Goal: Transaction & Acquisition: Purchase product/service

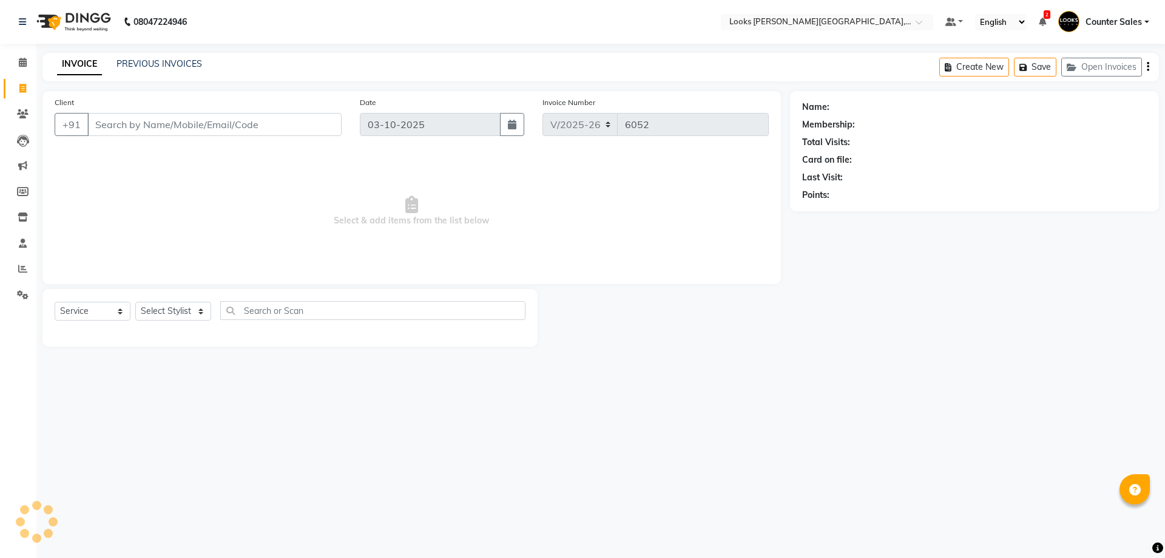
select select "4385"
select select "service"
click at [26, 291] on icon at bounding box center [23, 294] width 12 height 9
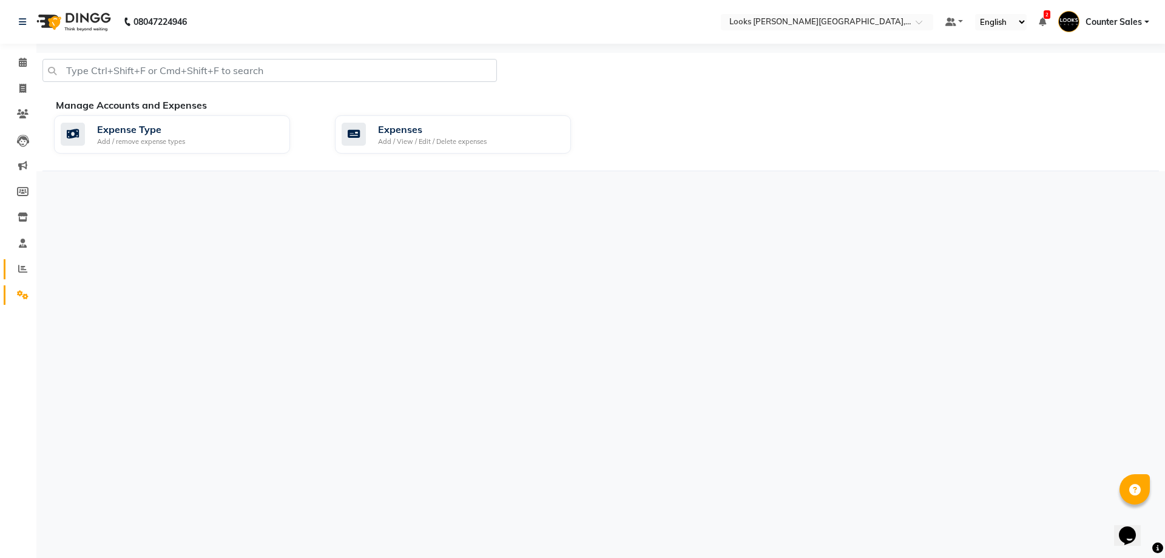
click at [25, 266] on icon at bounding box center [22, 268] width 9 height 9
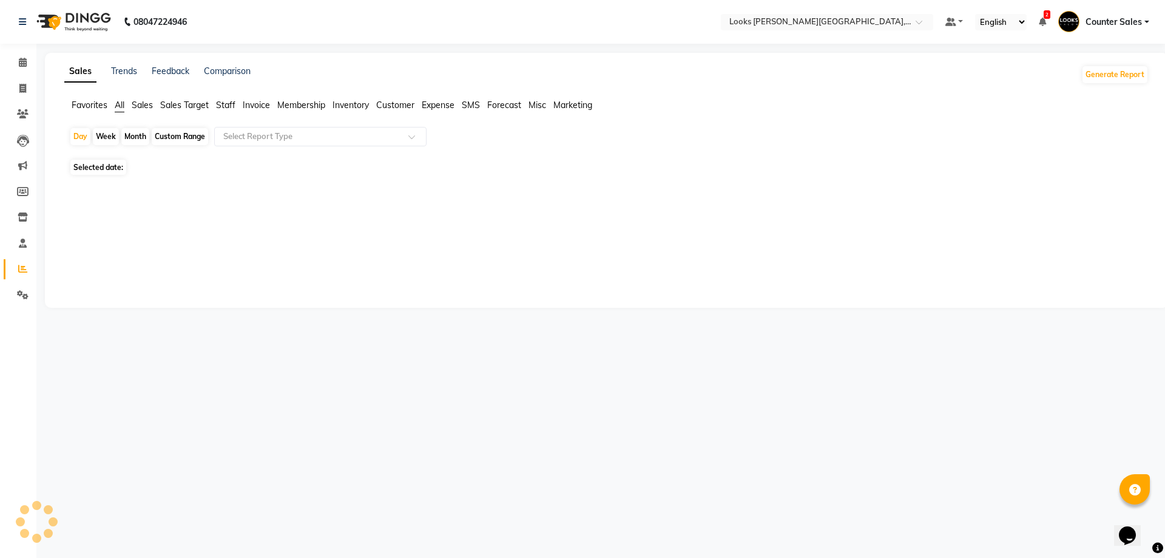
click at [95, 165] on span "Selected date:" at bounding box center [98, 167] width 56 height 15
select select "10"
select select "2025"
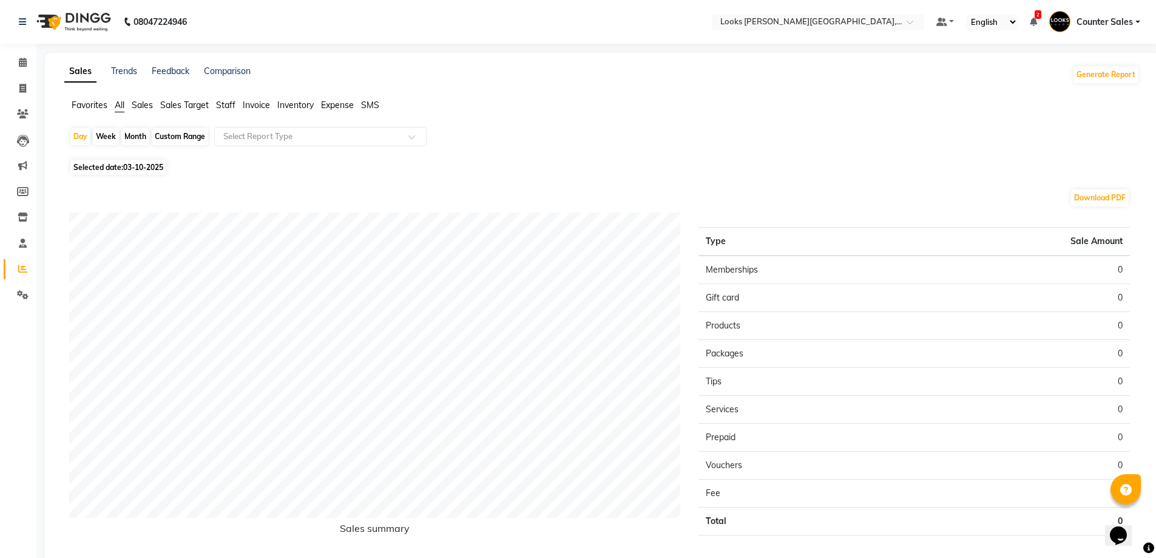
click at [147, 164] on span "03-10-2025" at bounding box center [143, 167] width 40 height 9
select select "10"
select select "2025"
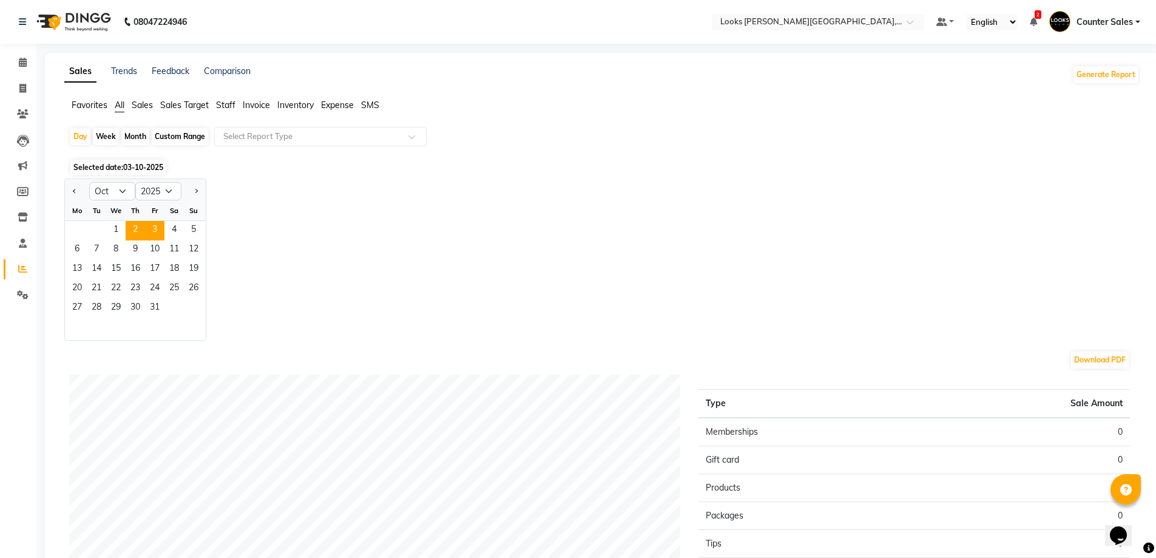
click at [135, 228] on span "2" at bounding box center [135, 230] width 19 height 19
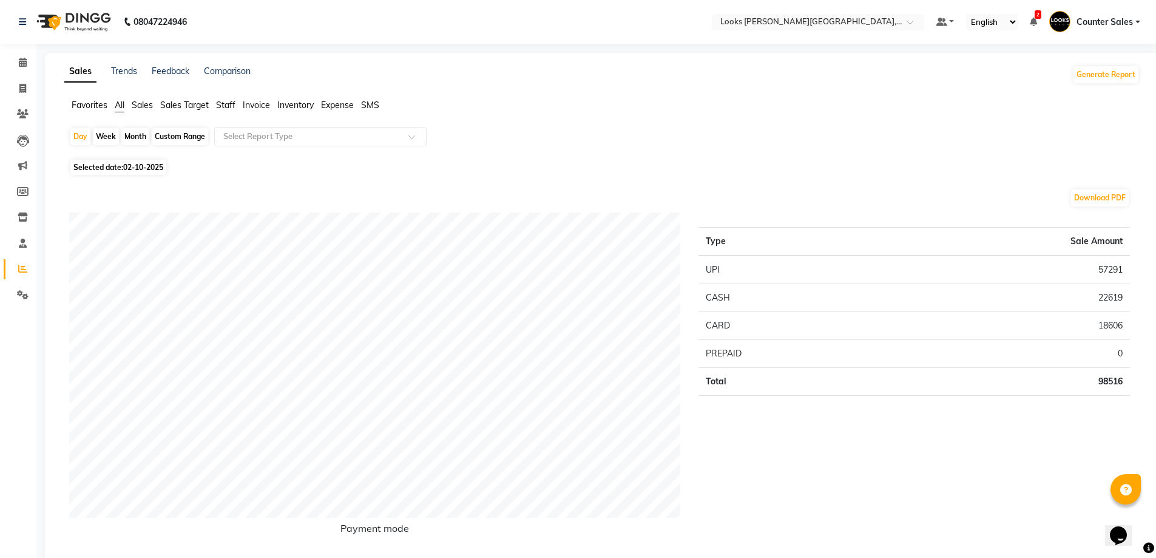
click at [223, 107] on span "Staff" at bounding box center [225, 105] width 19 height 11
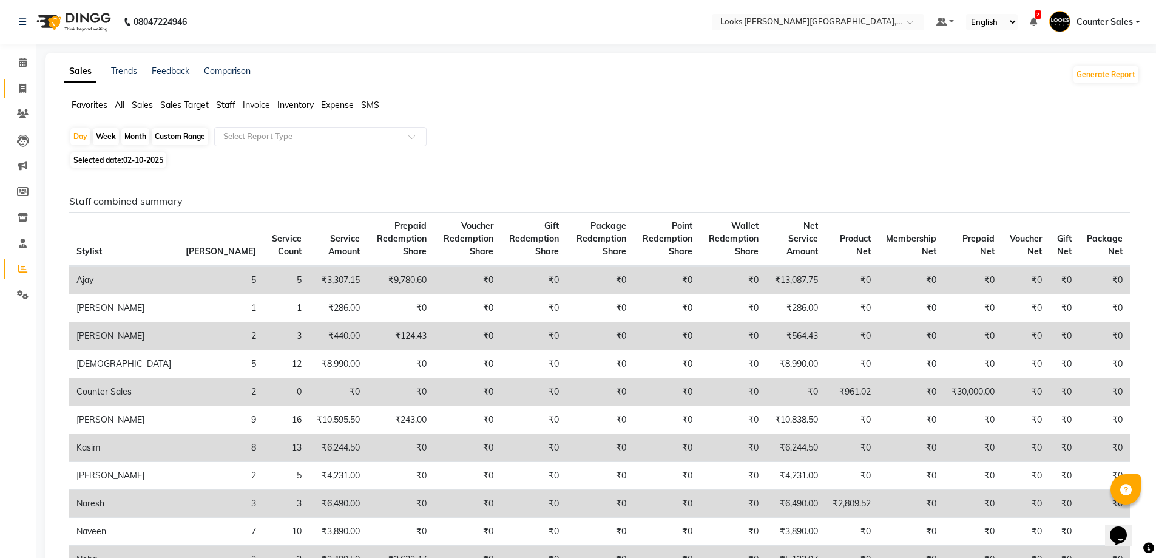
click at [25, 83] on span at bounding box center [22, 89] width 21 height 14
select select "service"
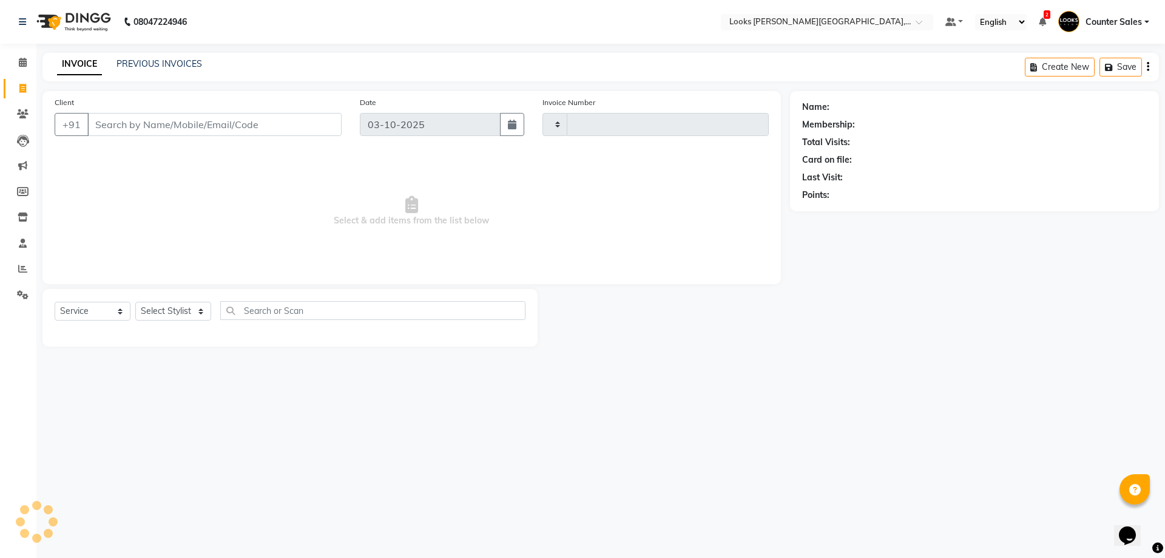
type input "6052"
select select "4385"
click at [22, 63] on icon at bounding box center [23, 62] width 8 height 9
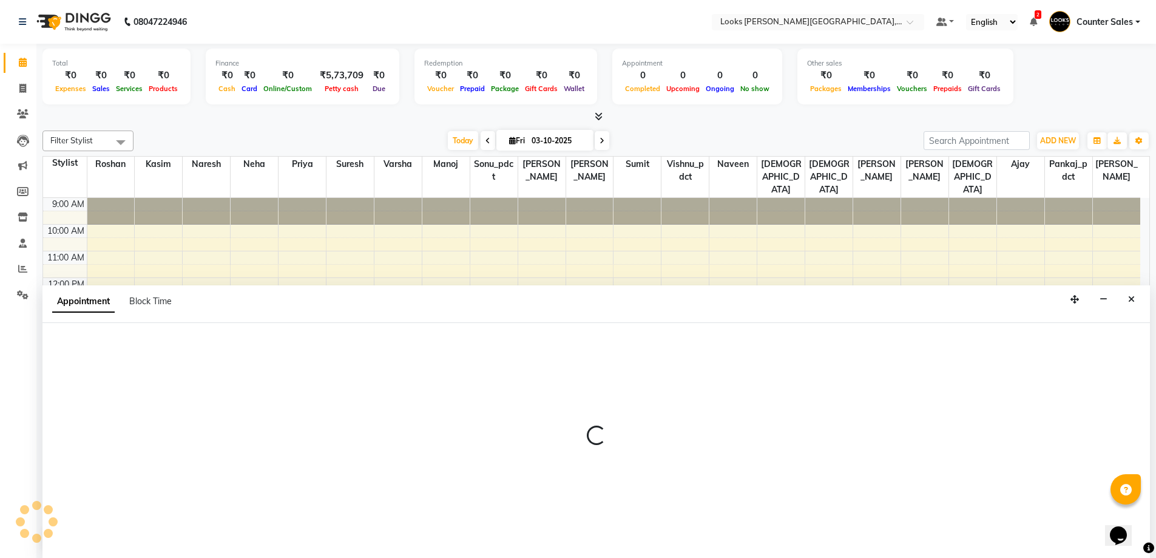
scroll to position [1, 0]
click at [10, 115] on link "Clients" at bounding box center [18, 114] width 29 height 20
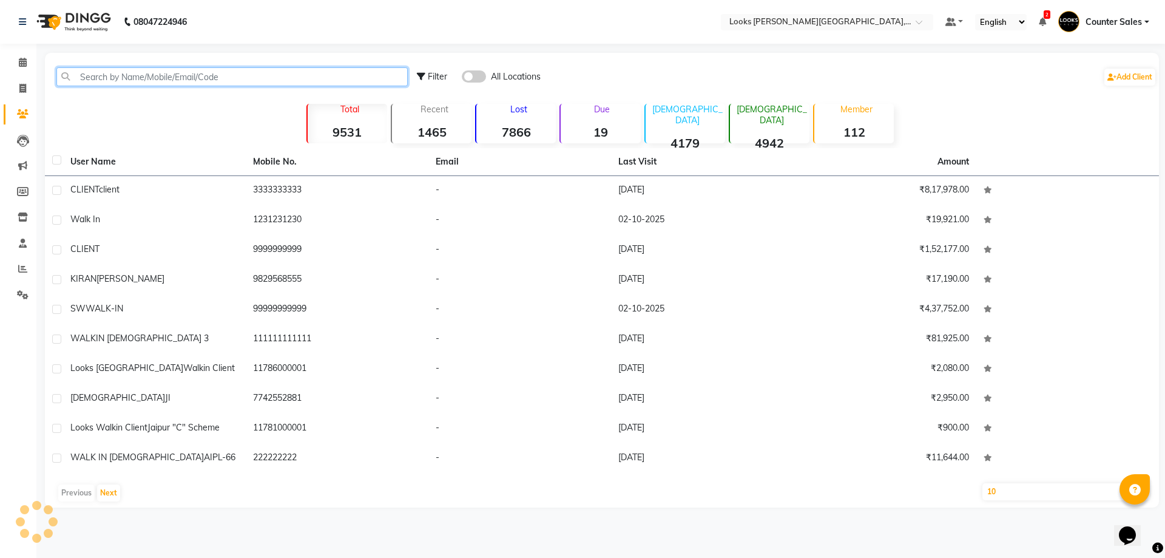
click at [204, 75] on input "text" at bounding box center [231, 76] width 351 height 19
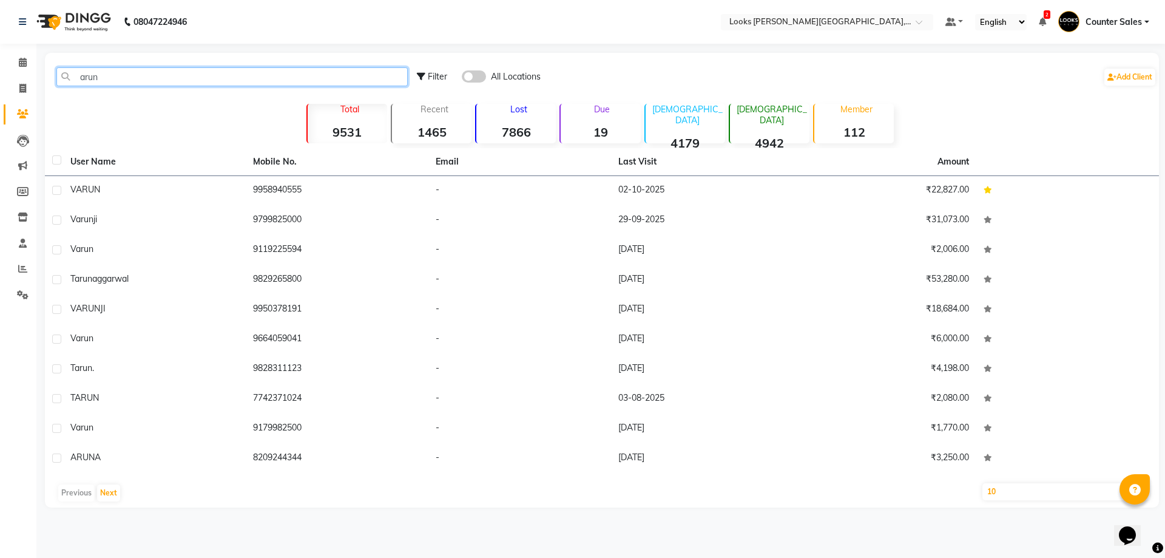
type input "arun"
click at [24, 89] on icon at bounding box center [22, 88] width 7 height 9
select select "service"
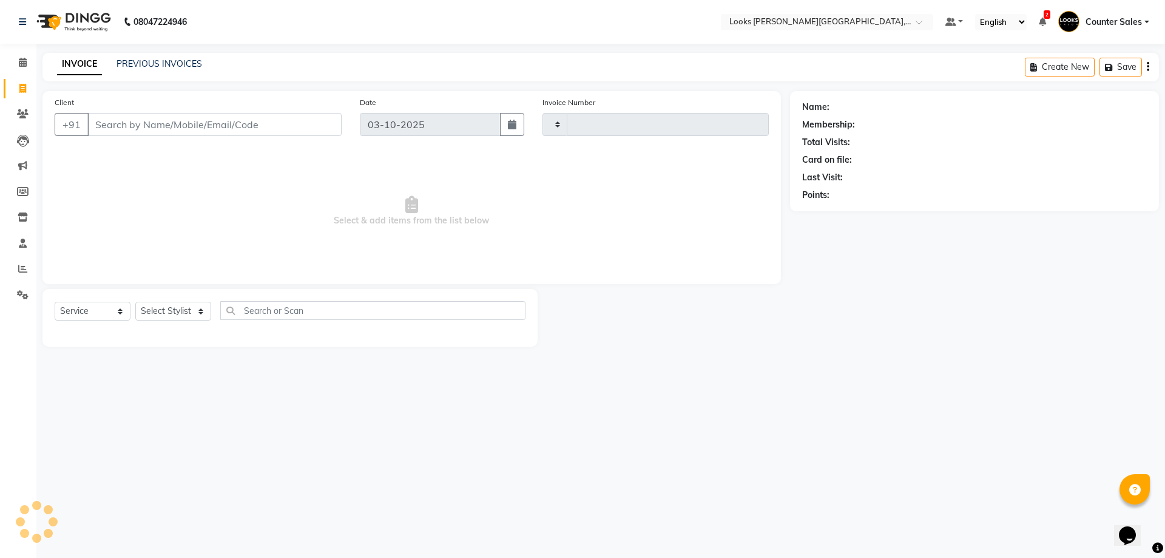
click at [159, 83] on main "INVOICE PREVIOUS INVOICES Create New Save Client +91 Date [DATE] Invoice Number…" at bounding box center [600, 209] width 1129 height 312
click at [214, 123] on input "Client" at bounding box center [214, 124] width 254 height 23
type input "6052"
select select "4385"
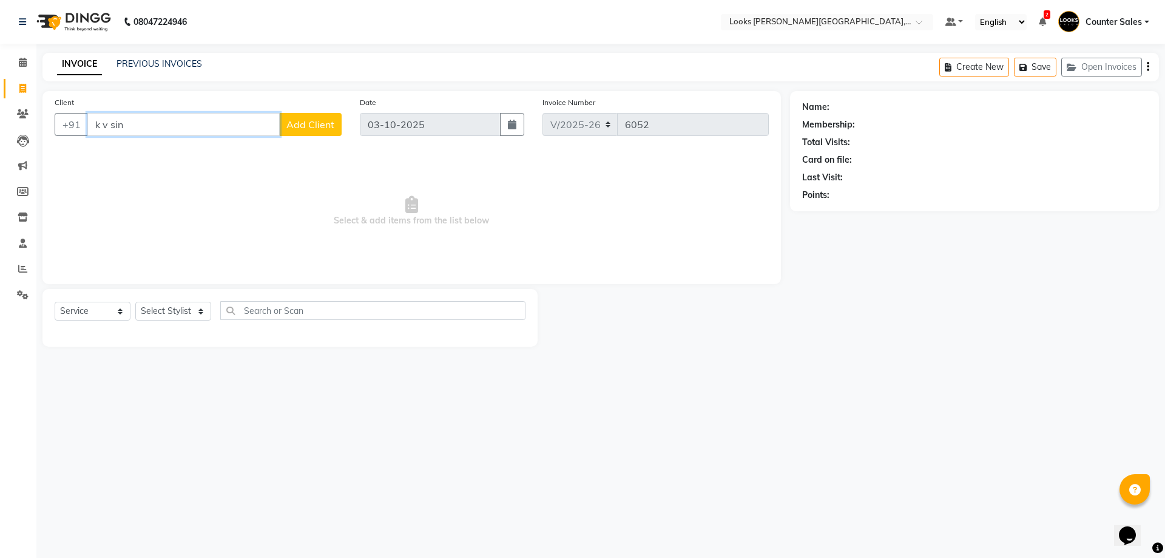
type input "k v si"
click at [22, 113] on icon at bounding box center [23, 113] width 12 height 9
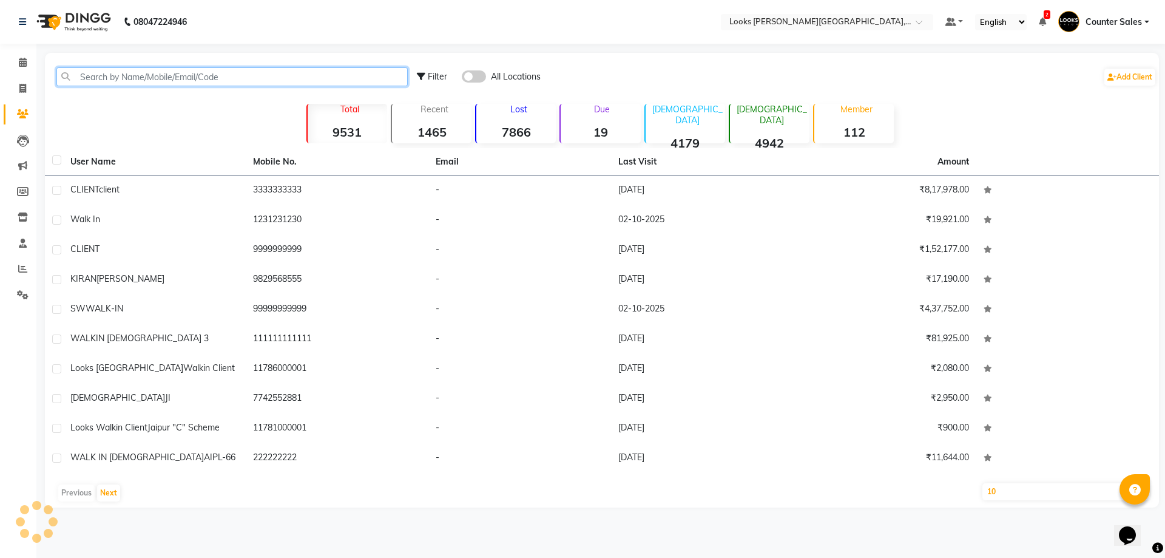
click at [188, 73] on input "text" at bounding box center [231, 76] width 351 height 19
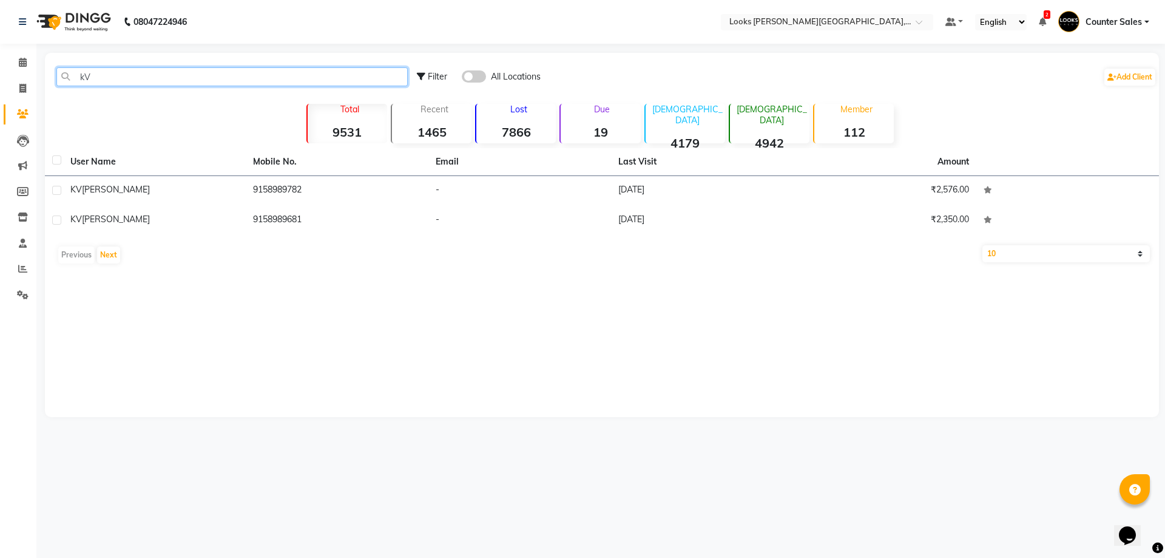
type input "kV"
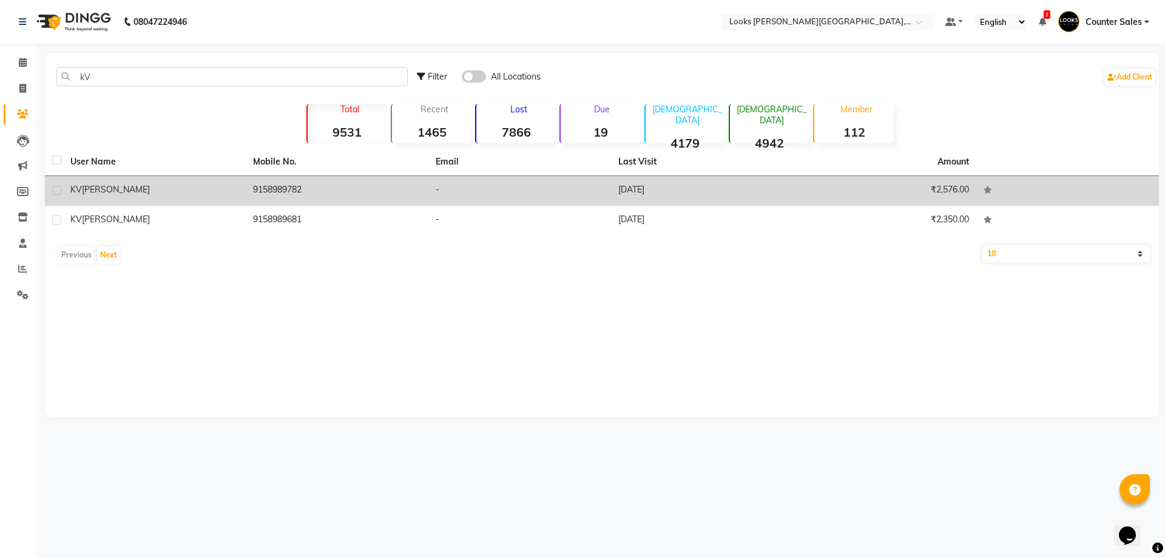
copy td "9158989782"
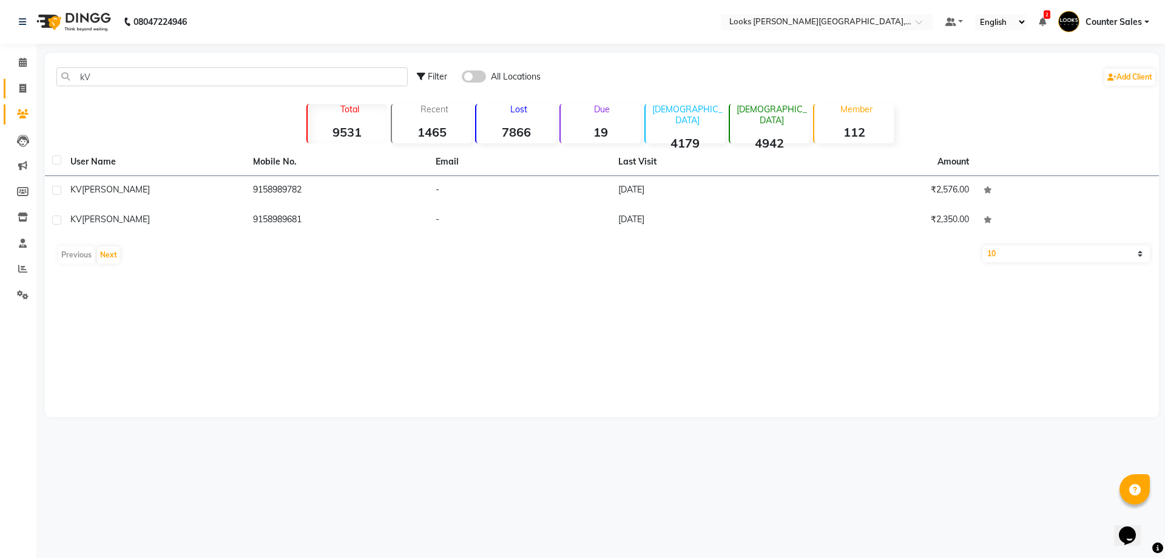
click at [22, 86] on icon at bounding box center [22, 88] width 7 height 9
select select "service"
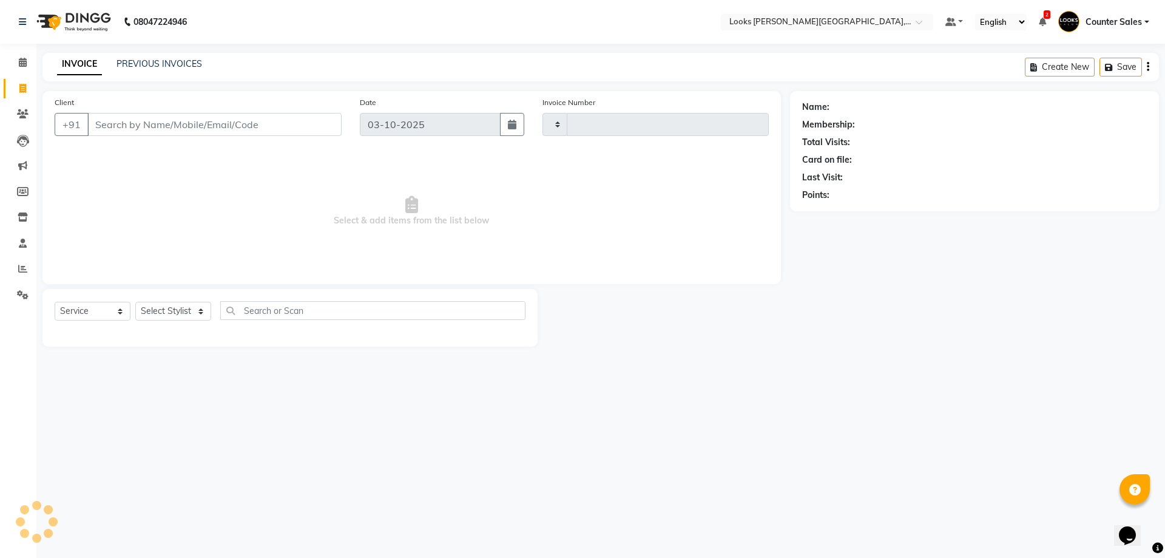
click at [153, 123] on input "Client" at bounding box center [214, 124] width 254 height 23
type input "6052"
select select "4385"
type input "9158989782"
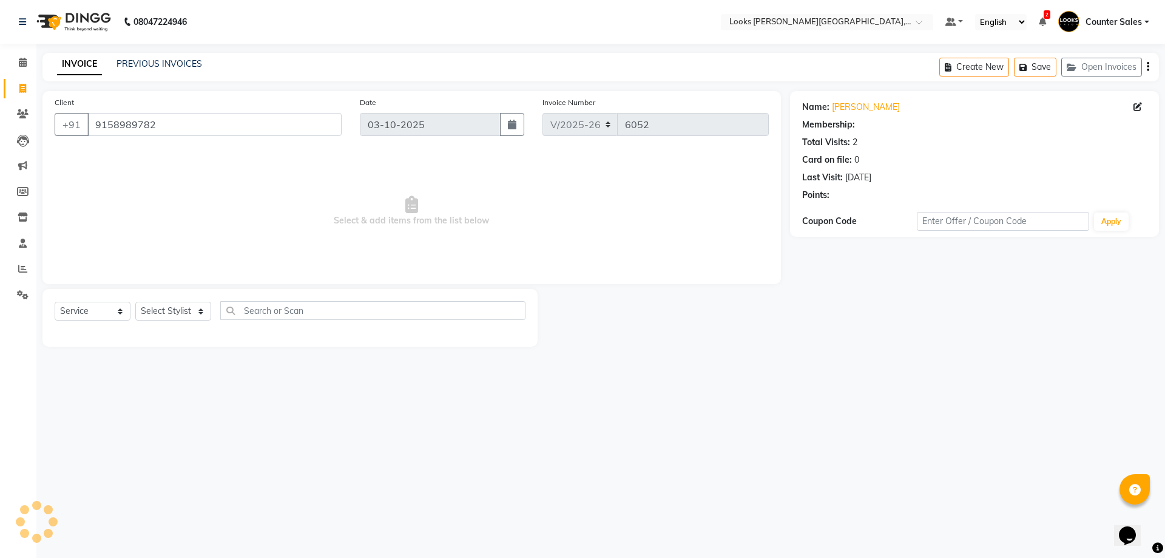
select select "1: Object"
click at [205, 315] on select "Select Stylist Ajay [PERSON_NAME] [PERSON_NAME] Counter Sales [PERSON_NAME] Kri…" at bounding box center [173, 311] width 76 height 19
select select "88118"
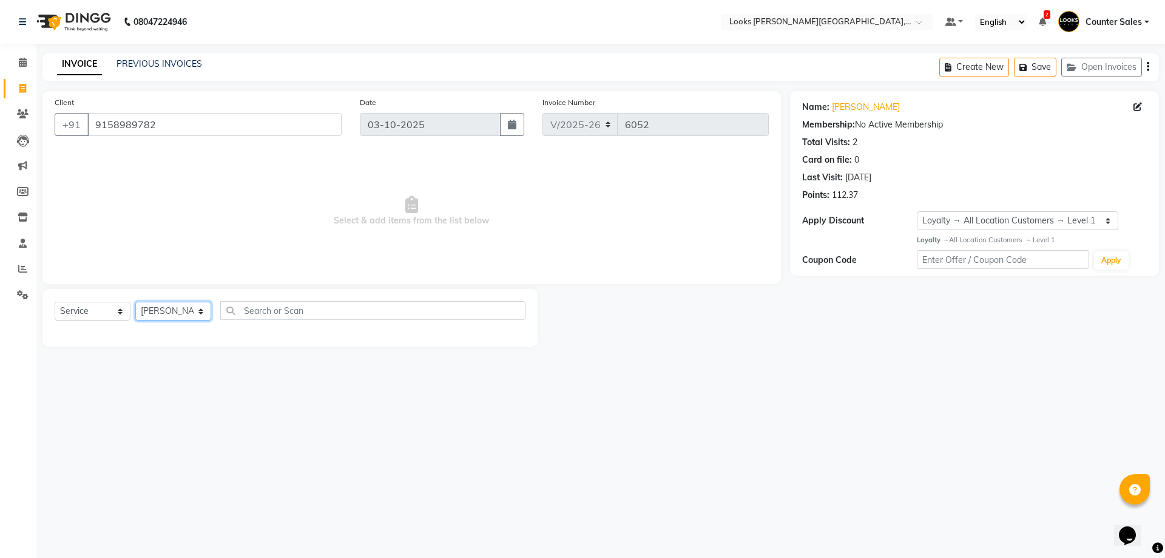
click at [135, 302] on select "Select Stylist Ajay [PERSON_NAME] [PERSON_NAME] Counter Sales [PERSON_NAME] Kri…" at bounding box center [173, 311] width 76 height 19
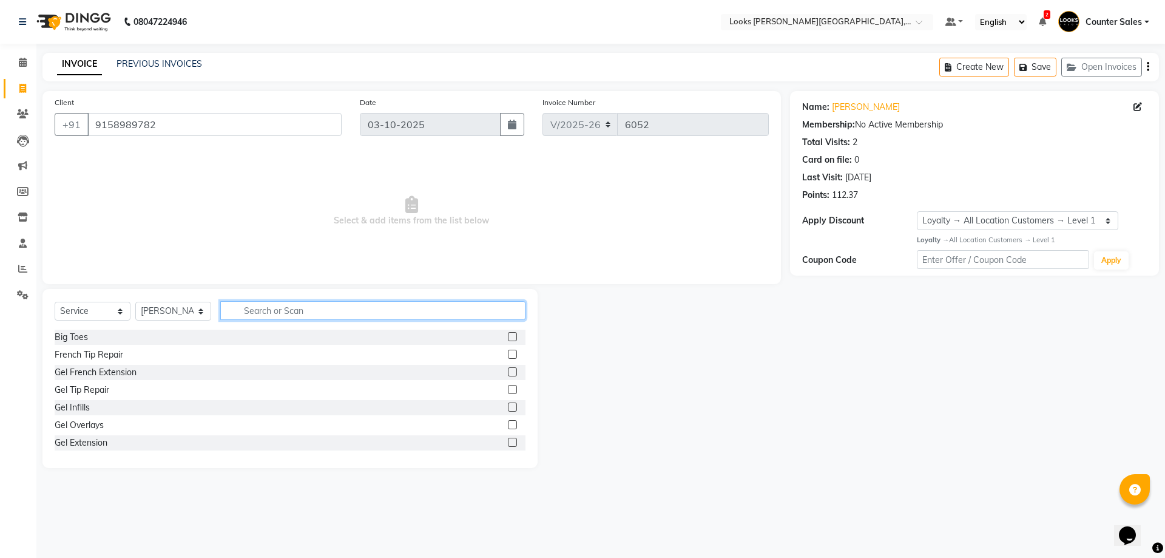
click at [327, 311] on input "text" at bounding box center [372, 310] width 305 height 19
click at [300, 315] on input "text" at bounding box center [372, 310] width 305 height 19
type input "BE"
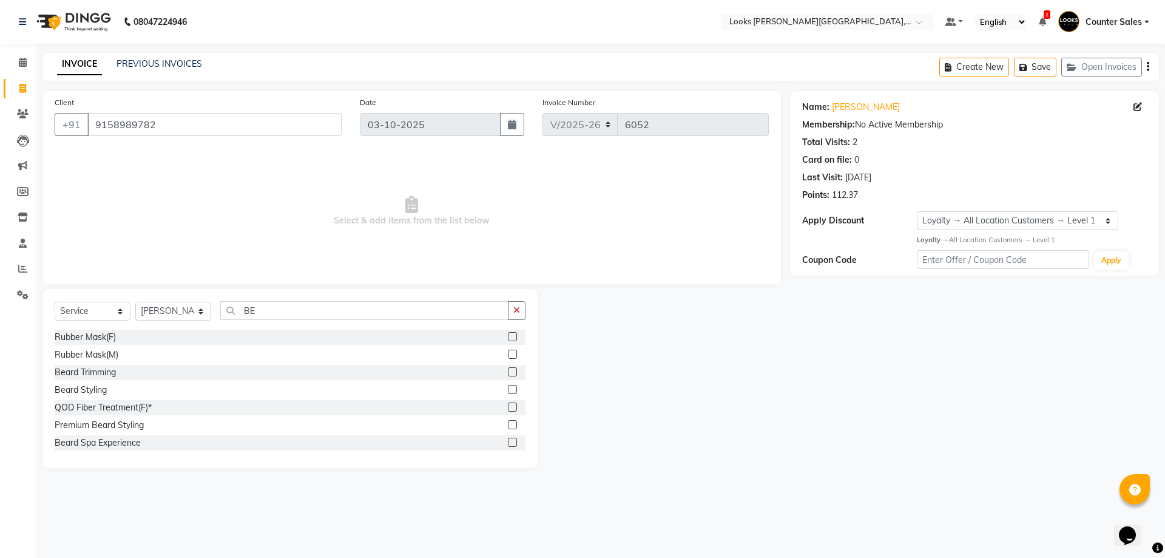
click at [508, 389] on label at bounding box center [512, 389] width 9 height 9
click at [508, 389] on input "checkbox" at bounding box center [512, 390] width 8 height 8
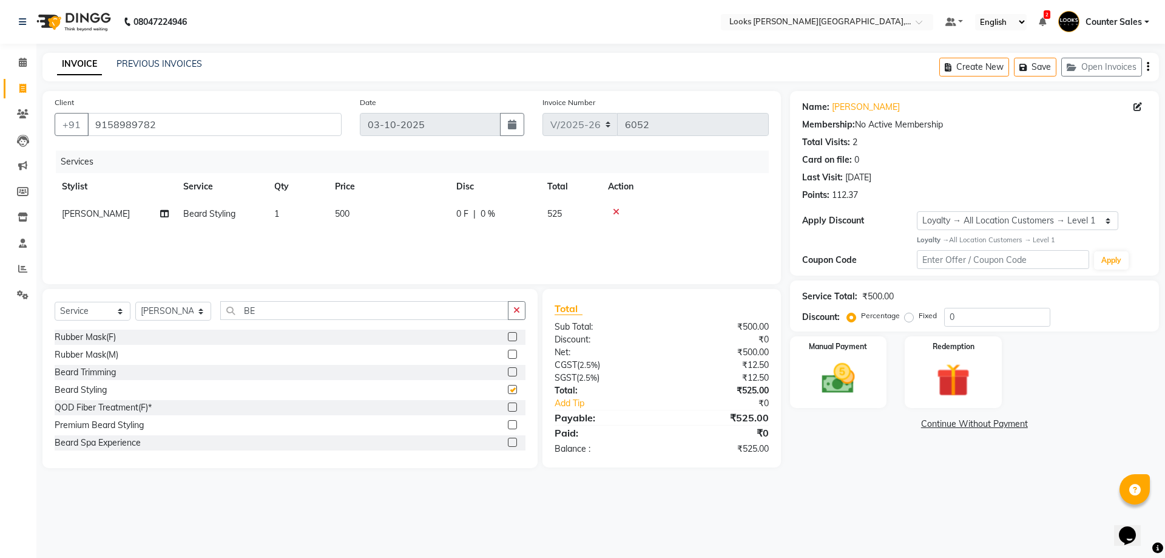
checkbox input "false"
click at [616, 211] on icon at bounding box center [616, 212] width 7 height 8
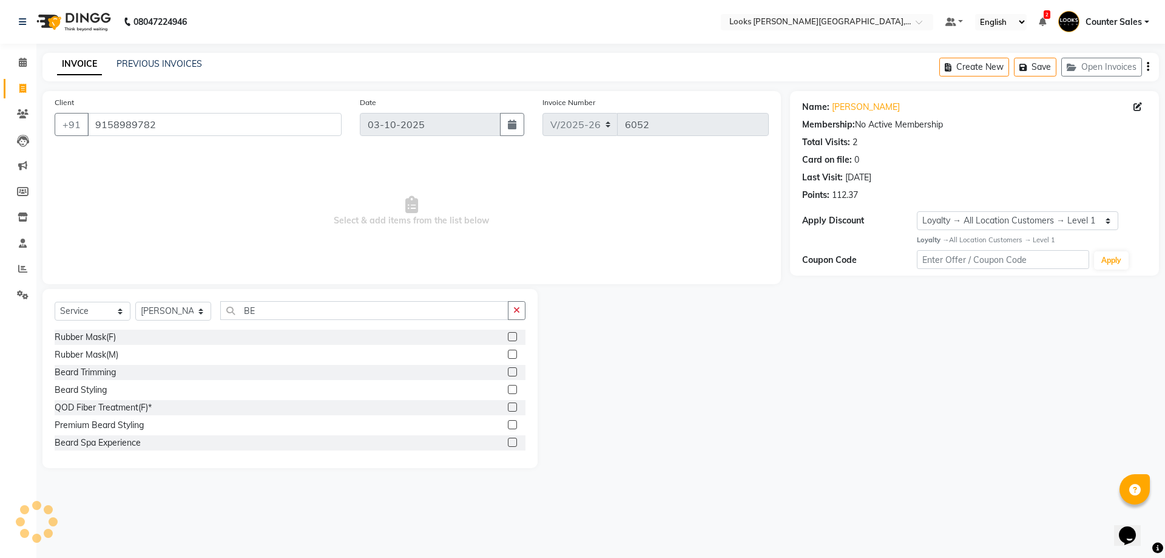
click at [508, 372] on label at bounding box center [512, 371] width 9 height 9
click at [508, 372] on input "checkbox" at bounding box center [512, 372] width 8 height 8
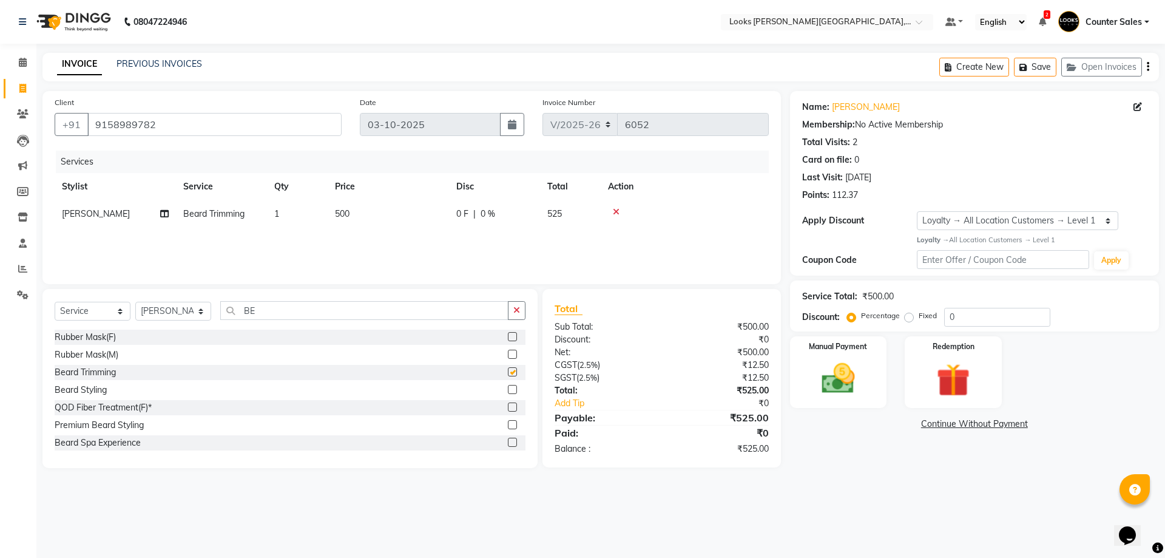
checkbox input "false"
click at [370, 214] on td "500" at bounding box center [388, 213] width 121 height 27
select select "88118"
type input "5"
type input "3"
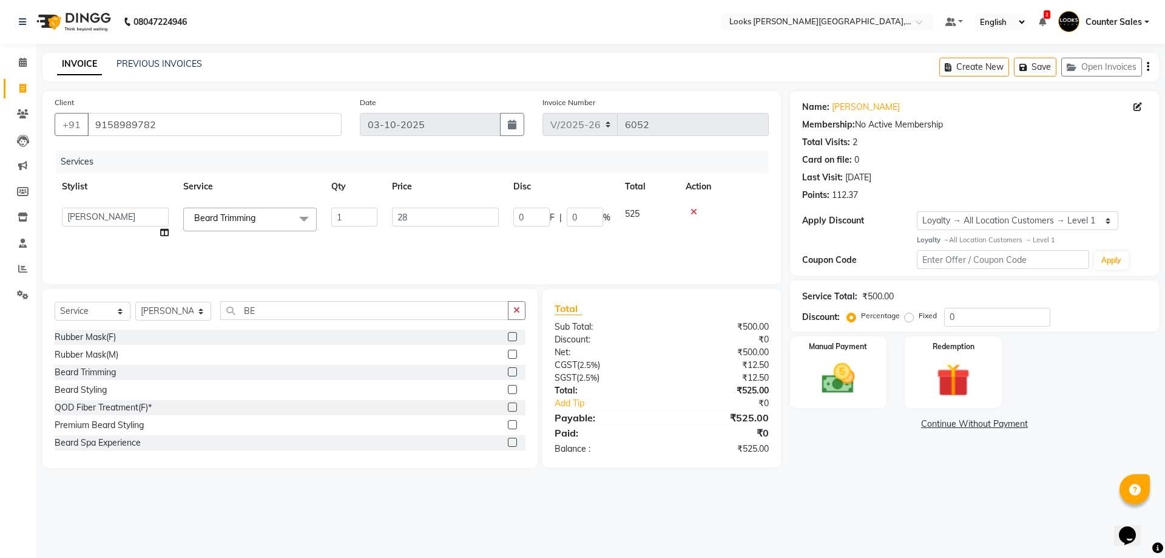
type input "285"
click at [868, 385] on div "Manual Payment" at bounding box center [838, 371] width 101 height 75
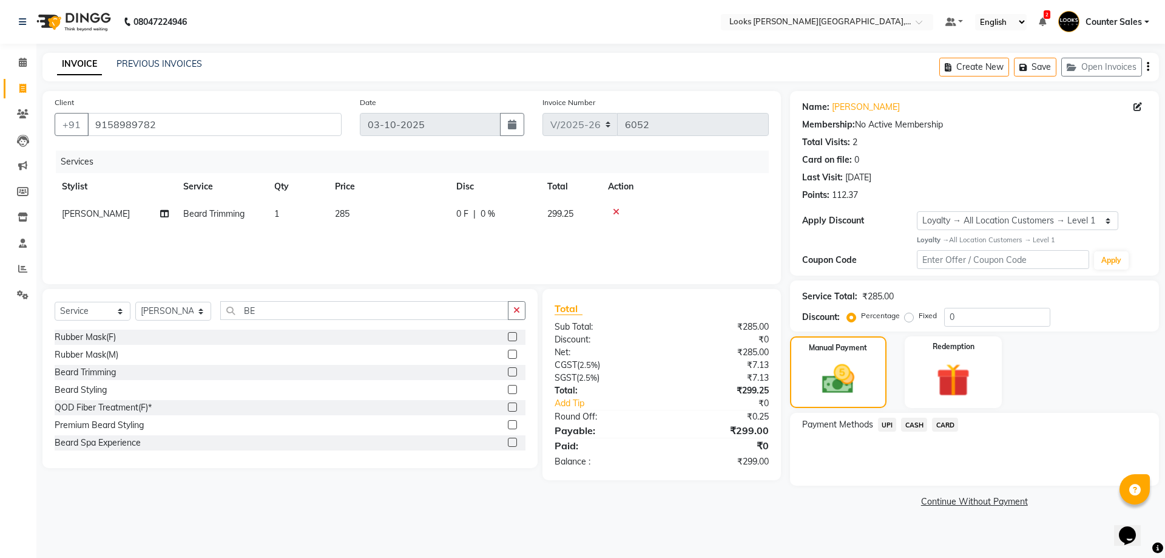
click at [407, 225] on td "285" at bounding box center [388, 213] width 121 height 27
select select "88118"
type input "286"
click at [870, 373] on div "Manual Payment" at bounding box center [838, 371] width 101 height 75
click at [904, 422] on span "CASH" at bounding box center [914, 425] width 26 height 14
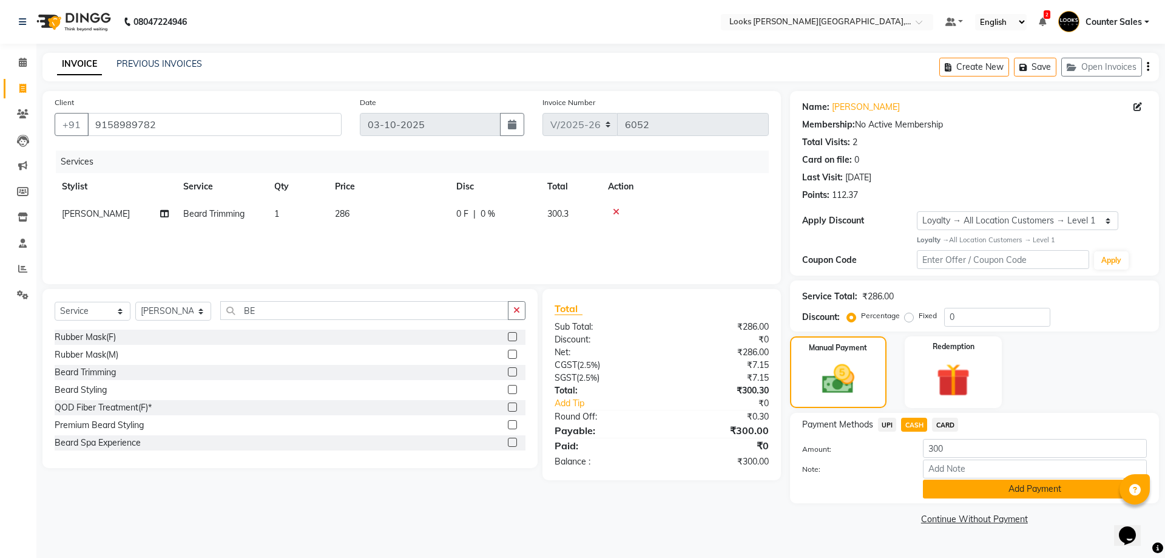
click at [1029, 494] on button "Add Payment" at bounding box center [1035, 488] width 224 height 19
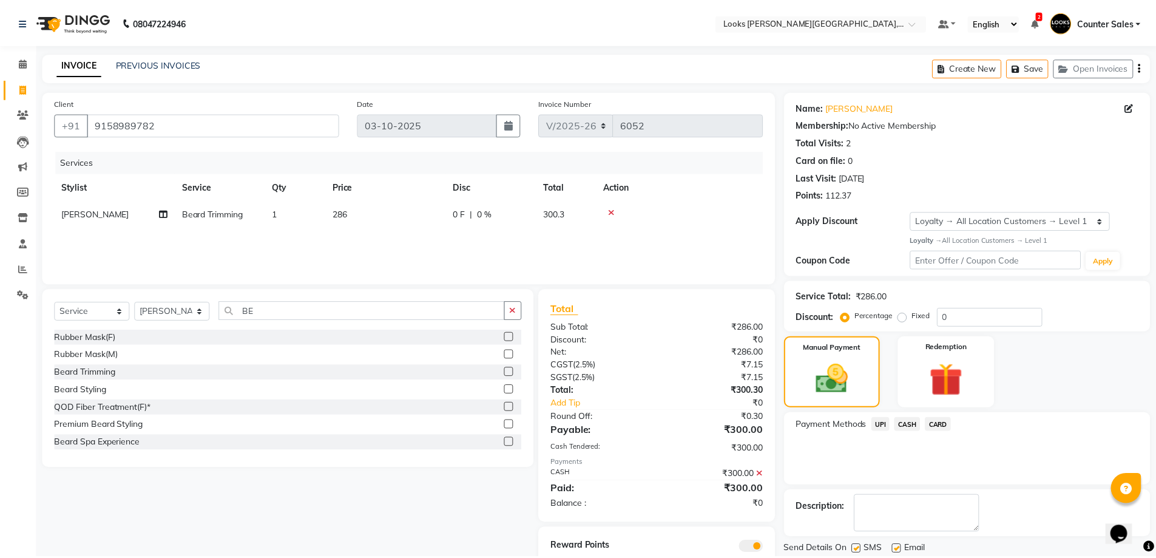
scroll to position [44, 0]
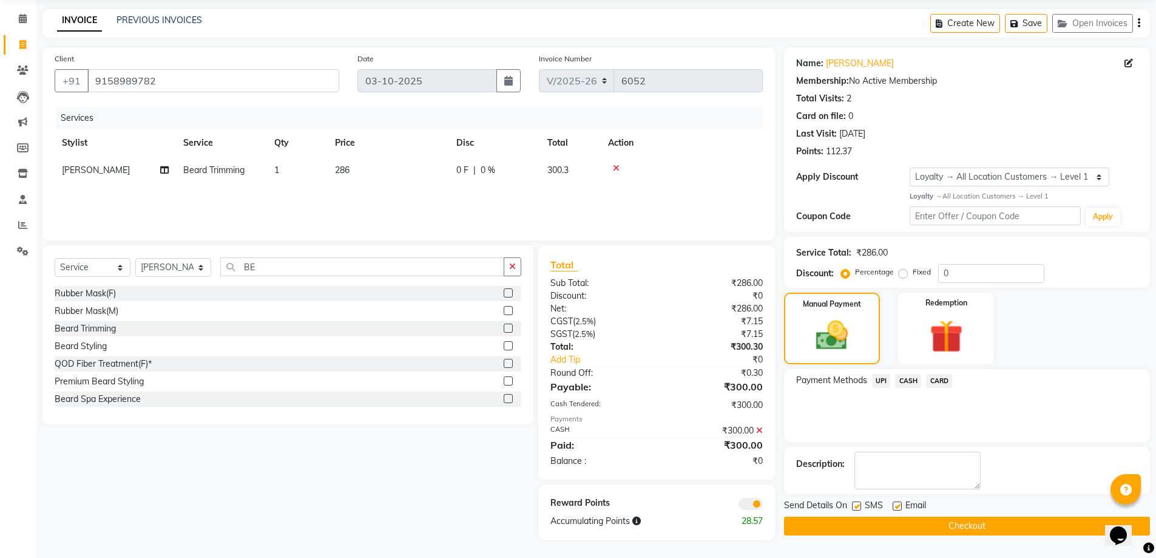
click at [1031, 521] on button "Checkout" at bounding box center [967, 525] width 366 height 19
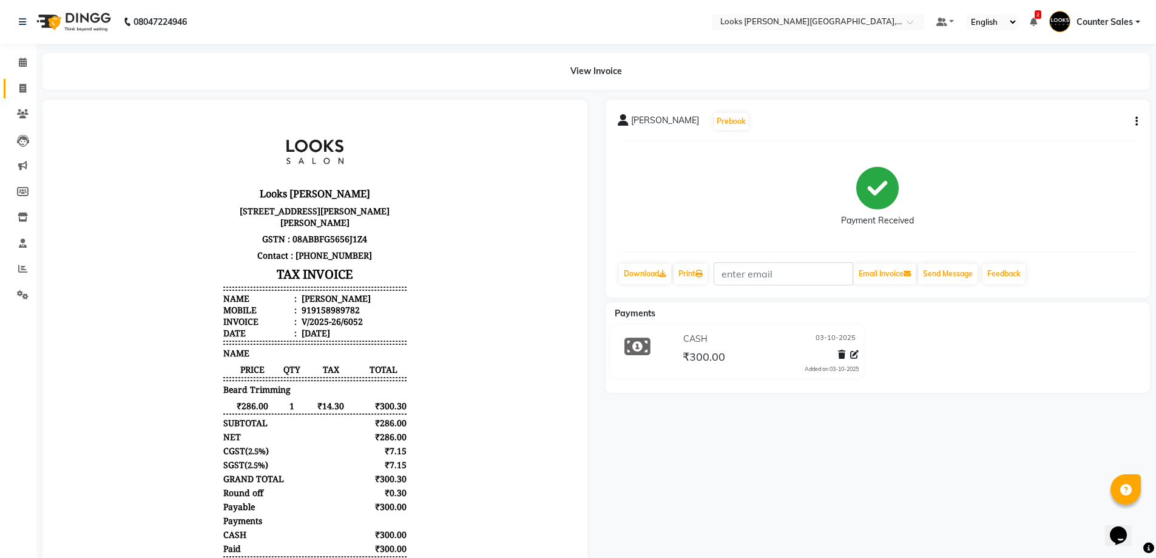
click at [30, 98] on link "Invoice" at bounding box center [18, 89] width 29 height 20
select select "service"
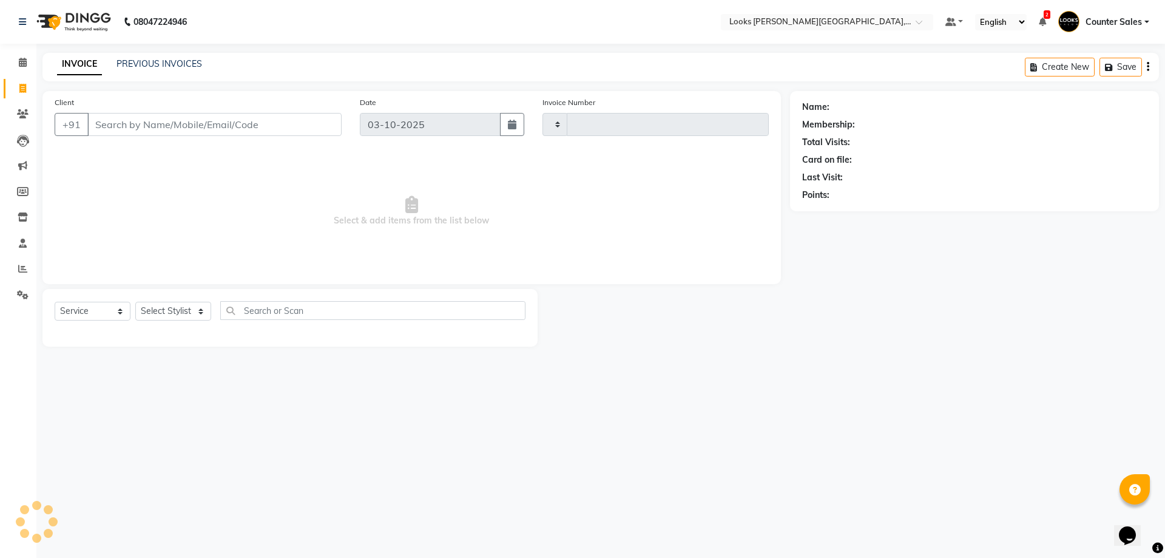
click at [161, 120] on input "Client" at bounding box center [214, 124] width 254 height 23
type input "6053"
select select "4385"
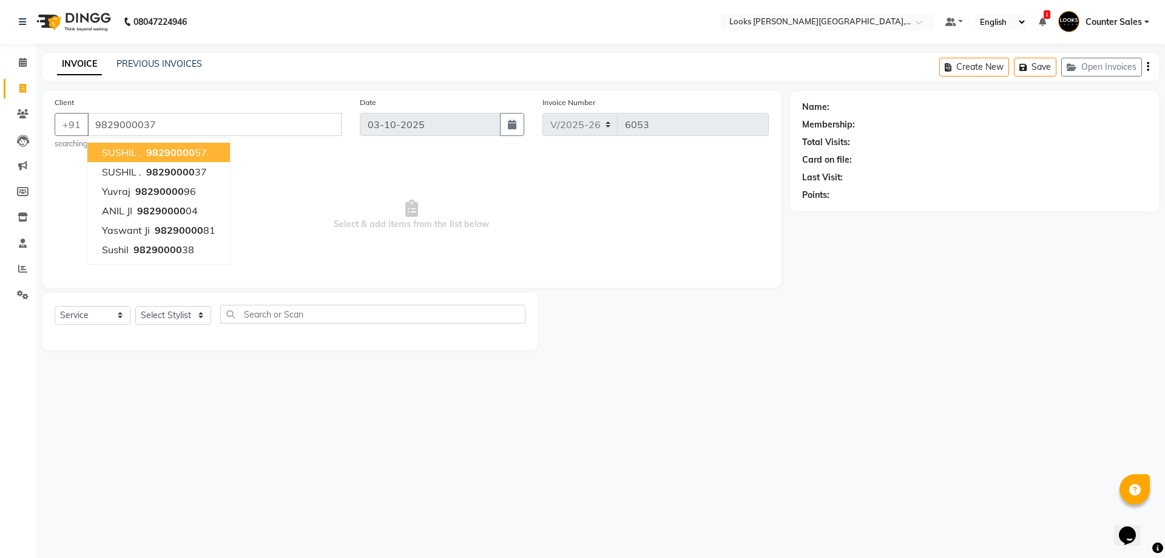
type input "9829000037"
select select "1: Object"
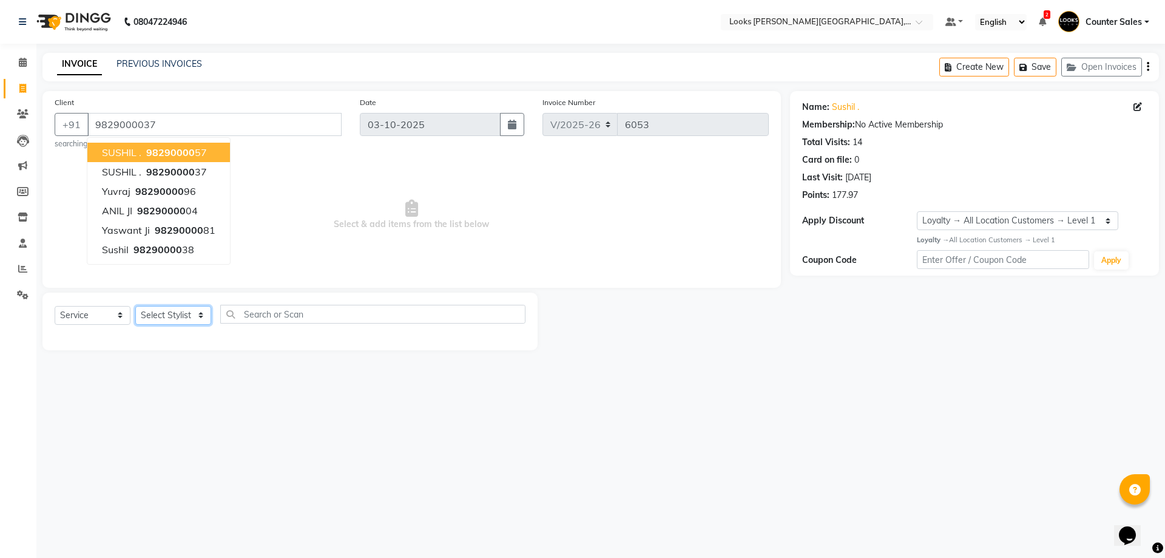
click at [191, 315] on select "Select Stylist Ajay [PERSON_NAME] [PERSON_NAME] Counter Sales [PERSON_NAME] Kri…" at bounding box center [173, 315] width 76 height 19
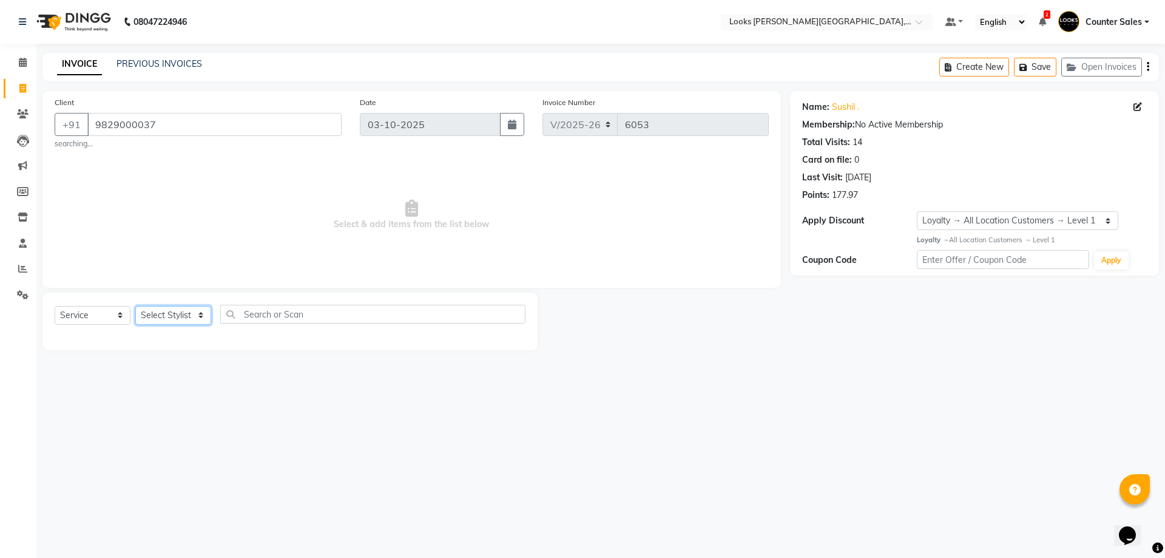
select select "24202"
click at [135, 306] on select "Select Stylist Ajay [PERSON_NAME] [PERSON_NAME] Counter Sales [PERSON_NAME] Kri…" at bounding box center [173, 315] width 76 height 19
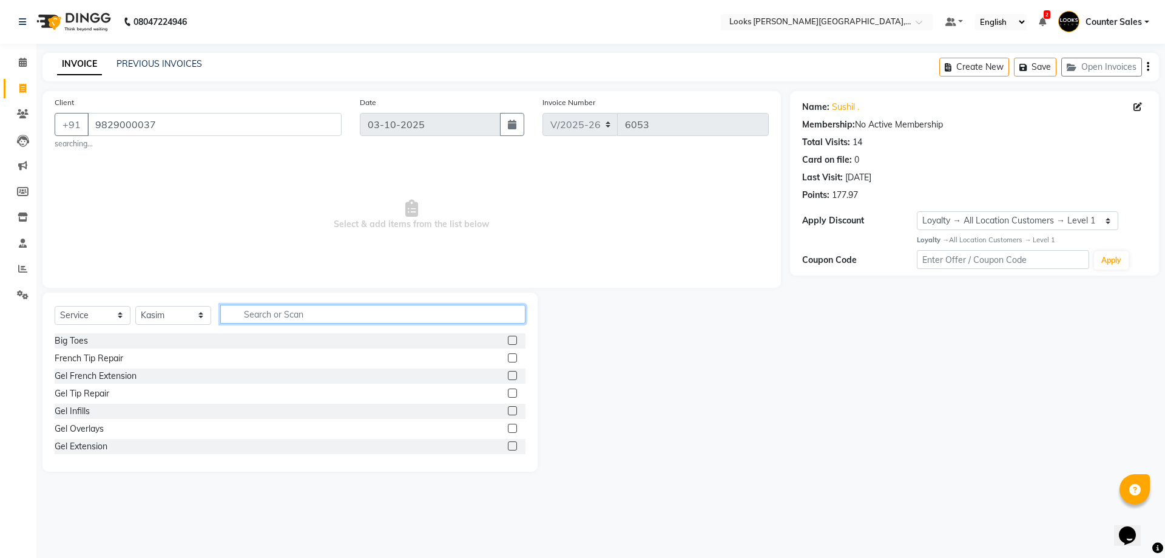
click at [334, 316] on input "text" at bounding box center [372, 314] width 305 height 19
type input "CUT"
click at [508, 358] on label at bounding box center [512, 357] width 9 height 9
click at [508, 358] on input "checkbox" at bounding box center [512, 358] width 8 height 8
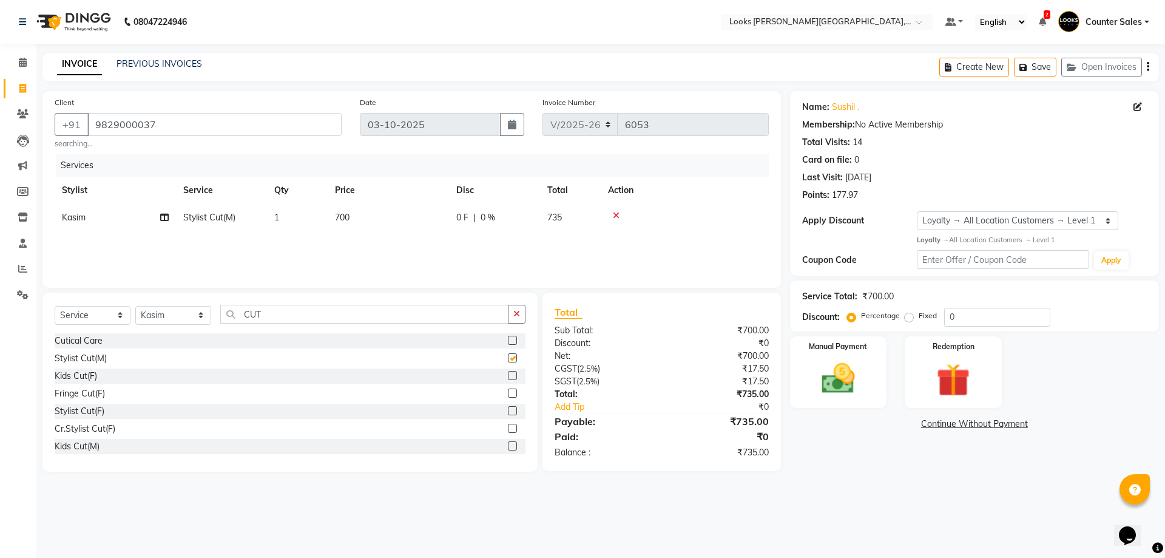
checkbox input "false"
click at [404, 228] on td "700" at bounding box center [388, 217] width 121 height 27
select select "24202"
click at [853, 385] on img at bounding box center [838, 379] width 56 height 40
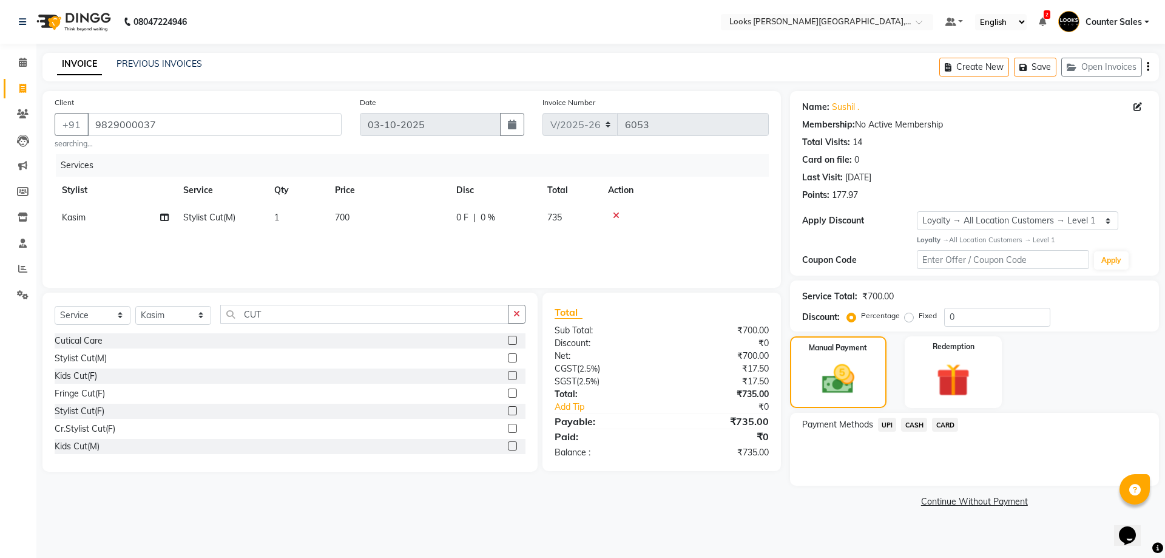
click at [405, 225] on td "700" at bounding box center [388, 217] width 121 height 27
select select "24202"
type input "694"
click at [862, 373] on img at bounding box center [838, 379] width 55 height 39
click at [385, 208] on td "694" at bounding box center [388, 217] width 121 height 27
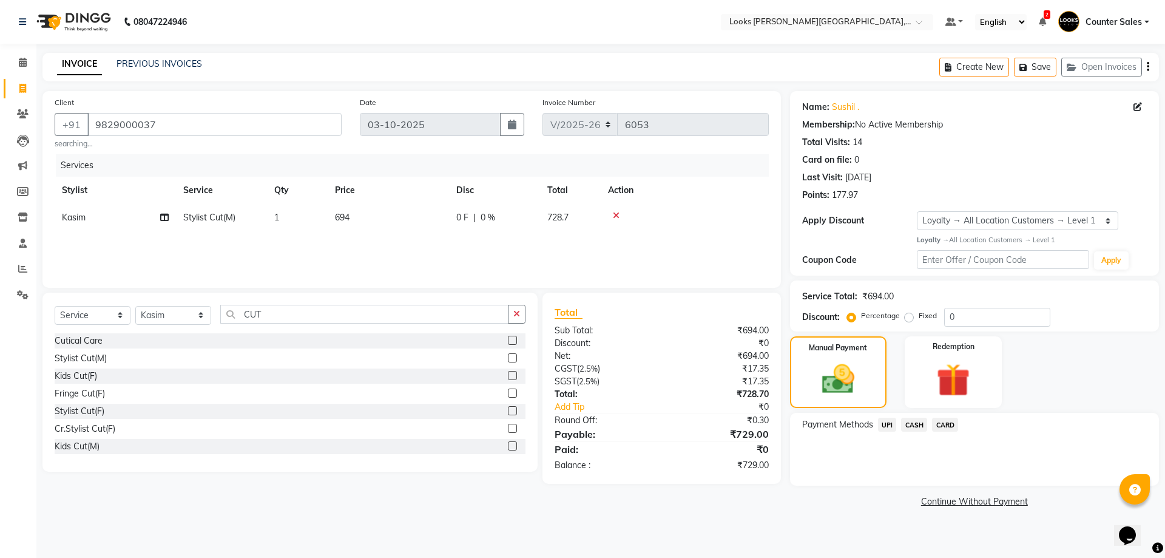
select select "24202"
click at [451, 219] on input "694" at bounding box center [445, 220] width 107 height 19
type input "696"
click at [859, 393] on img at bounding box center [838, 379] width 55 height 39
click at [382, 225] on td "696" at bounding box center [388, 217] width 121 height 27
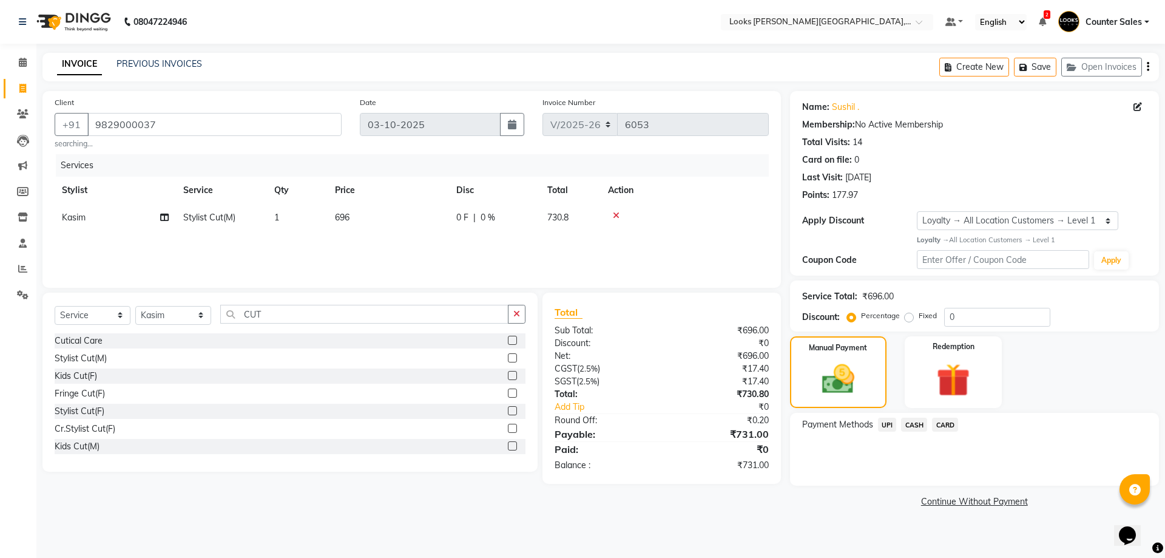
select select "24202"
click at [455, 225] on input "696" at bounding box center [445, 220] width 107 height 19
type input "695"
click at [875, 360] on div "Manual Payment" at bounding box center [838, 371] width 101 height 75
click at [917, 428] on span "CASH" at bounding box center [914, 425] width 26 height 14
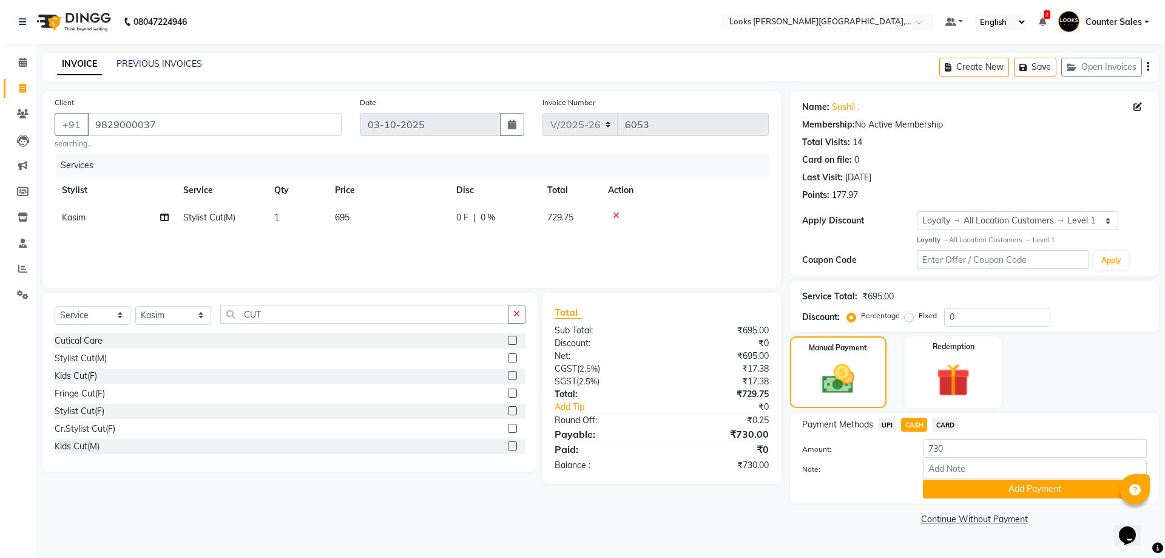
click at [1049, 514] on link "Continue Without Payment" at bounding box center [975, 519] width 364 height 13
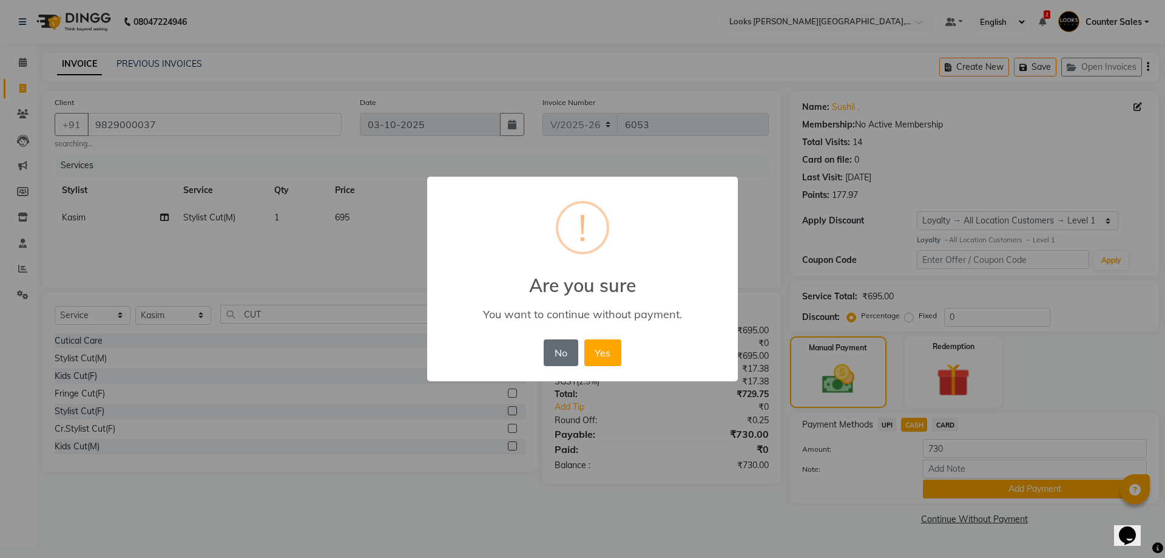
click at [567, 348] on button "No" at bounding box center [561, 352] width 34 height 27
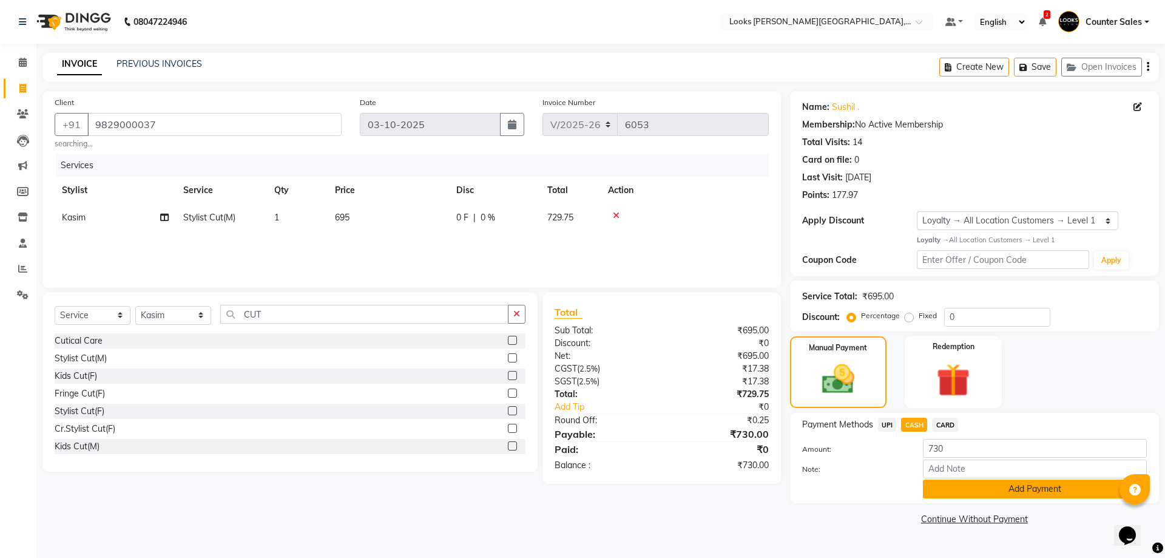
click at [1061, 493] on button "Add Payment" at bounding box center [1035, 488] width 224 height 19
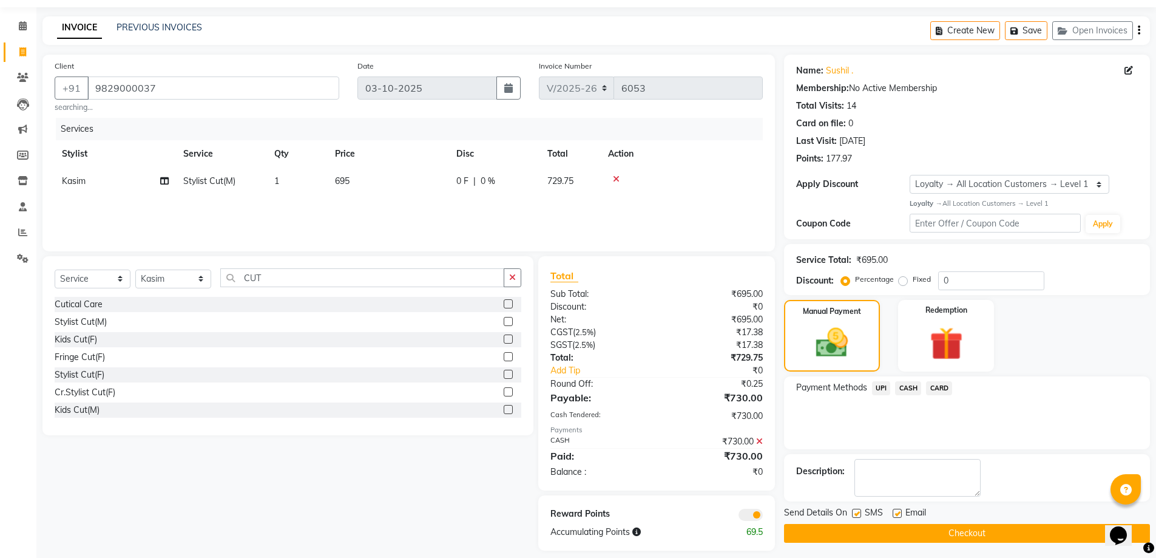
scroll to position [47, 0]
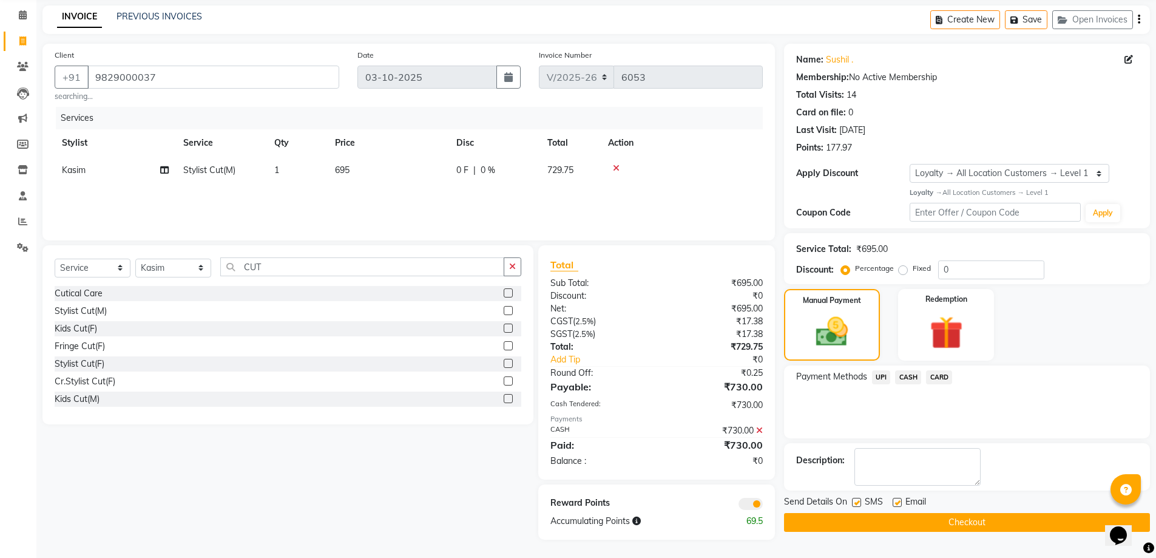
click at [941, 520] on button "Checkout" at bounding box center [967, 522] width 366 height 19
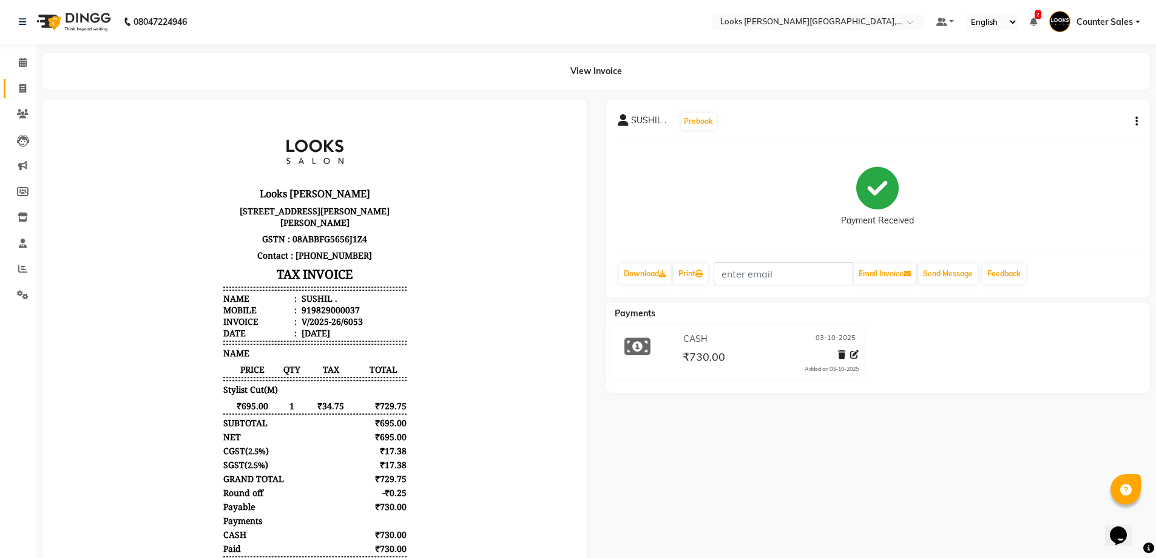
click at [22, 88] on icon at bounding box center [22, 88] width 7 height 9
select select "service"
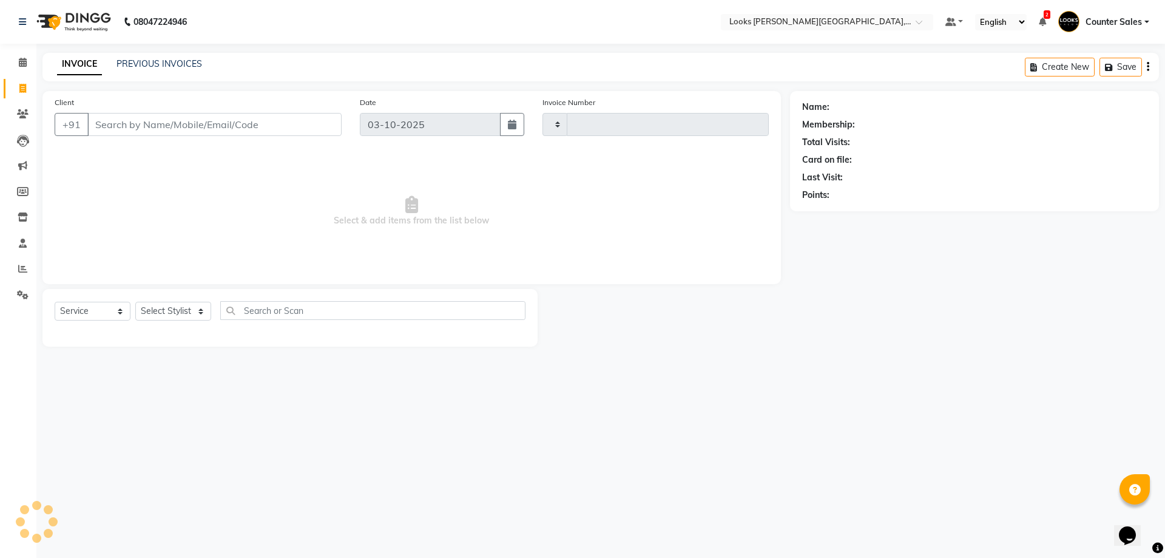
click at [189, 126] on input "Client" at bounding box center [214, 124] width 254 height 23
type input "6054"
select select "4385"
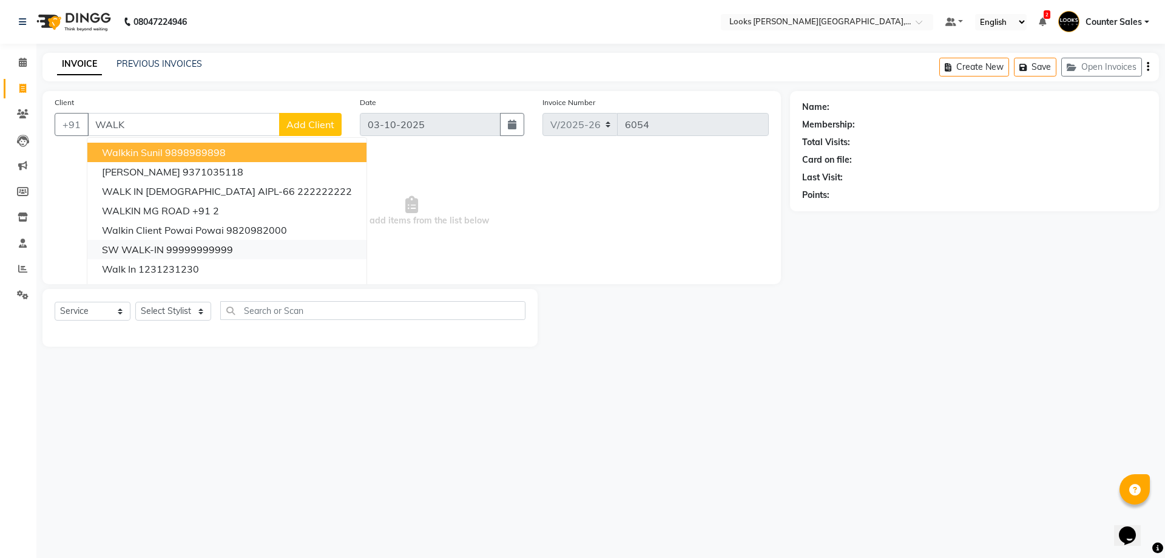
click at [184, 248] on ngb-highlight "99999999999" at bounding box center [199, 249] width 67 height 12
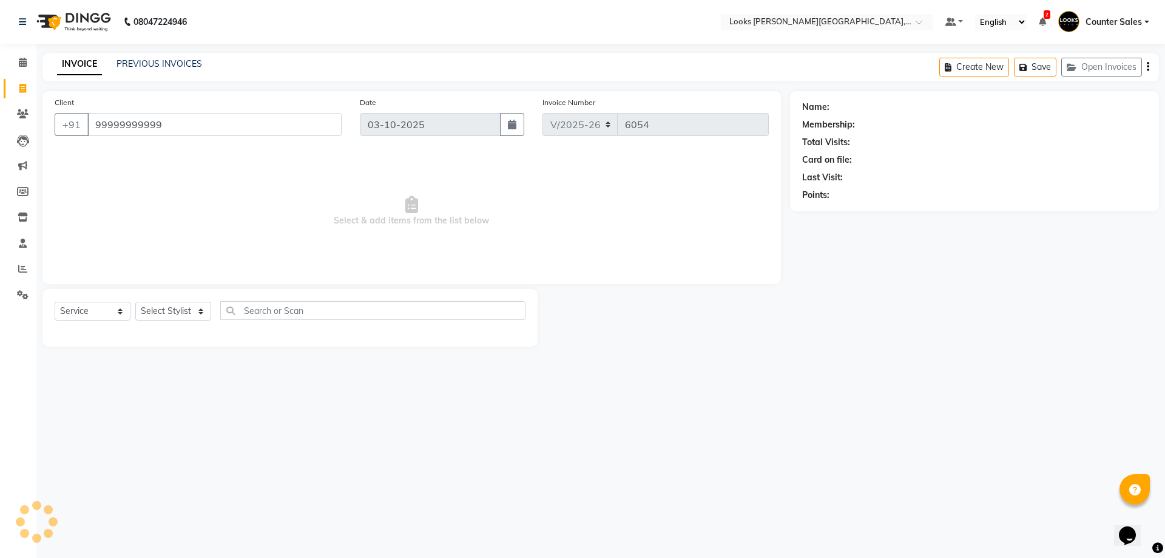
type input "99999999999"
select select "1: Object"
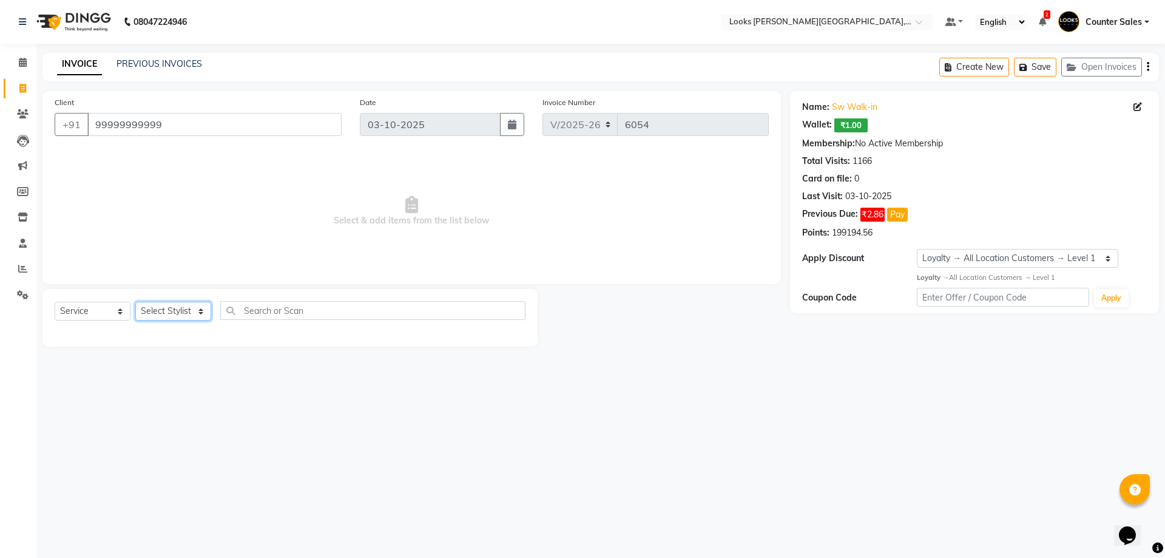
click at [194, 309] on select "Select Stylist Ajay [PERSON_NAME] [PERSON_NAME] Counter Sales [PERSON_NAME] Kri…" at bounding box center [173, 311] width 76 height 19
select select "54731"
click at [135, 302] on select "Select Stylist Ajay [PERSON_NAME] [PERSON_NAME] Counter Sales [PERSON_NAME] Kri…" at bounding box center [173, 311] width 76 height 19
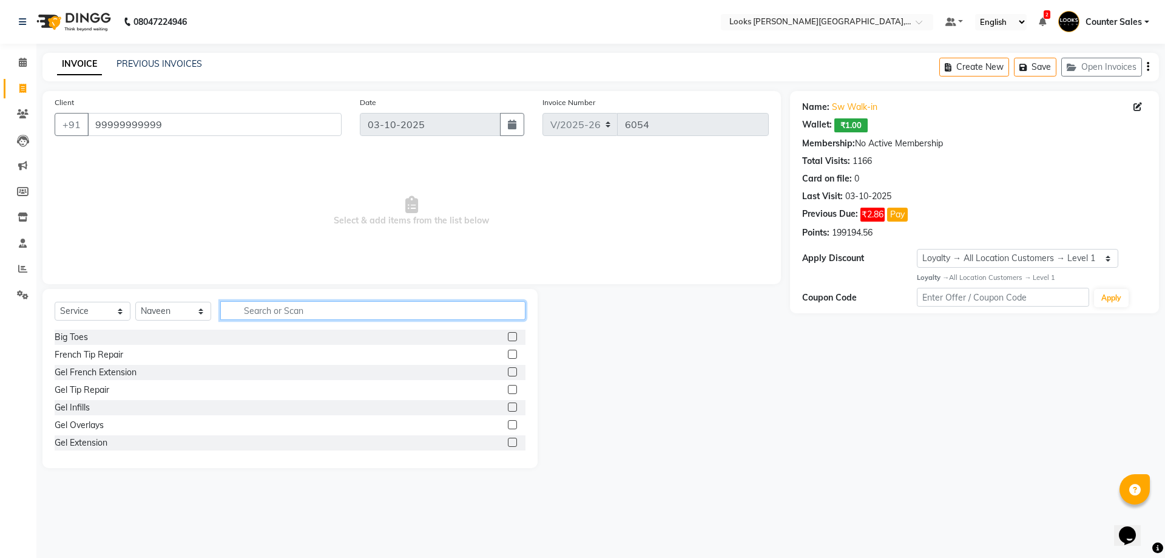
click at [335, 305] on input "text" at bounding box center [372, 310] width 305 height 19
type input "BE"
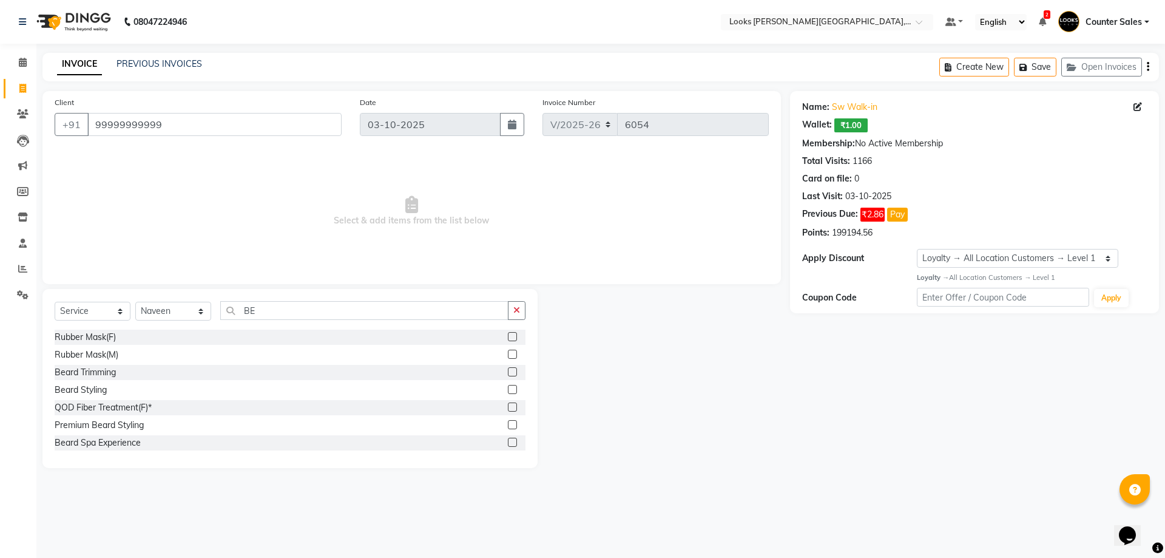
click at [508, 371] on label at bounding box center [512, 371] width 9 height 9
click at [508, 371] on input "checkbox" at bounding box center [512, 372] width 8 height 8
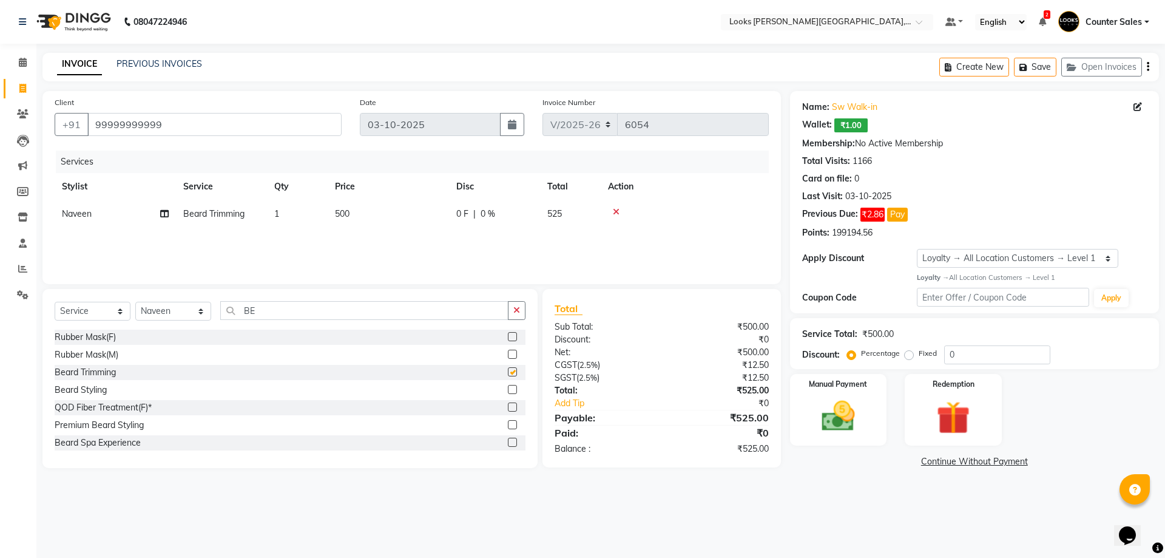
checkbox input "false"
click at [392, 225] on td "500" at bounding box center [388, 213] width 121 height 27
select select "54731"
click at [430, 220] on input "500" at bounding box center [445, 217] width 107 height 19
type input "5"
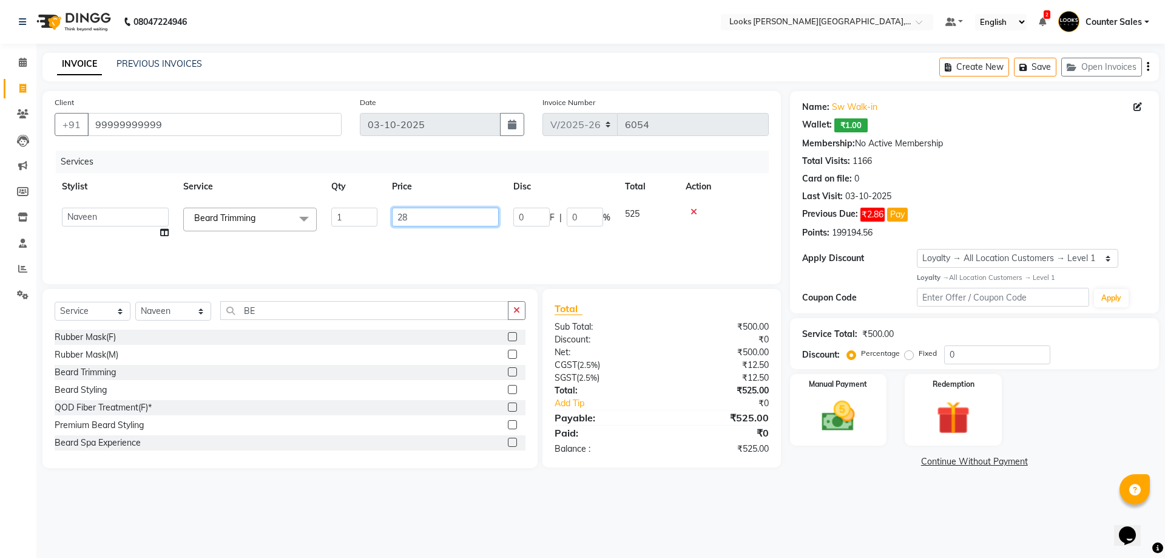
type input "289"
click at [858, 407] on img at bounding box center [838, 416] width 56 height 40
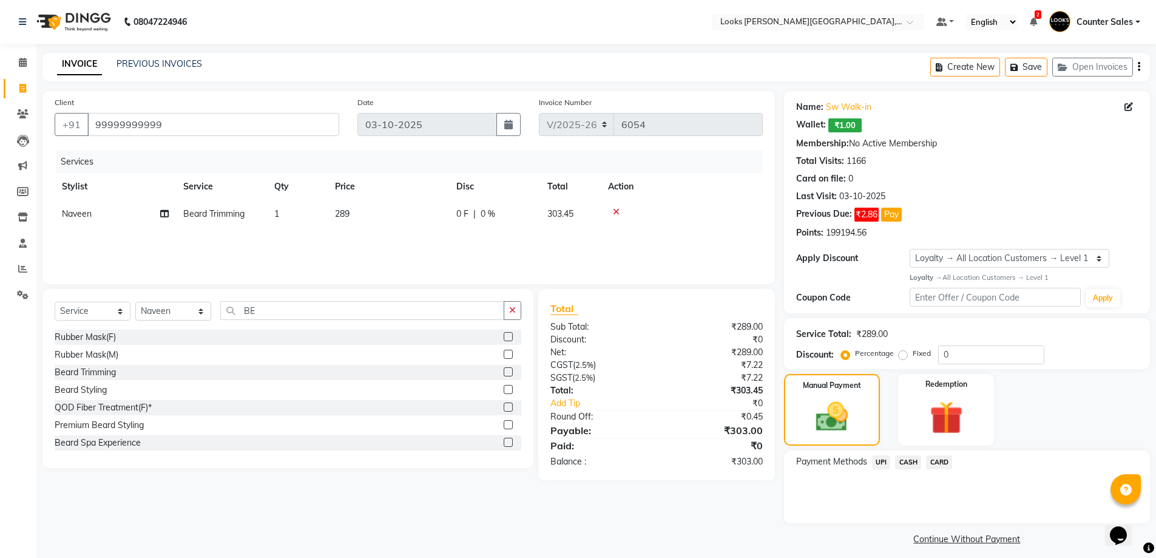
click at [394, 217] on td "289" at bounding box center [388, 213] width 121 height 27
select select "54731"
click at [437, 217] on input "289" at bounding box center [445, 217] width 107 height 19
type input "287"
click at [873, 406] on div "Manual Payment" at bounding box center [832, 409] width 100 height 75
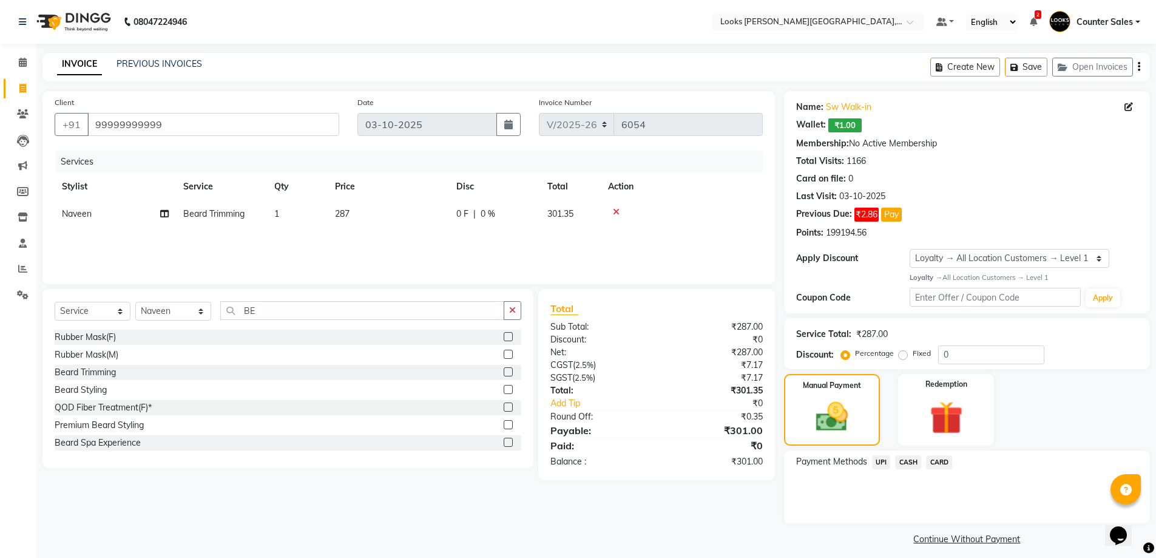
click at [381, 225] on td "287" at bounding box center [388, 213] width 121 height 27
select select "54731"
click at [451, 222] on input "287" at bounding box center [445, 217] width 107 height 19
type input "286"
click at [851, 425] on img at bounding box center [832, 417] width 54 height 38
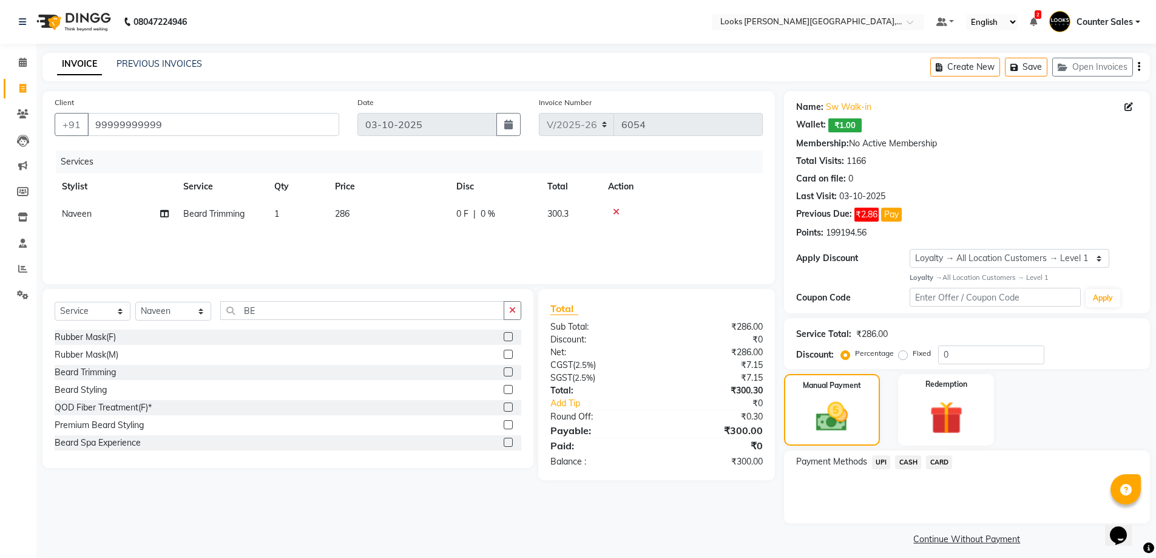
click at [903, 456] on span "CASH" at bounding box center [908, 462] width 26 height 14
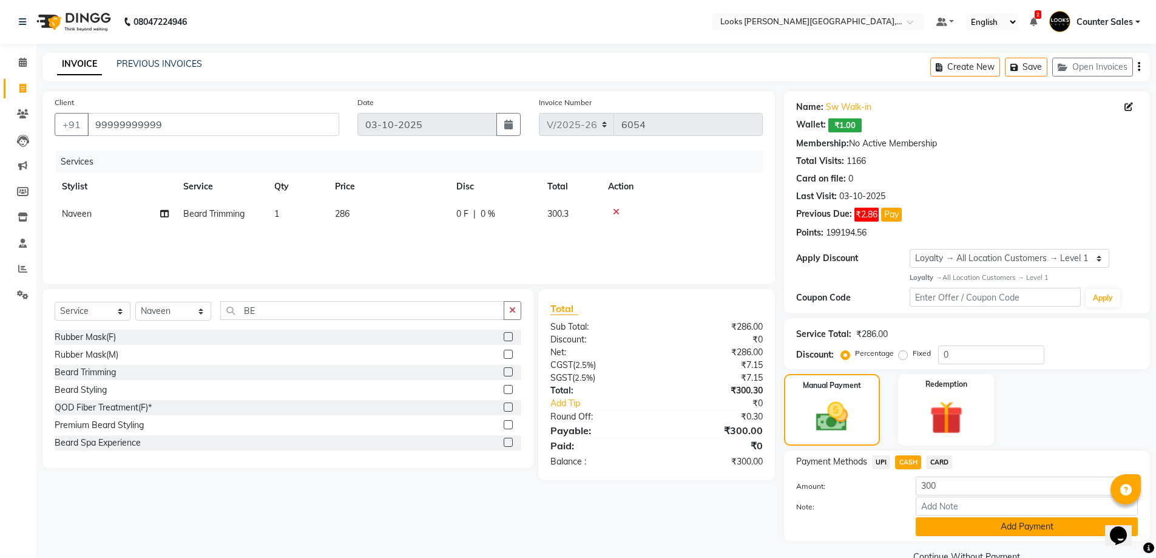
click at [1016, 535] on button "Add Payment" at bounding box center [1027, 526] width 222 height 19
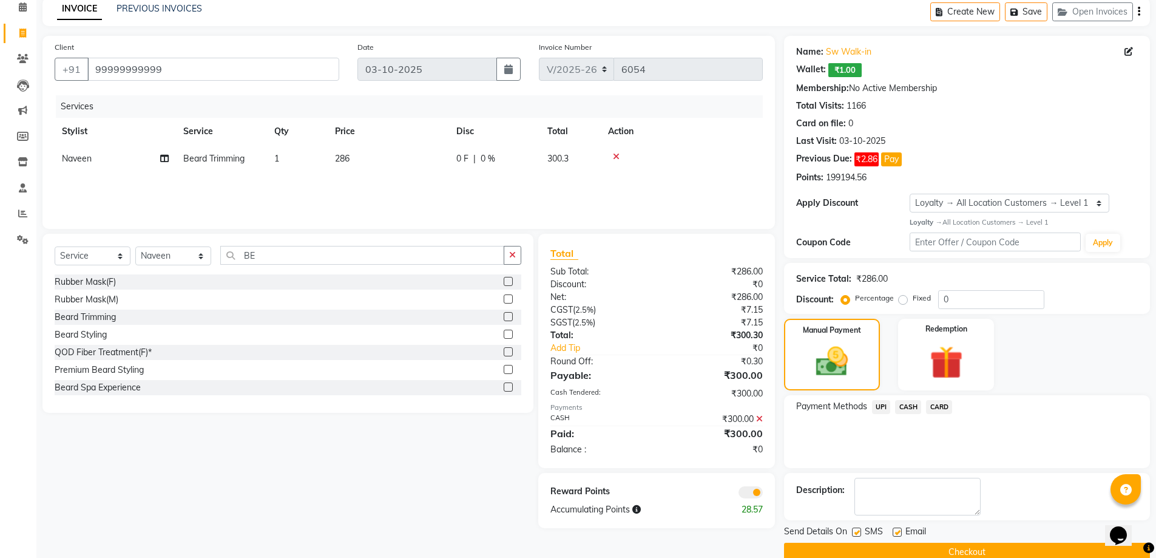
scroll to position [77, 0]
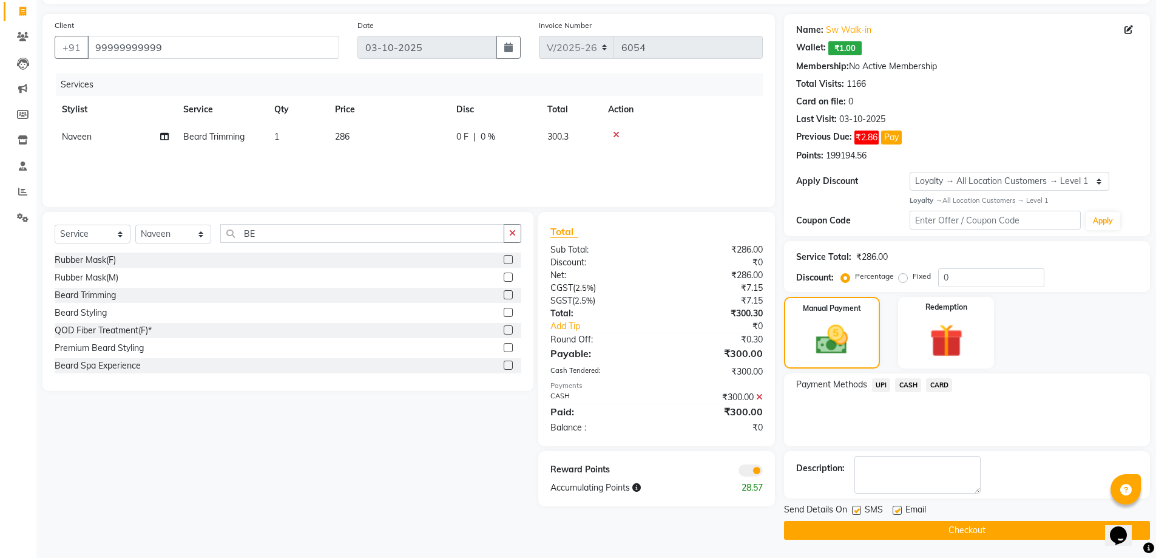
click at [996, 523] on button "Checkout" at bounding box center [967, 530] width 366 height 19
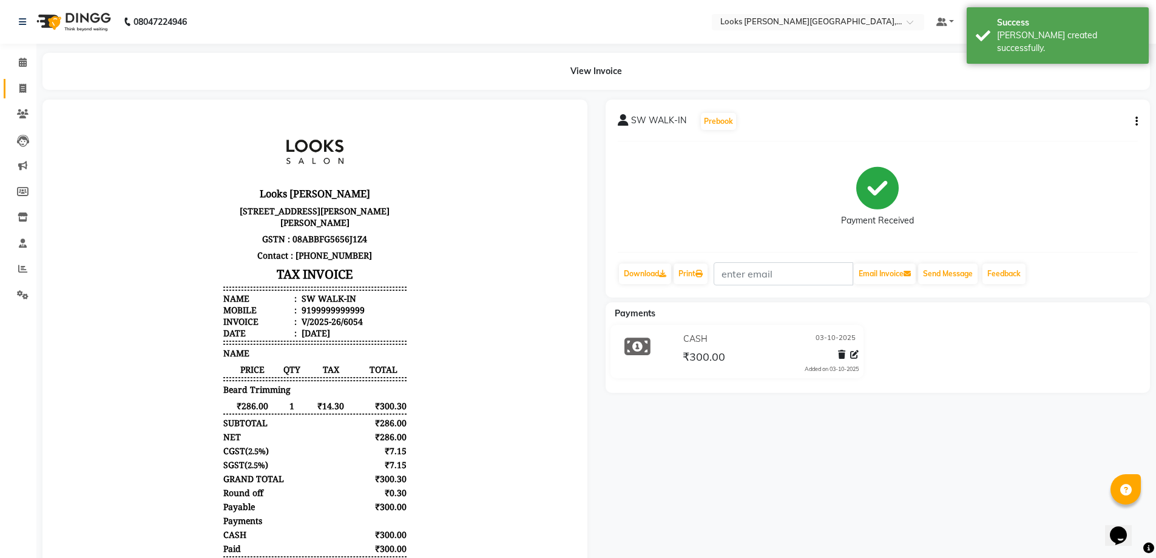
click at [25, 94] on span at bounding box center [22, 89] width 21 height 14
select select "4385"
select select "service"
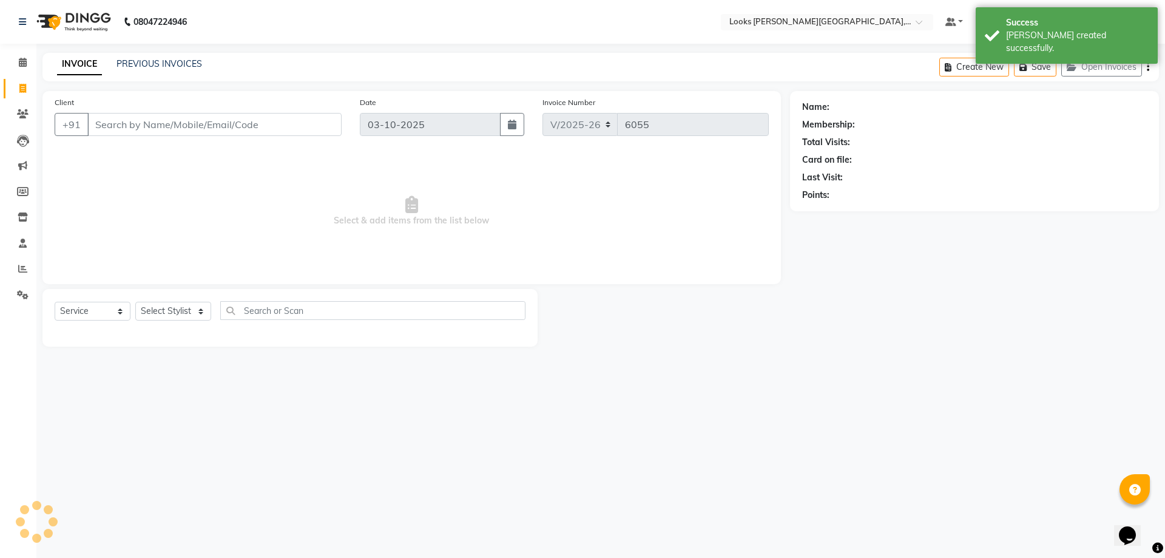
click at [233, 128] on input "Client" at bounding box center [214, 124] width 254 height 23
click at [212, 121] on input "Client" at bounding box center [214, 124] width 254 height 23
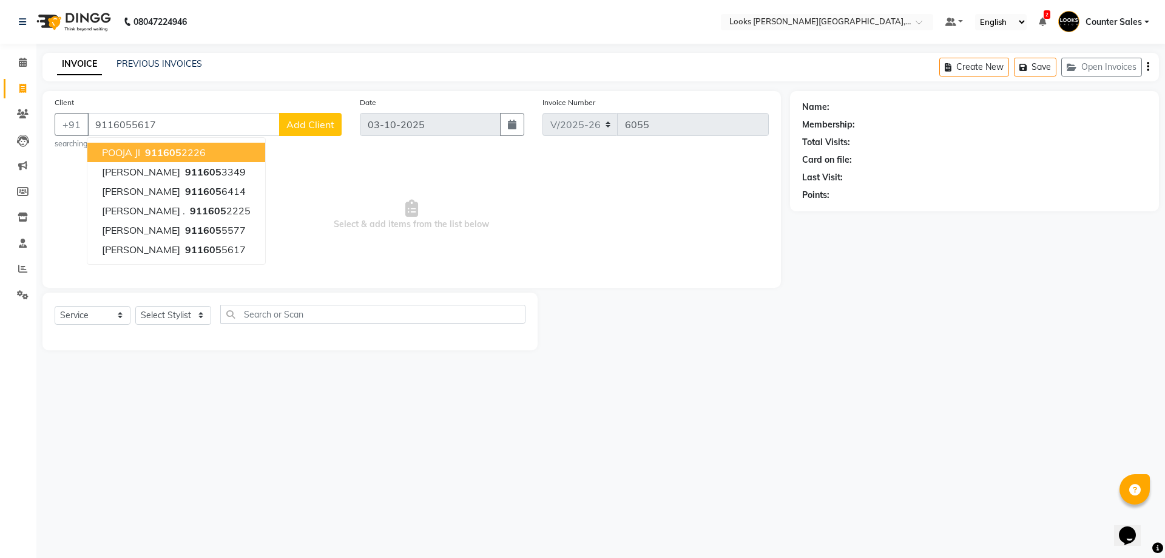
type input "9116055617"
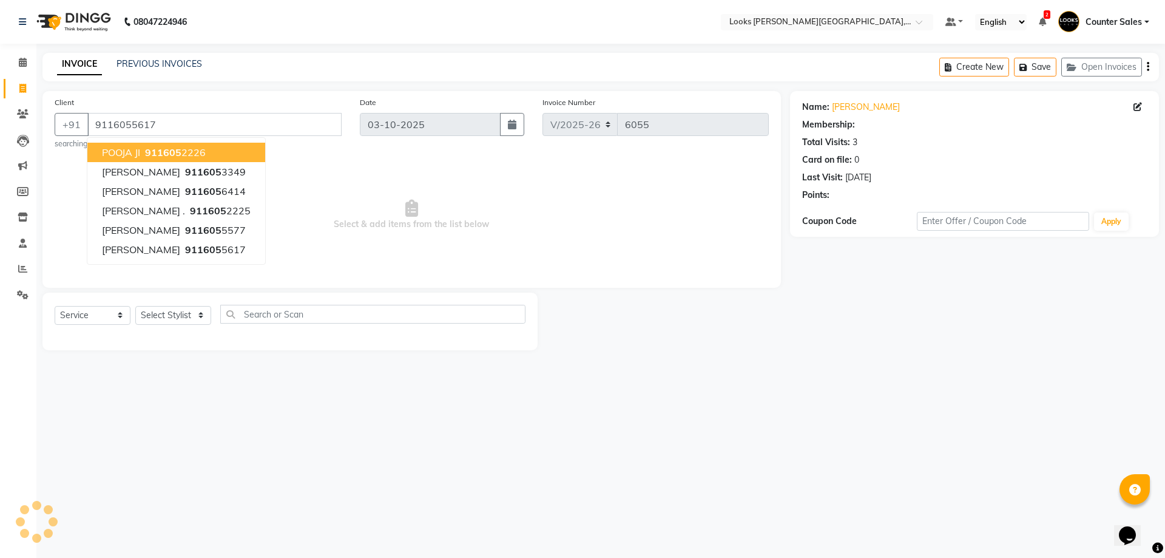
select select "1: Object"
click at [206, 314] on select "Select Stylist Ajay [PERSON_NAME] [PERSON_NAME] Counter Sales [PERSON_NAME] Kri…" at bounding box center [173, 315] width 76 height 19
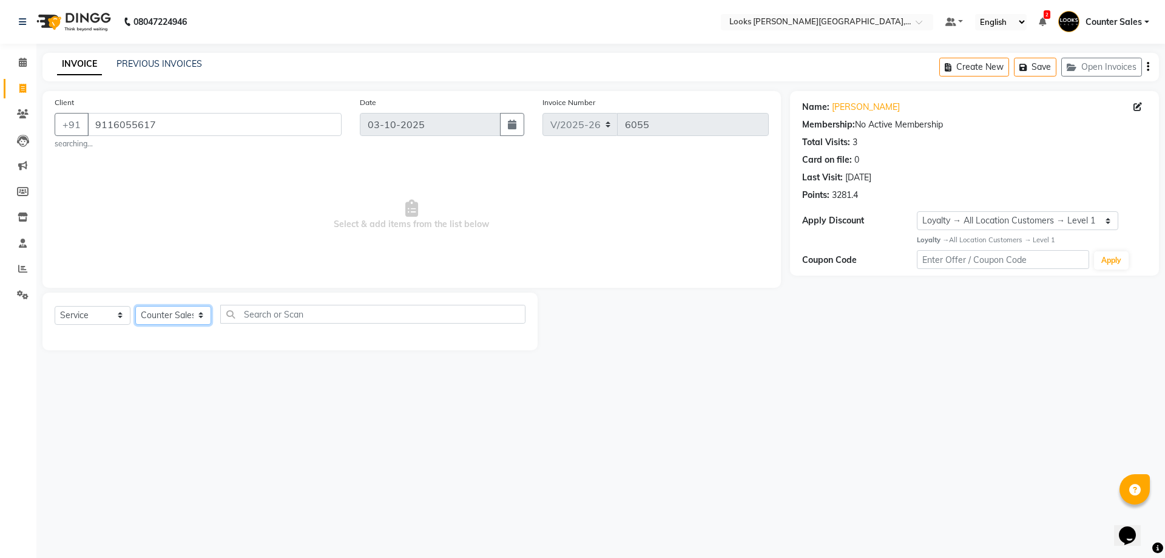
click at [135, 306] on select "Select Stylist Ajay [PERSON_NAME] [PERSON_NAME] Counter Sales [PERSON_NAME] Kri…" at bounding box center [173, 315] width 76 height 19
click at [195, 310] on select "Select Stylist Ajay [PERSON_NAME] [PERSON_NAME] Counter Sales [PERSON_NAME] Kri…" at bounding box center [173, 315] width 76 height 19
select select "88119"
click at [135, 306] on select "Select Stylist Ajay [PERSON_NAME] [PERSON_NAME] Counter Sales [PERSON_NAME] Kri…" at bounding box center [173, 315] width 76 height 19
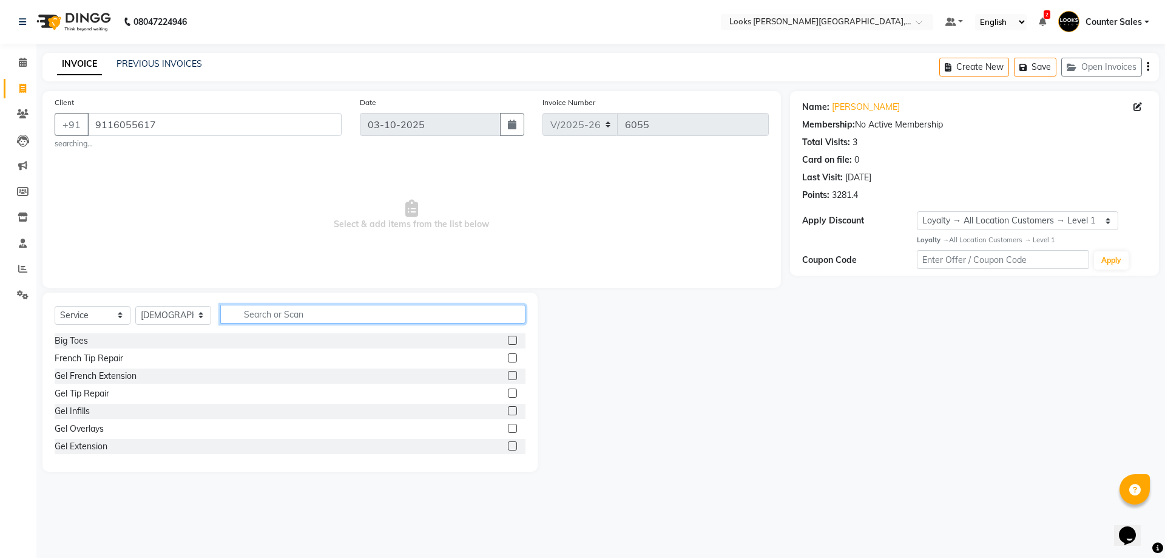
click at [300, 311] on input "text" at bounding box center [372, 314] width 305 height 19
type input "CUT"
click at [508, 411] on label at bounding box center [512, 410] width 9 height 9
click at [508, 411] on input "checkbox" at bounding box center [512, 411] width 8 height 8
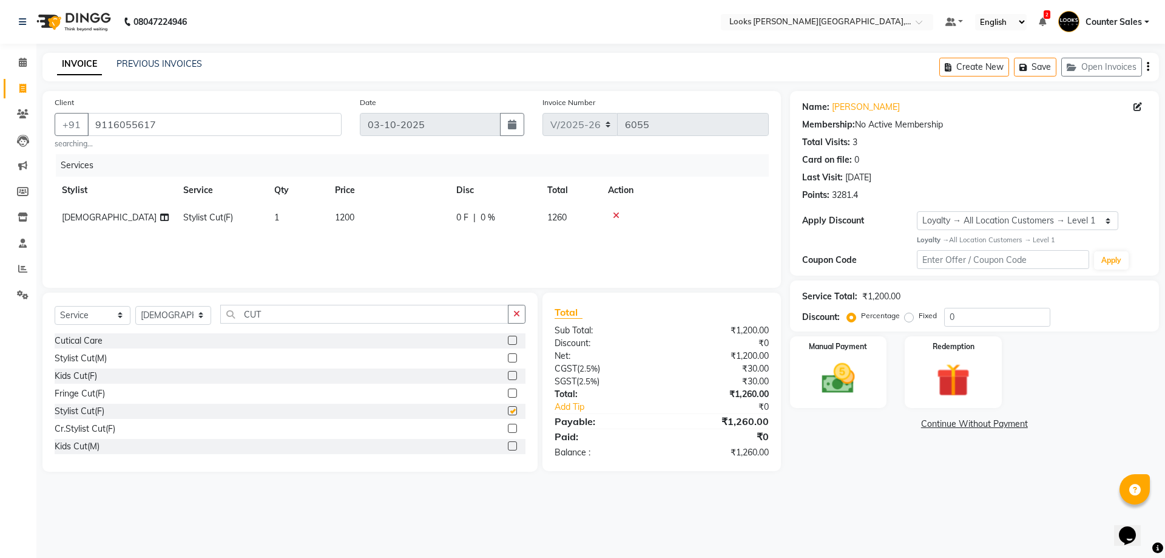
checkbox input "false"
click at [615, 215] on icon at bounding box center [616, 215] width 7 height 8
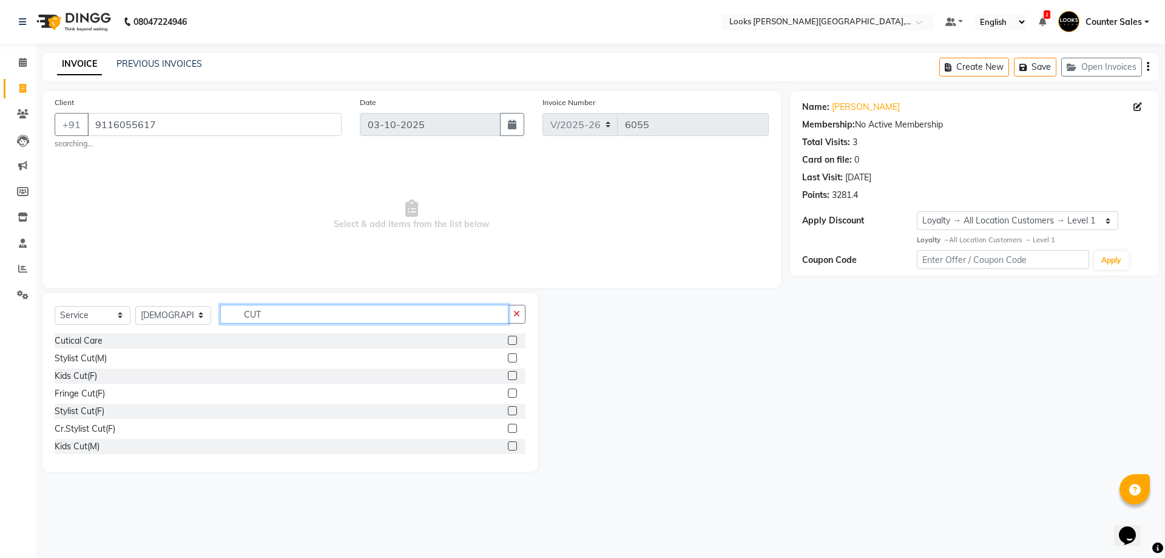
click at [331, 315] on input "CUT" at bounding box center [364, 314] width 288 height 19
type input "C"
type input "TOU"
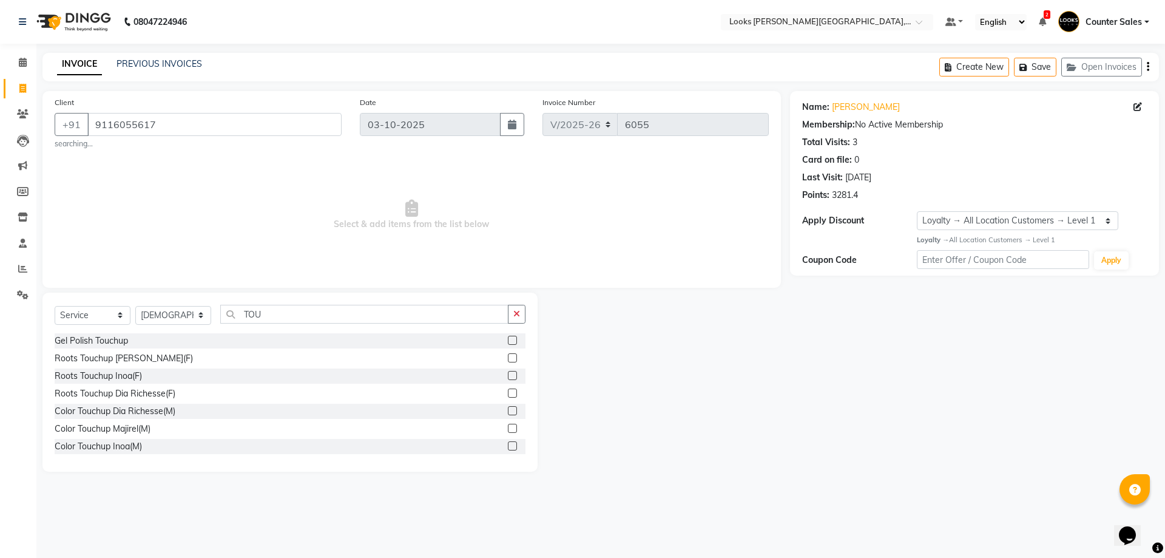
click at [508, 376] on label at bounding box center [512, 375] width 9 height 9
click at [508, 376] on input "checkbox" at bounding box center [512, 376] width 8 height 8
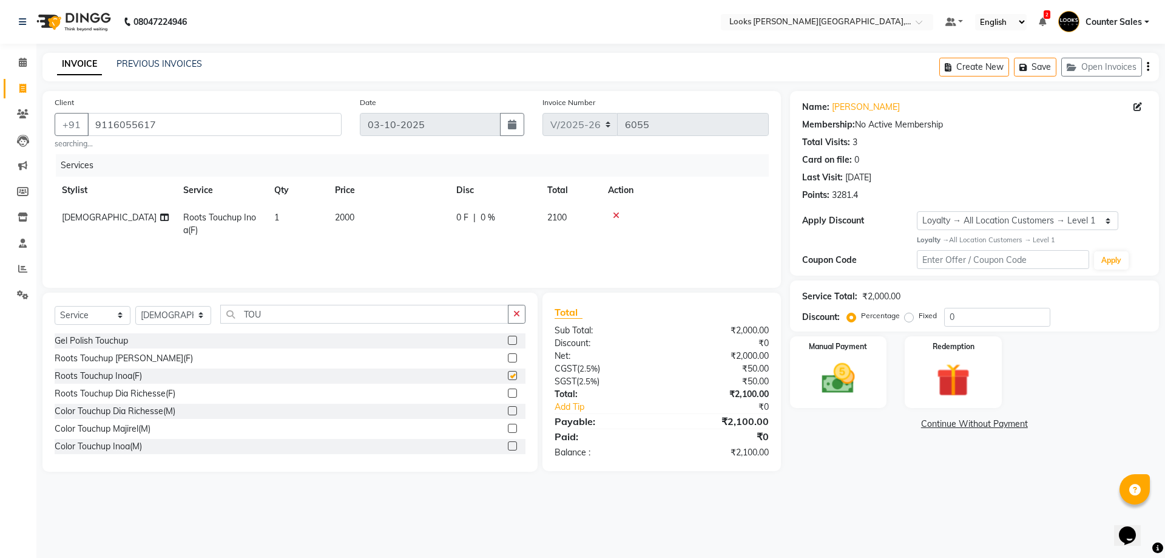
checkbox input "false"
click at [407, 218] on td "2000" at bounding box center [388, 224] width 121 height 40
select select "88119"
click at [450, 217] on input "2000" at bounding box center [445, 220] width 107 height 19
type input "2"
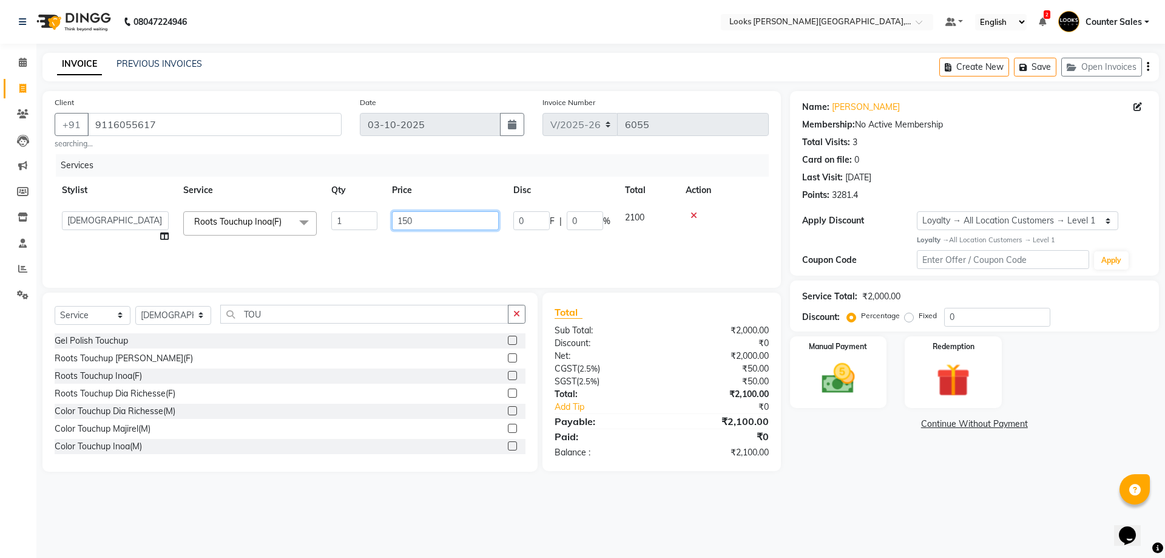
type input "1500"
click at [203, 320] on select "Select Stylist Ajay [PERSON_NAME] [PERSON_NAME] Counter Sales [PERSON_NAME] Kri…" at bounding box center [173, 315] width 76 height 19
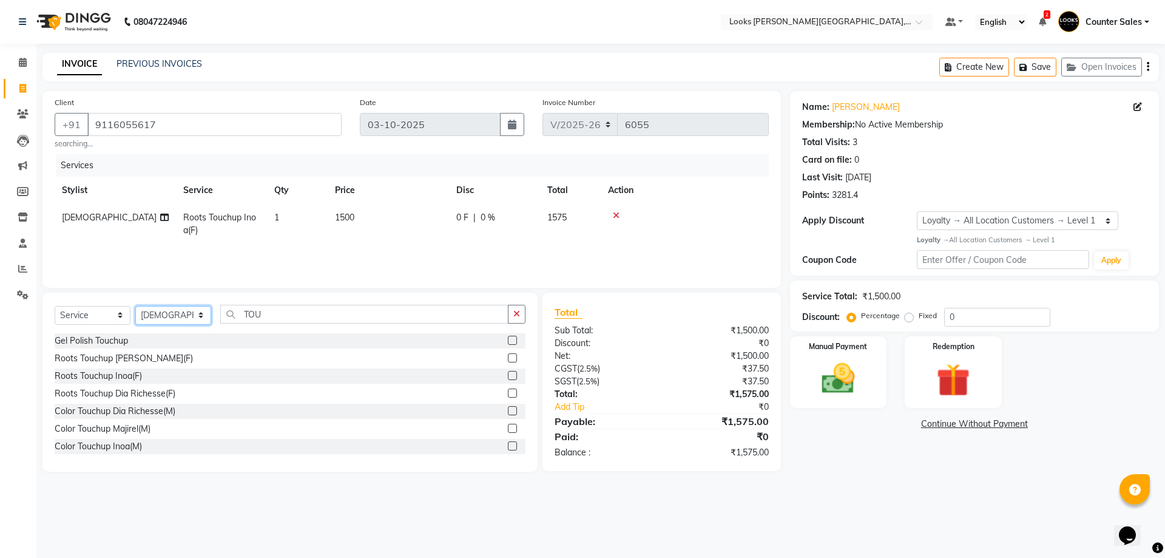
select select "41218"
click at [135, 306] on select "Select Stylist Ajay [PERSON_NAME] [PERSON_NAME] Counter Sales [PERSON_NAME] Kri…" at bounding box center [173, 315] width 76 height 19
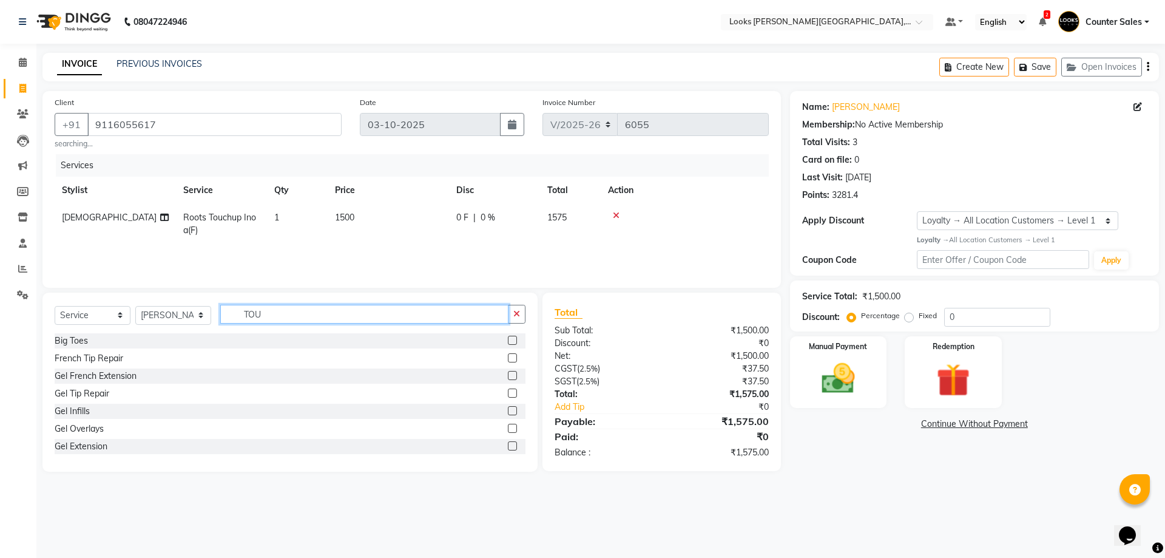
click at [306, 312] on input "TOU" at bounding box center [364, 314] width 288 height 19
type input "T"
type input "EYE"
click at [508, 376] on label at bounding box center [512, 375] width 9 height 9
click at [508, 376] on input "checkbox" at bounding box center [512, 376] width 8 height 8
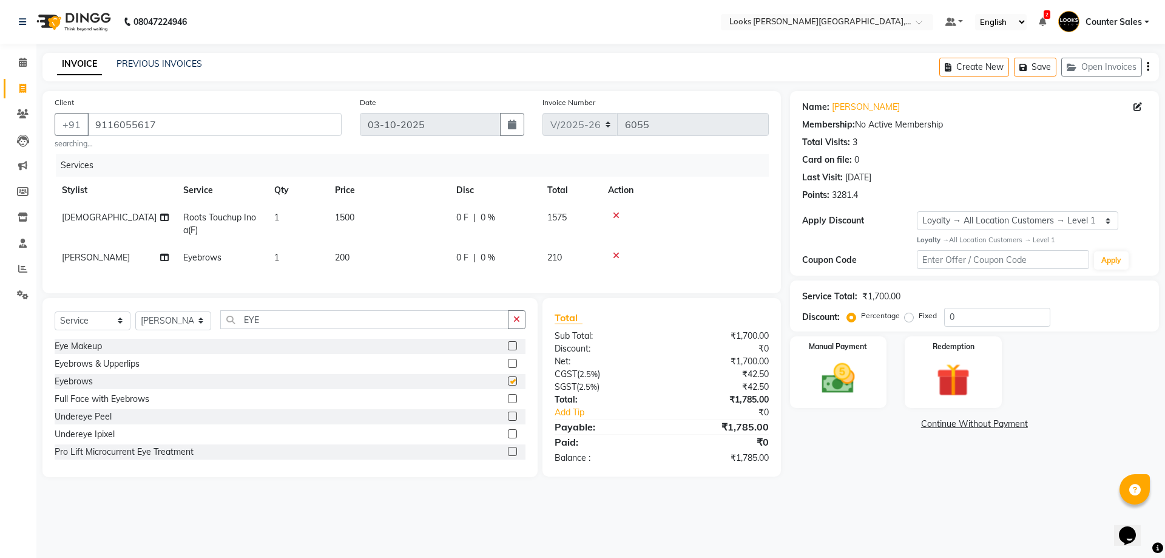
checkbox input "false"
click at [433, 265] on td "200" at bounding box center [388, 257] width 121 height 27
select select "41218"
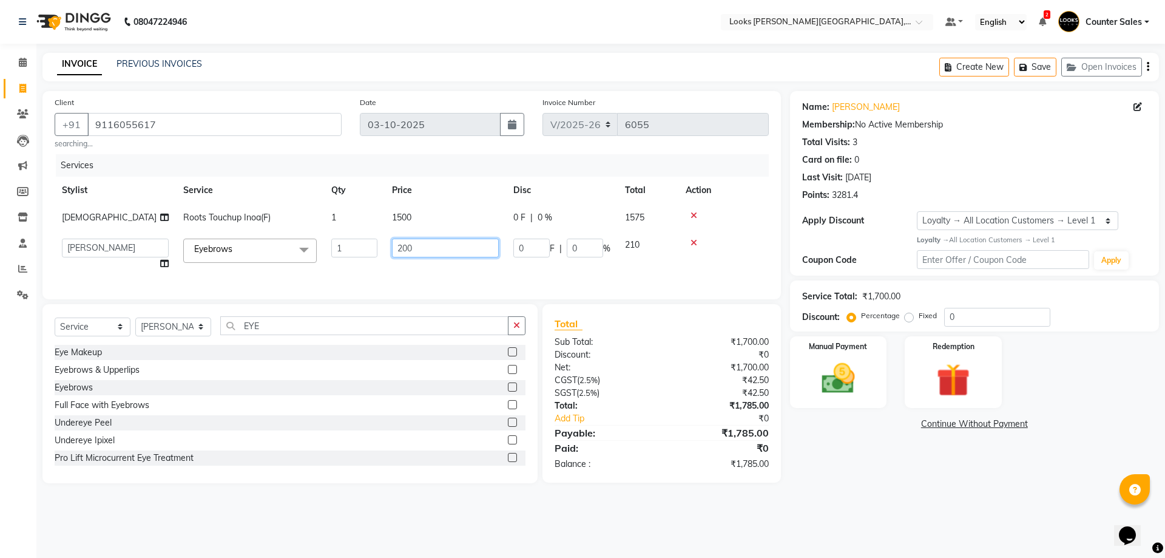
click at [458, 242] on input "200" at bounding box center [445, 248] width 107 height 19
type input "2"
type input "70"
click at [865, 374] on img at bounding box center [838, 379] width 56 height 40
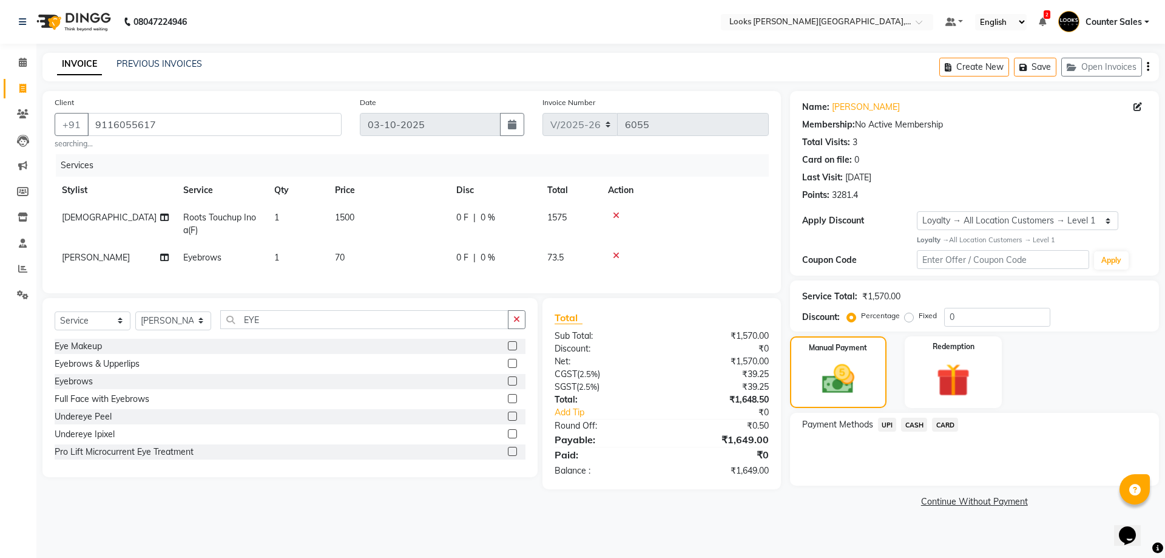
click at [376, 263] on td "70" at bounding box center [388, 257] width 121 height 27
select select "41218"
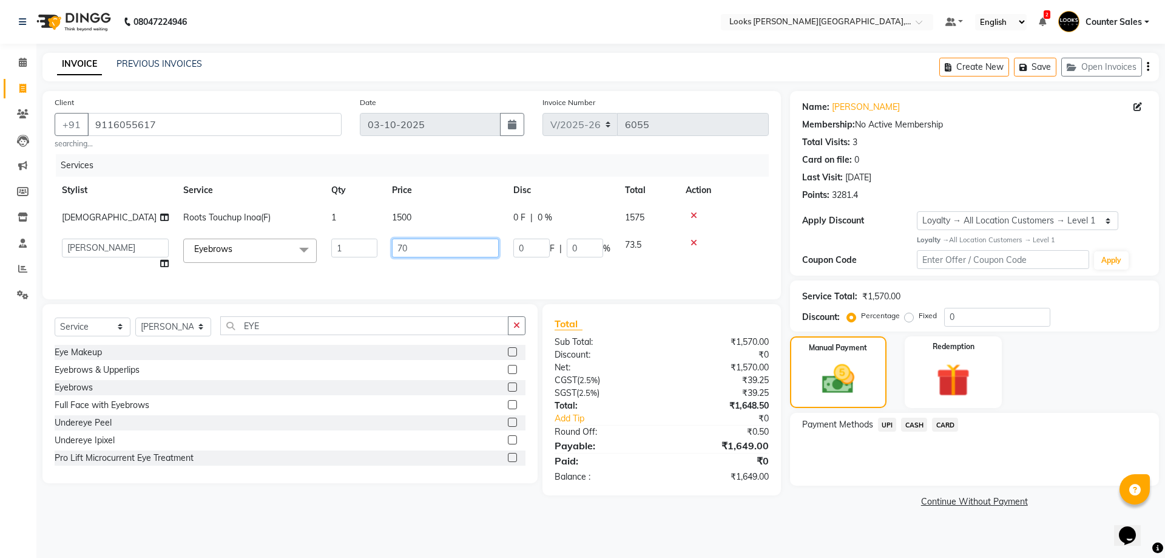
click at [415, 252] on input "70" at bounding box center [445, 248] width 107 height 19
type input "69.5"
click at [846, 388] on img at bounding box center [838, 379] width 55 height 39
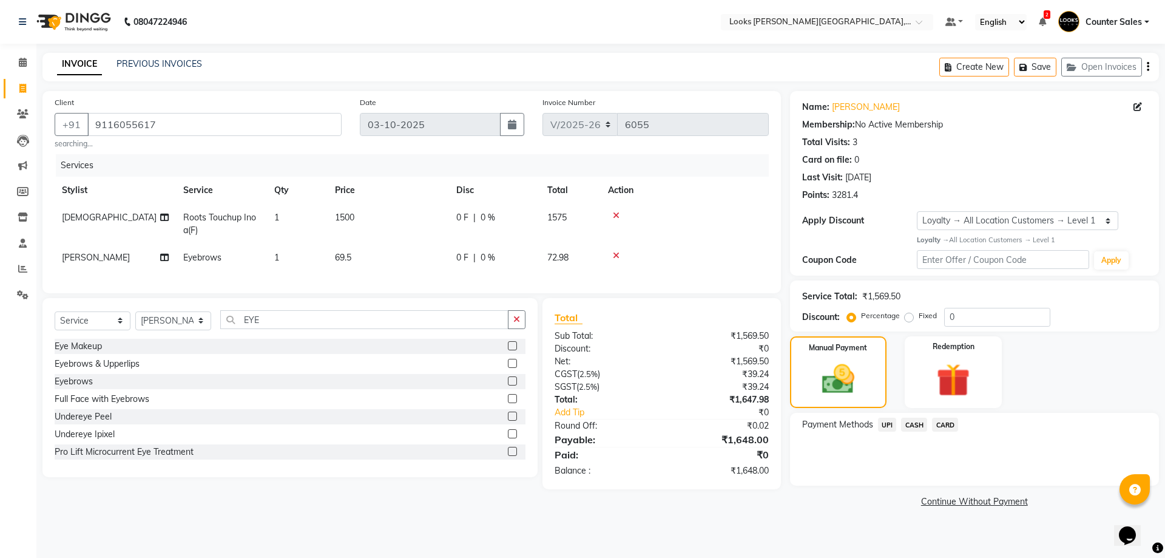
click at [887, 422] on span "UPI" at bounding box center [887, 425] width 19 height 14
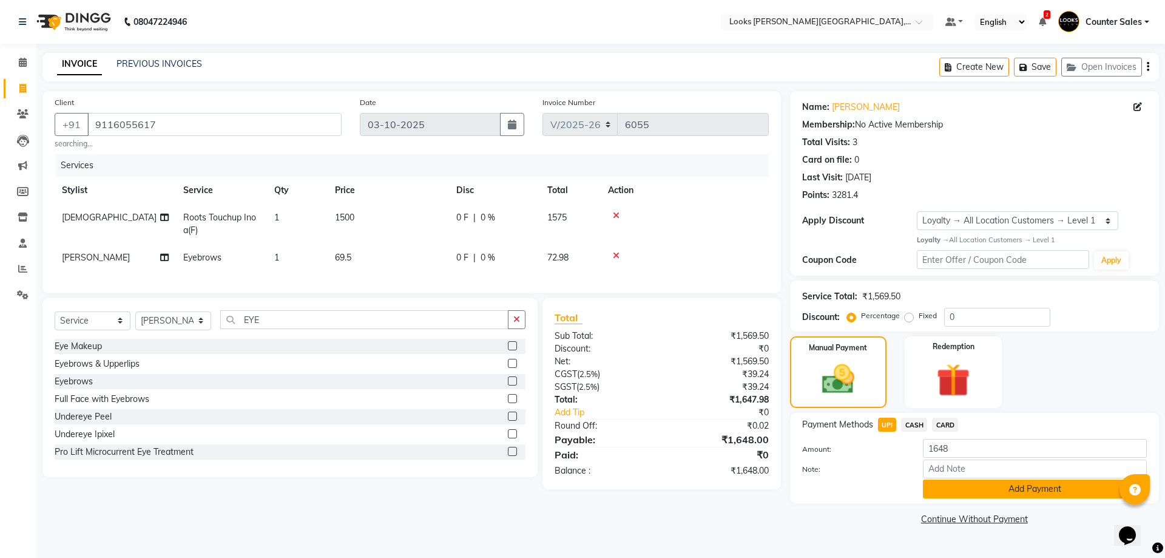
click at [1052, 490] on button "Add Payment" at bounding box center [1035, 488] width 224 height 19
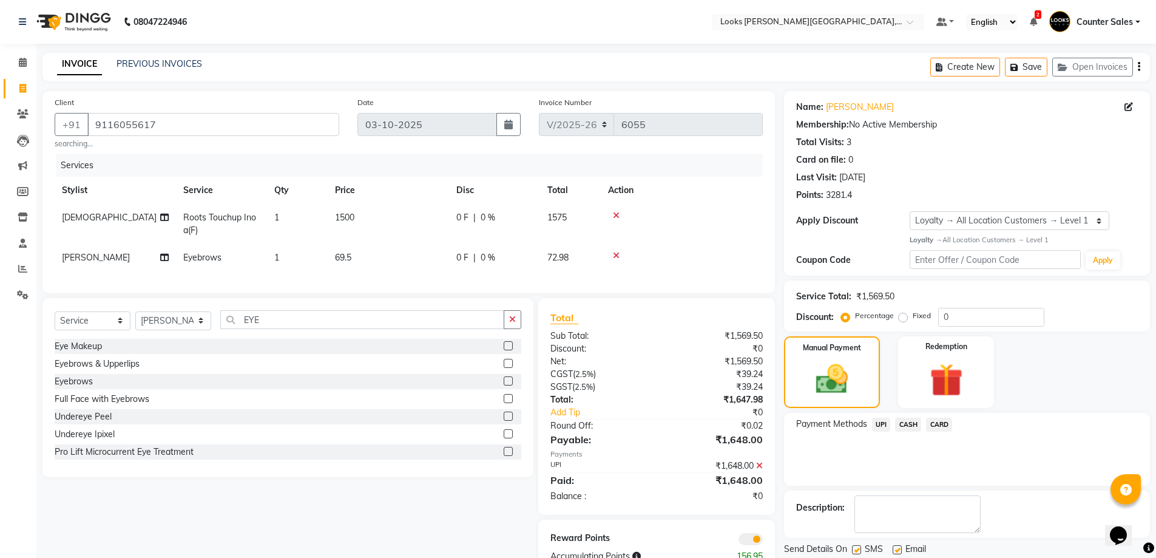
scroll to position [44, 0]
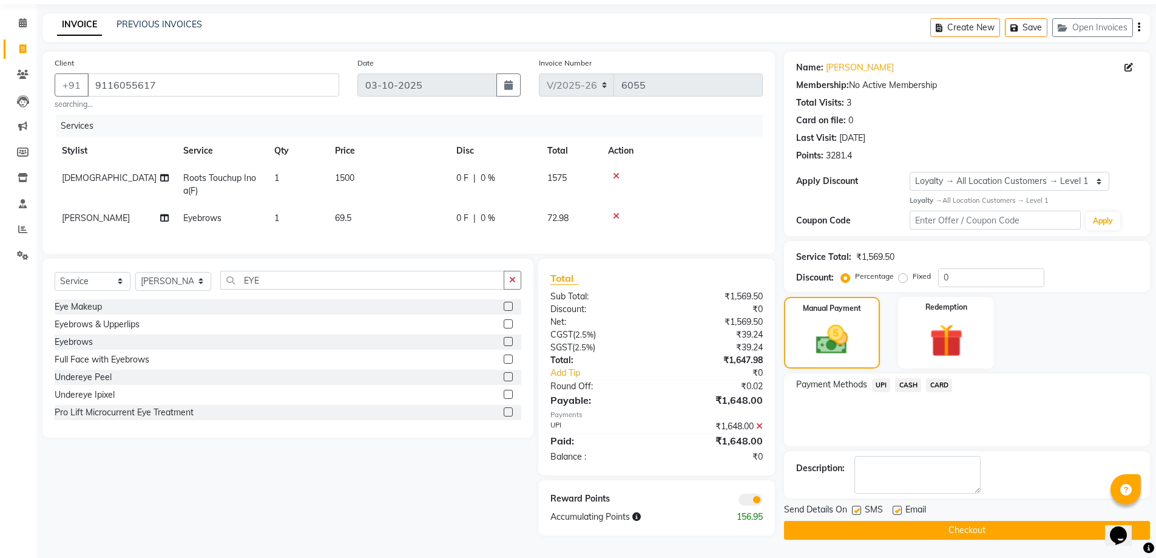
click at [992, 523] on button "Checkout" at bounding box center [967, 530] width 366 height 19
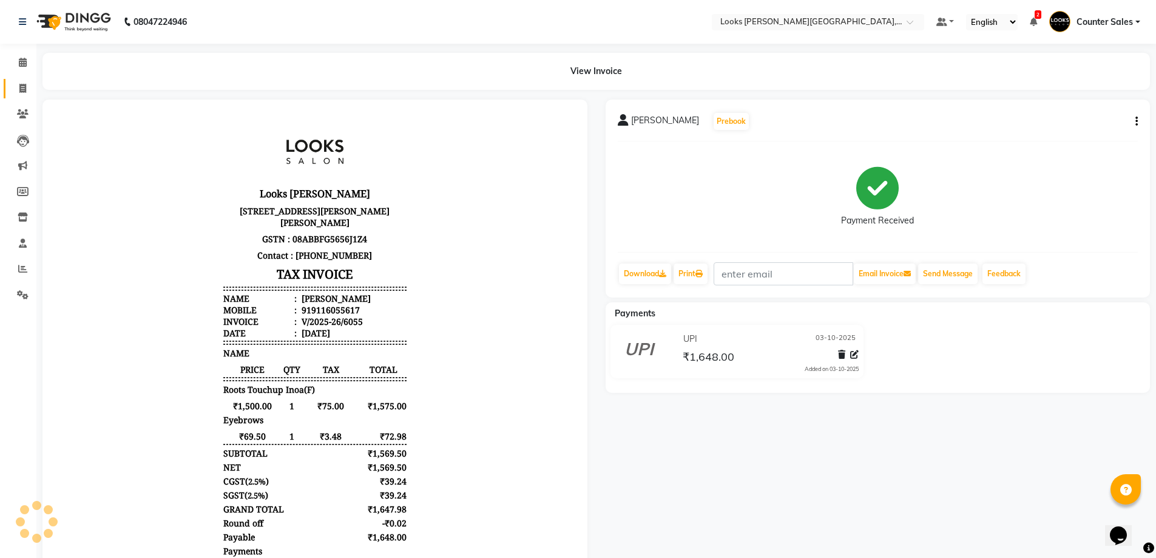
click at [22, 88] on icon at bounding box center [22, 88] width 7 height 9
select select "service"
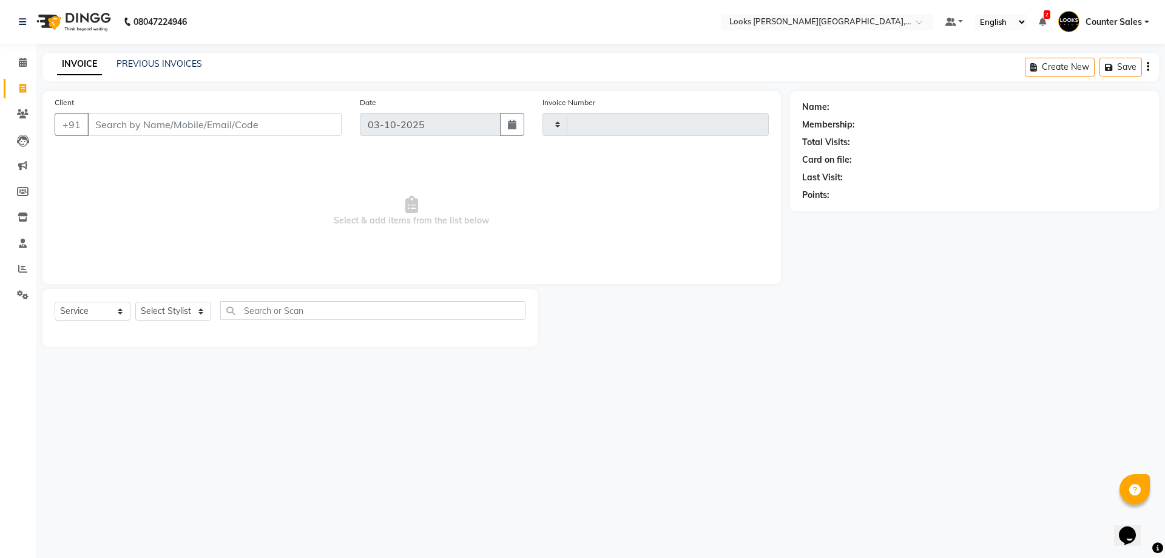
click at [168, 115] on input "Client" at bounding box center [214, 124] width 254 height 23
type input "6056"
select select "4385"
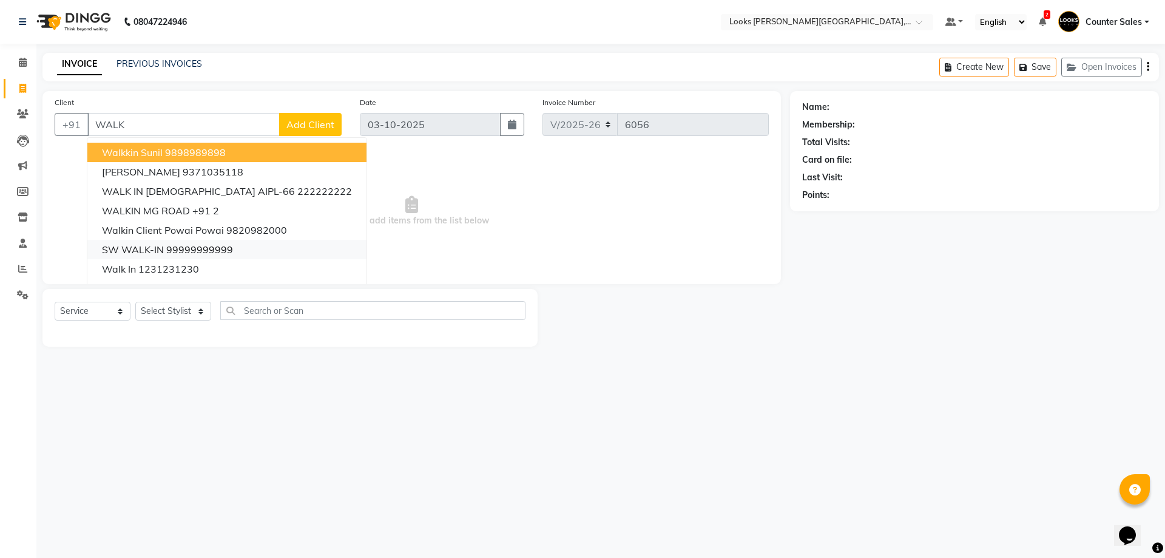
click at [226, 254] on ngb-highlight "99999999999" at bounding box center [199, 249] width 67 height 12
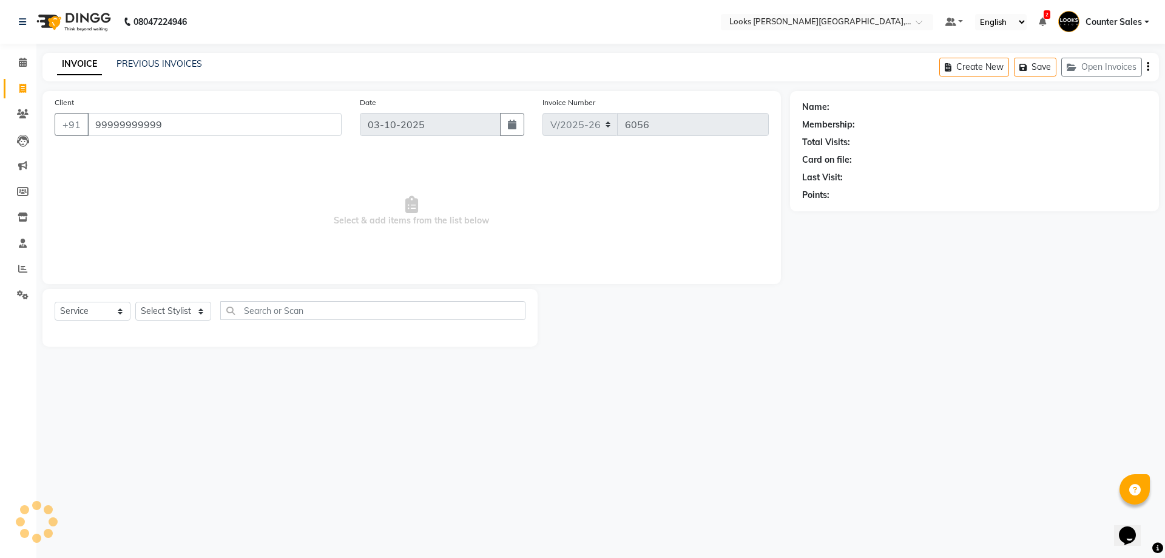
type input "99999999999"
select select "1: Object"
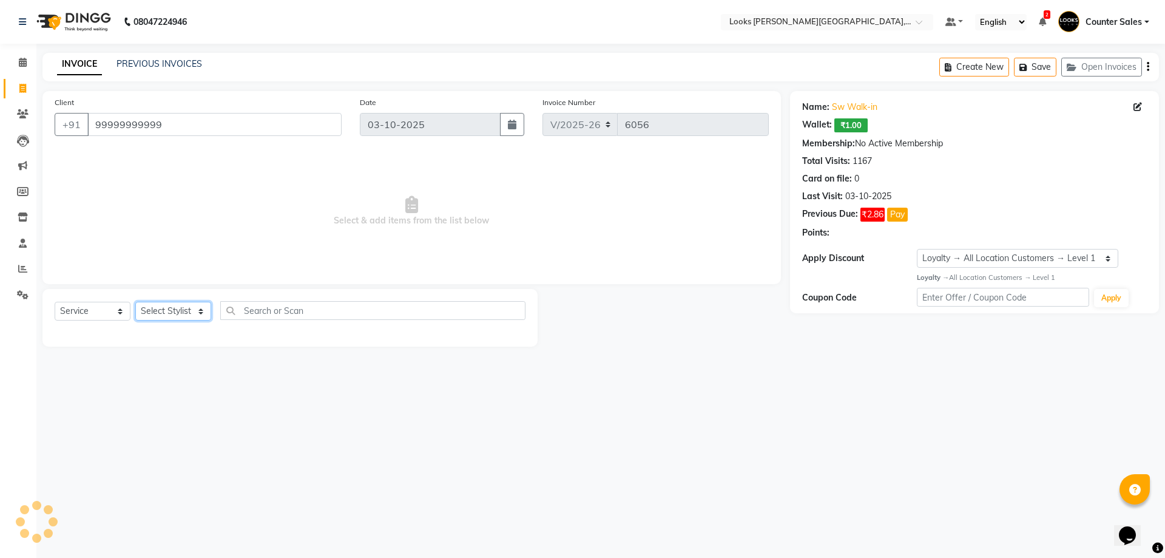
click at [197, 313] on select "Select Stylist Ajay [PERSON_NAME] [PERSON_NAME] Counter Sales [PERSON_NAME] Kri…" at bounding box center [173, 311] width 76 height 19
select select "24209"
click at [135, 302] on select "Select Stylist Ajay [PERSON_NAME] [PERSON_NAME] Counter Sales [PERSON_NAME] Kri…" at bounding box center [173, 311] width 76 height 19
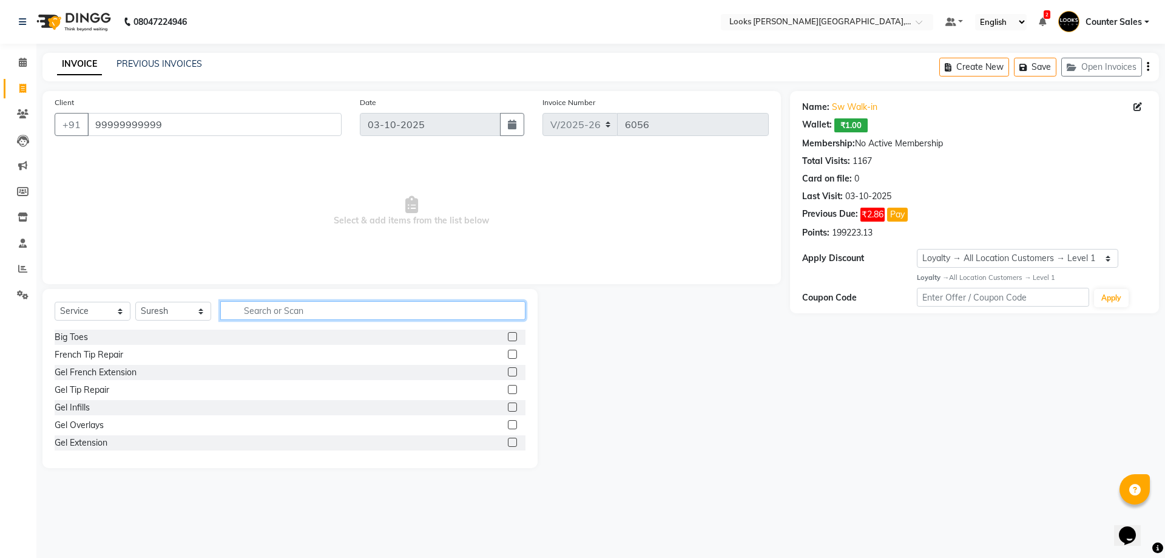
click at [323, 318] on input "text" at bounding box center [372, 310] width 305 height 19
type input "CUT"
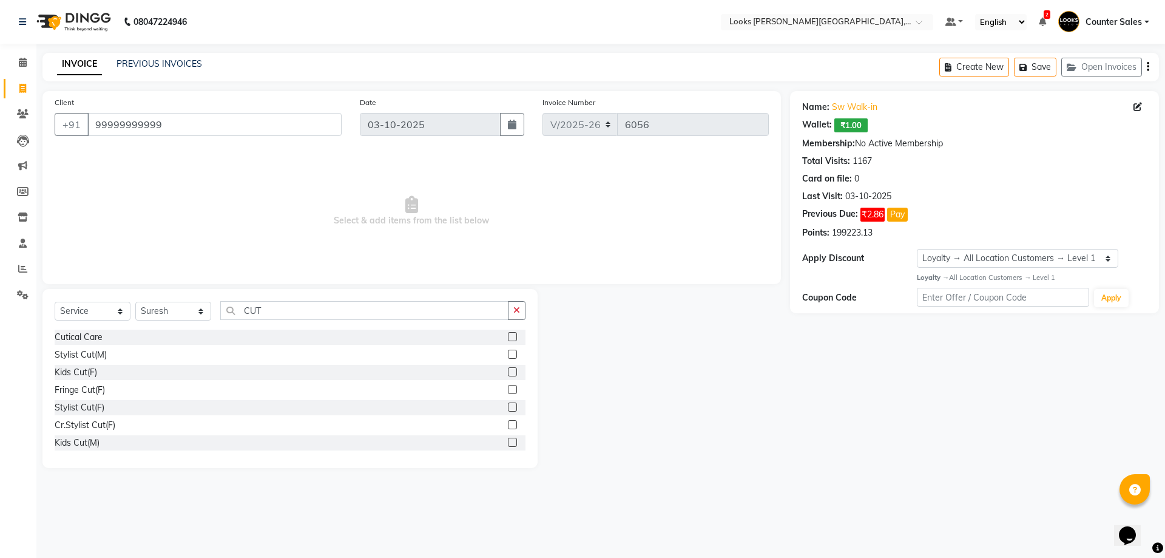
click at [508, 354] on label at bounding box center [512, 354] width 9 height 9
click at [508, 354] on input "checkbox" at bounding box center [512, 355] width 8 height 8
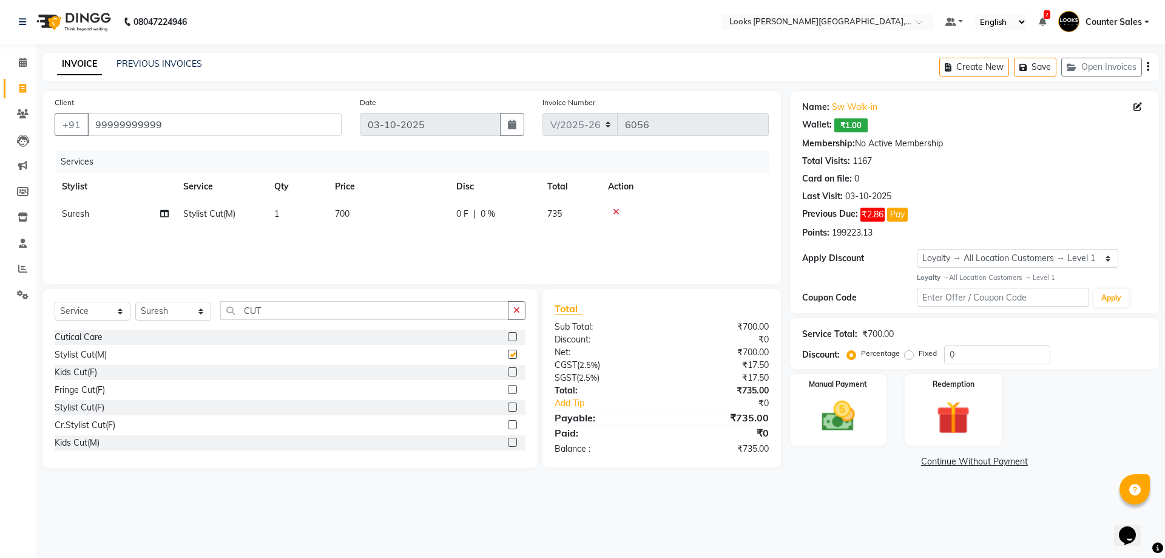
checkbox input "false"
click at [388, 225] on td "700" at bounding box center [388, 213] width 121 height 27
select select "24209"
click at [439, 222] on input "700" at bounding box center [445, 217] width 107 height 19
type input "7"
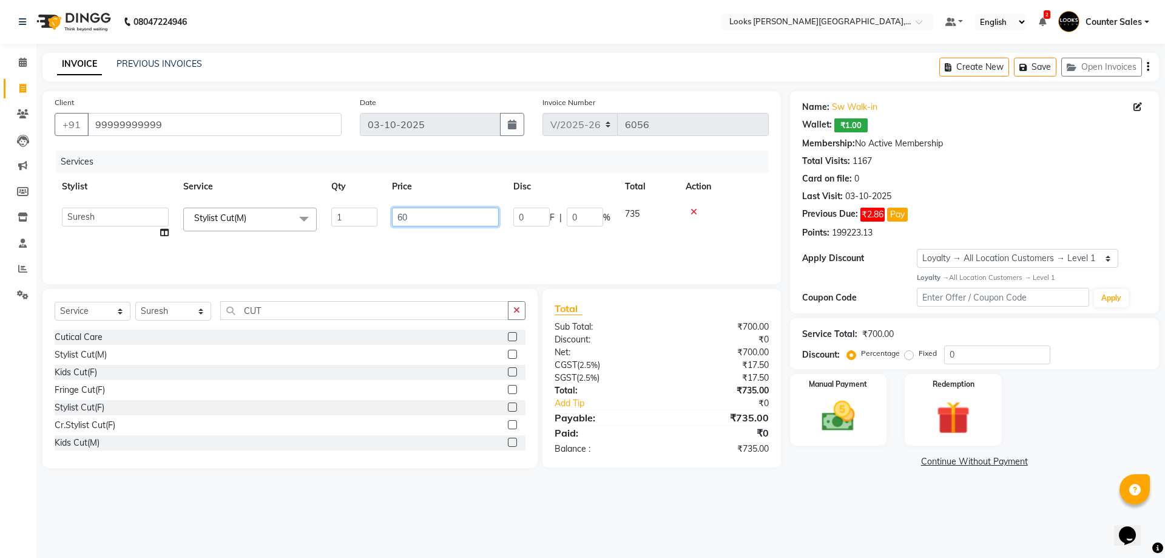
type input "600"
click at [862, 412] on img at bounding box center [838, 416] width 56 height 40
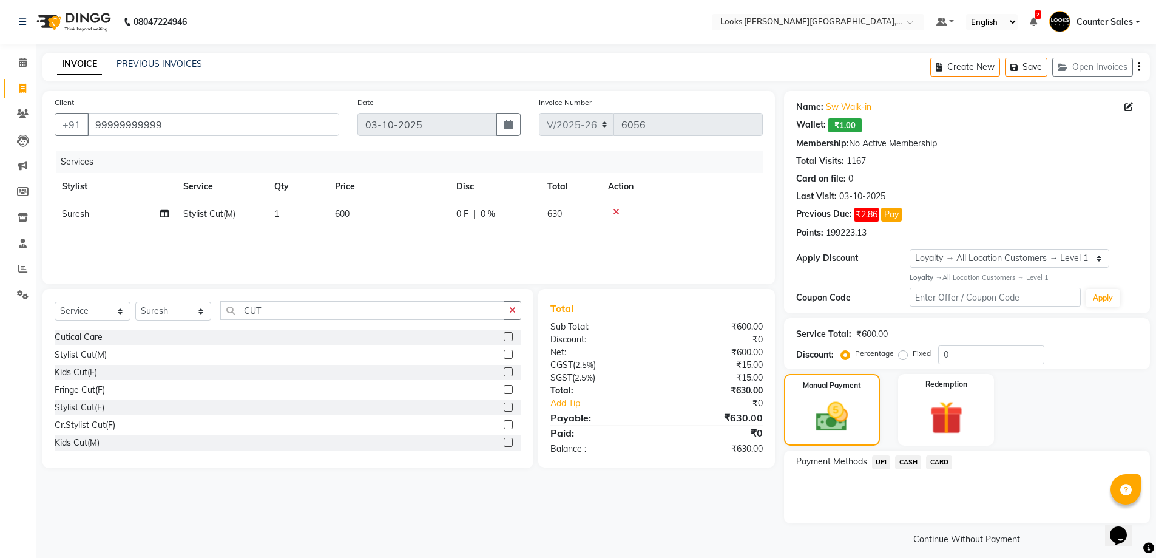
click at [402, 227] on td "600" at bounding box center [388, 213] width 121 height 27
select select "24209"
type input "612"
click at [852, 411] on img at bounding box center [832, 417] width 54 height 38
click at [392, 245] on div "Services Stylist Service Qty Price Disc Total Action Suresh Stylist Cut(M) 1 61…" at bounding box center [409, 211] width 708 height 121
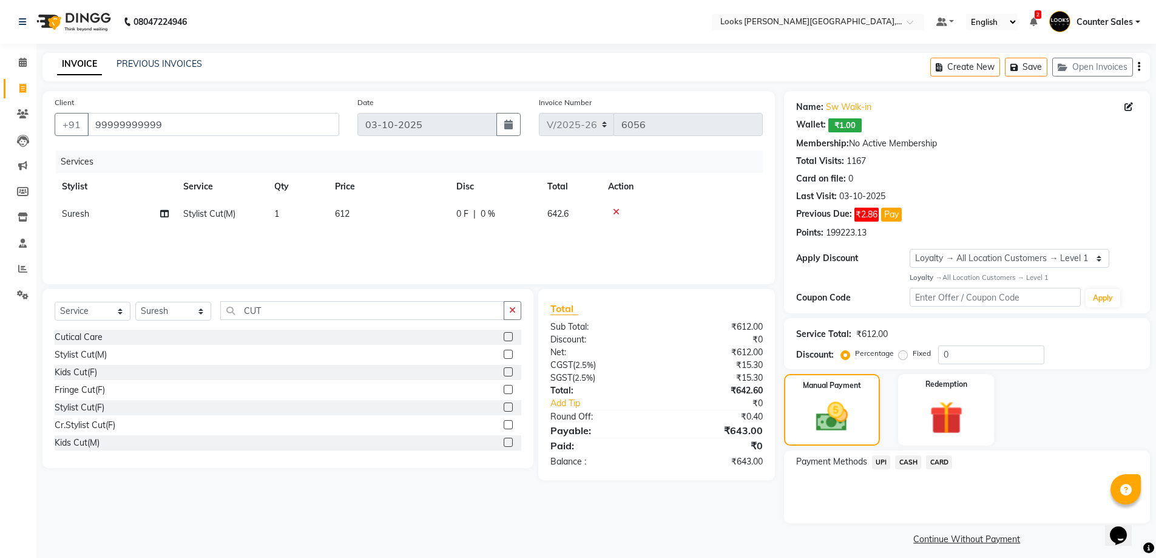
click at [424, 217] on td "612" at bounding box center [388, 213] width 121 height 27
select select "24209"
click at [455, 217] on input "612" at bounding box center [445, 217] width 107 height 19
type input "617"
click at [845, 429] on img at bounding box center [832, 417] width 54 height 38
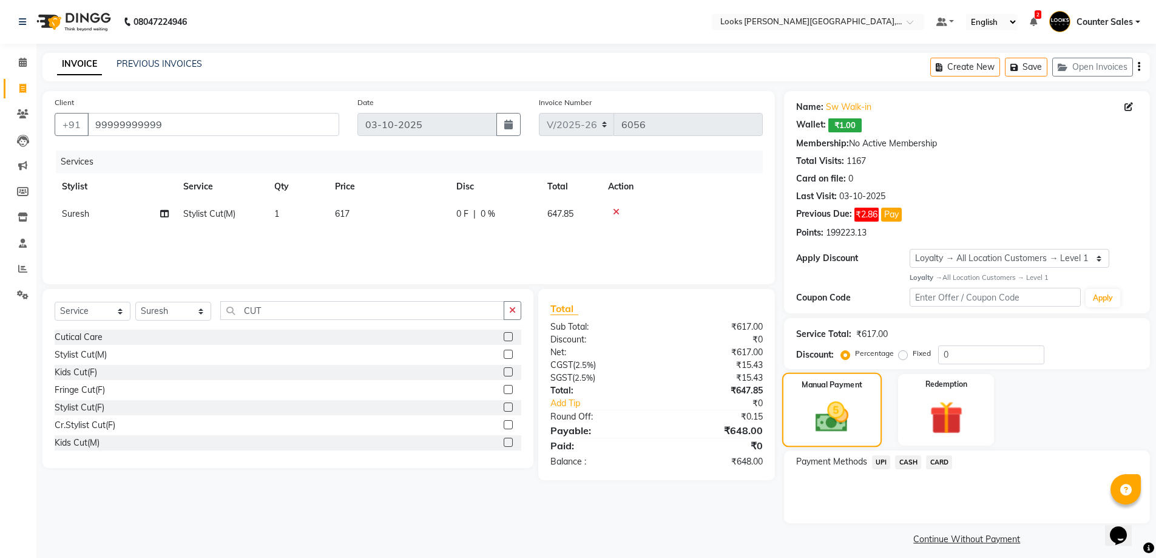
click at [403, 217] on td "617" at bounding box center [388, 213] width 121 height 27
select select "24209"
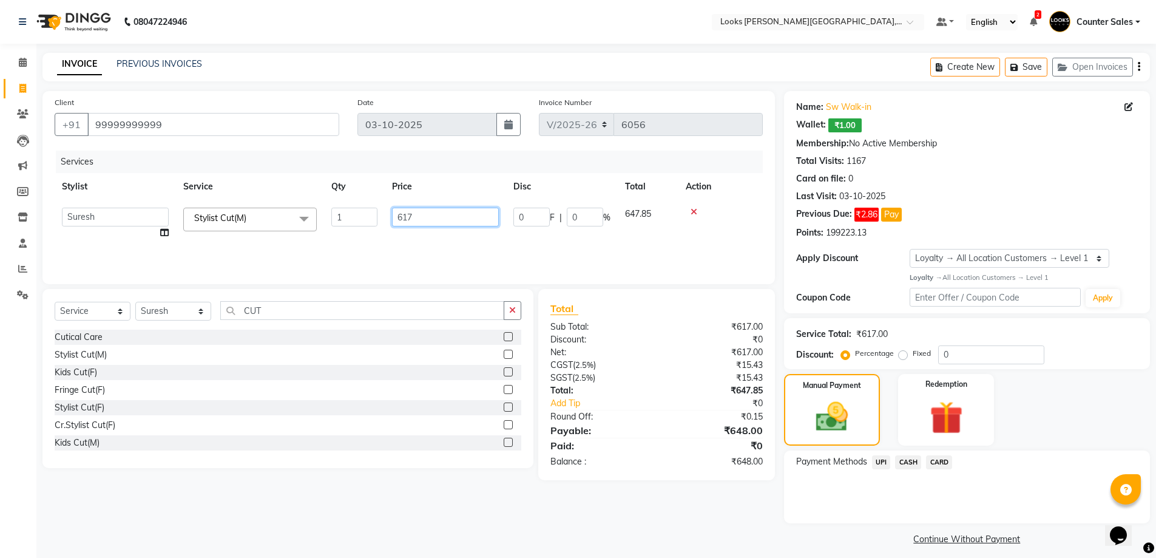
click at [436, 222] on input "617" at bounding box center [445, 217] width 107 height 19
type input "619"
click at [862, 421] on div "Manual Payment" at bounding box center [832, 409] width 100 height 75
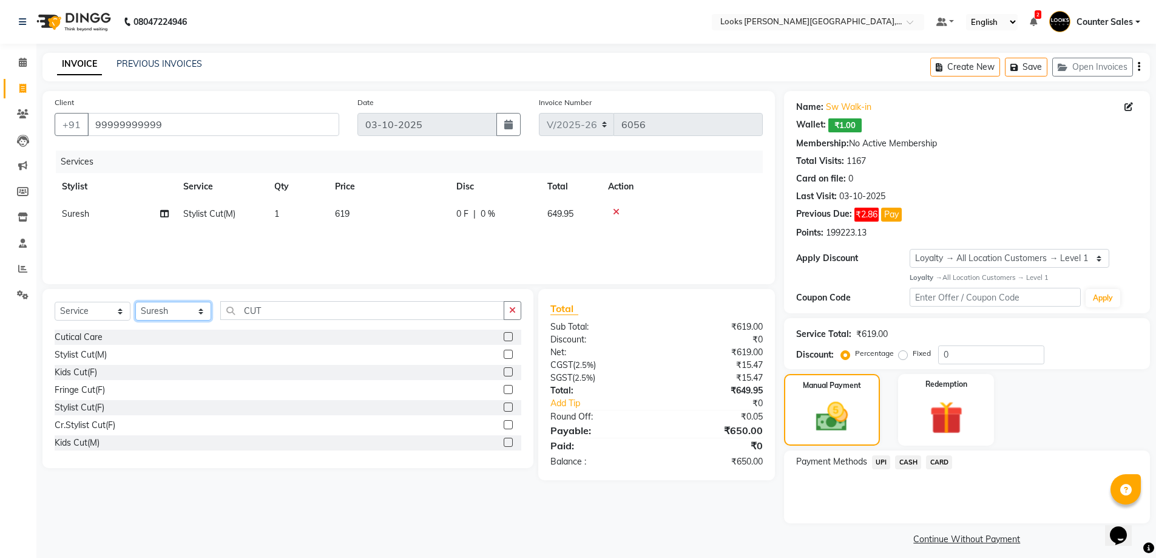
click at [196, 313] on select "Select Stylist Ajay [PERSON_NAME] [PERSON_NAME] Counter Sales [PERSON_NAME] Kri…" at bounding box center [173, 311] width 76 height 19
click at [616, 212] on icon at bounding box center [616, 212] width 7 height 8
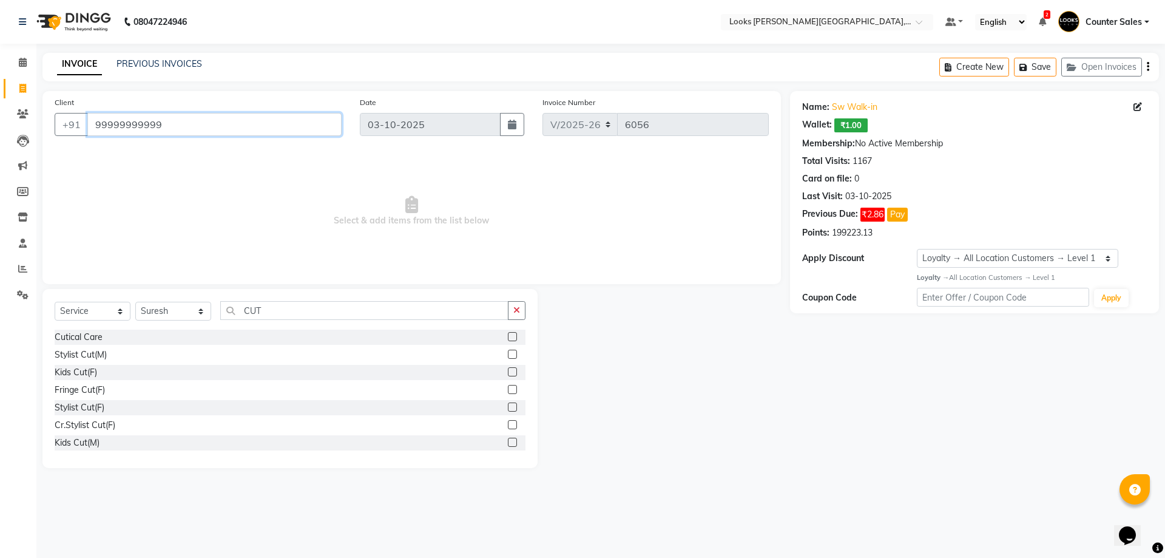
click at [274, 121] on input "99999999999" at bounding box center [214, 124] width 254 height 23
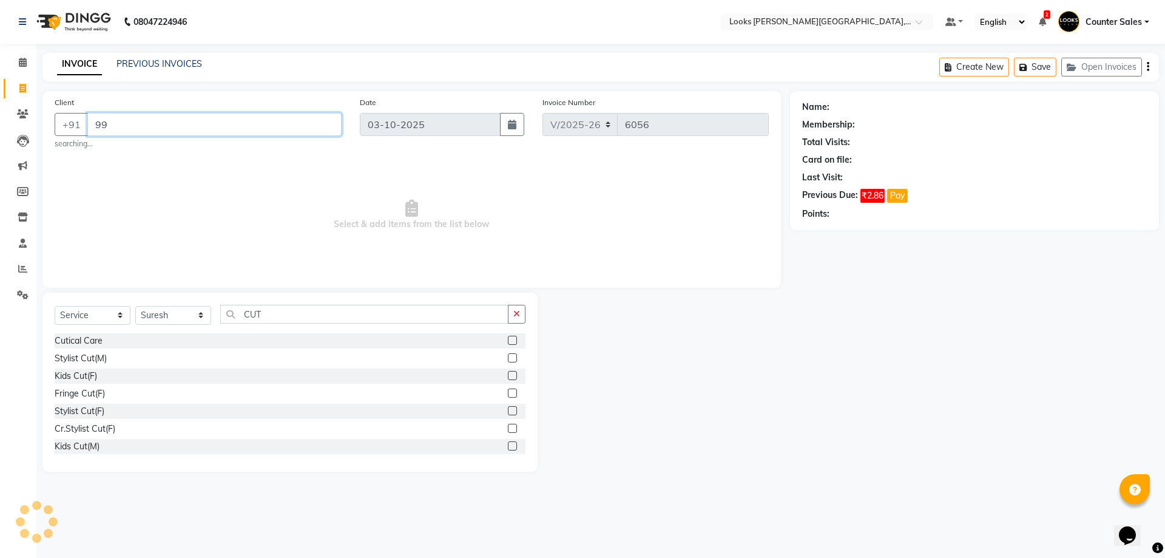
type input "9"
select select "1: Object"
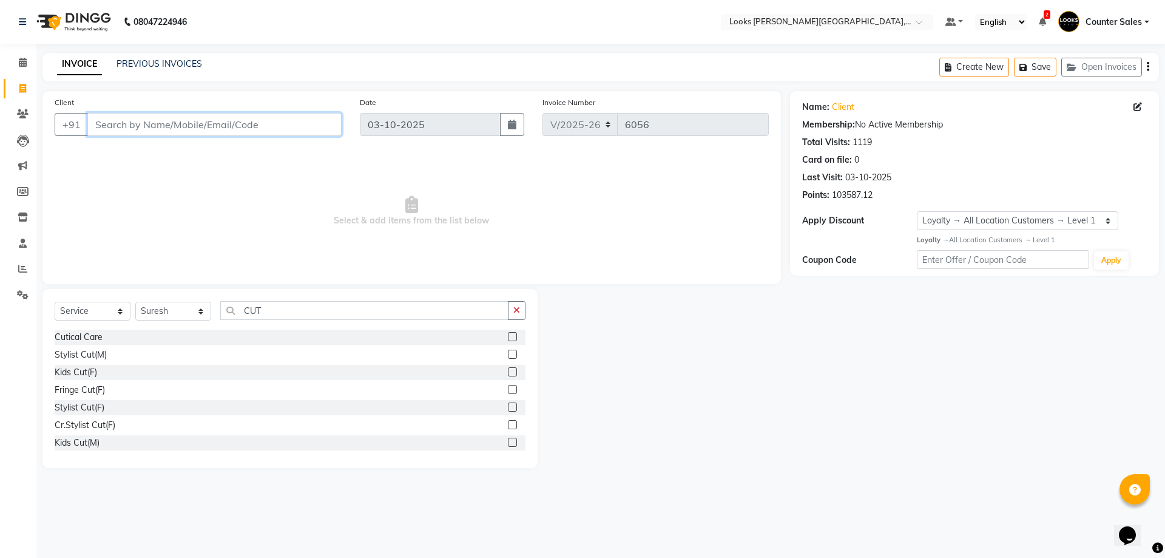
click at [164, 118] on input "Client" at bounding box center [214, 124] width 254 height 23
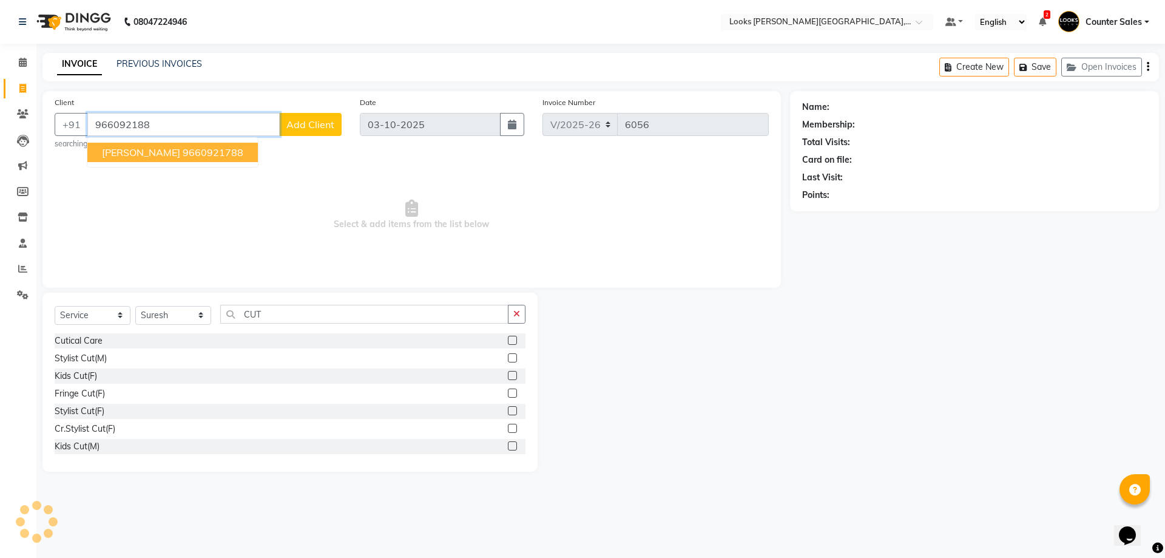
click at [183, 158] on ngb-highlight "9660921788" at bounding box center [213, 152] width 61 height 12
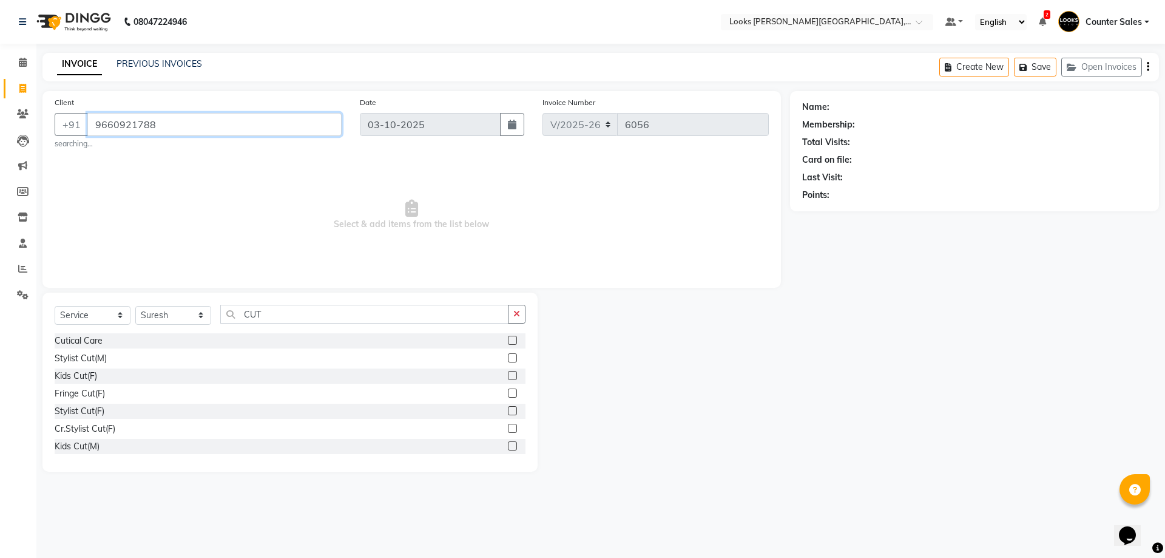
type input "9660921788"
click at [202, 319] on select "Select Stylist Ajay [PERSON_NAME] [PERSON_NAME] Counter Sales [PERSON_NAME] Kri…" at bounding box center [173, 315] width 76 height 19
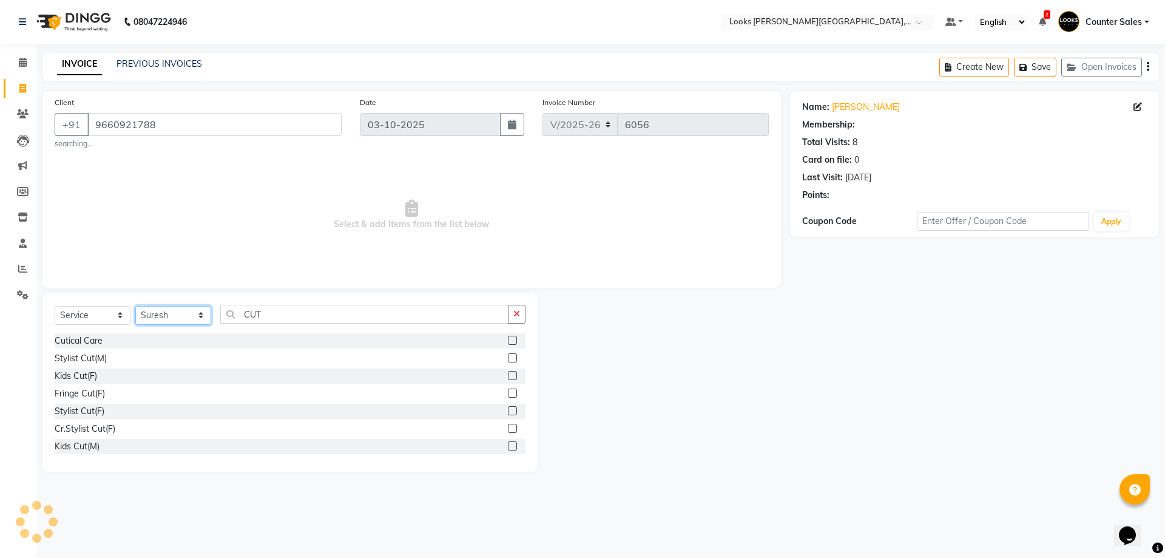
select select "1: Object"
select select "51057"
click at [135, 306] on select "Select Stylist Ajay [PERSON_NAME] [PERSON_NAME] Counter Sales [PERSON_NAME] Kri…" at bounding box center [173, 315] width 76 height 19
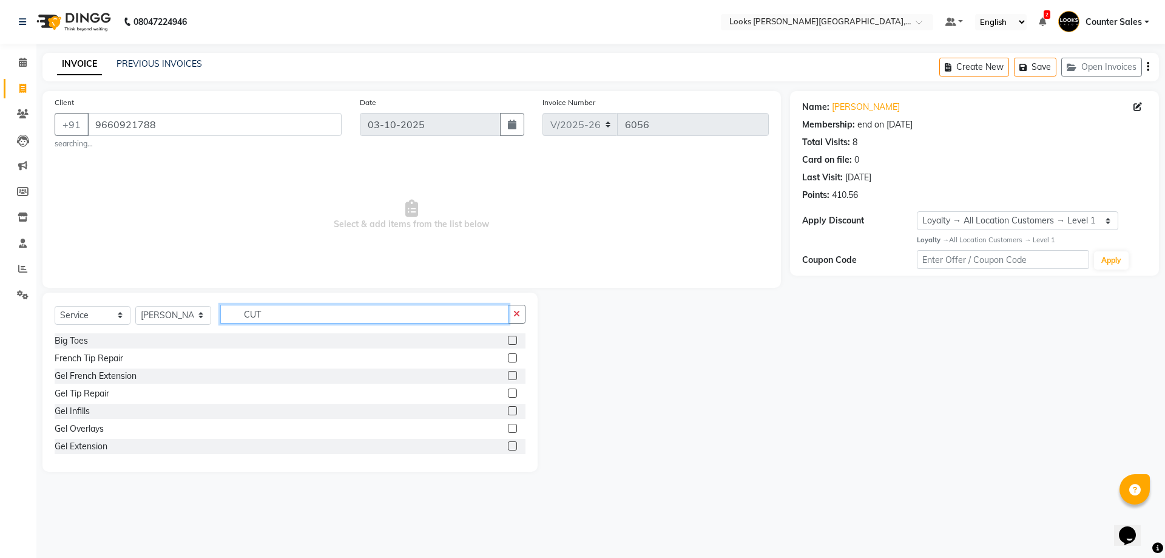
click at [323, 322] on input "CUT" at bounding box center [364, 314] width 288 height 19
type input "C"
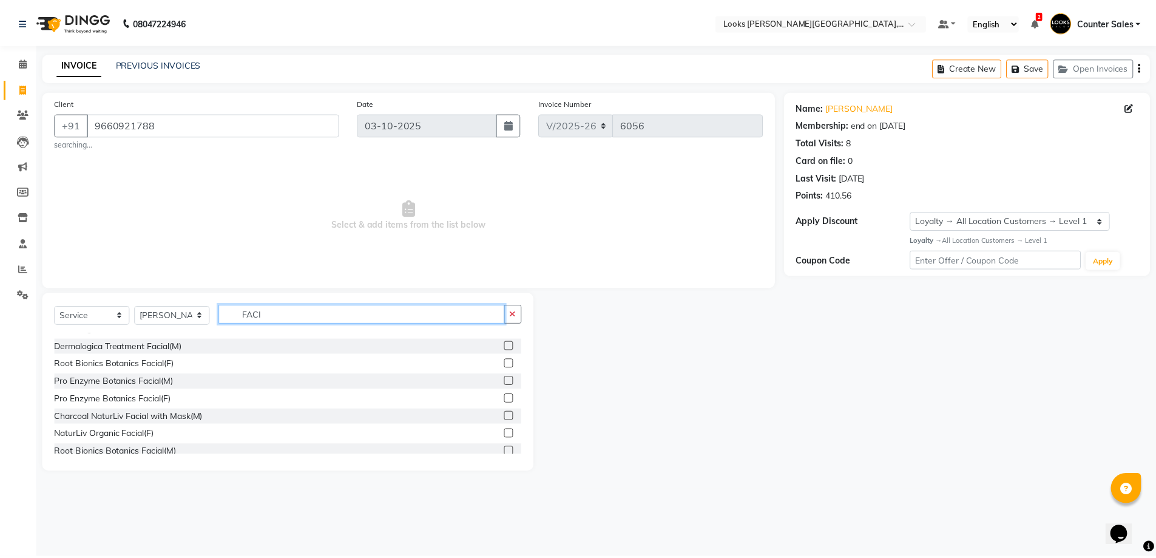
scroll to position [266, 0]
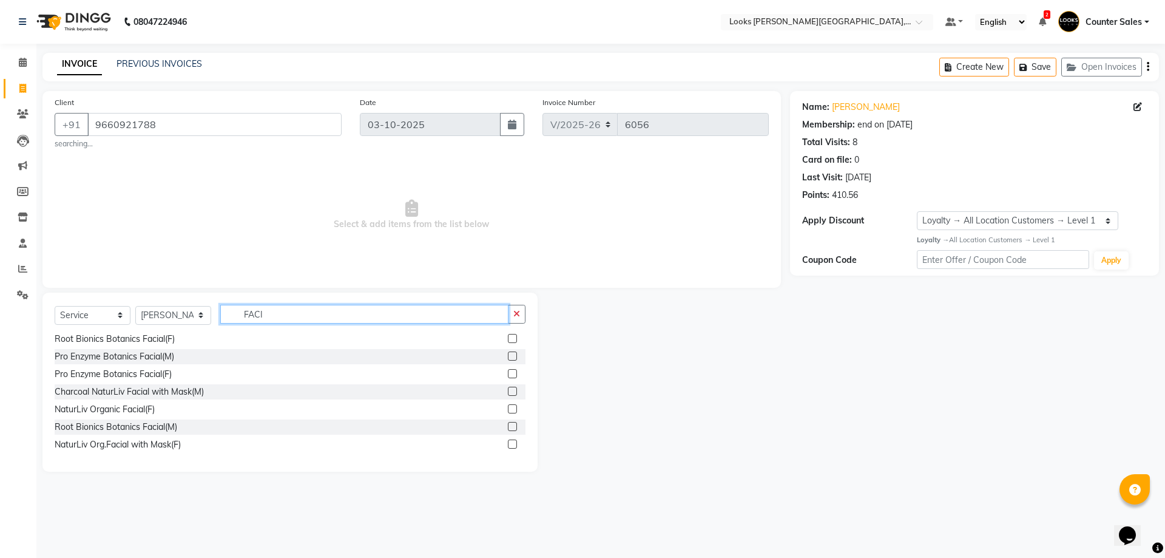
type input "FACI"
click at [508, 409] on label at bounding box center [512, 408] width 9 height 9
click at [508, 409] on input "checkbox" at bounding box center [512, 409] width 8 height 8
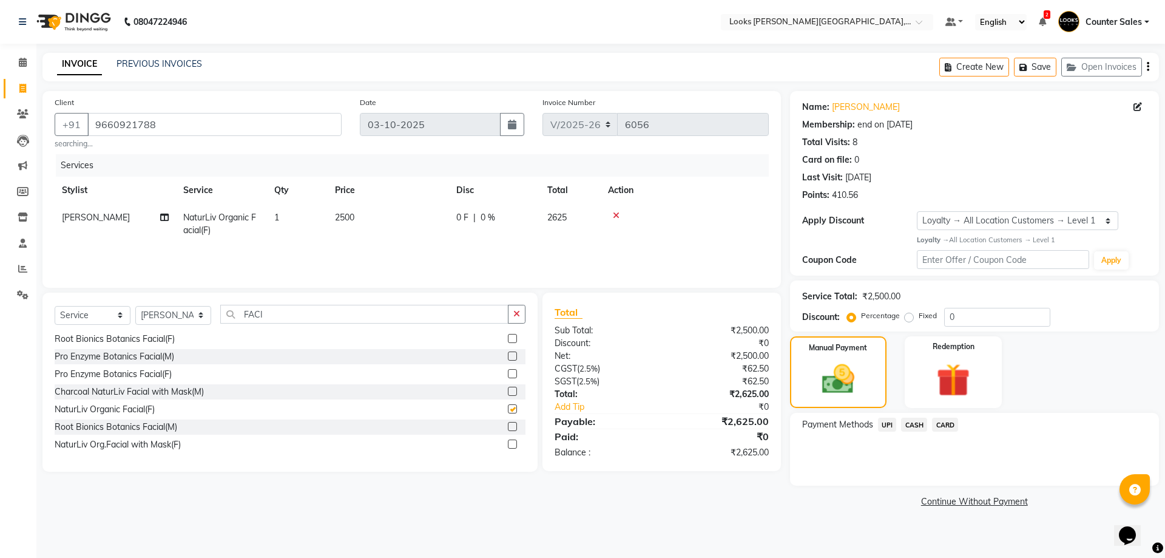
checkbox input "false"
click at [415, 221] on td "2500" at bounding box center [388, 224] width 121 height 40
select select "51057"
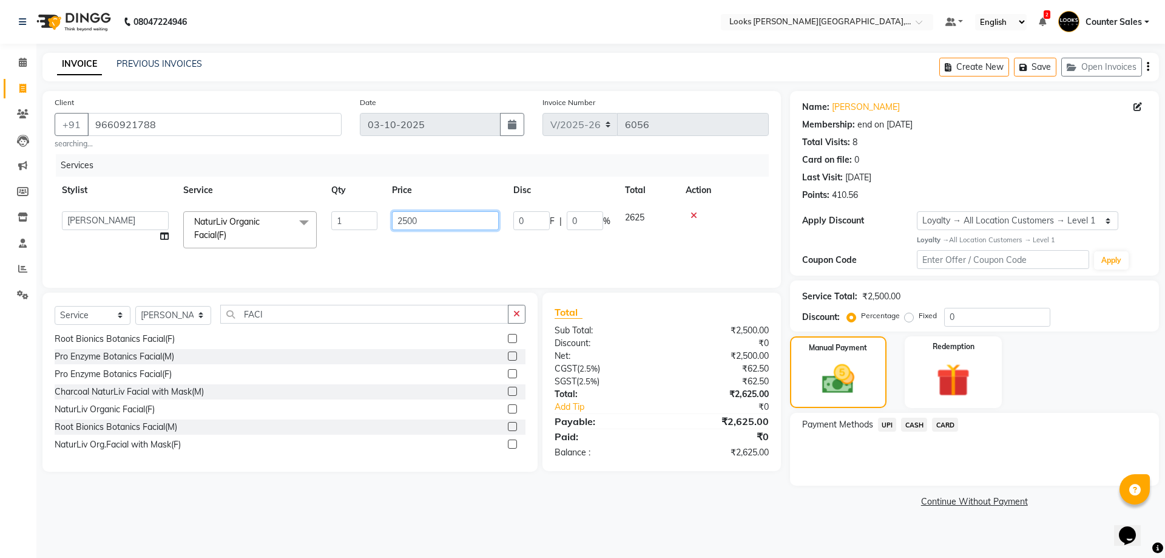
click at [425, 223] on input "2500" at bounding box center [445, 220] width 107 height 19
type input "2"
type input "4400"
click at [1111, 229] on select "Select Membership → LSPL Membership@20% Loyalty → All Location Customers → Leve…" at bounding box center [1017, 220] width 201 height 19
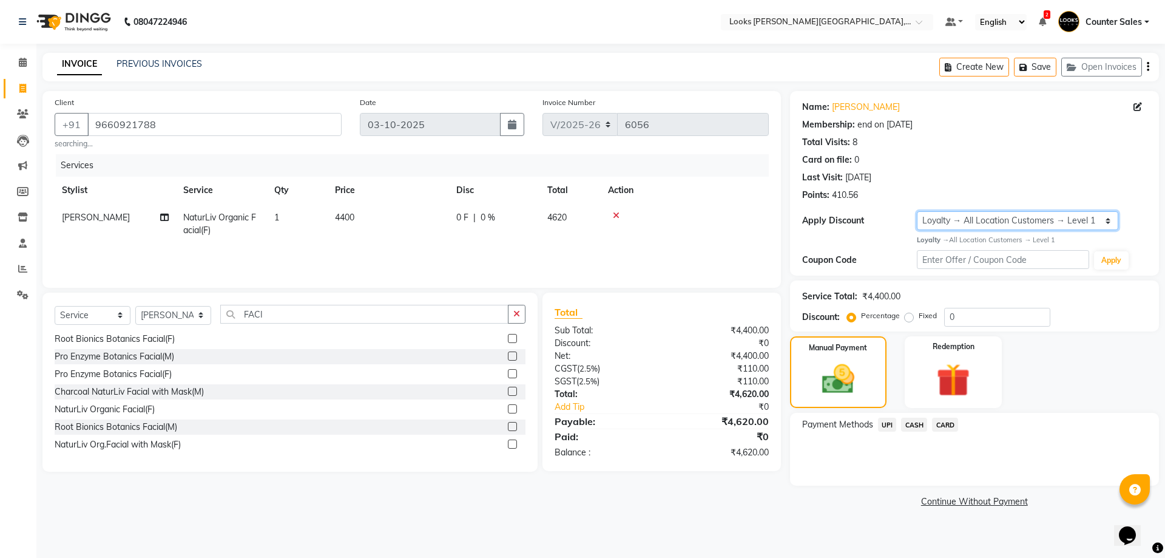
select select "2: Object"
click at [917, 211] on select "Select Membership → LSPL Membership@20% Loyalty → All Location Customers → Leve…" at bounding box center [1017, 220] width 201 height 19
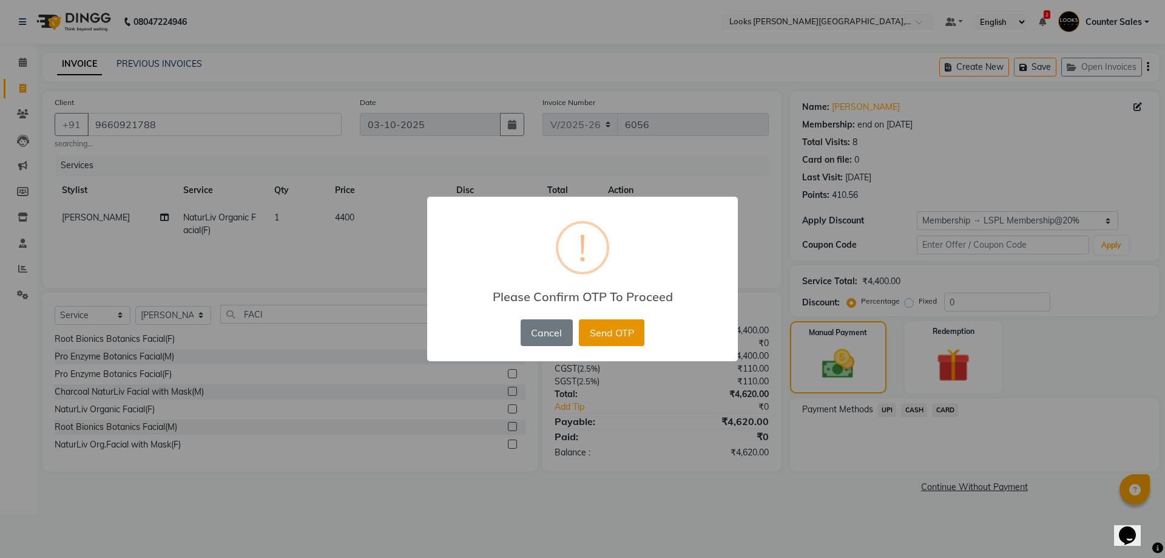
click at [624, 337] on button "Send OTP" at bounding box center [612, 332] width 66 height 27
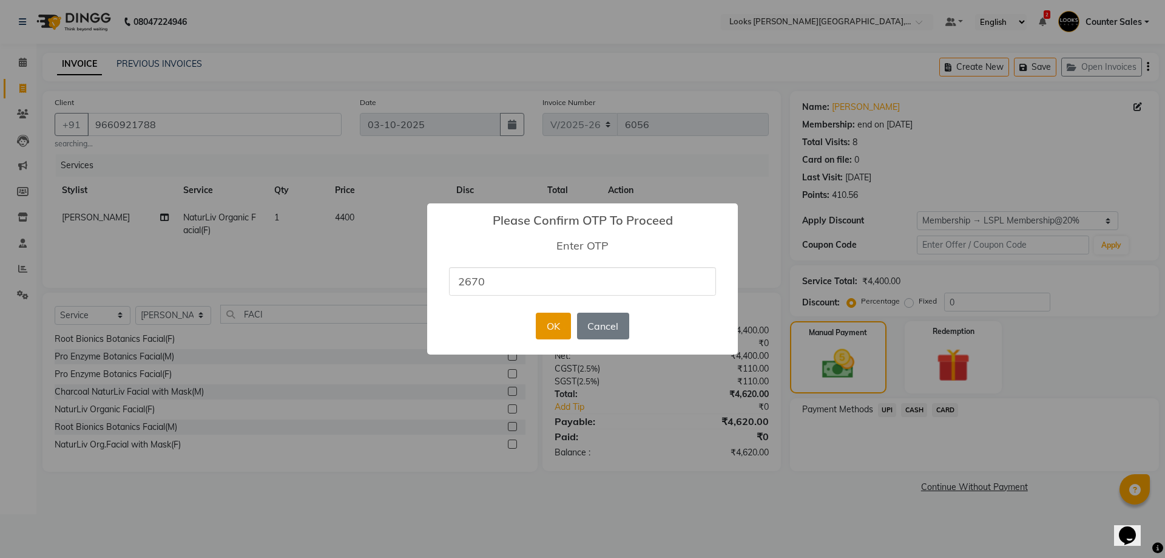
type input "2670"
click at [547, 328] on button "OK" at bounding box center [553, 326] width 35 height 27
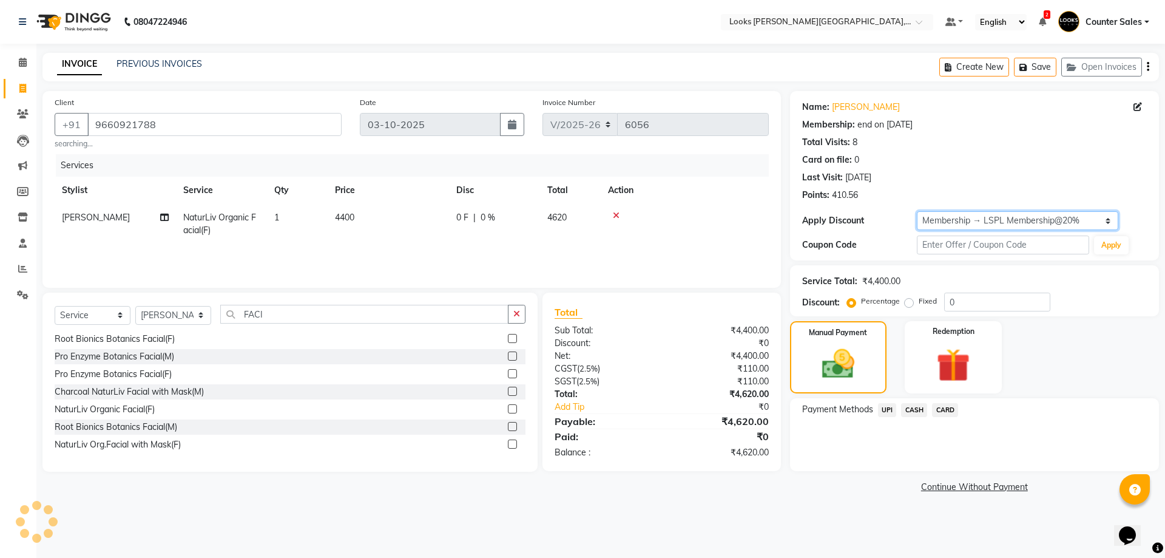
type input "20"
click at [955, 411] on span "CARD" at bounding box center [945, 410] width 26 height 14
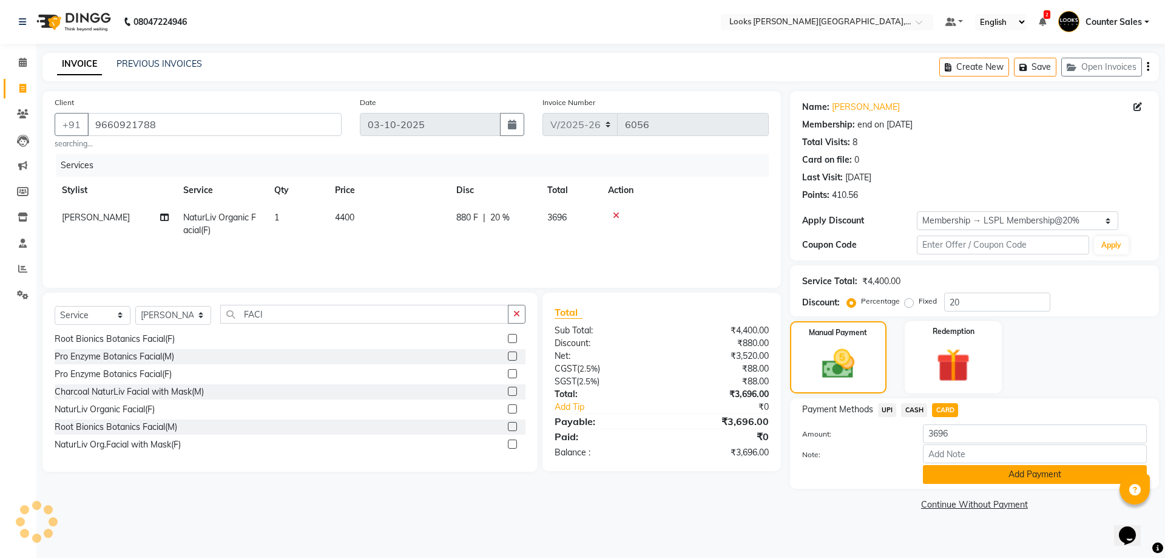
click at [1050, 478] on button "Add Payment" at bounding box center [1035, 474] width 224 height 19
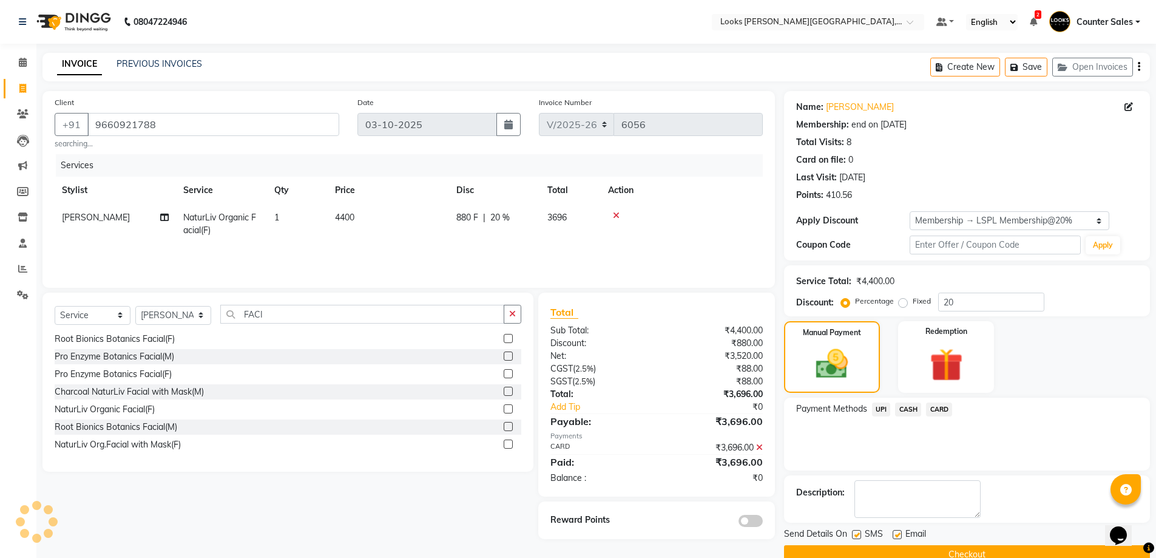
scroll to position [24, 0]
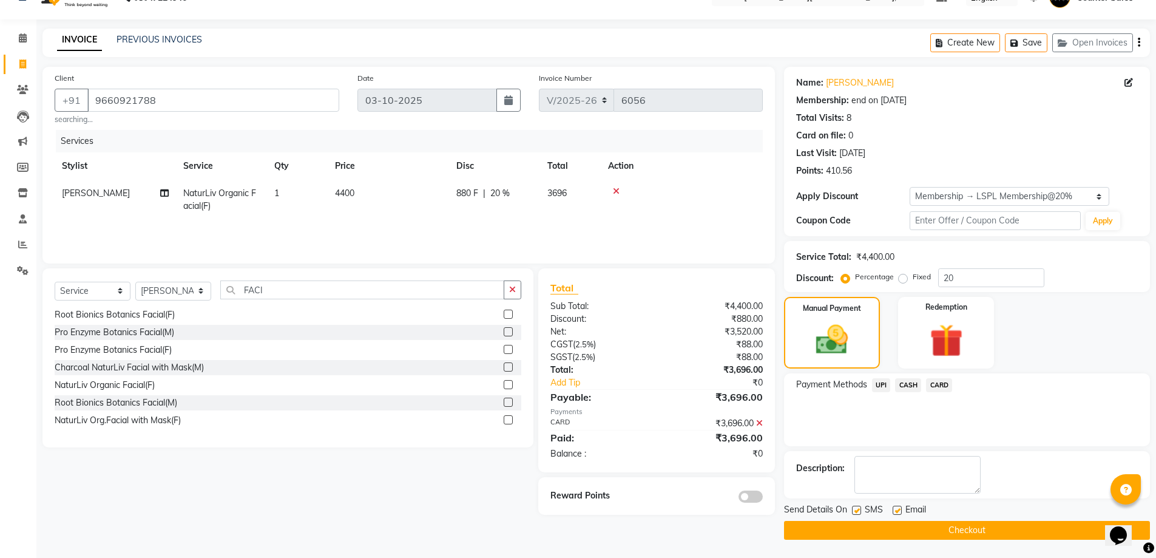
click at [991, 536] on button "Checkout" at bounding box center [967, 530] width 366 height 19
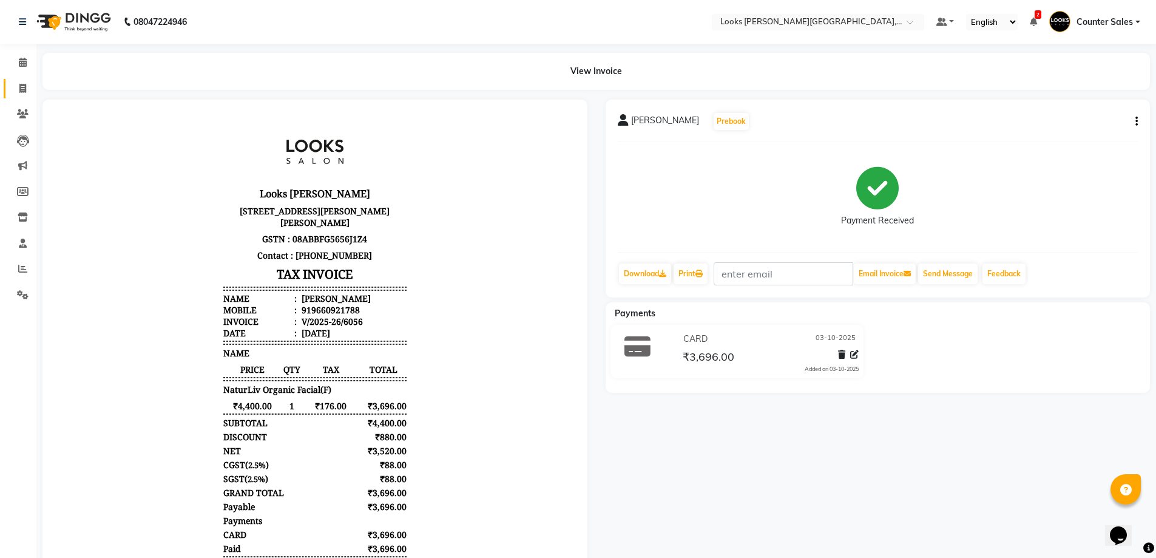
click at [14, 88] on span at bounding box center [22, 89] width 21 height 14
select select "service"
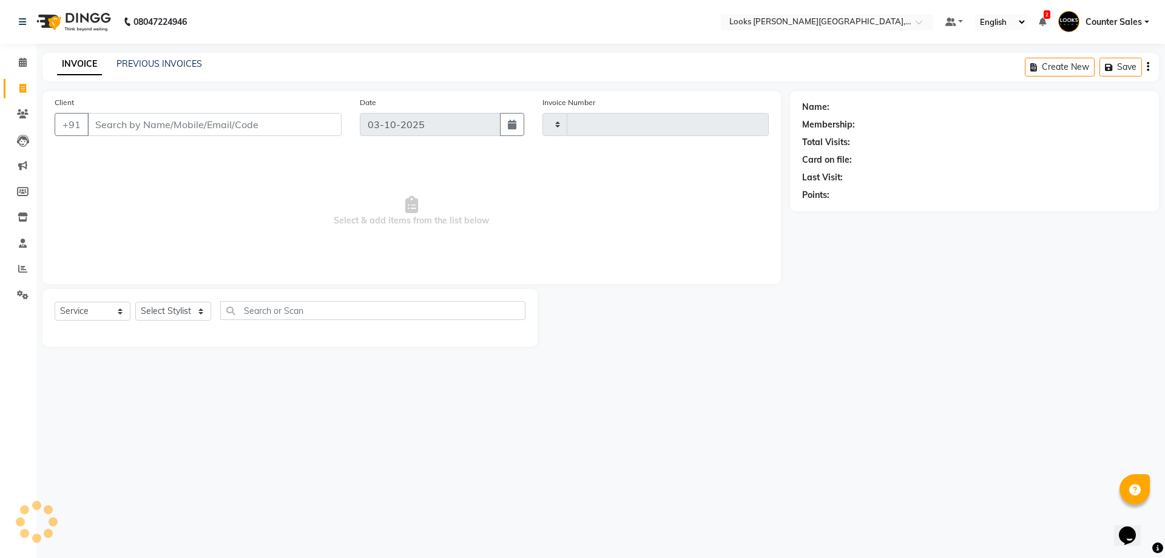
click at [203, 123] on input "Client" at bounding box center [214, 124] width 254 height 23
type input "6057"
select select "4385"
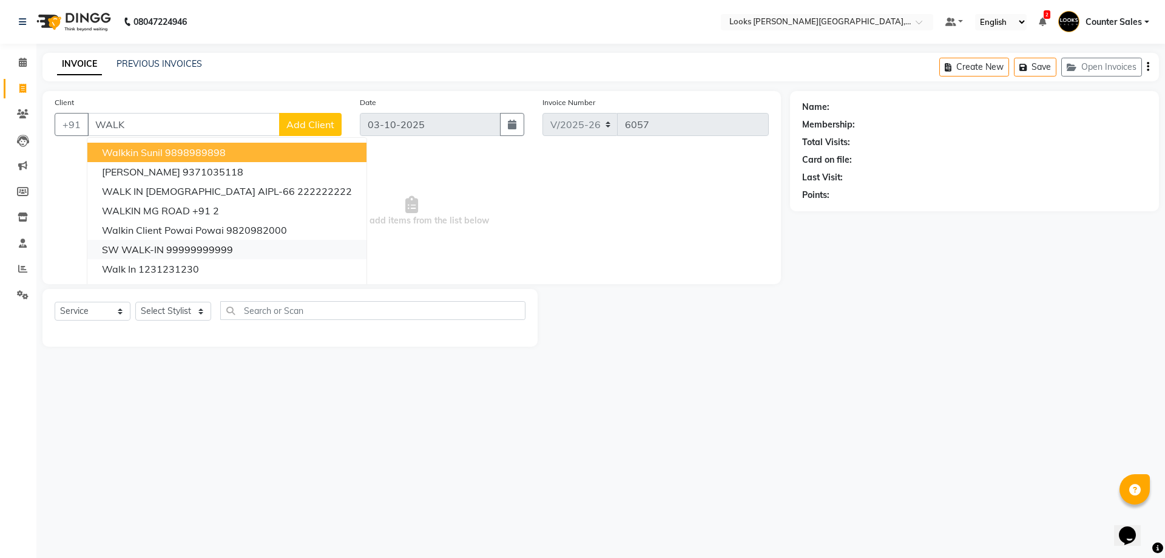
click at [207, 246] on ngb-highlight "99999999999" at bounding box center [199, 249] width 67 height 12
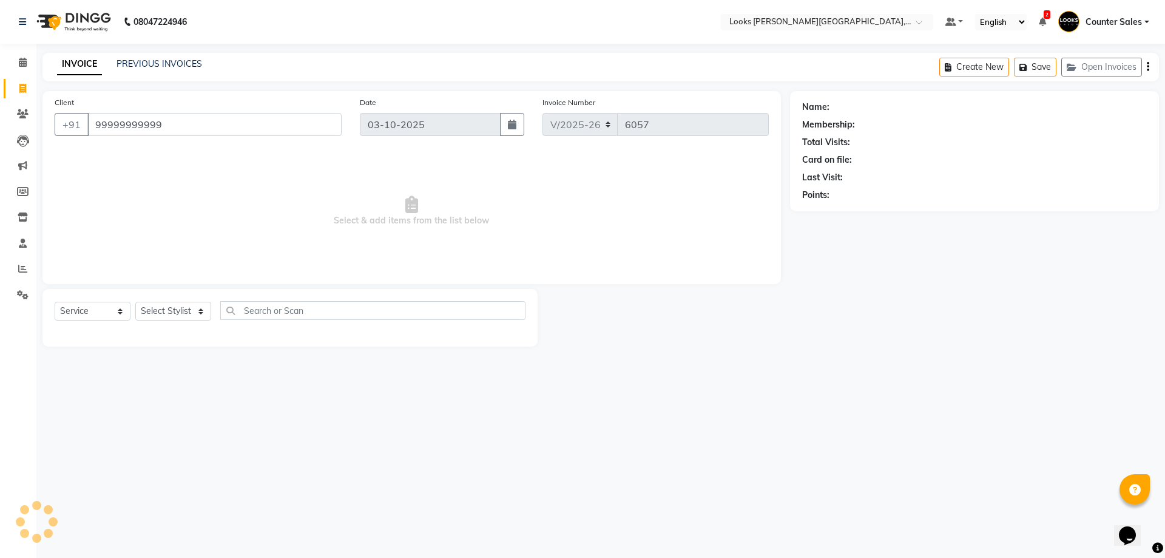
type input "99999999999"
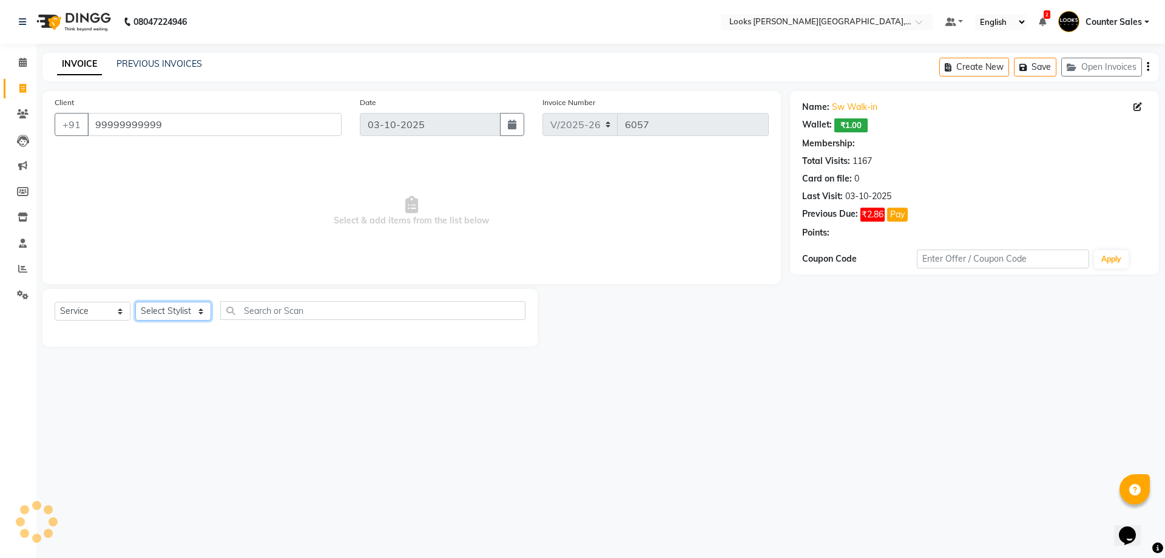
click at [198, 314] on select "Select Stylist Ajay [PERSON_NAME] [PERSON_NAME] Counter Sales [PERSON_NAME] Kri…" at bounding box center [173, 311] width 76 height 19
select select "1: Object"
click at [135, 302] on select "Select Stylist Ajay [PERSON_NAME] [PERSON_NAME] Counter Sales [PERSON_NAME] Kri…" at bounding box center [173, 311] width 76 height 19
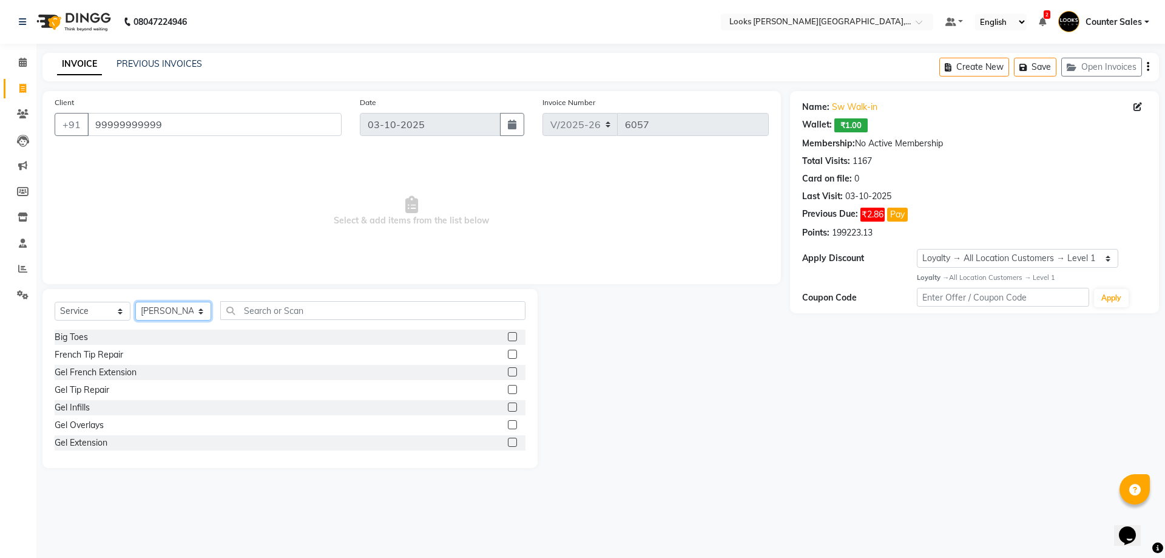
click at [201, 313] on select "Select Stylist Ajay [PERSON_NAME] [PERSON_NAME] Counter Sales [PERSON_NAME] Kri…" at bounding box center [173, 311] width 76 height 19
select select "24209"
click at [135, 302] on select "Select Stylist Ajay [PERSON_NAME] [PERSON_NAME] Counter Sales [PERSON_NAME] Kri…" at bounding box center [173, 311] width 76 height 19
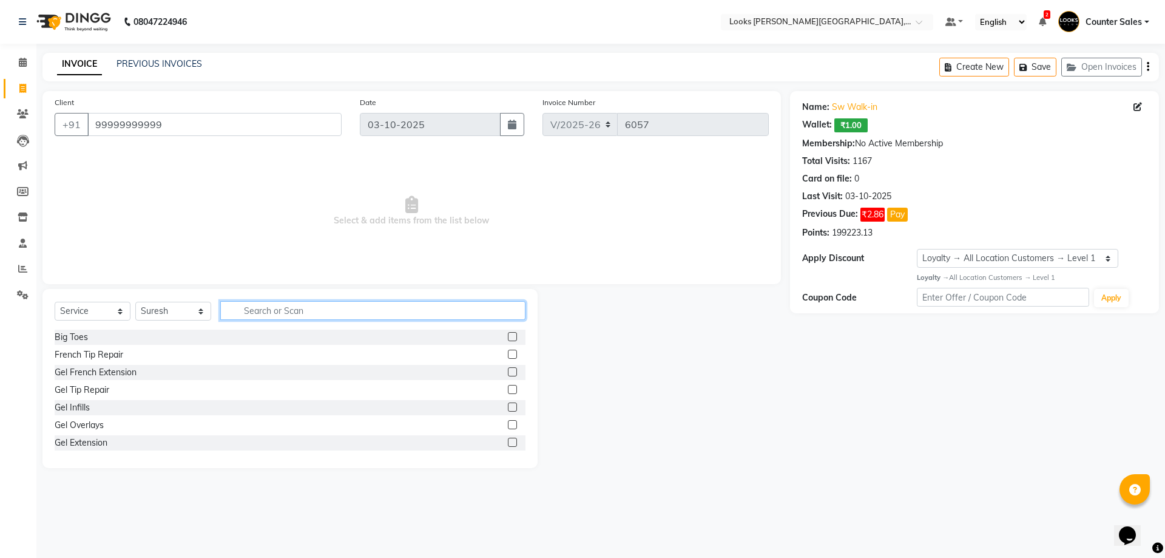
click at [304, 306] on input "text" at bounding box center [372, 310] width 305 height 19
type input "CUT"
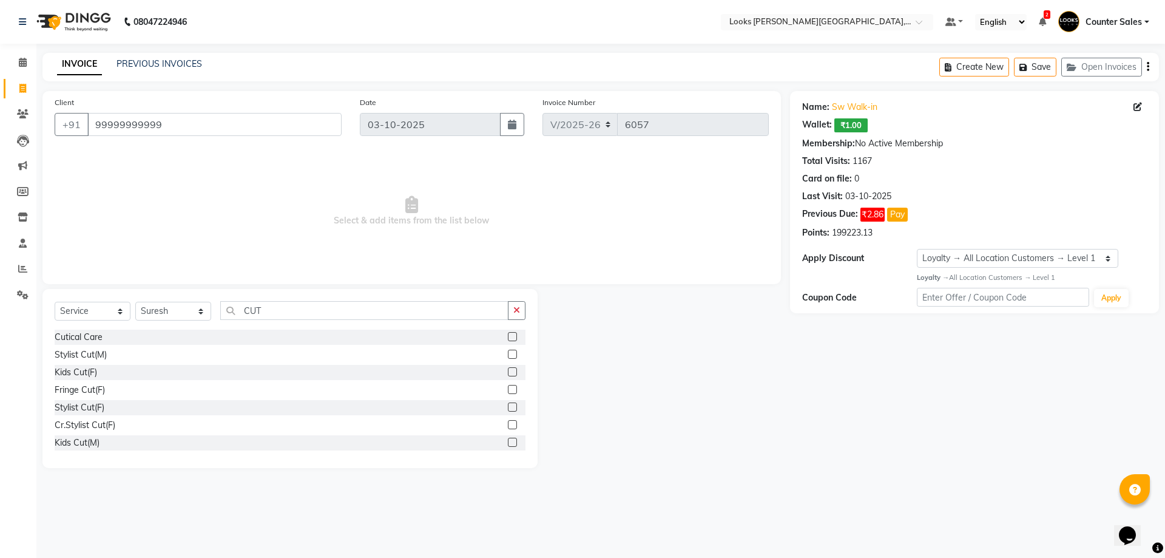
click at [508, 356] on label at bounding box center [512, 354] width 9 height 9
click at [508, 356] on input "checkbox" at bounding box center [512, 355] width 8 height 8
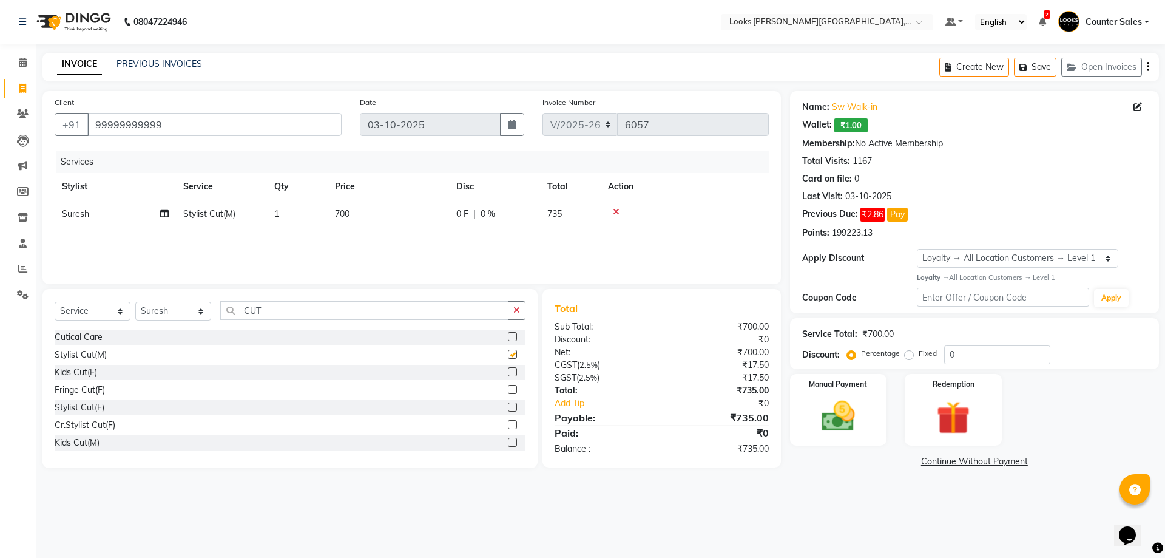
checkbox input "false"
click at [376, 225] on td "700" at bounding box center [388, 213] width 121 height 27
select select "24209"
click at [416, 221] on input "700" at bounding box center [445, 217] width 107 height 19
type input "7"
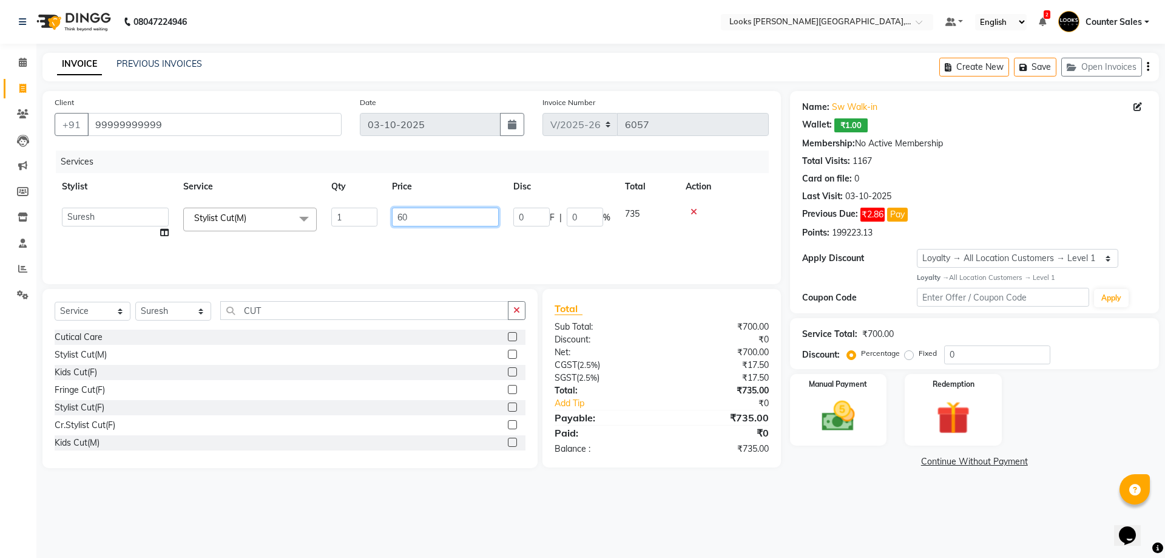
type input "600"
click at [858, 417] on img at bounding box center [838, 416] width 56 height 40
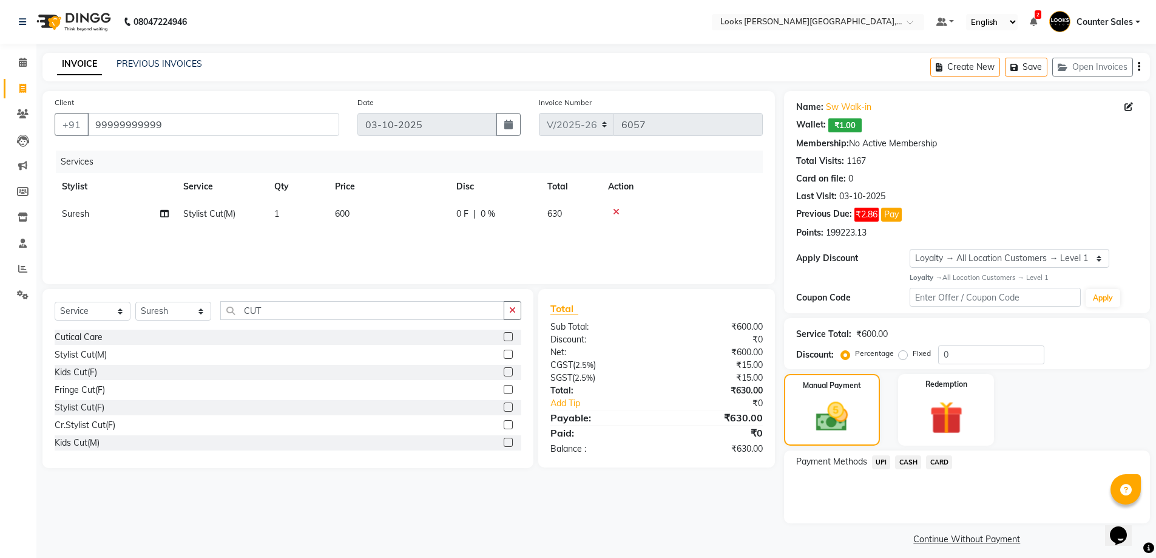
click at [389, 218] on td "600" at bounding box center [388, 213] width 121 height 27
select select "24209"
click at [432, 212] on input "600" at bounding box center [445, 217] width 107 height 19
type input "631"
click at [872, 405] on div "Manual Payment" at bounding box center [832, 409] width 100 height 75
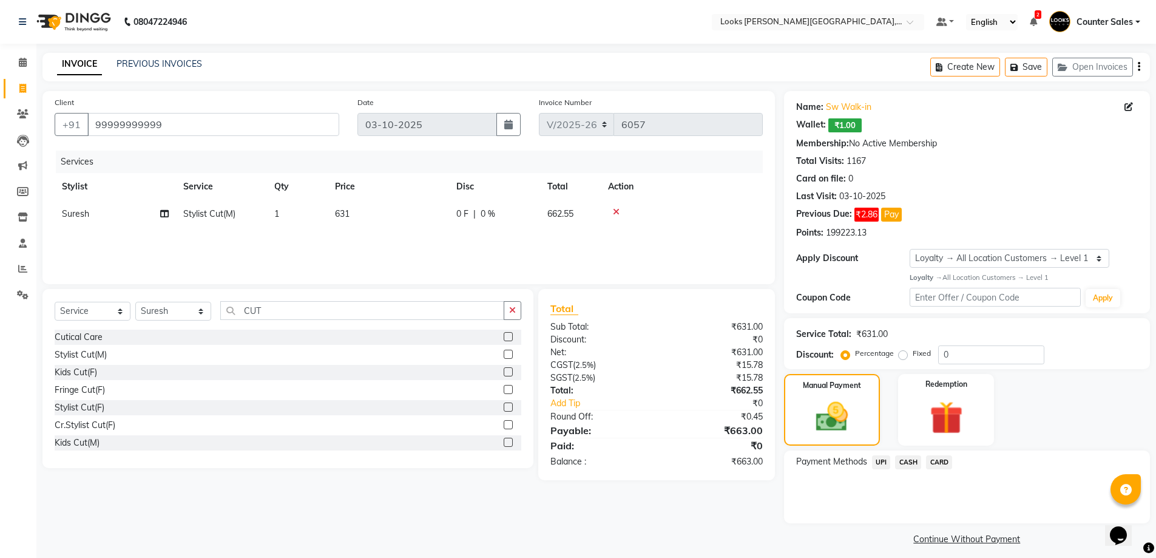
click at [371, 218] on td "631" at bounding box center [388, 213] width 121 height 27
select select "24209"
click at [408, 216] on input "631" at bounding box center [445, 217] width 107 height 19
click at [425, 216] on input "631" at bounding box center [445, 217] width 107 height 19
type input "624"
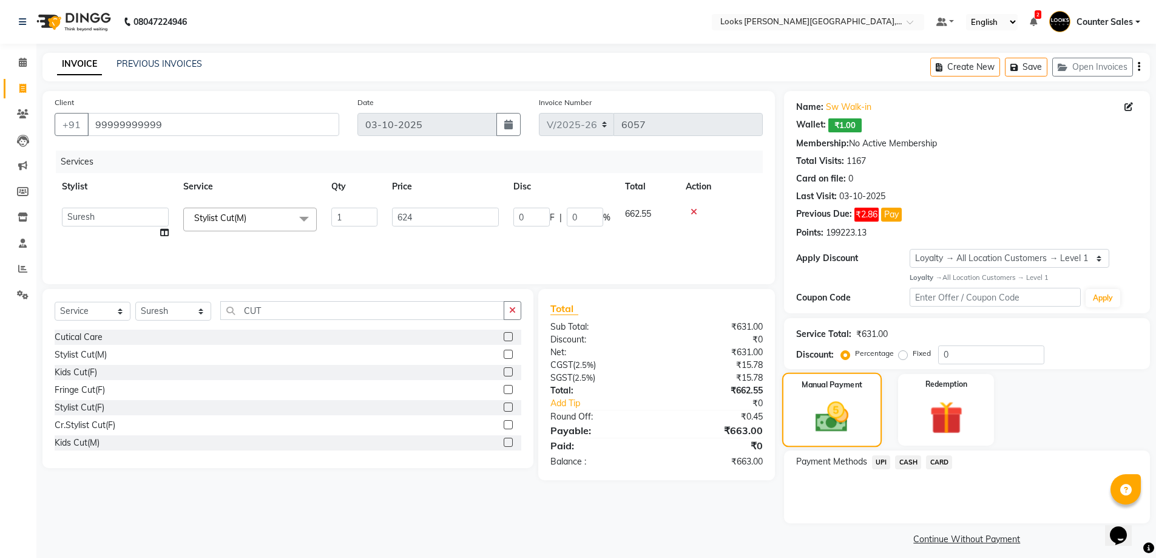
click at [866, 435] on div "Manual Payment" at bounding box center [832, 409] width 100 height 75
click at [370, 226] on td "624" at bounding box center [388, 213] width 121 height 27
select select "24209"
click at [418, 213] on input "624" at bounding box center [445, 217] width 107 height 19
type input "621"
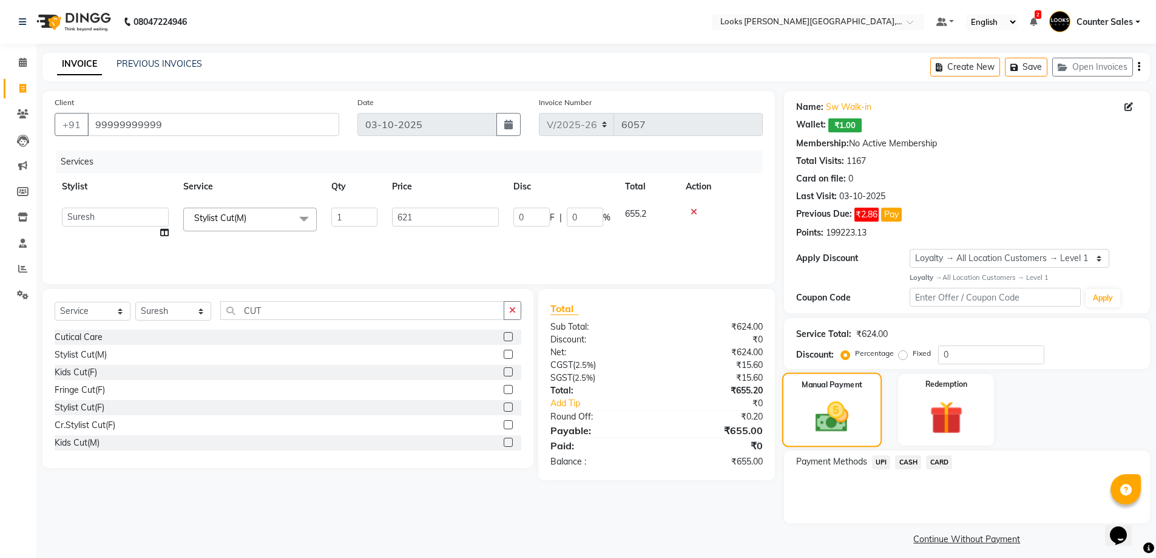
click at [864, 394] on div "Manual Payment" at bounding box center [832, 409] width 100 height 75
click at [391, 221] on td "621" at bounding box center [388, 213] width 121 height 27
select select "24209"
click at [436, 216] on input "621" at bounding box center [445, 217] width 107 height 19
type input "619"
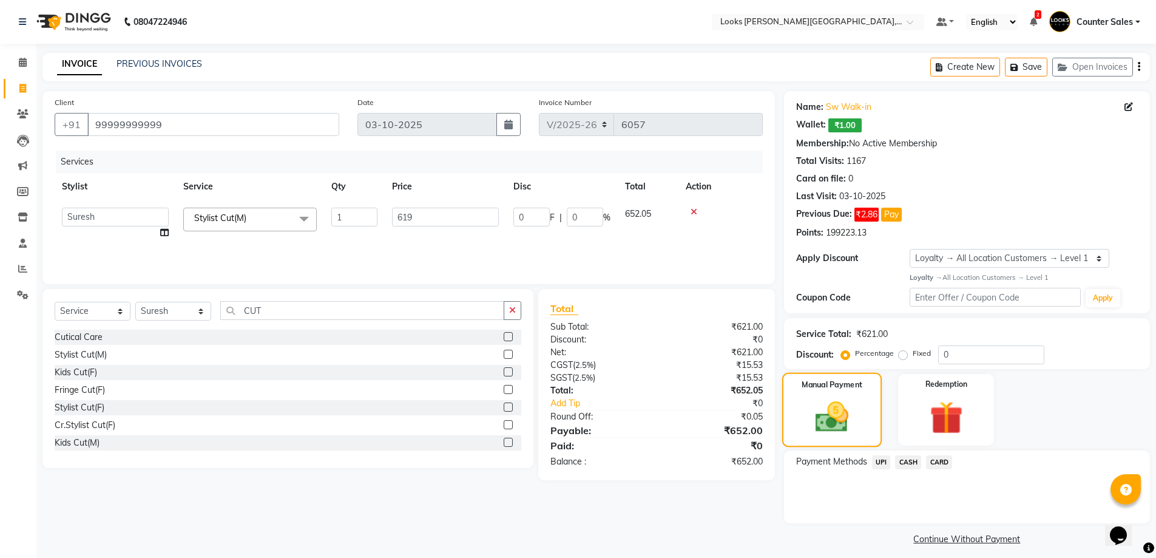
click at [855, 423] on img at bounding box center [832, 417] width 54 height 38
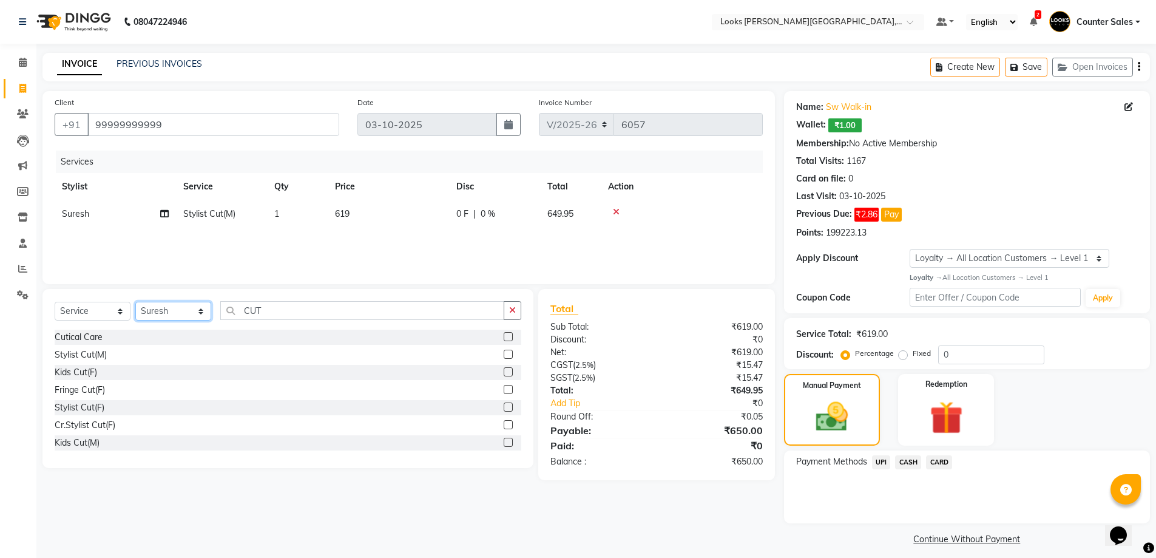
click at [195, 312] on select "Select Stylist Ajay [PERSON_NAME] [PERSON_NAME] Counter Sales [PERSON_NAME] Kri…" at bounding box center [173, 311] width 76 height 19
click at [135, 302] on select "Select Stylist Ajay [PERSON_NAME] [PERSON_NAME] Counter Sales [PERSON_NAME] Kri…" at bounding box center [173, 311] width 76 height 19
click at [195, 313] on select "Select Stylist Ajay [PERSON_NAME] [PERSON_NAME] Counter Sales [PERSON_NAME] Kri…" at bounding box center [173, 311] width 76 height 19
select select "24202"
click at [135, 302] on select "Select Stylist Ajay [PERSON_NAME] [PERSON_NAME] Counter Sales [PERSON_NAME] Kri…" at bounding box center [173, 311] width 76 height 19
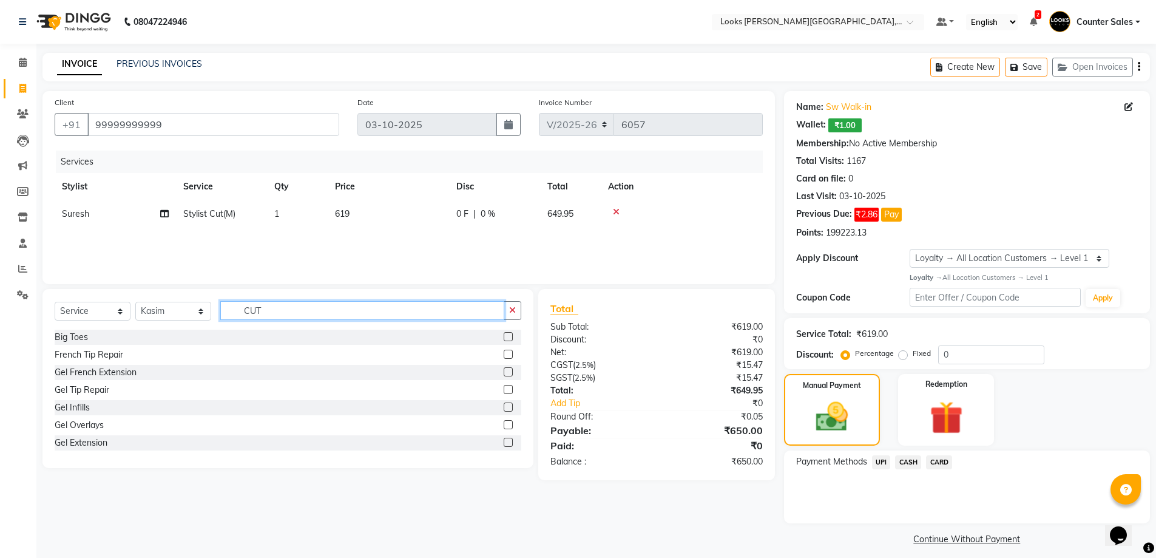
click at [317, 306] on input "CUT" at bounding box center [362, 310] width 284 height 19
type input "C"
type input "BE"
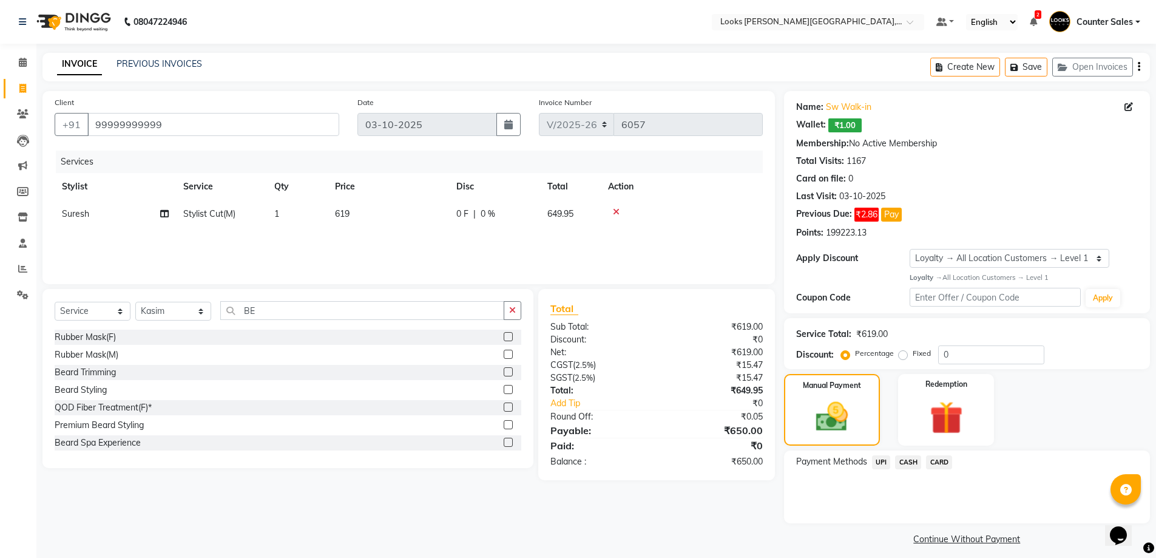
click at [504, 372] on label at bounding box center [508, 371] width 9 height 9
click at [504, 372] on input "checkbox" at bounding box center [508, 372] width 8 height 8
checkbox input "false"
click at [382, 250] on td "500" at bounding box center [388, 241] width 121 height 27
select select "24202"
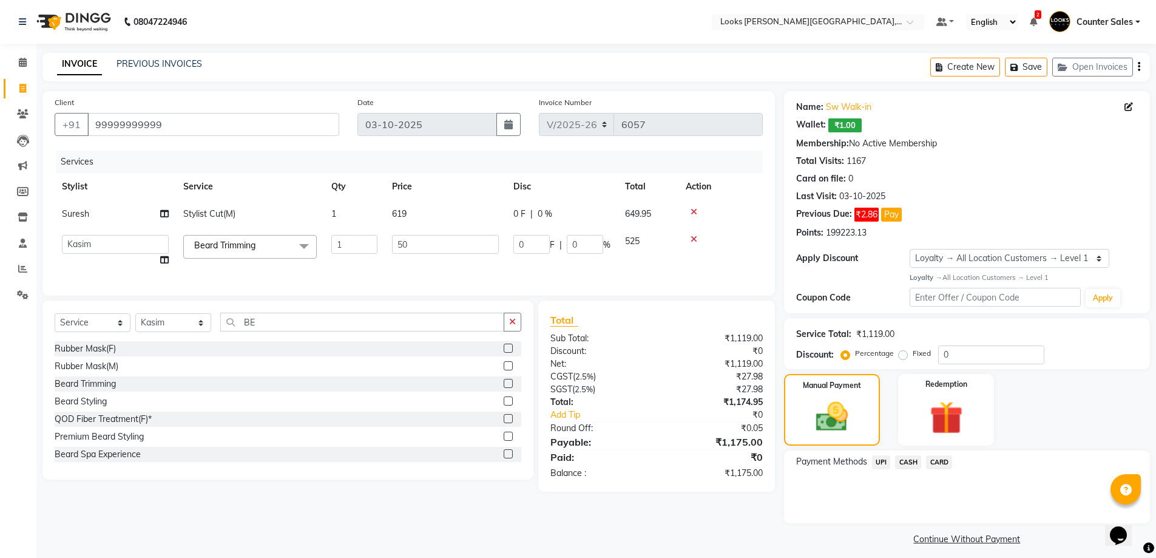
type input "5"
type input "286"
click at [850, 402] on img at bounding box center [832, 417] width 54 height 38
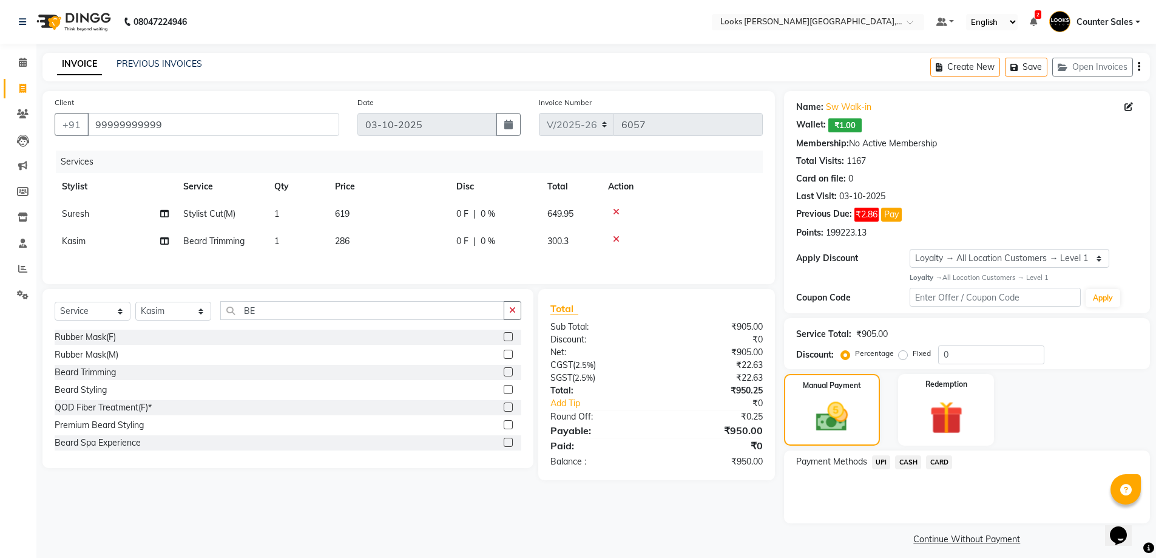
click at [909, 461] on span "CASH" at bounding box center [908, 462] width 26 height 14
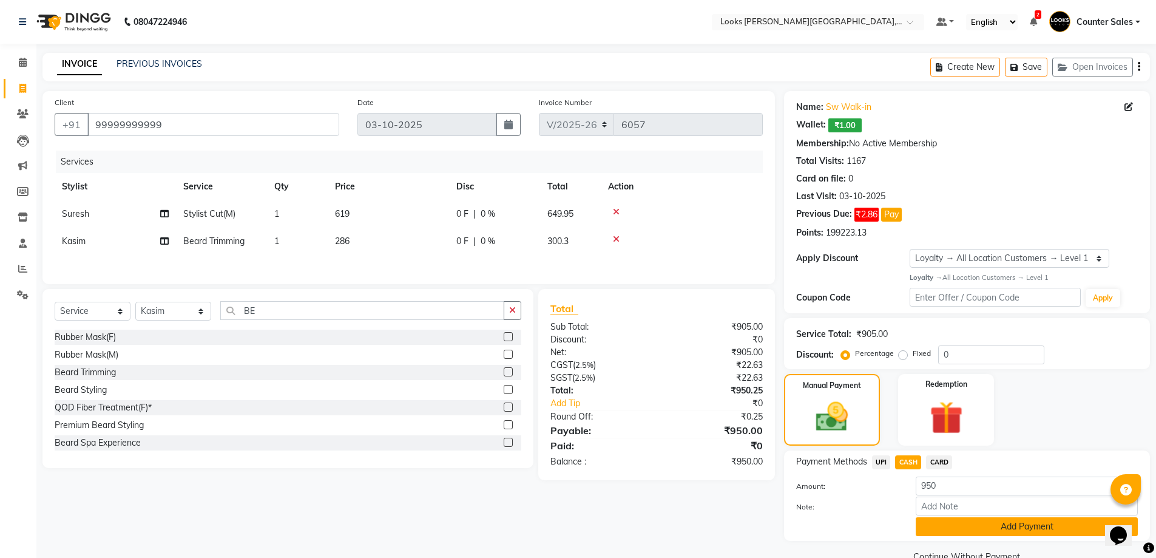
click at [1036, 527] on button "Add Payment" at bounding box center [1027, 526] width 222 height 19
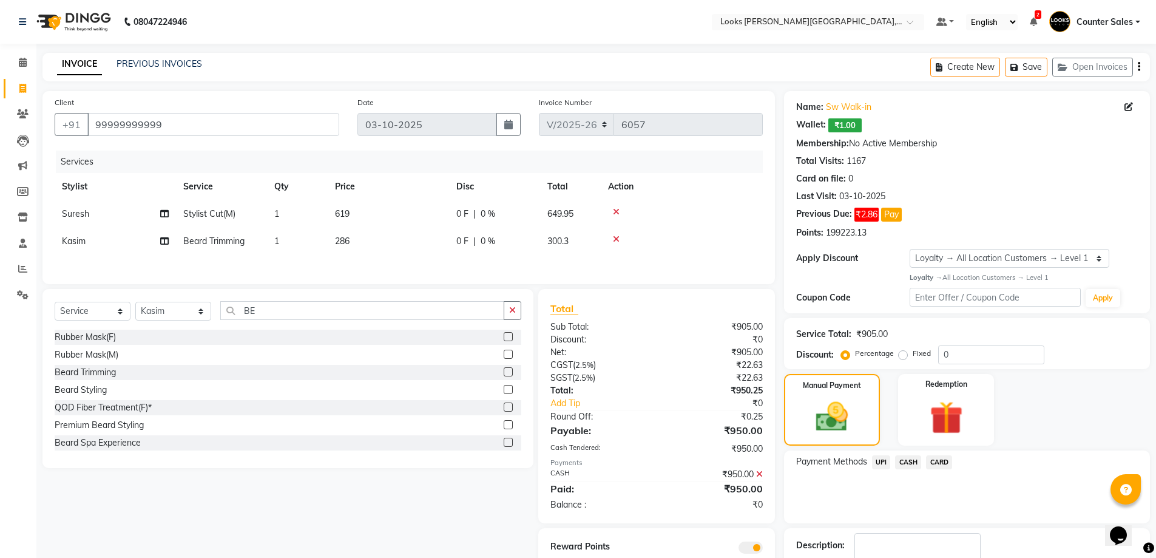
scroll to position [77, 0]
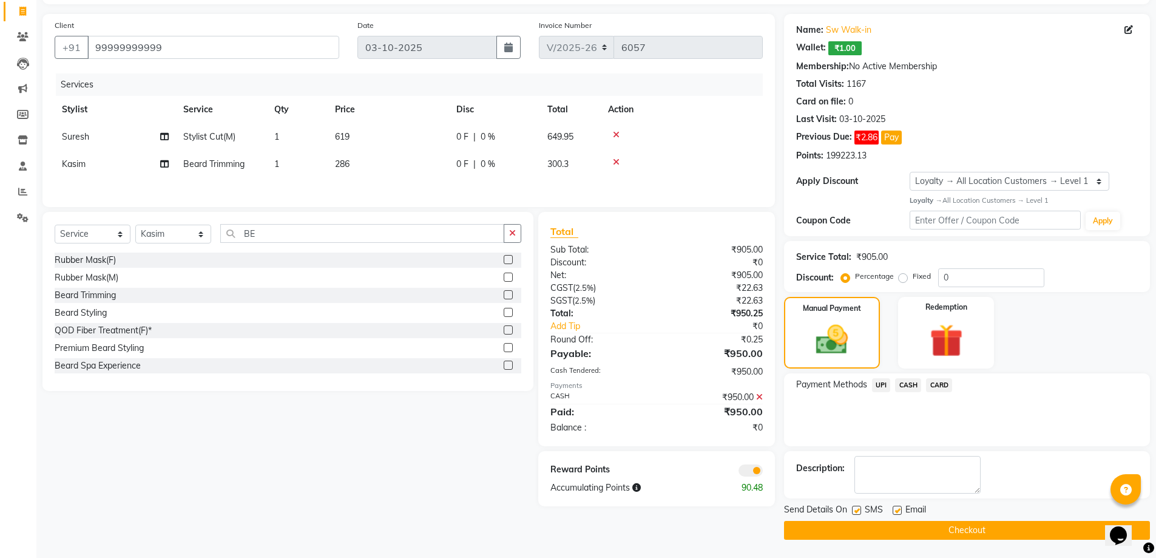
click at [993, 524] on button "Checkout" at bounding box center [967, 530] width 366 height 19
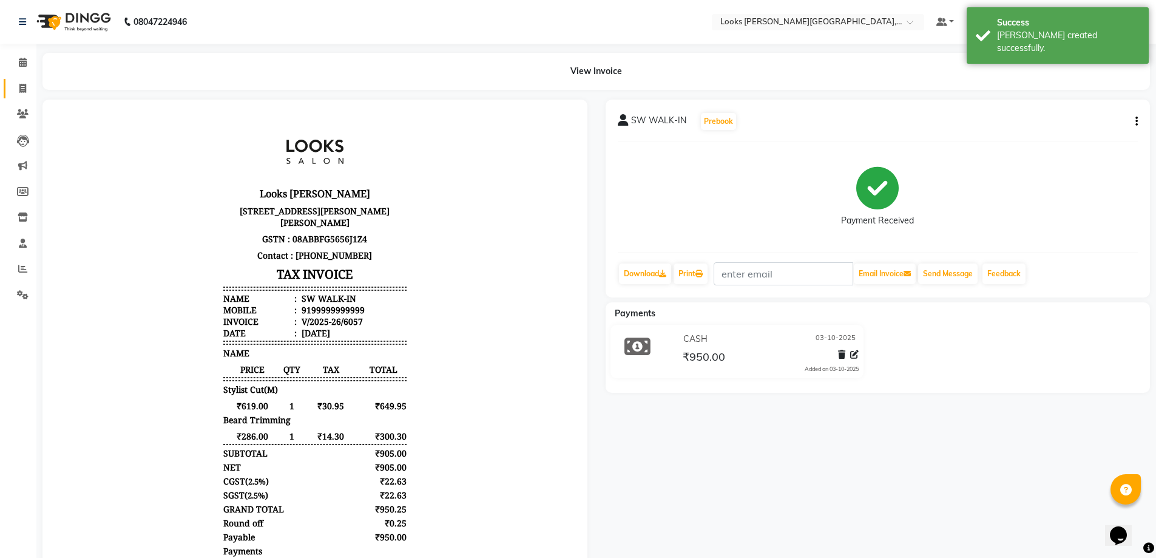
click at [22, 84] on icon at bounding box center [22, 88] width 7 height 9
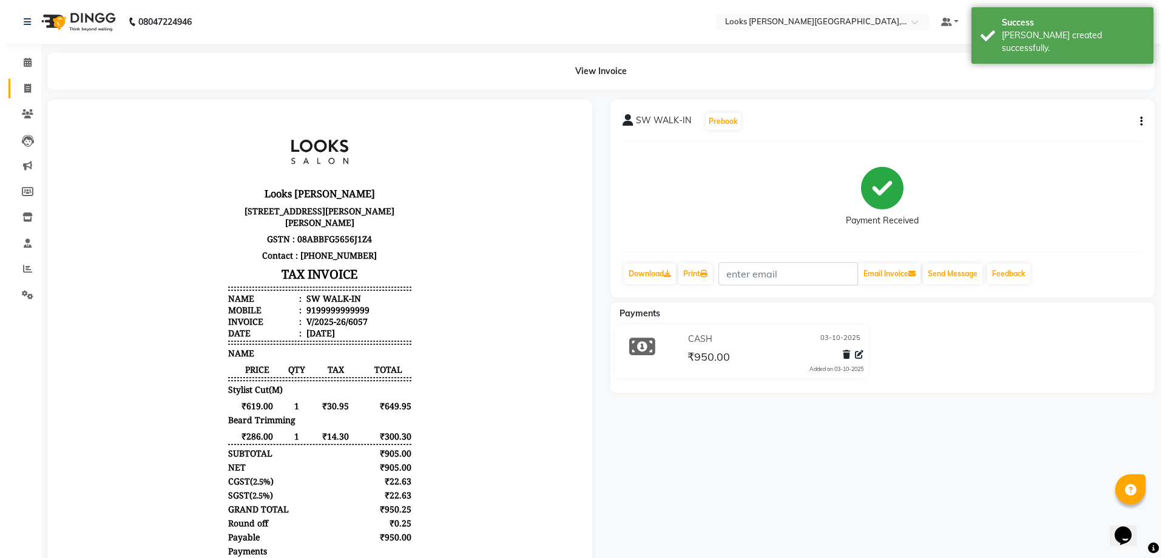
select select "service"
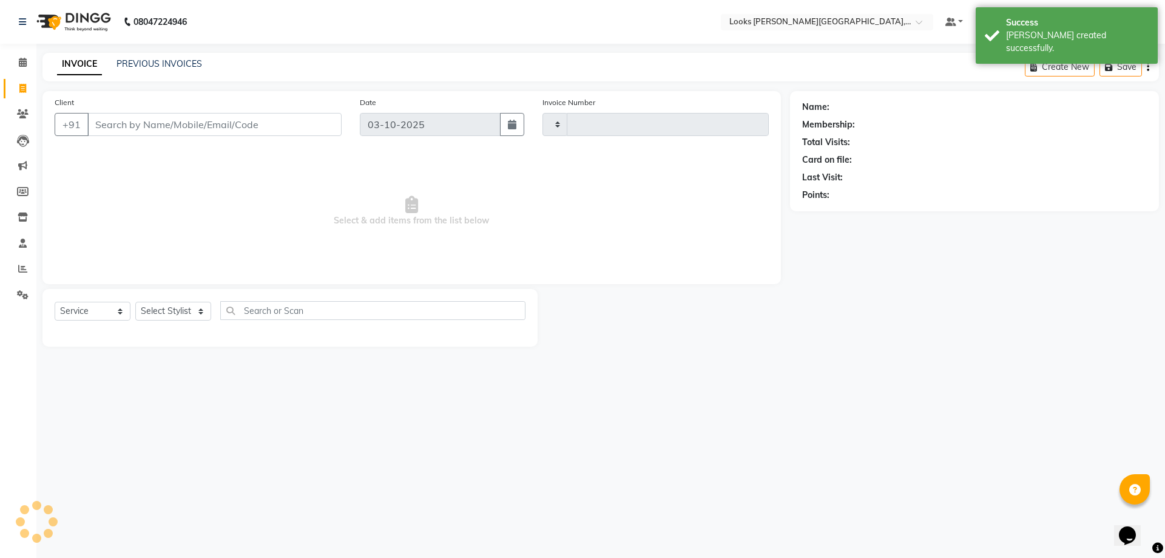
type input "6058"
select select "4385"
click at [216, 125] on input "Client" at bounding box center [214, 124] width 254 height 23
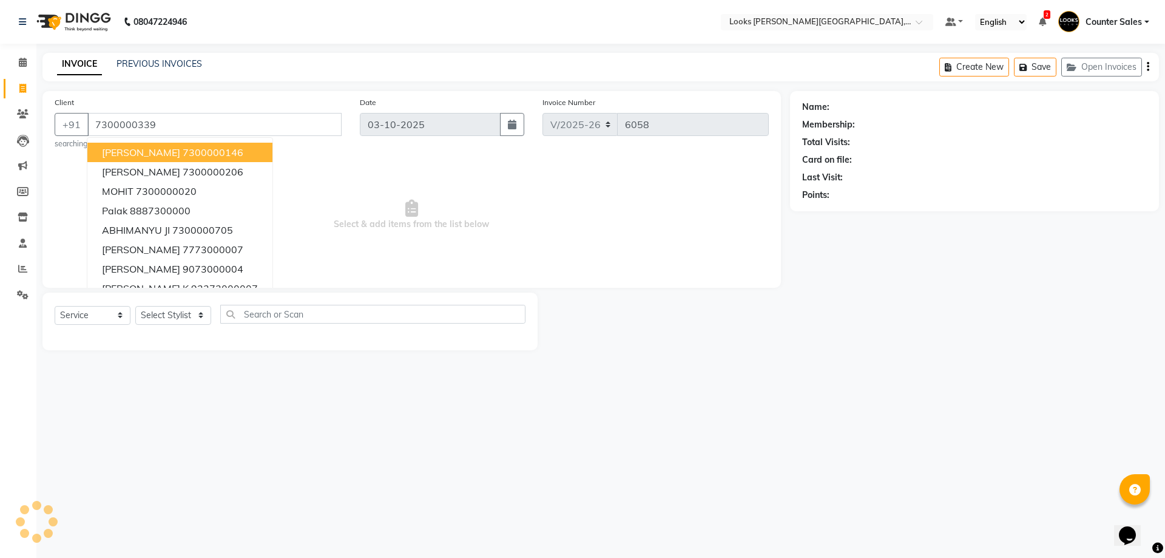
type input "7300000339"
select select "1: Object"
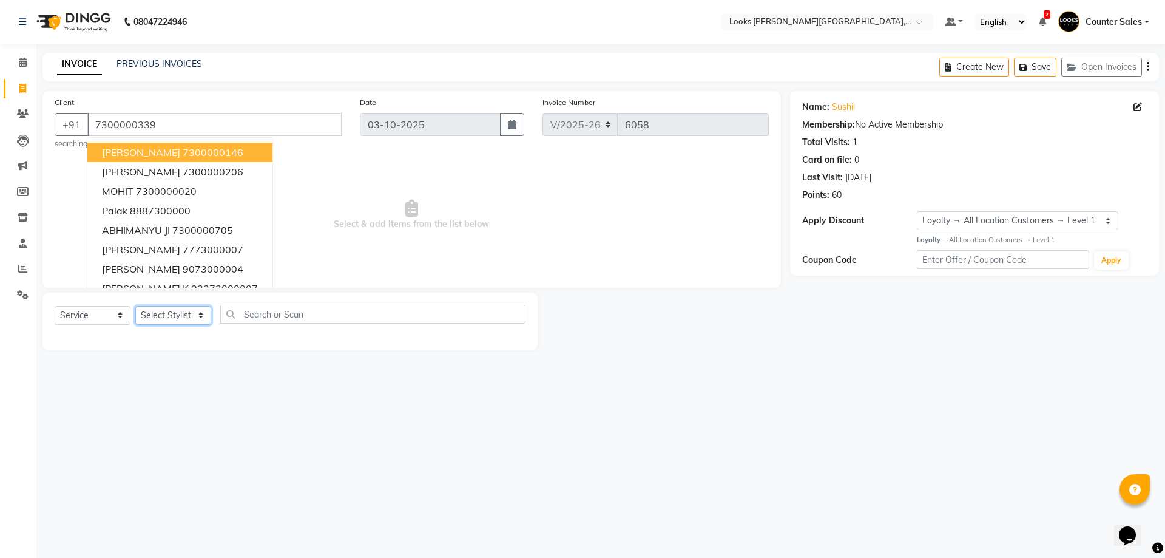
click at [177, 310] on select "Select Stylist Ajay [PERSON_NAME] [PERSON_NAME] Counter Sales [PERSON_NAME] Kri…" at bounding box center [173, 315] width 76 height 19
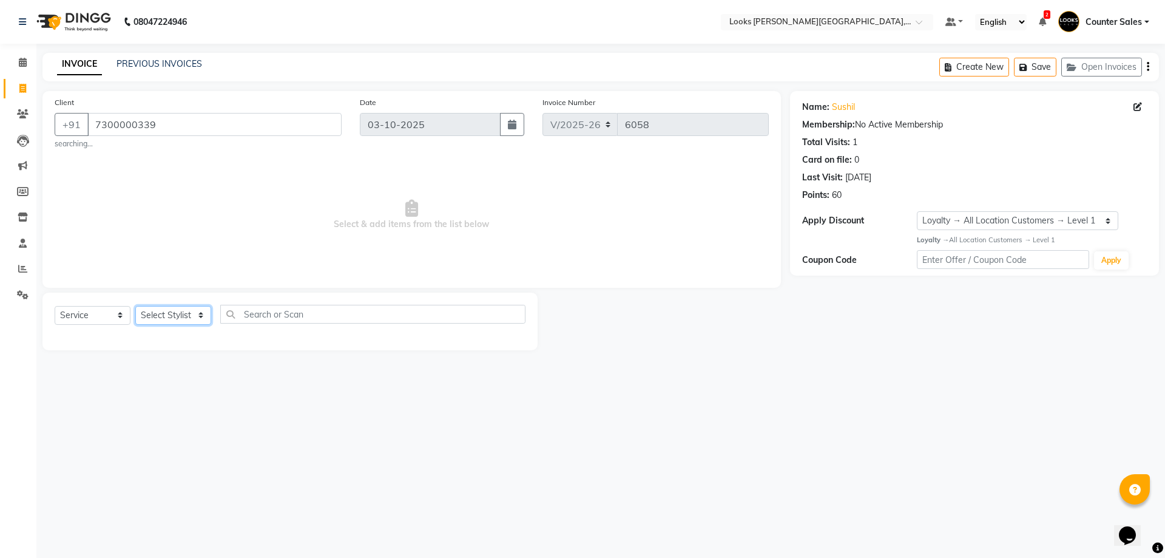
select select "24197"
click at [135, 306] on select "Select Stylist Ajay [PERSON_NAME] [PERSON_NAME] Counter Sales [PERSON_NAME] Kri…" at bounding box center [173, 315] width 76 height 19
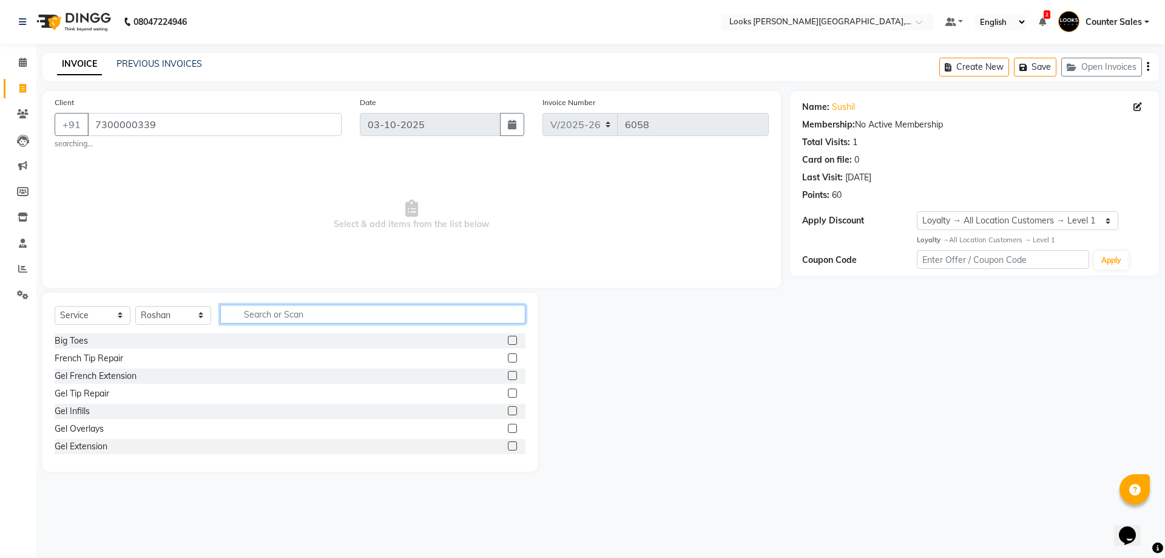
click at [334, 315] on input "text" at bounding box center [372, 314] width 305 height 19
click at [341, 318] on input "CUT" at bounding box center [364, 314] width 288 height 19
type input "CUT"
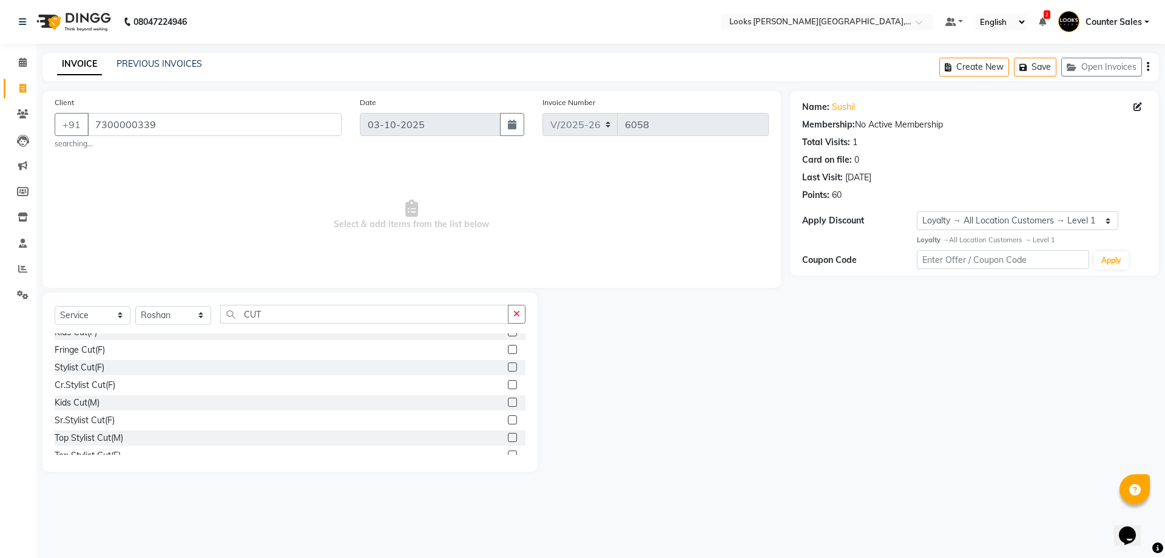
click at [508, 402] on label at bounding box center [512, 402] width 9 height 9
click at [508, 402] on input "checkbox" at bounding box center [512, 403] width 8 height 8
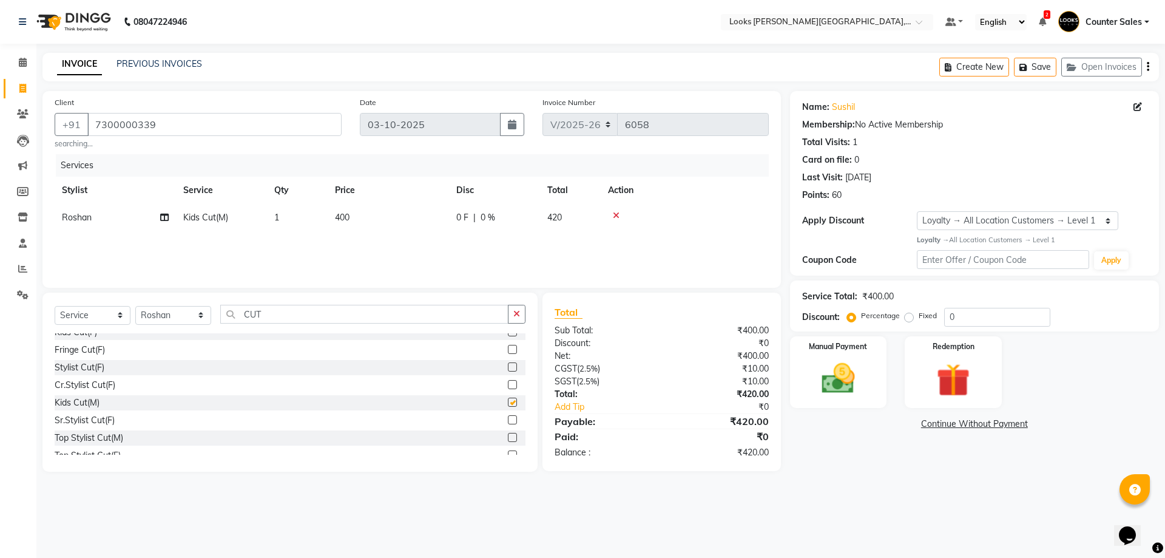
checkbox input "false"
click at [861, 379] on img at bounding box center [838, 379] width 56 height 40
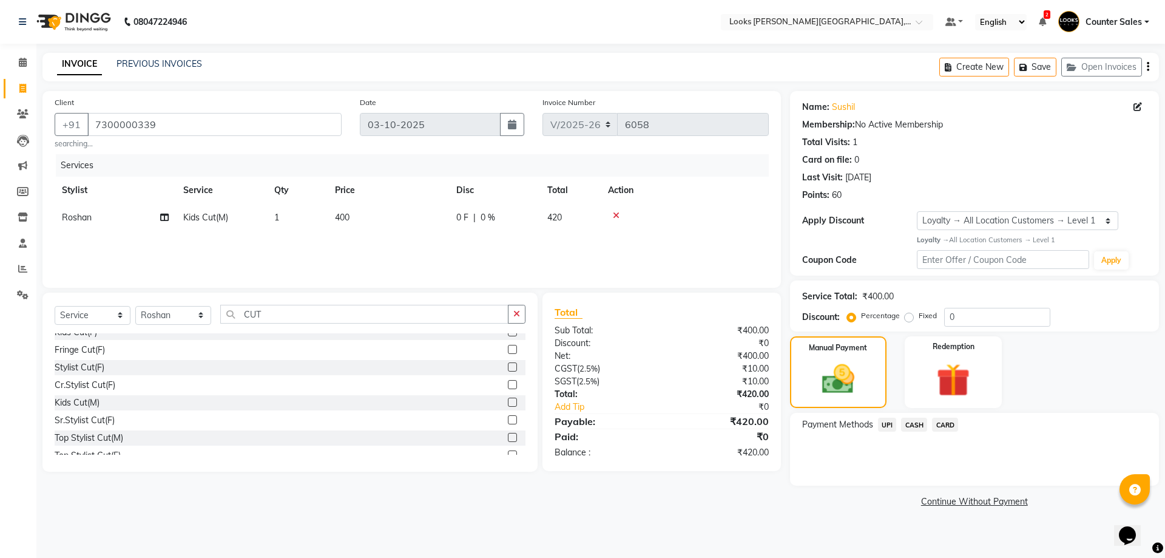
click at [886, 424] on span "UPI" at bounding box center [887, 425] width 19 height 14
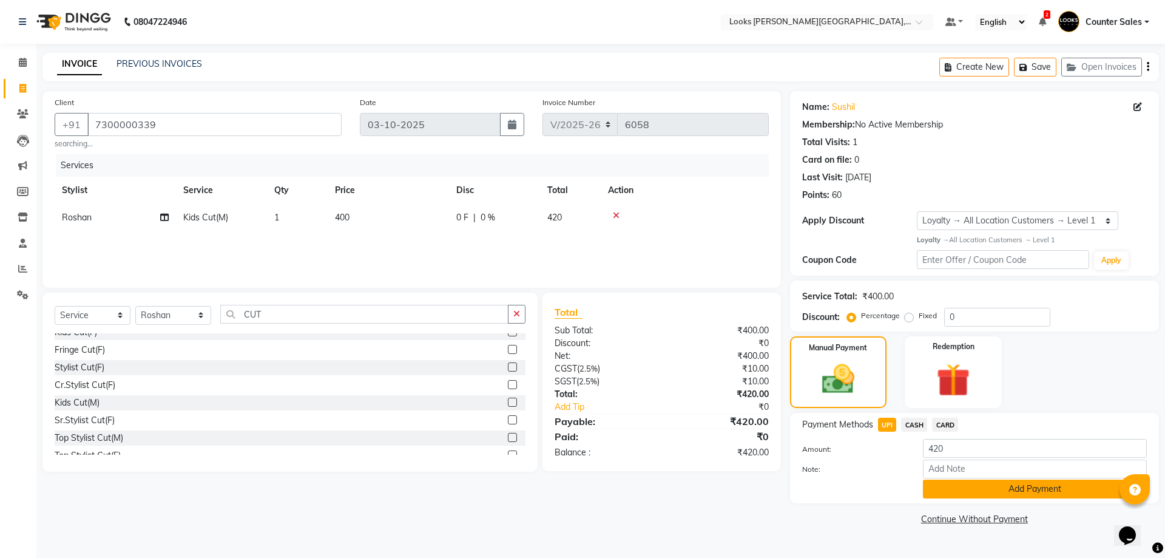
click at [1045, 495] on button "Add Payment" at bounding box center [1035, 488] width 224 height 19
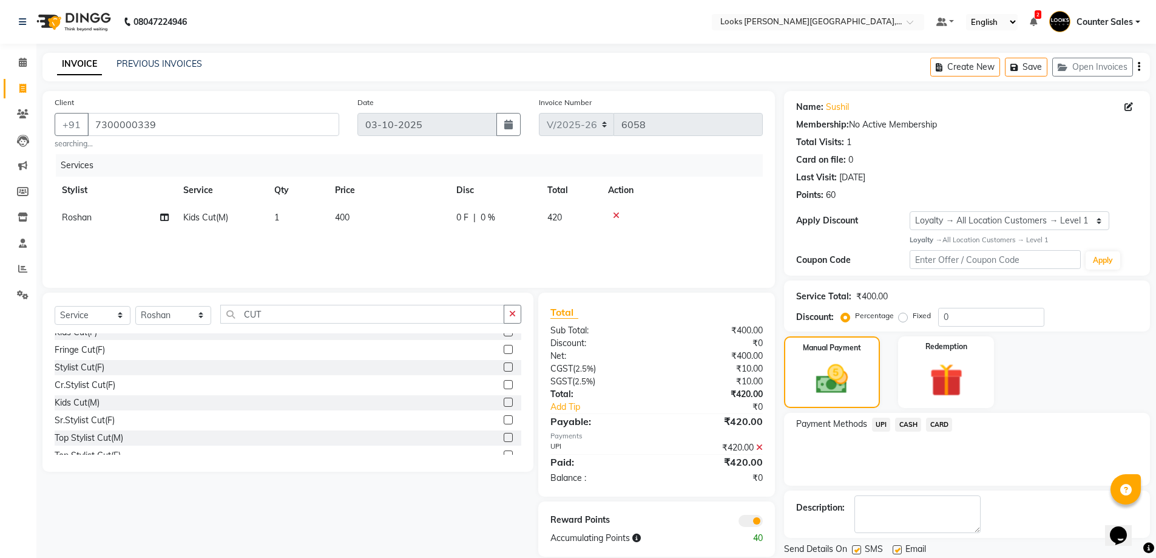
scroll to position [39, 0]
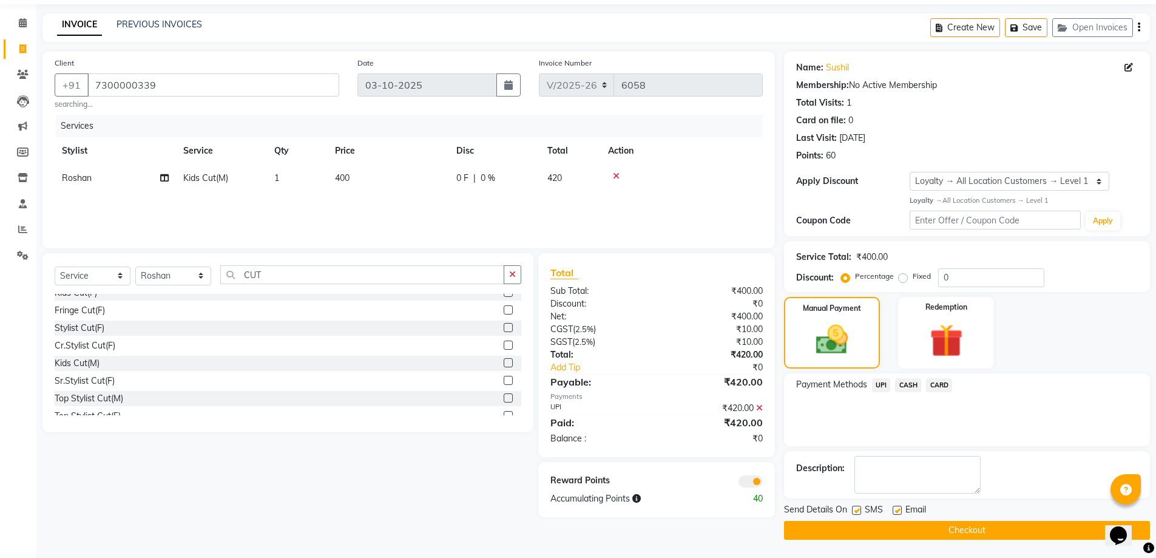
click at [1032, 536] on button "Checkout" at bounding box center [967, 530] width 366 height 19
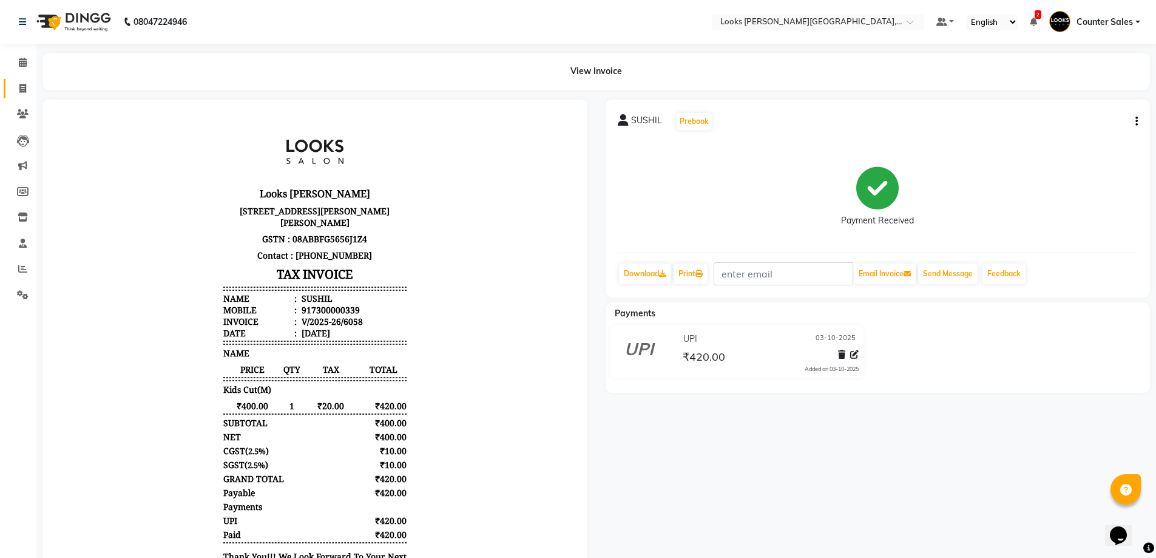
click at [22, 88] on icon at bounding box center [22, 88] width 7 height 9
select select "service"
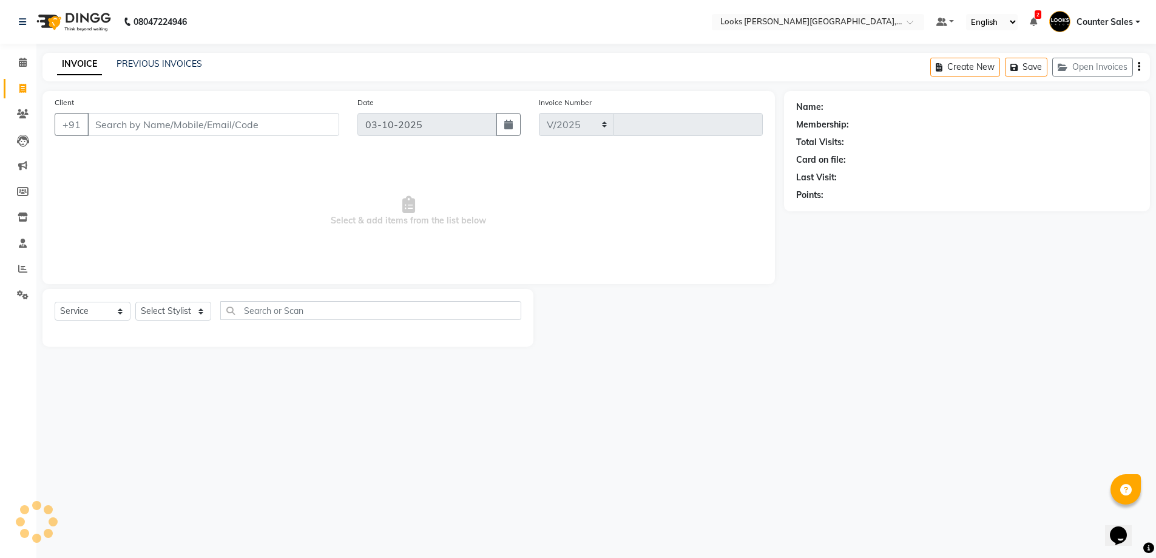
select select "4385"
type input "6059"
click at [177, 61] on link "PREVIOUS INVOICES" at bounding box center [160, 63] width 86 height 11
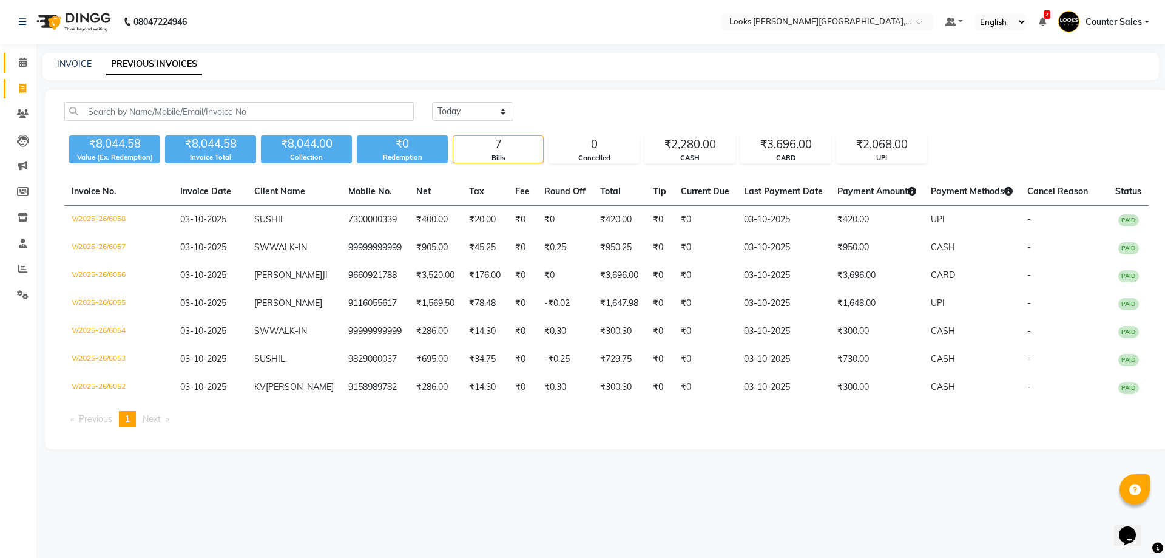
click at [7, 69] on link "Calendar" at bounding box center [18, 63] width 29 height 20
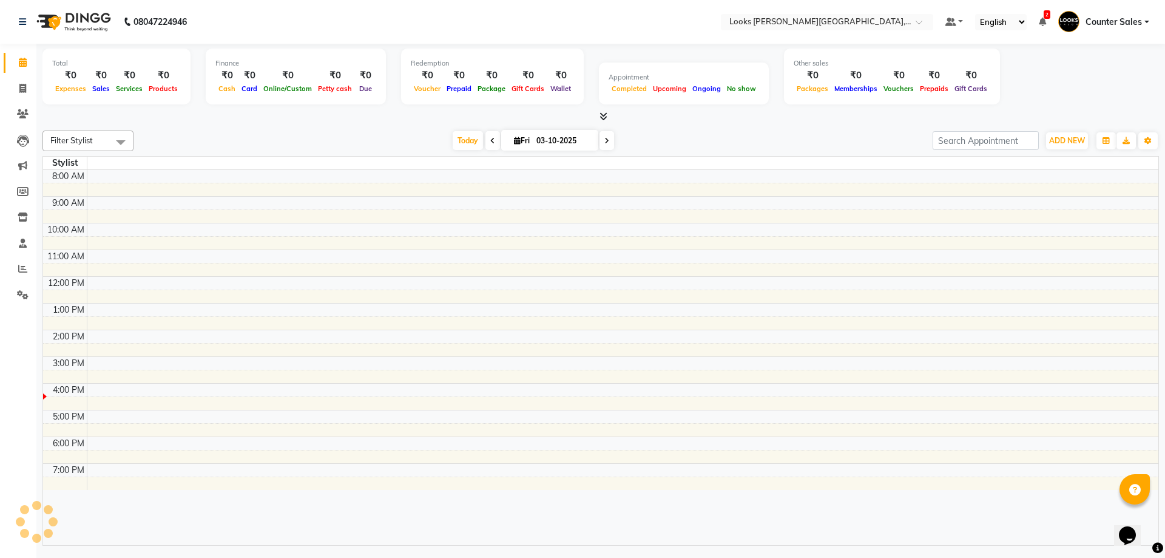
click at [81, 62] on div "Total" at bounding box center [116, 63] width 129 height 10
click at [22, 89] on icon at bounding box center [22, 88] width 7 height 9
select select "service"
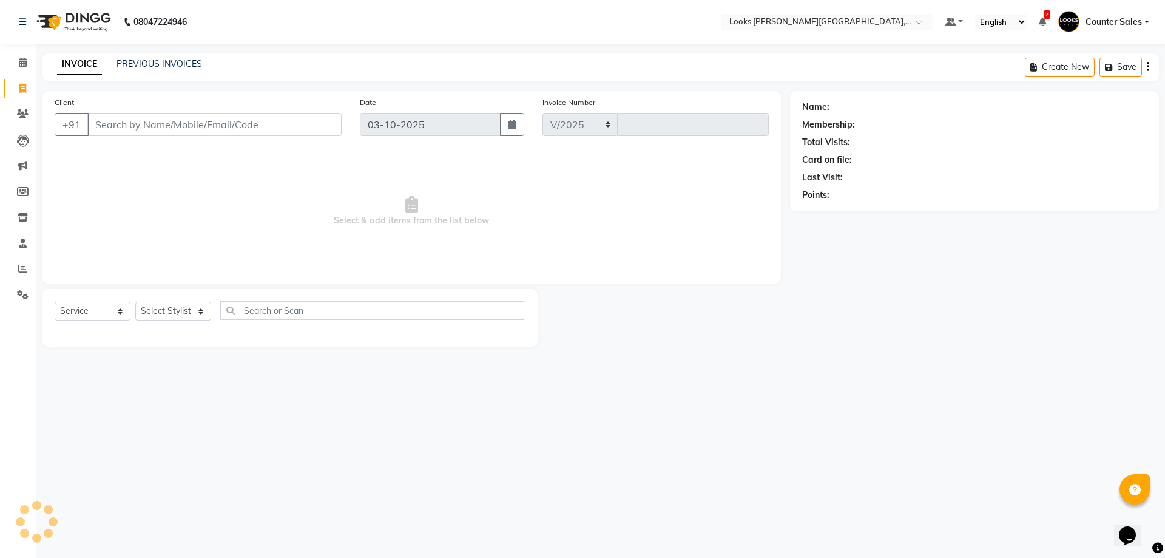
select select "4385"
type input "6059"
click at [138, 120] on input "Client" at bounding box center [214, 124] width 254 height 23
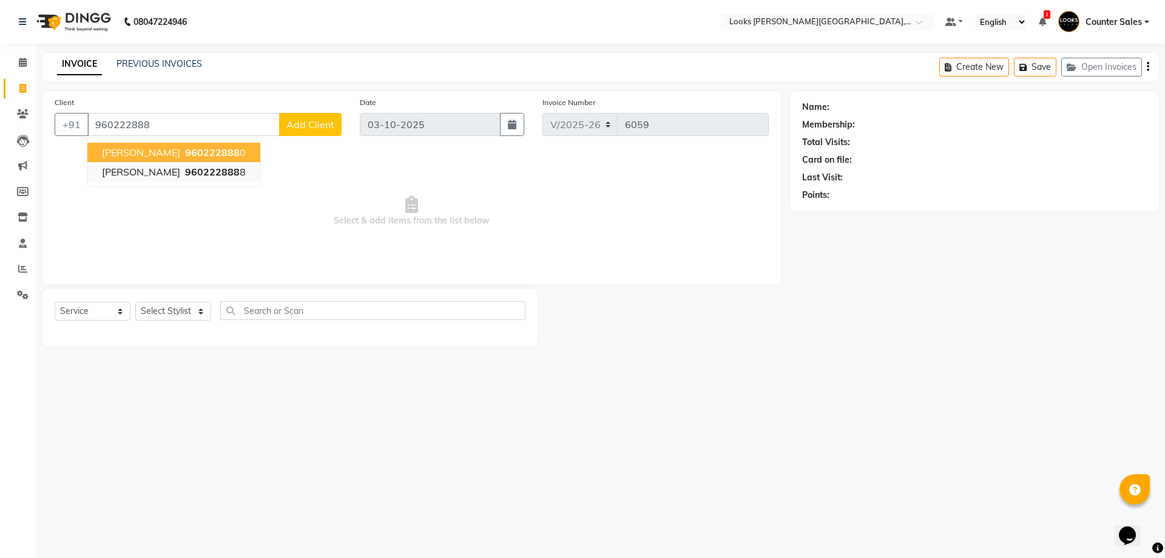
click at [185, 171] on span "960222888" at bounding box center [212, 172] width 55 height 12
type input "960222888"
select select "1: Object"
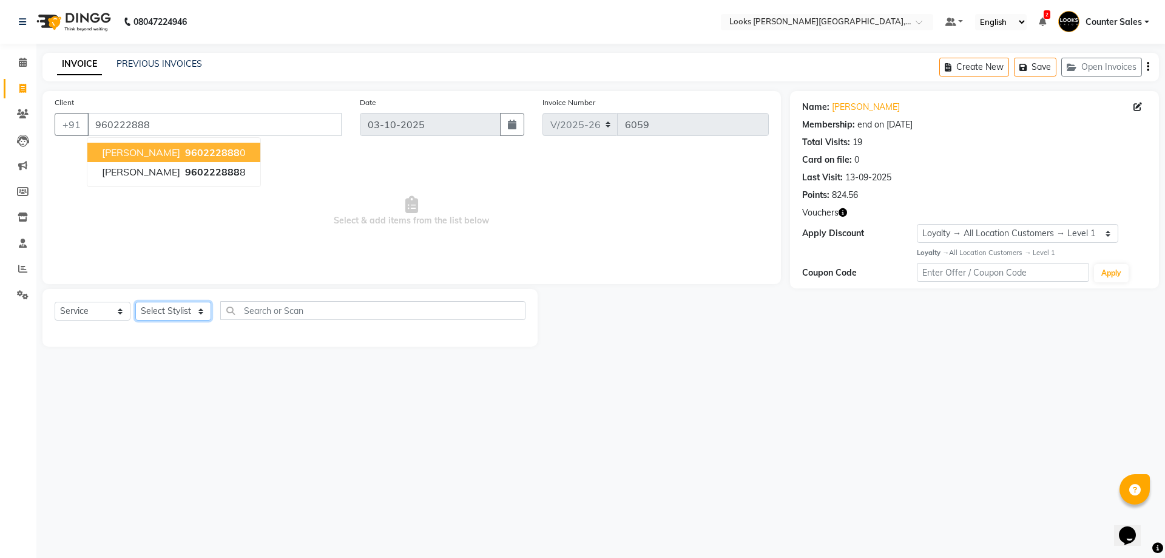
click at [205, 306] on select "Select Stylist Ajay [PERSON_NAME] [PERSON_NAME] Counter Sales [PERSON_NAME] Kri…" at bounding box center [173, 311] width 76 height 19
select select "51057"
click at [135, 302] on select "Select Stylist Ajay [PERSON_NAME] [PERSON_NAME] Counter Sales [PERSON_NAME] Kri…" at bounding box center [173, 311] width 76 height 19
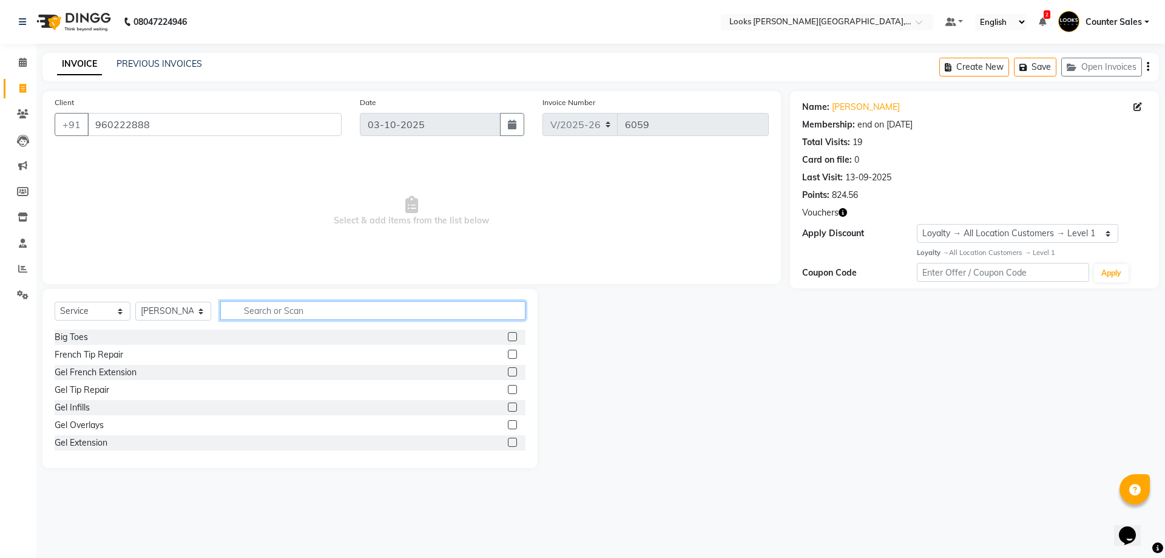
click at [312, 311] on input "text" at bounding box center [372, 310] width 305 height 19
type input "D"
type input "DERMAP"
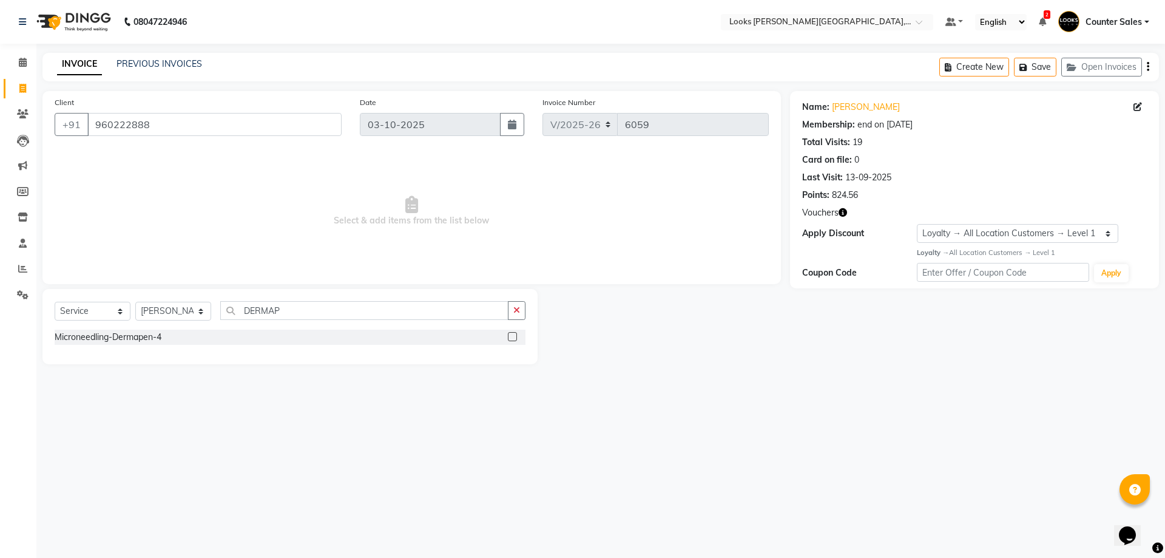
click at [513, 339] on label at bounding box center [512, 336] width 9 height 9
click at [513, 339] on input "checkbox" at bounding box center [512, 337] width 8 height 8
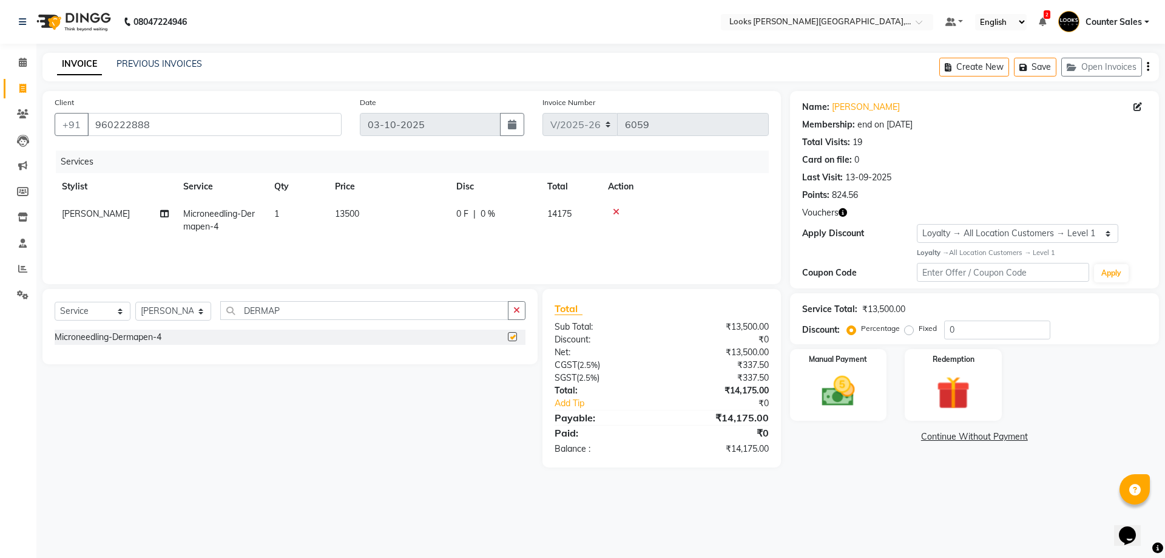
checkbox input "false"
click at [407, 223] on td "13500" at bounding box center [388, 220] width 121 height 40
select select "51057"
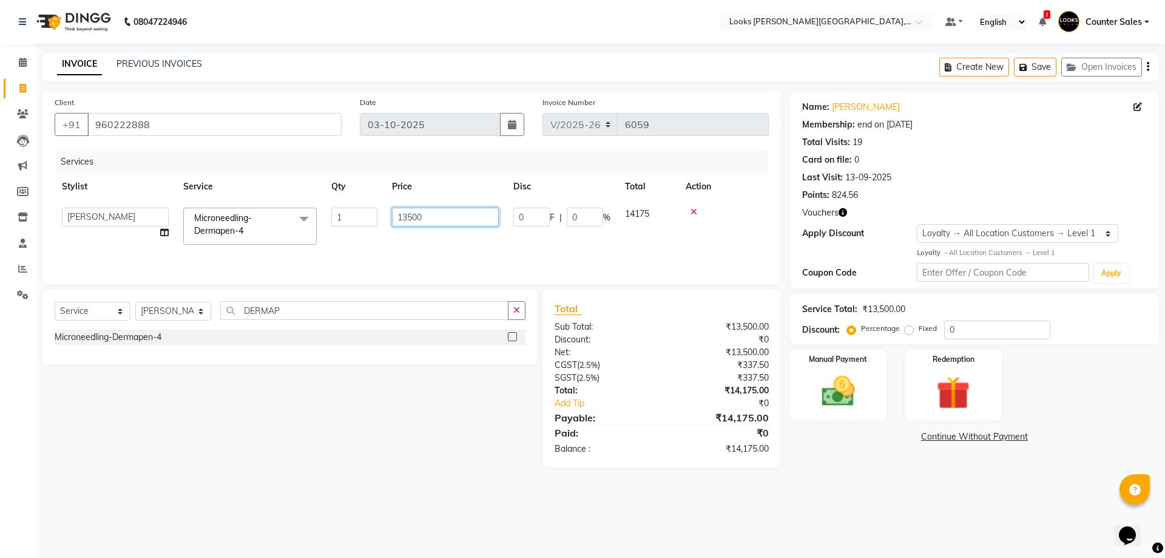
click at [445, 218] on input "13500" at bounding box center [445, 217] width 107 height 19
click at [690, 215] on div at bounding box center [724, 212] width 76 height 8
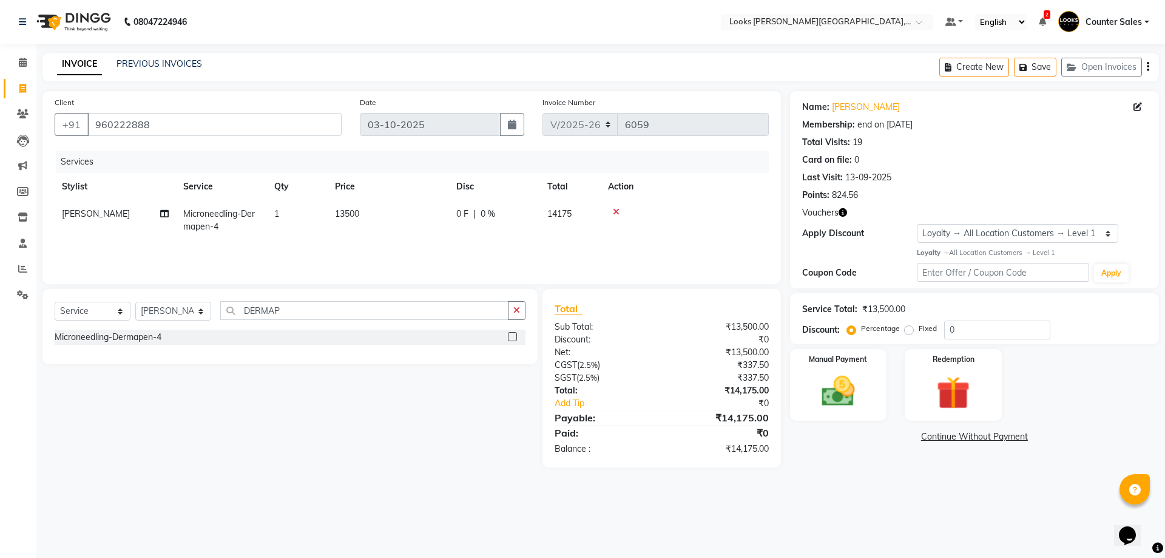
click at [613, 212] on icon at bounding box center [616, 212] width 7 height 8
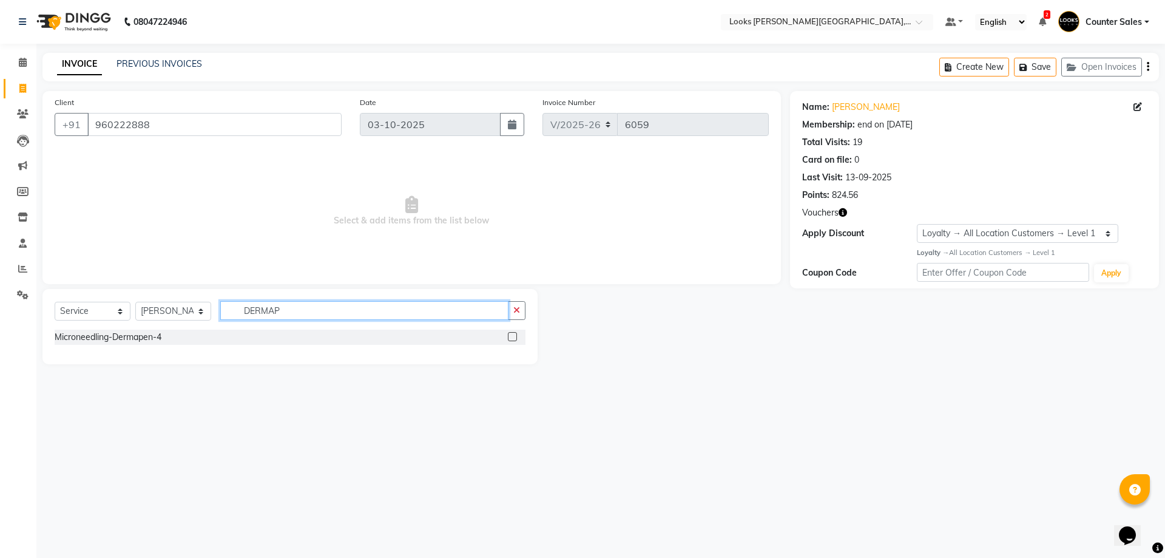
click at [307, 316] on input "DERMAP" at bounding box center [364, 310] width 288 height 19
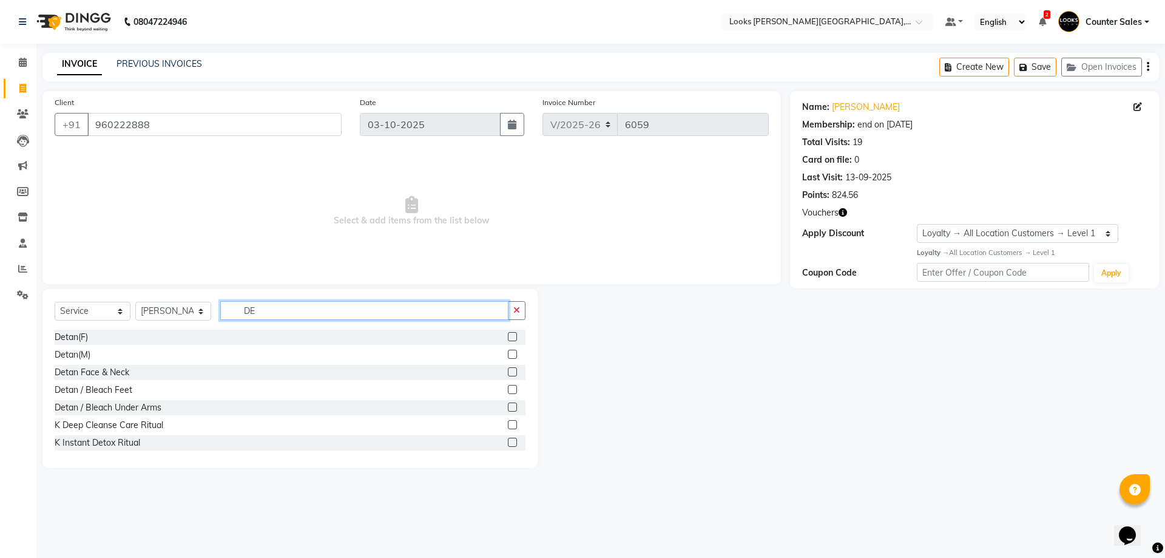
type input "D"
type input "D TA"
click at [508, 337] on label at bounding box center [512, 336] width 9 height 9
click at [508, 337] on input "checkbox" at bounding box center [512, 337] width 8 height 8
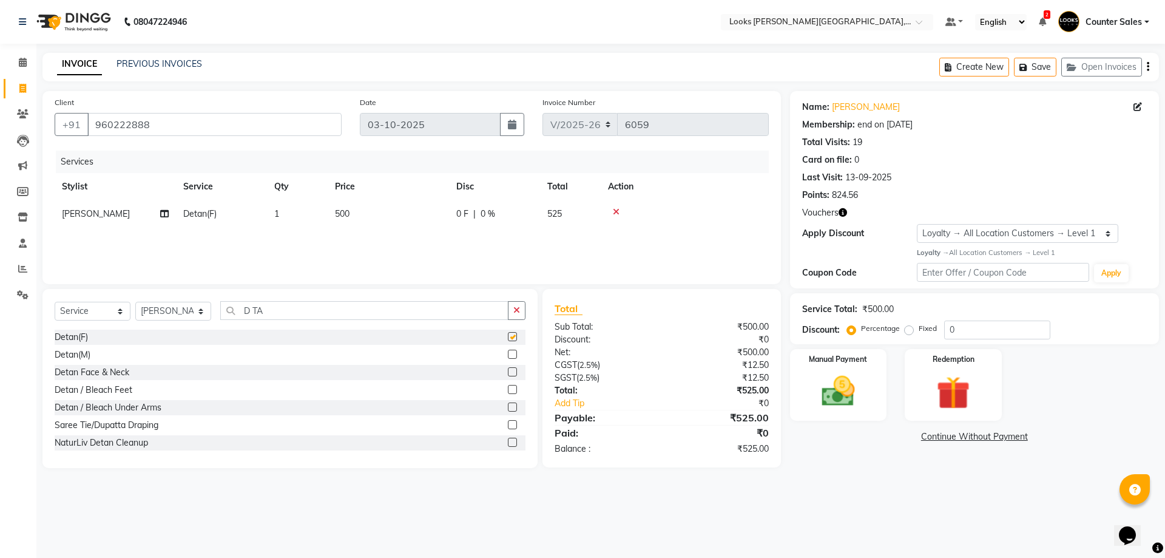
checkbox input "false"
click at [388, 223] on td "500" at bounding box center [388, 213] width 121 height 27
select select "51057"
click at [445, 216] on input "500" at bounding box center [445, 217] width 107 height 19
type input "5"
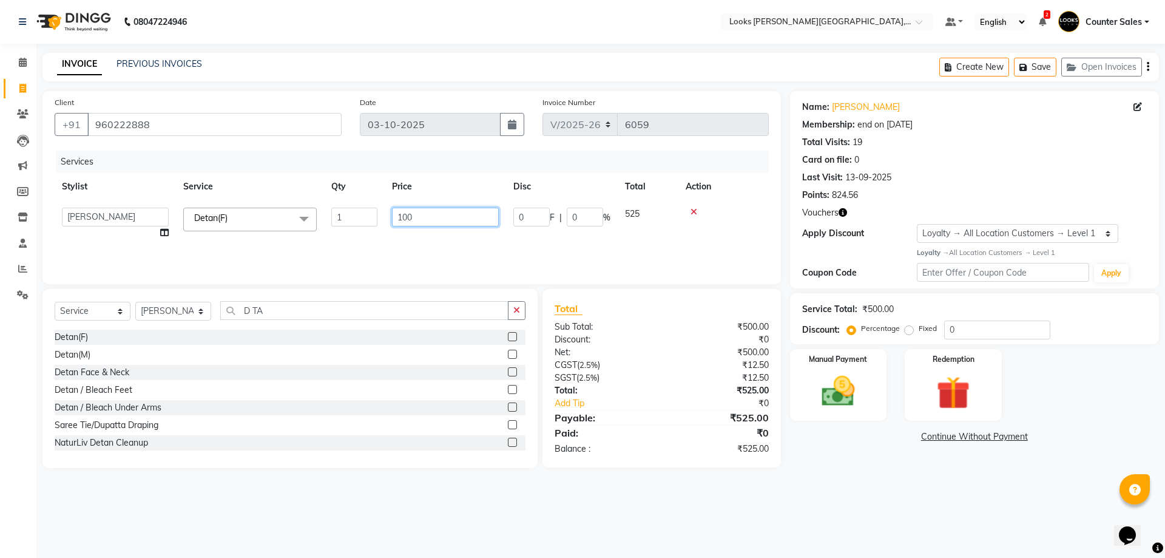
type input "1000"
click at [856, 405] on img at bounding box center [838, 391] width 56 height 40
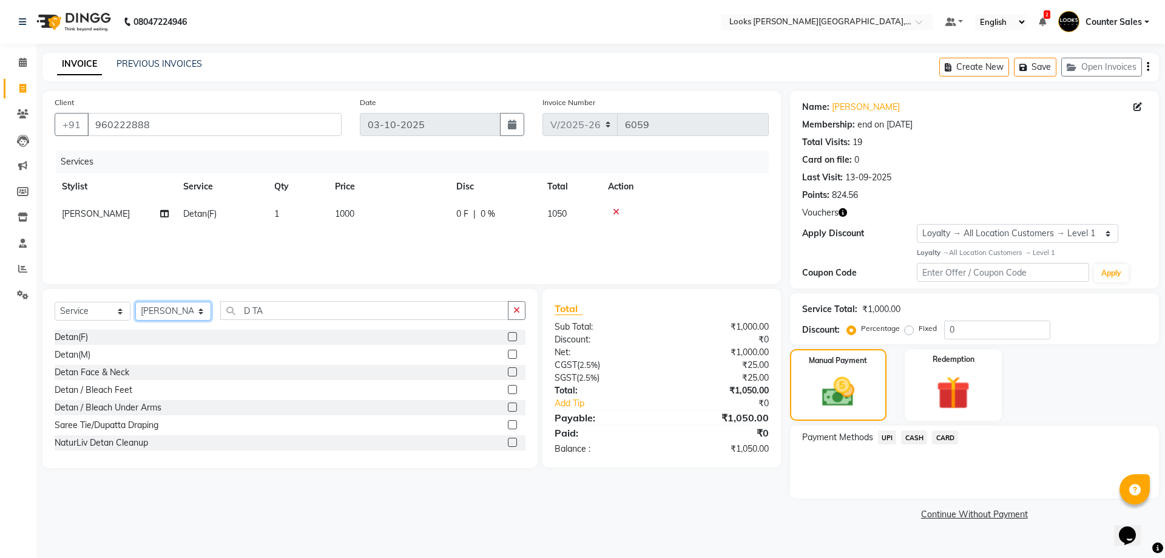
click at [191, 306] on select "Select Stylist Ajay [PERSON_NAME] [PERSON_NAME] Counter Sales [PERSON_NAME] Kri…" at bounding box center [173, 311] width 76 height 19
select select "41218"
click at [135, 302] on select "Select Stylist Ajay [PERSON_NAME] [PERSON_NAME] Counter Sales [PERSON_NAME] Kri…" at bounding box center [173, 311] width 76 height 19
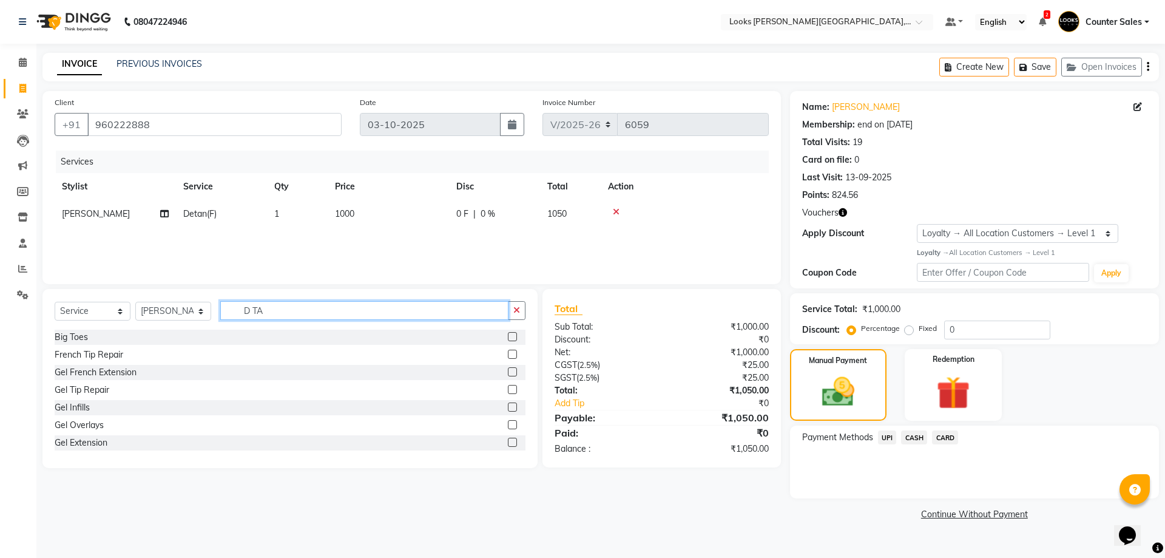
click at [336, 312] on input "D TA" at bounding box center [364, 310] width 288 height 19
type input "D"
type input "ped"
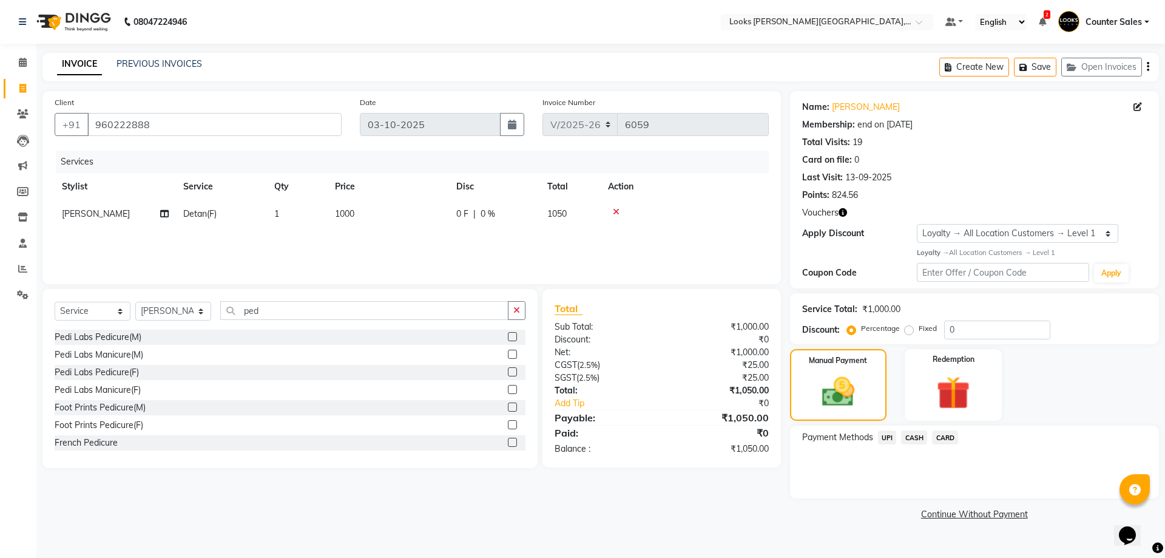
click at [508, 427] on label at bounding box center [512, 424] width 9 height 9
click at [508, 427] on input "checkbox" at bounding box center [512, 425] width 8 height 8
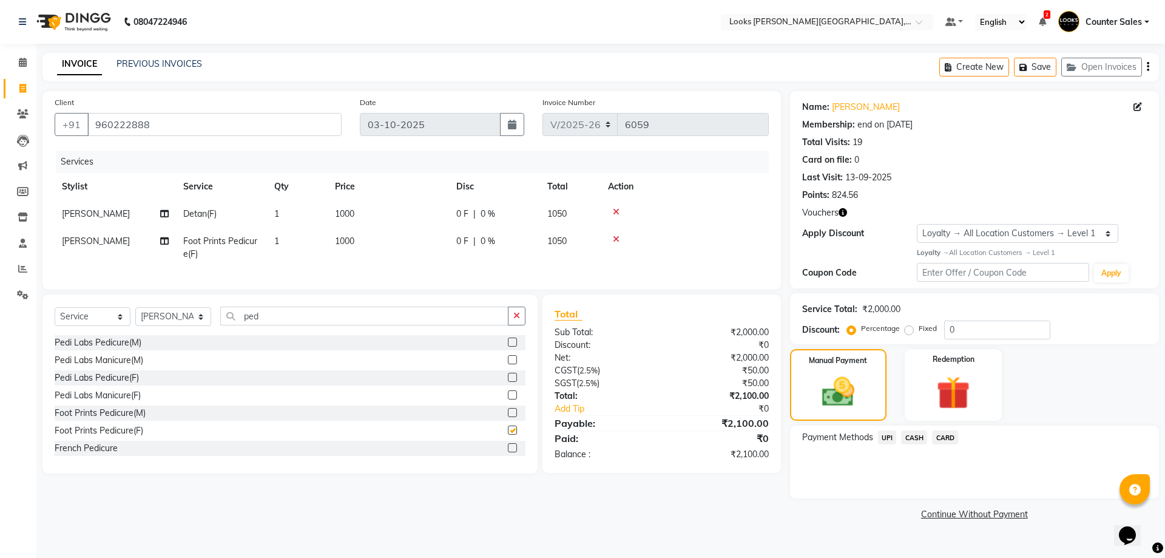
checkbox input "false"
click at [399, 262] on td "1000" at bounding box center [388, 248] width 121 height 40
select select "41218"
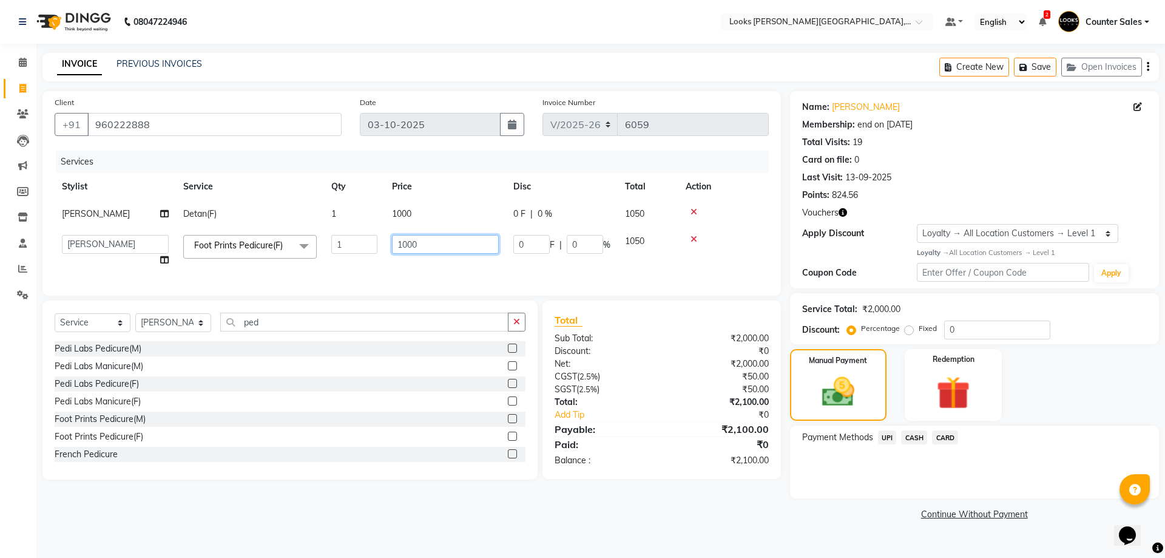
click at [437, 248] on input "1000" at bounding box center [445, 244] width 107 height 19
type input "1"
type input "1500"
click at [963, 330] on input "0" at bounding box center [997, 329] width 106 height 19
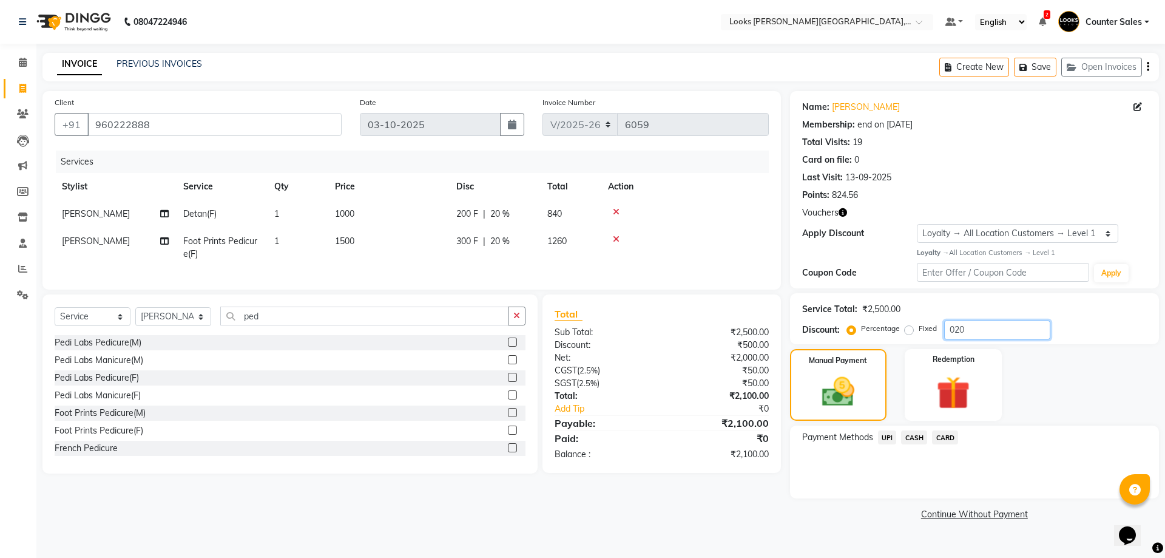
type input "020"
click at [874, 379] on div "Manual Payment" at bounding box center [838, 384] width 101 height 75
click at [919, 437] on span "CASH" at bounding box center [914, 437] width 26 height 14
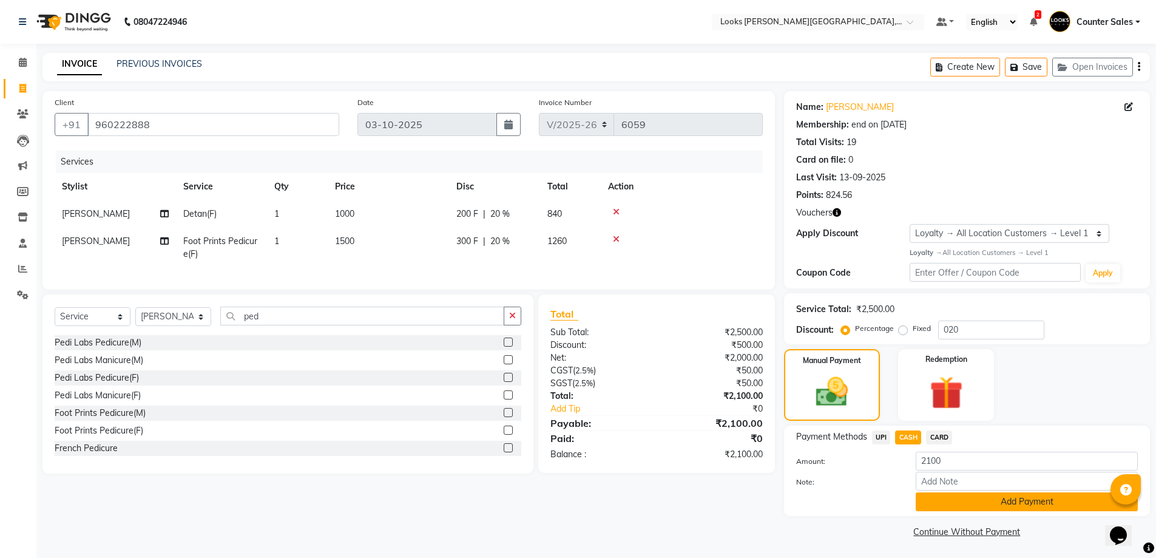
click at [1021, 503] on button "Add Payment" at bounding box center [1027, 501] width 222 height 19
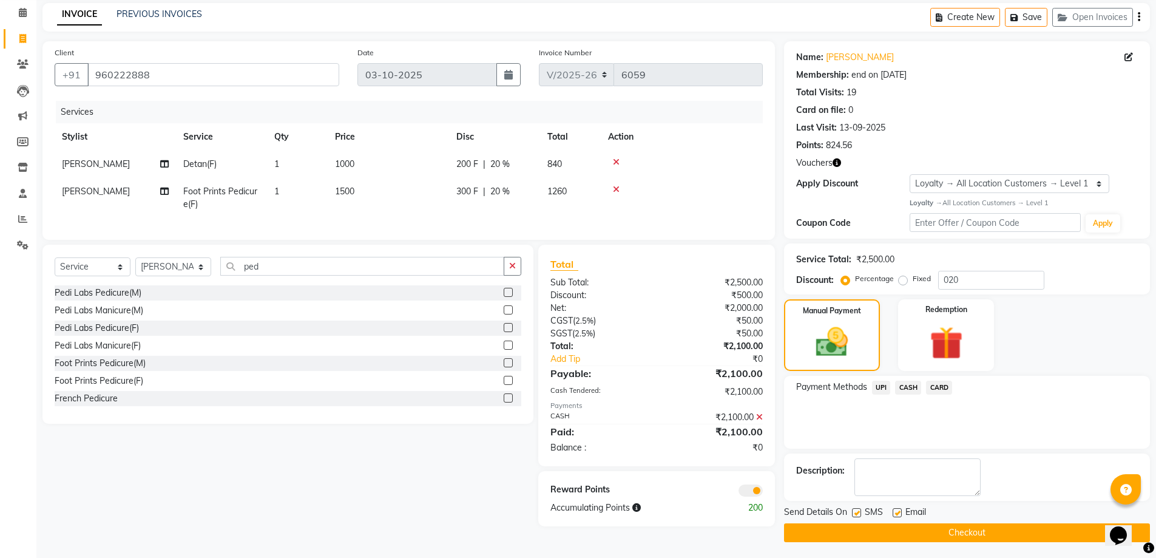
scroll to position [52, 0]
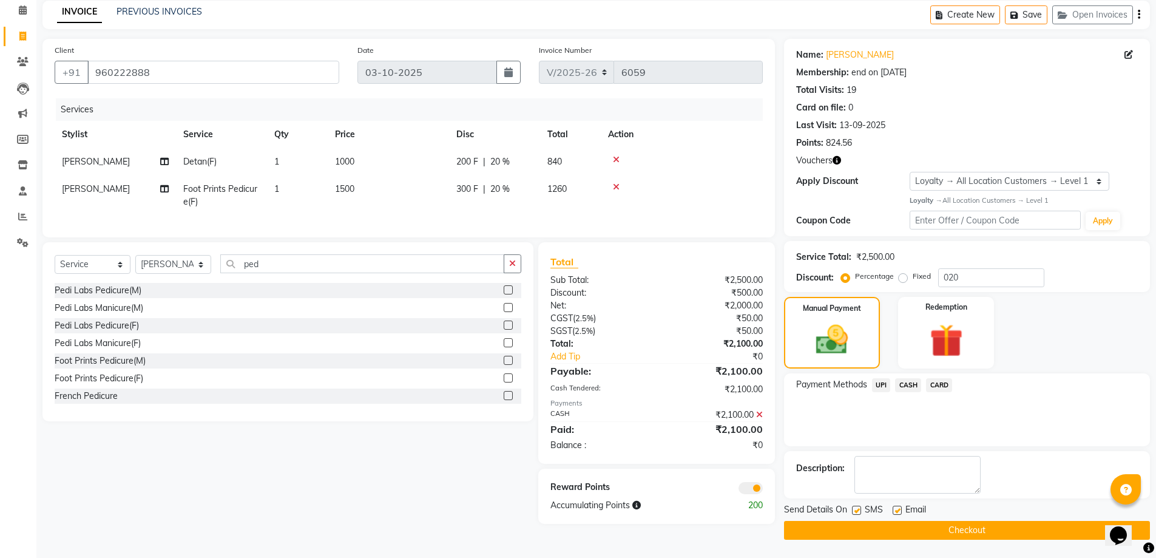
click at [1012, 535] on button "Checkout" at bounding box center [967, 530] width 366 height 19
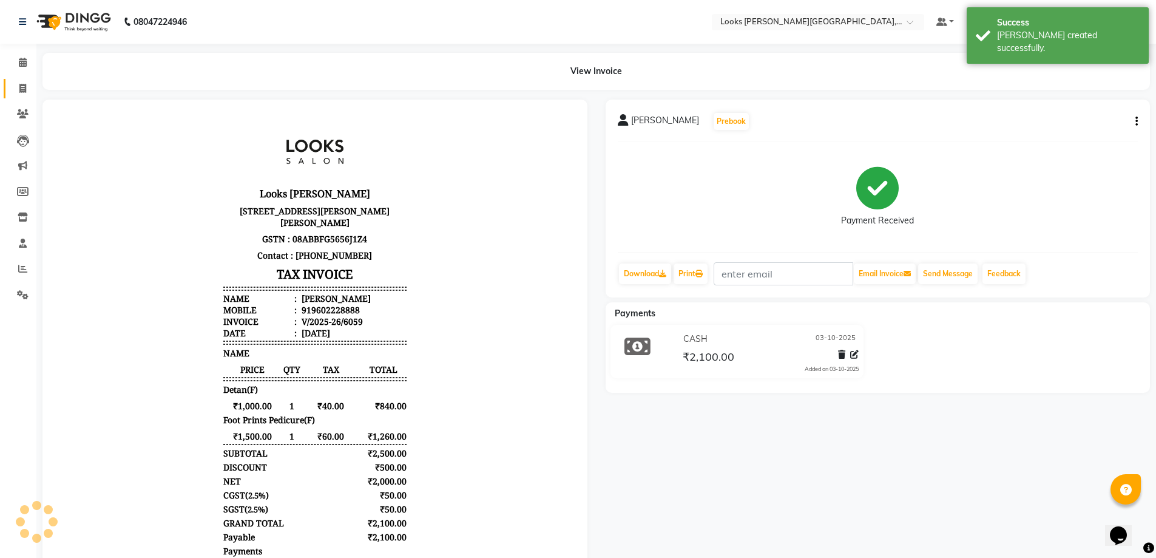
click at [27, 83] on span at bounding box center [22, 89] width 21 height 14
select select "service"
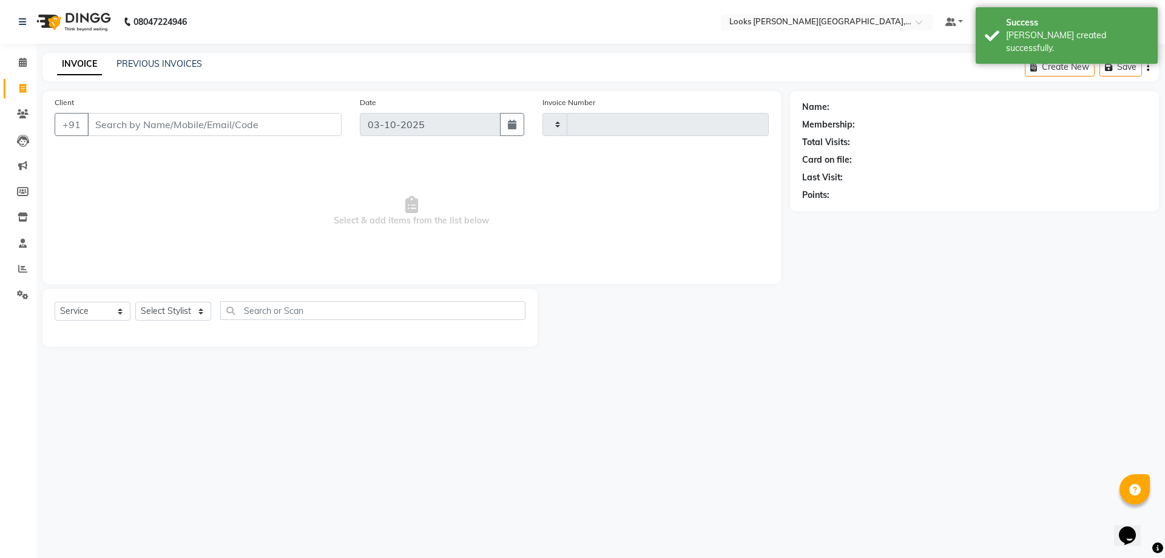
click at [196, 121] on input "Client" at bounding box center [214, 124] width 254 height 23
type input "6060"
select select "4385"
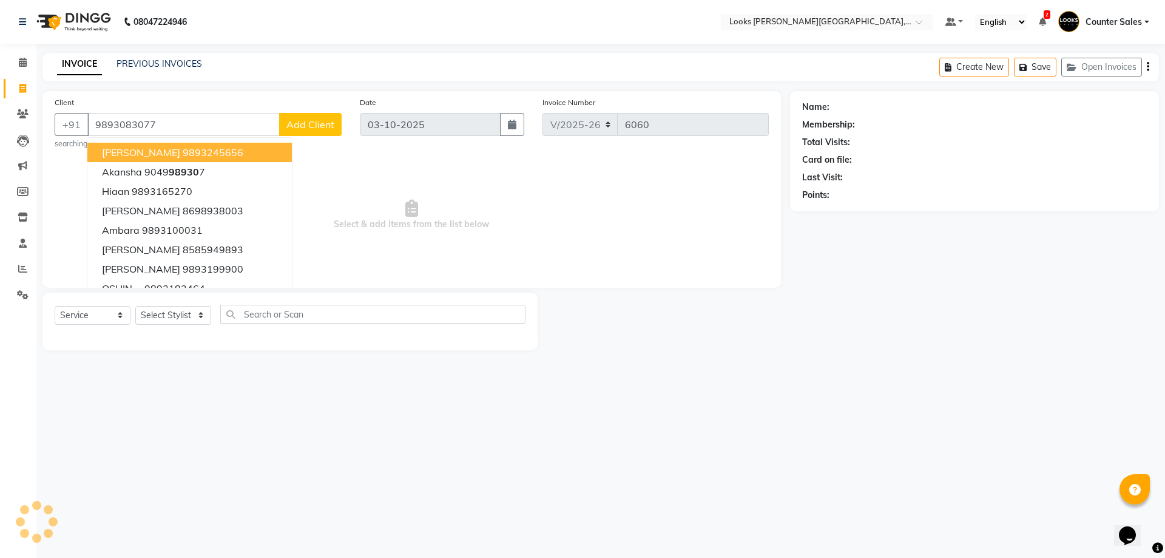
type input "9893083077"
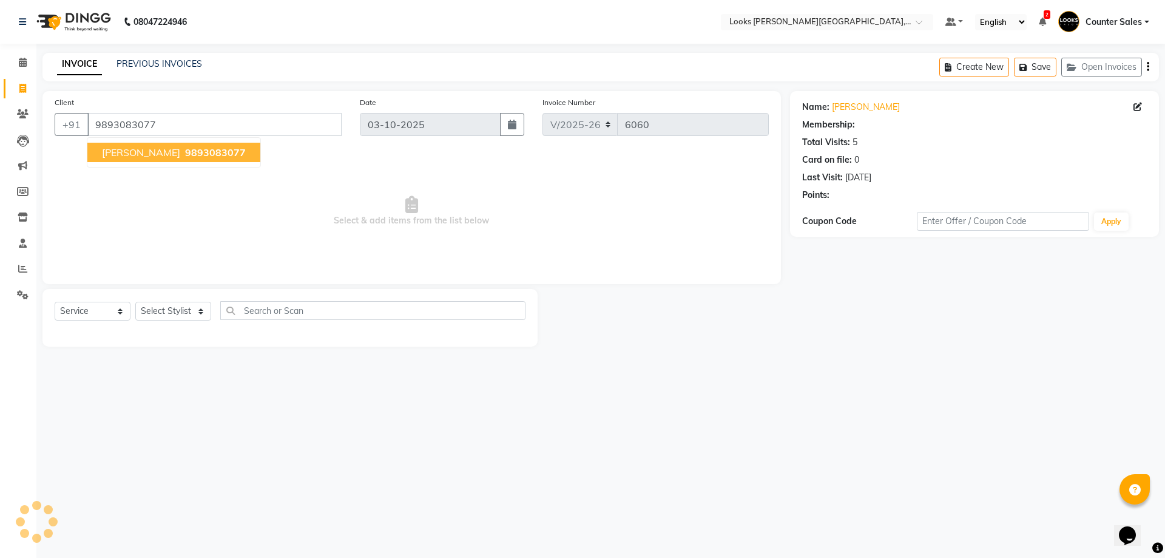
select select "1: Object"
click at [202, 154] on span "9893083077" at bounding box center [215, 152] width 61 height 12
select select "1: Object"
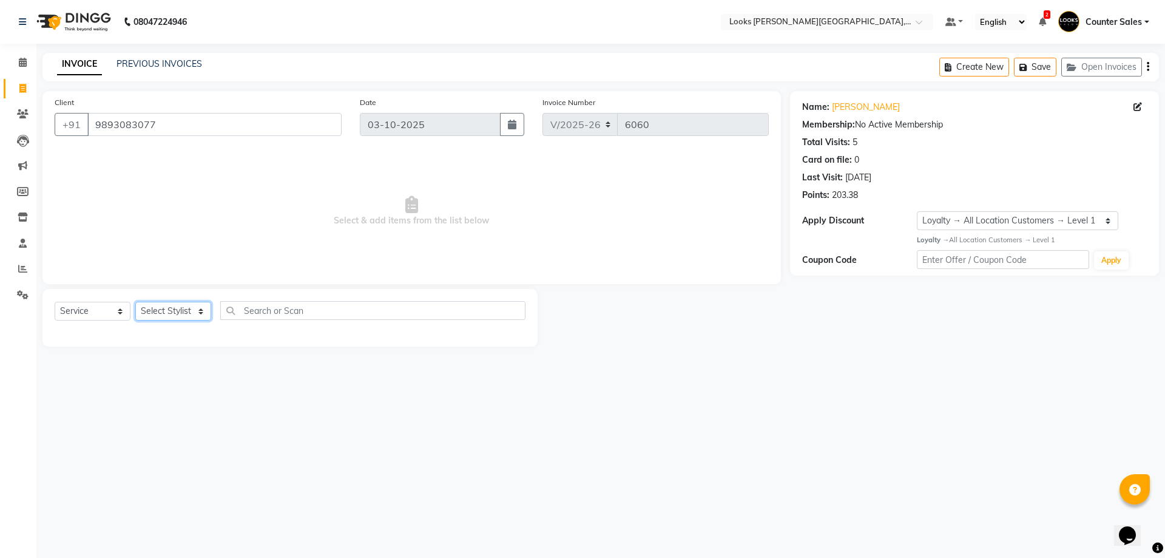
click at [189, 303] on select "Select Stylist Ajay [PERSON_NAME] [PERSON_NAME] Counter Sales [PERSON_NAME] Kri…" at bounding box center [173, 311] width 76 height 19
select select "88119"
click at [135, 302] on select "Select Stylist Ajay [PERSON_NAME] [PERSON_NAME] Counter Sales [PERSON_NAME] Kri…" at bounding box center [173, 311] width 76 height 19
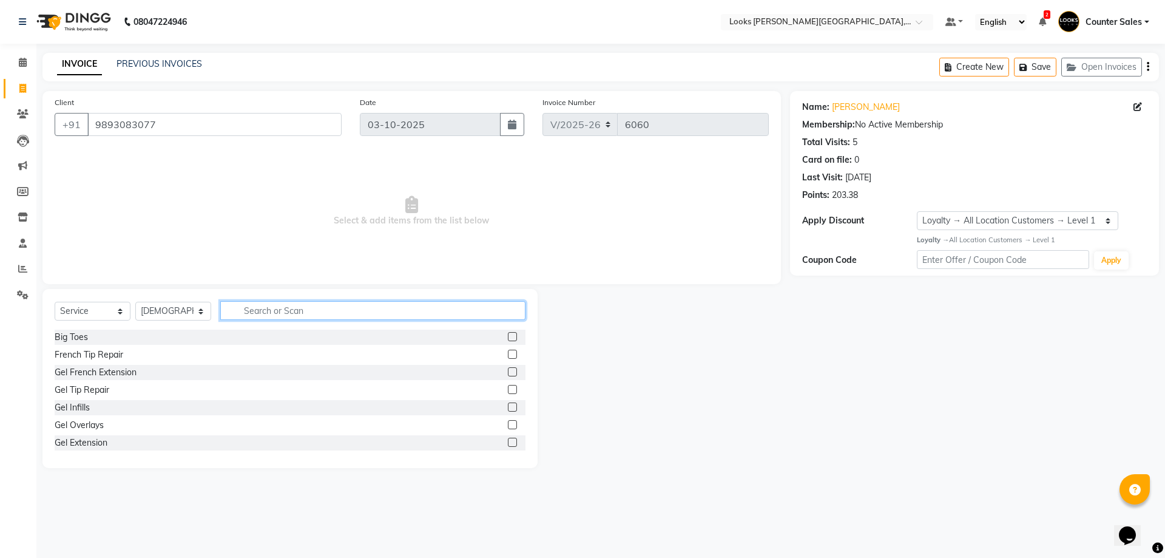
click at [334, 311] on input "text" at bounding box center [372, 310] width 305 height 19
type input "cut"
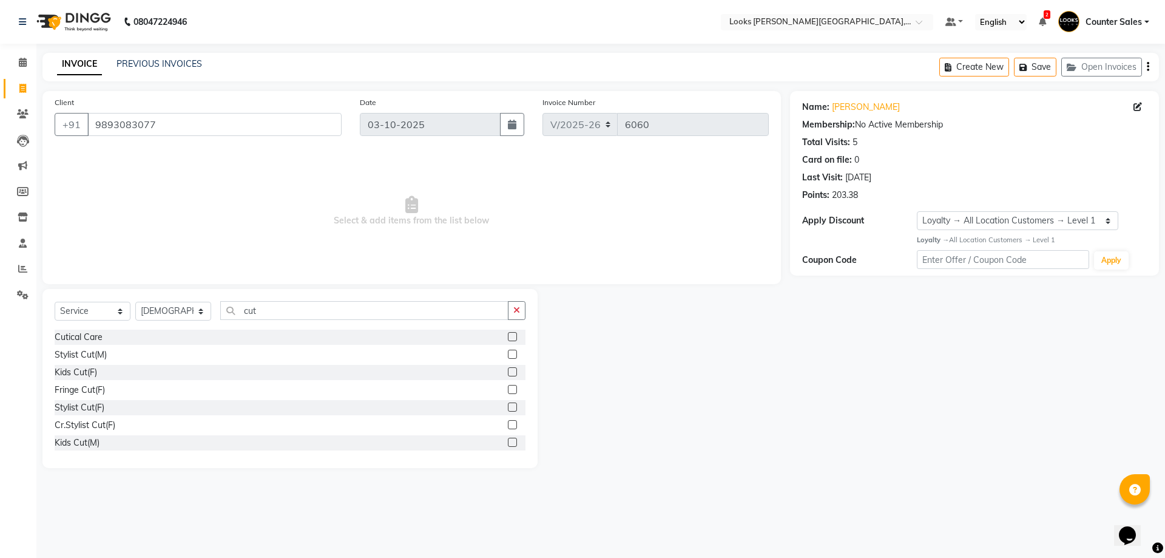
click at [508, 407] on label at bounding box center [512, 406] width 9 height 9
click at [508, 407] on input "checkbox" at bounding box center [512, 408] width 8 height 8
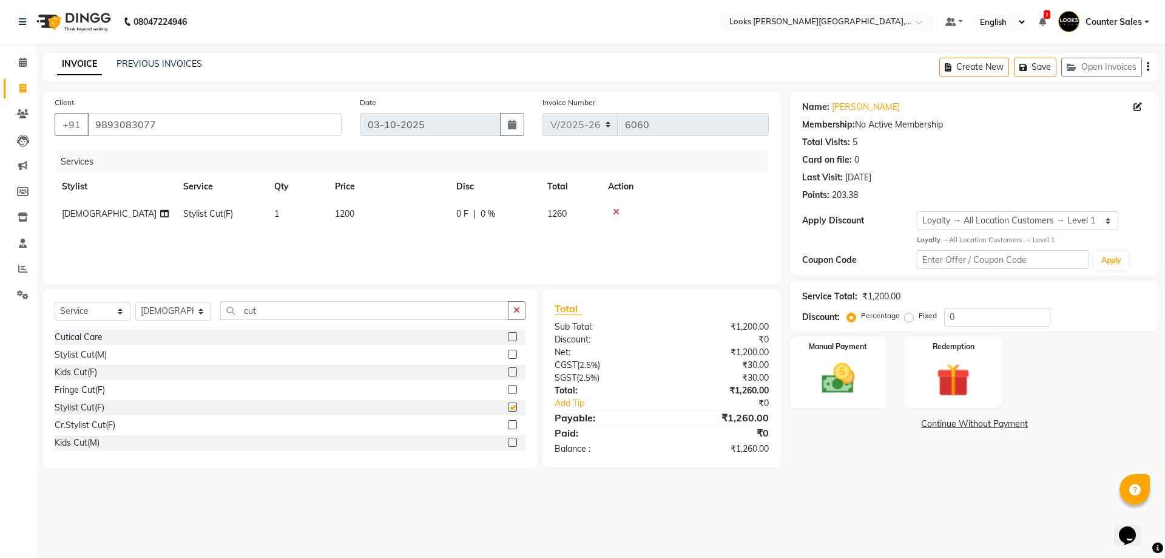
checkbox input "false"
click at [833, 385] on img at bounding box center [838, 379] width 56 height 40
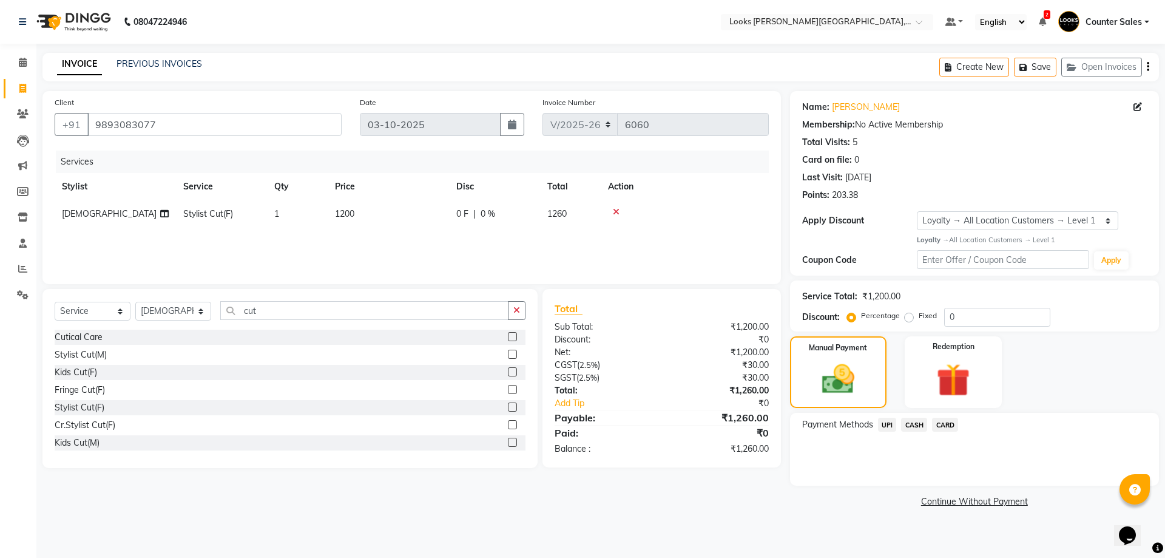
click at [881, 425] on span "UPI" at bounding box center [887, 425] width 19 height 14
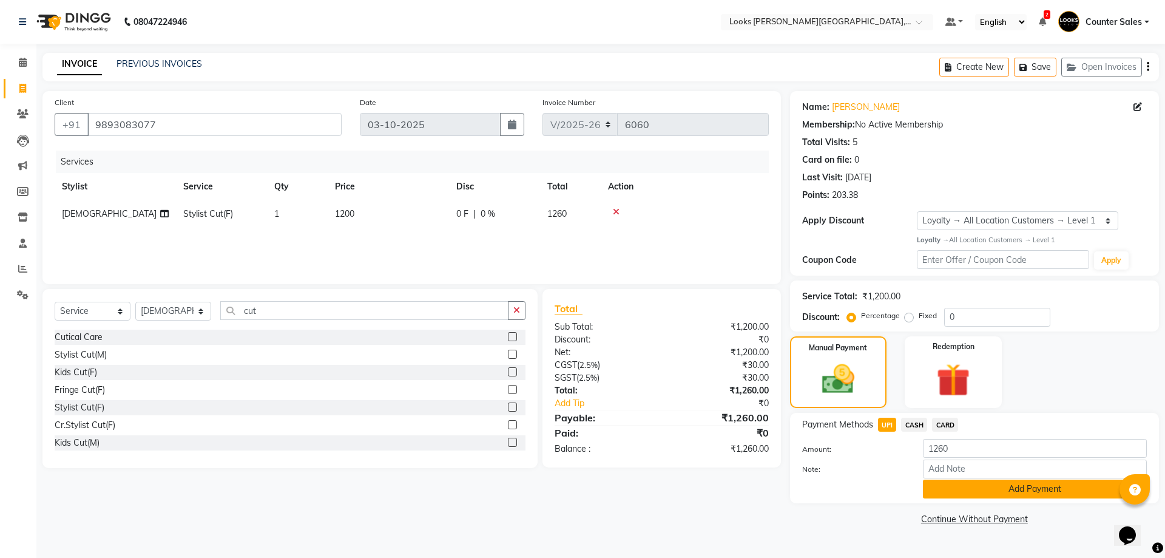
click at [1025, 491] on button "Add Payment" at bounding box center [1035, 488] width 224 height 19
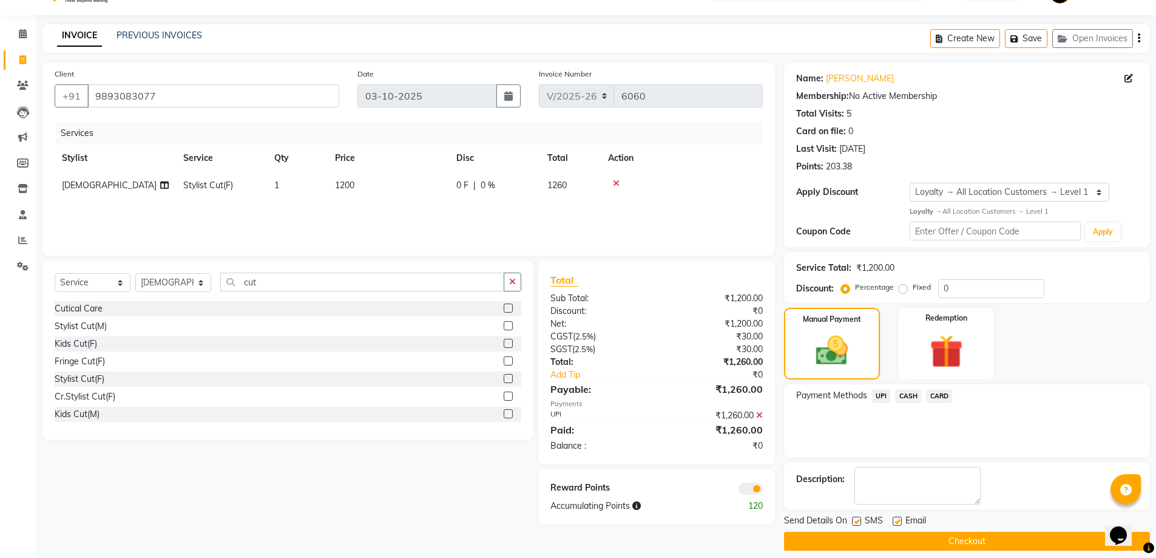
scroll to position [39, 0]
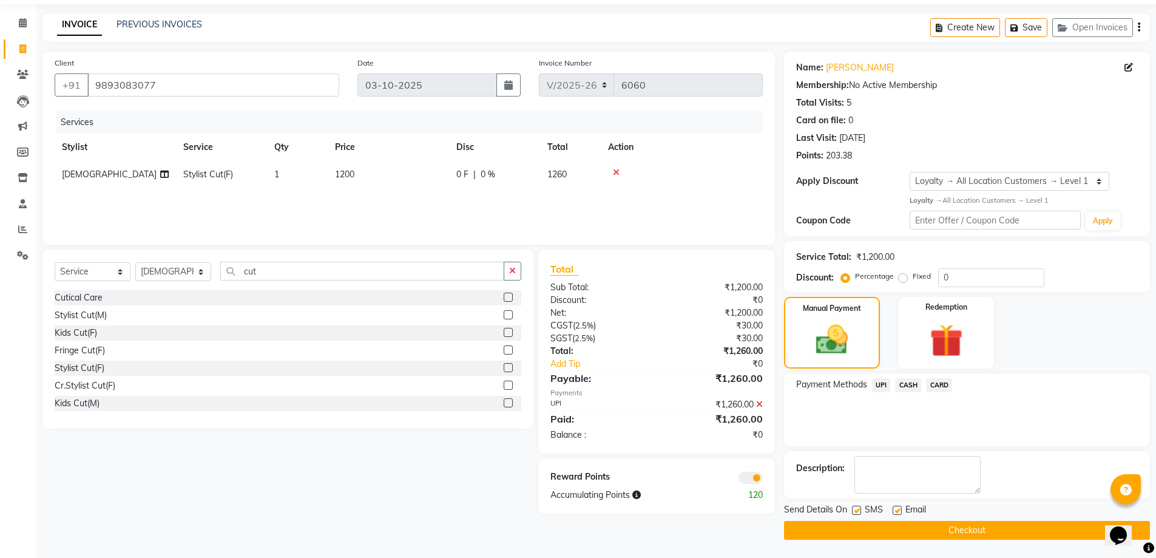
click at [1021, 526] on button "Checkout" at bounding box center [967, 530] width 366 height 19
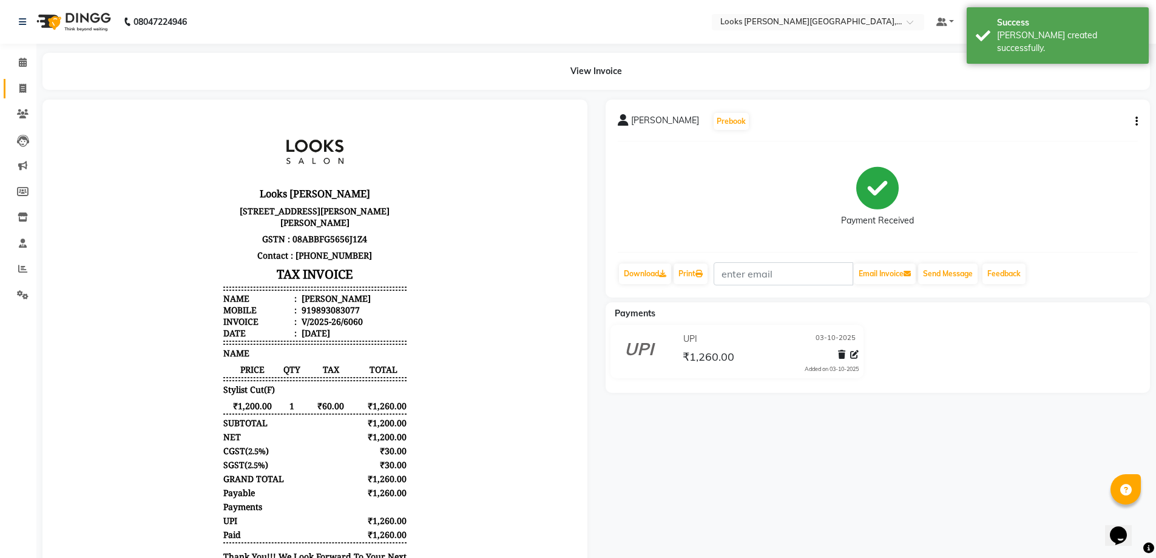
click at [14, 89] on span at bounding box center [22, 89] width 21 height 14
select select "service"
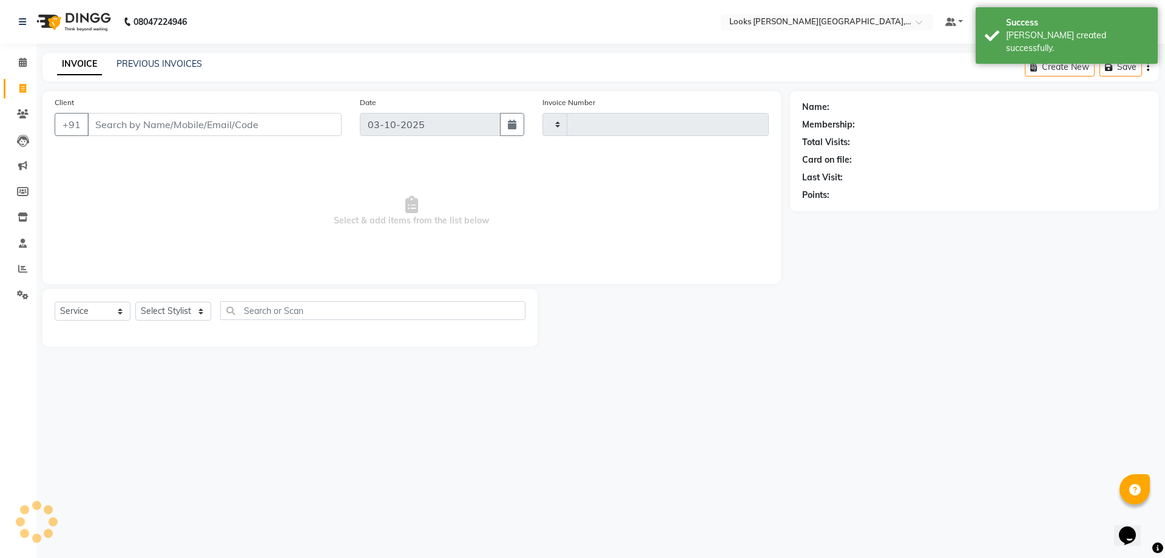
click at [245, 129] on input "Client" at bounding box center [214, 124] width 254 height 23
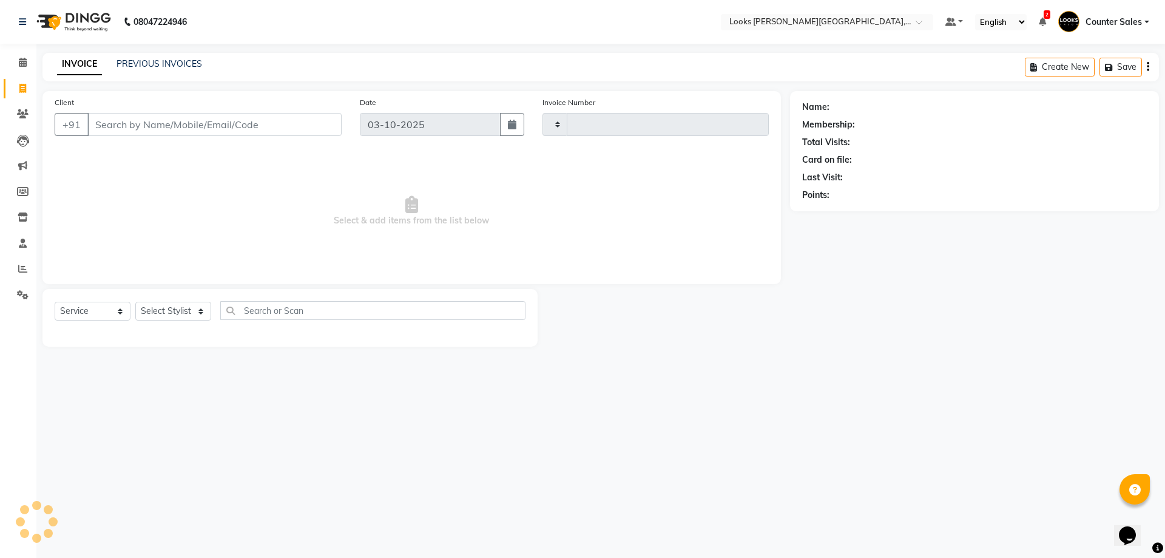
type input "6061"
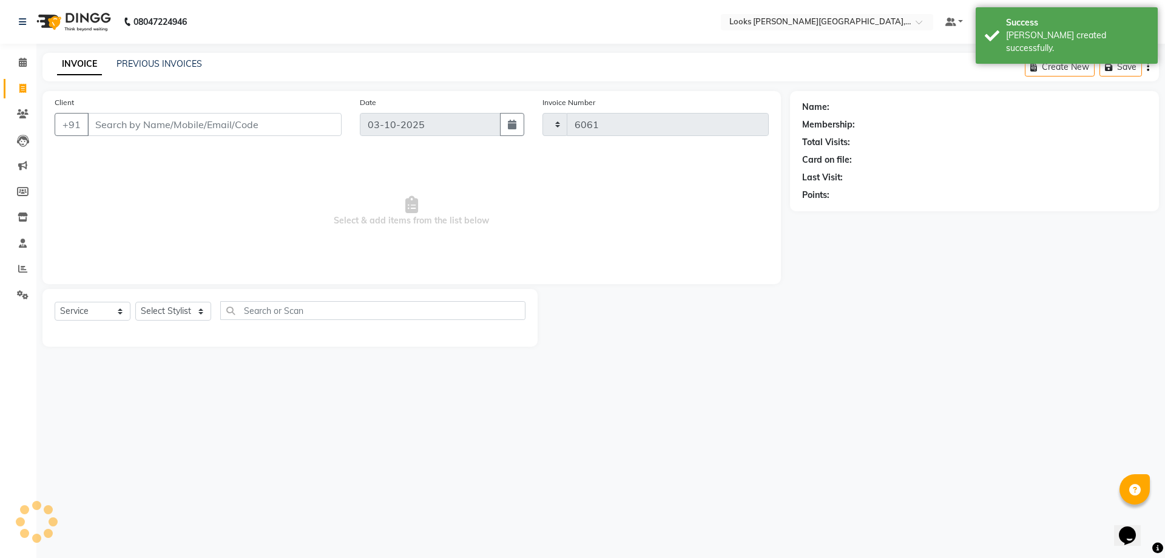
select select "4385"
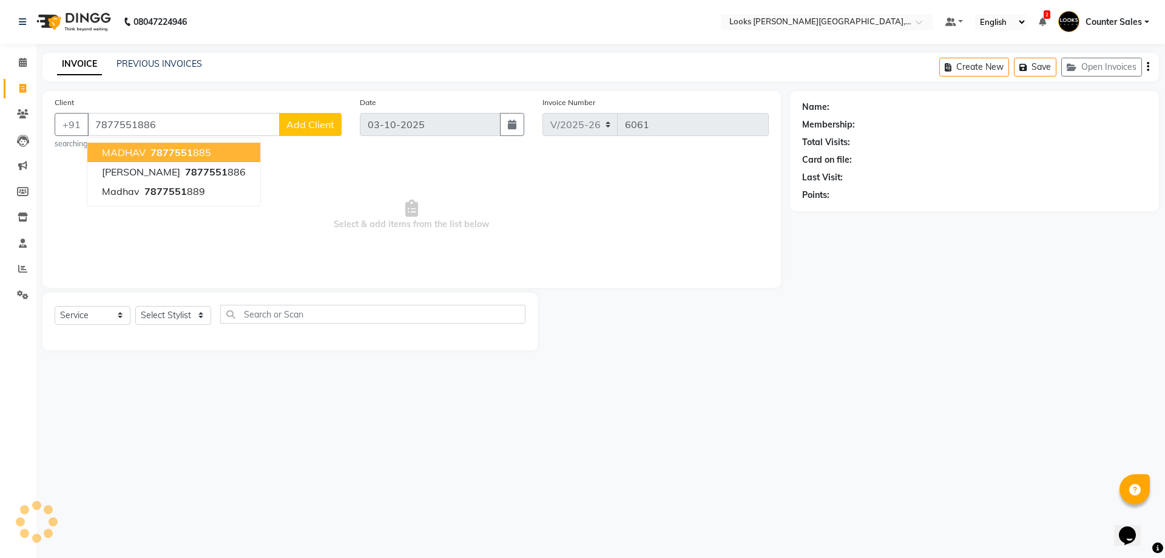
type input "7877551886"
select select "1: Object"
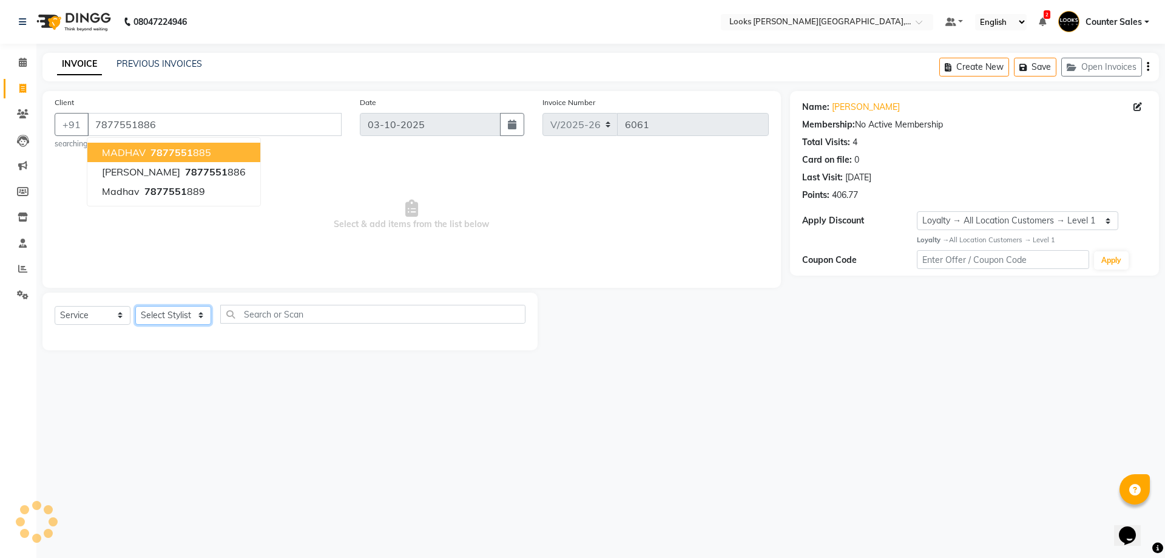
click at [195, 319] on select "Select Stylist Ajay [PERSON_NAME] [PERSON_NAME] Counter Sales [PERSON_NAME] Kri…" at bounding box center [173, 315] width 76 height 19
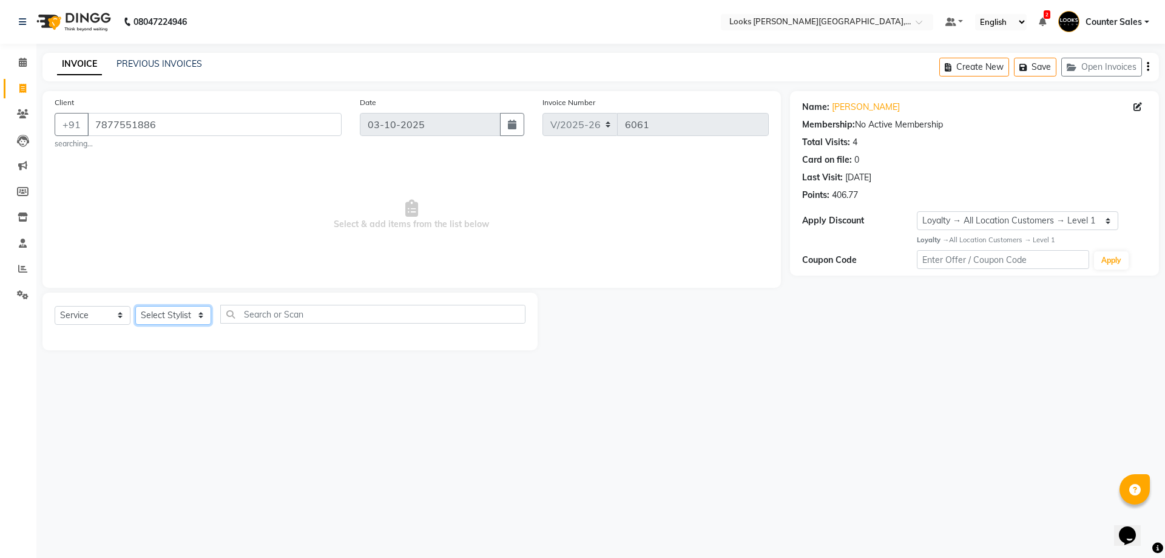
select select "88118"
click at [135, 306] on select "Select Stylist Ajay [PERSON_NAME] [PERSON_NAME] Counter Sales [PERSON_NAME] Kri…" at bounding box center [173, 315] width 76 height 19
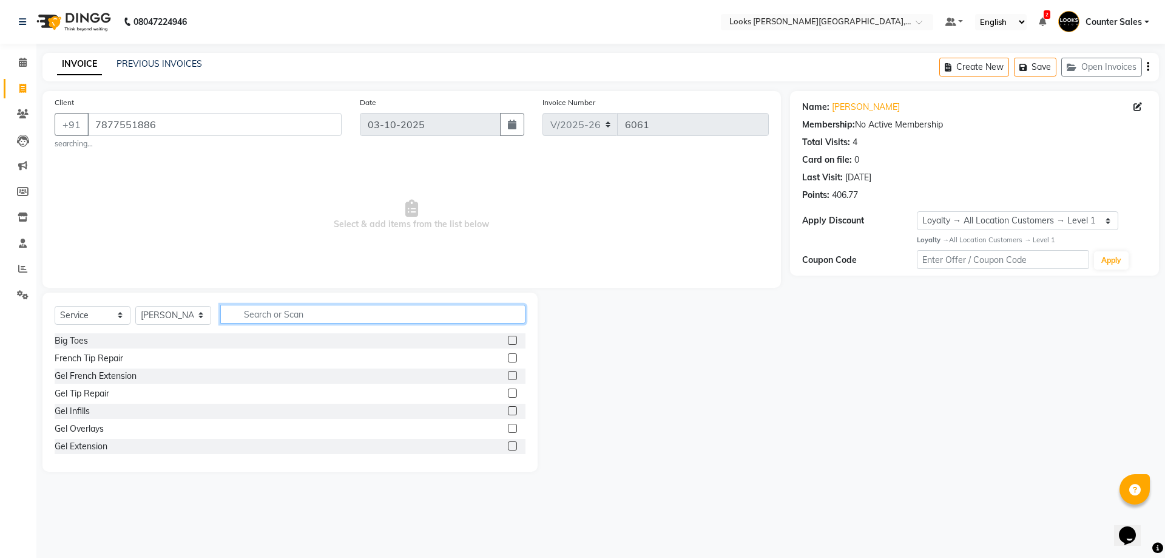
click at [283, 306] on input "text" at bounding box center [372, 314] width 305 height 19
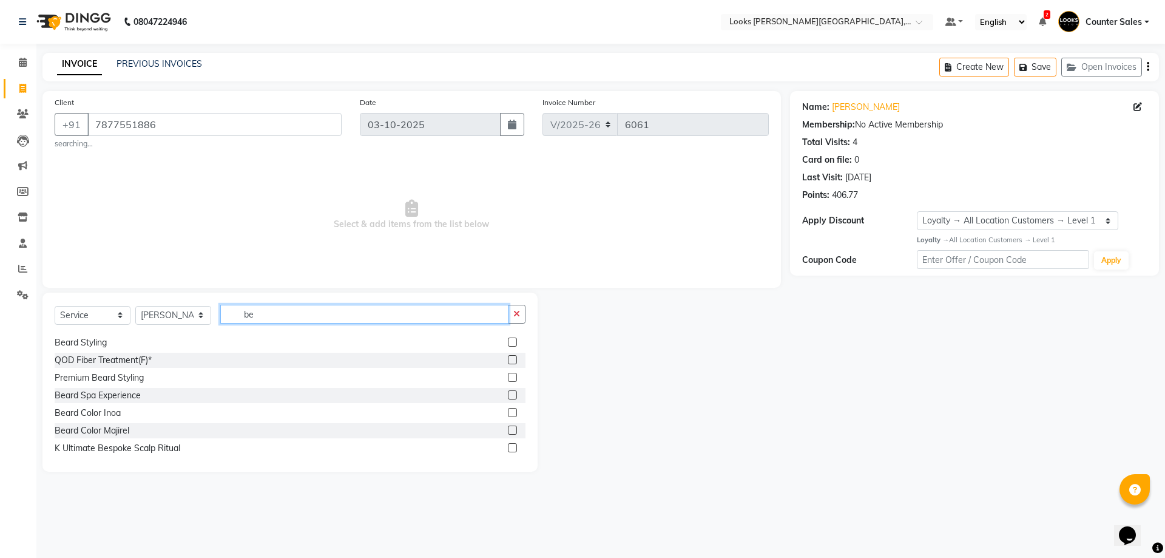
scroll to position [55, 0]
type input "be"
click at [508, 408] on label at bounding box center [512, 408] width 9 height 9
click at [508, 408] on input "checkbox" at bounding box center [512, 409] width 8 height 8
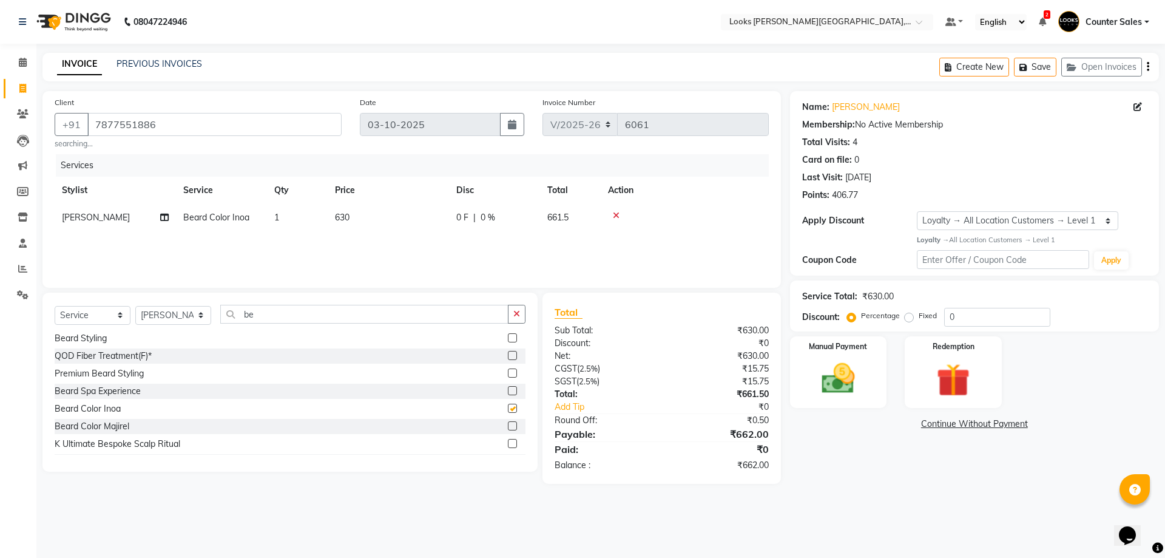
checkbox input "false"
click at [382, 217] on td "630" at bounding box center [388, 217] width 121 height 27
select select "88118"
type input "6"
type input "800"
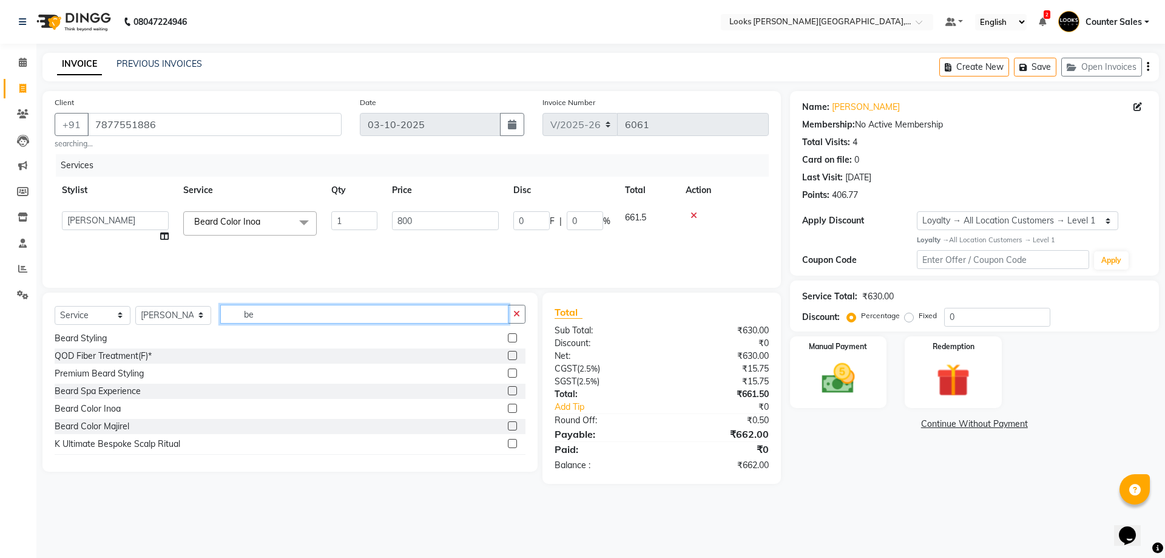
click at [291, 314] on input "be" at bounding box center [364, 314] width 288 height 19
type input "b"
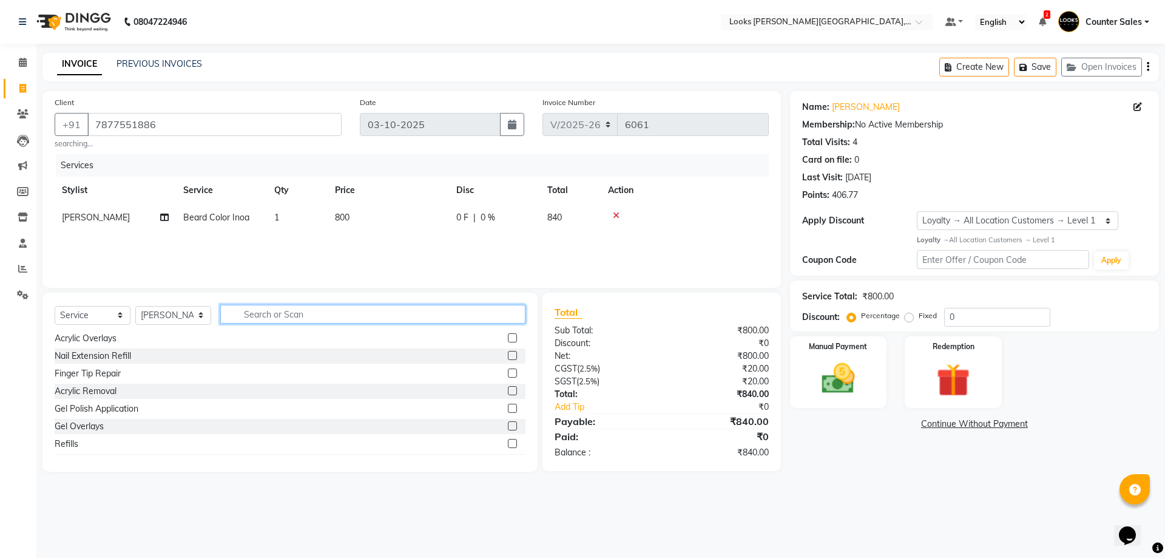
type input "u"
type input "cut"
click at [508, 356] on label at bounding box center [512, 355] width 9 height 9
click at [508, 356] on input "checkbox" at bounding box center [512, 357] width 8 height 8
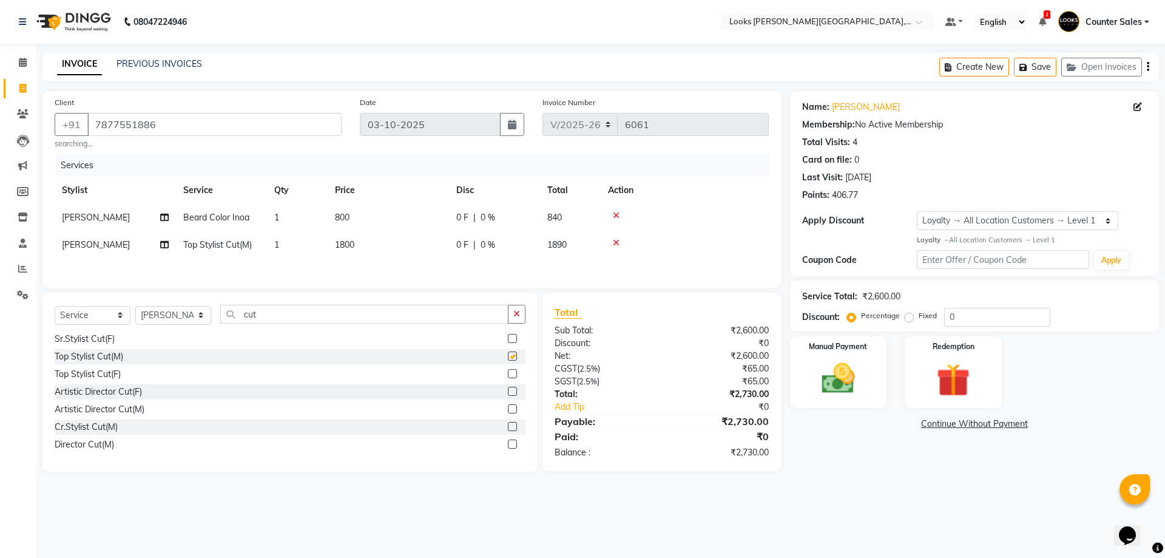
checkbox input "false"
click at [392, 256] on td "1800" at bounding box center [388, 244] width 121 height 27
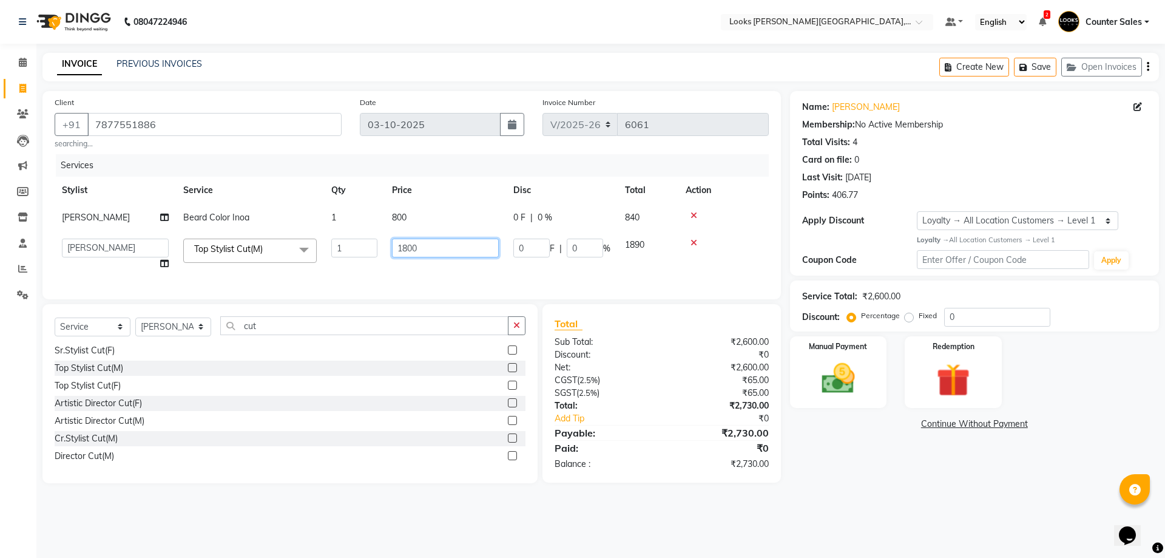
click at [422, 246] on input "1800" at bounding box center [445, 248] width 107 height 19
click at [693, 243] on div at bounding box center [724, 243] width 76 height 8
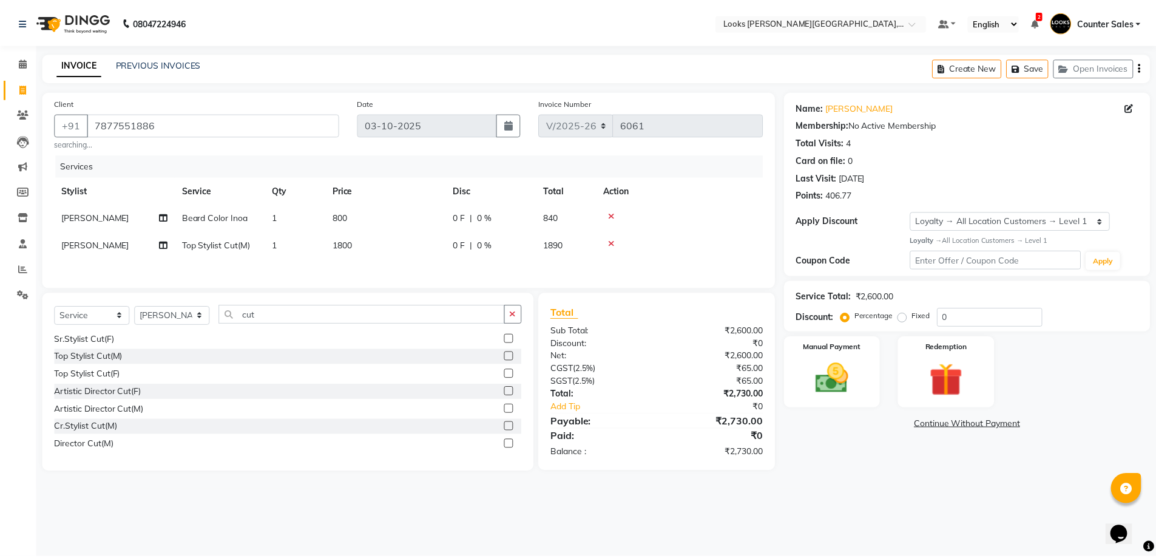
scroll to position [0, 0]
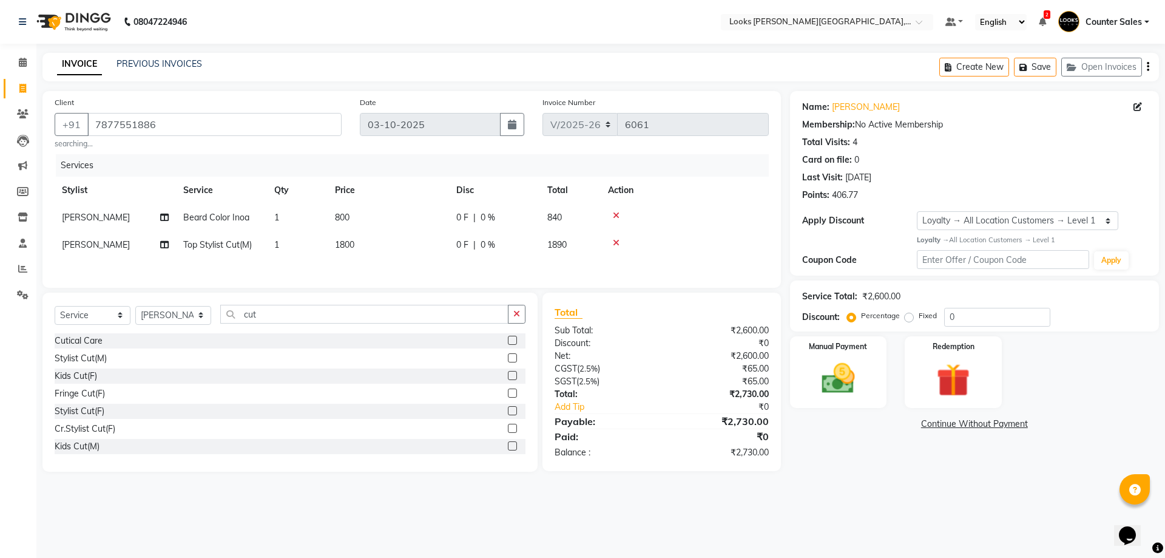
click at [508, 362] on label at bounding box center [512, 357] width 9 height 9
click at [508, 362] on input "checkbox" at bounding box center [512, 358] width 8 height 8
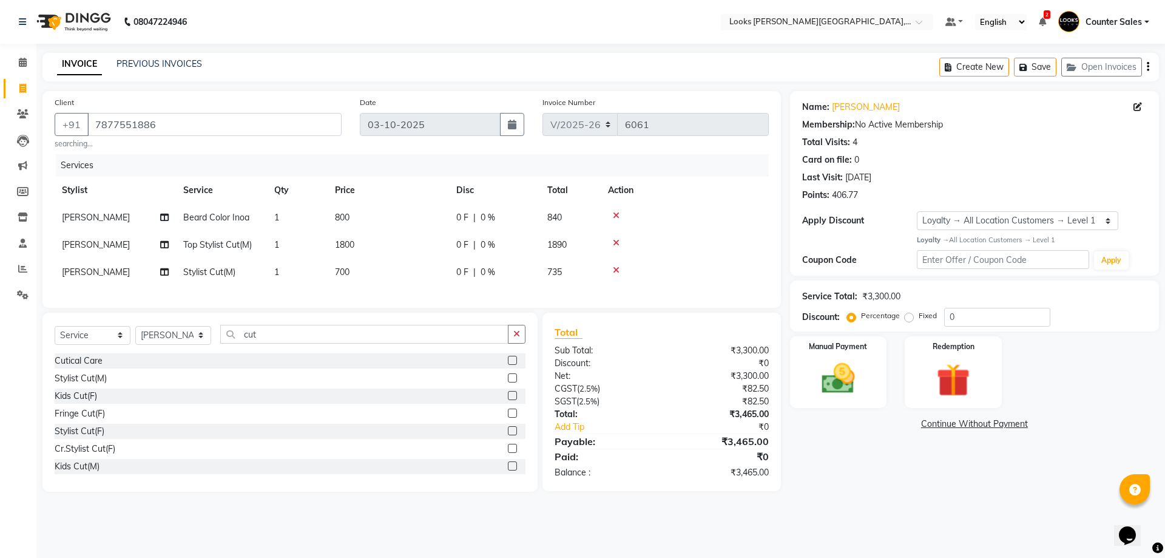
click at [614, 245] on icon at bounding box center [616, 243] width 7 height 8
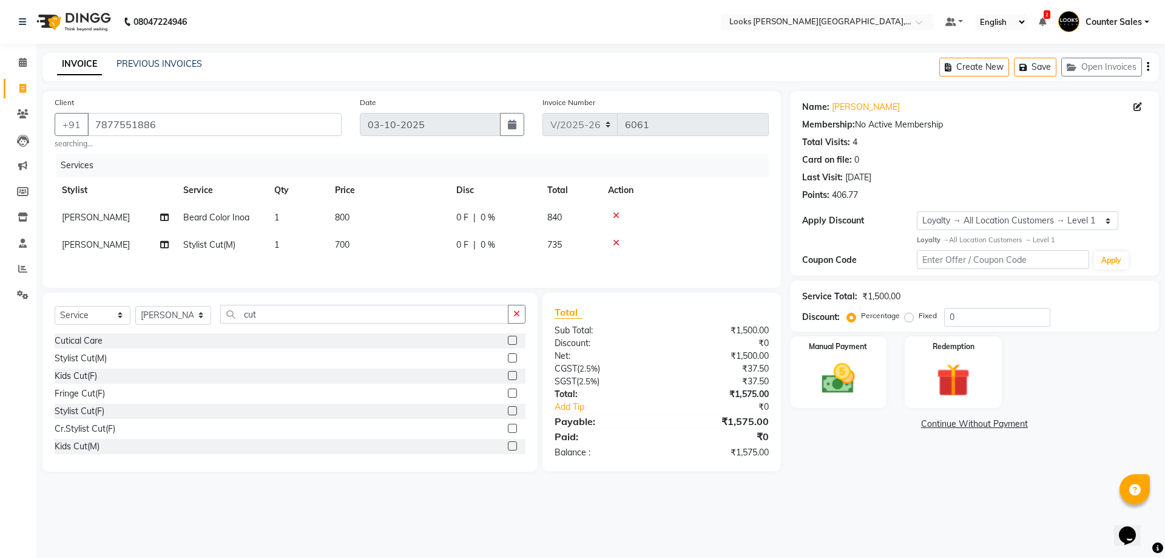
click at [381, 246] on td "700" at bounding box center [388, 244] width 121 height 27
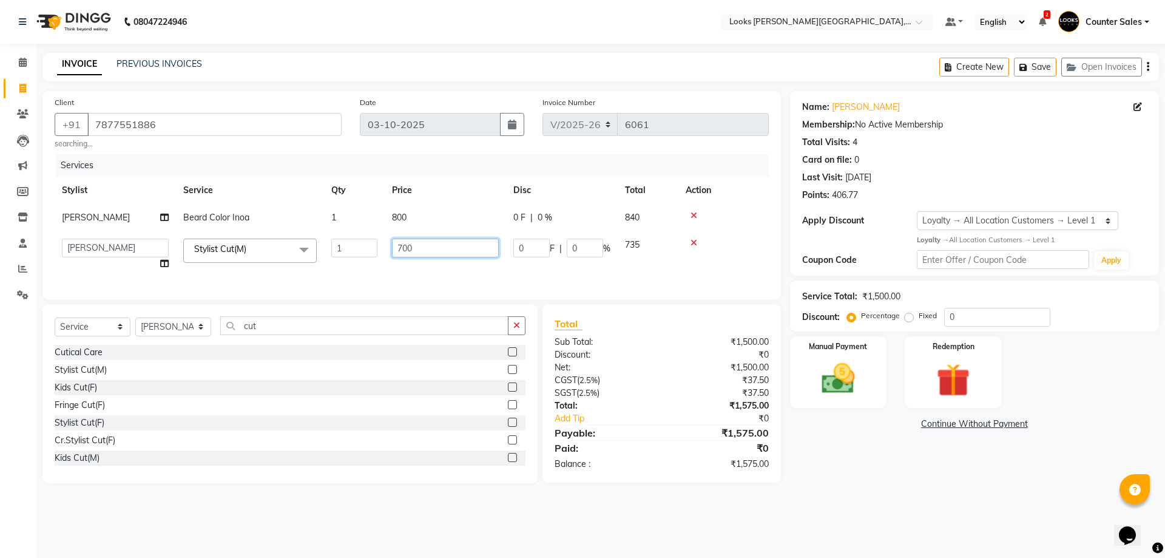
click at [428, 250] on input "700" at bounding box center [445, 248] width 107 height 19
click at [867, 370] on div "Manual Payment" at bounding box center [838, 371] width 101 height 75
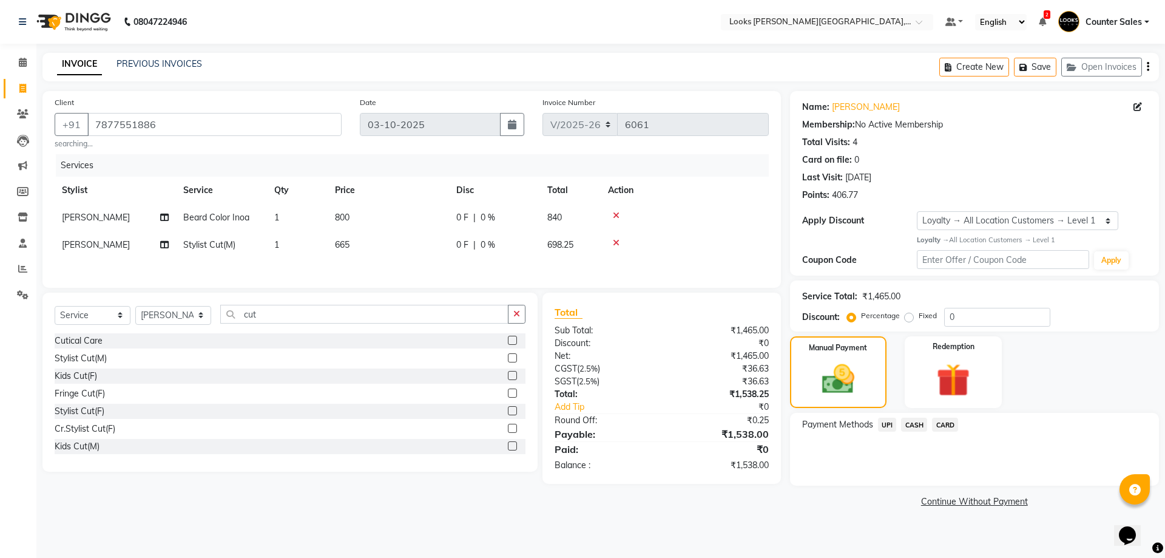
click at [379, 254] on td "665" at bounding box center [388, 244] width 121 height 27
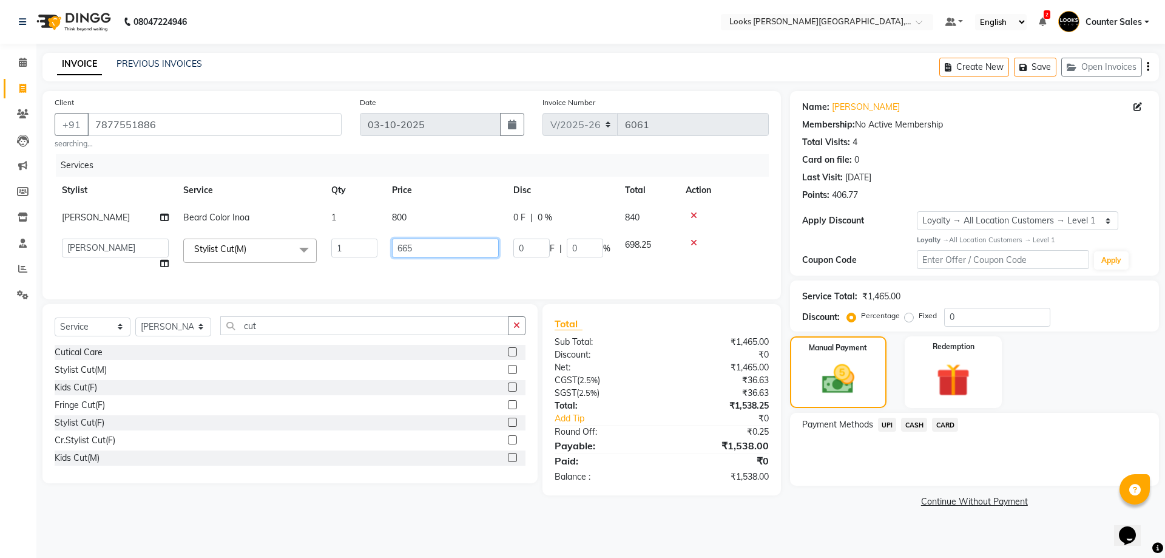
click at [436, 246] on input "665" at bounding box center [445, 248] width 107 height 19
click at [862, 348] on label "Manual Payment" at bounding box center [838, 347] width 61 height 12
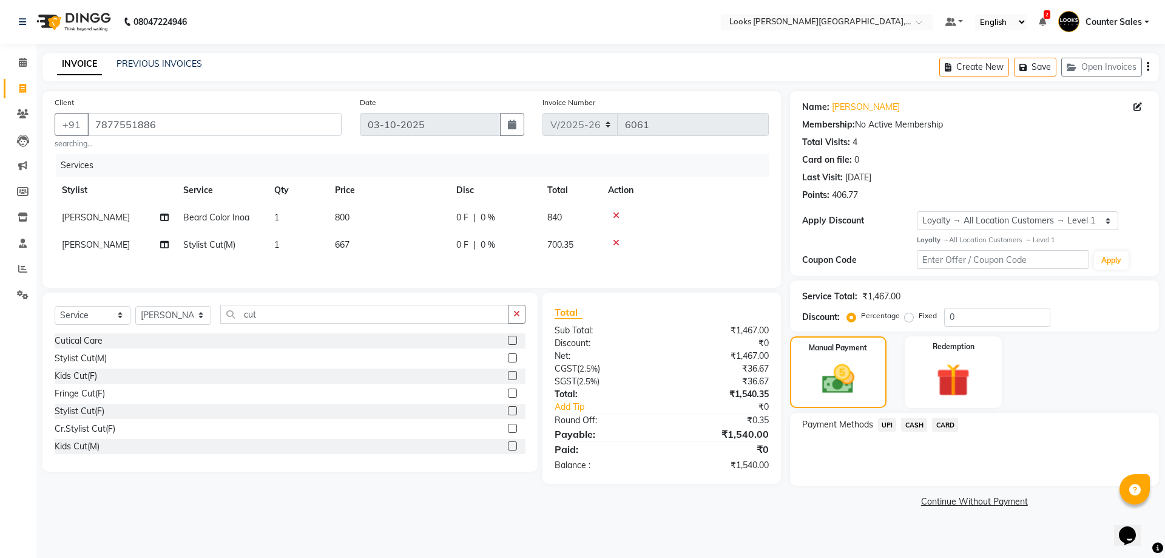
click at [916, 421] on span "CASH" at bounding box center [914, 425] width 26 height 14
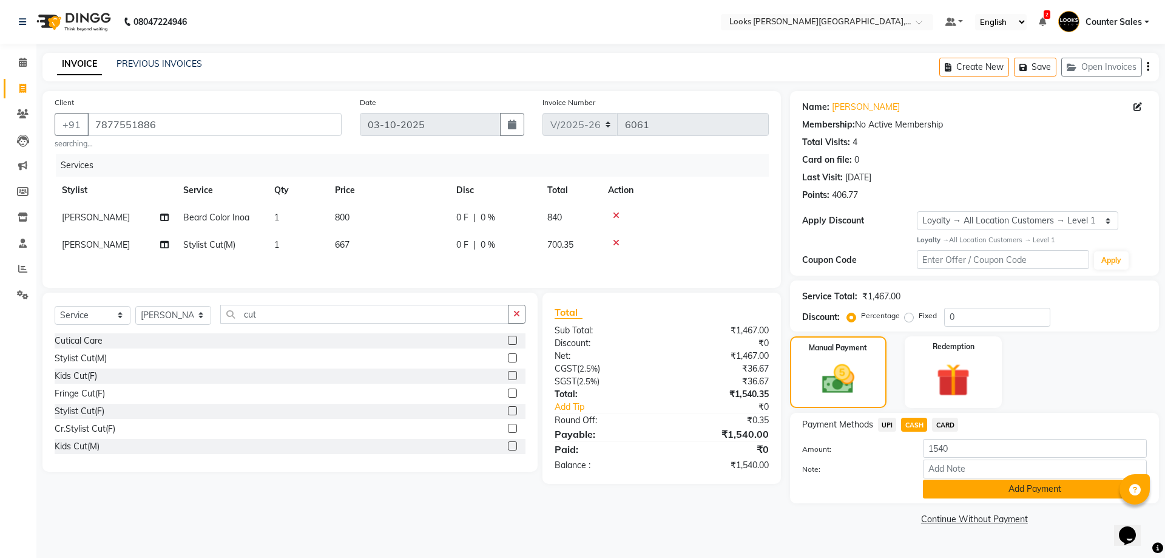
click at [1050, 494] on button "Add Payment" at bounding box center [1035, 488] width 224 height 19
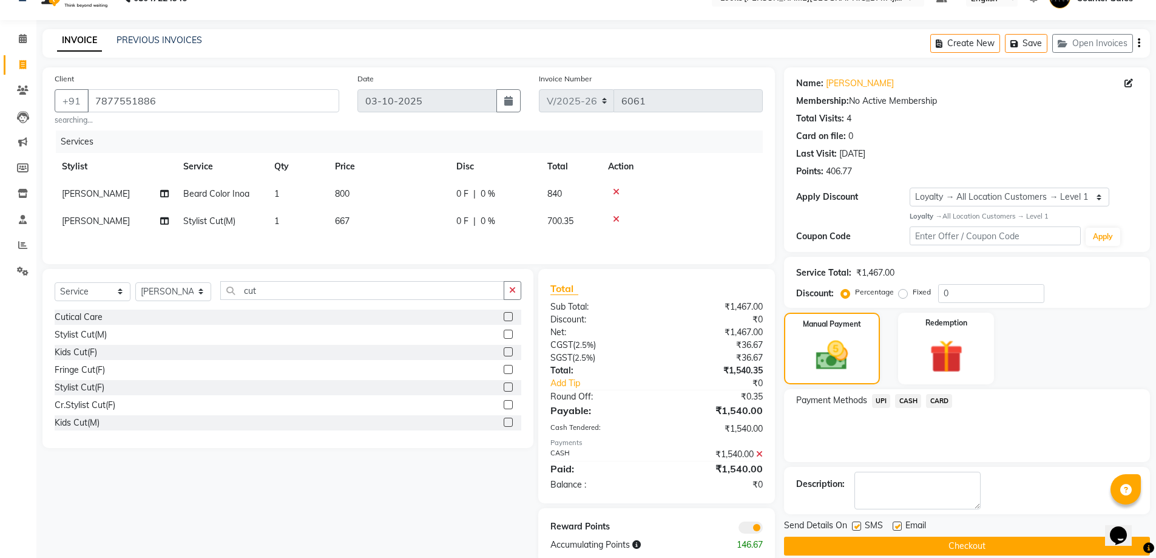
scroll to position [49, 0]
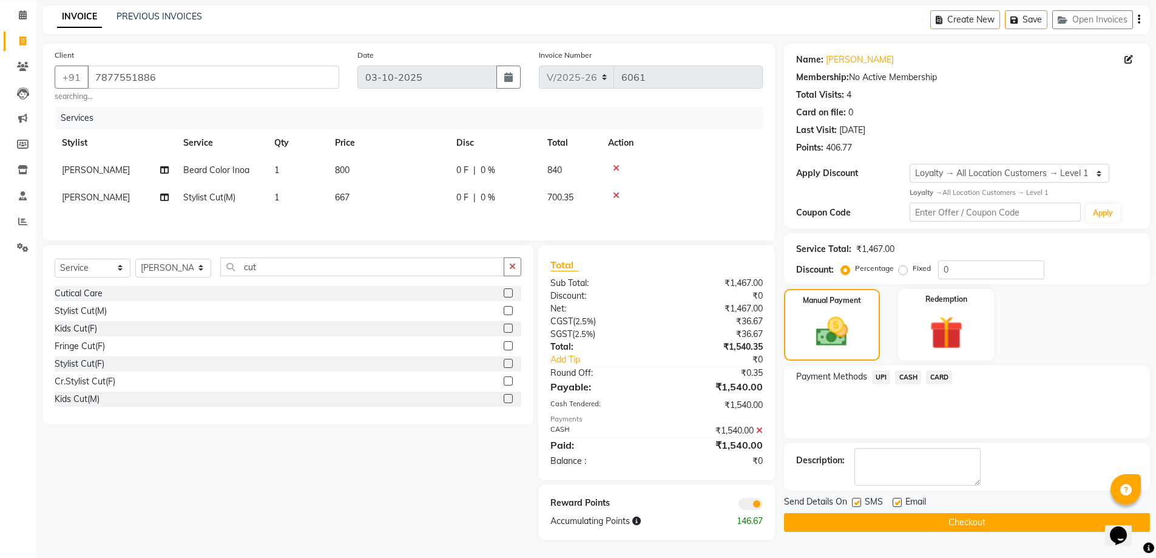
click at [1004, 526] on button "Checkout" at bounding box center [967, 522] width 366 height 19
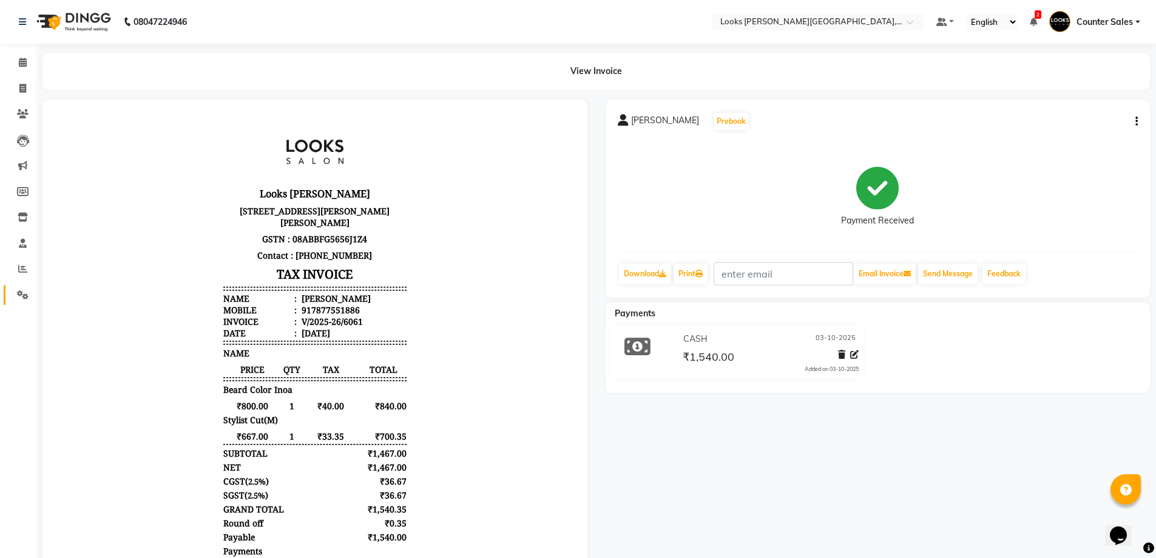
click at [18, 294] on icon at bounding box center [23, 294] width 12 height 9
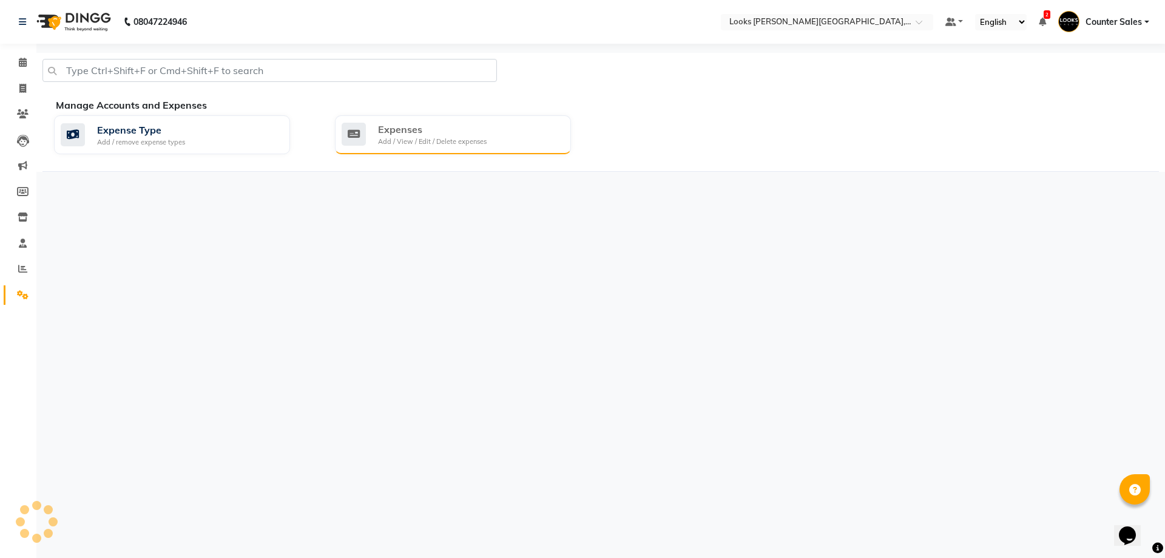
click at [472, 123] on div "Expenses" at bounding box center [432, 129] width 109 height 15
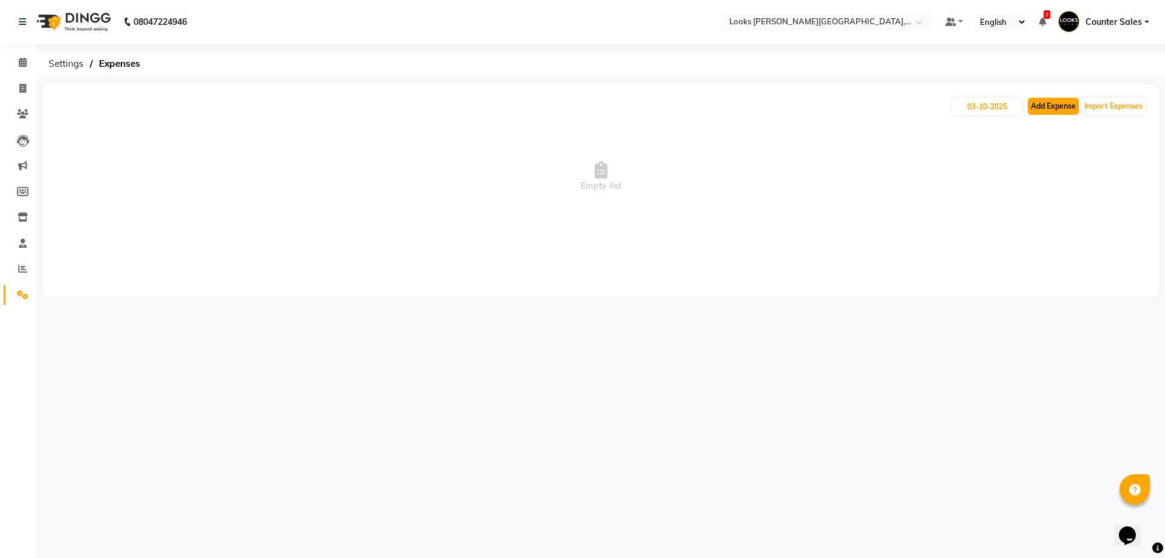
click at [1047, 107] on button "Add Expense" at bounding box center [1053, 106] width 51 height 17
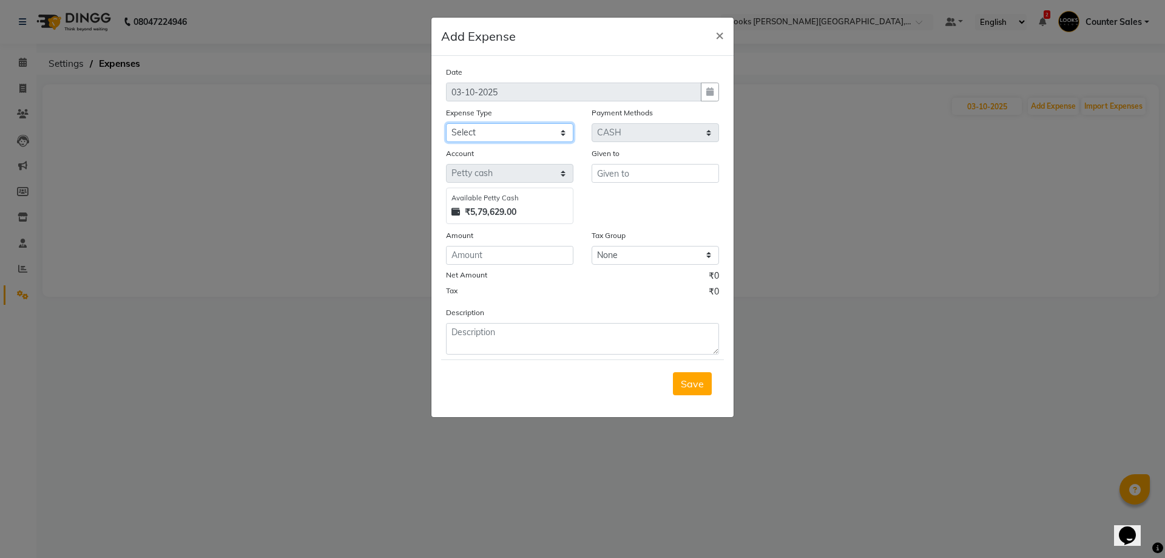
click at [547, 128] on select "Select Accommodation Aesthetics Bank Deposit BLINKIT Cash Handover Client Refun…" at bounding box center [509, 132] width 127 height 19
click at [446, 123] on select "Select Accommodation Aesthetics Bank Deposit BLINKIT Cash Handover Client Refun…" at bounding box center [509, 132] width 127 height 19
click at [660, 177] on input "text" at bounding box center [655, 173] width 127 height 19
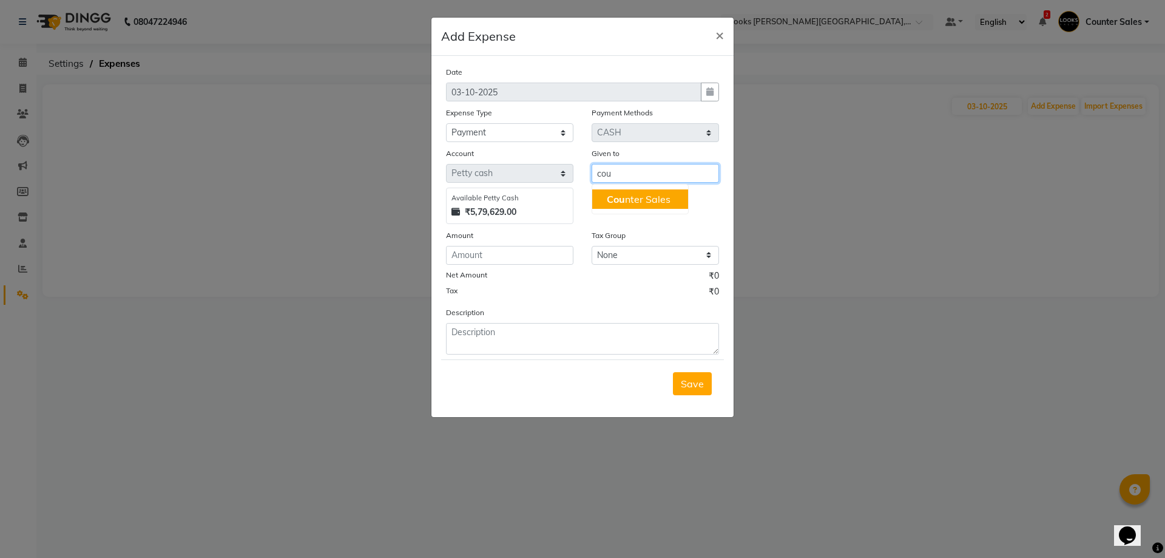
click at [638, 199] on ngb-highlight "Cou nter Sales" at bounding box center [639, 199] width 64 height 12
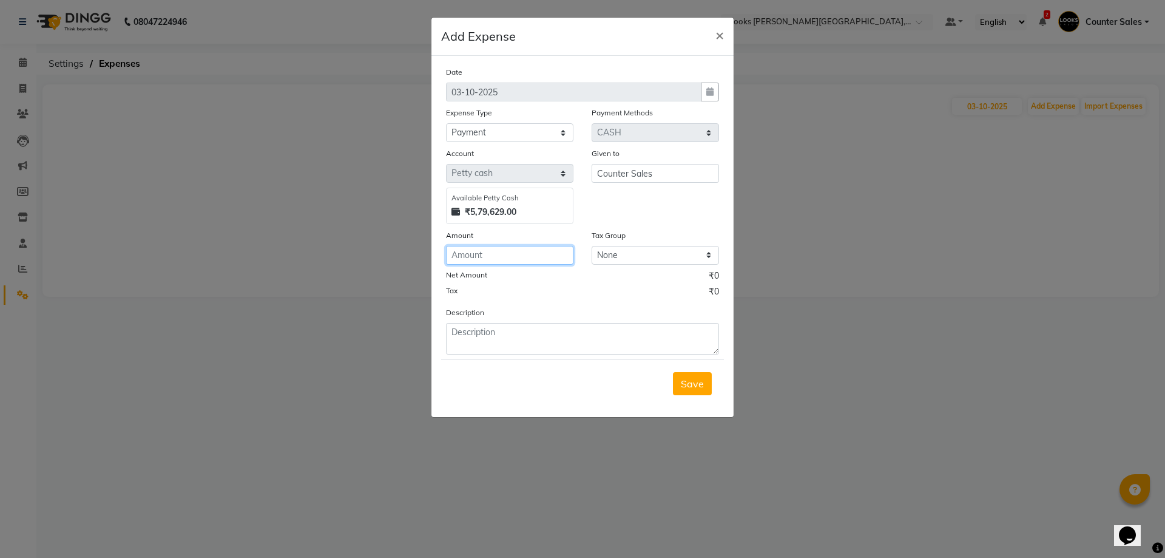
click at [517, 249] on input "number" at bounding box center [509, 255] width 127 height 19
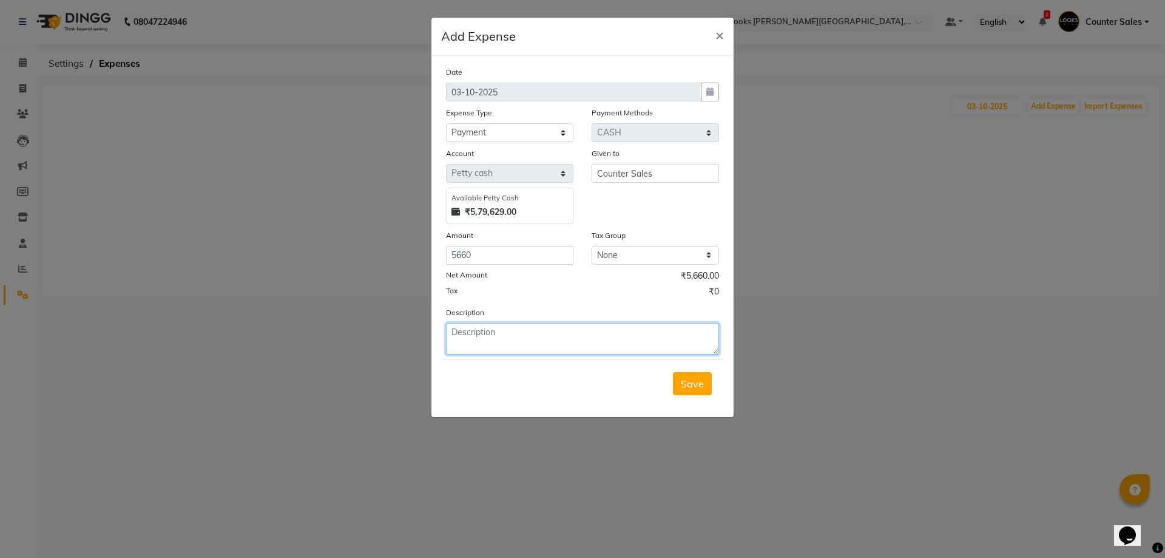
click at [557, 353] on textarea at bounding box center [582, 339] width 273 height 32
click at [524, 334] on textarea at bounding box center [582, 339] width 273 height 32
click at [698, 373] on button "Save" at bounding box center [692, 383] width 39 height 23
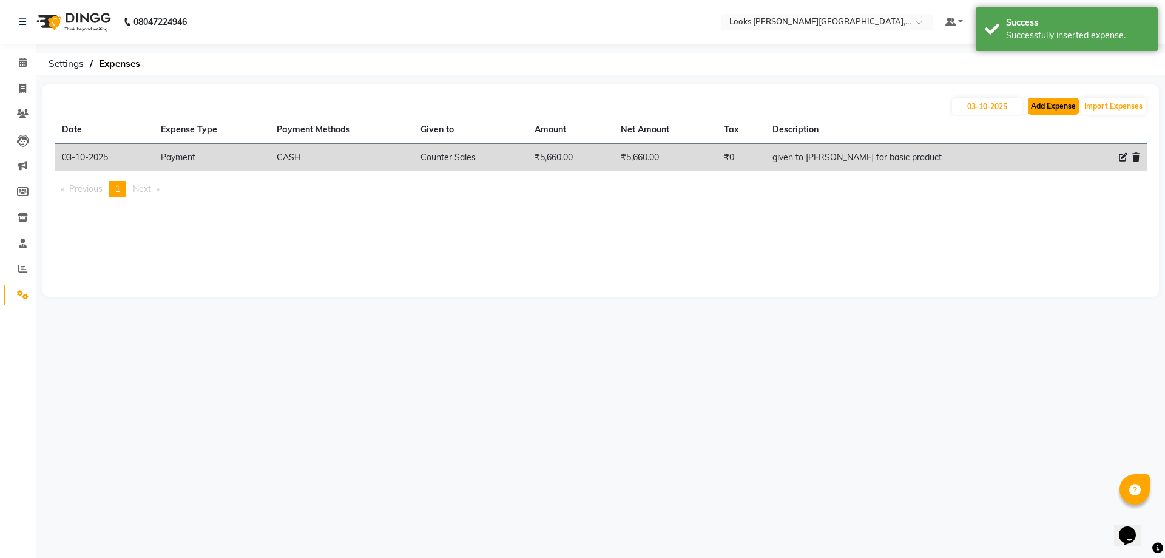
click at [1065, 106] on button "Add Expense" at bounding box center [1053, 106] width 51 height 17
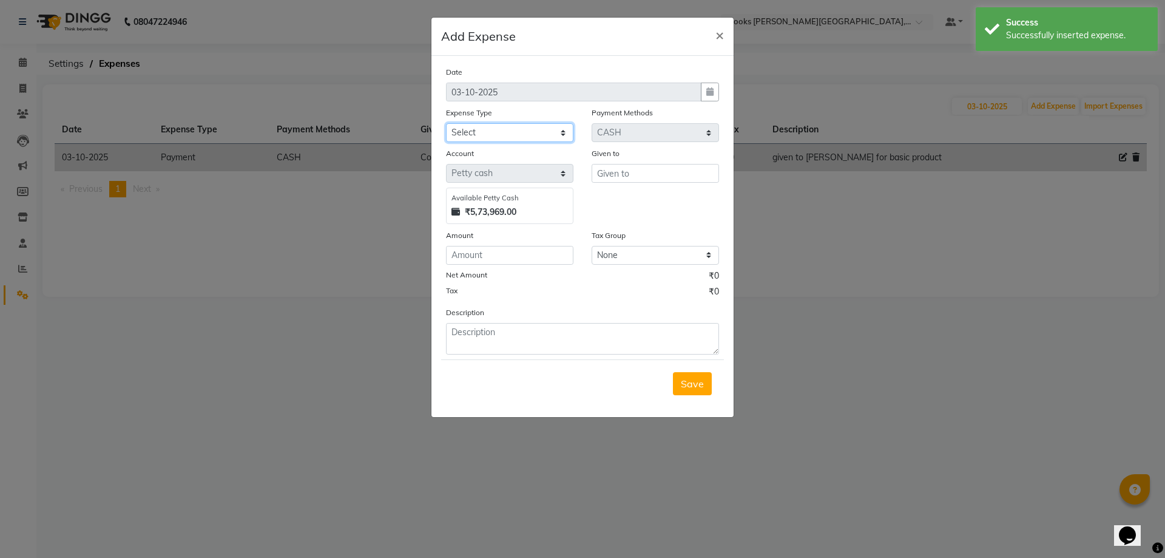
click at [550, 134] on select "Select Accommodation Aesthetics Bank Deposit BLINKIT Cash Handover Client Refun…" at bounding box center [509, 132] width 127 height 19
click at [446, 123] on select "Select Accommodation Aesthetics Bank Deposit BLINKIT Cash Handover Client Refun…" at bounding box center [509, 132] width 127 height 19
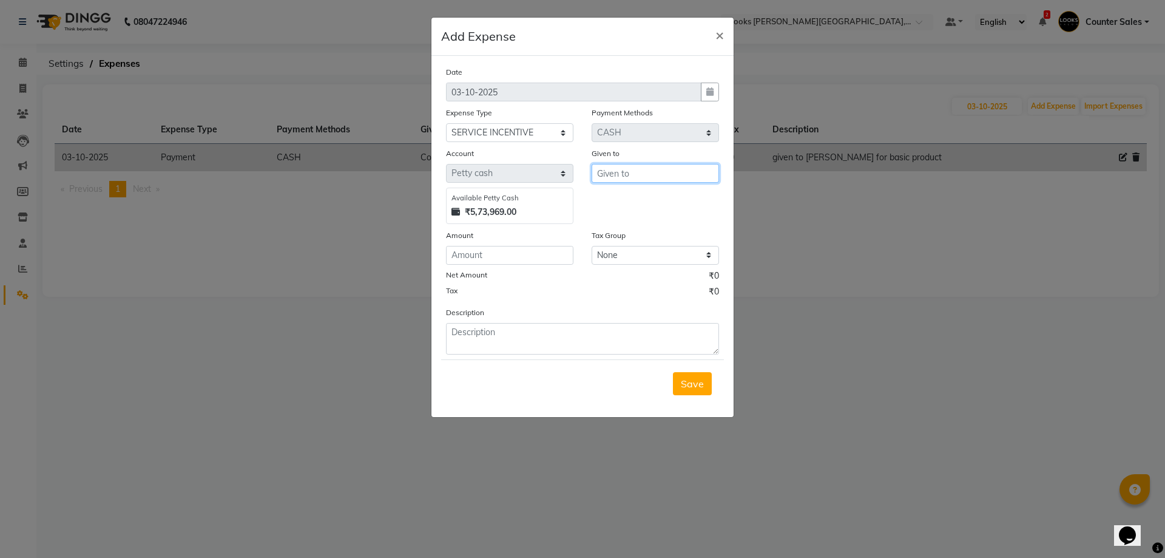
click at [665, 172] on input "text" at bounding box center [655, 173] width 127 height 19
click at [628, 203] on ngb-highlight "Cou nter Sales" at bounding box center [639, 199] width 64 height 12
click at [516, 254] on input "number" at bounding box center [509, 255] width 127 height 19
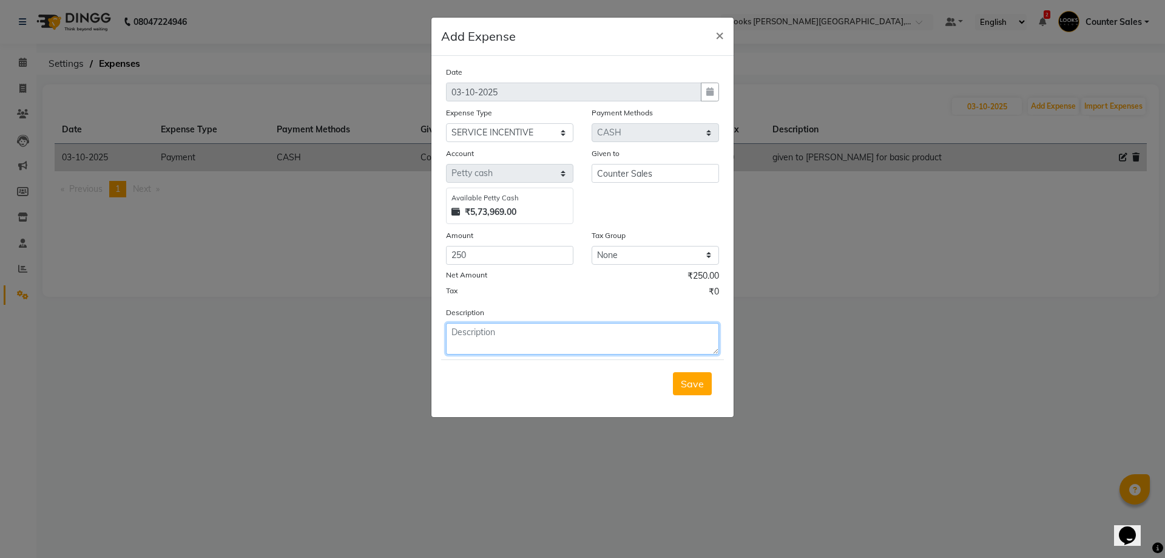
click at [570, 337] on textarea at bounding box center [582, 339] width 273 height 32
click at [692, 380] on span "Save" at bounding box center [692, 383] width 23 height 12
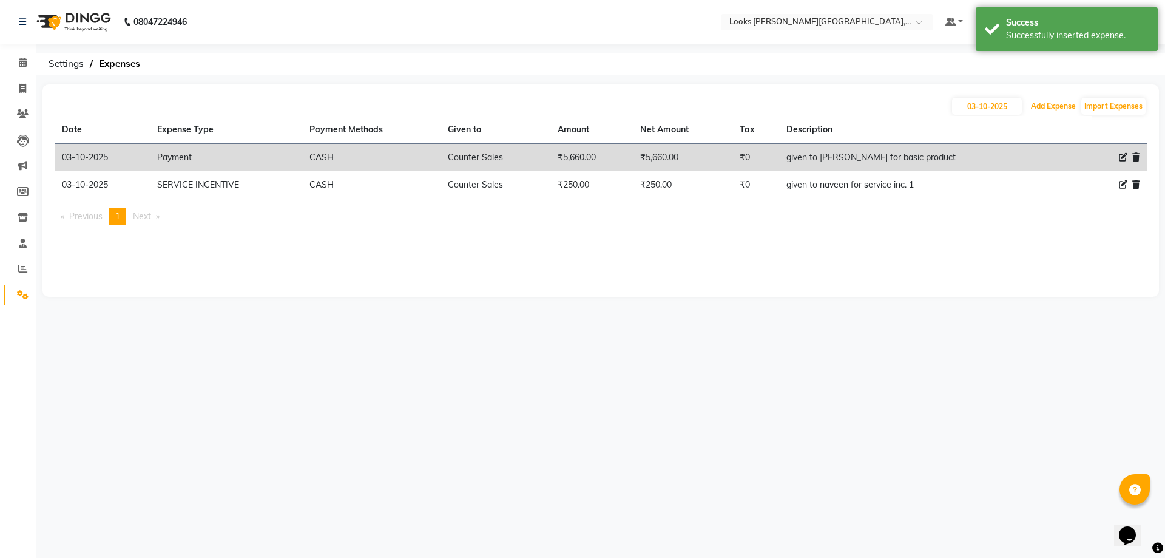
click at [1042, 102] on button "Add Expense" at bounding box center [1053, 106] width 51 height 17
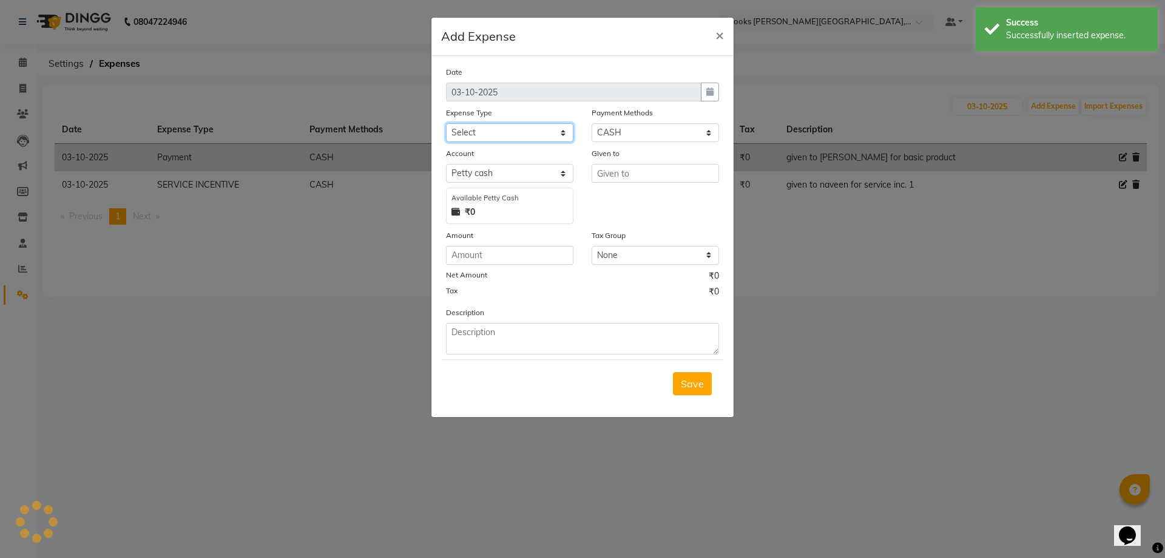
click at [556, 130] on select "Select Accommodation Aesthetics Bank Deposit BLINKIT Cash Handover Client Refun…" at bounding box center [509, 132] width 127 height 19
click at [446, 123] on select "Select Accommodation Aesthetics Bank Deposit BLINKIT Cash Handover Client Refun…" at bounding box center [509, 132] width 127 height 19
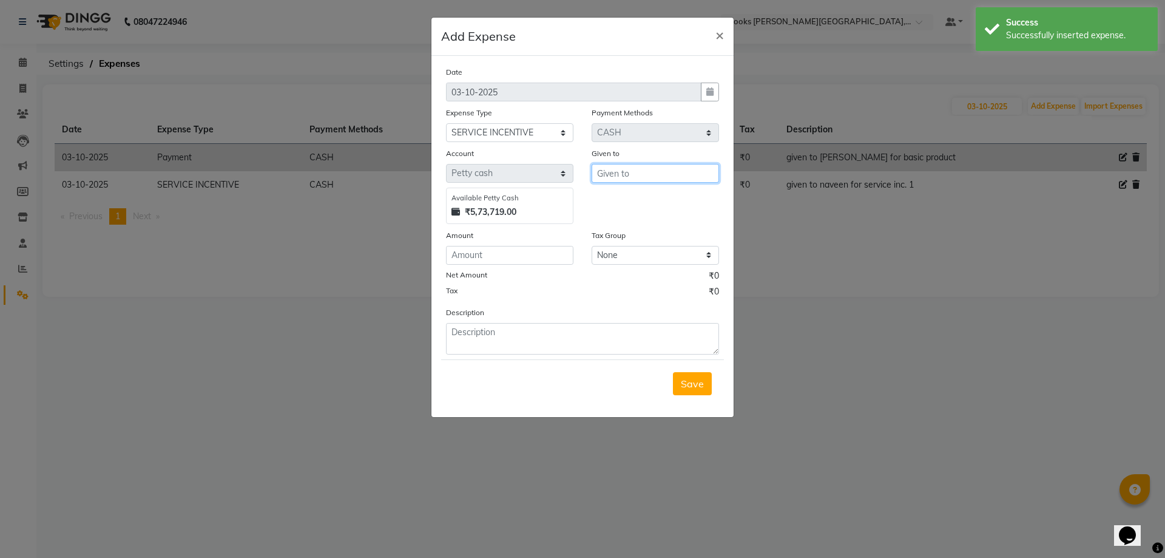
click at [652, 178] on input "text" at bounding box center [655, 173] width 127 height 19
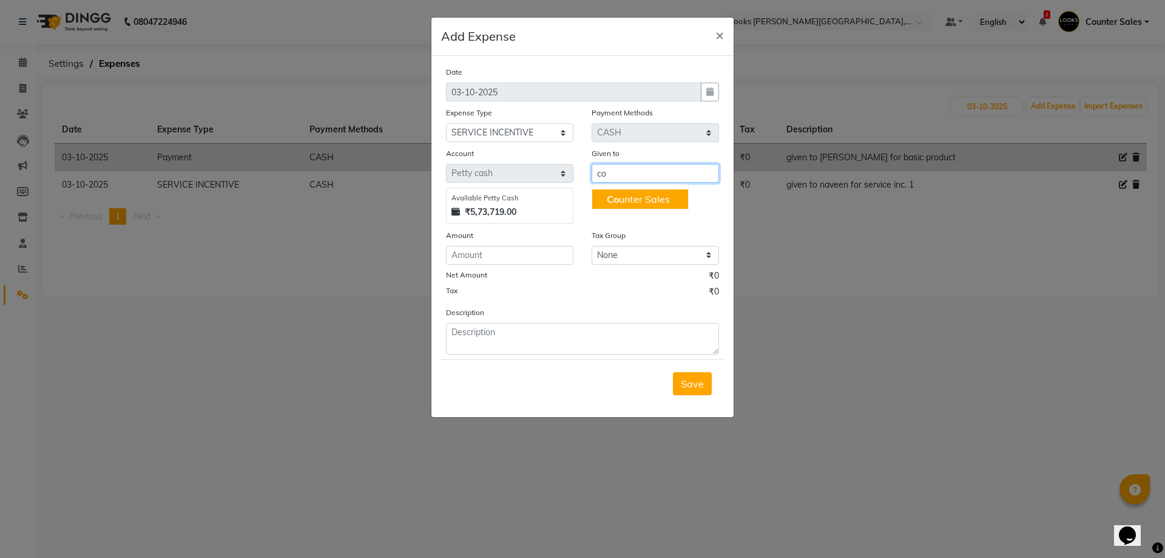
click at [644, 198] on ngb-highlight "Co unter Sales" at bounding box center [638, 199] width 63 height 12
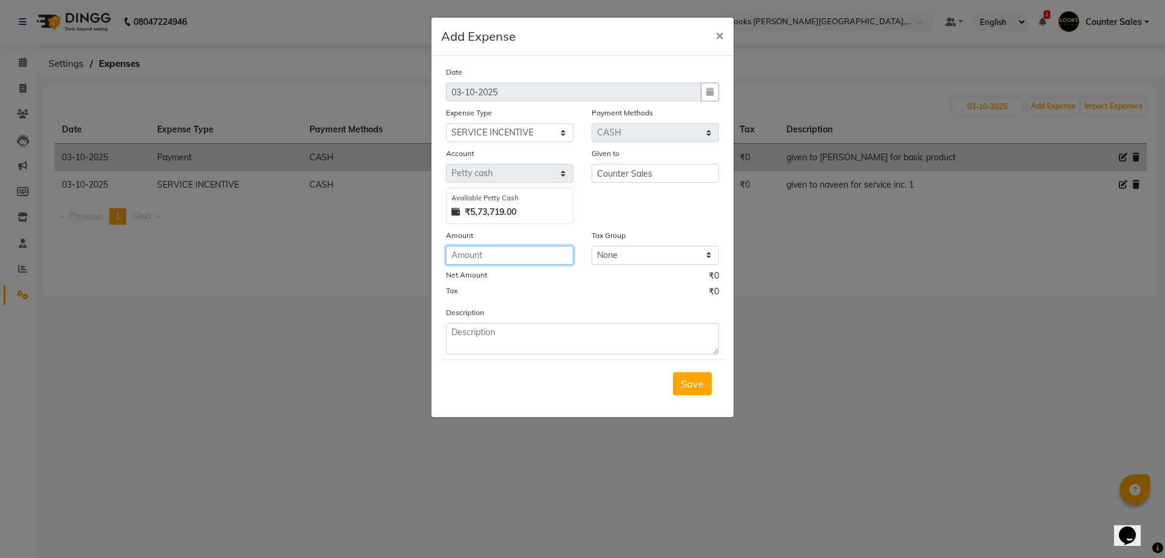
click at [503, 250] on input "number" at bounding box center [509, 255] width 127 height 19
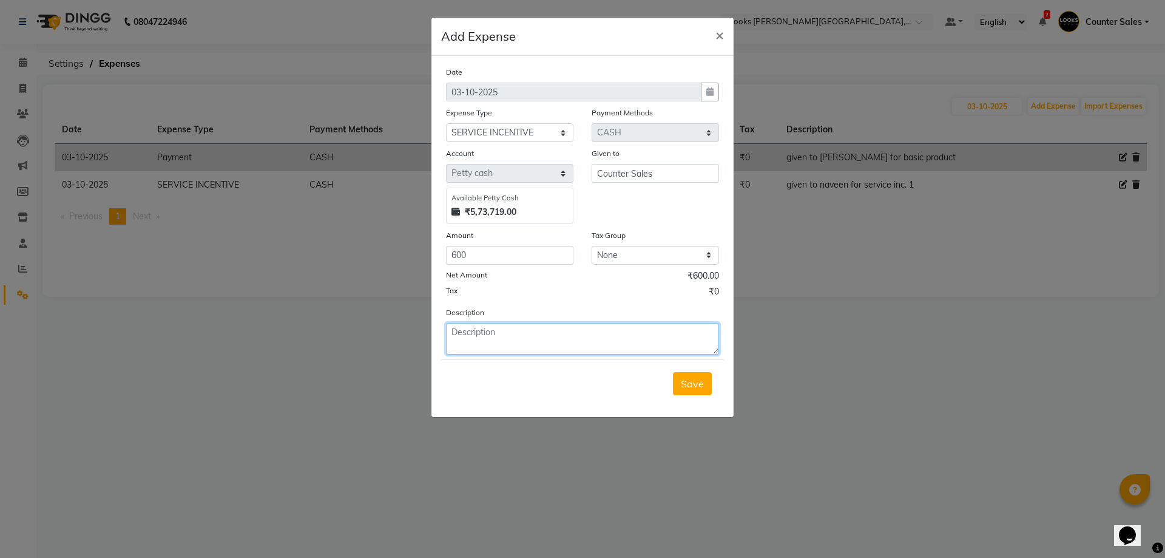
click at [554, 350] on textarea at bounding box center [582, 339] width 273 height 32
click at [705, 386] on button "Save" at bounding box center [692, 383] width 39 height 23
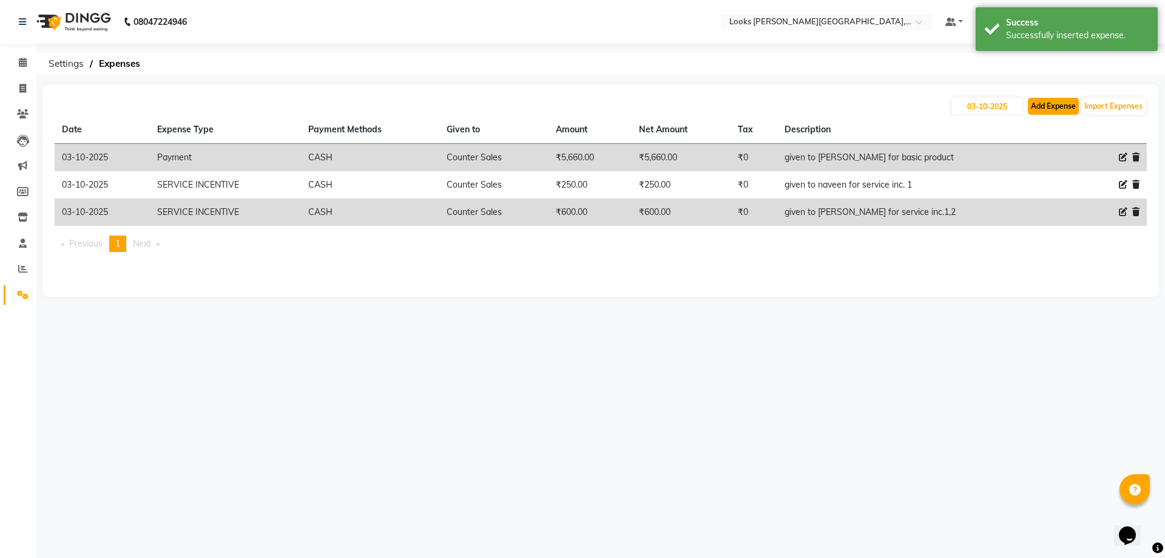
click at [1058, 102] on button "Add Expense" at bounding box center [1053, 106] width 51 height 17
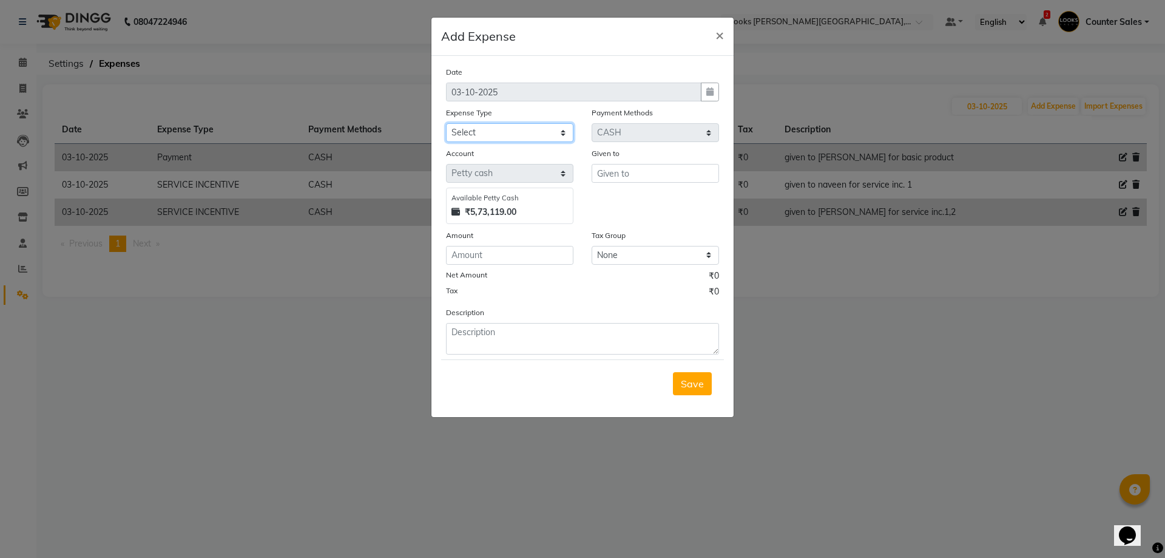
click at [553, 129] on select "Select Accommodation Aesthetics Bank Deposit BLINKIT Cash Handover Client Refun…" at bounding box center [509, 132] width 127 height 19
click at [446, 123] on select "Select Accommodation Aesthetics Bank Deposit BLINKIT Cash Handover Client Refun…" at bounding box center [509, 132] width 127 height 19
click at [660, 174] on input "text" at bounding box center [655, 173] width 127 height 19
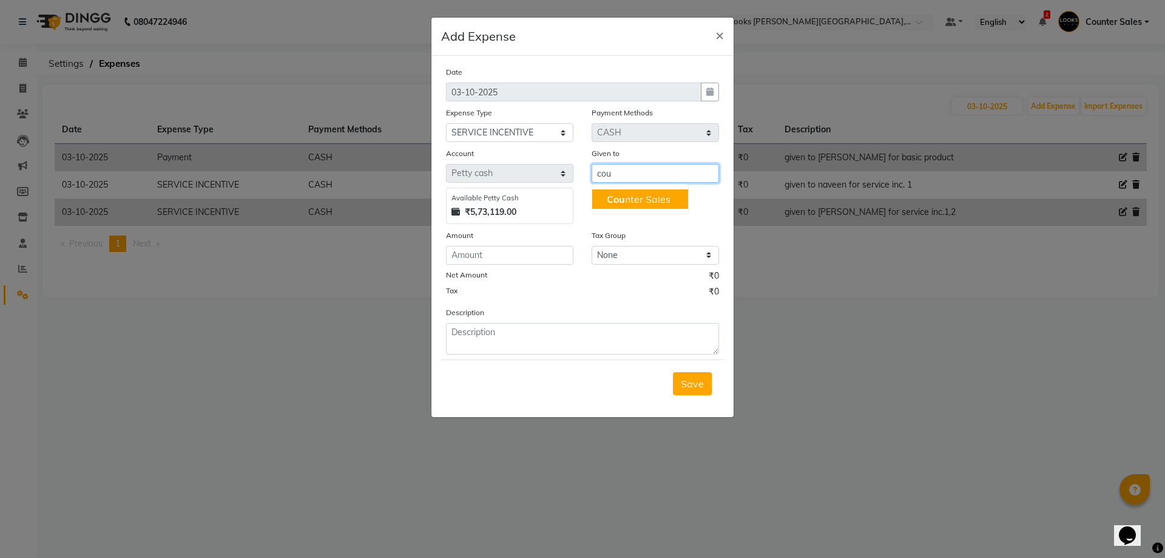
click at [648, 194] on ngb-highlight "Cou nter Sales" at bounding box center [639, 199] width 64 height 12
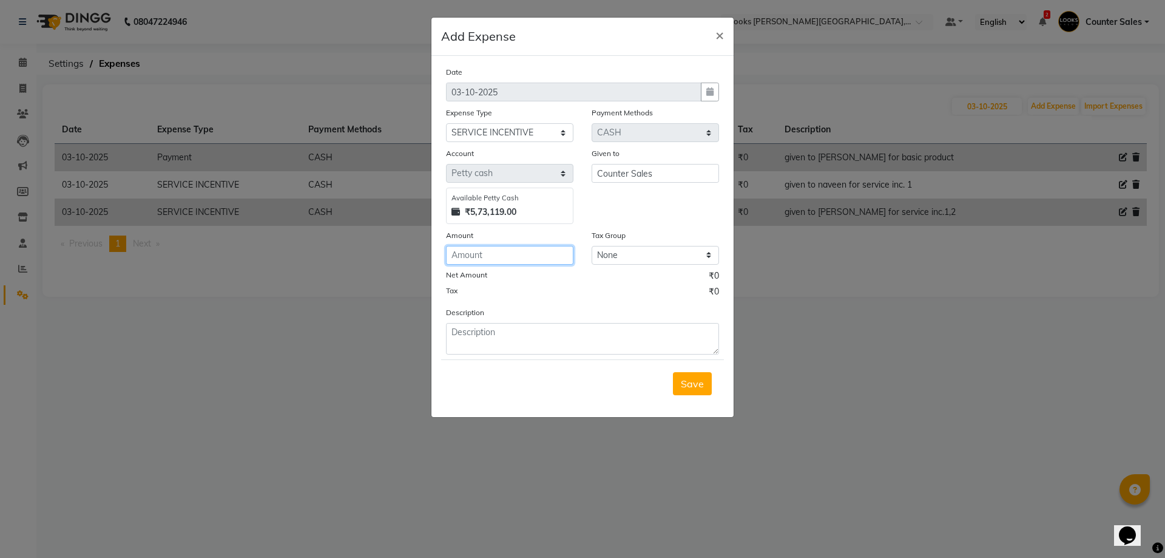
click at [510, 259] on input "number" at bounding box center [509, 255] width 127 height 19
click at [590, 367] on div "Save" at bounding box center [582, 383] width 283 height 48
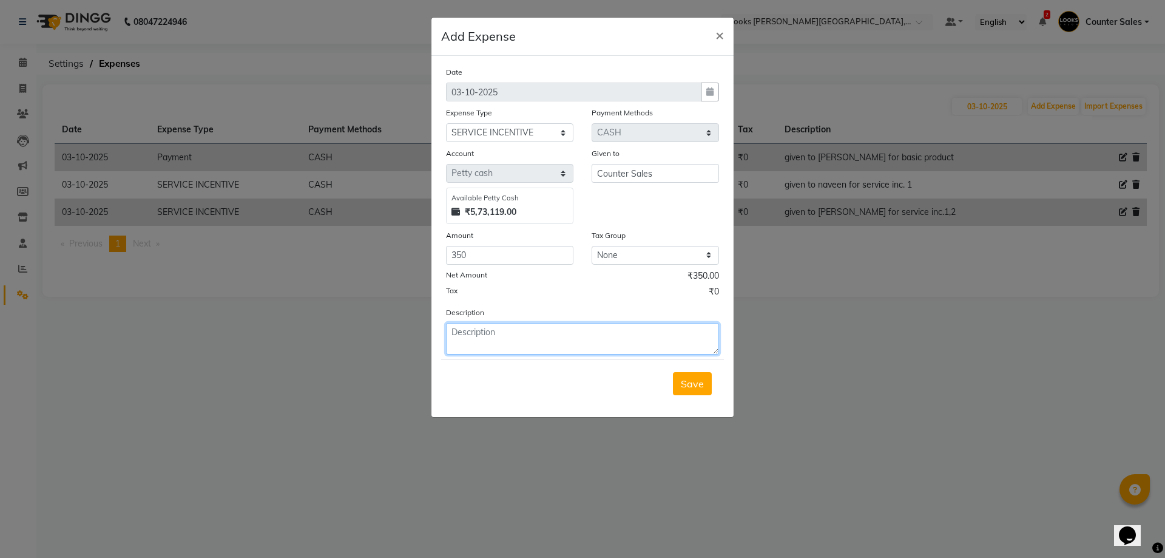
click at [512, 328] on textarea at bounding box center [582, 339] width 273 height 32
click at [699, 376] on button "Save" at bounding box center [692, 383] width 39 height 23
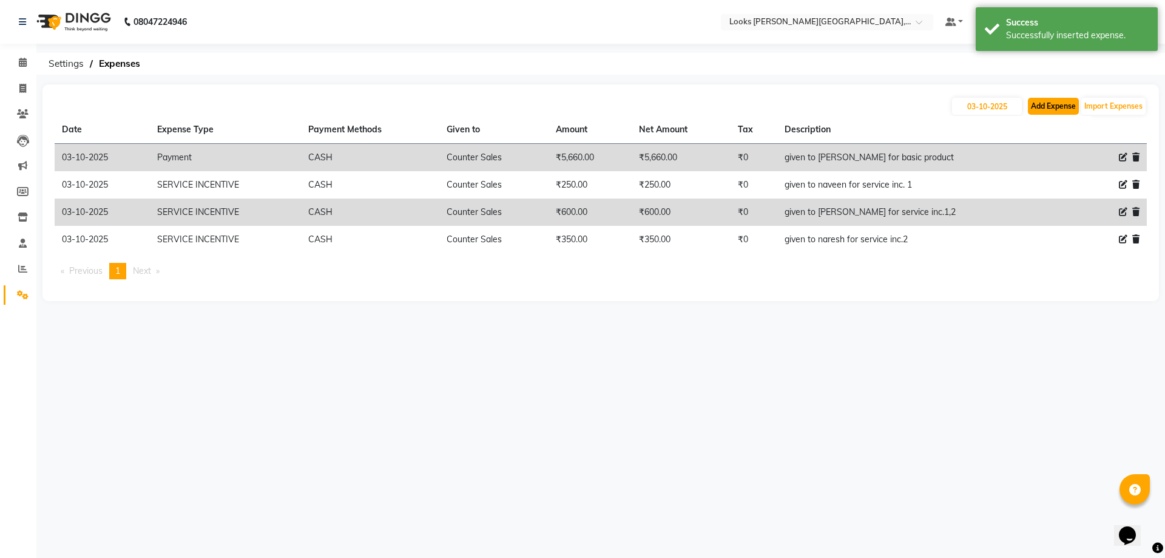
click at [1060, 102] on button "Add Expense" at bounding box center [1053, 106] width 51 height 17
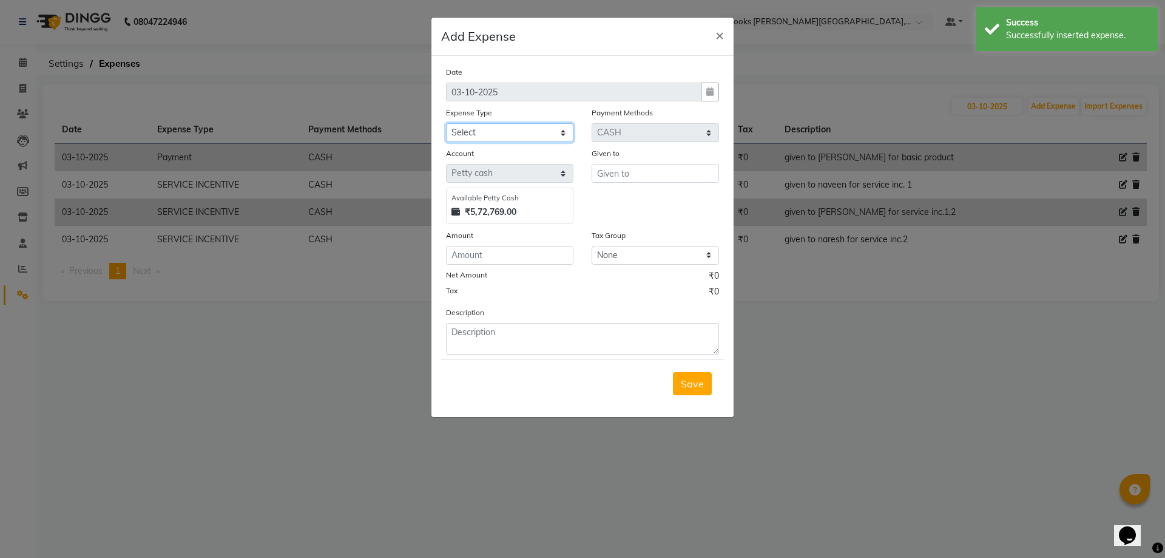
click at [537, 126] on select "Select Accommodation Aesthetics Bank Deposit BLINKIT Cash Handover Client Refun…" at bounding box center [509, 132] width 127 height 19
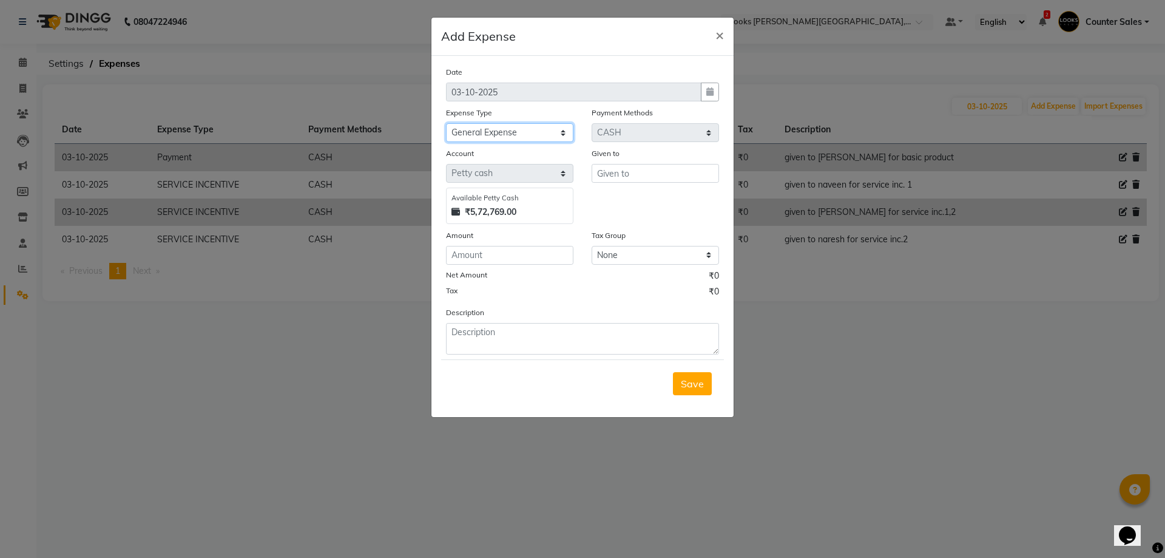
click at [446, 123] on select "Select Accommodation Aesthetics Bank Deposit BLINKIT Cash Handover Client Refun…" at bounding box center [509, 132] width 127 height 19
click at [699, 174] on input "text" at bounding box center [655, 173] width 127 height 19
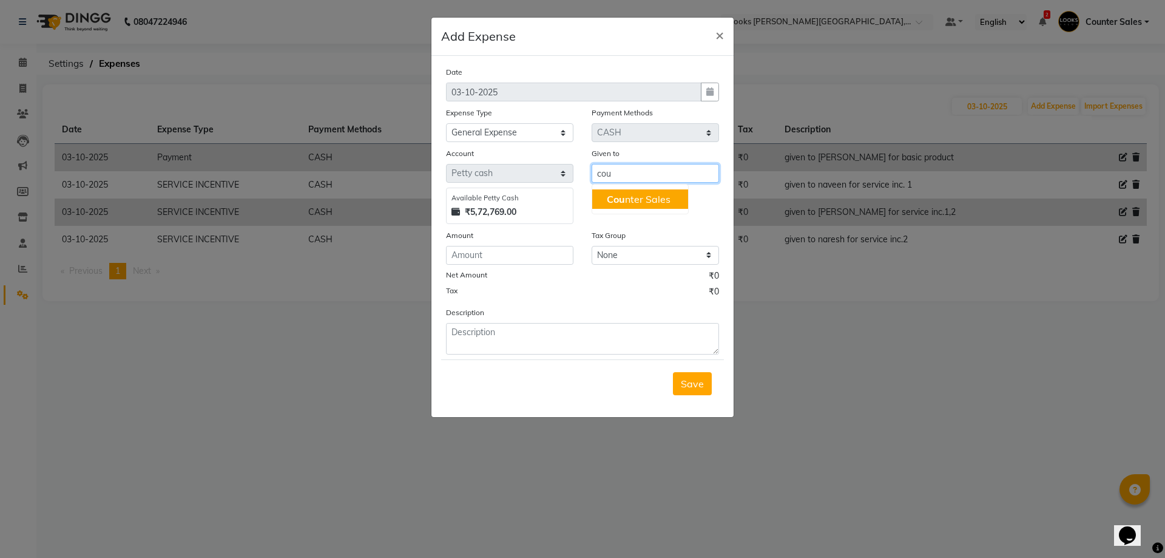
click at [653, 203] on ngb-highlight "Cou nter Sales" at bounding box center [639, 199] width 64 height 12
click at [496, 276] on div "Net Amount ₹0" at bounding box center [582, 277] width 273 height 16
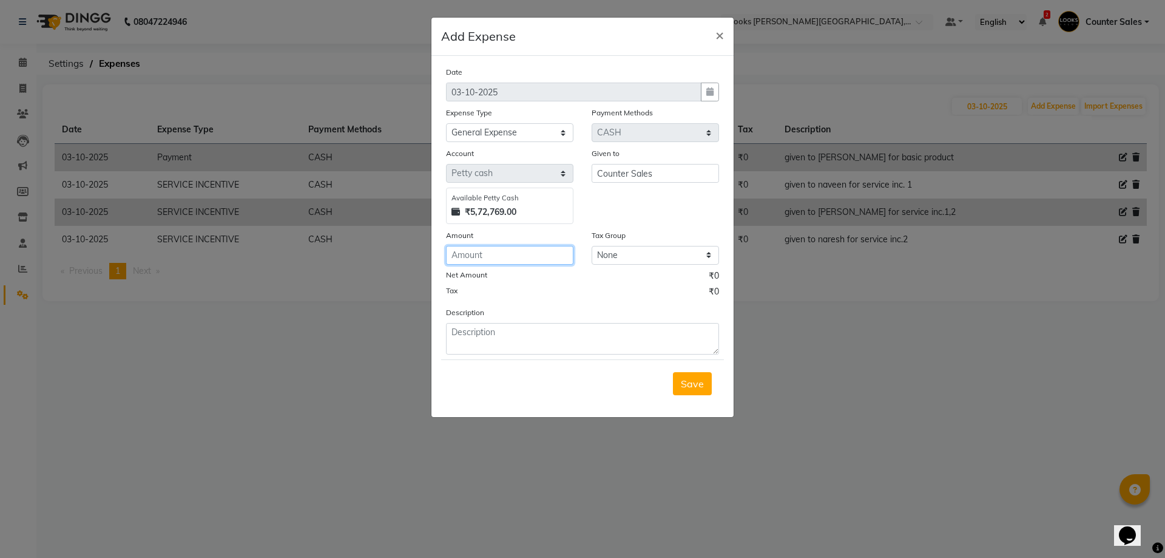
click at [524, 256] on input "number" at bounding box center [509, 255] width 127 height 19
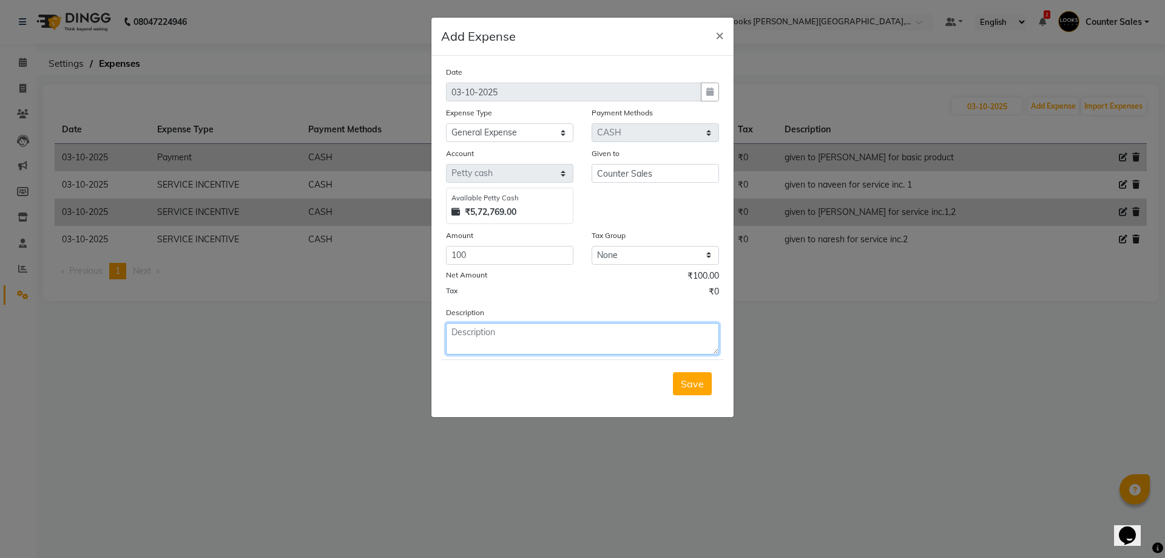
click at [539, 330] on textarea at bounding box center [582, 339] width 273 height 32
click at [701, 381] on span "Save" at bounding box center [692, 383] width 23 height 12
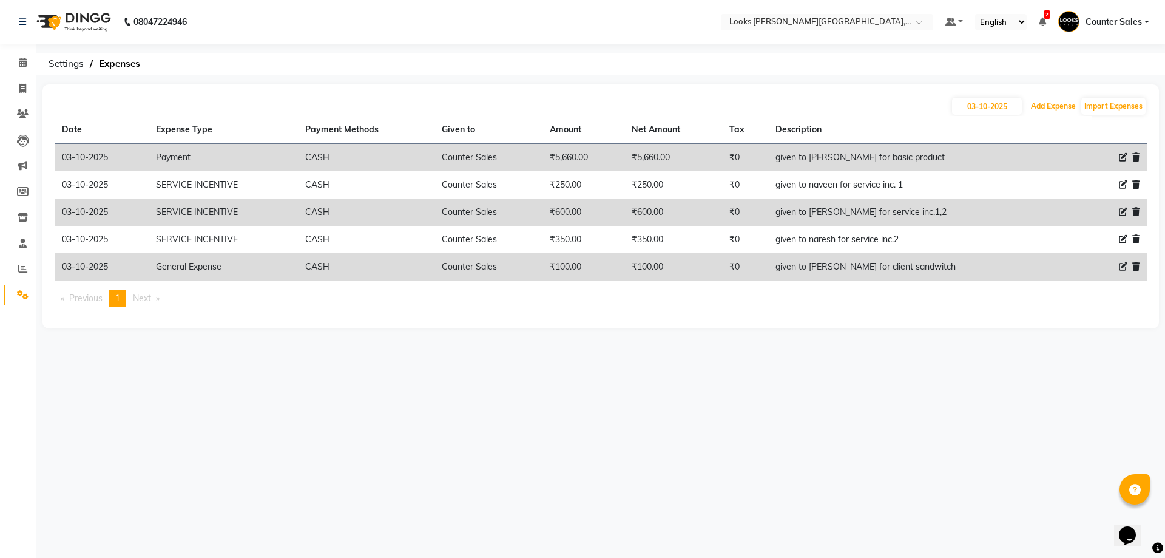
click at [1044, 101] on button "Add Expense" at bounding box center [1053, 106] width 51 height 17
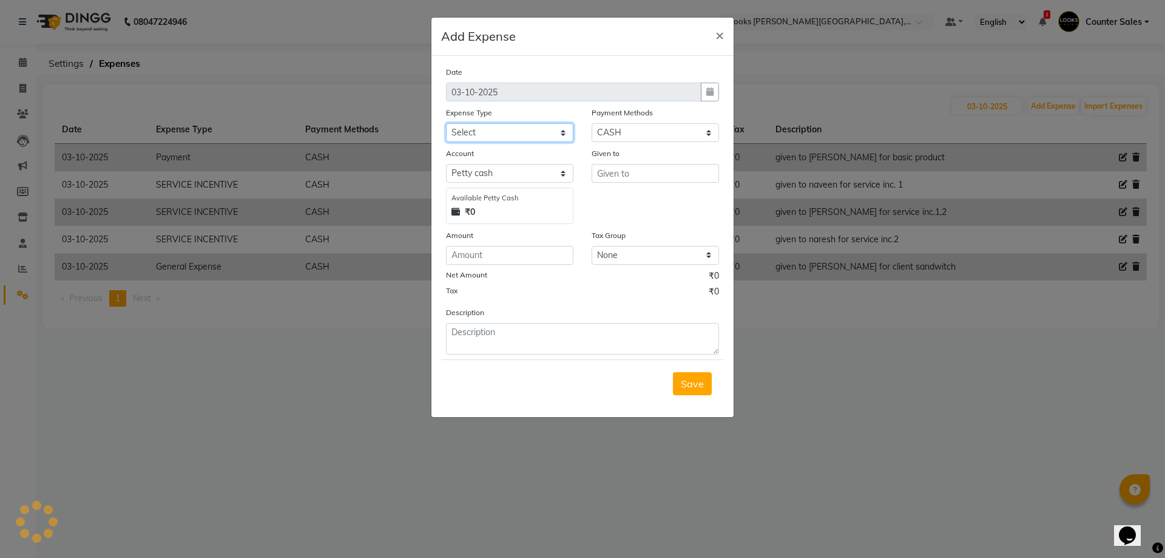
click at [566, 131] on select "Select Accommodation Aesthetics Bank Deposit BLINKIT Cash Handover Client Refun…" at bounding box center [509, 132] width 127 height 19
click at [446, 123] on select "Select Accommodation Aesthetics Bank Deposit BLINKIT Cash Handover Client Refun…" at bounding box center [509, 132] width 127 height 19
click at [556, 132] on select "Select Accommodation Aesthetics Bank Deposit BLINKIT Cash Handover Client Refun…" at bounding box center [509, 132] width 127 height 19
click at [446, 123] on select "Select Accommodation Aesthetics Bank Deposit BLINKIT Cash Handover Client Refun…" at bounding box center [509, 132] width 127 height 19
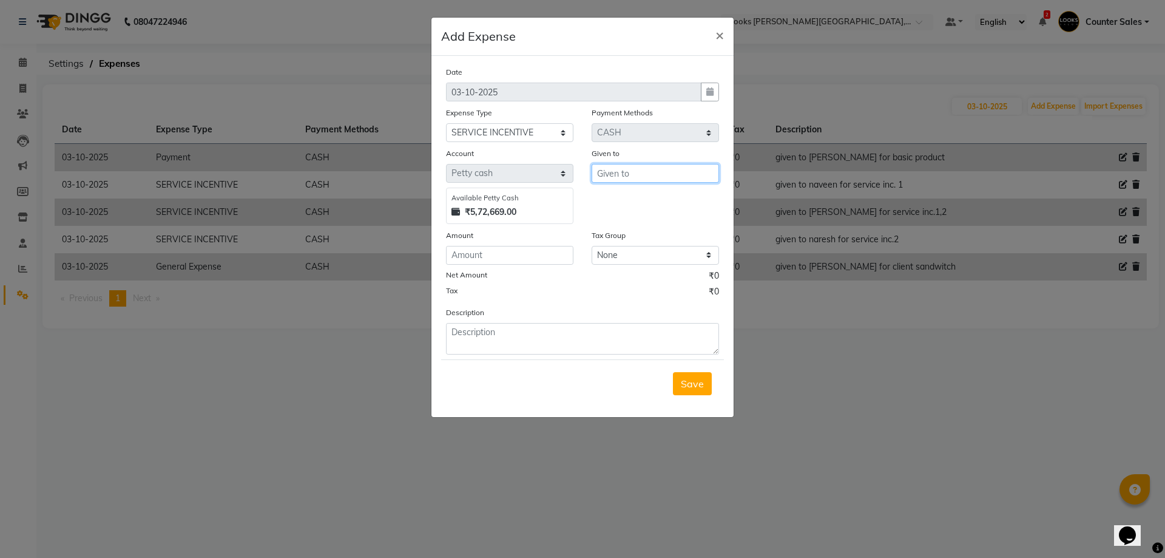
click at [634, 178] on input "text" at bounding box center [655, 173] width 127 height 19
click at [646, 206] on button "Cou nter Sales" at bounding box center [640, 198] width 96 height 19
click at [497, 259] on input "number" at bounding box center [509, 255] width 127 height 19
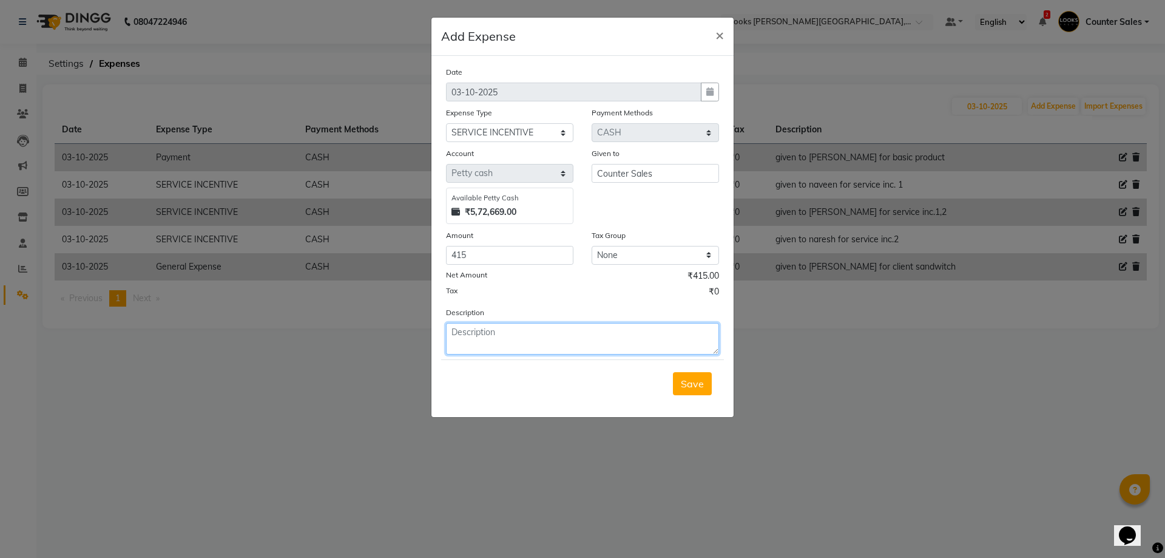
click at [566, 334] on textarea at bounding box center [582, 339] width 273 height 32
click at [700, 384] on span "Save" at bounding box center [692, 383] width 23 height 12
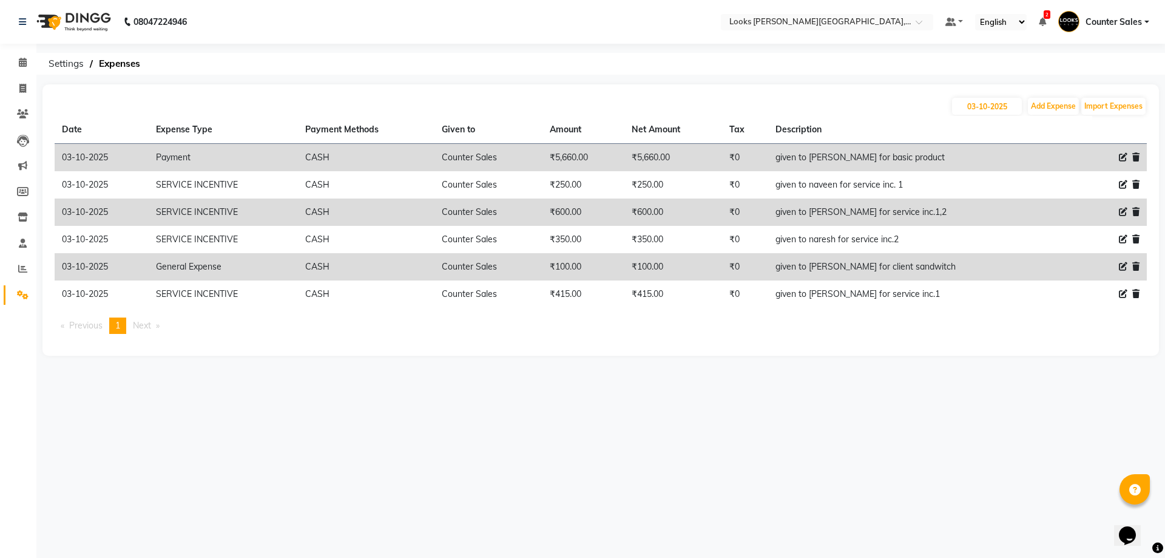
click at [787, 479] on div "08047224946 Select Location × Looks [PERSON_NAME][GEOGRAPHIC_DATA], Jaipur Defa…" at bounding box center [582, 279] width 1165 height 558
click at [20, 87] on icon at bounding box center [22, 88] width 7 height 9
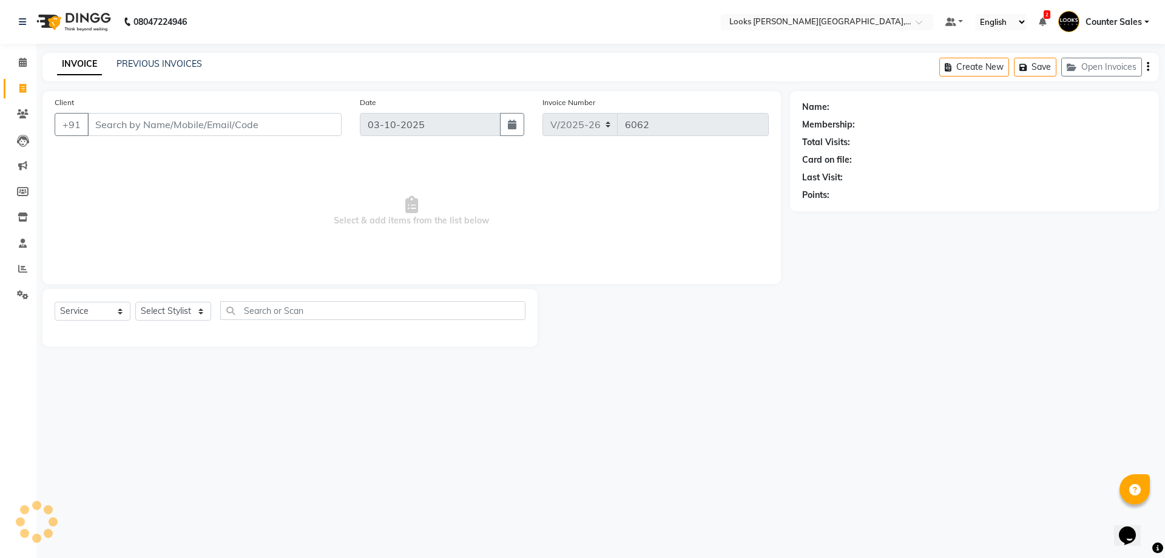
click at [212, 127] on input "Client" at bounding box center [214, 124] width 254 height 23
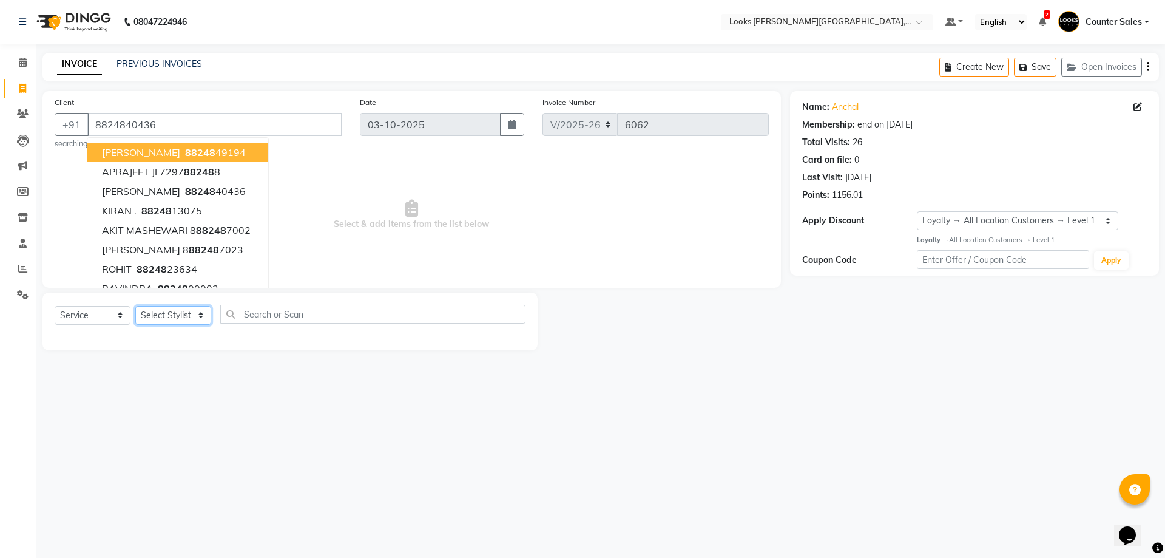
click at [199, 309] on select "Select Stylist Ajay [PERSON_NAME] [PERSON_NAME] Counter Sales [PERSON_NAME] Kri…" at bounding box center [173, 315] width 76 height 19
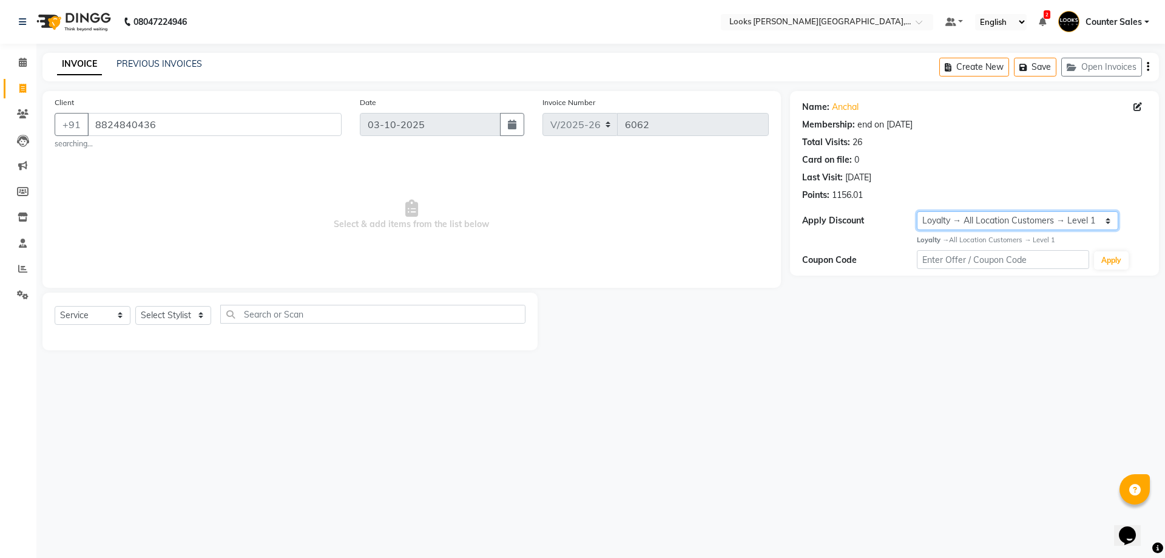
click at [1106, 217] on select "Select Membership → LSPL Membership@20% Loyalty → All Location Customers → Leve…" at bounding box center [1017, 220] width 201 height 19
click at [202, 312] on select "Select Stylist Ajay [PERSON_NAME] [PERSON_NAME] Counter Sales [PERSON_NAME] Kri…" at bounding box center [173, 315] width 76 height 19
click at [135, 306] on select "Select Stylist Ajay [PERSON_NAME] [PERSON_NAME] Counter Sales [PERSON_NAME] Kri…" at bounding box center [173, 315] width 76 height 19
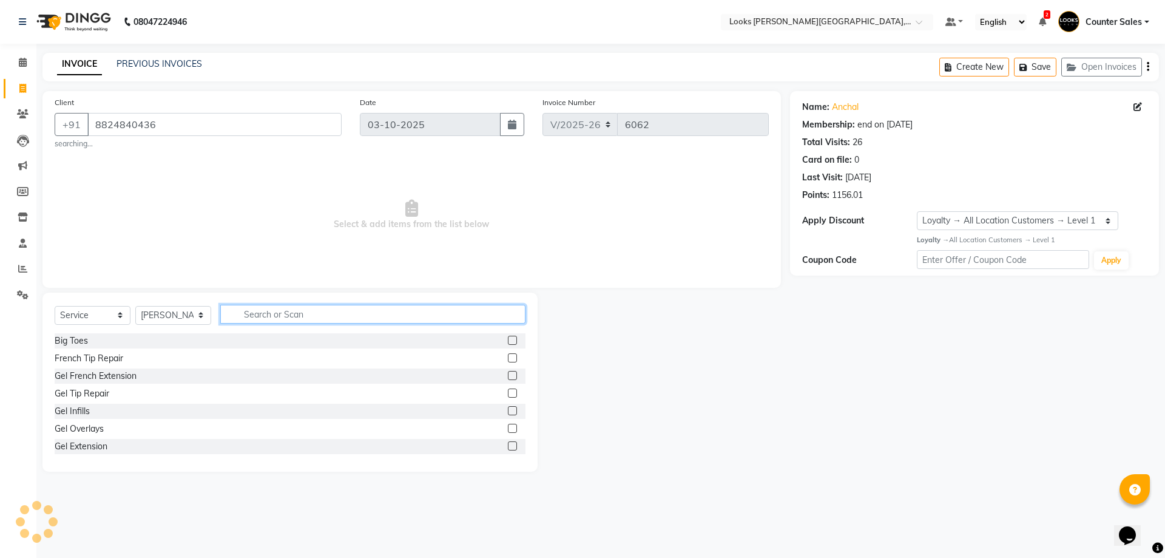
click at [311, 315] on input "text" at bounding box center [372, 314] width 305 height 19
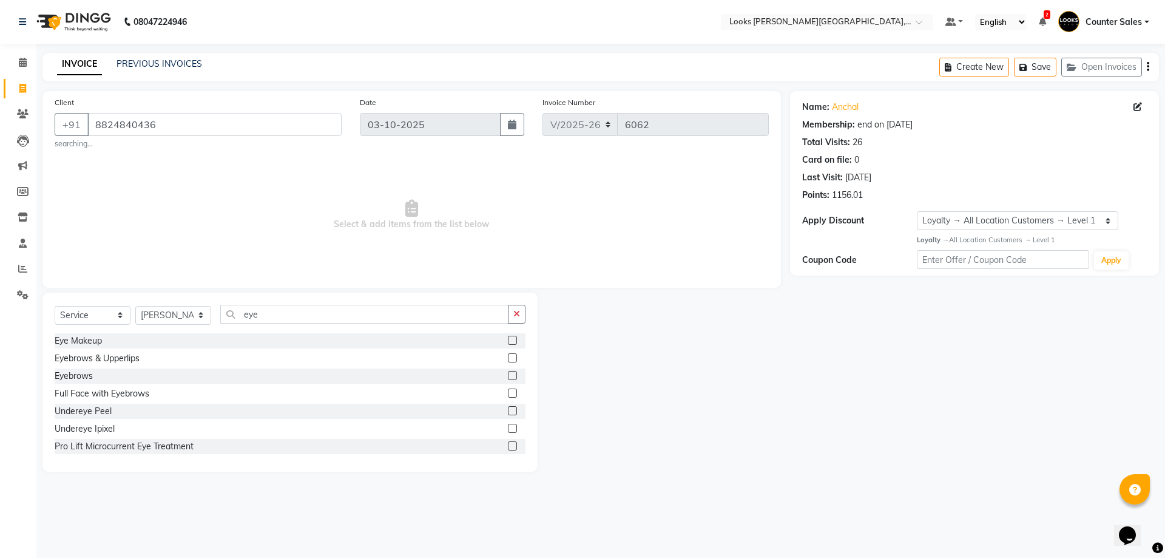
click at [508, 376] on label at bounding box center [512, 375] width 9 height 9
click at [508, 376] on input "checkbox" at bounding box center [512, 376] width 8 height 8
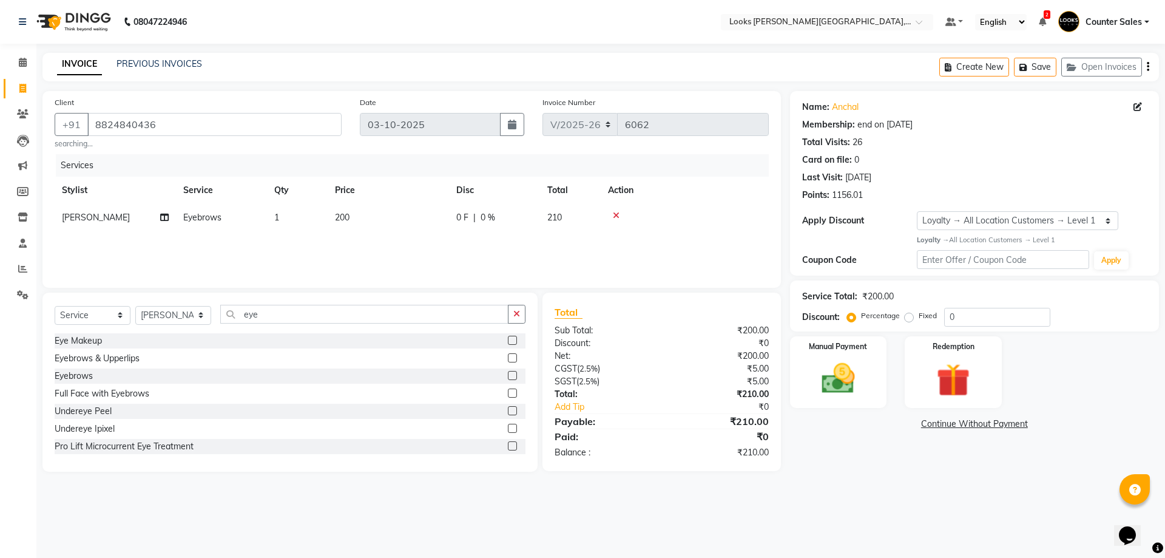
click at [394, 215] on td "200" at bounding box center [388, 217] width 121 height 27
click at [432, 224] on input "200" at bounding box center [445, 220] width 107 height 19
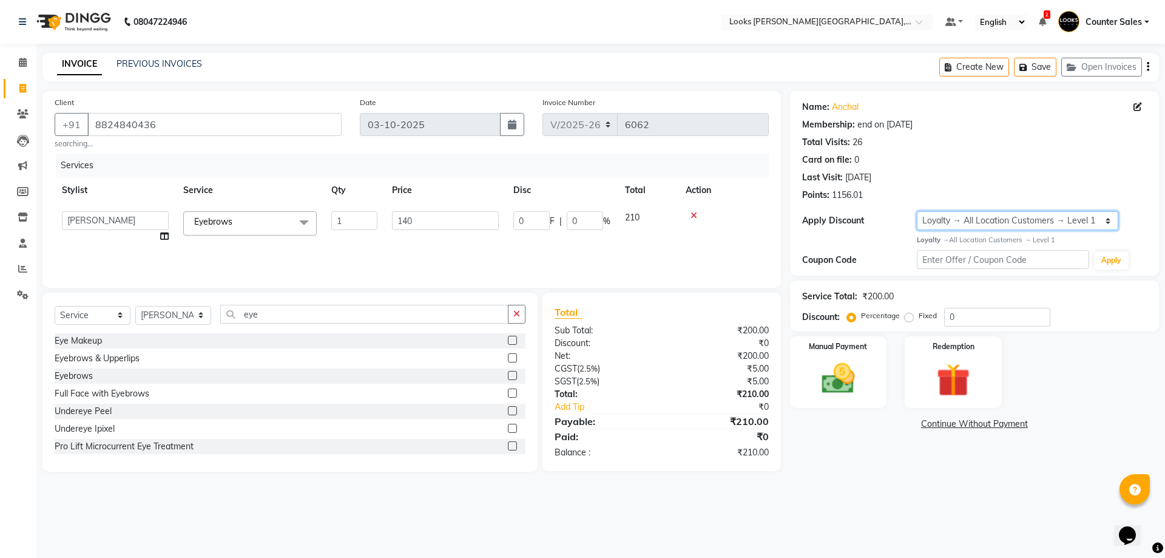
click at [1106, 216] on select "Select Membership → LSPL Membership@20% Loyalty → All Location Customers → Leve…" at bounding box center [1017, 220] width 201 height 19
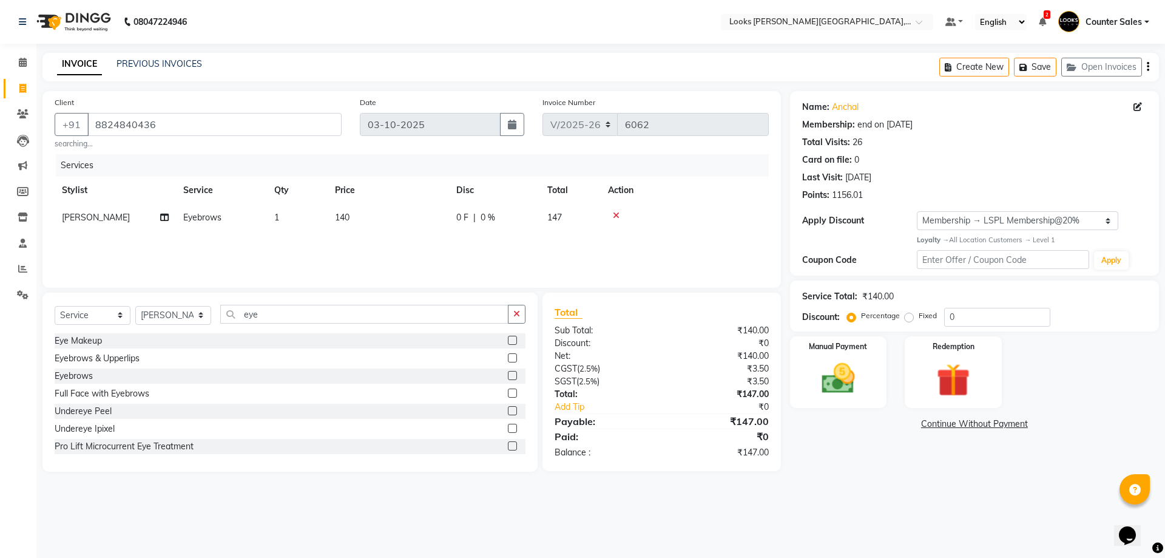
click at [917, 211] on select "Select Membership → LSPL Membership@20% Loyalty → All Location Customers → Leve…" at bounding box center [1017, 220] width 201 height 19
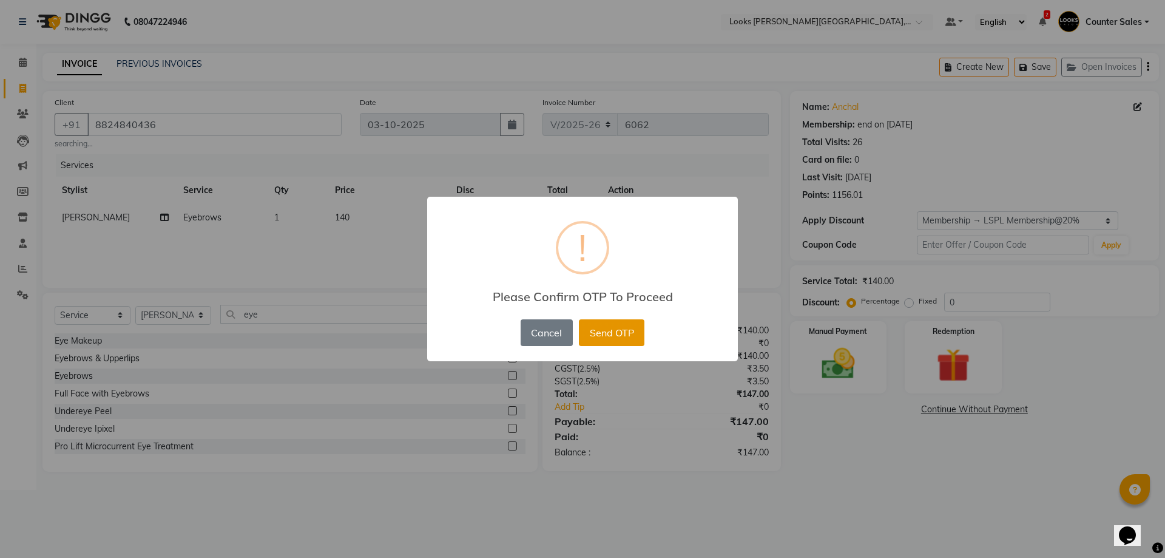
click at [615, 327] on button "Send OTP" at bounding box center [612, 332] width 66 height 27
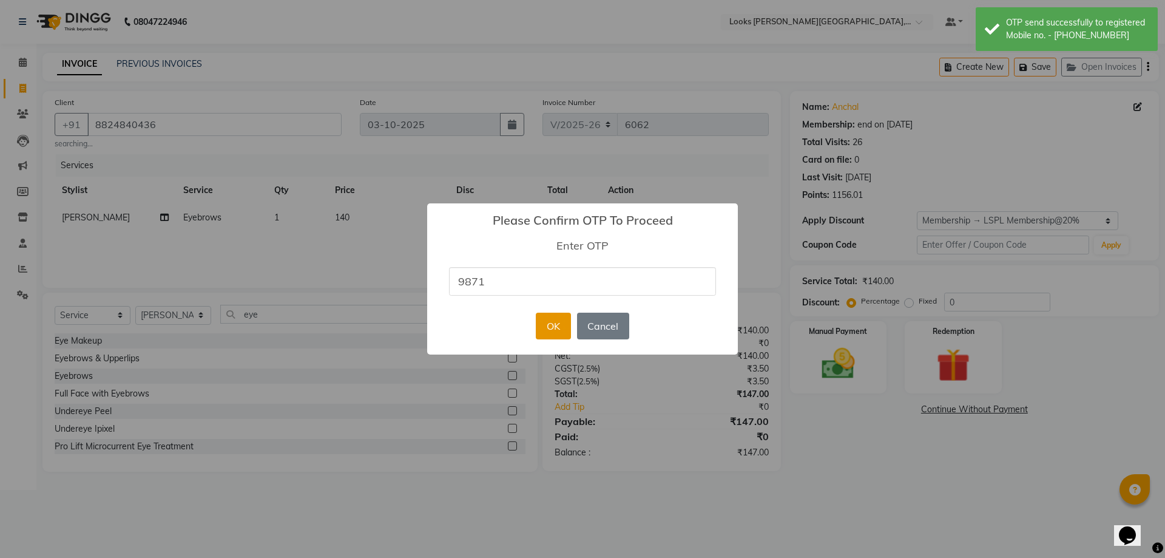
click at [552, 322] on button "OK" at bounding box center [553, 326] width 35 height 27
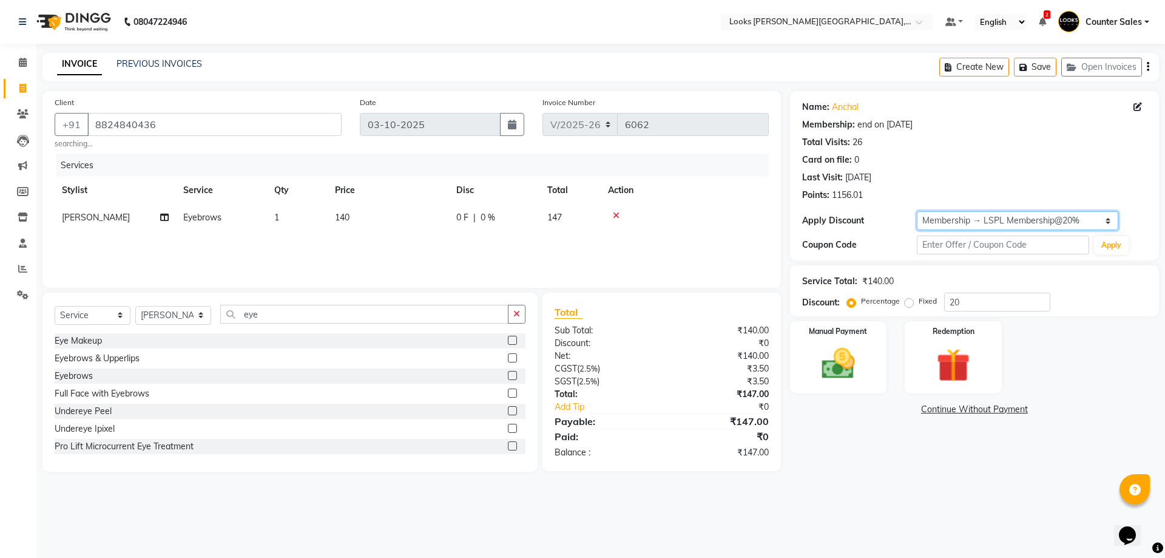
click at [1068, 222] on select "Select Membership → LSPL Membership@20% Loyalty → All Location Customers → Leve…" at bounding box center [1017, 220] width 201 height 19
click at [917, 211] on select "Select Membership → LSPL Membership@20% Loyalty → All Location Customers → Leve…" at bounding box center [1017, 220] width 201 height 19
click at [997, 215] on select "Select Membership → LSPL Membership@20% Loyalty → All Location Customers → Leve…" at bounding box center [1017, 220] width 201 height 19
click at [917, 211] on select "Select Membership → LSPL Membership@20% Loyalty → All Location Customers → Leve…" at bounding box center [1017, 220] width 201 height 19
click at [1102, 223] on select "Select Membership → LSPL Membership@20% Loyalty → All Location Customers → Leve…" at bounding box center [1017, 220] width 201 height 19
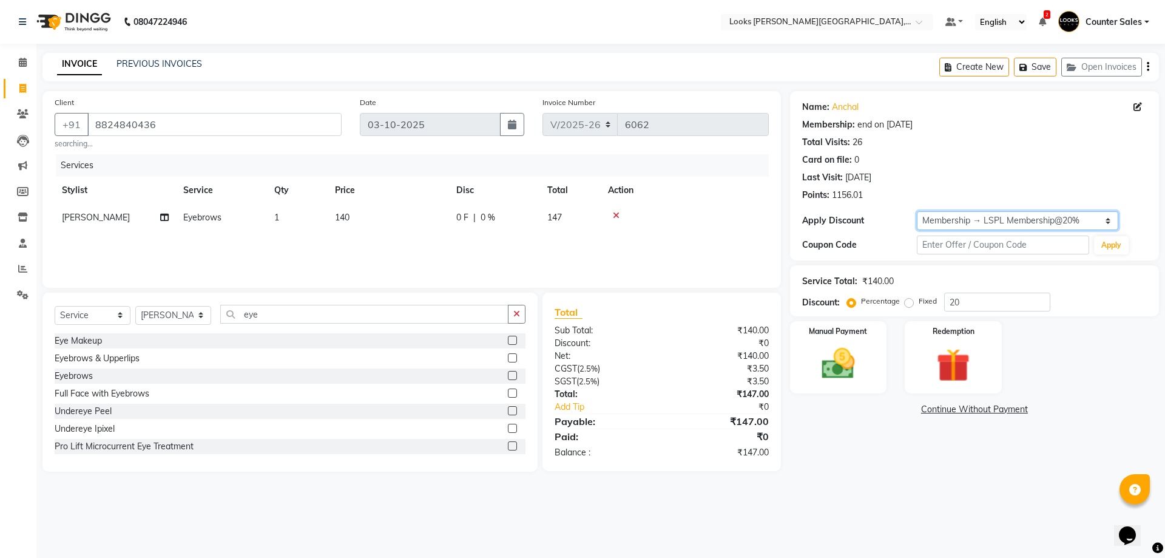
click at [917, 211] on select "Select Membership → LSPL Membership@20% Loyalty → All Location Customers → Leve…" at bounding box center [1017, 220] width 201 height 19
click at [955, 218] on select "Select Membership → LSPL Membership@20% Loyalty → All Location Customers → Leve…" at bounding box center [1017, 220] width 201 height 19
click at [672, 402] on link "Add Tip" at bounding box center [613, 407] width 135 height 13
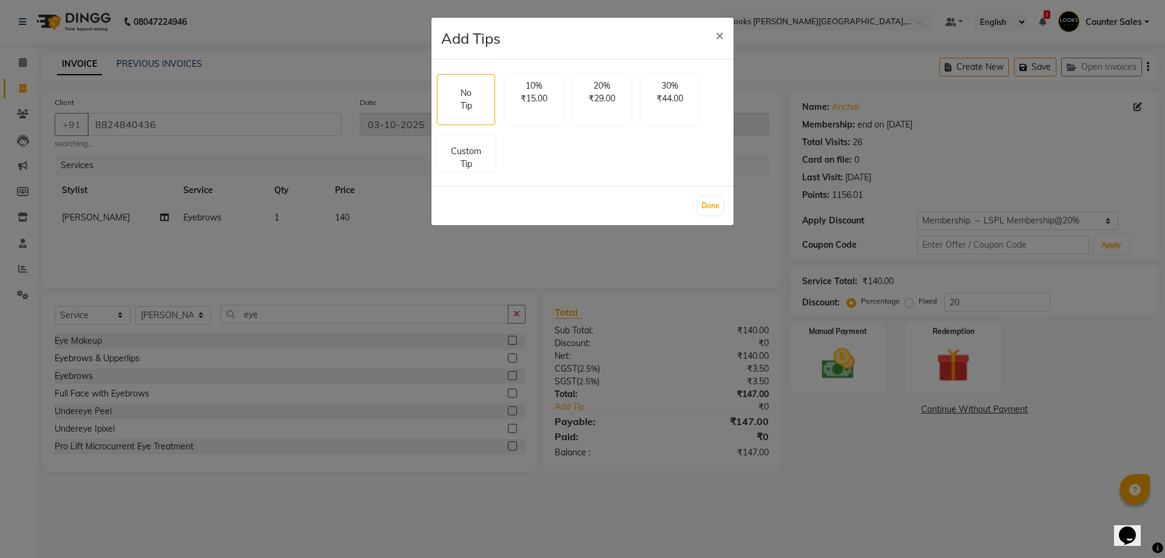
click at [765, 133] on ngb-modal-window "Add Tips × No Tip 10% ₹15.00 20% ₹29.00 30% ₹44.00 Custom Tip Done" at bounding box center [582, 279] width 1165 height 558
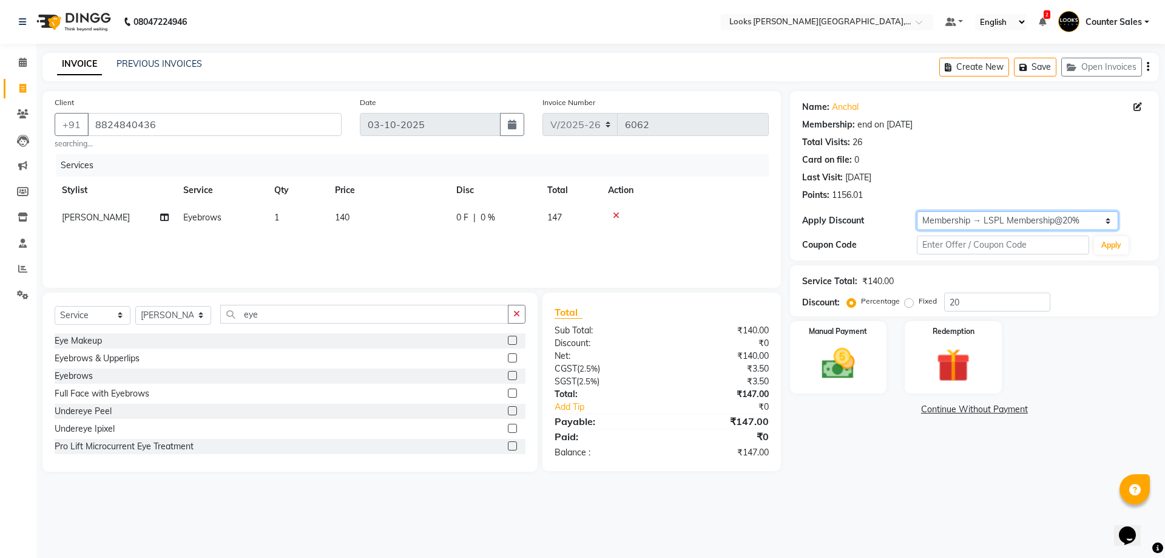
click at [1110, 214] on select "Select Membership → LSPL Membership@20% Loyalty → All Location Customers → Leve…" at bounding box center [1017, 220] width 201 height 19
click at [917, 211] on select "Select Membership → LSPL Membership@20% Loyalty → All Location Customers → Leve…" at bounding box center [1017, 220] width 201 height 19
click at [1061, 218] on select "Select Membership → LSPL Membership@20% Loyalty → All Location Customers → Leve…" at bounding box center [1017, 220] width 201 height 19
click at [917, 211] on select "Select Membership → LSPL Membership@20% Loyalty → All Location Customers → Leve…" at bounding box center [1017, 220] width 201 height 19
click at [1077, 164] on div "Card on file: 0" at bounding box center [974, 160] width 345 height 13
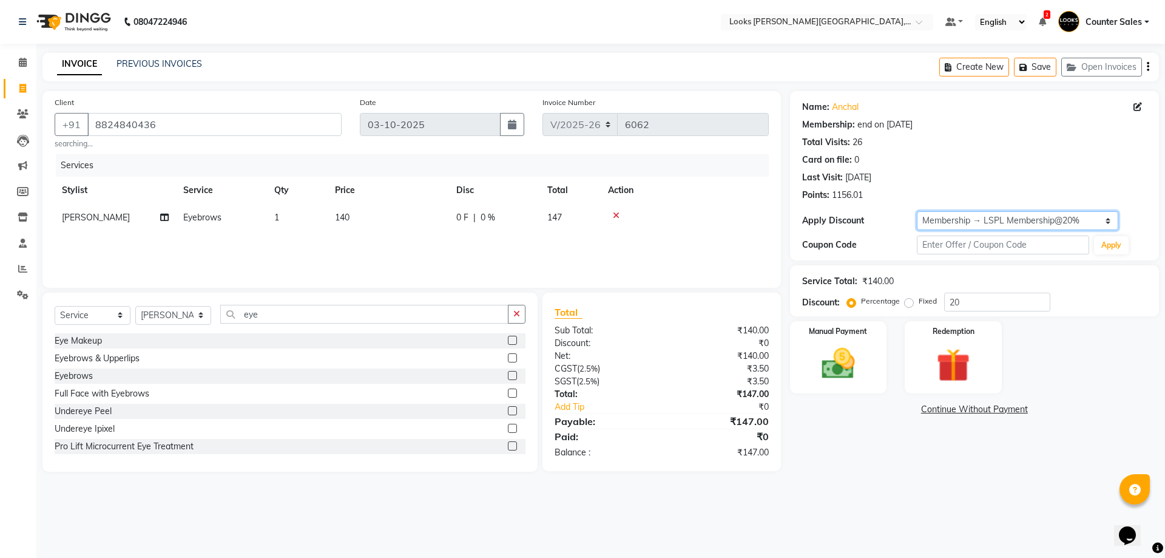
click at [1050, 218] on select "Select Membership → LSPL Membership@20% Loyalty → All Location Customers → Leve…" at bounding box center [1017, 220] width 201 height 19
click at [917, 211] on select "Select Membership → LSPL Membership@20% Loyalty → All Location Customers → Leve…" at bounding box center [1017, 220] width 201 height 19
click at [616, 215] on icon at bounding box center [616, 215] width 7 height 8
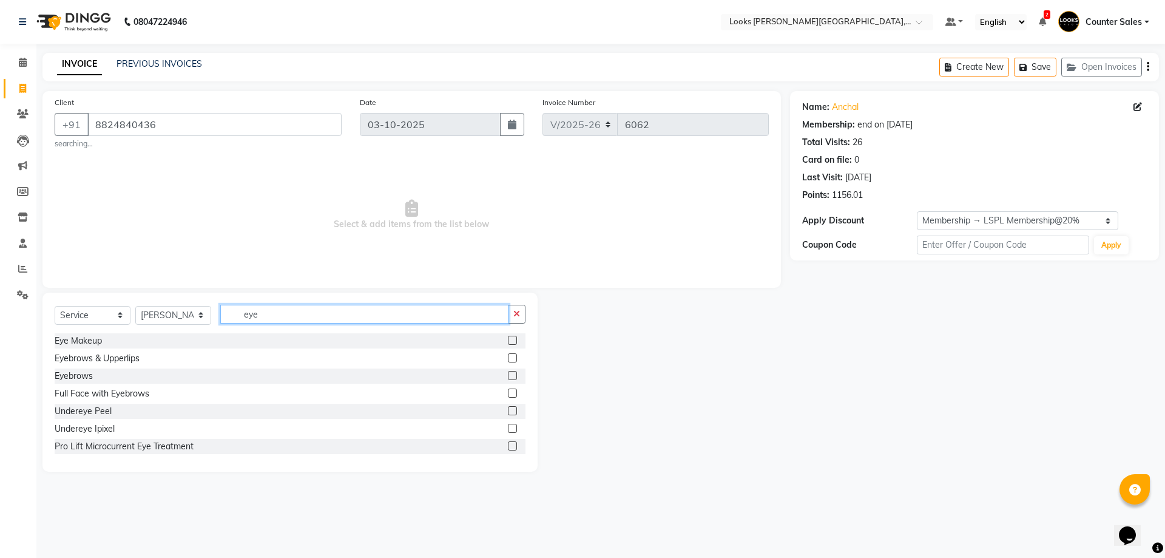
click at [304, 310] on input "eye" at bounding box center [364, 314] width 288 height 19
click at [508, 376] on label at bounding box center [512, 375] width 9 height 9
click at [508, 376] on input "checkbox" at bounding box center [512, 376] width 8 height 8
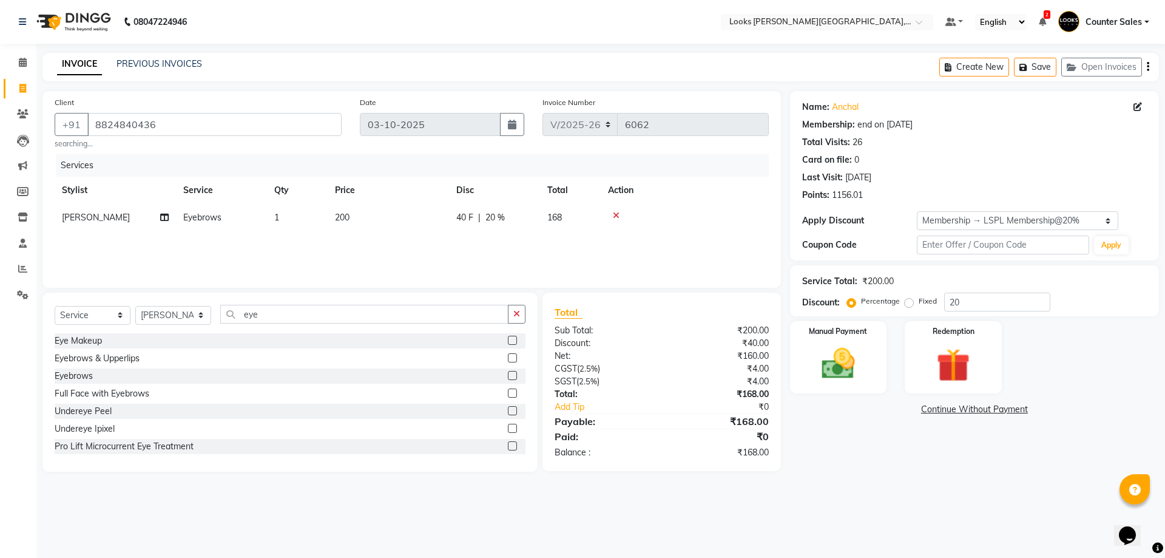
click at [390, 213] on td "200" at bounding box center [388, 217] width 121 height 27
click at [426, 223] on input "200" at bounding box center [445, 220] width 107 height 19
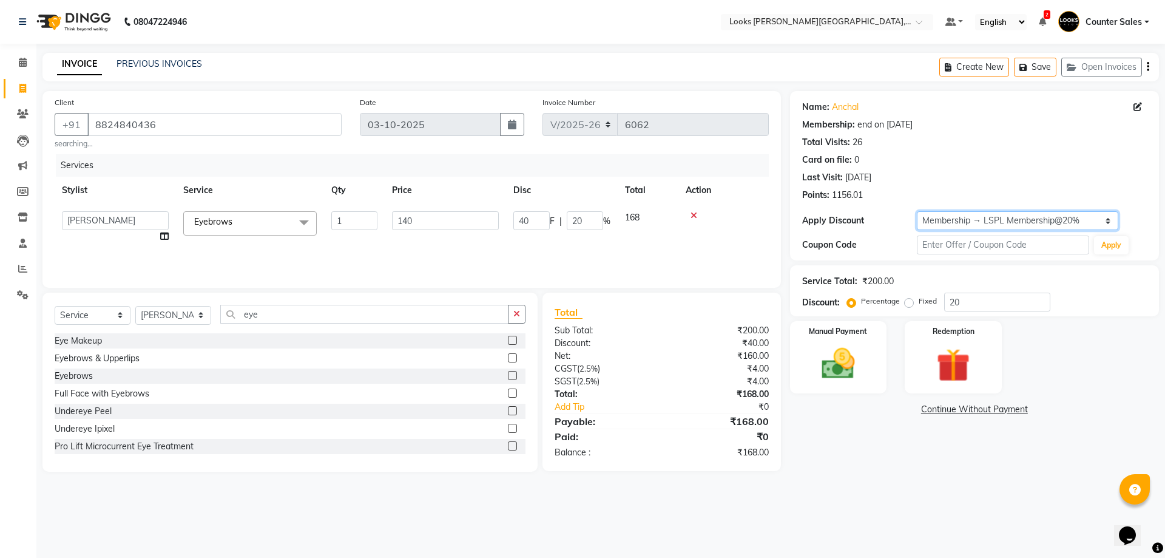
click at [1113, 218] on select "Select Membership → LSPL Membership@20% Loyalty → All Location Customers → Leve…" at bounding box center [1017, 220] width 201 height 19
click at [917, 211] on select "Select Membership → LSPL Membership@20% Loyalty → All Location Customers → Leve…" at bounding box center [1017, 220] width 201 height 19
click at [1104, 217] on select "Select Membership → LSPL Membership@20% Loyalty → All Location Customers → Leve…" at bounding box center [1017, 220] width 201 height 19
click at [917, 211] on select "Select Membership → LSPL Membership@20% Loyalty → All Location Customers → Leve…" at bounding box center [1017, 220] width 201 height 19
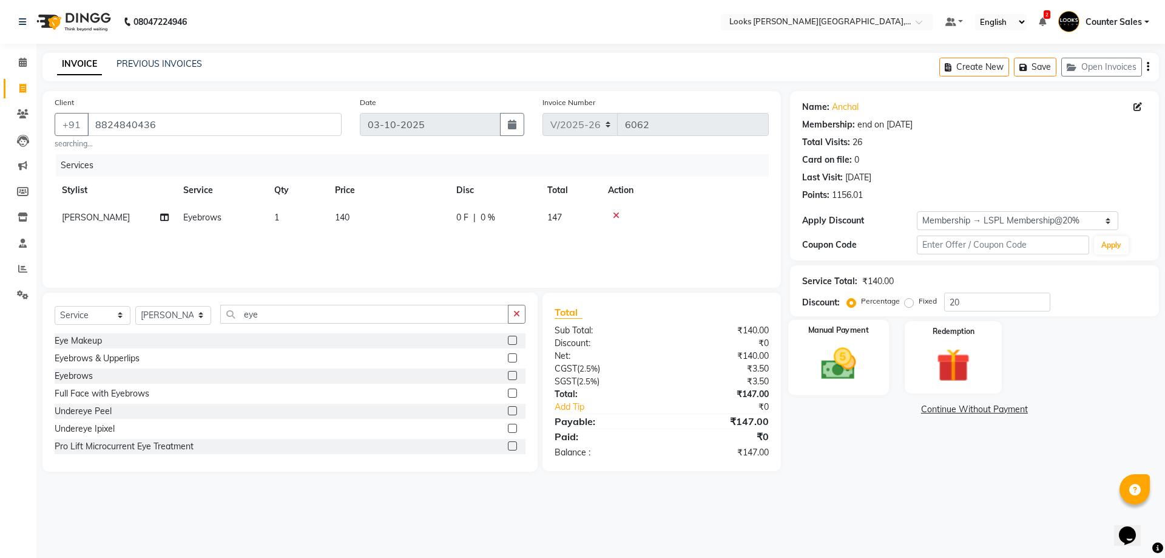
click at [853, 362] on img at bounding box center [838, 364] width 56 height 40
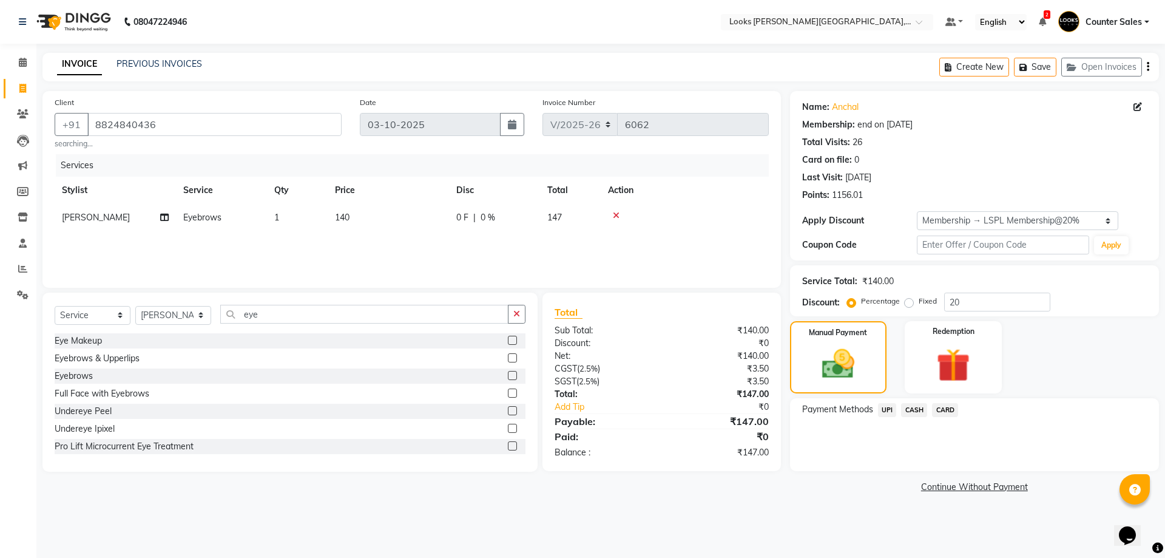
click at [679, 218] on div at bounding box center [685, 215] width 154 height 8
click at [24, 61] on icon at bounding box center [23, 62] width 8 height 9
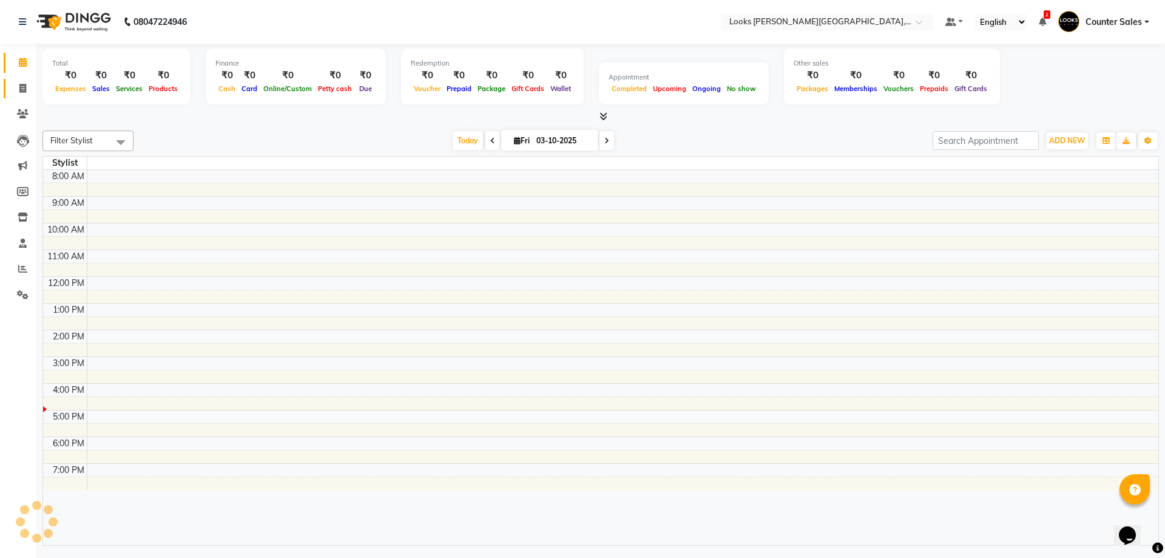
click at [20, 83] on span at bounding box center [22, 89] width 21 height 14
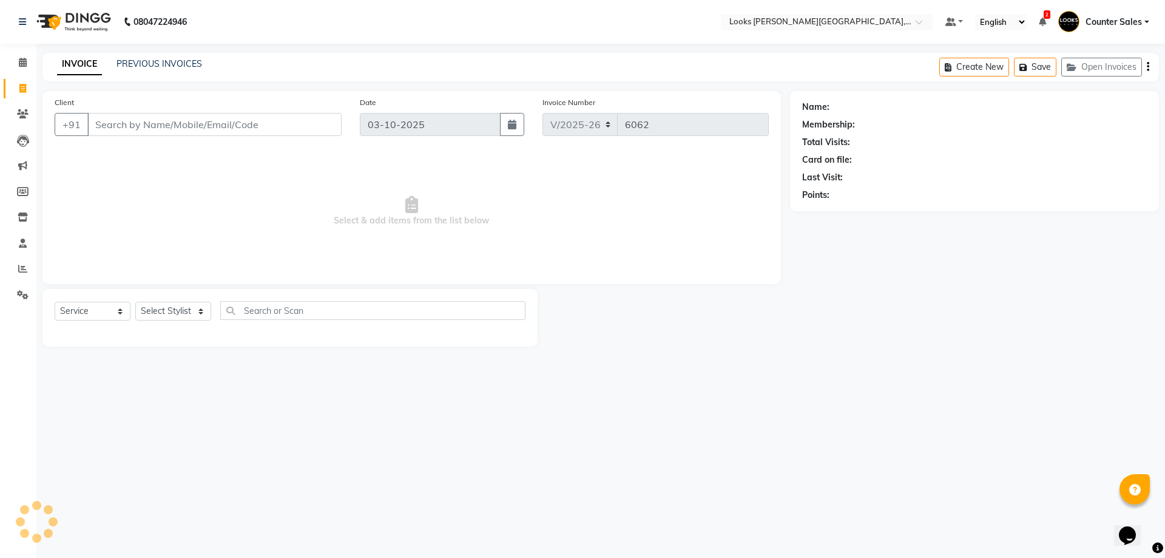
click at [189, 125] on input "Client" at bounding box center [214, 124] width 254 height 23
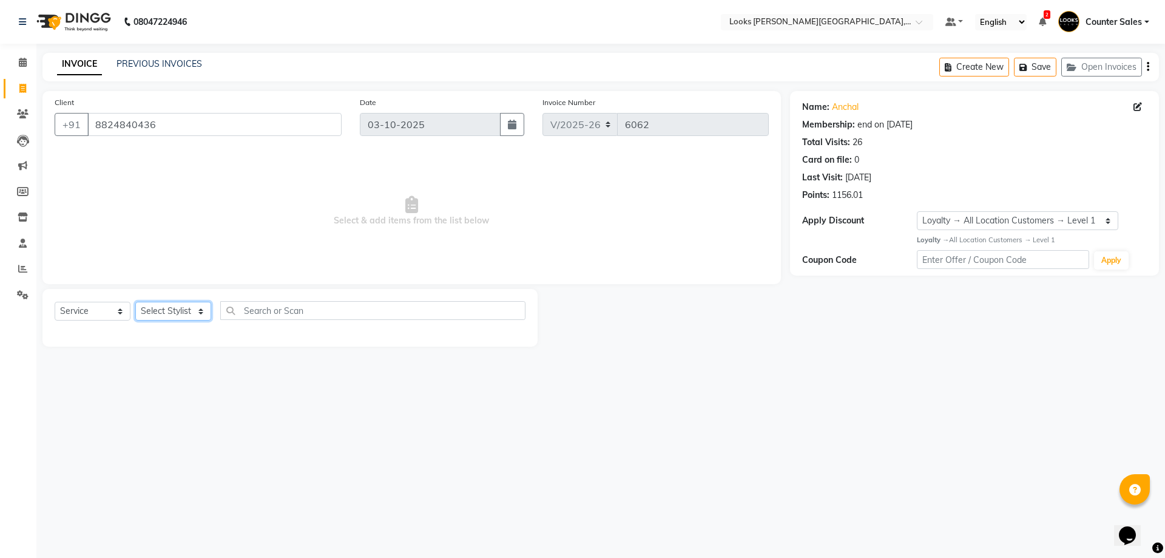
click at [194, 309] on select "Select Stylist Ajay [PERSON_NAME] [PERSON_NAME] Counter Sales [PERSON_NAME] Kri…" at bounding box center [173, 311] width 76 height 19
click at [135, 302] on select "Select Stylist Ajay [PERSON_NAME] [PERSON_NAME] Counter Sales [PERSON_NAME] Kri…" at bounding box center [173, 311] width 76 height 19
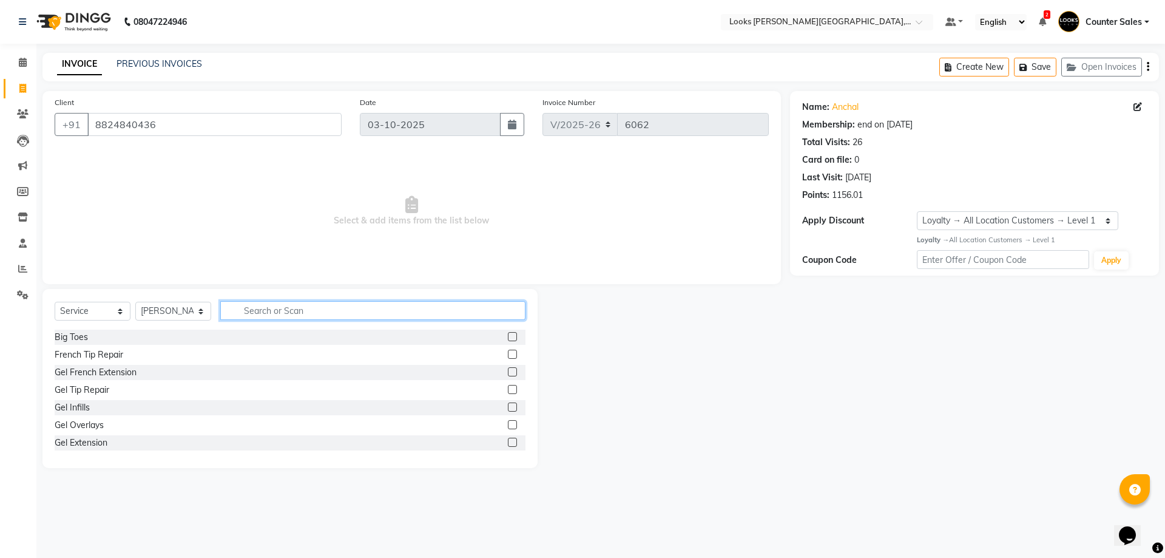
click at [303, 308] on input "text" at bounding box center [372, 310] width 305 height 19
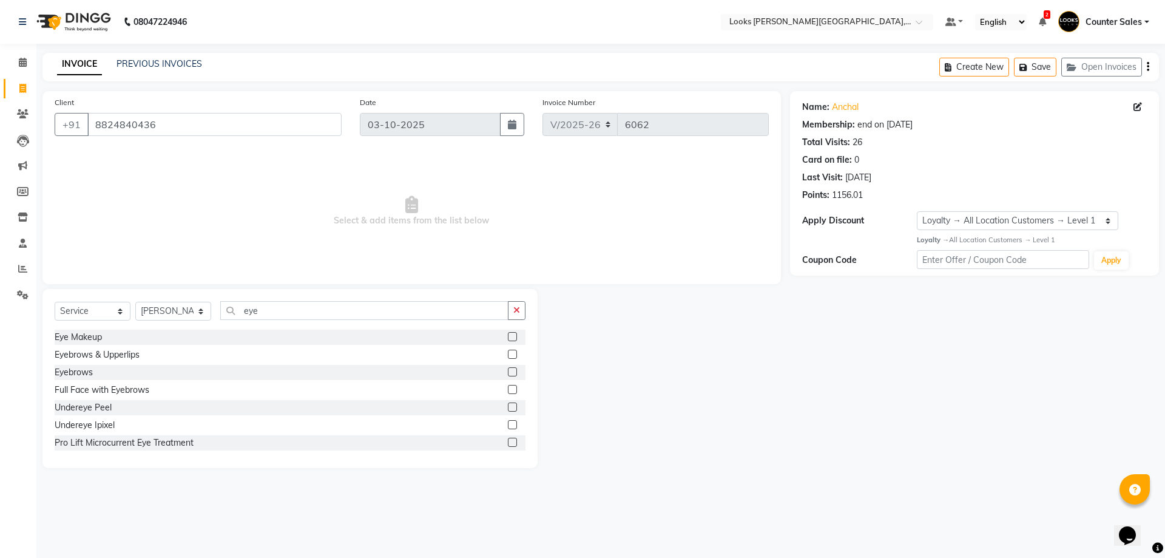
click at [508, 373] on label at bounding box center [512, 371] width 9 height 9
click at [508, 373] on input "checkbox" at bounding box center [512, 372] width 8 height 8
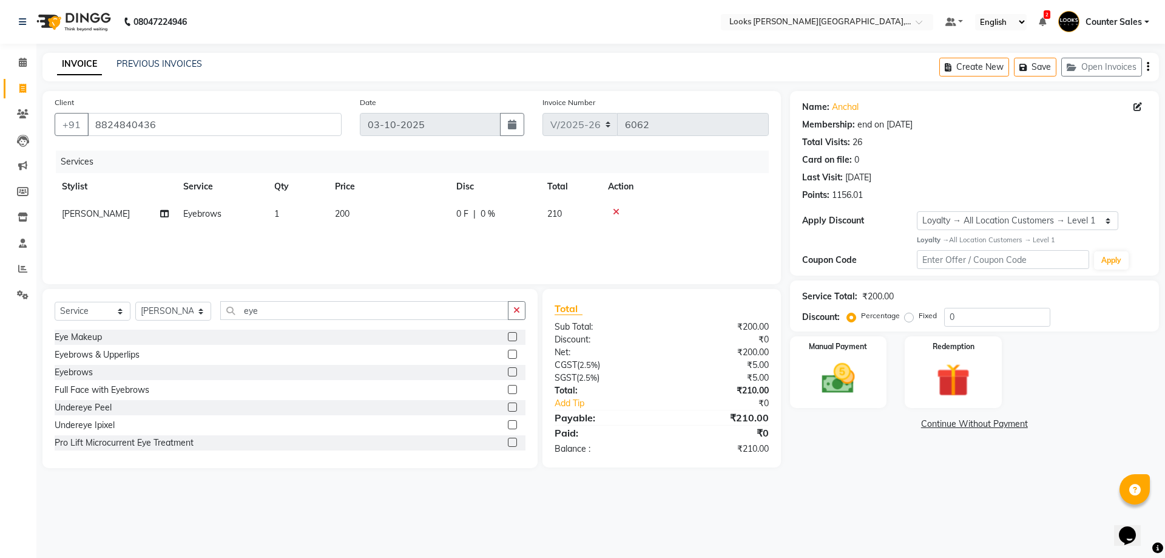
click at [392, 208] on td "200" at bounding box center [388, 213] width 121 height 27
click at [425, 220] on input "200" at bounding box center [445, 217] width 107 height 19
click at [973, 317] on input "0" at bounding box center [997, 317] width 106 height 19
click at [883, 377] on div "Manual Payment" at bounding box center [838, 371] width 101 height 75
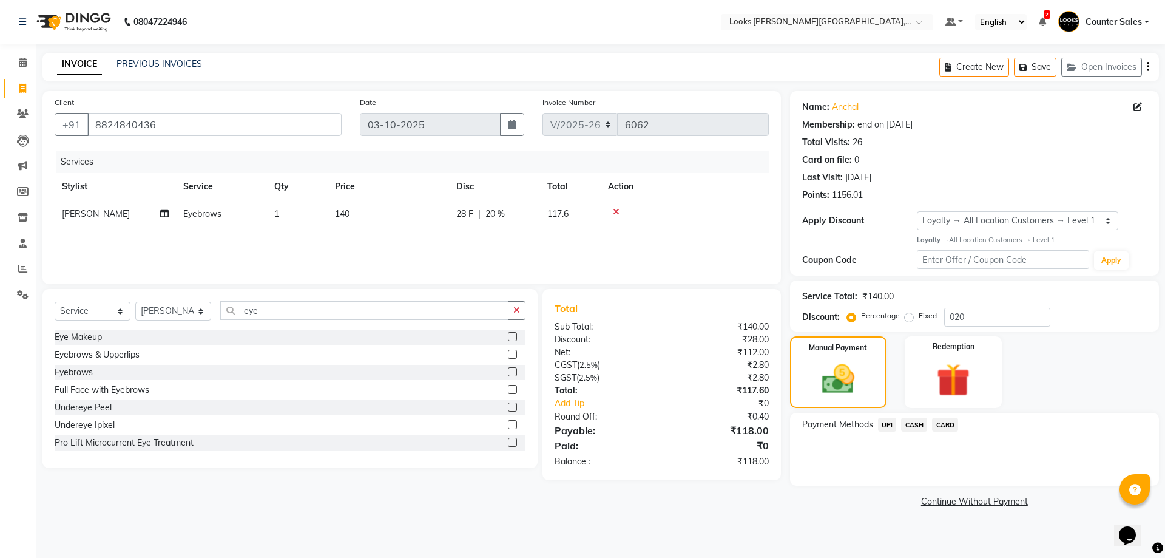
click at [381, 225] on td "140" at bounding box center [388, 213] width 121 height 27
click at [860, 382] on img at bounding box center [838, 379] width 55 height 39
click at [390, 216] on td "153" at bounding box center [388, 213] width 121 height 27
click at [439, 218] on input "153" at bounding box center [445, 217] width 107 height 19
click at [870, 373] on div "Manual Payment" at bounding box center [838, 371] width 101 height 75
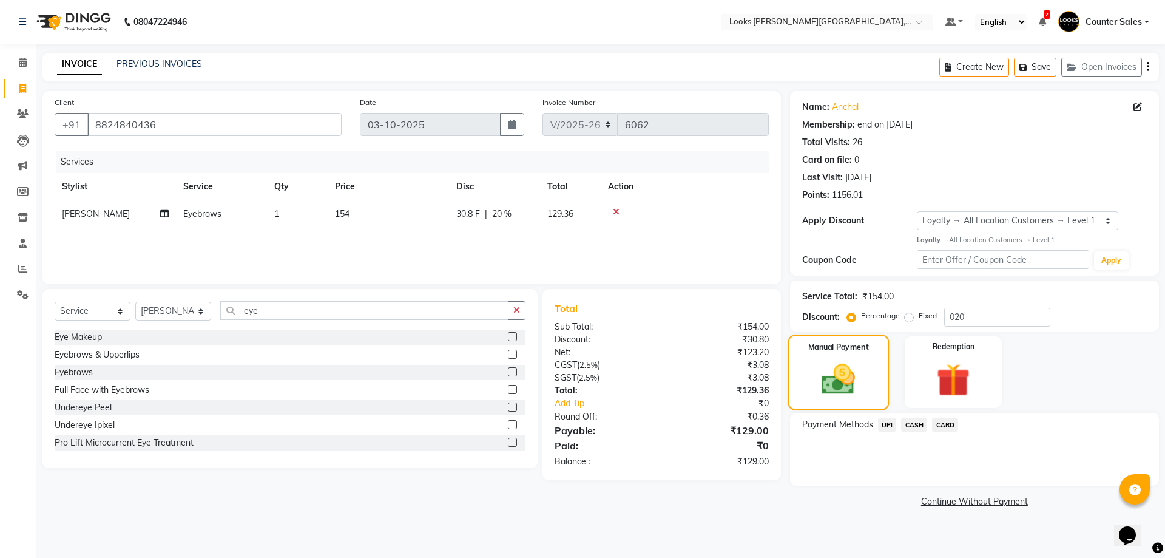
click at [860, 368] on img at bounding box center [838, 379] width 55 height 39
click at [406, 220] on td "154" at bounding box center [388, 213] width 121 height 27
click at [445, 218] on input "154" at bounding box center [445, 217] width 107 height 19
click at [845, 377] on img at bounding box center [838, 379] width 55 height 39
click at [915, 428] on span "CASH" at bounding box center [914, 425] width 26 height 14
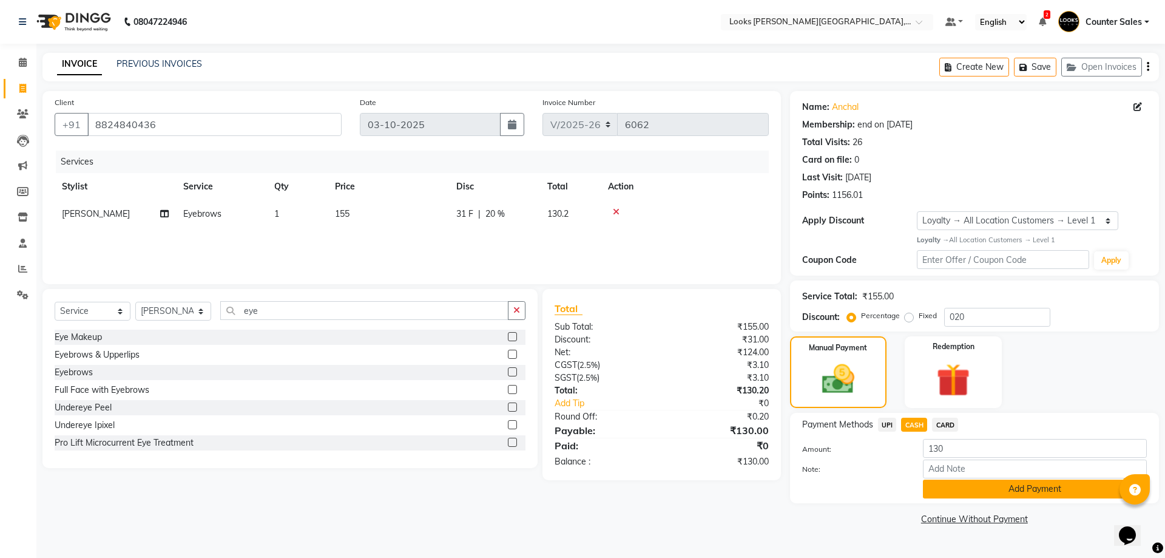
click at [1059, 490] on button "Add Payment" at bounding box center [1035, 488] width 224 height 19
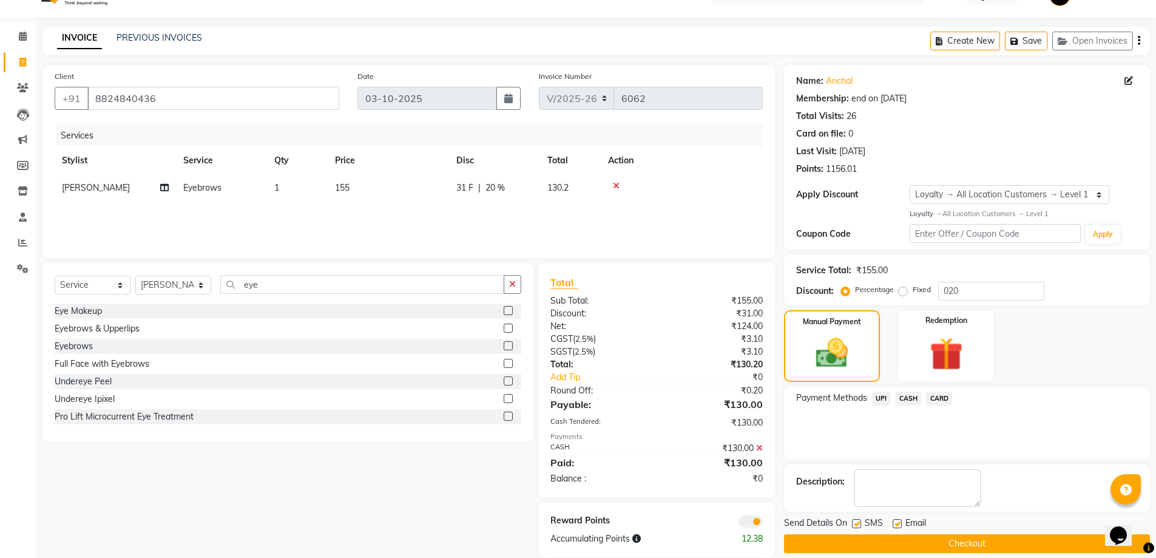
scroll to position [44, 0]
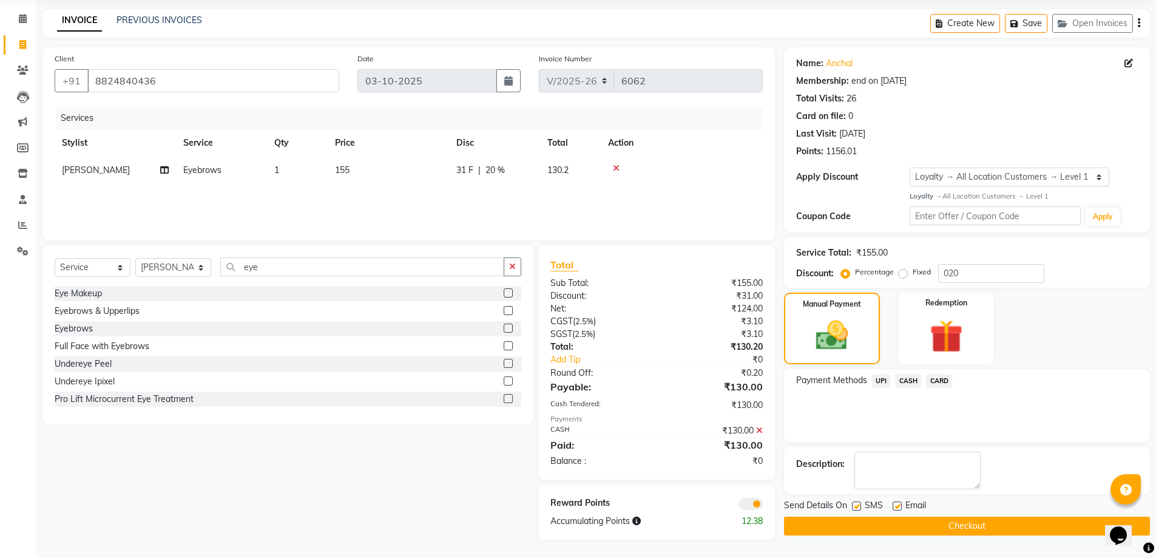
click at [998, 524] on button "Checkout" at bounding box center [967, 525] width 366 height 19
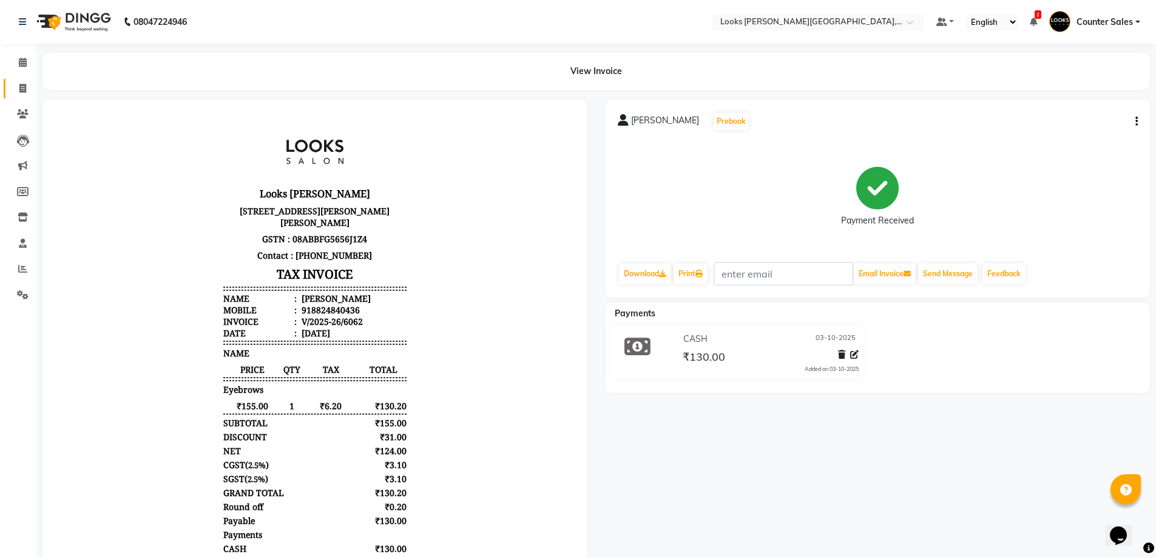
click at [12, 83] on link "Invoice" at bounding box center [18, 89] width 29 height 20
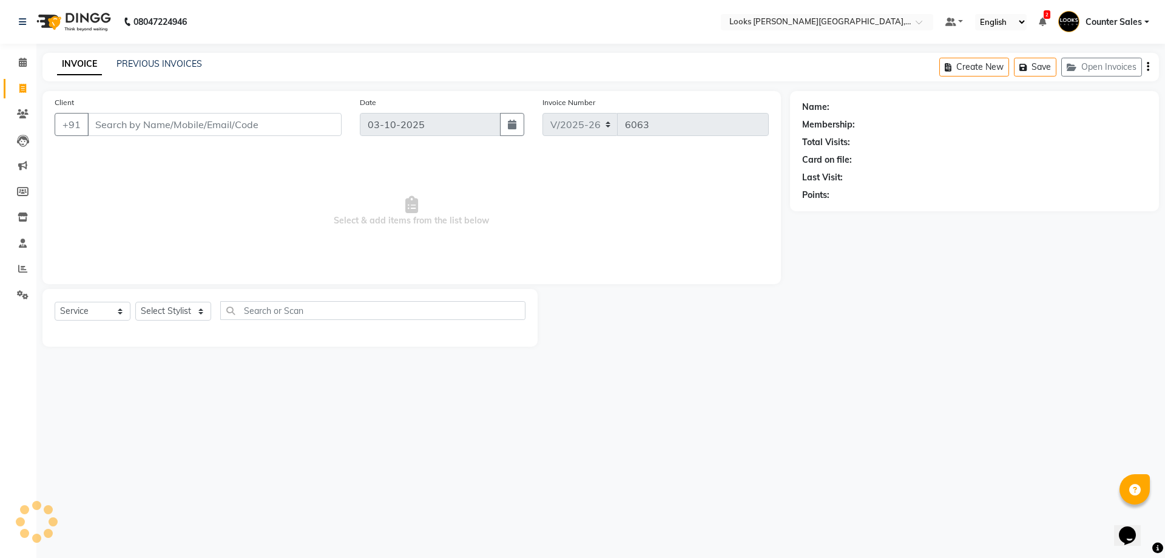
click at [22, 89] on icon at bounding box center [22, 88] width 7 height 9
click at [228, 133] on input "Client" at bounding box center [214, 124] width 254 height 23
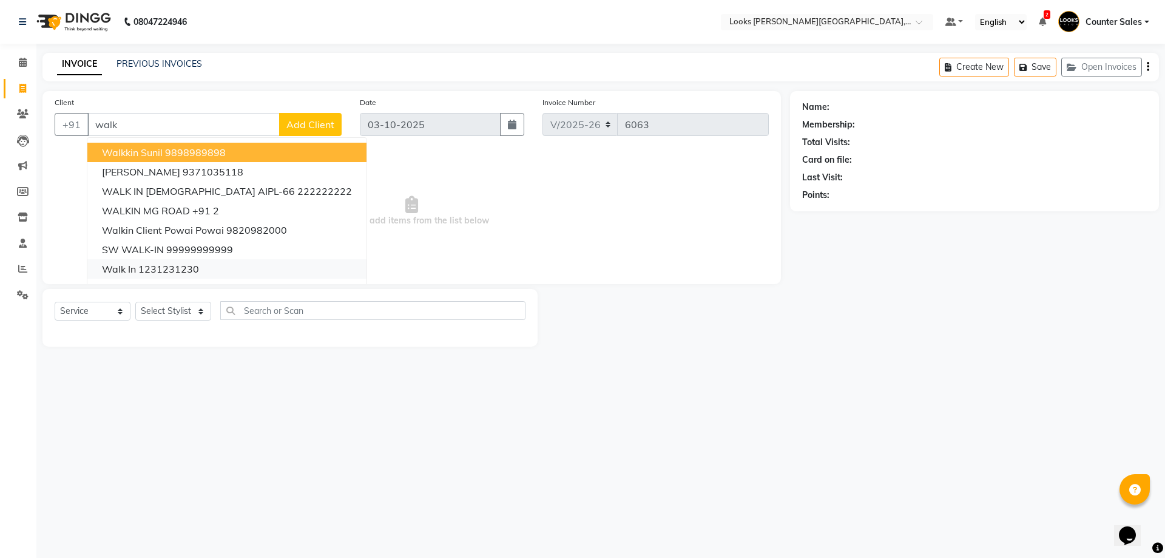
click at [218, 260] on button "walk in 1231231230" at bounding box center [226, 268] width 279 height 19
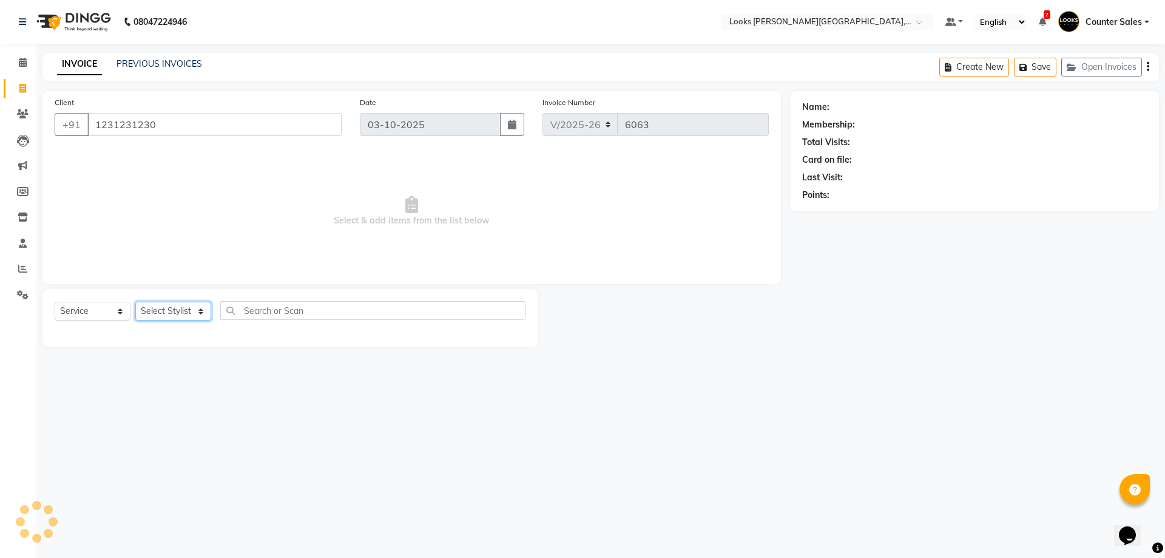
click at [191, 305] on select "Select Stylist Ajay [PERSON_NAME] [PERSON_NAME] Counter Sales [PERSON_NAME] Kri…" at bounding box center [173, 311] width 76 height 19
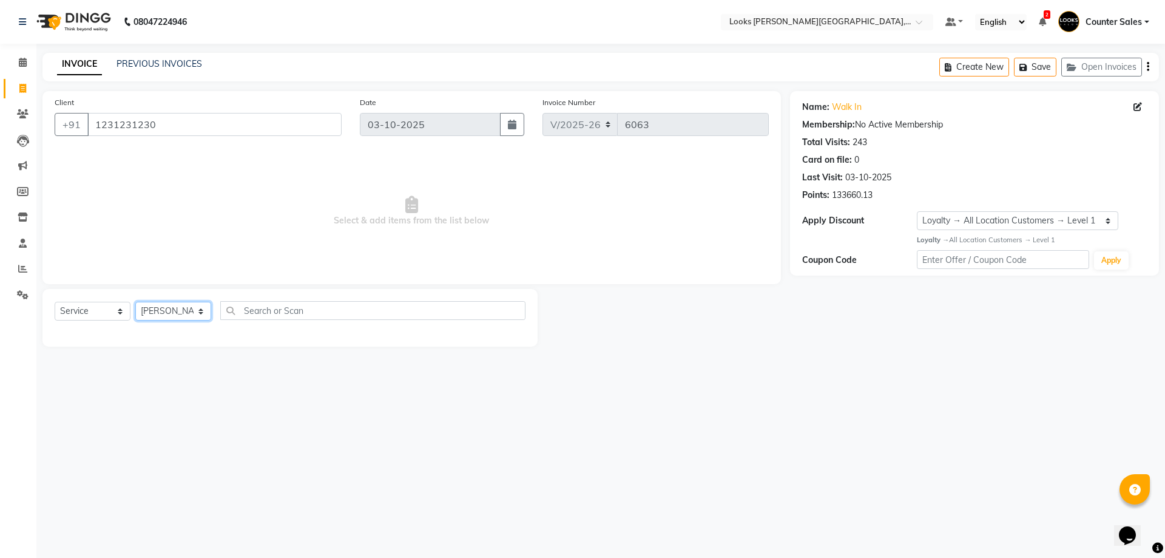
click at [135, 302] on select "Select Stylist Ajay [PERSON_NAME] [PERSON_NAME] Counter Sales [PERSON_NAME] Kri…" at bounding box center [173, 311] width 76 height 19
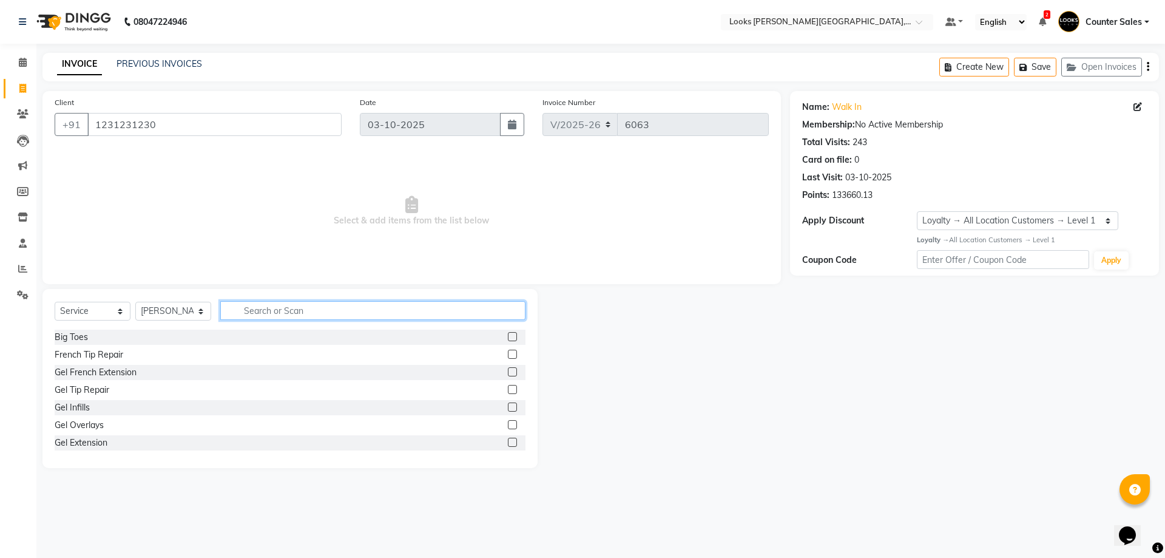
click at [337, 315] on input "text" at bounding box center [372, 310] width 305 height 19
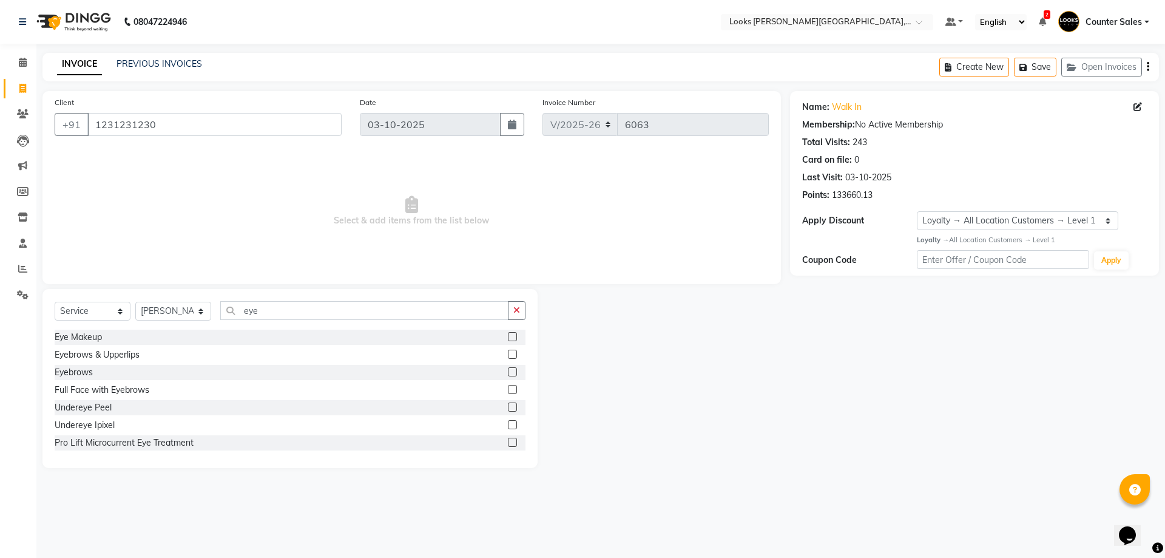
click at [508, 372] on label at bounding box center [512, 371] width 9 height 9
click at [508, 372] on input "checkbox" at bounding box center [512, 372] width 8 height 8
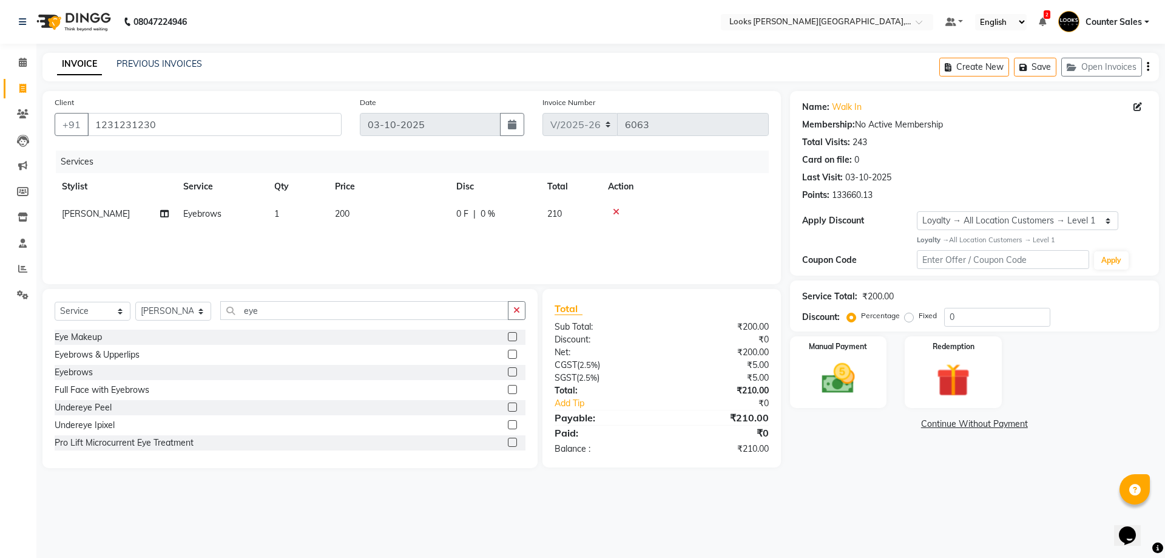
click at [377, 220] on td "200" at bounding box center [388, 213] width 121 height 27
click at [428, 220] on input "200" at bounding box center [445, 217] width 107 height 19
click at [208, 319] on select "Select Stylist Ajay [PERSON_NAME] [PERSON_NAME] Counter Sales [PERSON_NAME] Kri…" at bounding box center [173, 311] width 76 height 19
click at [135, 302] on select "Select Stylist Ajay [PERSON_NAME] [PERSON_NAME] Counter Sales [PERSON_NAME] Kri…" at bounding box center [173, 311] width 76 height 19
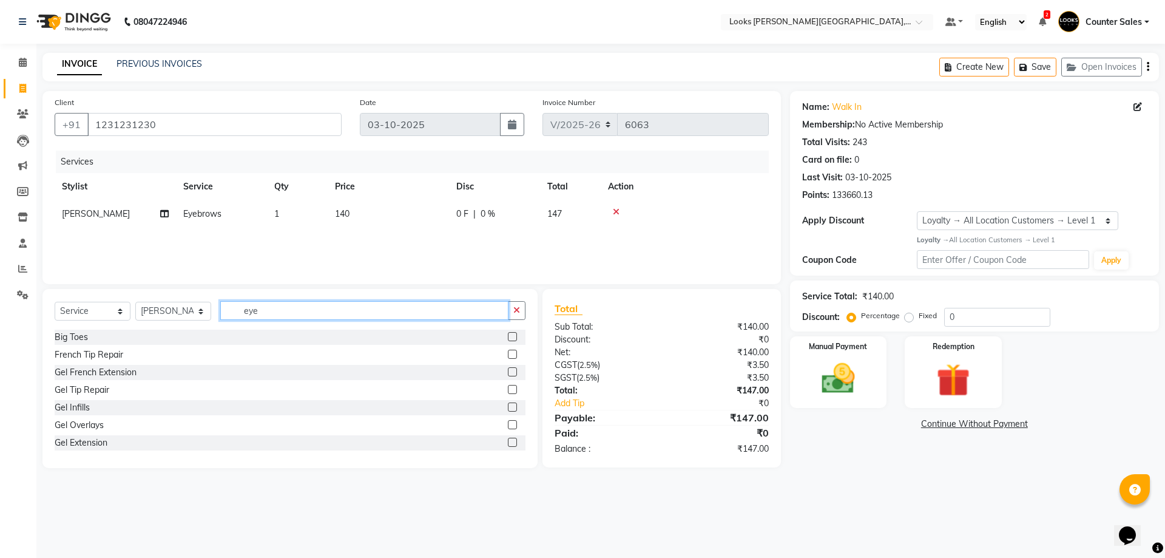
click at [337, 307] on input "eye" at bounding box center [364, 310] width 288 height 19
click at [508, 354] on label at bounding box center [512, 354] width 9 height 9
click at [508, 354] on input "checkbox" at bounding box center [512, 355] width 8 height 8
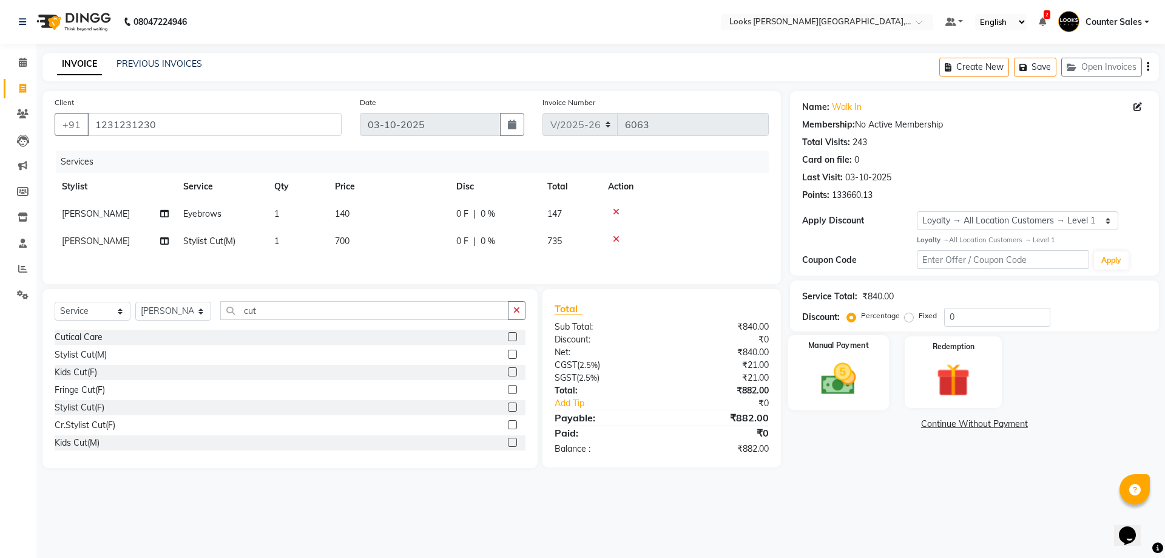
click at [859, 379] on img at bounding box center [838, 379] width 56 height 40
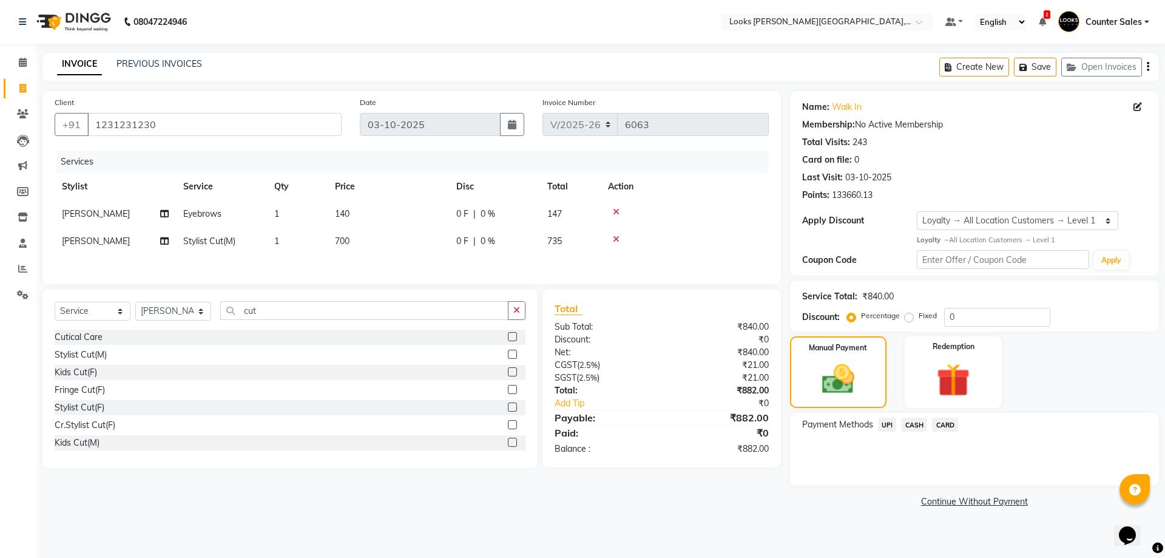
click at [887, 424] on span "UPI" at bounding box center [887, 425] width 19 height 14
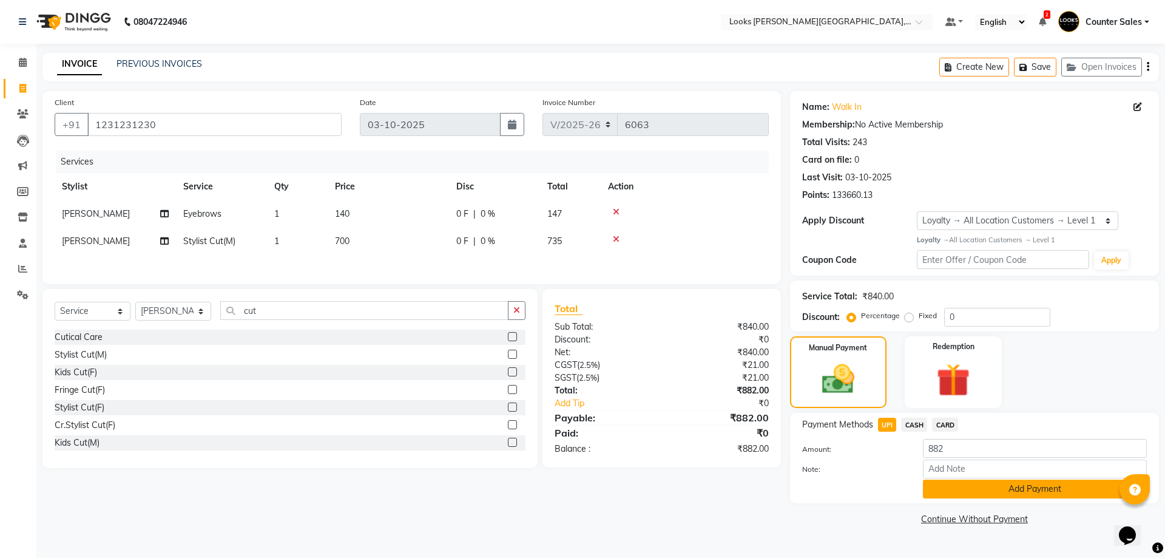
click at [1027, 488] on button "Add Payment" at bounding box center [1035, 488] width 224 height 19
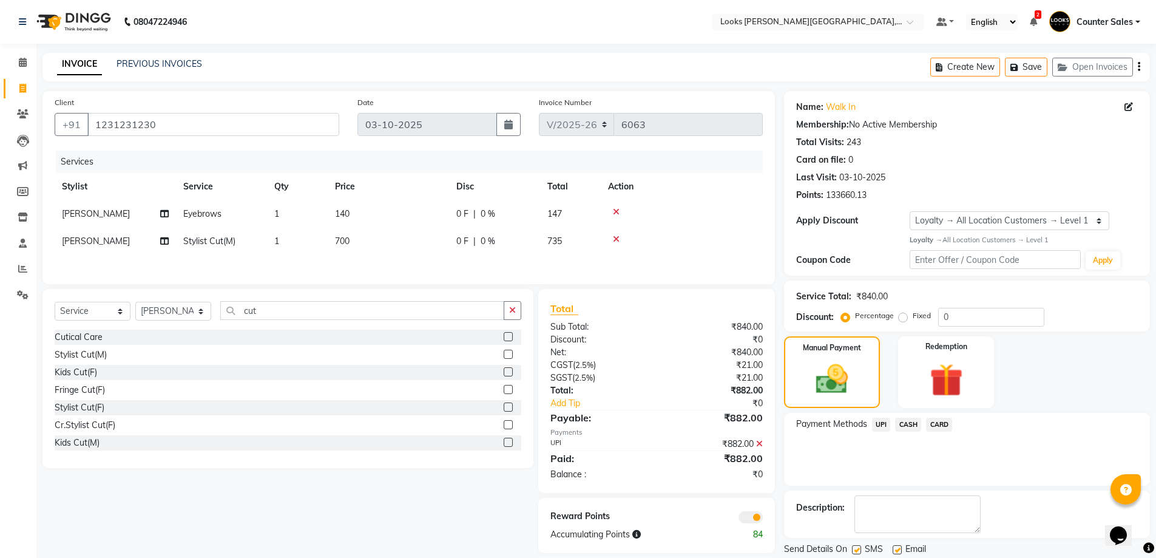
scroll to position [39, 0]
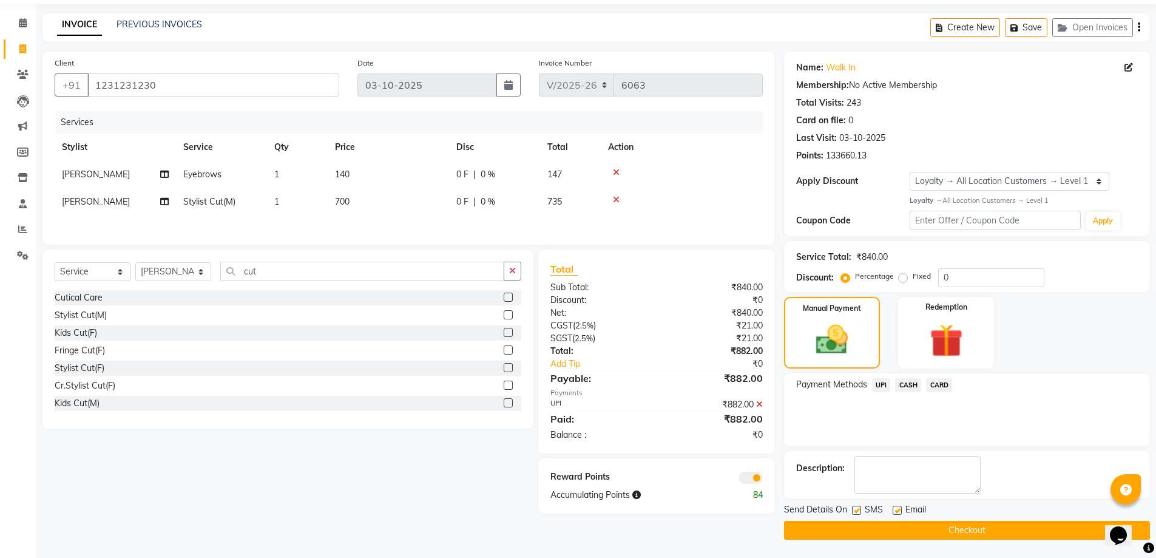
click at [989, 539] on button "Checkout" at bounding box center [967, 530] width 366 height 19
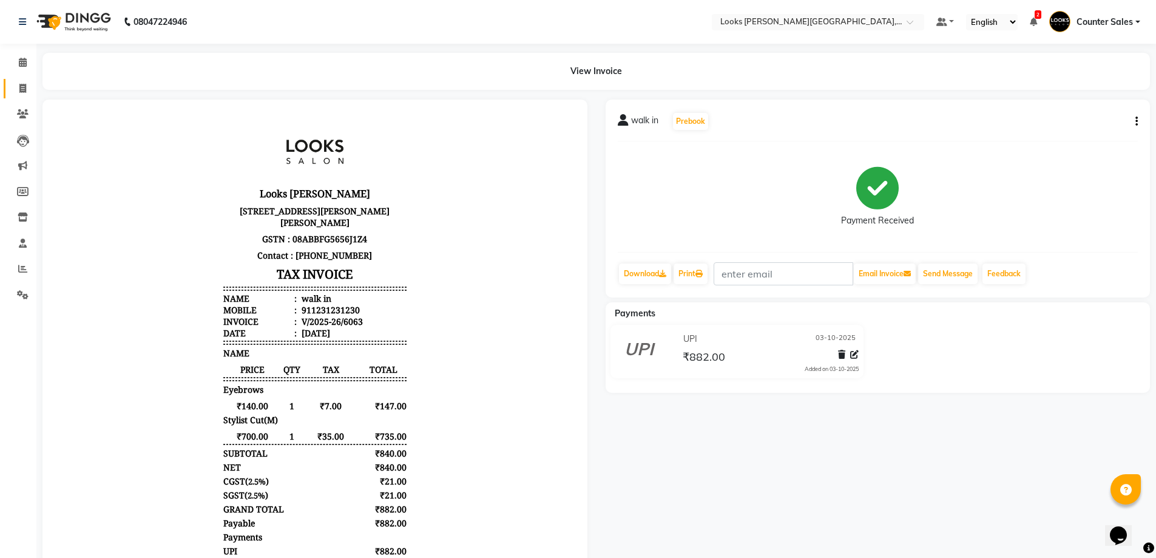
click at [5, 81] on link "Invoice" at bounding box center [18, 89] width 29 height 20
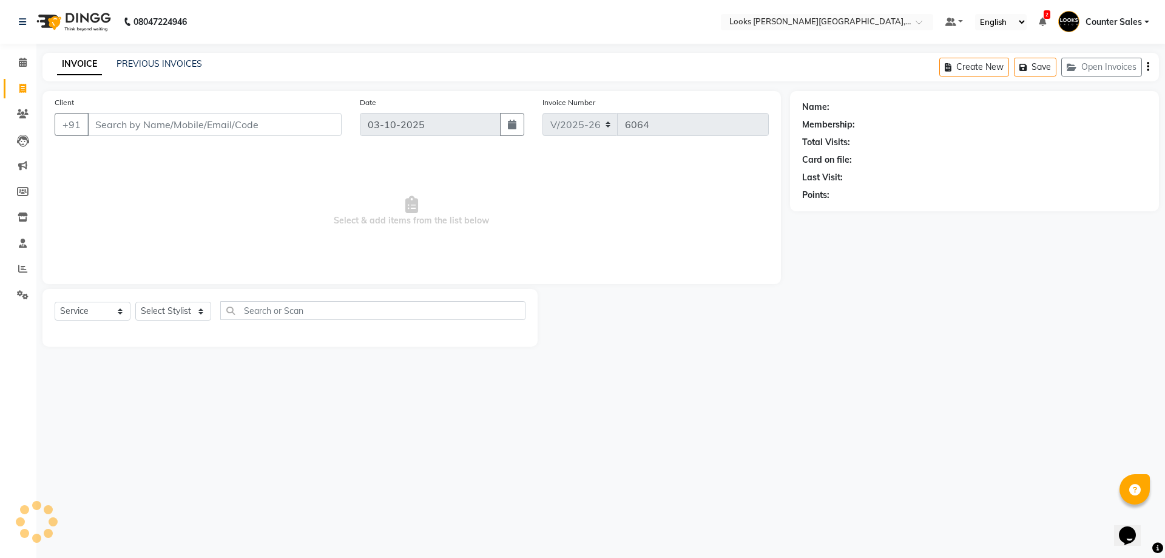
click at [22, 88] on icon at bounding box center [22, 88] width 7 height 9
click at [11, 66] on link "Calendar" at bounding box center [18, 63] width 29 height 20
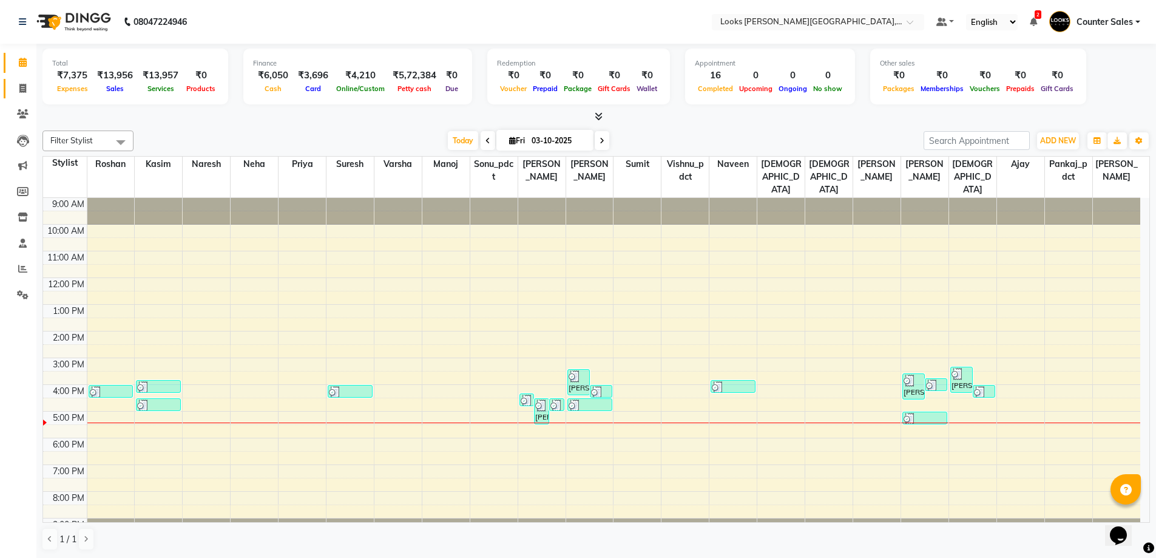
click at [12, 88] on span at bounding box center [22, 89] width 21 height 14
select select "service"
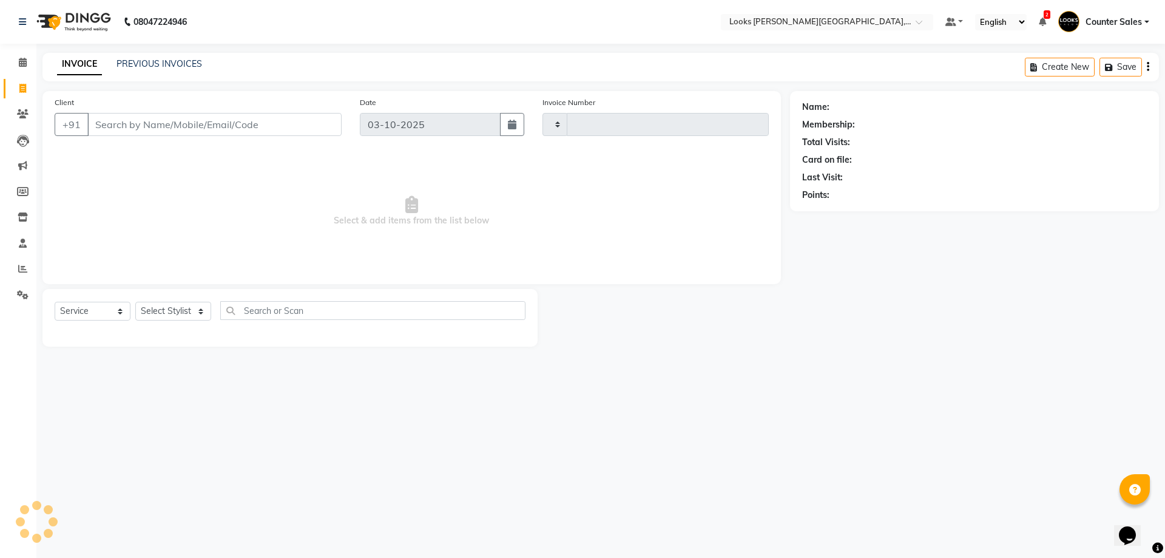
click at [178, 126] on input "Client" at bounding box center [214, 124] width 254 height 23
type input "6064"
select select "4385"
click at [16, 299] on span at bounding box center [22, 295] width 21 height 14
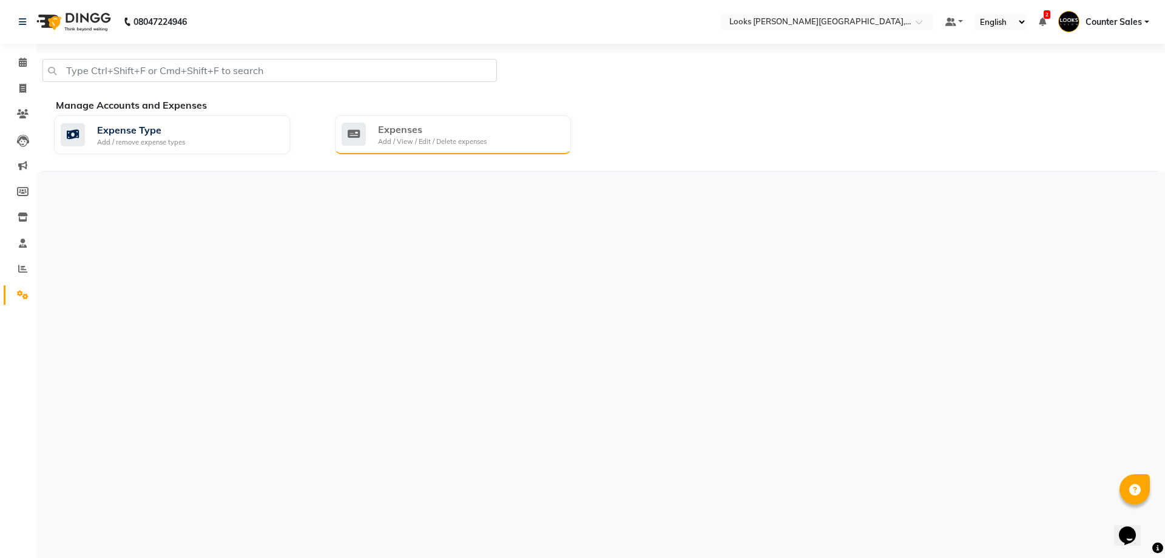
click at [447, 130] on div "Expenses" at bounding box center [432, 129] width 109 height 15
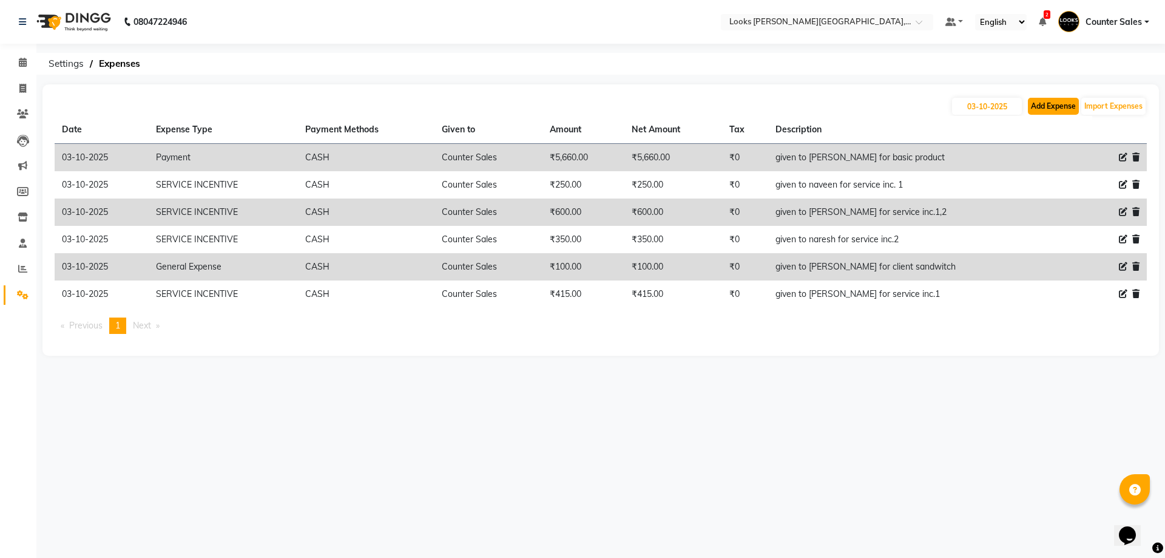
click at [1056, 107] on button "Add Expense" at bounding box center [1053, 106] width 51 height 17
select select "1"
select select "3192"
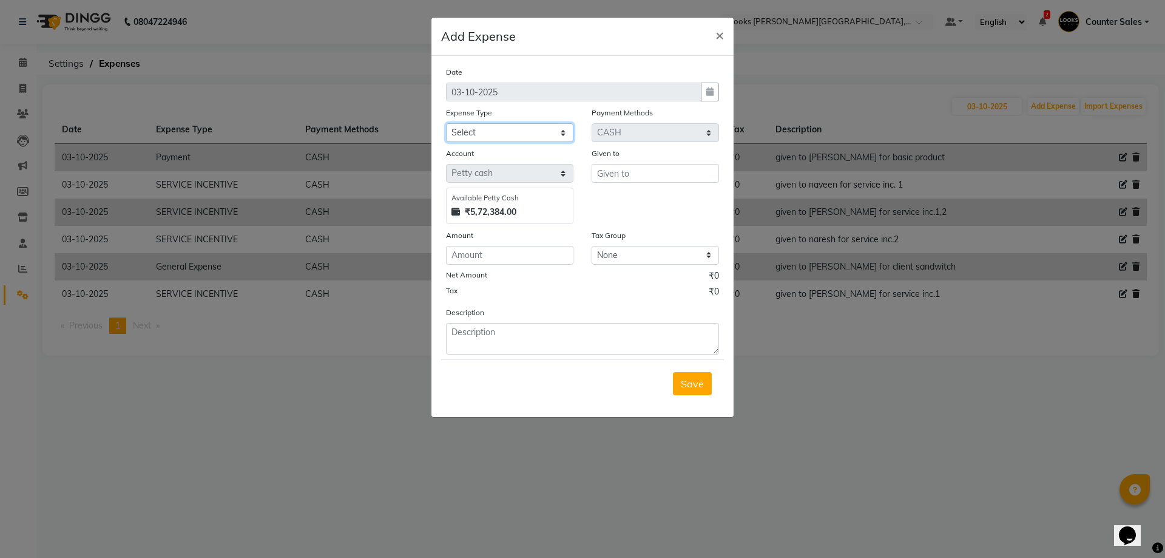
click at [544, 126] on select "Select Accommodation Aesthetics Bank Deposit BLINKIT Cash Handover Client Refun…" at bounding box center [509, 132] width 127 height 19
select select "24170"
click at [446, 123] on select "Select Accommodation Aesthetics Bank Deposit BLINKIT Cash Handover Client Refun…" at bounding box center [509, 132] width 127 height 19
click at [637, 169] on input "text" at bounding box center [655, 173] width 127 height 19
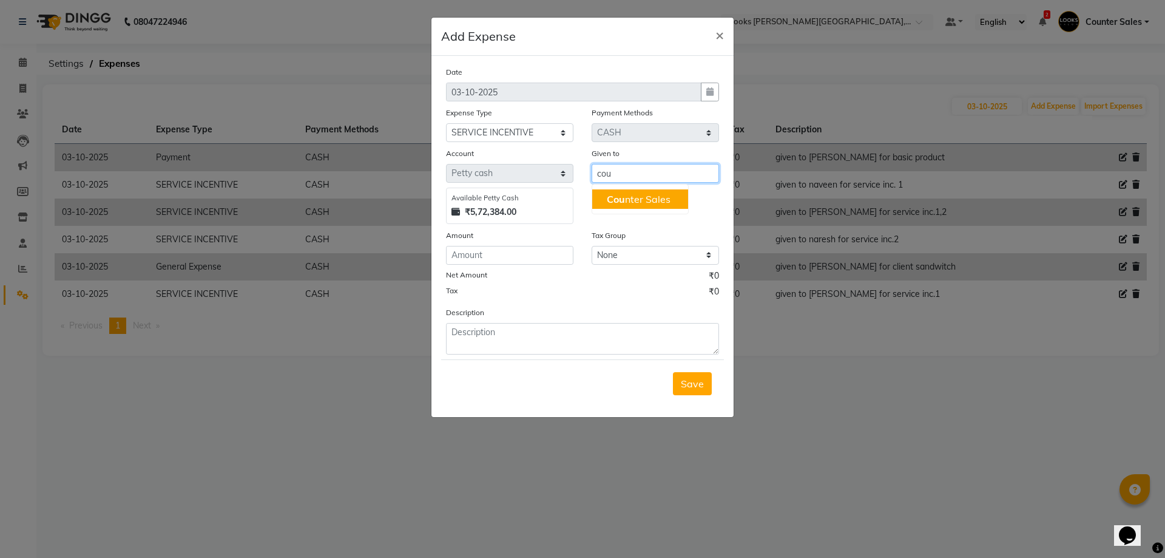
click at [638, 195] on ngb-highlight "Cou nter Sales" at bounding box center [639, 199] width 64 height 12
type input "Counter Sales"
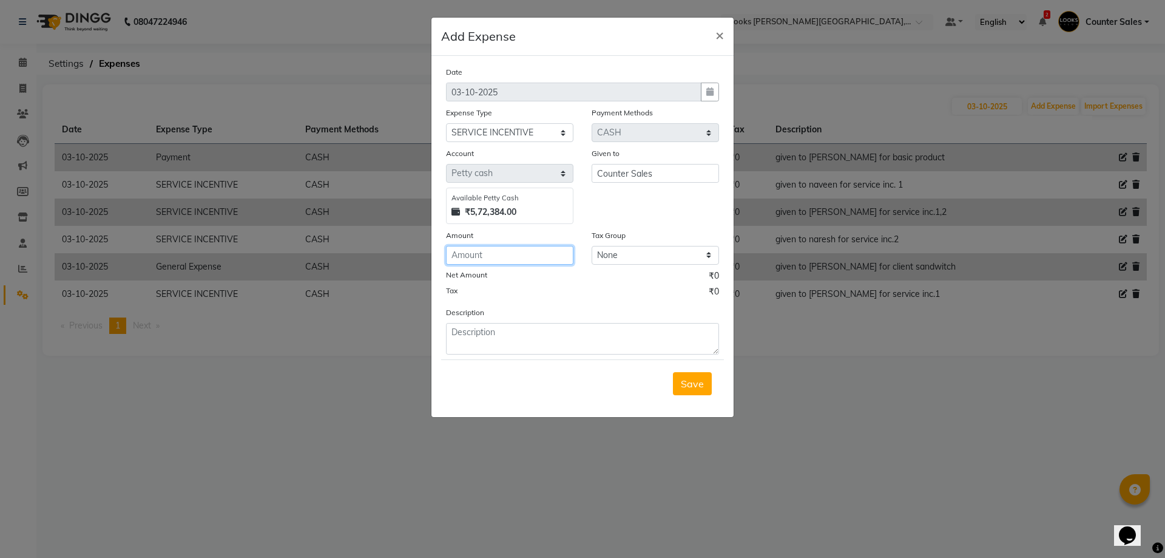
click at [503, 257] on input "number" at bounding box center [509, 255] width 127 height 19
type input "200"
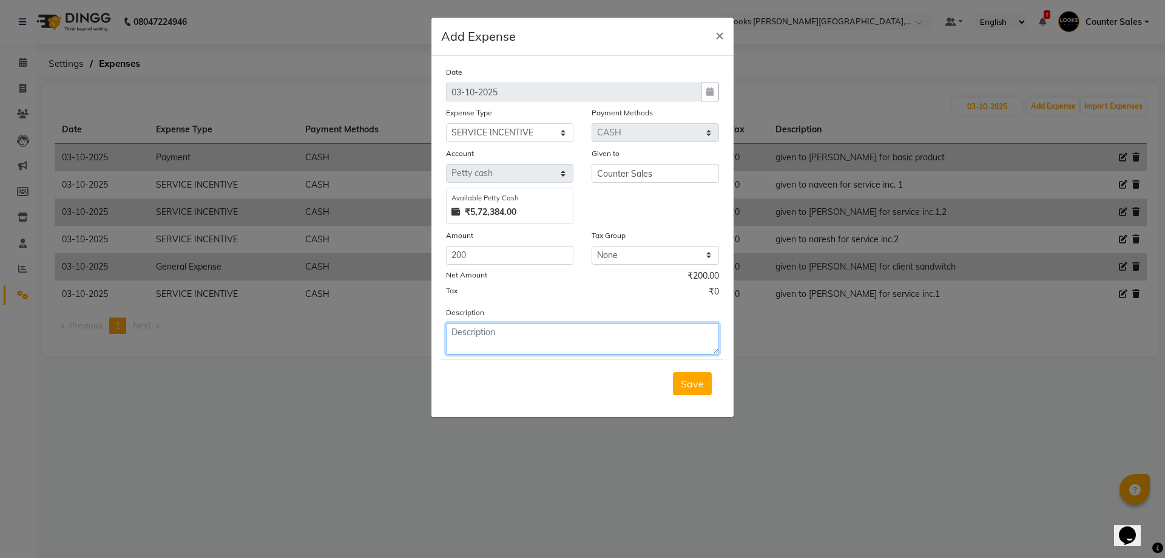
click at [541, 329] on textarea at bounding box center [582, 339] width 273 height 32
type textarea "given to roshan for service inc.1"
click at [689, 388] on span "Save" at bounding box center [692, 383] width 23 height 12
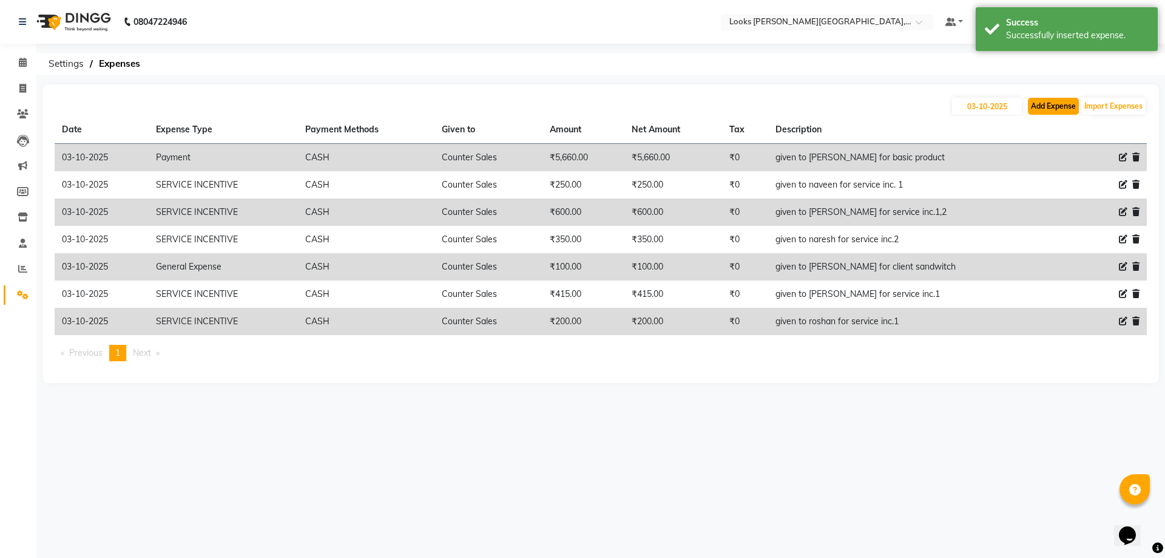
click at [1051, 107] on button "Add Expense" at bounding box center [1053, 106] width 51 height 17
select select "1"
select select "3192"
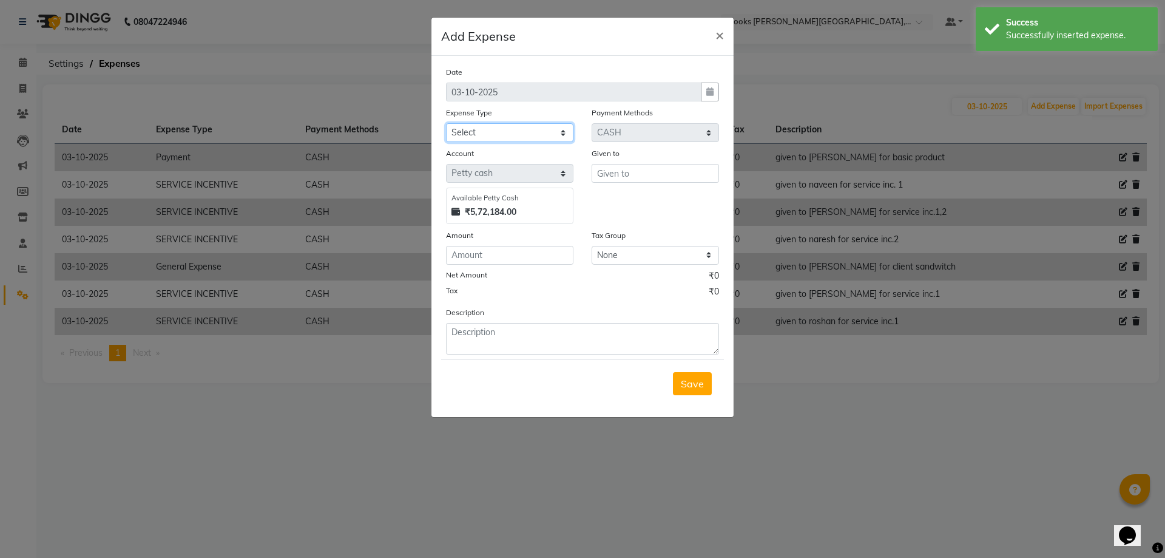
click at [532, 127] on select "Select Accommodation Aesthetics Bank Deposit BLINKIT Cash Handover Client Refun…" at bounding box center [509, 132] width 127 height 19
select select "24170"
click at [446, 123] on select "Select Accommodation Aesthetics Bank Deposit BLINKIT Cash Handover Client Refun…" at bounding box center [509, 132] width 127 height 19
click at [657, 175] on input "text" at bounding box center [655, 173] width 127 height 19
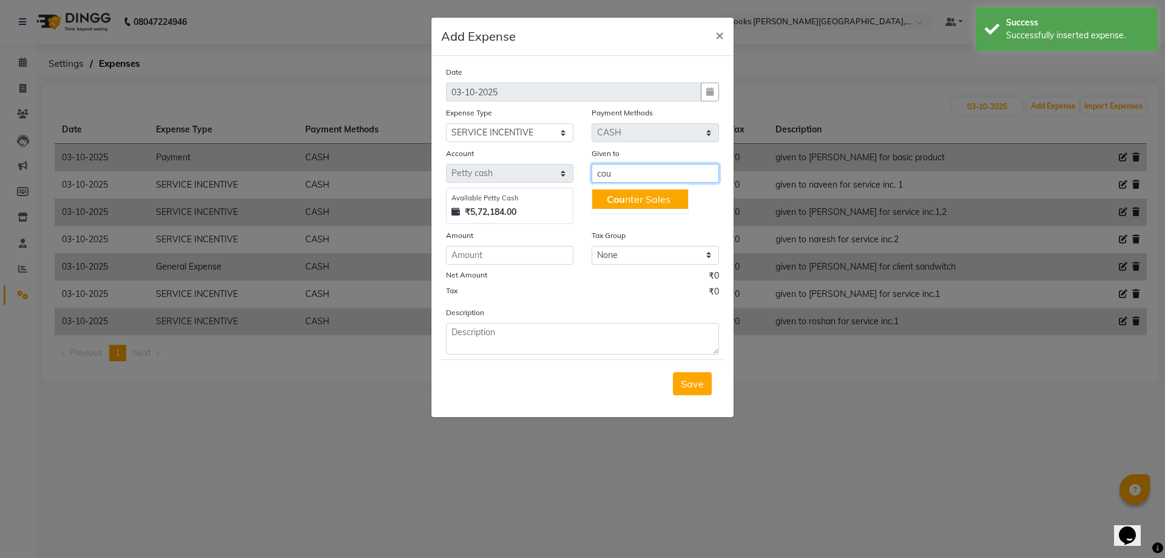
click at [644, 198] on ngb-highlight "Cou nter Sales" at bounding box center [639, 199] width 64 height 12
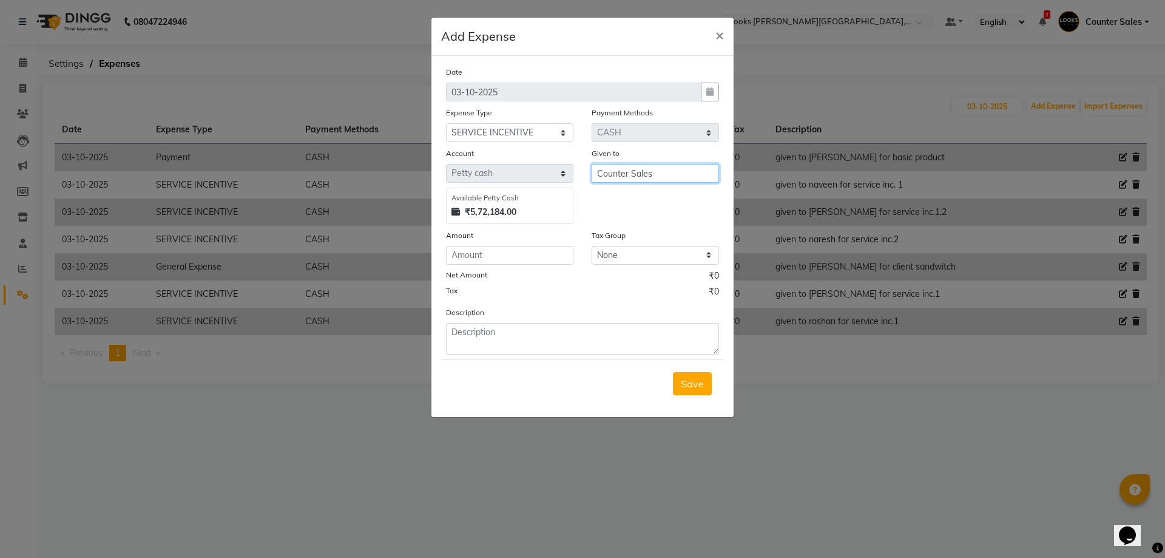
type input "Counter Sales"
click at [523, 250] on input "number" at bounding box center [509, 255] width 127 height 19
type input "900"
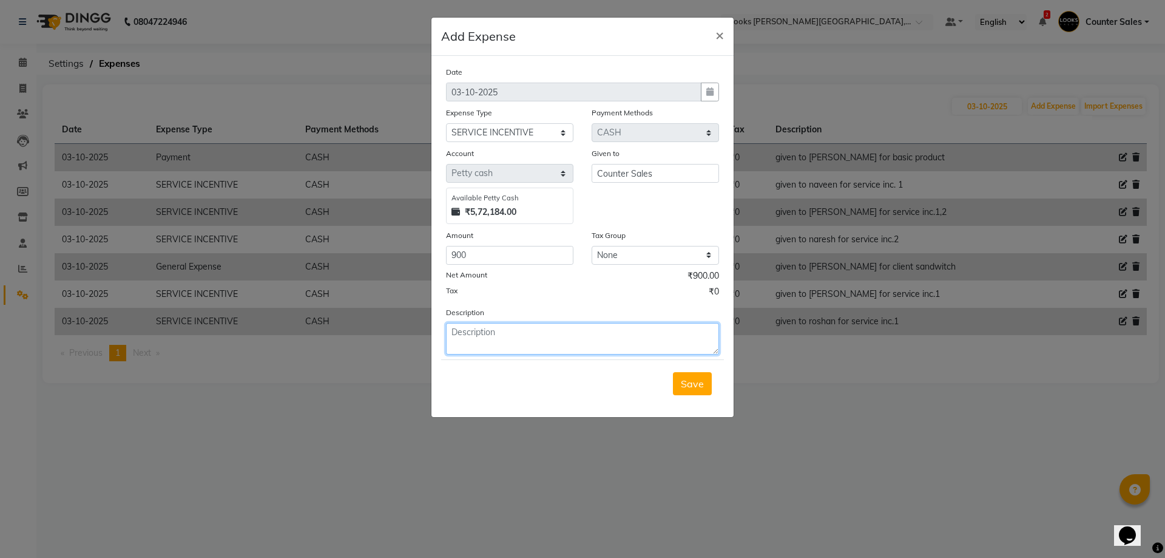
click at [540, 336] on textarea at bounding box center [582, 339] width 273 height 32
type textarea "given to kasim for service inc . 1,2"
click at [696, 387] on span "Save" at bounding box center [692, 383] width 23 height 12
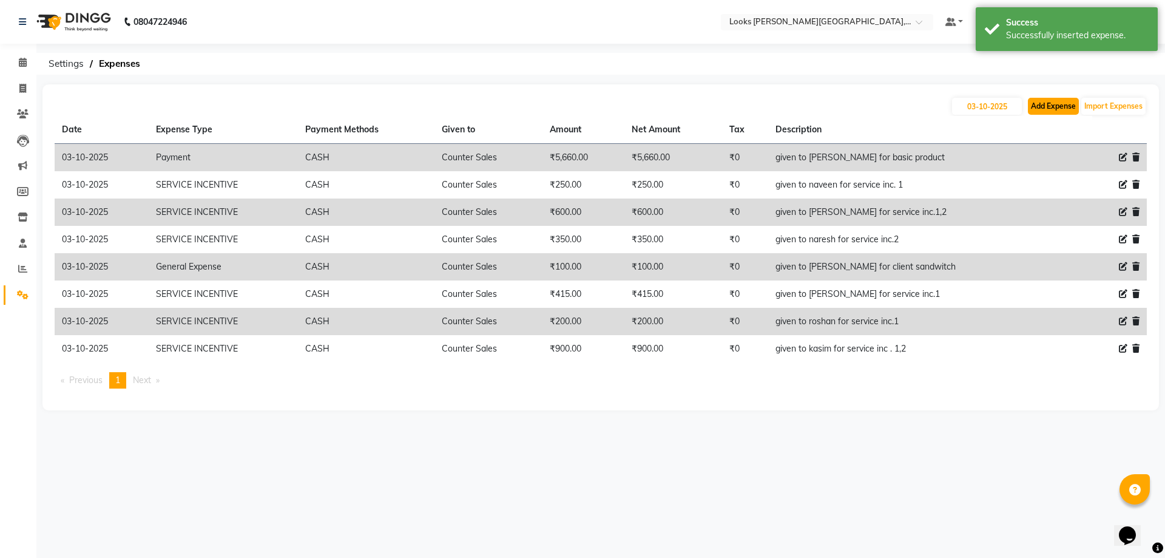
click at [1046, 106] on button "Add Expense" at bounding box center [1053, 106] width 51 height 17
select select "1"
select select "3192"
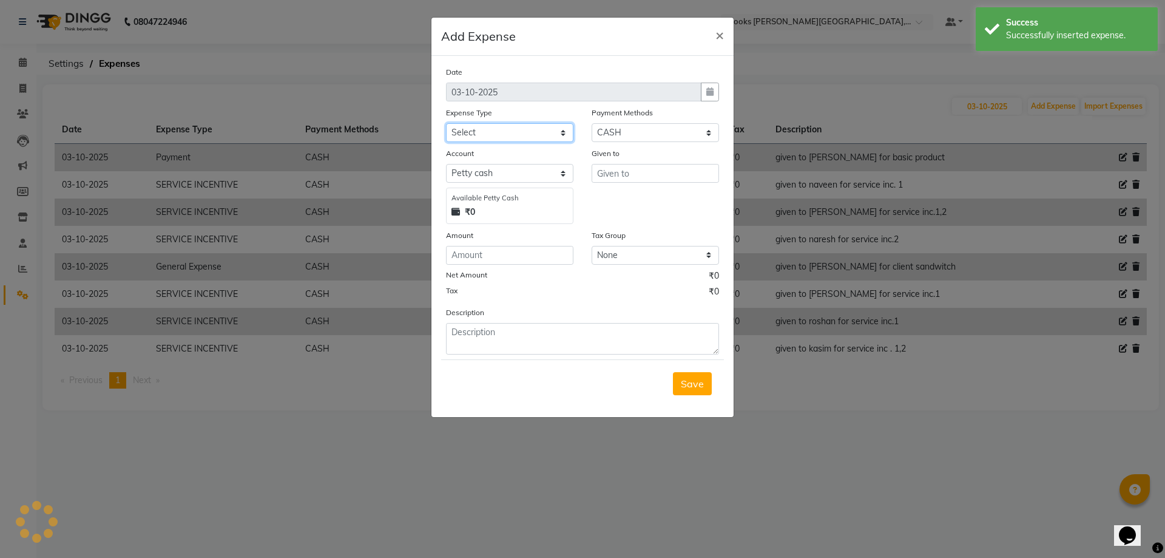
click at [549, 132] on select "Select Accommodation Aesthetics Bank Deposit BLINKIT Cash Handover Client Refun…" at bounding box center [509, 132] width 127 height 19
select select "24170"
click at [446, 123] on select "Select Accommodation Aesthetics Bank Deposit BLINKIT Cash Handover Client Refun…" at bounding box center [509, 132] width 127 height 19
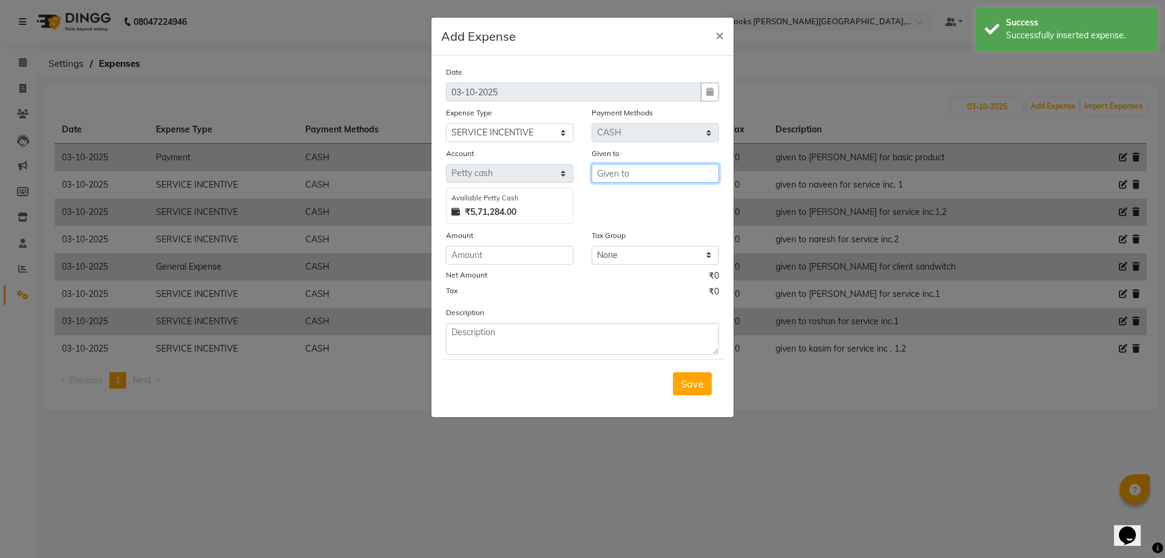
click at [658, 182] on input "text" at bounding box center [655, 173] width 127 height 19
click at [648, 200] on ngb-highlight "Cou nter Sales" at bounding box center [639, 199] width 64 height 12
type input "Counter Sales"
click at [535, 259] on input "number" at bounding box center [509, 255] width 127 height 19
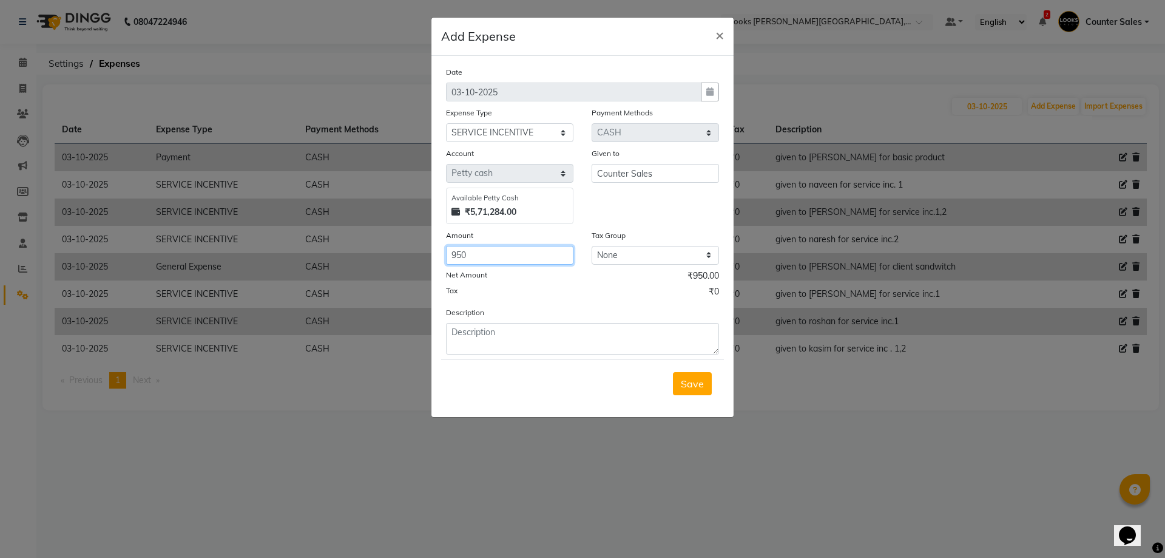
type input "950"
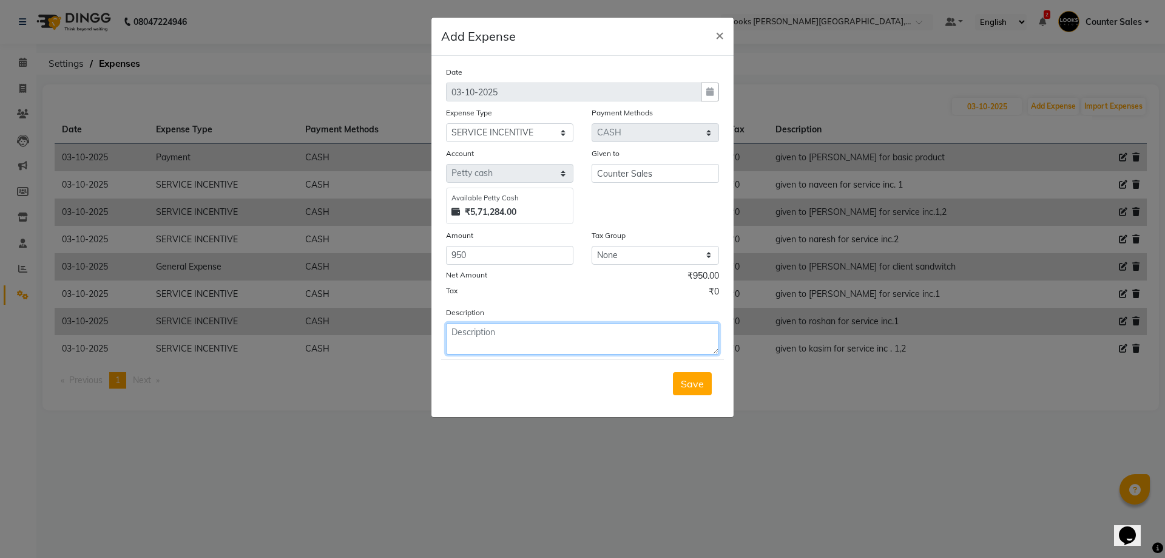
click at [550, 351] on textarea at bounding box center [582, 339] width 273 height 32
type textarea "given to neha for service inc. 2"
click at [703, 390] on button "Save" at bounding box center [692, 383] width 39 height 23
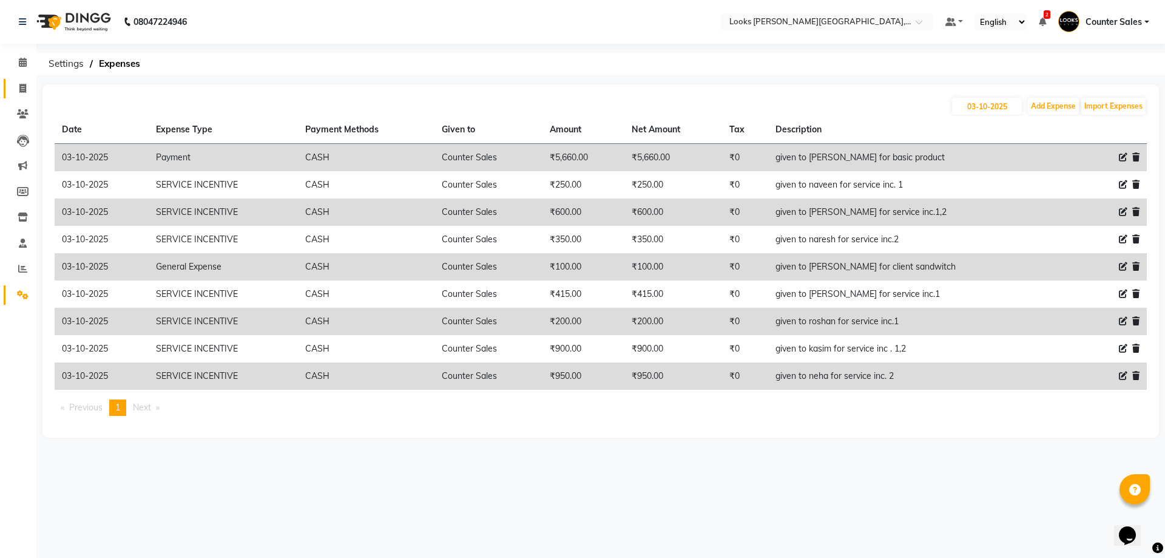
click at [22, 87] on icon at bounding box center [22, 88] width 7 height 9
select select "service"
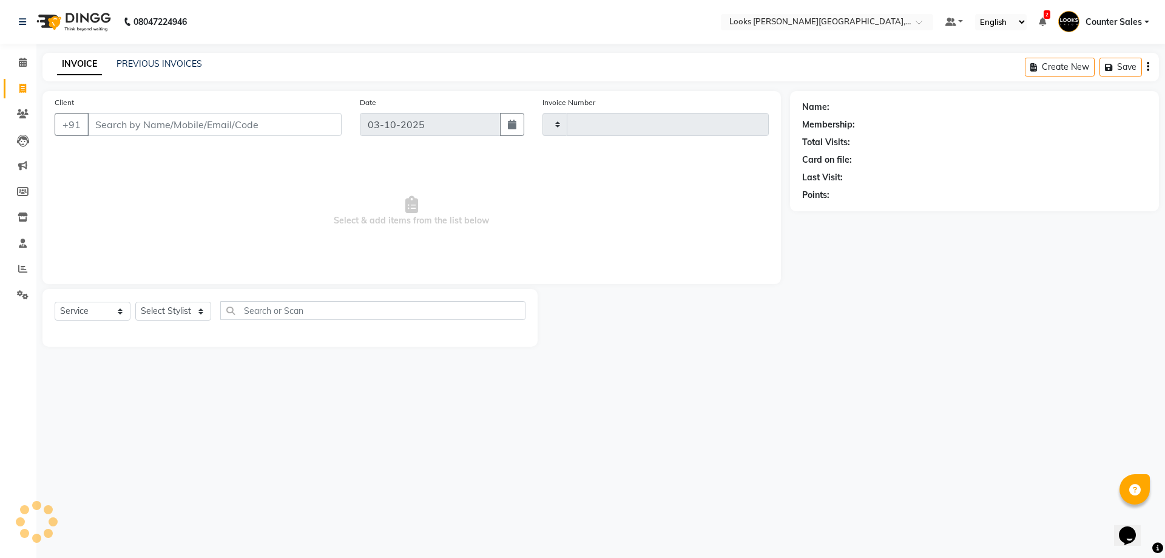
click at [214, 121] on input "Client" at bounding box center [214, 124] width 254 height 23
type input "6064"
select select "4385"
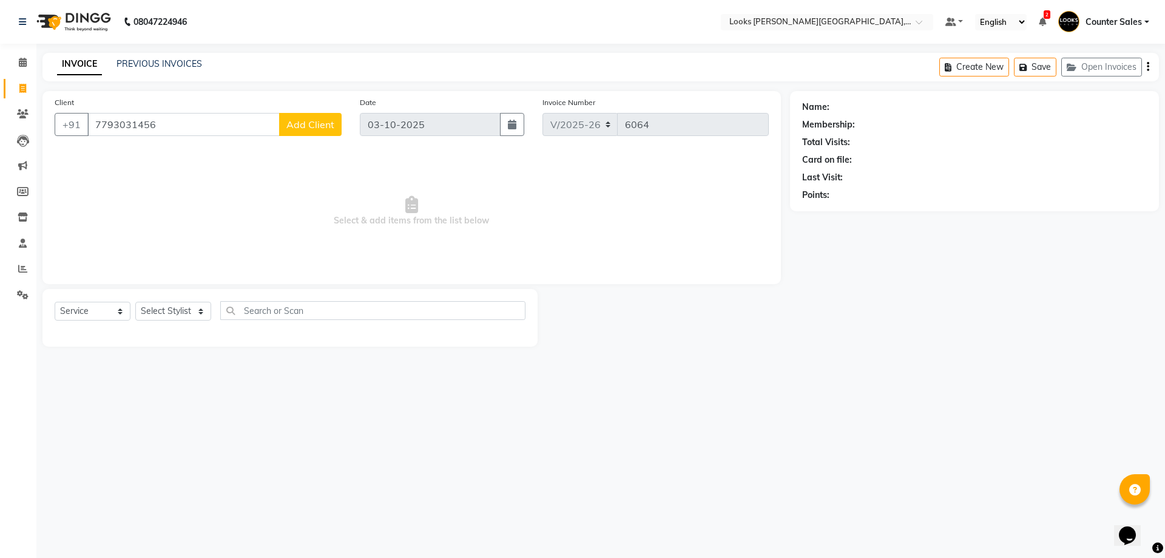
type input "7793031456"
click at [307, 131] on button "Add Client" at bounding box center [310, 124] width 63 height 23
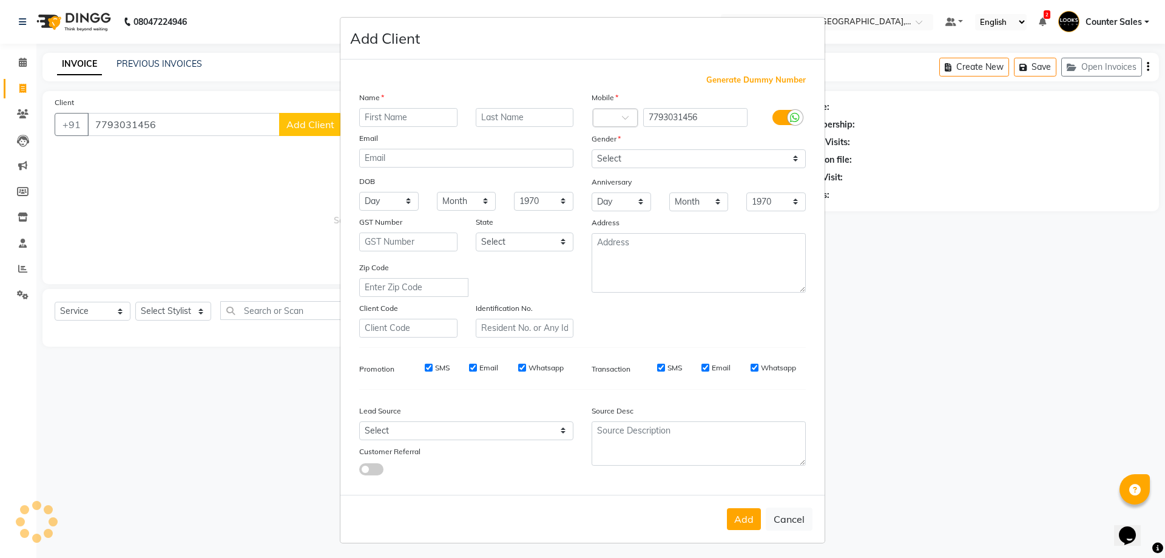
click at [419, 119] on input "text" at bounding box center [408, 117] width 98 height 19
type input "shelin"
click at [791, 154] on select "Select Male Female Other Prefer Not To Say" at bounding box center [699, 158] width 214 height 19
select select "male"
click at [592, 149] on select "Select Male Female Other Prefer Not To Say" at bounding box center [699, 158] width 214 height 19
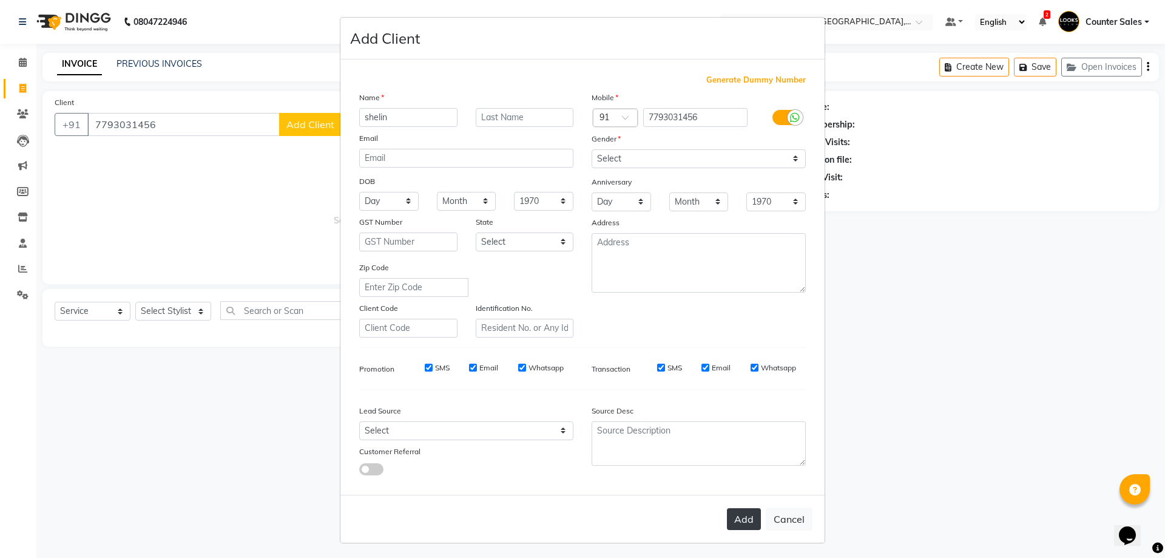
click at [736, 523] on button "Add" at bounding box center [744, 519] width 34 height 22
click at [194, 303] on ngb-modal-window "Add Client Generate Dummy Number Name shelin Email DOB Day 01 02 03 04 05 06 07…" at bounding box center [582, 279] width 1165 height 558
select select
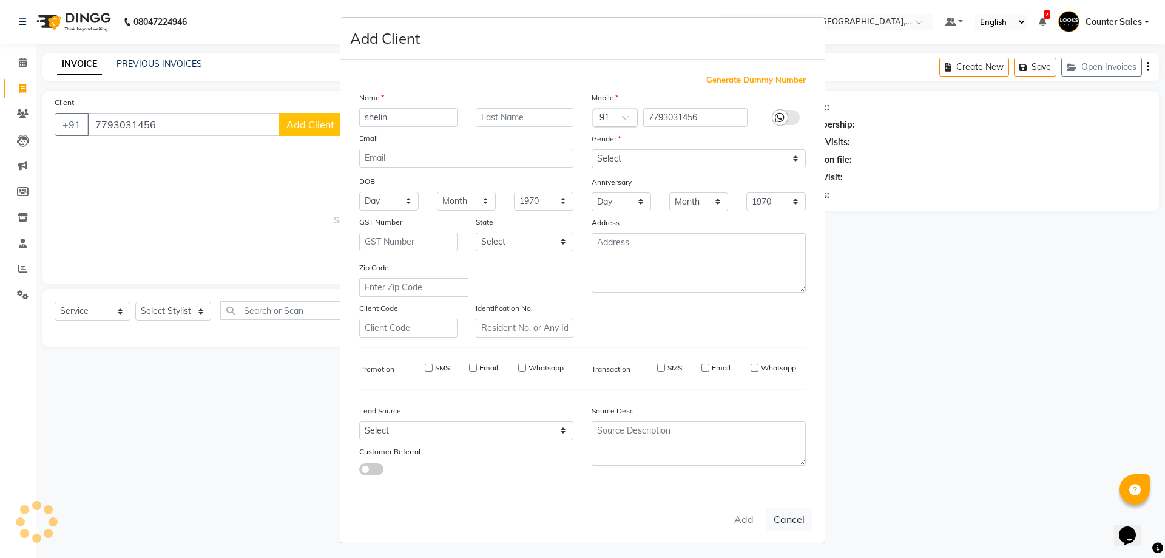
select select
checkbox input "false"
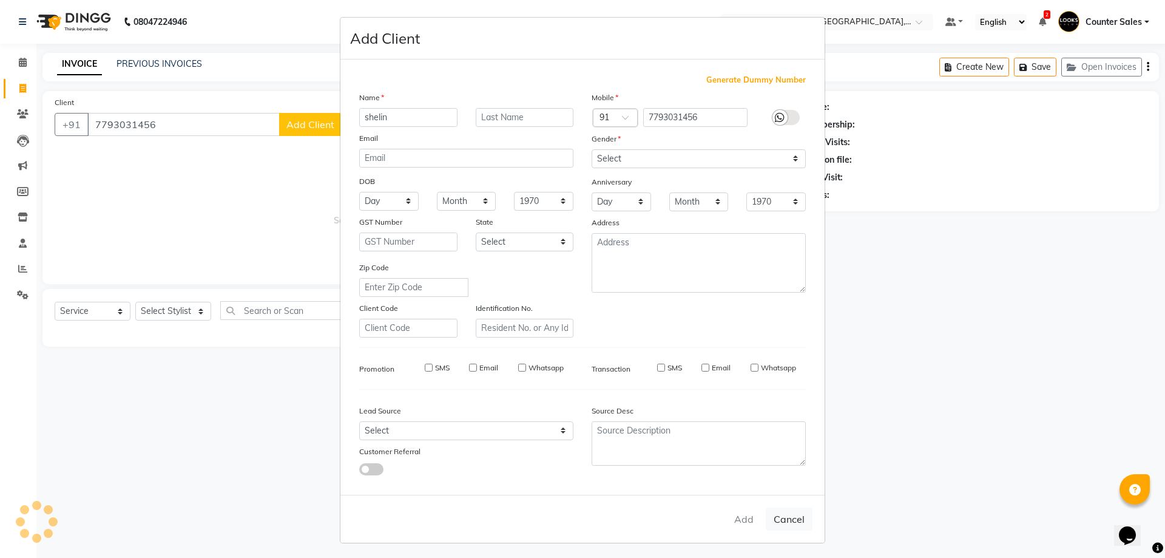
checkbox input "false"
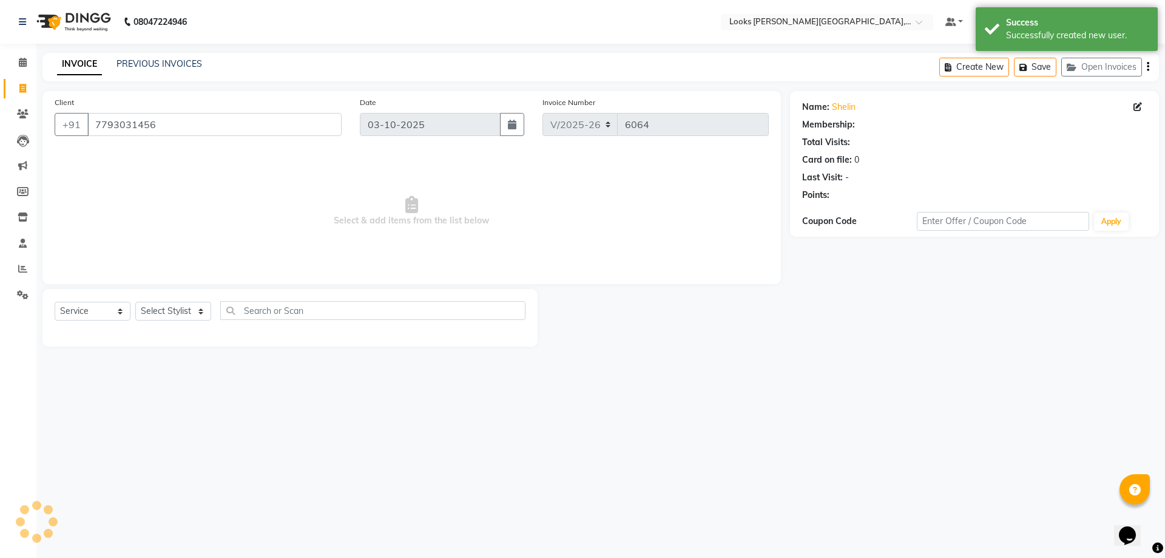
select select "1: Object"
click at [189, 308] on select "Select Stylist Ajay [PERSON_NAME] [PERSON_NAME] Counter Sales [PERSON_NAME] Kri…" at bounding box center [173, 311] width 76 height 19
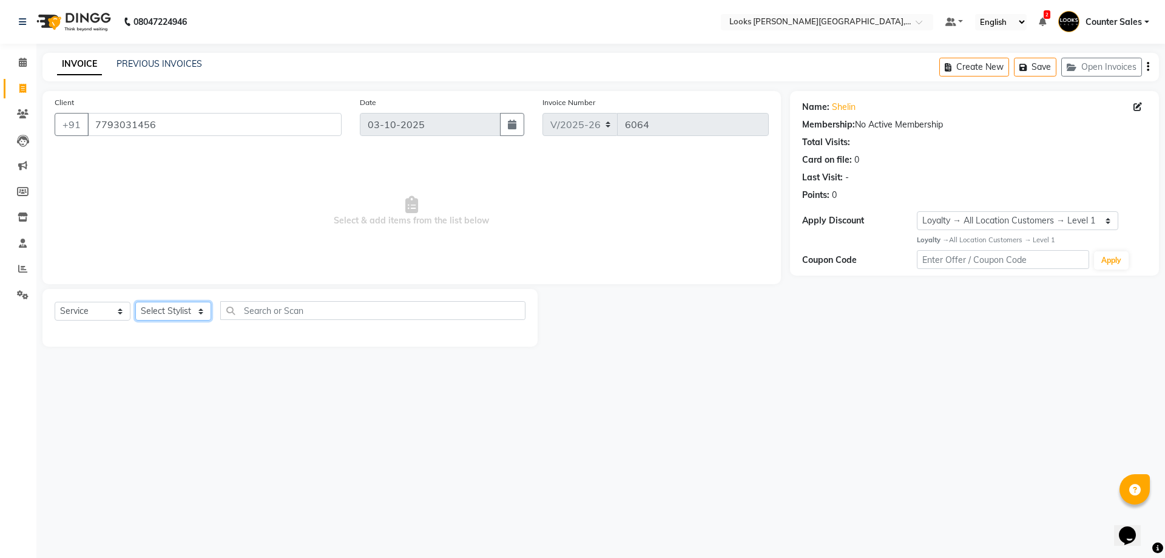
select select "24209"
click at [135, 302] on select "Select Stylist Ajay [PERSON_NAME] [PERSON_NAME] Counter Sales [PERSON_NAME] Kri…" at bounding box center [173, 311] width 76 height 19
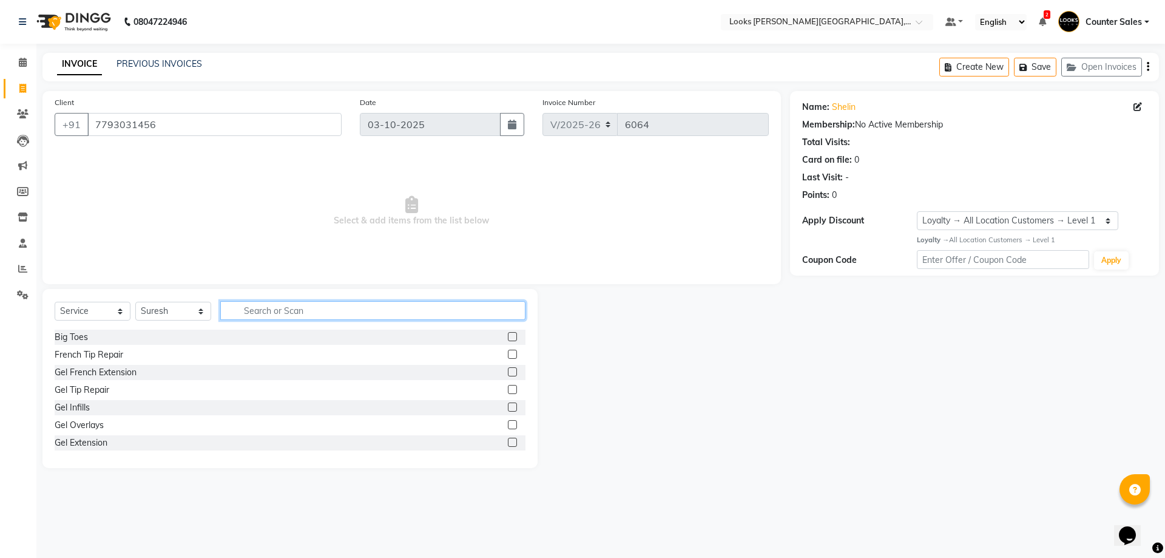
click at [327, 309] on input "text" at bounding box center [372, 310] width 305 height 19
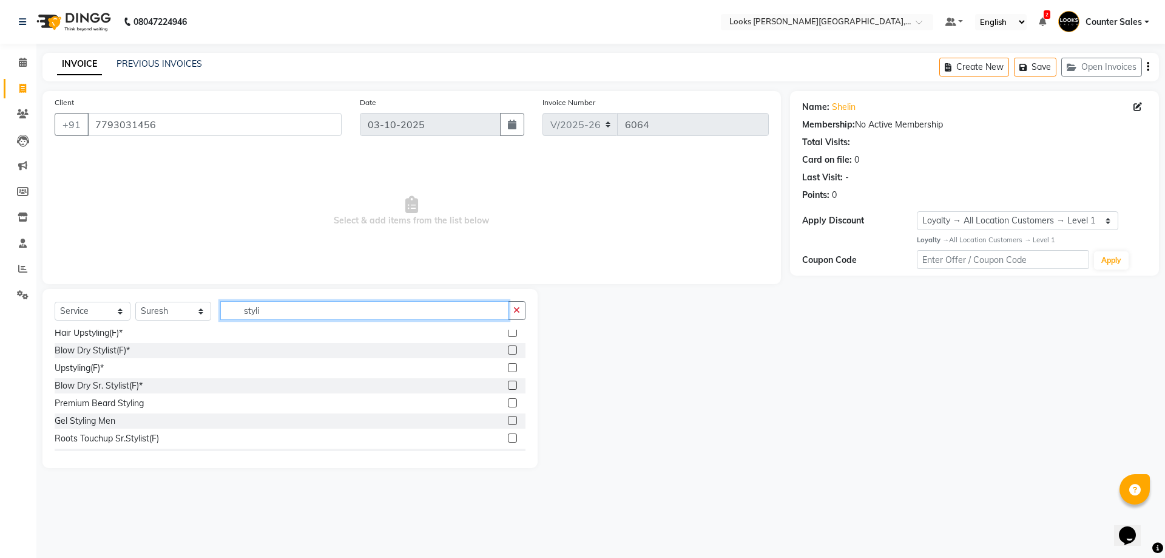
scroll to position [168, 0]
type input "styli"
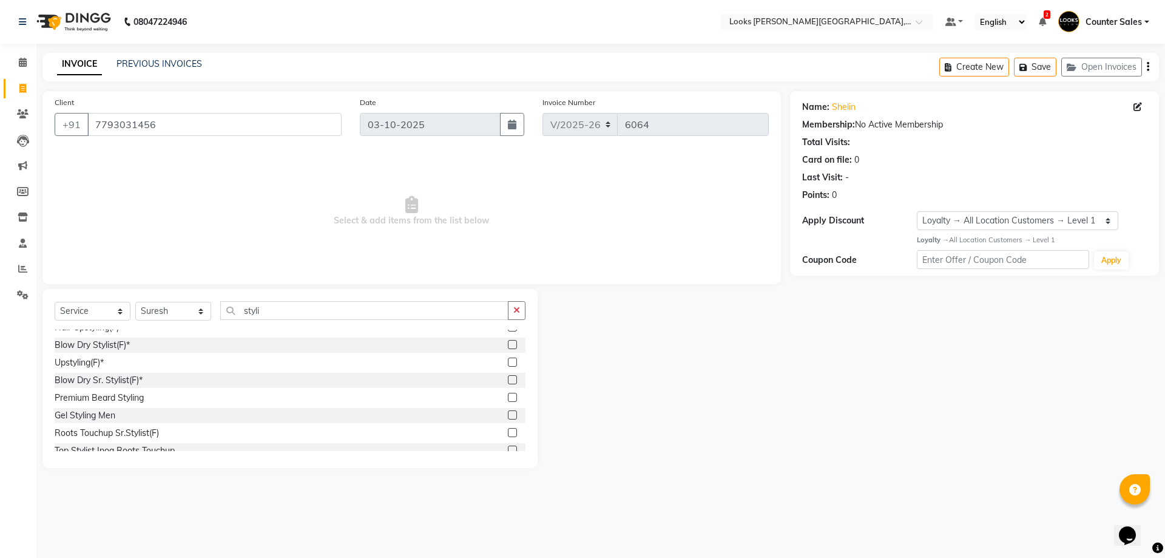
click at [508, 415] on label at bounding box center [512, 414] width 9 height 9
click at [508, 415] on input "checkbox" at bounding box center [512, 415] width 8 height 8
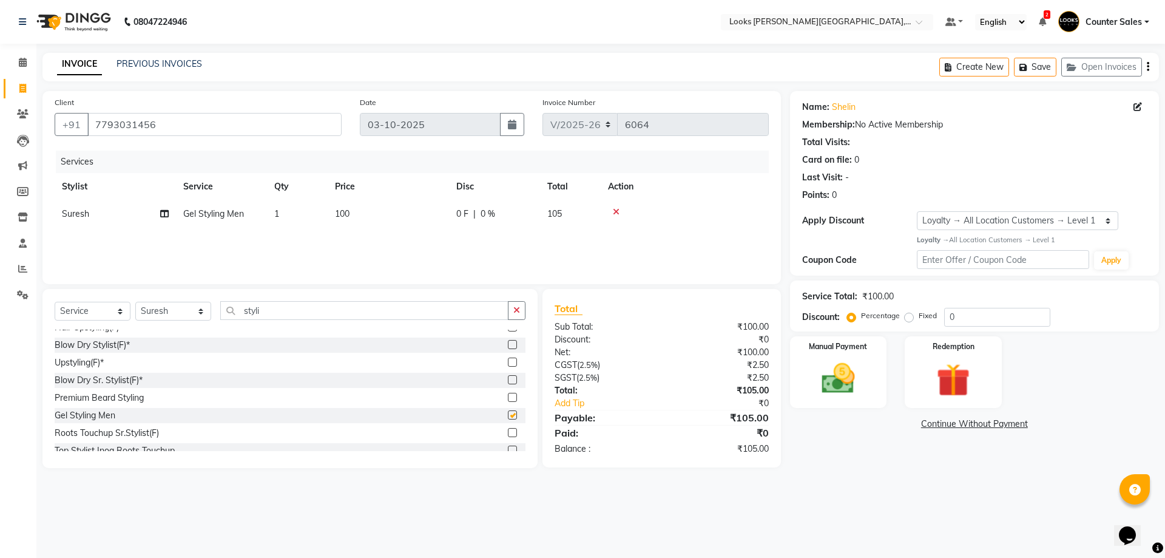
checkbox input "false"
click at [393, 221] on td "100" at bounding box center [388, 213] width 121 height 27
select select "24209"
click at [430, 217] on input "100" at bounding box center [445, 217] width 107 height 19
type input "1"
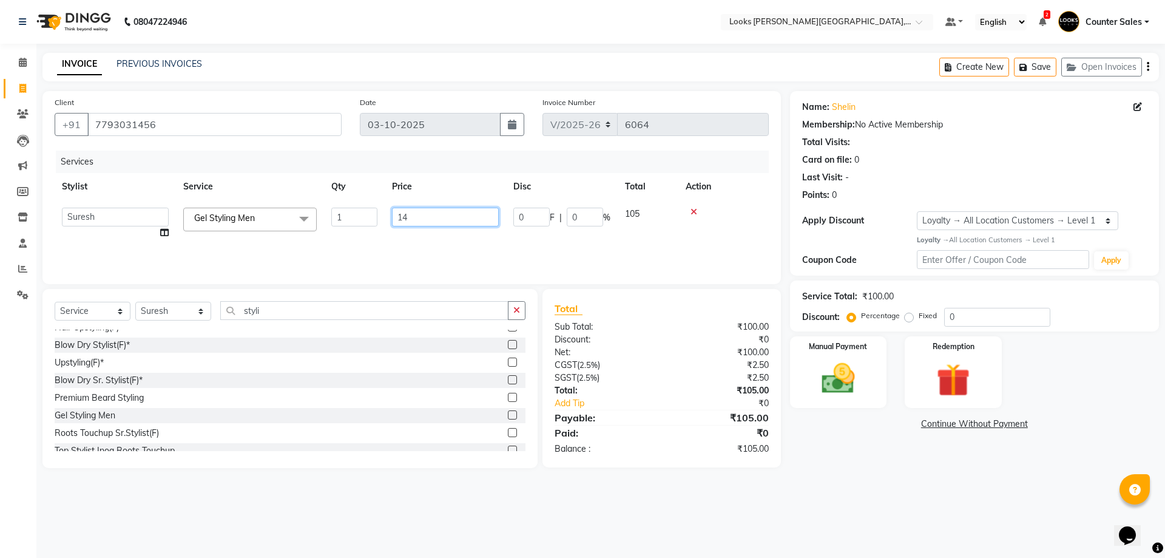
type input "142"
click at [861, 369] on img at bounding box center [838, 379] width 56 height 40
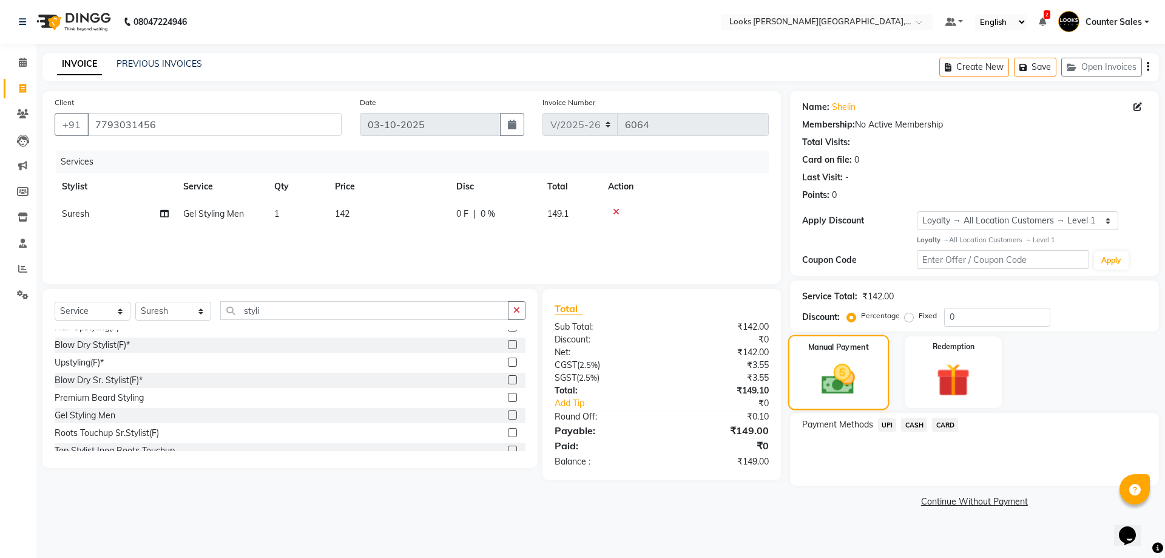
click at [383, 206] on td "142" at bounding box center [388, 213] width 121 height 27
select select "24209"
click at [437, 217] on input "142" at bounding box center [445, 217] width 107 height 19
type input "143"
click at [868, 376] on div "Manual Payment" at bounding box center [838, 371] width 101 height 75
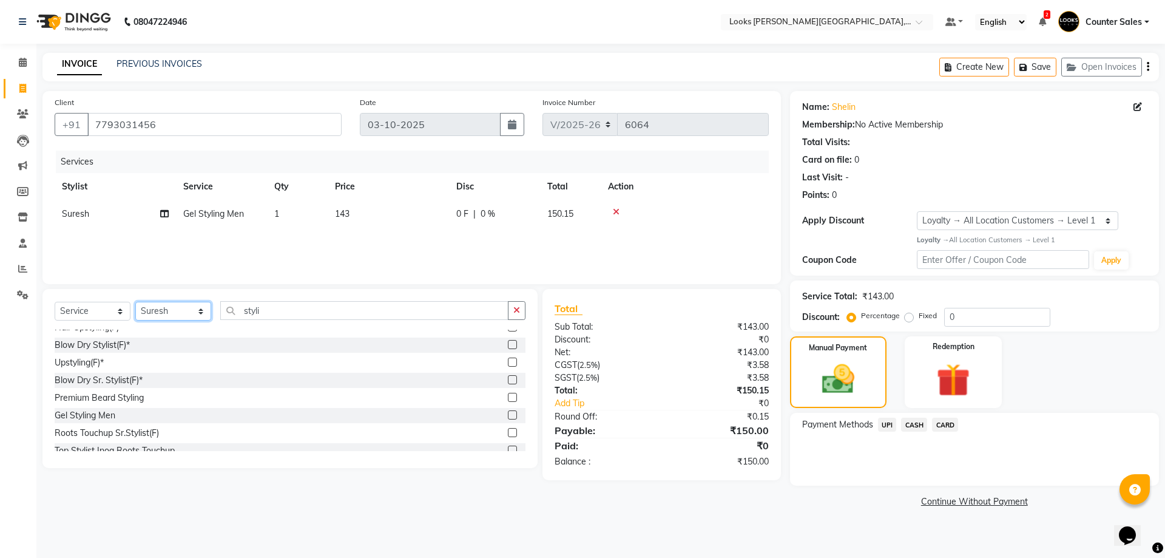
click at [197, 316] on select "Select Stylist Ajay [PERSON_NAME] [PERSON_NAME] Counter Sales [PERSON_NAME] Kri…" at bounding box center [173, 311] width 76 height 19
select select "24202"
click at [135, 302] on select "Select Stylist Ajay [PERSON_NAME] [PERSON_NAME] Counter Sales [PERSON_NAME] Kri…" at bounding box center [173, 311] width 76 height 19
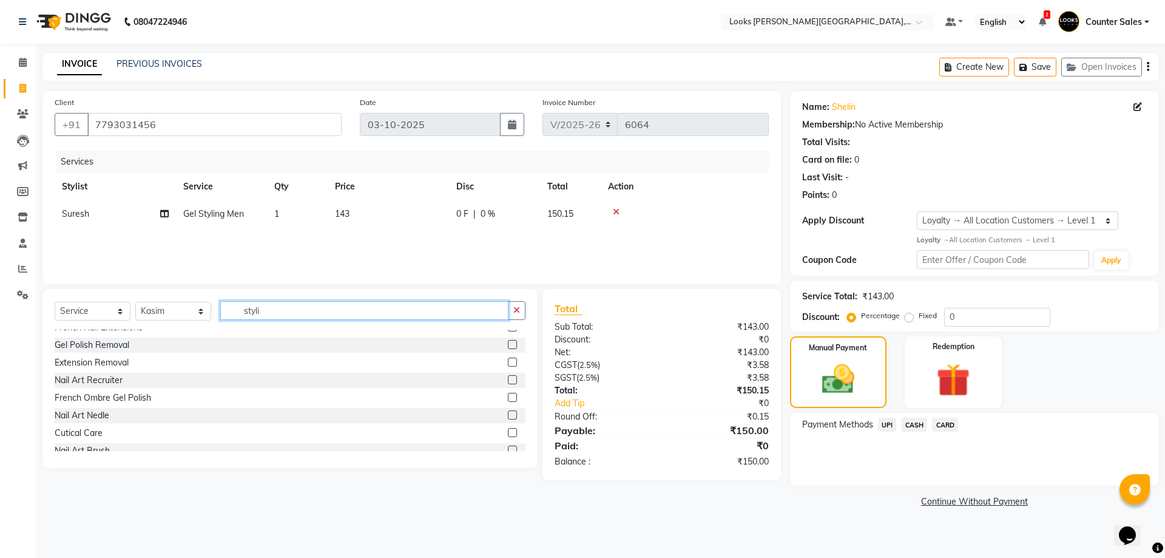
click at [321, 312] on input "styli" at bounding box center [364, 310] width 288 height 19
type input "s"
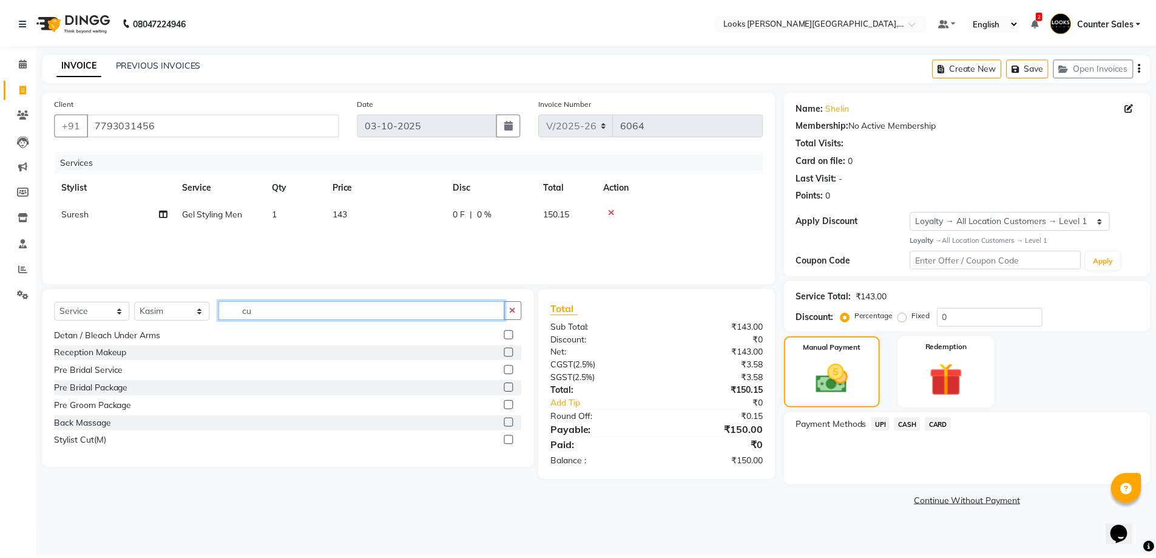
scroll to position [0, 0]
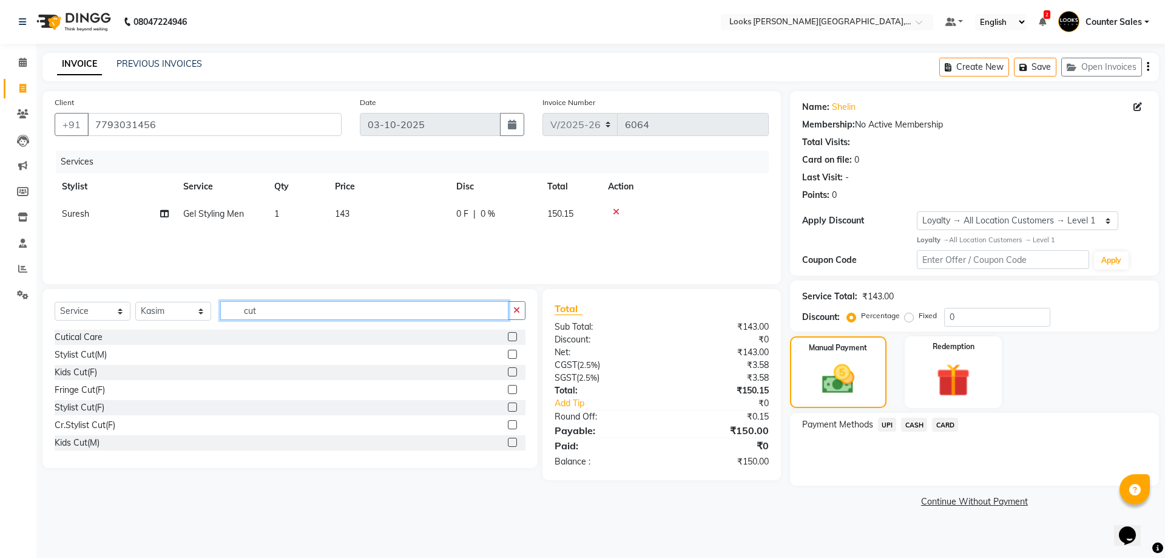
type input "cut"
click at [508, 354] on label at bounding box center [512, 354] width 9 height 9
click at [508, 354] on input "checkbox" at bounding box center [512, 355] width 8 height 8
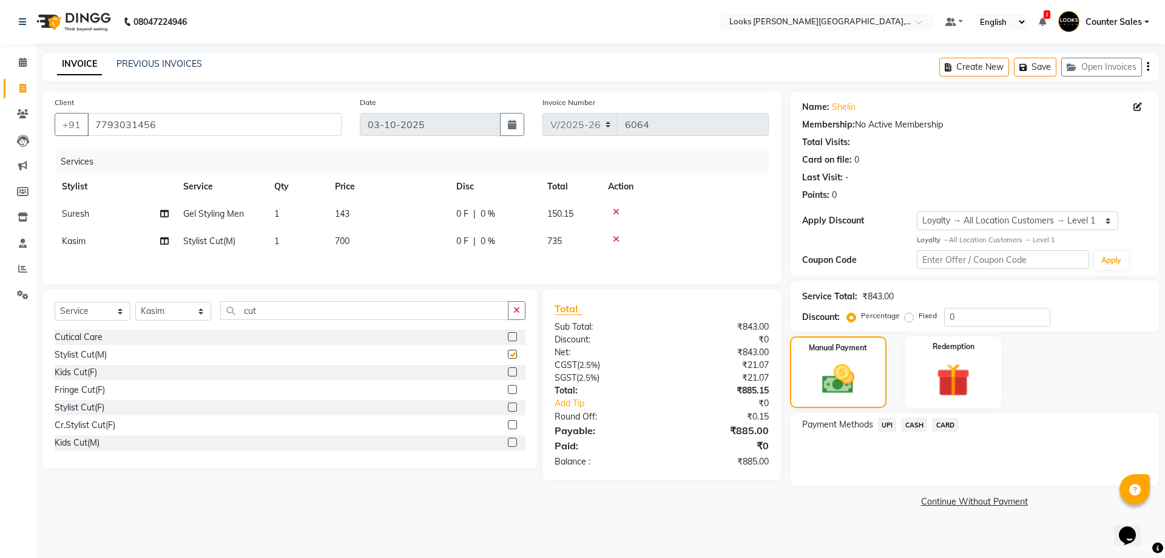
checkbox input "false"
click at [862, 385] on img at bounding box center [838, 378] width 53 height 37
click at [882, 428] on span "UPI" at bounding box center [887, 425] width 19 height 14
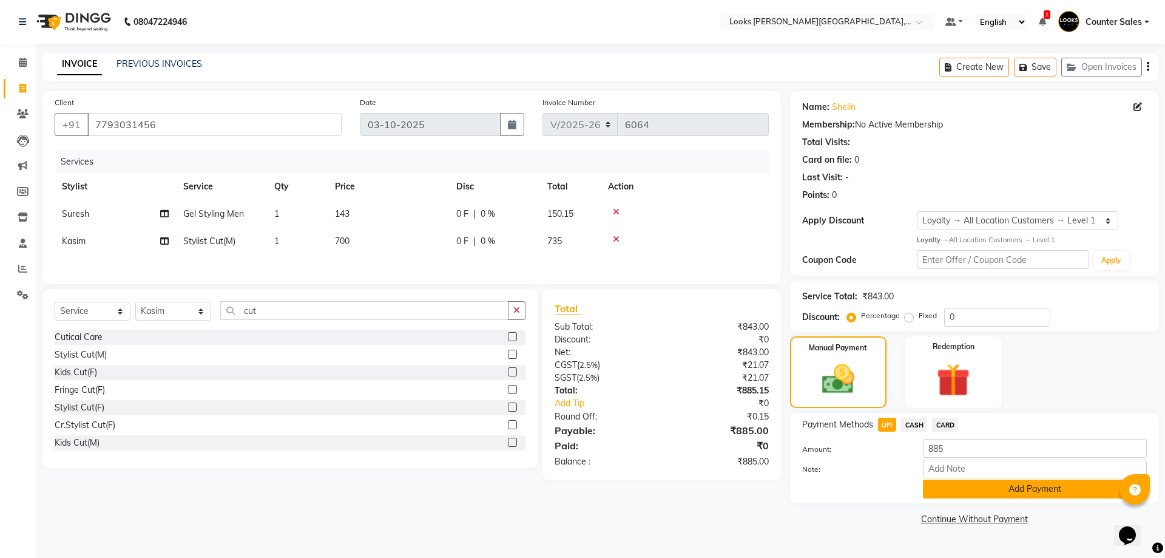
click at [1046, 489] on button "Add Payment" at bounding box center [1035, 488] width 224 height 19
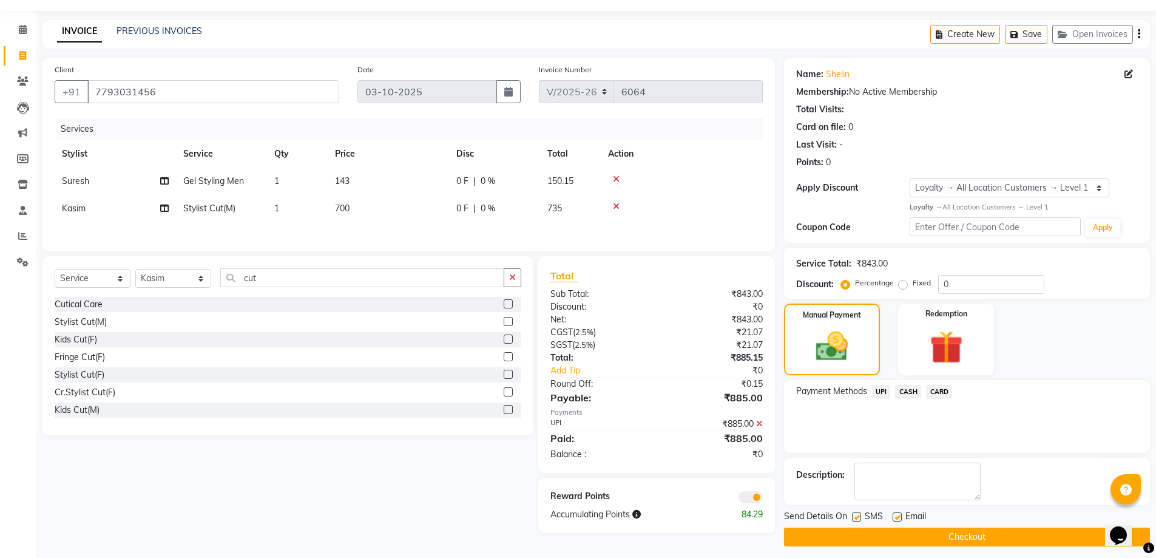
scroll to position [39, 0]
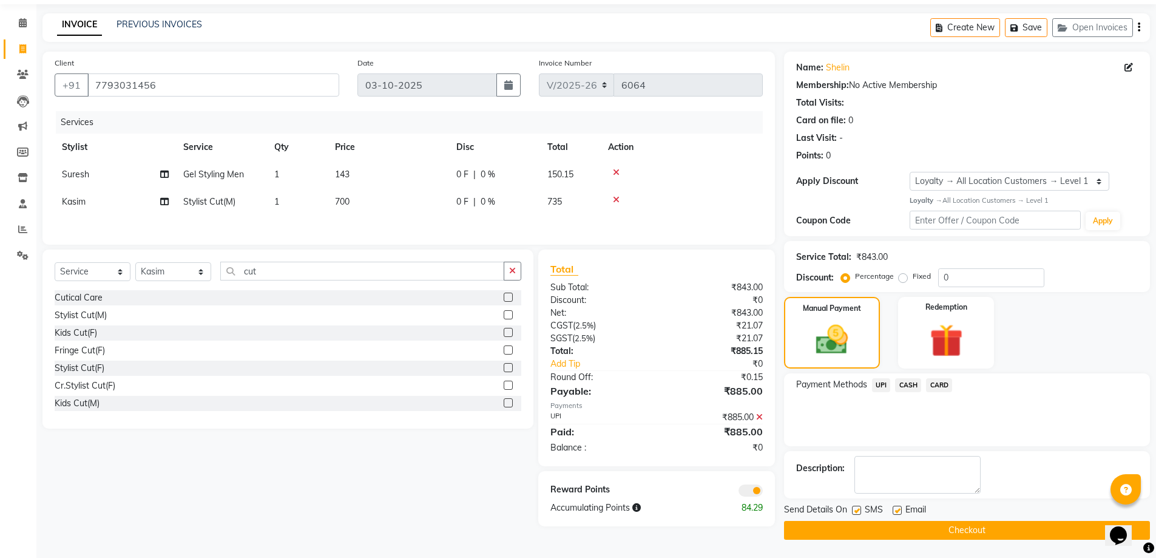
click at [1014, 531] on button "Checkout" at bounding box center [967, 530] width 366 height 19
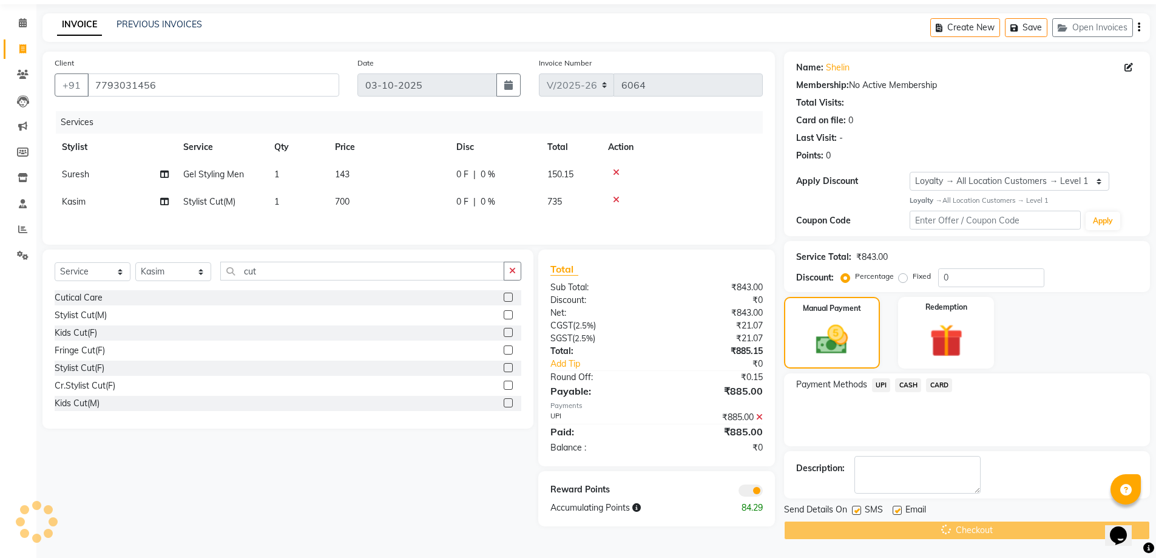
click at [857, 510] on label at bounding box center [856, 510] width 9 height 9
click at [857, 510] on input "checkbox" at bounding box center [856, 511] width 8 height 8
checkbox input "false"
click at [898, 510] on label at bounding box center [897, 510] width 9 height 9
click at [898, 510] on input "checkbox" at bounding box center [897, 511] width 8 height 8
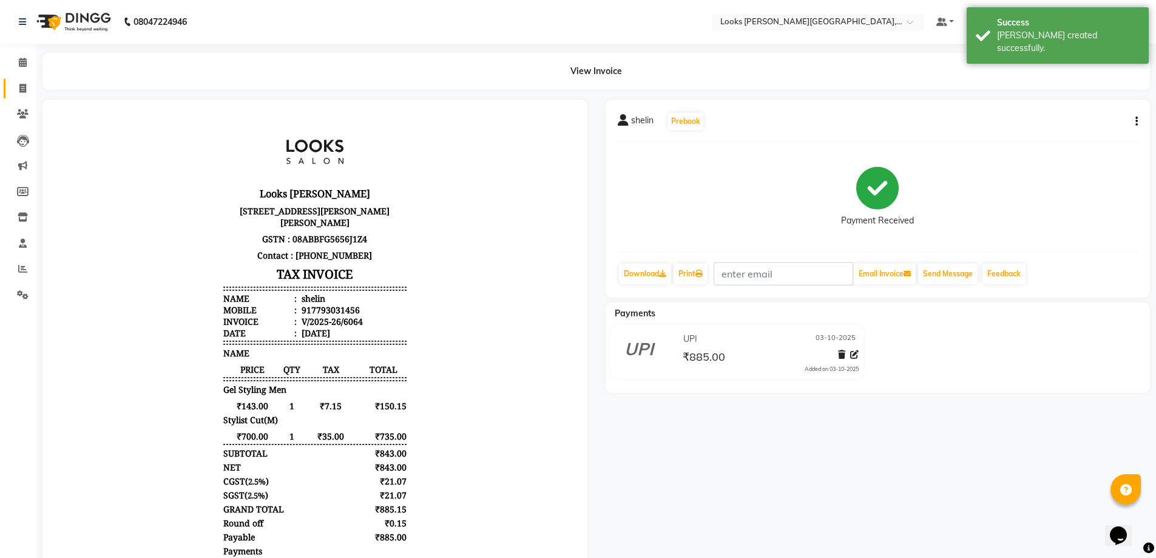
click at [8, 89] on link "Invoice" at bounding box center [18, 89] width 29 height 20
select select "service"
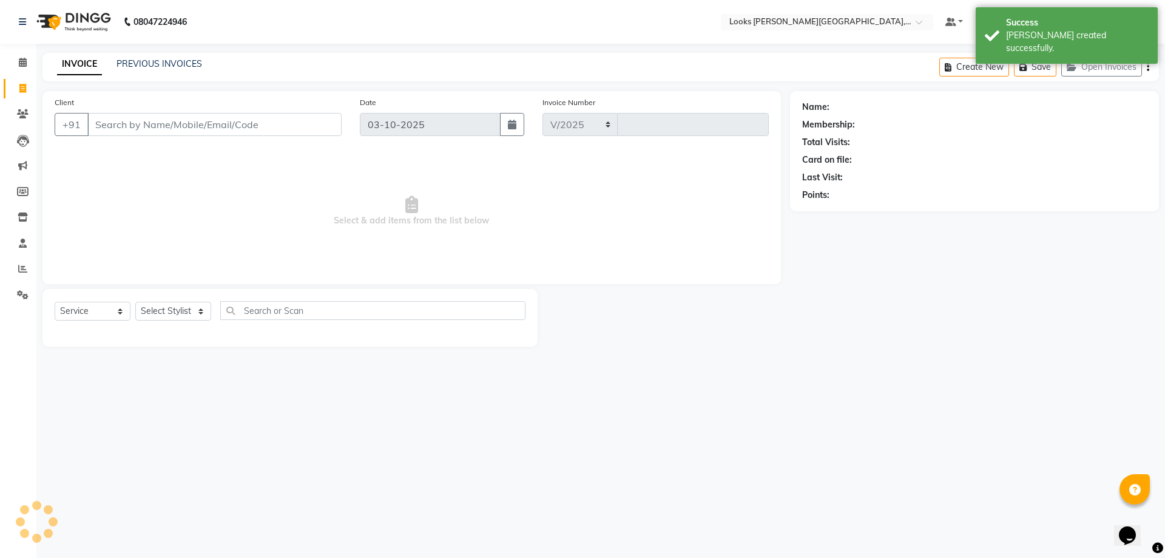
select select "4385"
type input "6065"
click at [205, 121] on input "Client" at bounding box center [214, 124] width 254 height 23
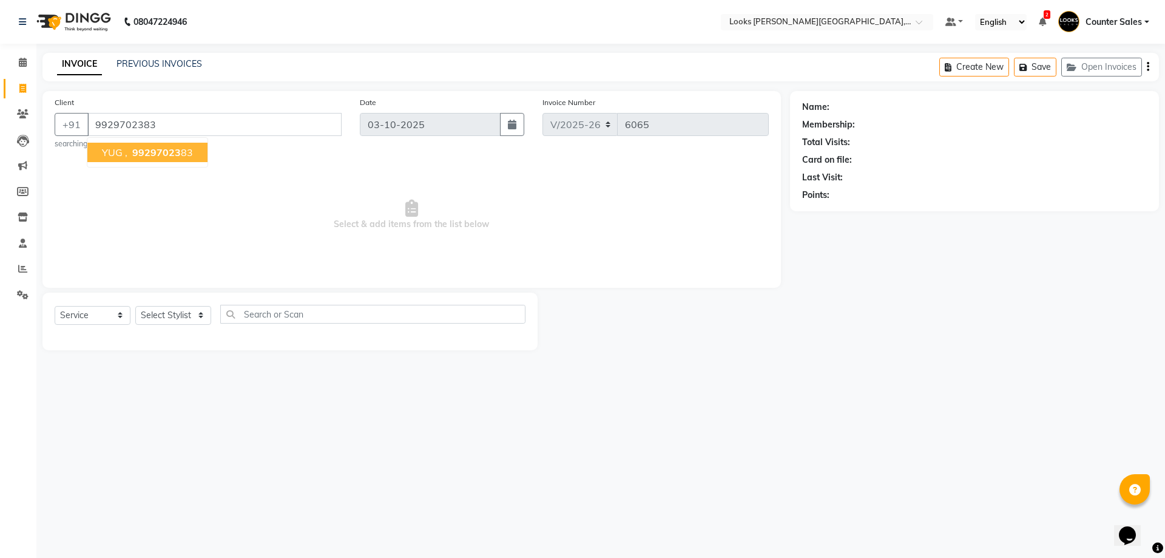
type input "9929702383"
select select "1: Object"
click at [188, 159] on button "YUG , 99297023 83" at bounding box center [147, 152] width 120 height 19
click at [205, 313] on select "Select Stylist Ajay [PERSON_NAME] [PERSON_NAME] Counter Sales [PERSON_NAME] Kri…" at bounding box center [173, 315] width 76 height 19
select select "1: Object"
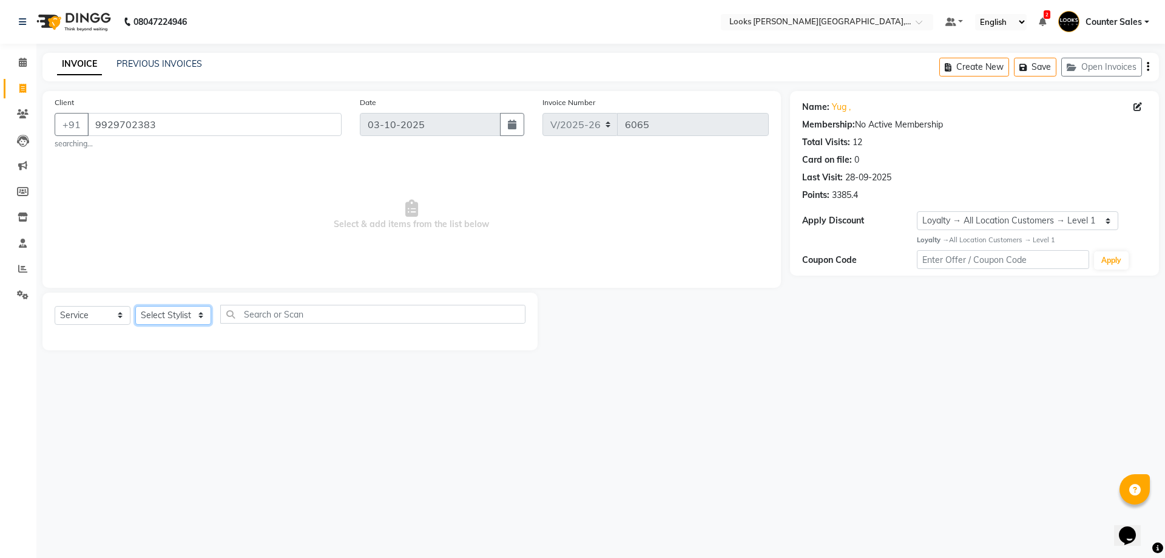
select select "88118"
click at [135, 306] on select "Select Stylist Ajay [PERSON_NAME] [PERSON_NAME] Counter Sales [PERSON_NAME] Kri…" at bounding box center [173, 315] width 76 height 19
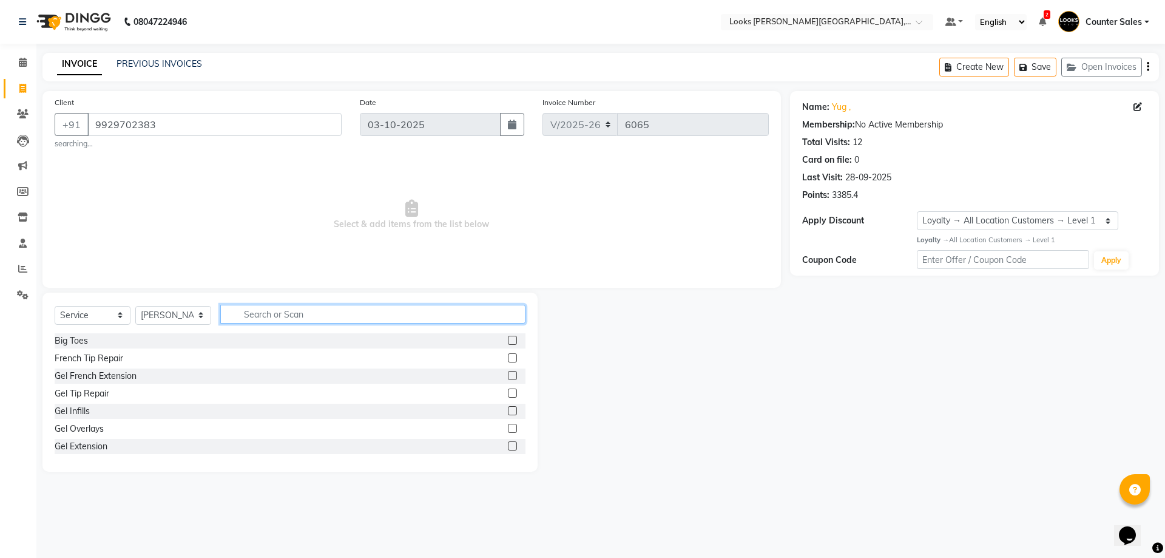
click at [339, 310] on input "text" at bounding box center [372, 314] width 305 height 19
click at [303, 317] on input "text" at bounding box center [372, 314] width 305 height 19
type input "ritu"
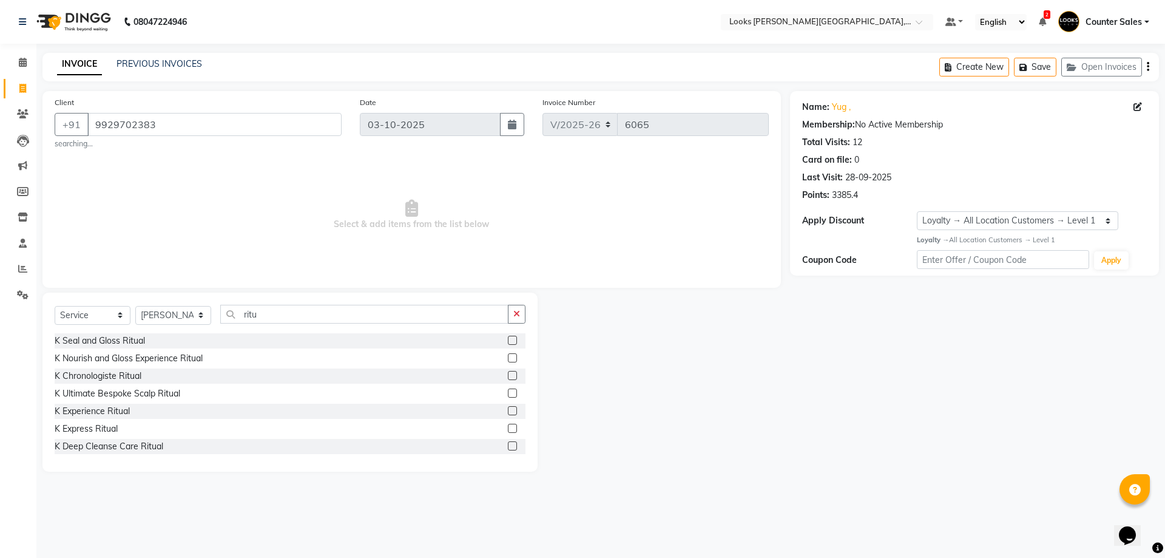
click at [508, 415] on label at bounding box center [512, 410] width 9 height 9
click at [508, 415] on input "checkbox" at bounding box center [512, 411] width 8 height 8
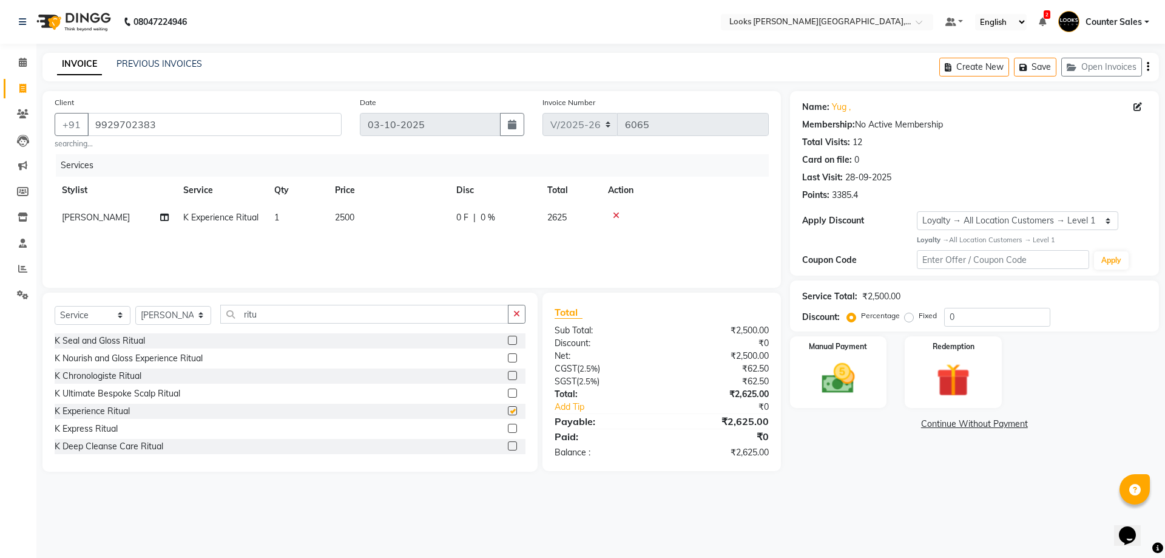
checkbox input "false"
click at [398, 229] on td "2500" at bounding box center [388, 217] width 121 height 27
select select "88118"
click at [441, 217] on input "2500" at bounding box center [445, 220] width 107 height 19
type input "2"
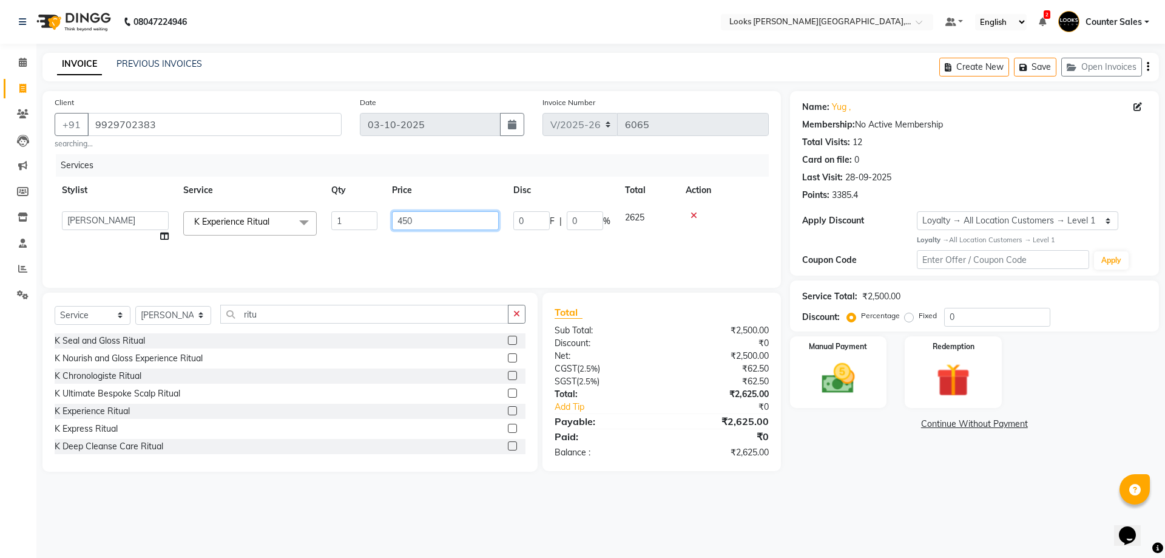
type input "4500"
click at [118, 322] on select "Select Service Product Membership Package Voucher Prepaid Gift Card" at bounding box center [93, 315] width 76 height 19
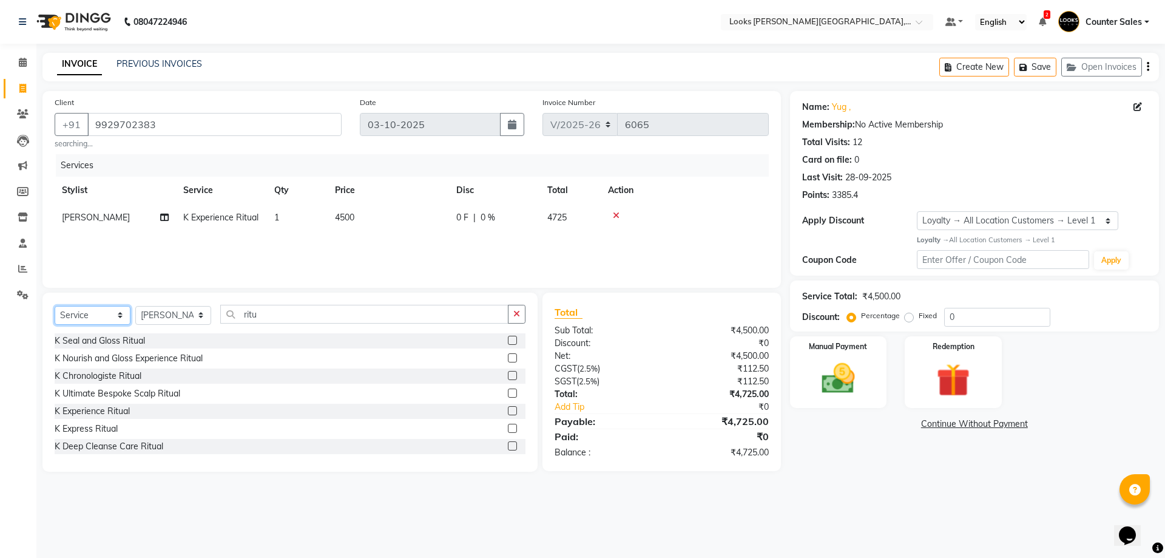
select select "product"
click at [55, 306] on select "Select Service Product Membership Package Voucher Prepaid Gift Card" at bounding box center [93, 315] width 76 height 19
click at [303, 316] on input "ritu" at bounding box center [364, 314] width 288 height 19
type input "r"
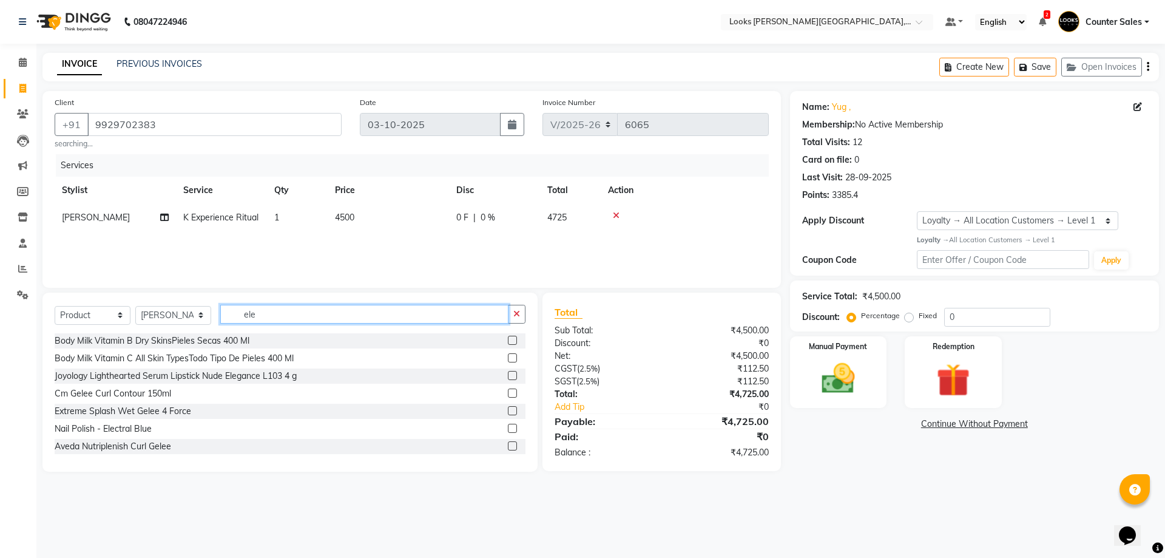
click at [334, 317] on input "ele" at bounding box center [364, 314] width 288 height 19
type input "el"
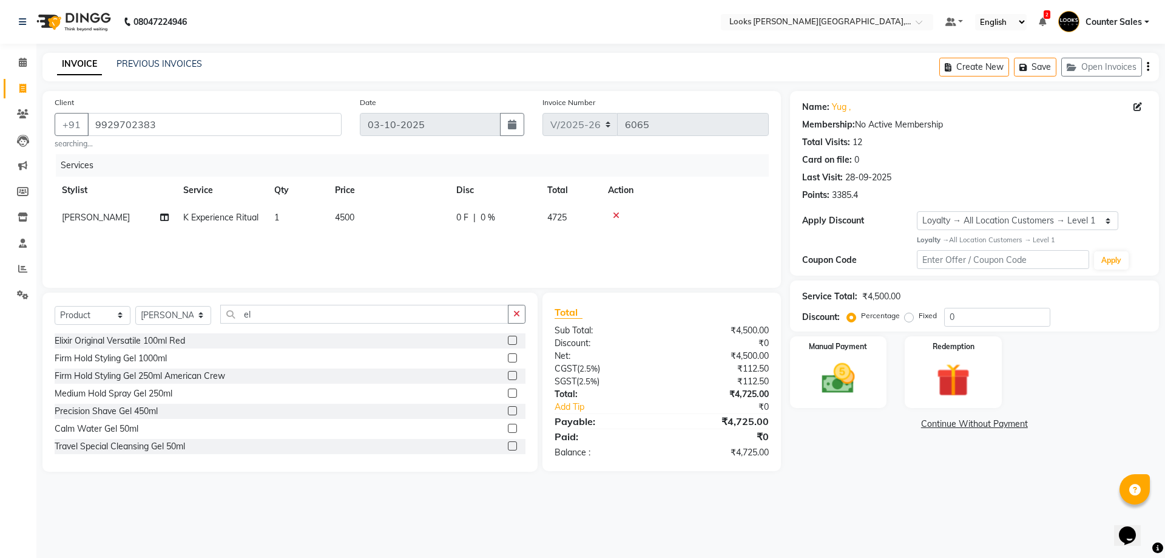
click at [508, 340] on label at bounding box center [512, 340] width 9 height 9
click at [508, 340] on input "checkbox" at bounding box center [512, 341] width 8 height 8
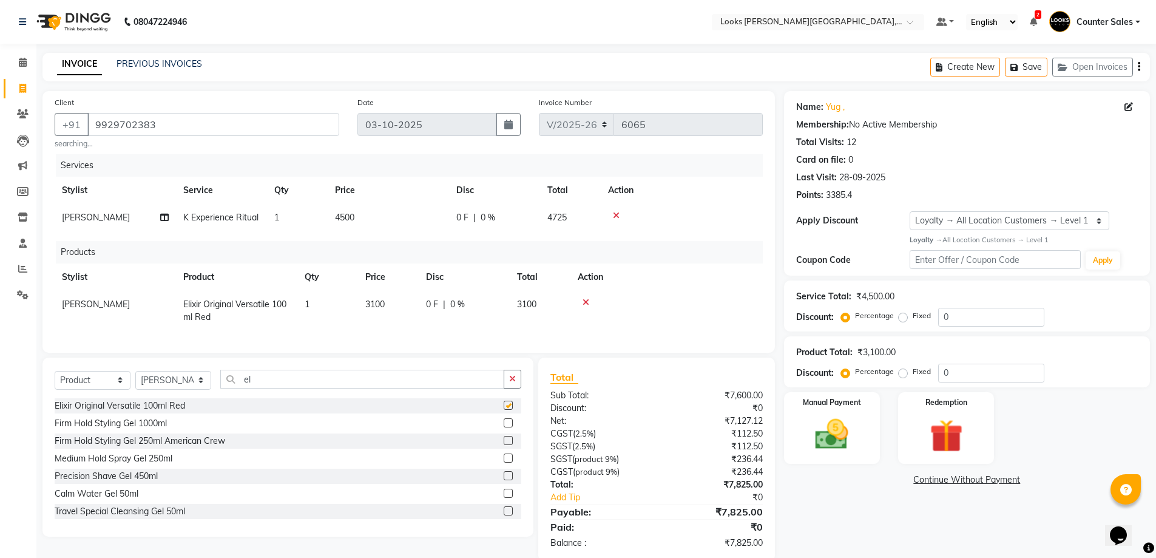
checkbox input "false"
click at [401, 311] on td "3100" at bounding box center [388, 311] width 61 height 40
select select "88118"
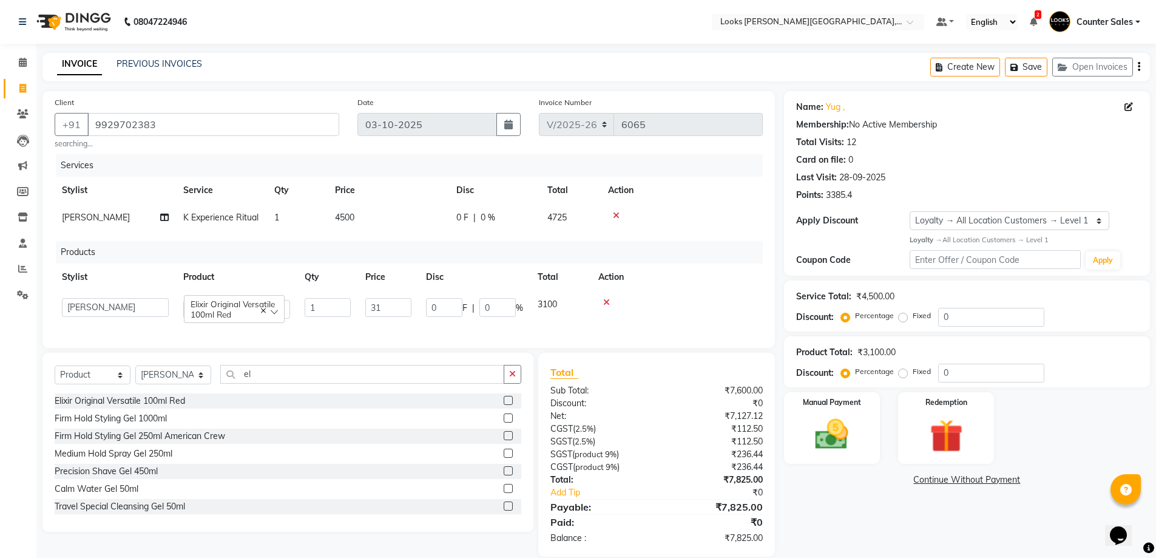
type input "3"
type input "4500"
click at [269, 384] on input "el" at bounding box center [362, 374] width 284 height 19
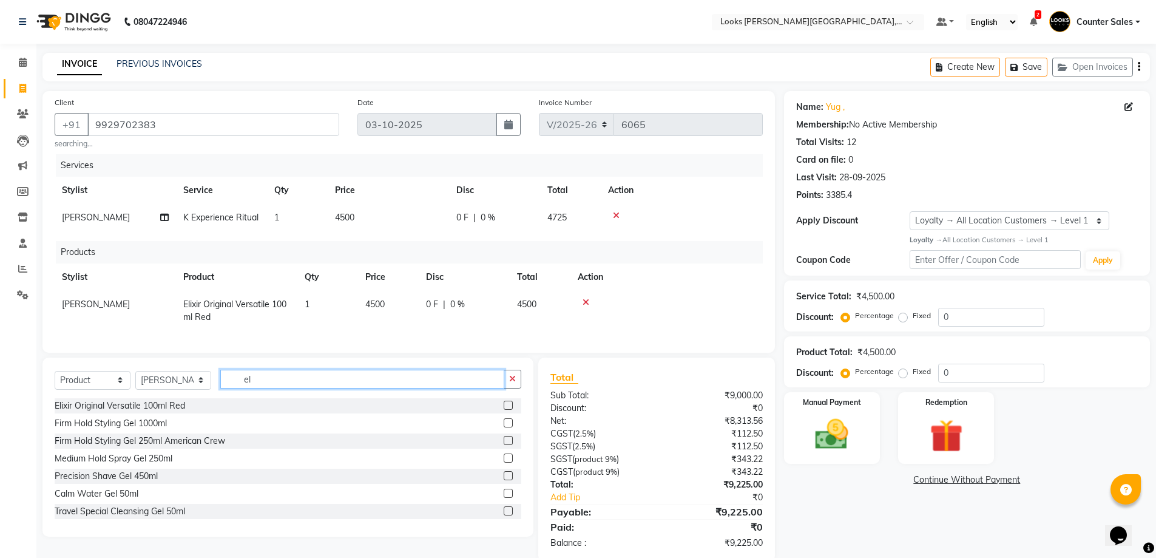
type input "e"
type input "osis"
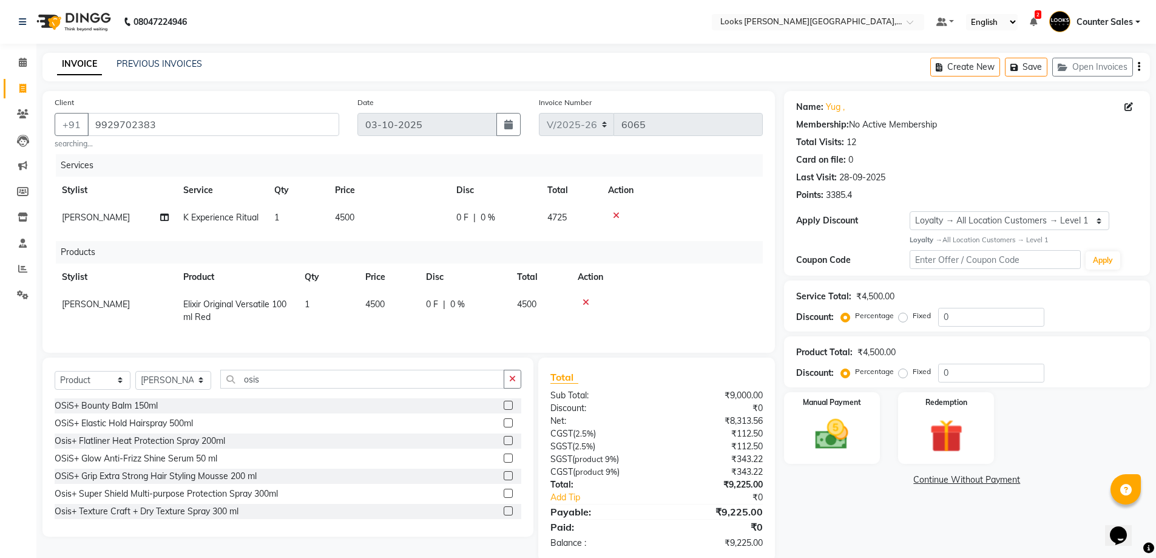
click at [504, 480] on label at bounding box center [508, 475] width 9 height 9
click at [504, 480] on input "checkbox" at bounding box center [508, 476] width 8 height 8
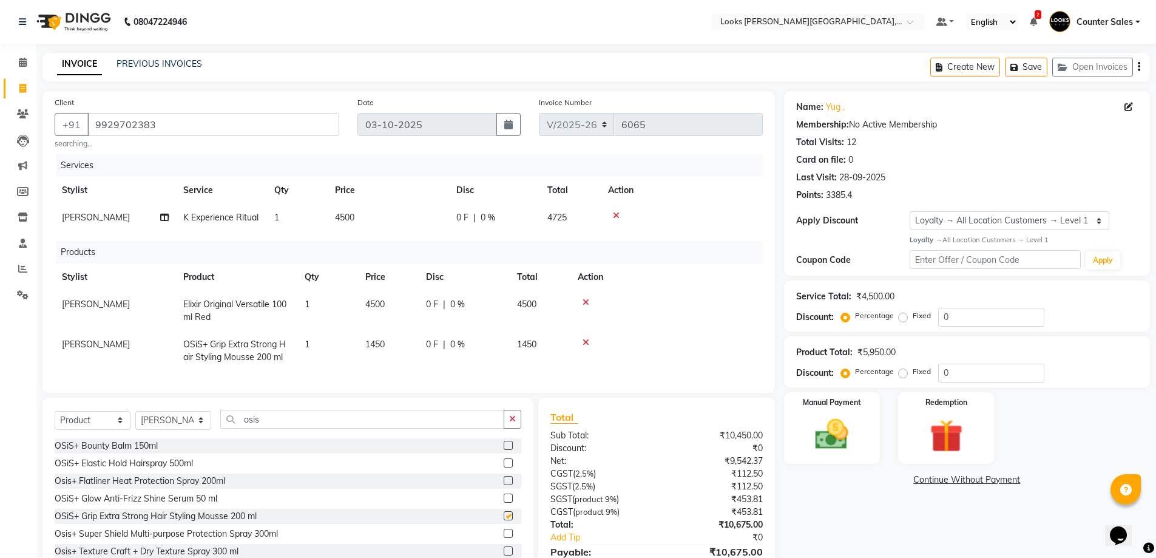
checkbox input "false"
click at [390, 354] on td "1450" at bounding box center [388, 351] width 61 height 40
select select "88118"
click at [404, 347] on input "1450" at bounding box center [388, 347] width 46 height 19
type input "1"
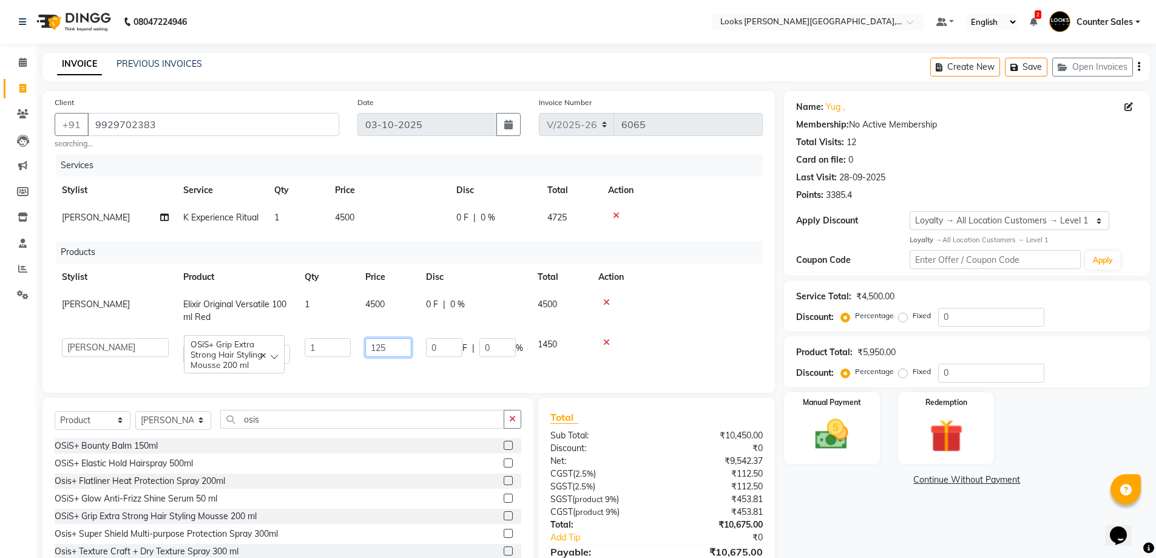
type input "1250"
click at [847, 430] on img at bounding box center [832, 434] width 56 height 39
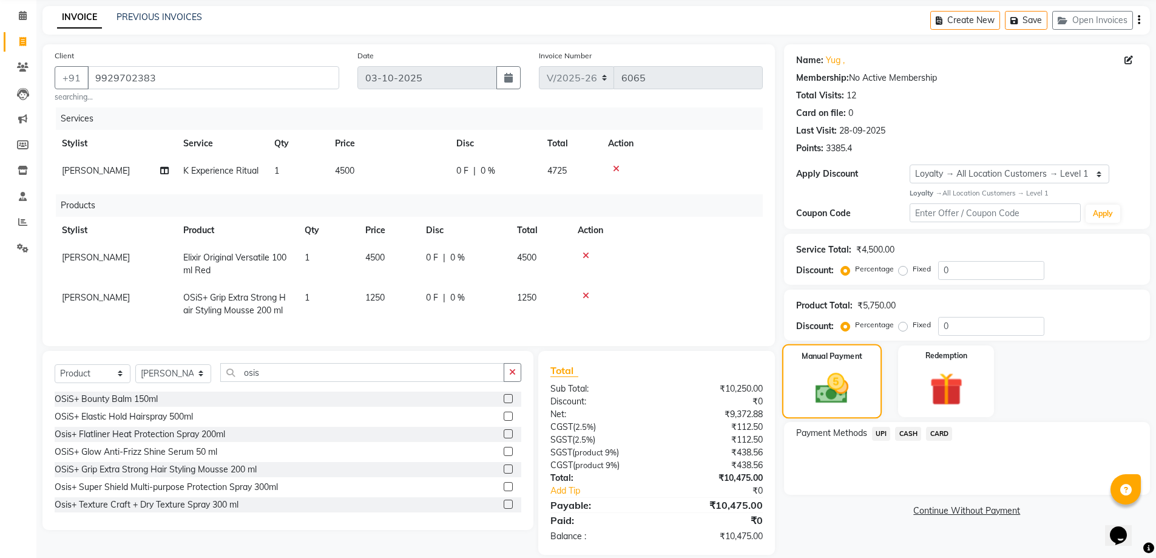
scroll to position [71, 0]
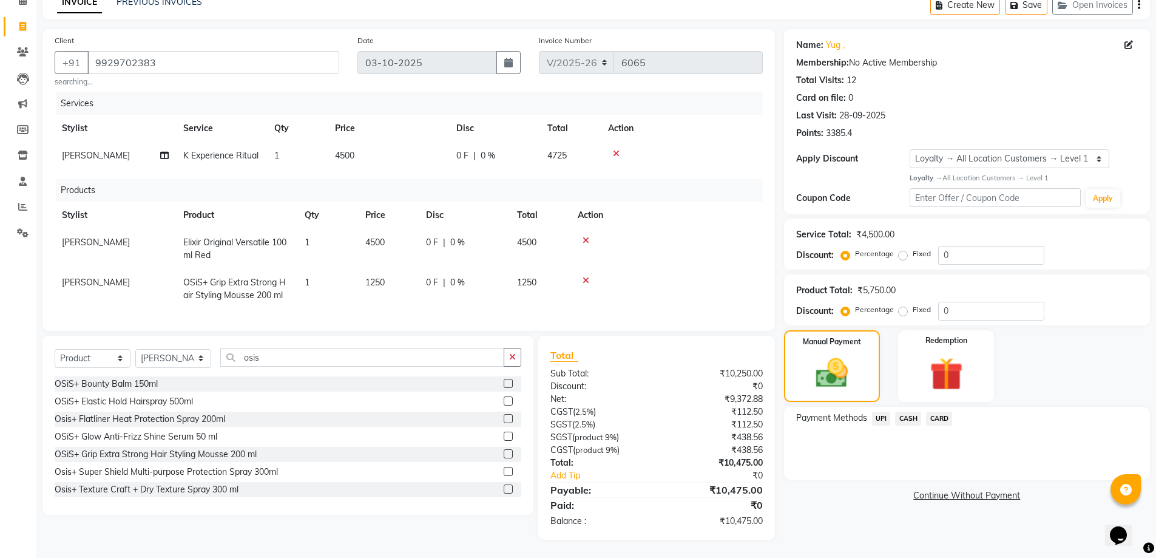
click at [874, 411] on span "UPI" at bounding box center [881, 418] width 19 height 14
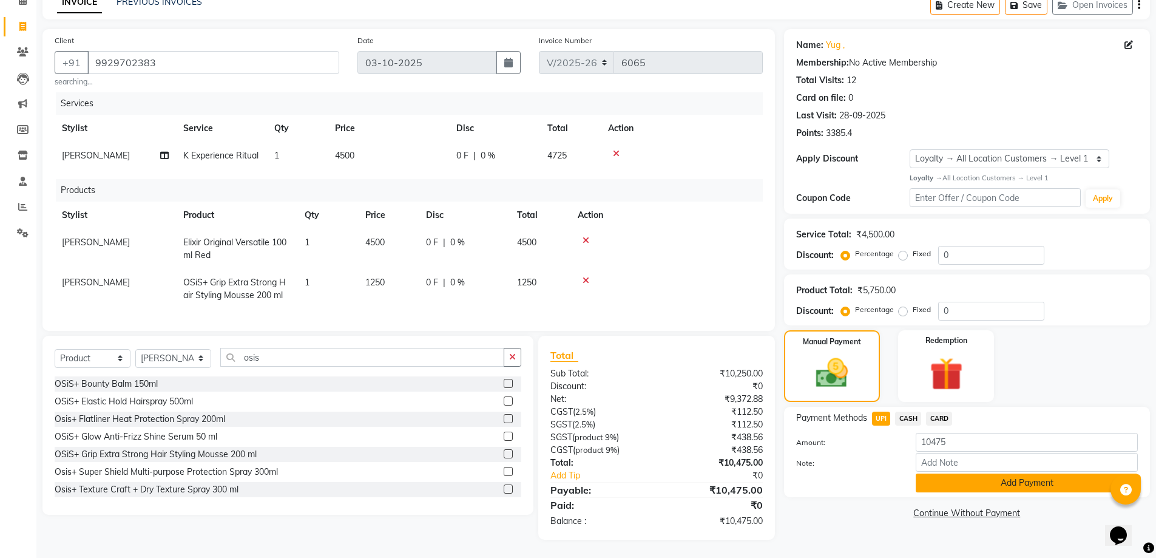
click at [1015, 478] on button "Add Payment" at bounding box center [1027, 482] width 222 height 19
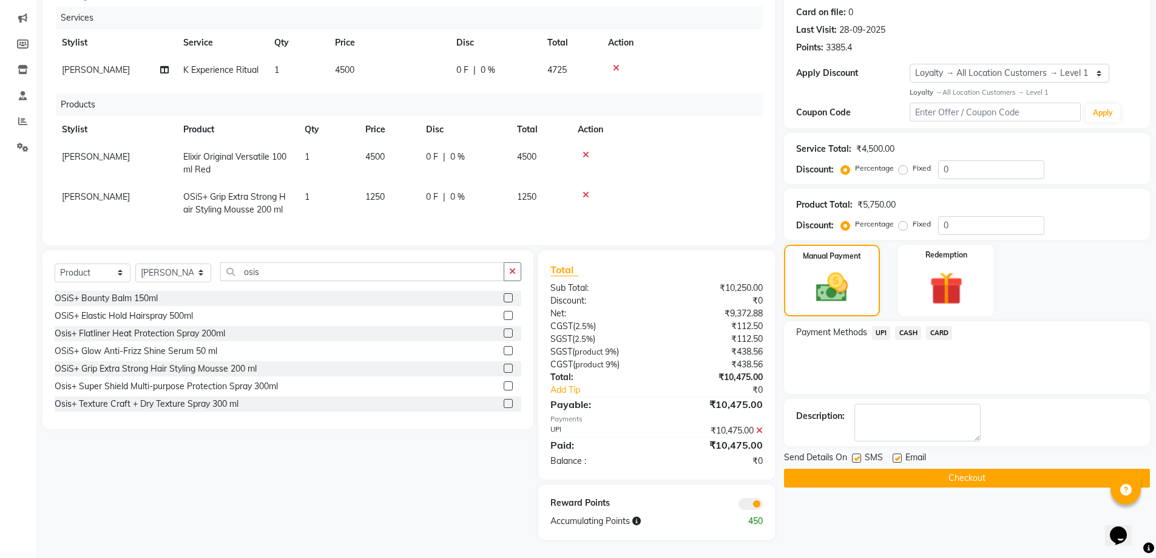
scroll to position [156, 0]
click at [1003, 476] on button "Checkout" at bounding box center [967, 478] width 366 height 19
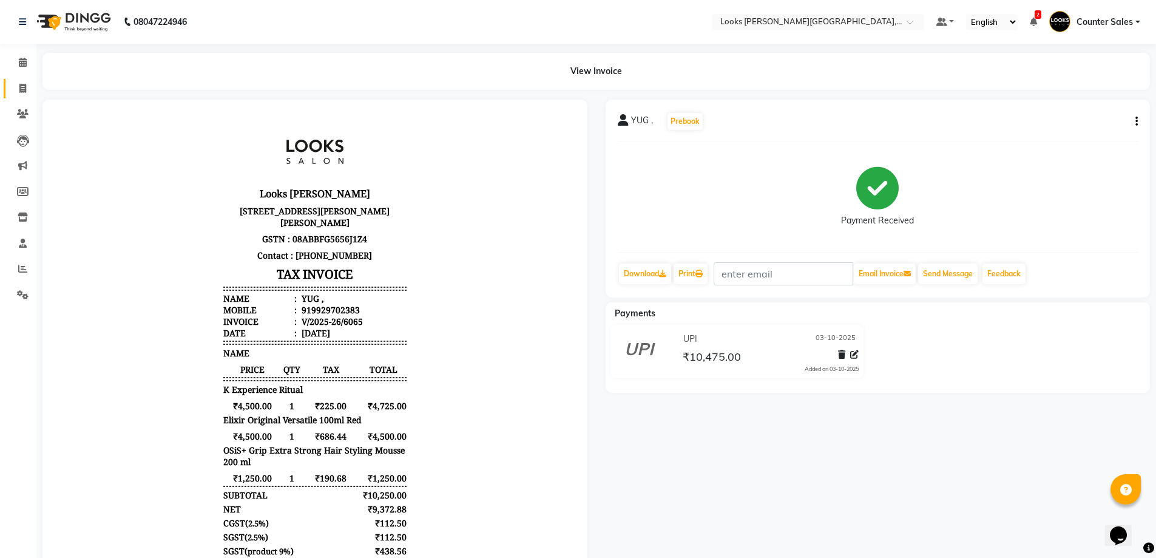
click at [14, 82] on span at bounding box center [22, 89] width 21 height 14
select select "service"
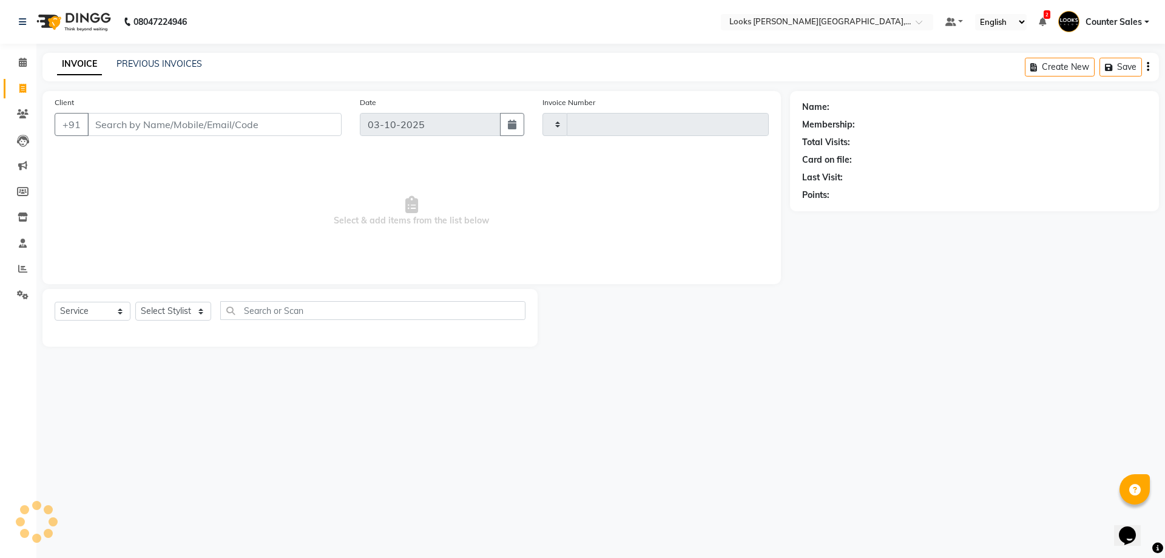
type input "6066"
select select "4385"
click at [21, 57] on span at bounding box center [22, 63] width 21 height 14
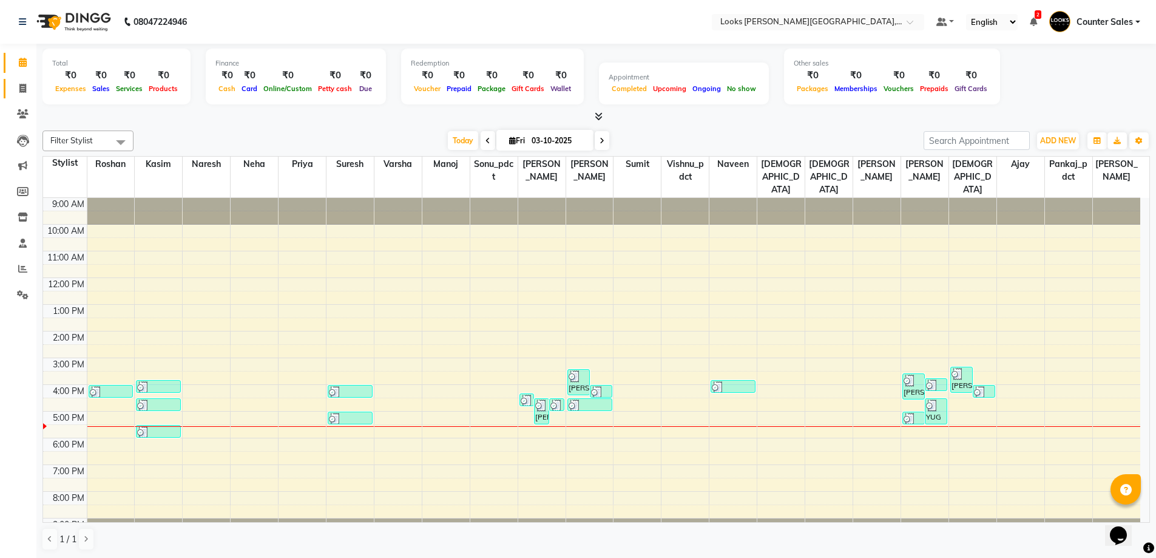
click at [22, 88] on icon at bounding box center [22, 88] width 7 height 9
select select "service"
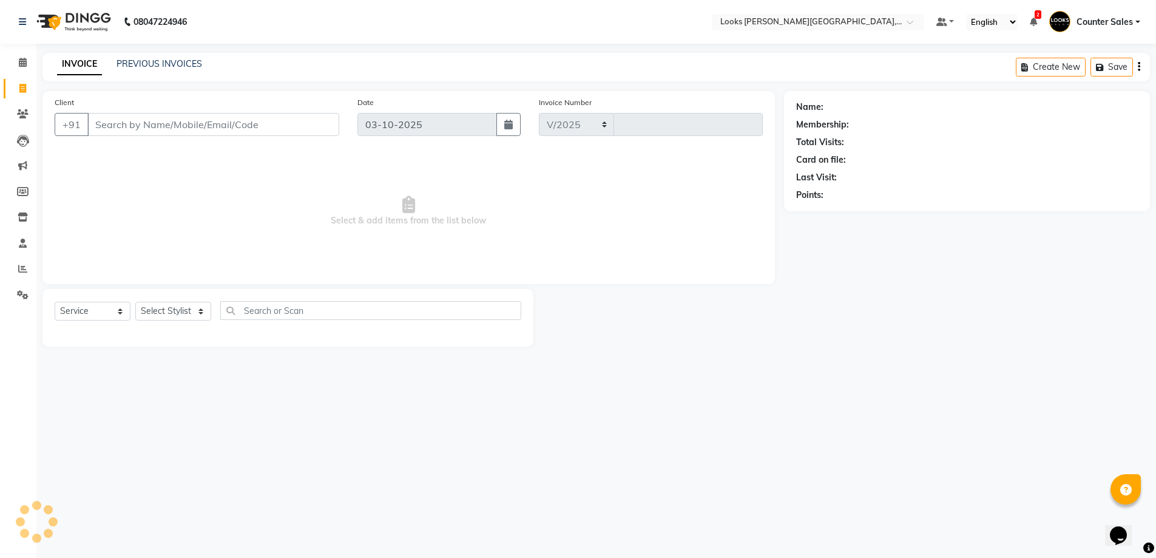
select select "4385"
type input "6066"
click at [196, 122] on input "Client" at bounding box center [214, 124] width 254 height 23
click at [220, 121] on input "Client" at bounding box center [214, 124] width 254 height 23
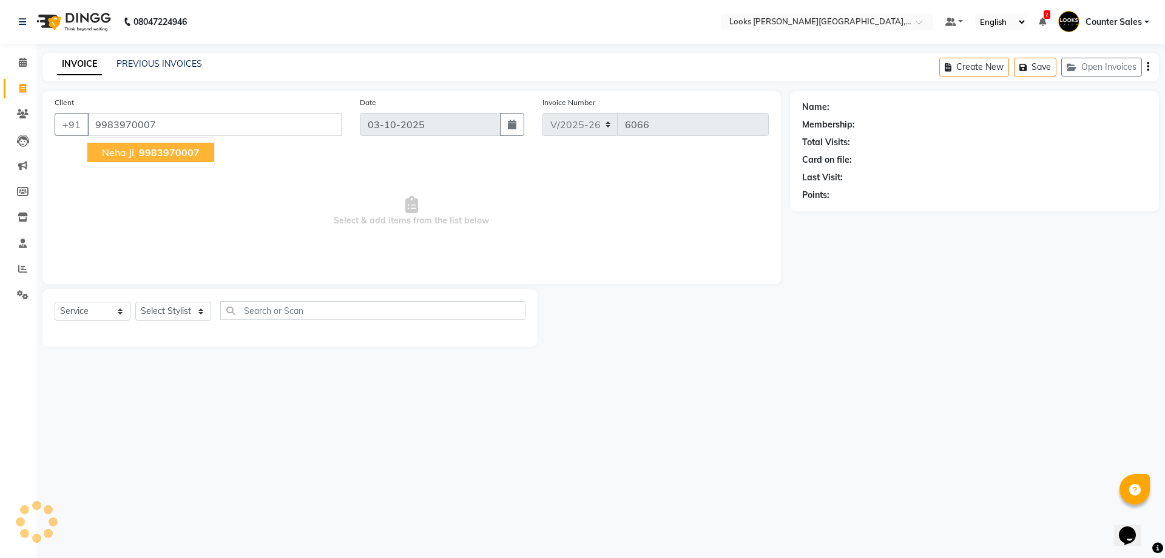
type input "9983970007"
select select "1: Object"
click at [189, 144] on button "neha ji 9983970007" at bounding box center [150, 152] width 127 height 19
select select "1: Object"
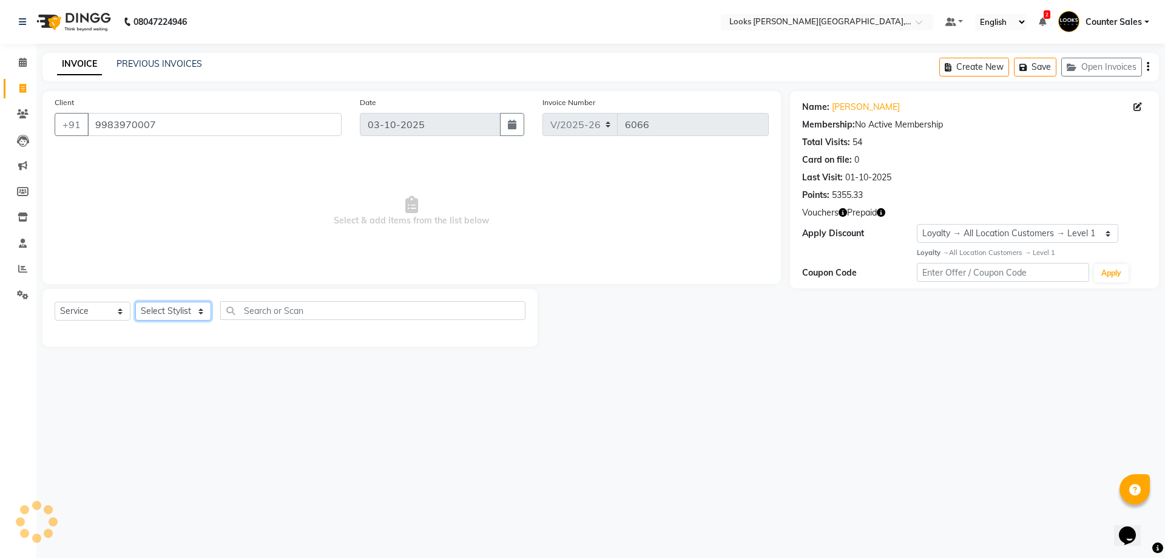
click at [205, 317] on select "Select Stylist Ajay [PERSON_NAME] [PERSON_NAME] Counter Sales [PERSON_NAME] Kri…" at bounding box center [173, 311] width 76 height 19
select select "24205"
click at [135, 302] on select "Select Stylist Ajay [PERSON_NAME] [PERSON_NAME] Counter Sales [PERSON_NAME] Kri…" at bounding box center [173, 311] width 76 height 19
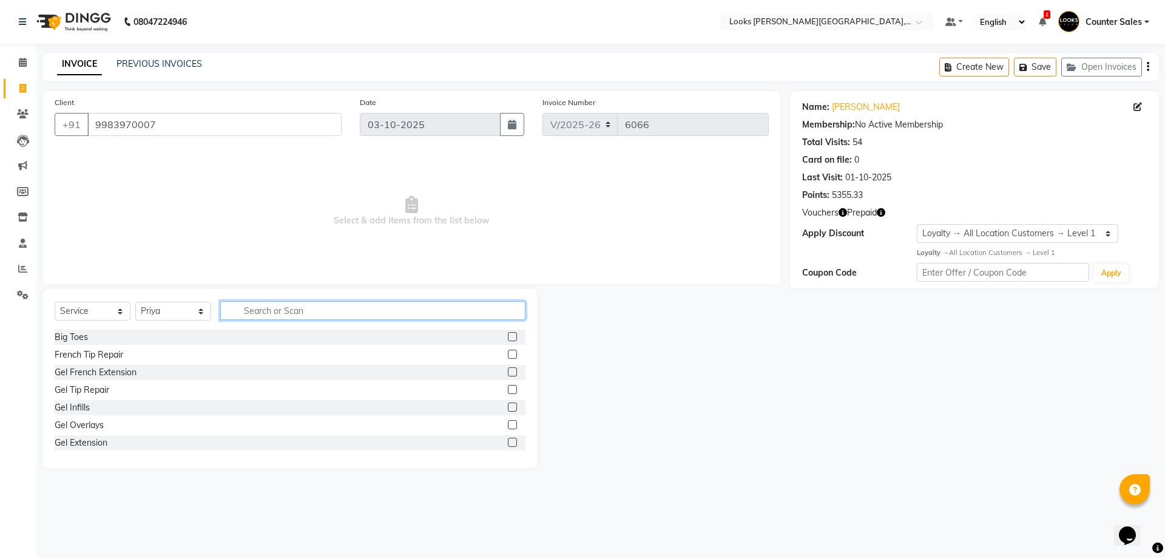
click at [302, 316] on input "text" at bounding box center [372, 310] width 305 height 19
type input "eye"
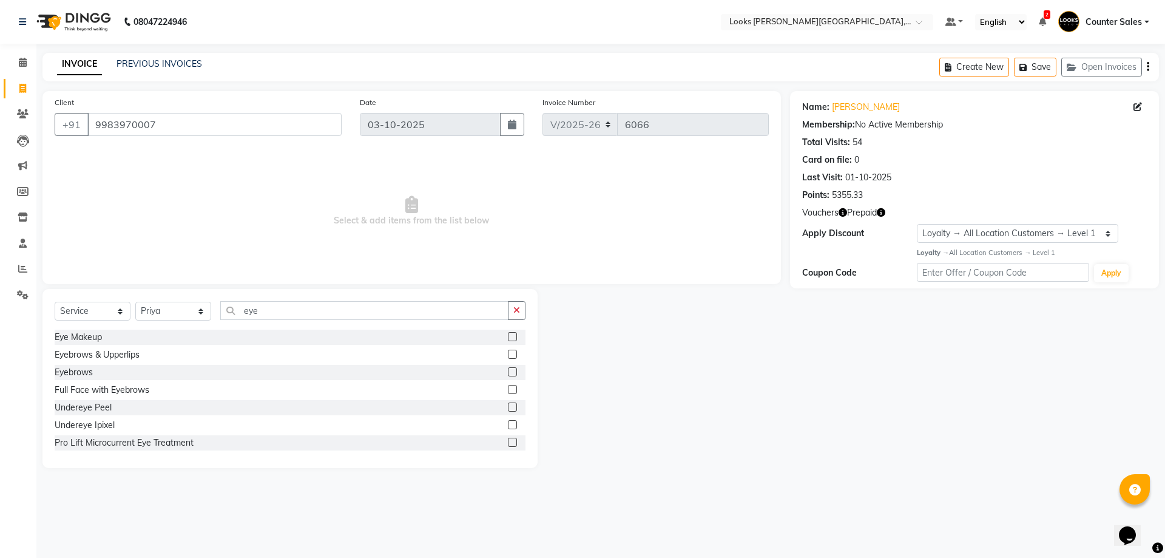
click at [508, 371] on label at bounding box center [512, 371] width 9 height 9
click at [508, 371] on input "checkbox" at bounding box center [512, 372] width 8 height 8
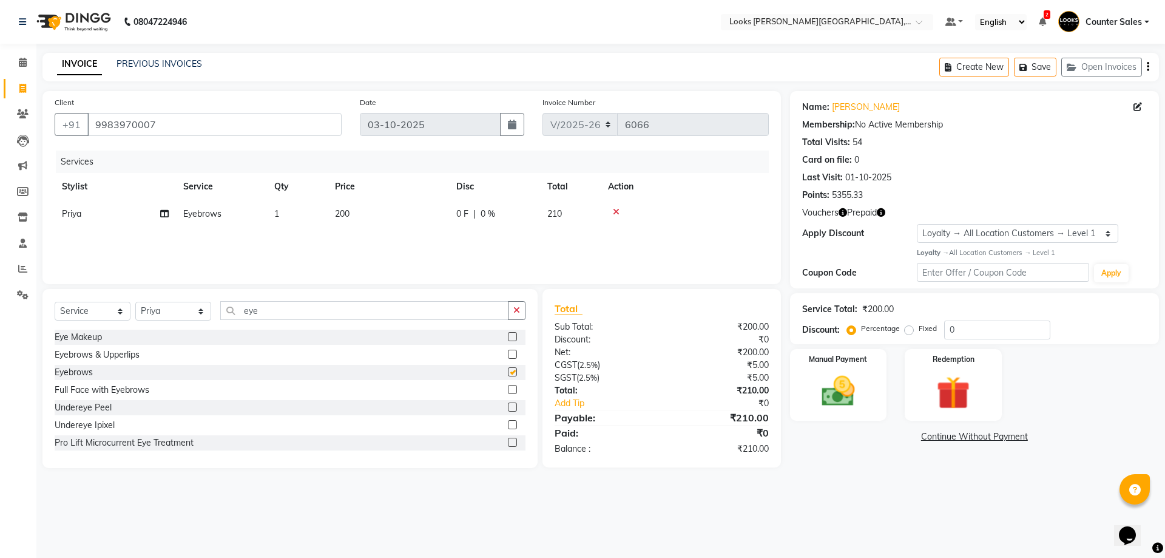
checkbox input "false"
click at [392, 207] on td "200" at bounding box center [388, 213] width 121 height 27
select select "24205"
click at [435, 214] on input "200" at bounding box center [445, 217] width 107 height 19
type input "2"
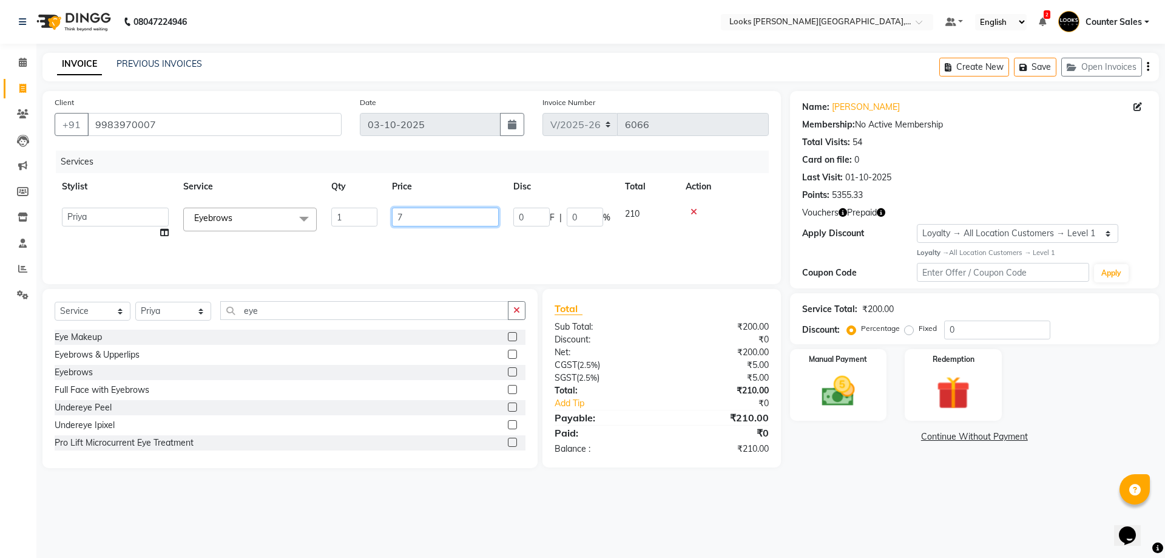
type input "70"
click at [193, 317] on select "Select Stylist Ajay [PERSON_NAME] [PERSON_NAME] Counter Sales [PERSON_NAME] Kri…" at bounding box center [173, 311] width 76 height 19
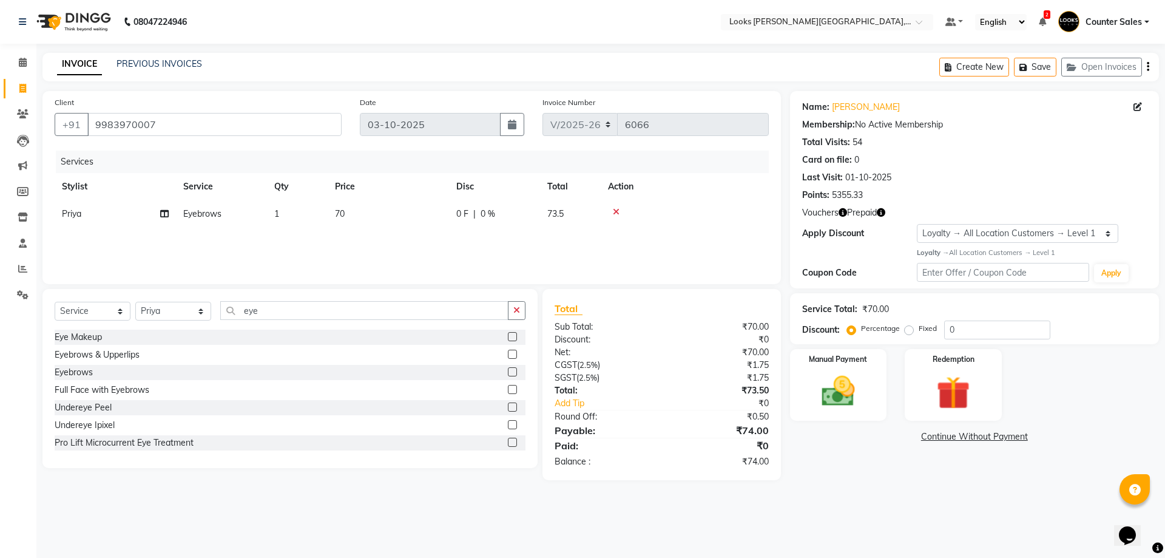
click at [376, 220] on td "70" at bounding box center [388, 213] width 121 height 27
select select "24205"
click at [424, 213] on input "70" at bounding box center [445, 217] width 107 height 19
type input "7"
type input "210"
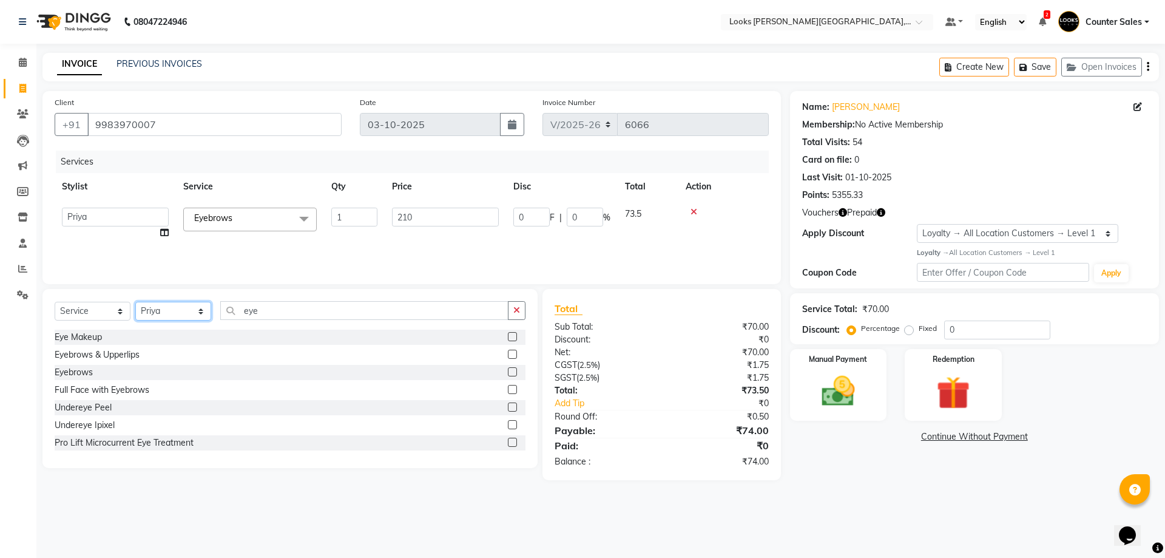
click at [187, 306] on select "Select Stylist Ajay [PERSON_NAME] [PERSON_NAME] Counter Sales [PERSON_NAME] Kri…" at bounding box center [173, 311] width 76 height 19
select select "88119"
click at [135, 302] on select "Select Stylist Ajay [PERSON_NAME] [PERSON_NAME] Counter Sales [PERSON_NAME] Kri…" at bounding box center [173, 311] width 76 height 19
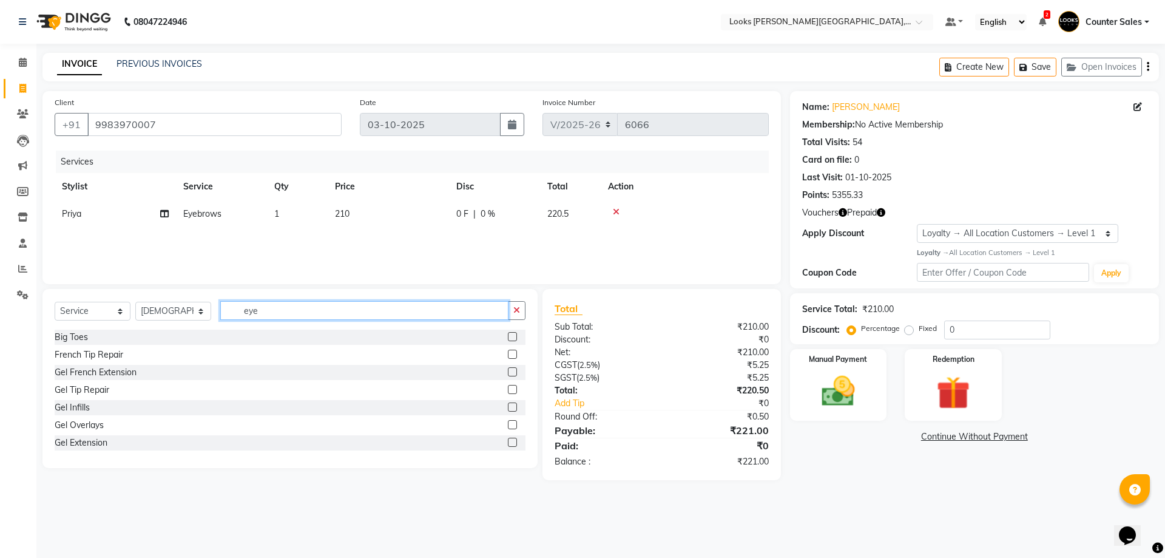
click at [356, 314] on input "eye" at bounding box center [364, 310] width 288 height 19
type input "e"
type input "tou"
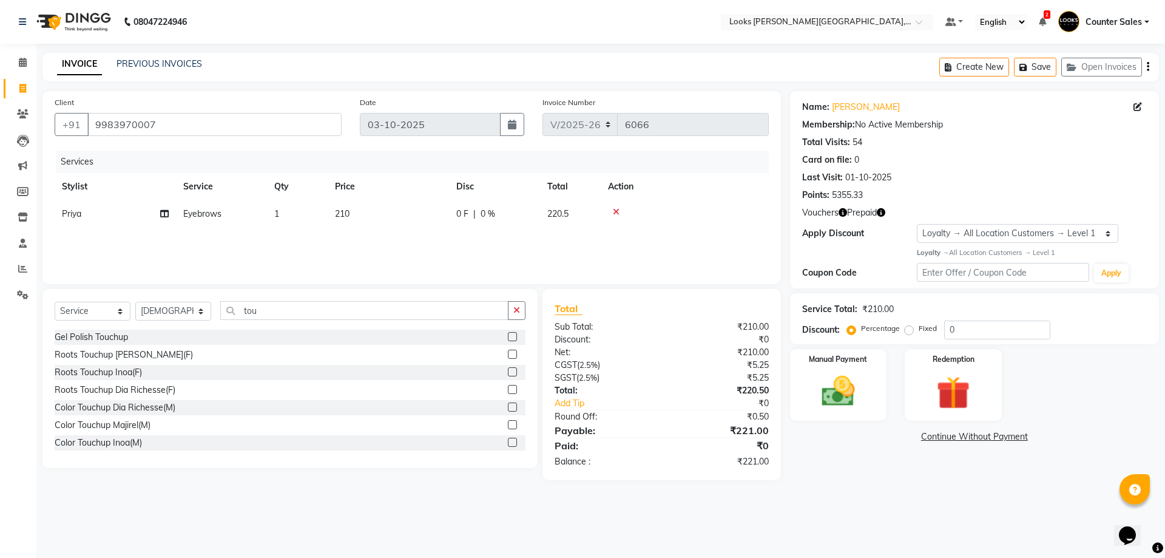
click at [508, 372] on label at bounding box center [512, 371] width 9 height 9
click at [508, 372] on input "checkbox" at bounding box center [512, 372] width 8 height 8
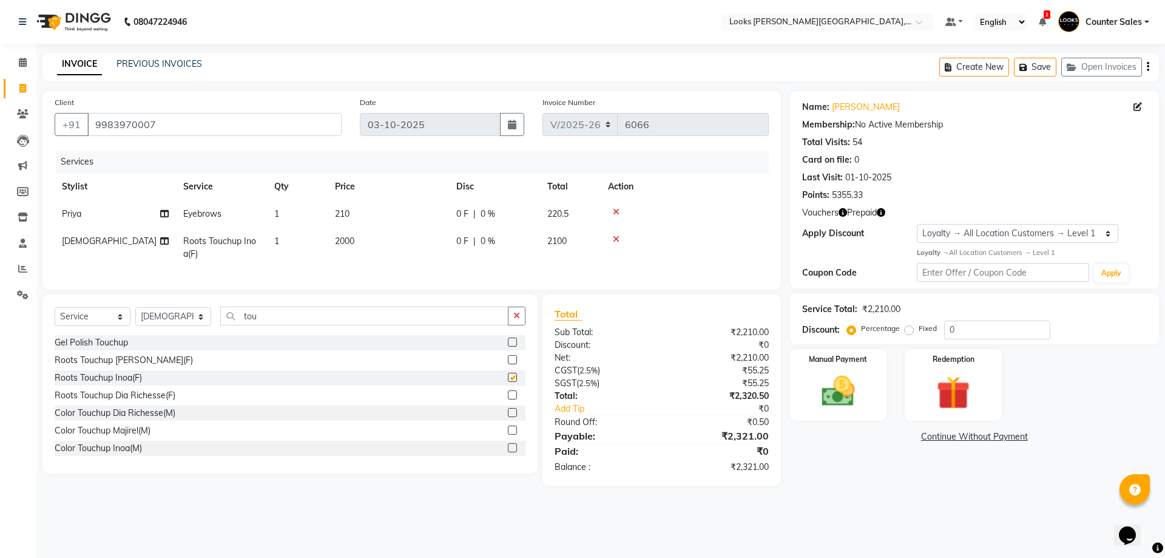
checkbox input "false"
click at [393, 248] on td "2000" at bounding box center [388, 248] width 121 height 40
select select "88119"
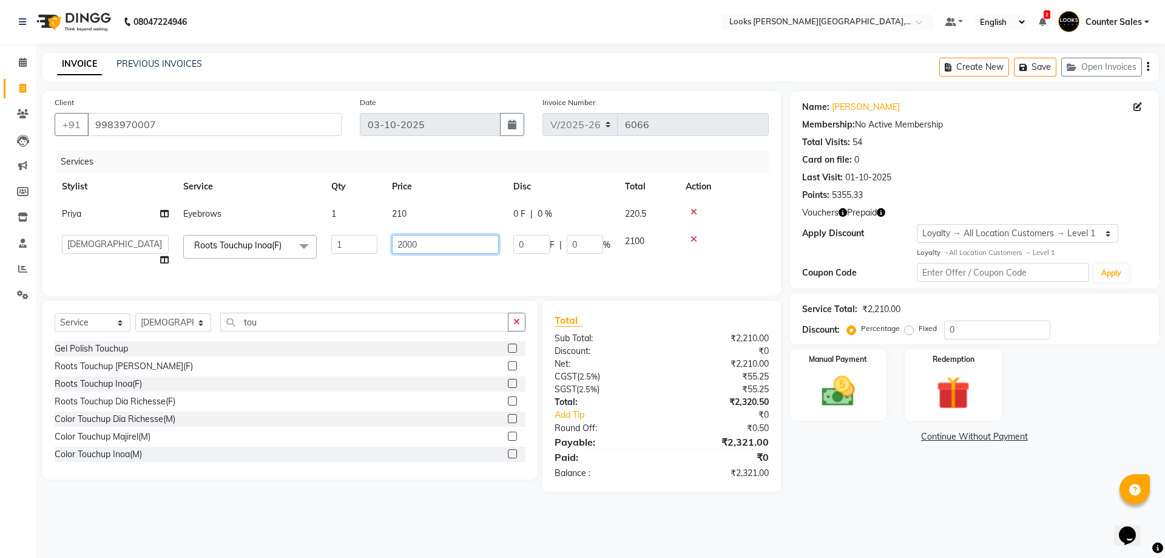
click at [430, 249] on input "2000" at bounding box center [445, 244] width 107 height 19
type input "2"
type input "15001"
click at [327, 327] on input "tou" at bounding box center [364, 322] width 288 height 19
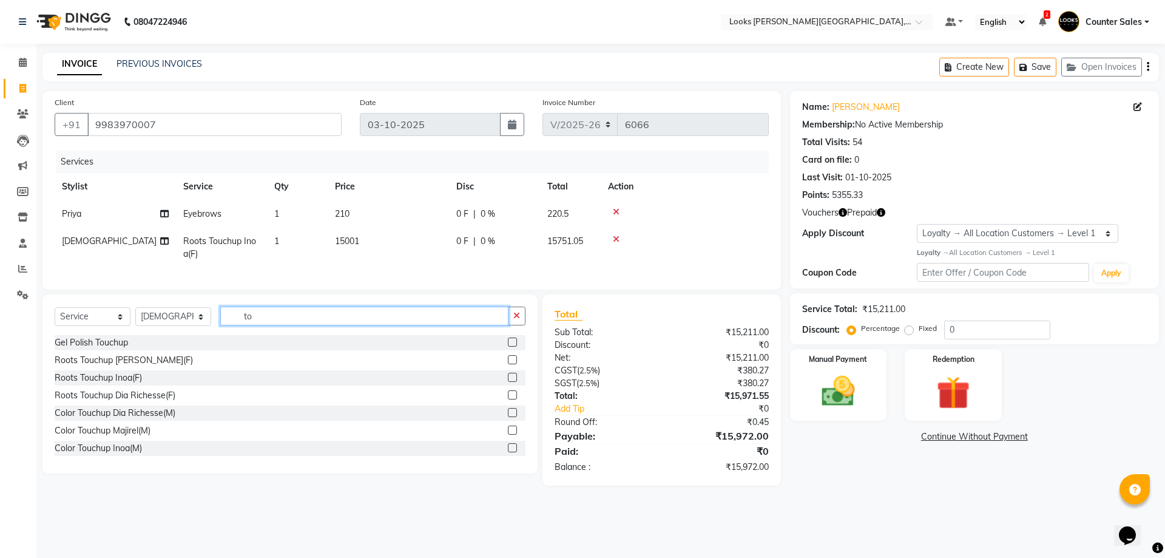
type input "t"
type input "sty"
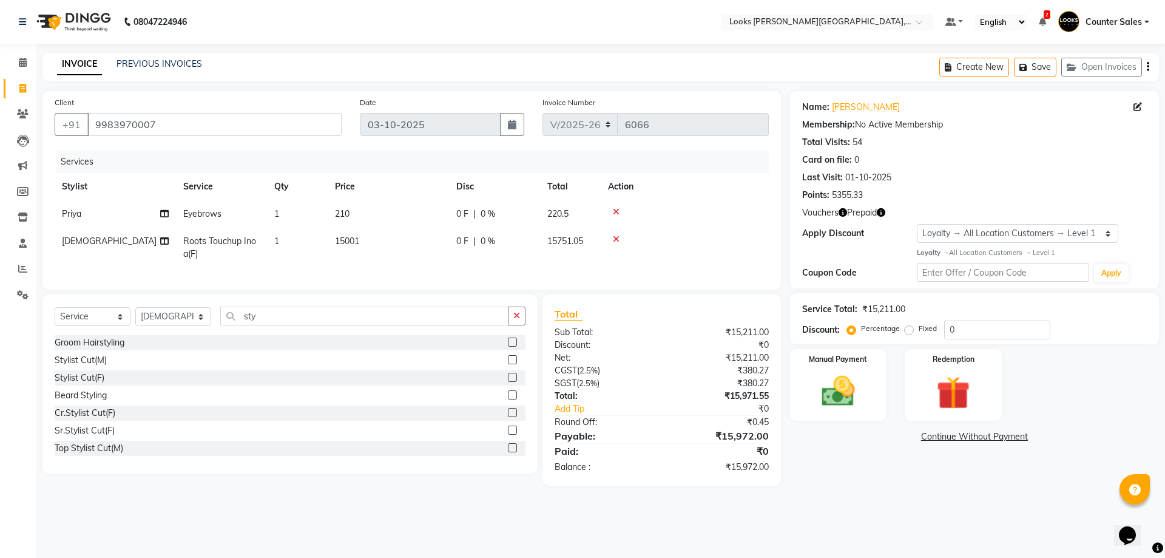
click at [391, 246] on td "15001" at bounding box center [388, 248] width 121 height 40
select select "88119"
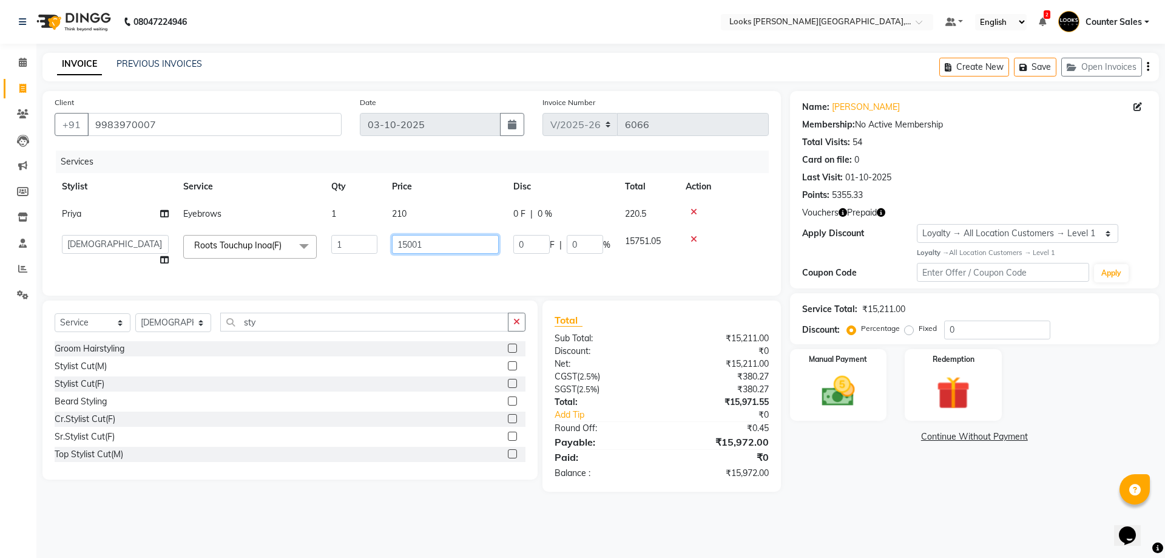
click at [423, 246] on input "15001" at bounding box center [445, 244] width 107 height 19
type input "1500"
click at [306, 331] on input "sty" at bounding box center [364, 322] width 288 height 19
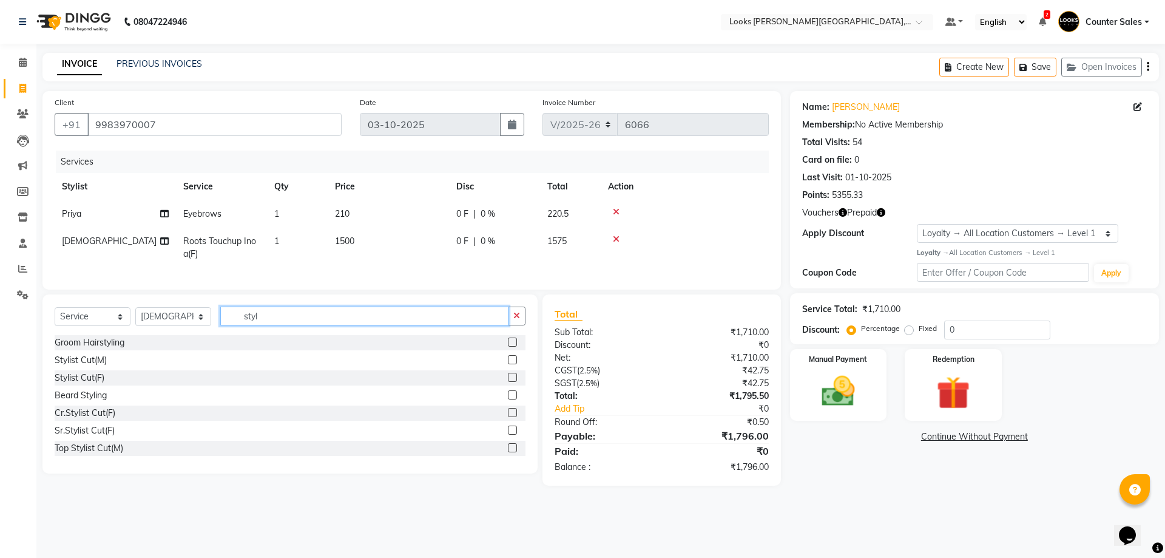
type input "styl"
click at [508, 399] on label at bounding box center [512, 394] width 9 height 9
click at [508, 399] on input "checkbox" at bounding box center [512, 395] width 8 height 8
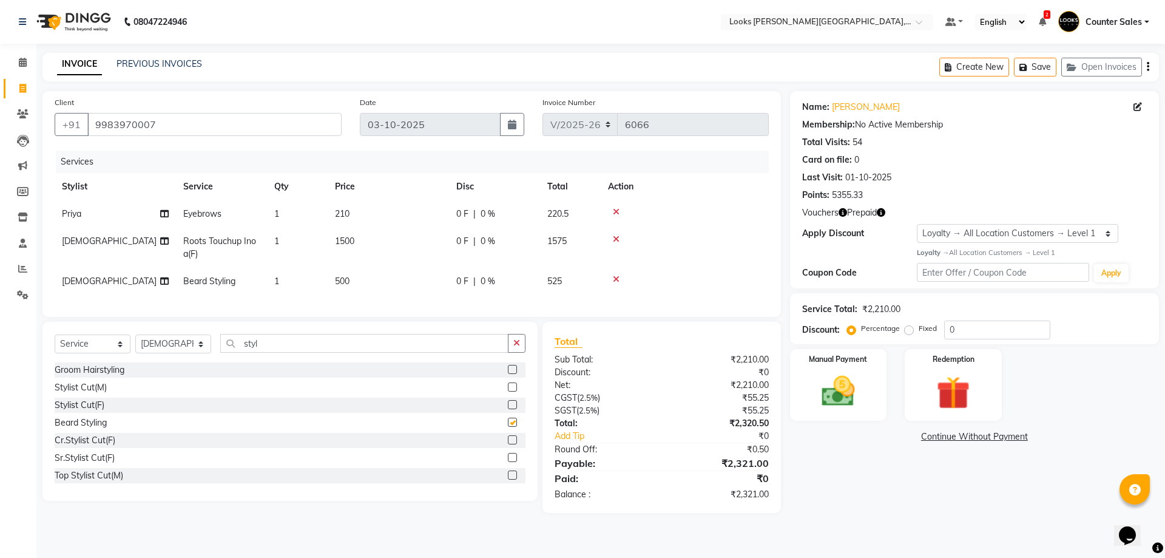
checkbox input "false"
click at [614, 277] on icon at bounding box center [616, 279] width 7 height 8
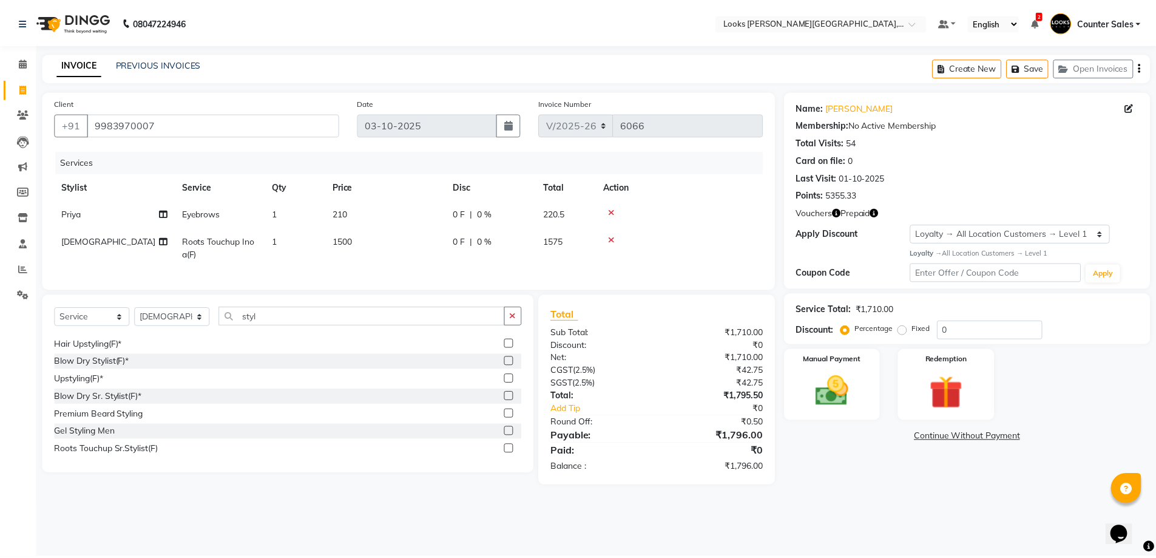
scroll to position [160, 0]
click at [508, 451] on label at bounding box center [512, 446] width 9 height 9
click at [508, 451] on input "checkbox" at bounding box center [512, 447] width 8 height 8
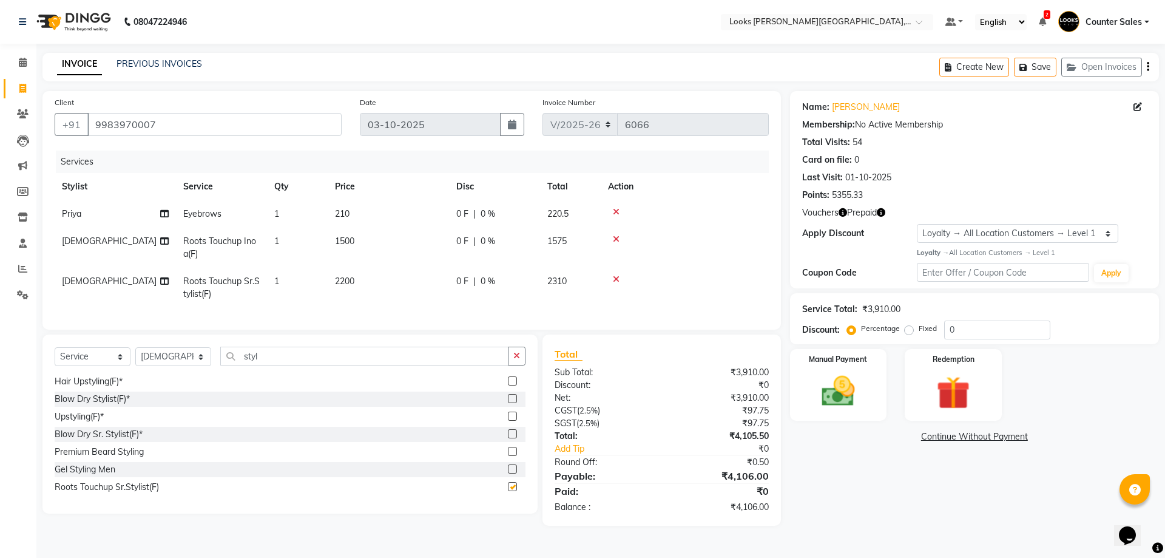
click at [422, 283] on td "2200" at bounding box center [388, 288] width 121 height 40
checkbox input "false"
select select "88119"
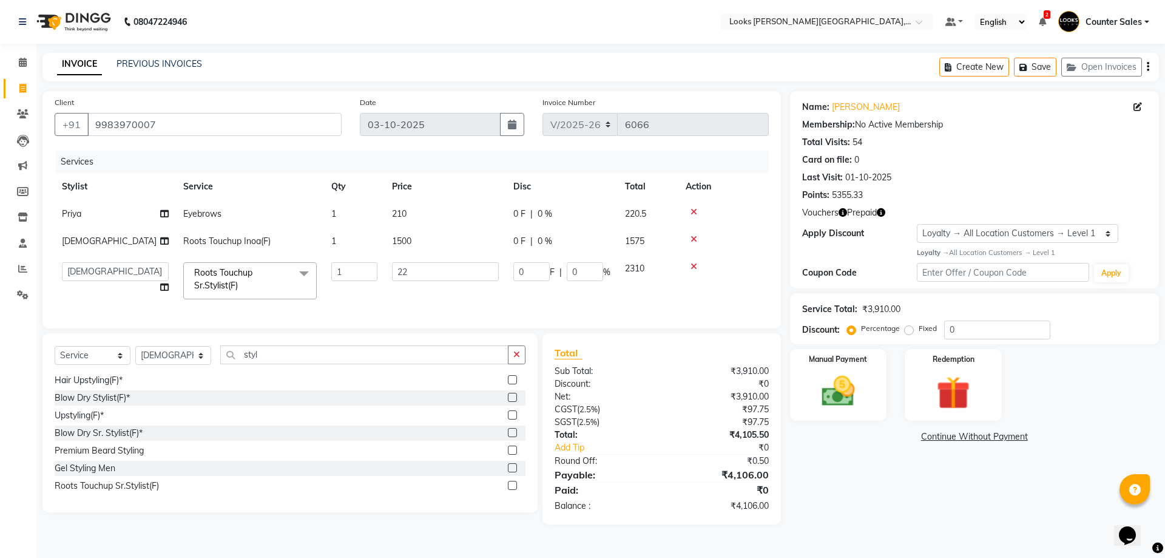
type input "2"
type input "1000"
click at [896, 505] on div "Name: Neha Ji Membership: No Active Membership Total Visits: 54 Card on file: 0…" at bounding box center [979, 307] width 378 height 433
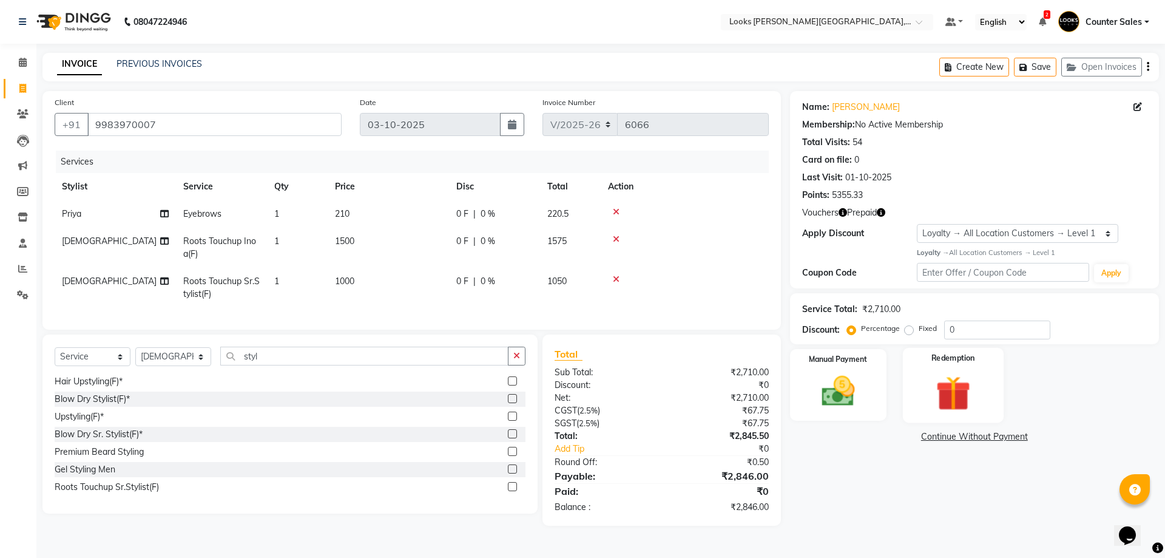
click at [952, 365] on div "Redemption" at bounding box center [953, 384] width 101 height 75
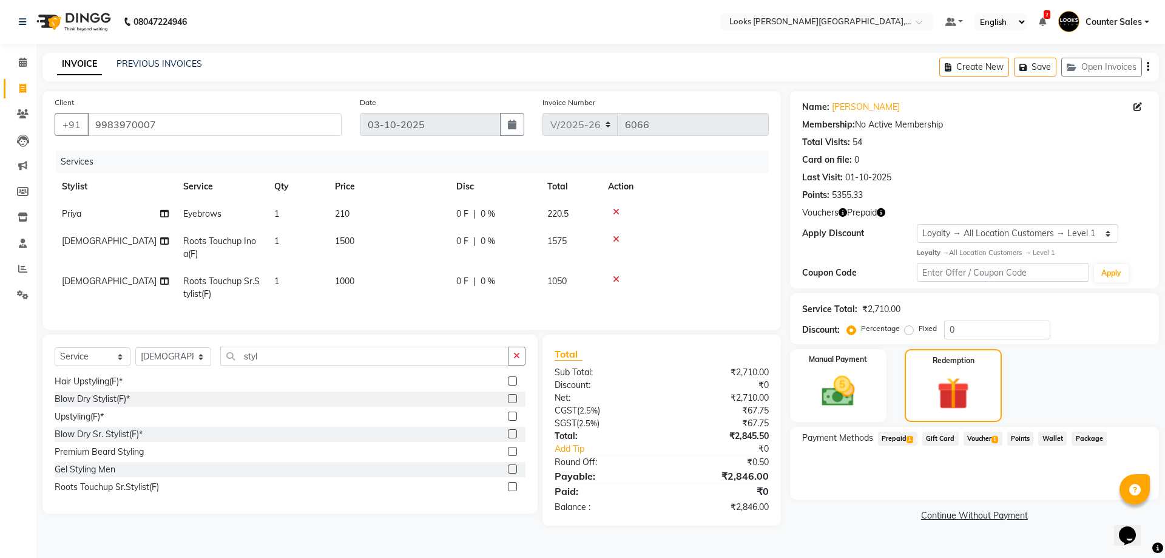
click at [903, 435] on span "Prepaid 1" at bounding box center [897, 439] width 39 height 14
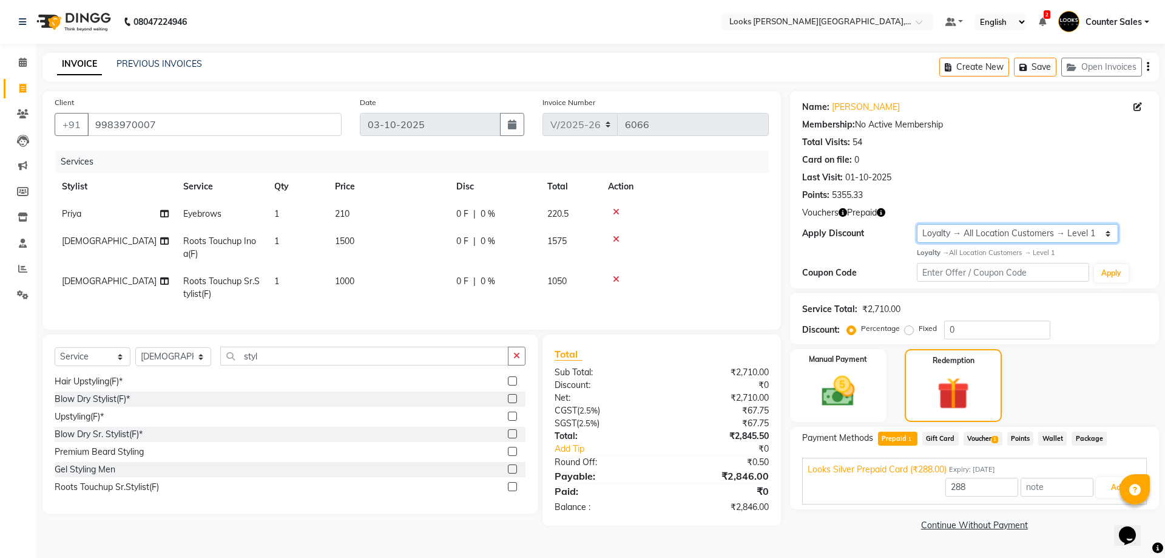
click at [1057, 236] on select "Select Loyalty → All Location Customers → Level 1" at bounding box center [1017, 233] width 201 height 19
click at [24, 62] on icon at bounding box center [23, 62] width 8 height 9
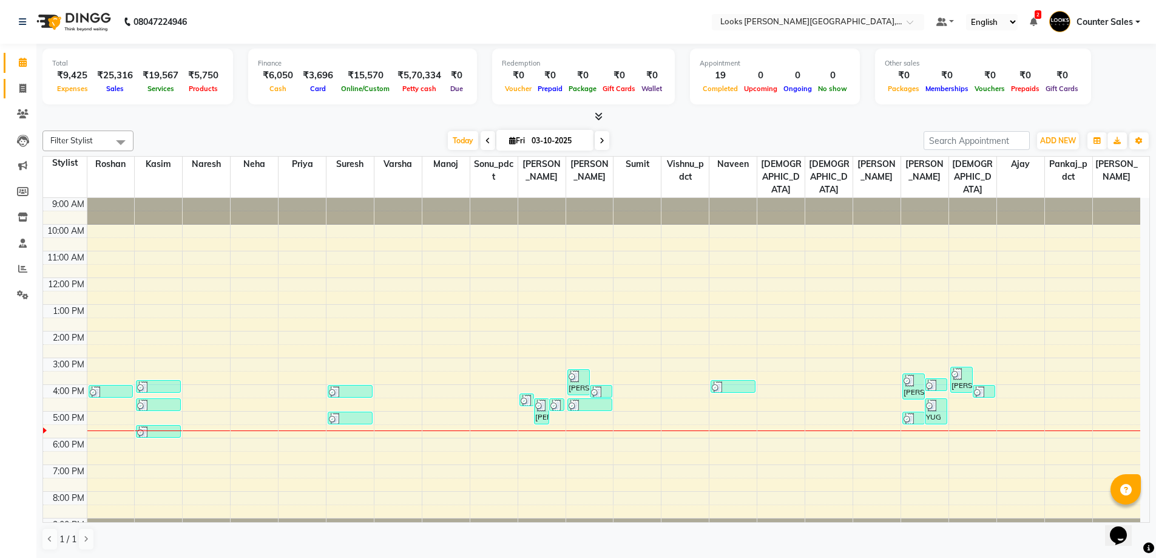
click at [22, 89] on icon at bounding box center [22, 88] width 7 height 9
select select "service"
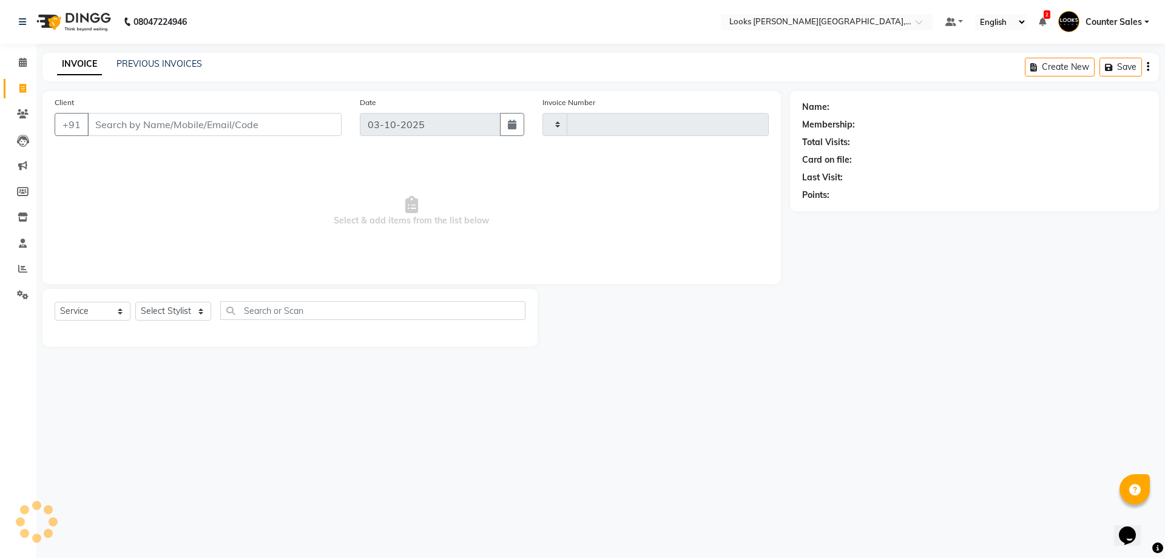
type input "6066"
select select "4385"
click at [222, 121] on input "Client" at bounding box center [214, 124] width 254 height 23
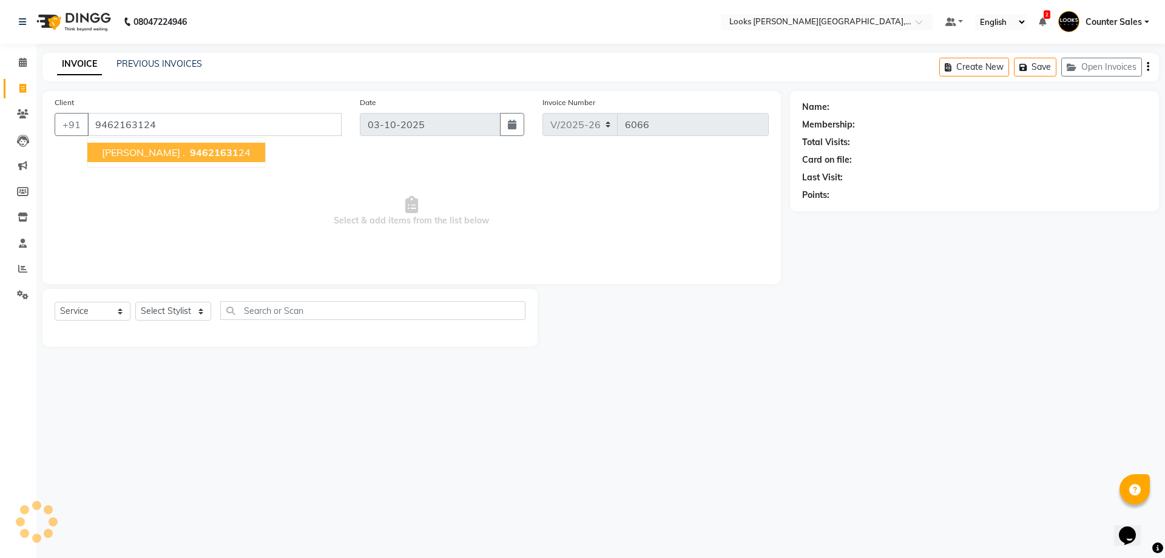
type input "9462163124"
select select "1: Object"
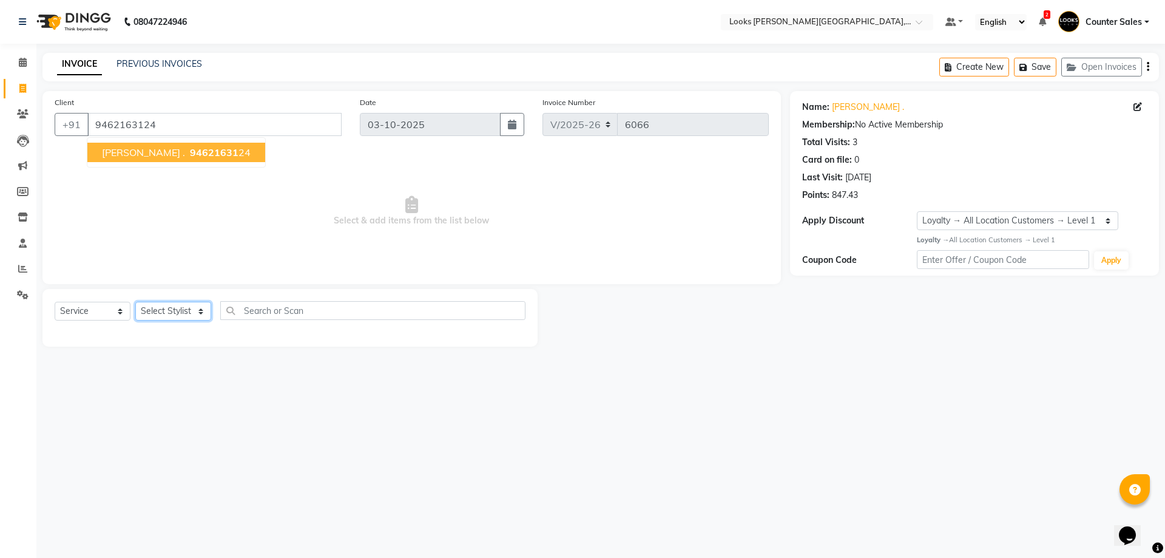
click at [201, 312] on select "Select Stylist Ajay [PERSON_NAME] [PERSON_NAME] Counter Sales [PERSON_NAME] Kri…" at bounding box center [173, 311] width 76 height 19
select select "24203"
click at [135, 302] on select "Select Stylist Ajay [PERSON_NAME] [PERSON_NAME] Counter Sales [PERSON_NAME] Kri…" at bounding box center [173, 311] width 76 height 19
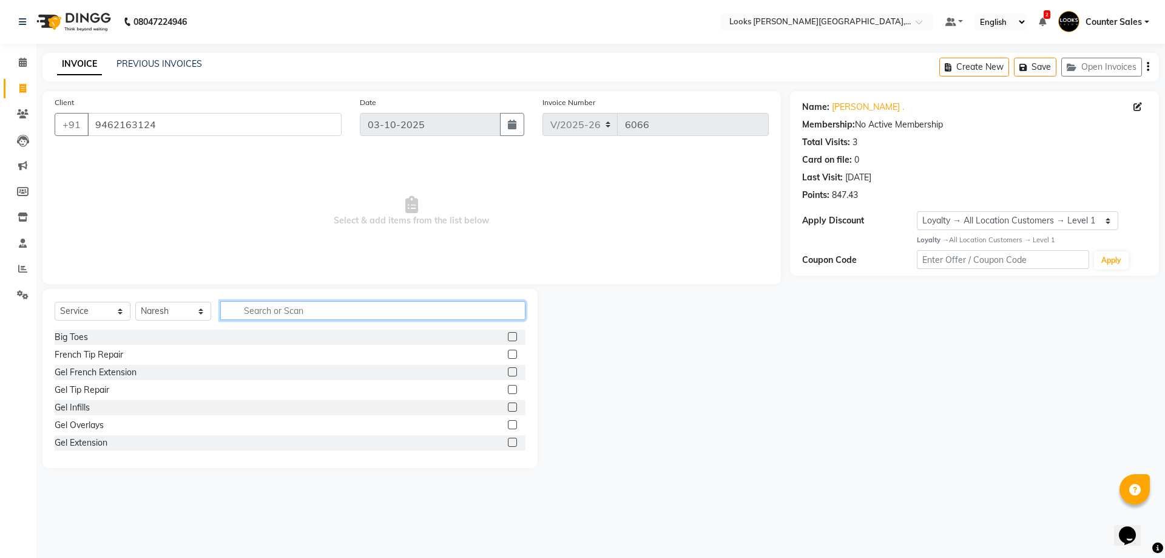
click at [320, 319] on input "text" at bounding box center [372, 310] width 305 height 19
type input "rit"
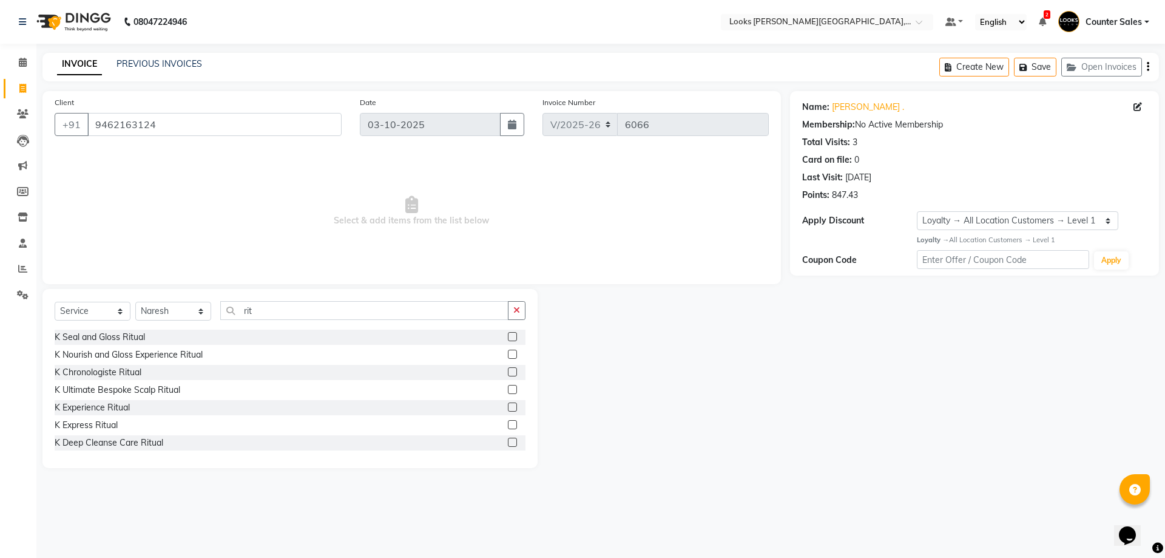
click at [508, 372] on label at bounding box center [512, 371] width 9 height 9
click at [508, 372] on input "checkbox" at bounding box center [512, 372] width 8 height 8
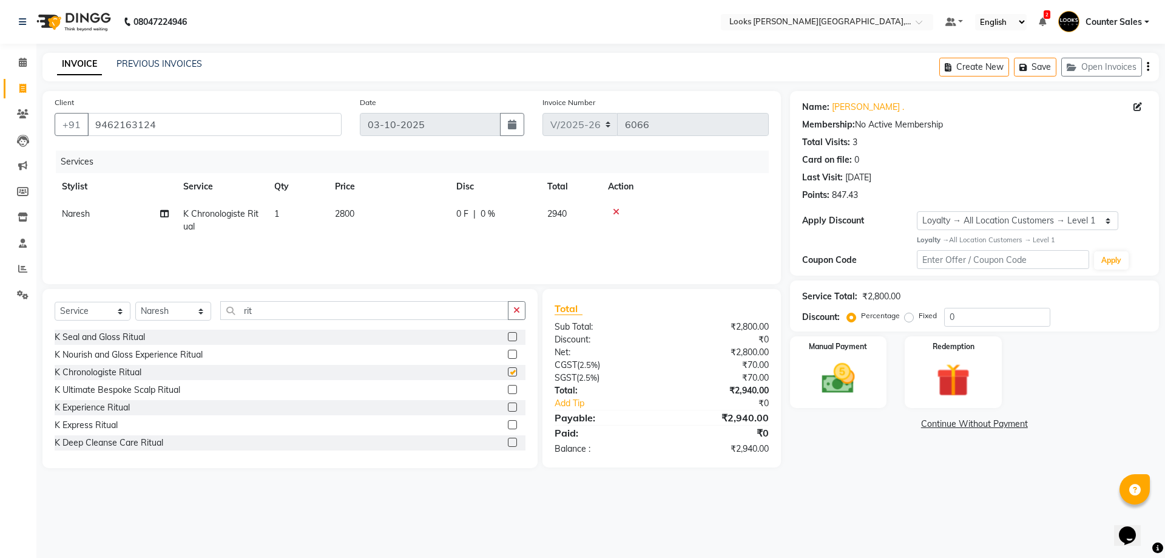
checkbox input "false"
click at [394, 224] on td "2800" at bounding box center [388, 220] width 121 height 40
select select "24203"
type input "2"
type input "5500"
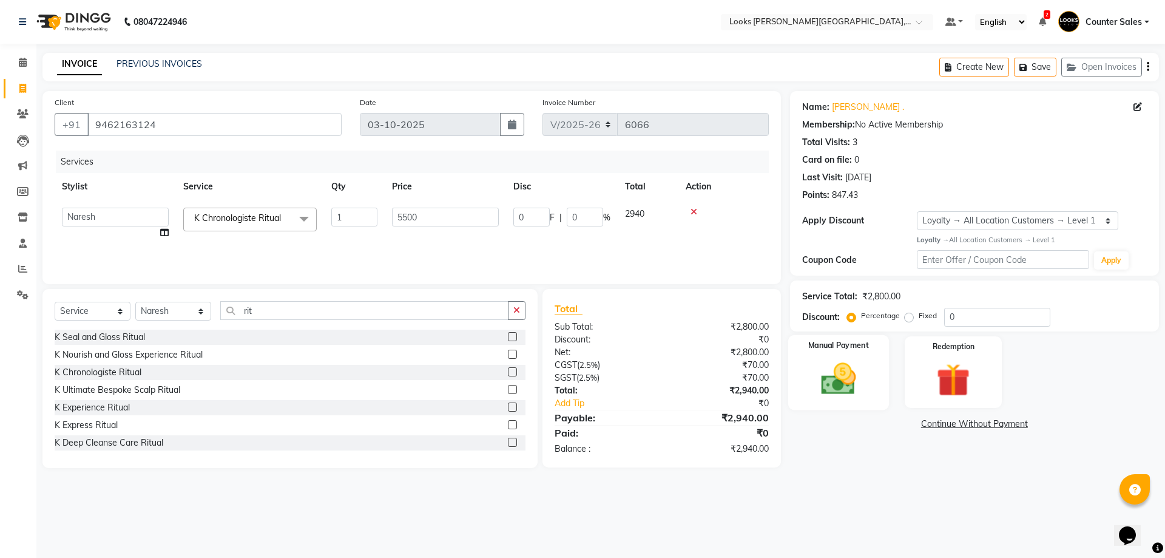
click at [849, 356] on div "Manual Payment" at bounding box center [838, 371] width 101 height 75
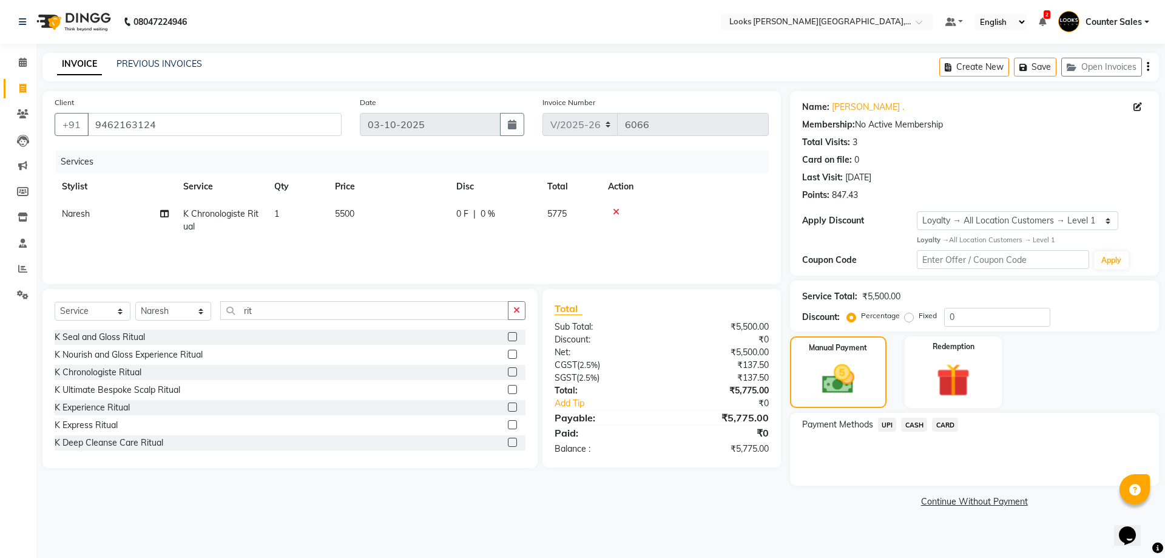
click at [892, 425] on span "UPI" at bounding box center [887, 425] width 19 height 14
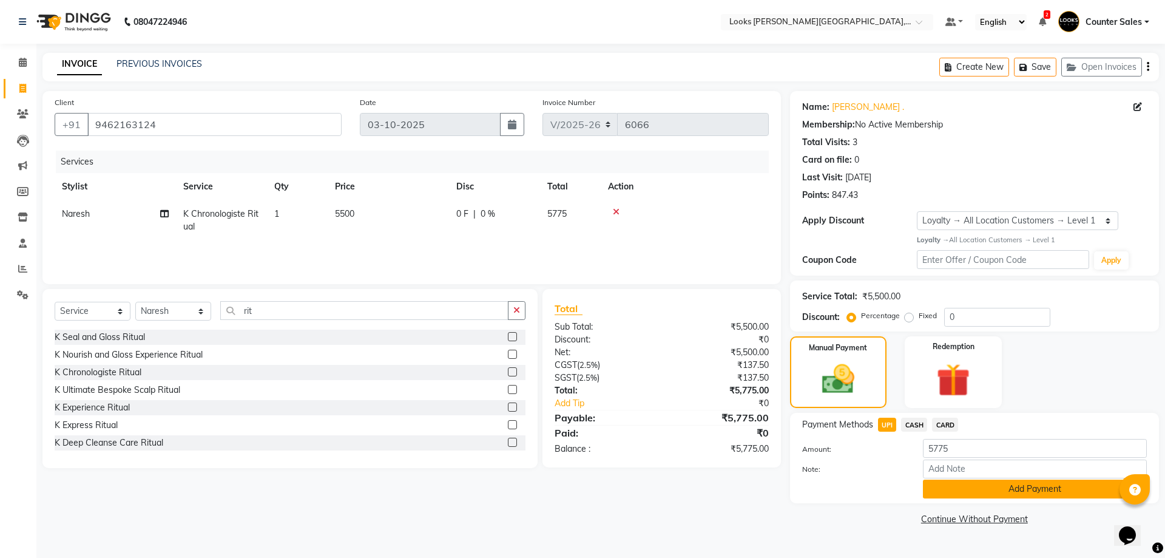
click at [1039, 490] on button "Add Payment" at bounding box center [1035, 488] width 224 height 19
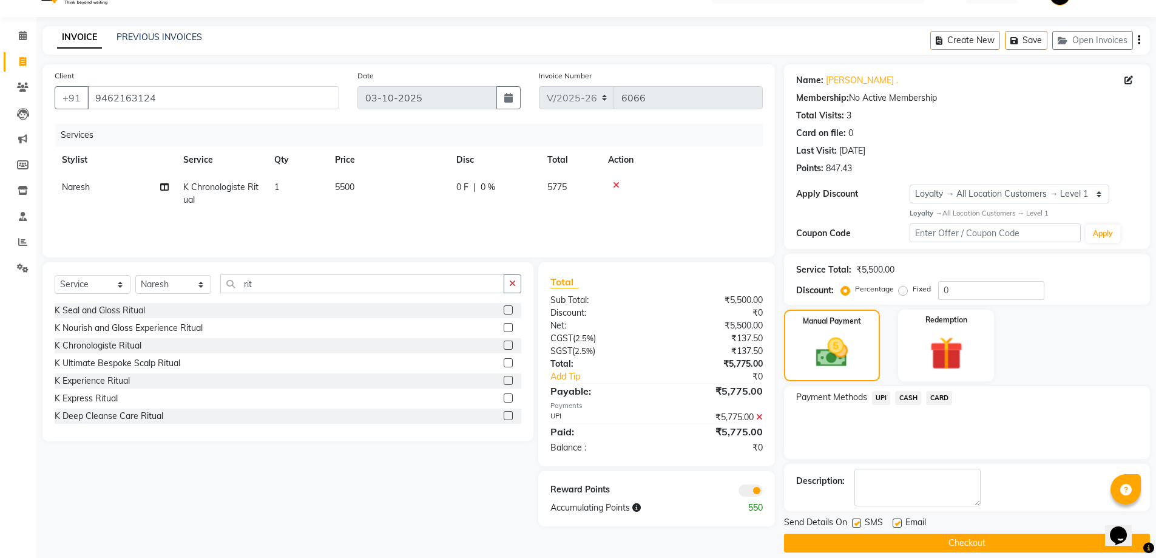
scroll to position [39, 0]
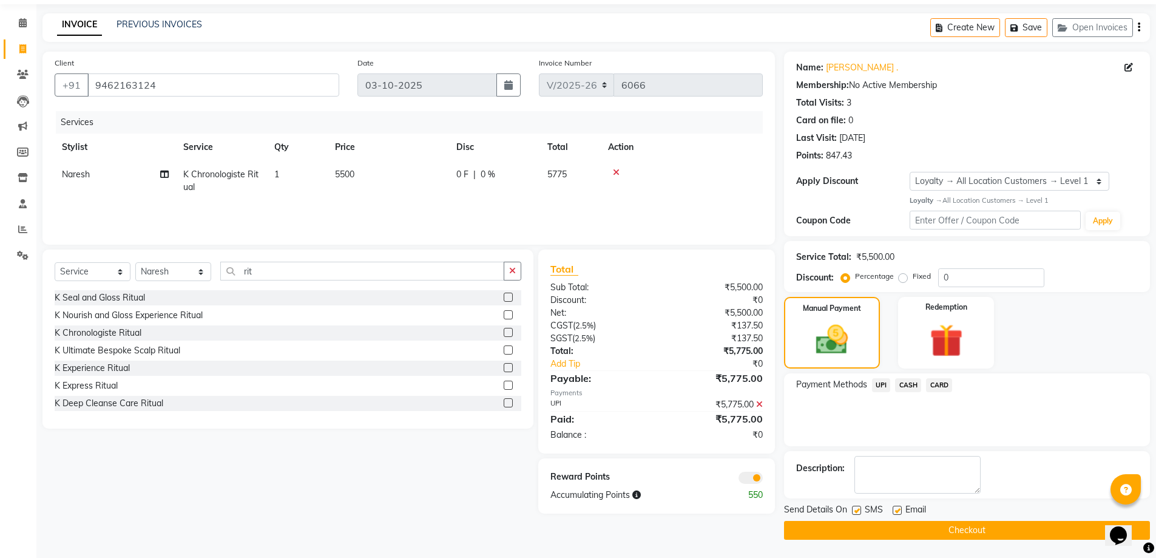
click at [998, 533] on button "Checkout" at bounding box center [967, 530] width 366 height 19
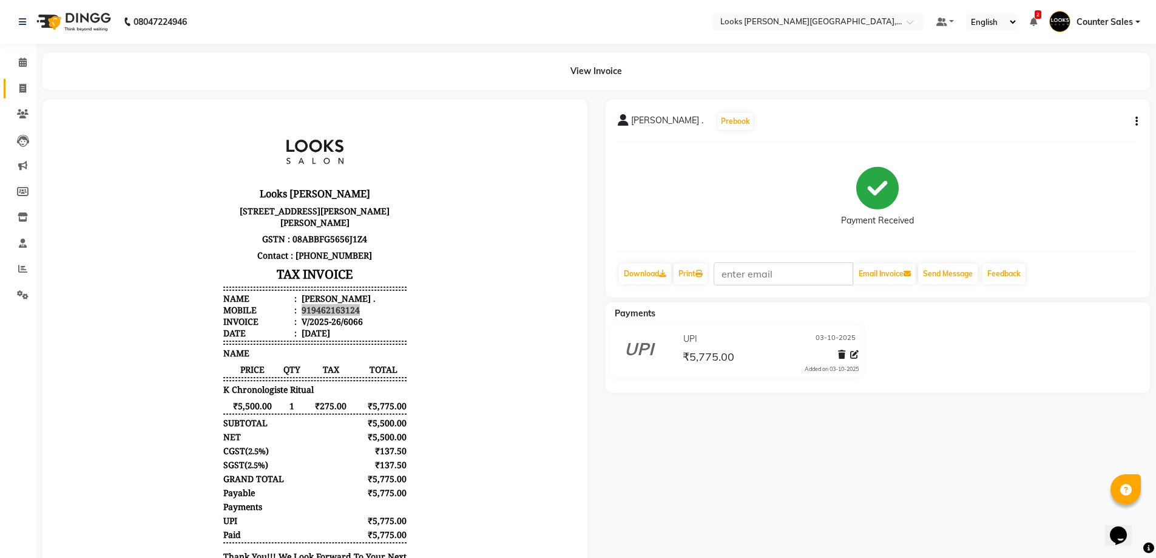
click at [22, 88] on icon at bounding box center [22, 88] width 7 height 9
select select "service"
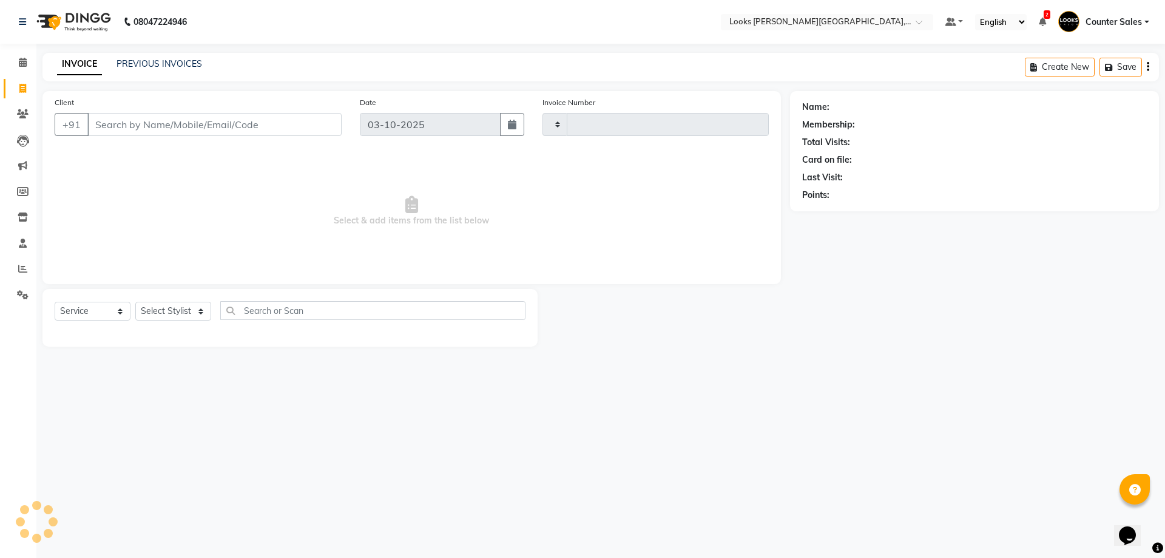
click at [212, 130] on input "Client" at bounding box center [214, 124] width 254 height 23
type input "6067"
select select "4385"
type input "919462163124"
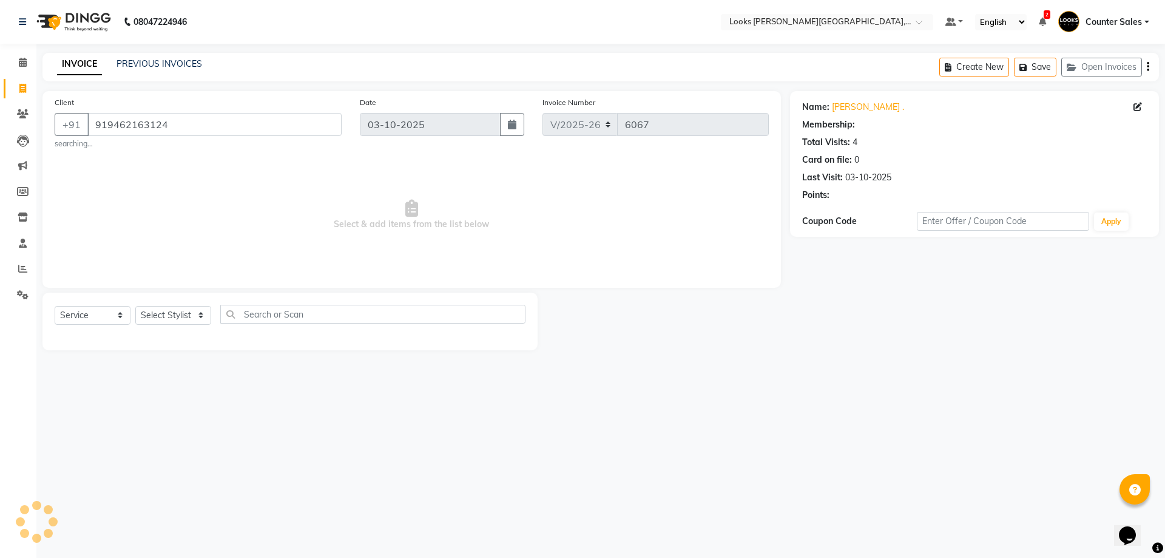
select select "1: Object"
click at [19, 115] on icon at bounding box center [23, 113] width 12 height 9
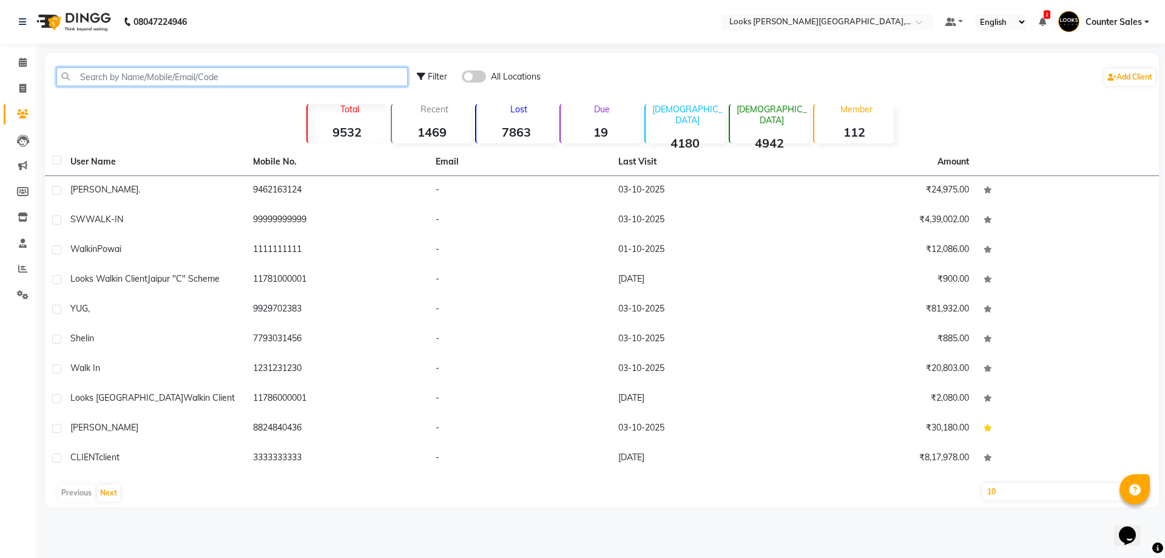
click at [151, 79] on input "text" at bounding box center [231, 76] width 351 height 19
paste input "919462163124"
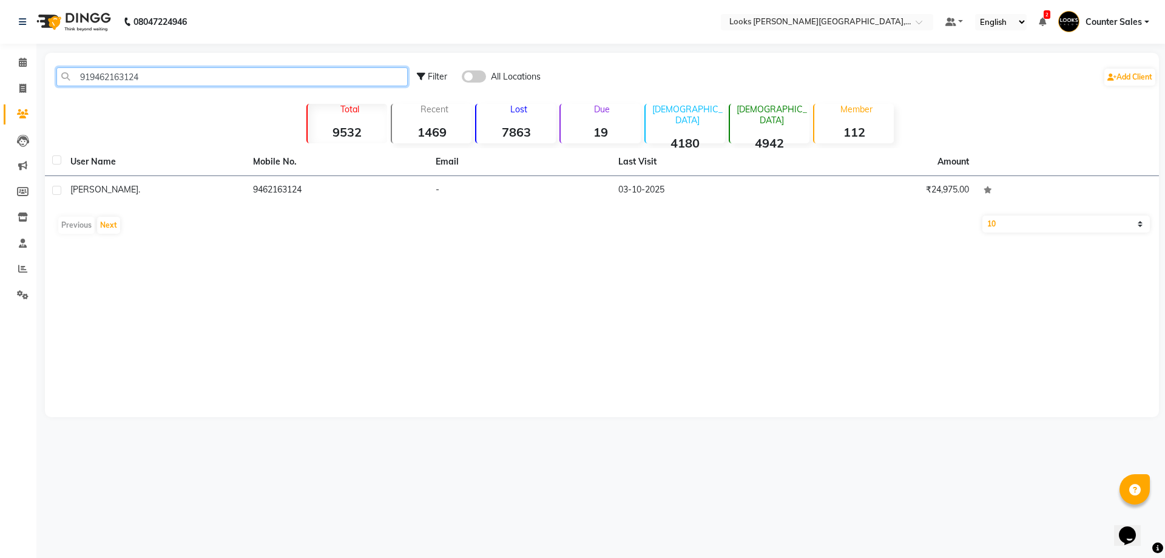
type input "919462163124"
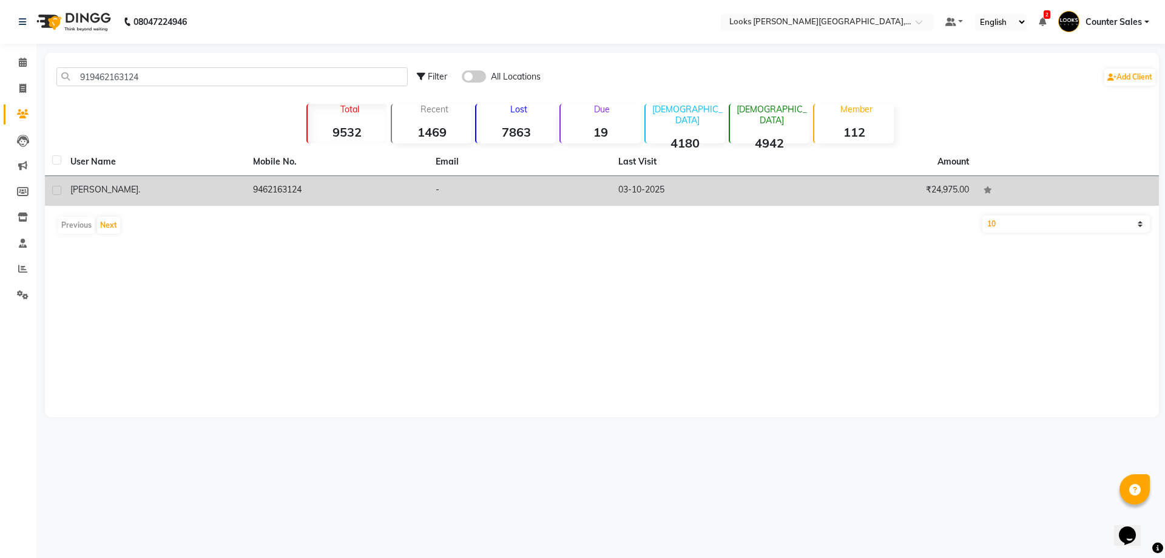
click at [276, 183] on td "9462163124" at bounding box center [337, 191] width 183 height 30
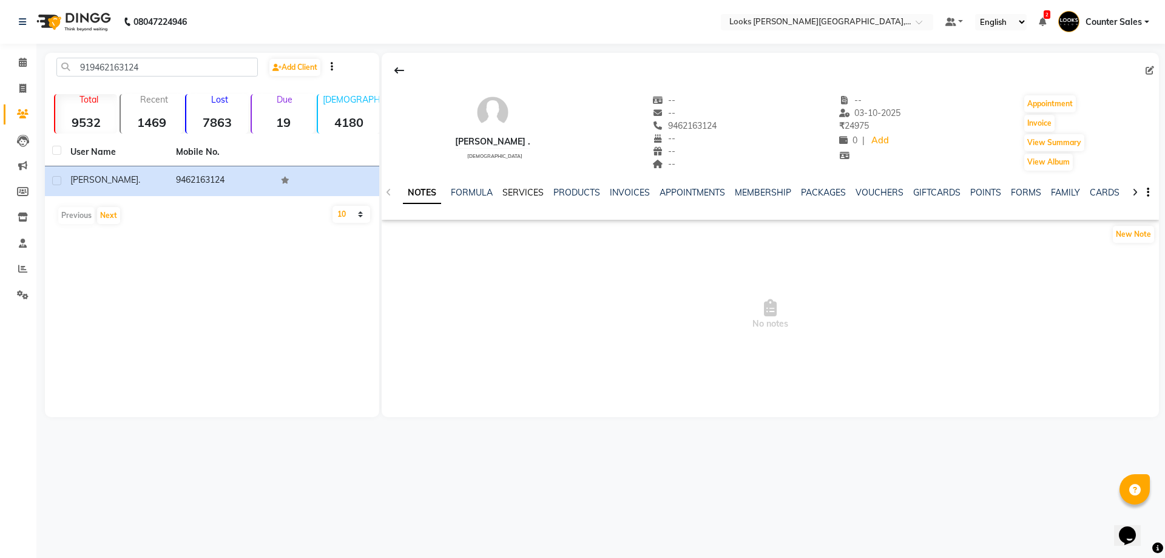
click at [532, 196] on link "SERVICES" at bounding box center [523, 192] width 41 height 11
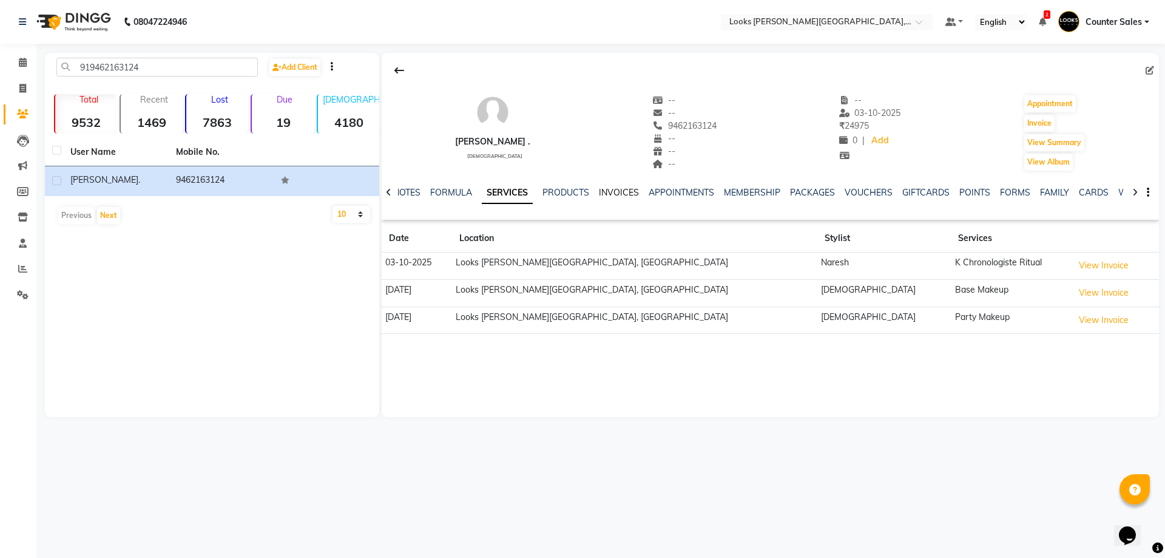
click at [615, 187] on link "INVOICES" at bounding box center [619, 192] width 40 height 11
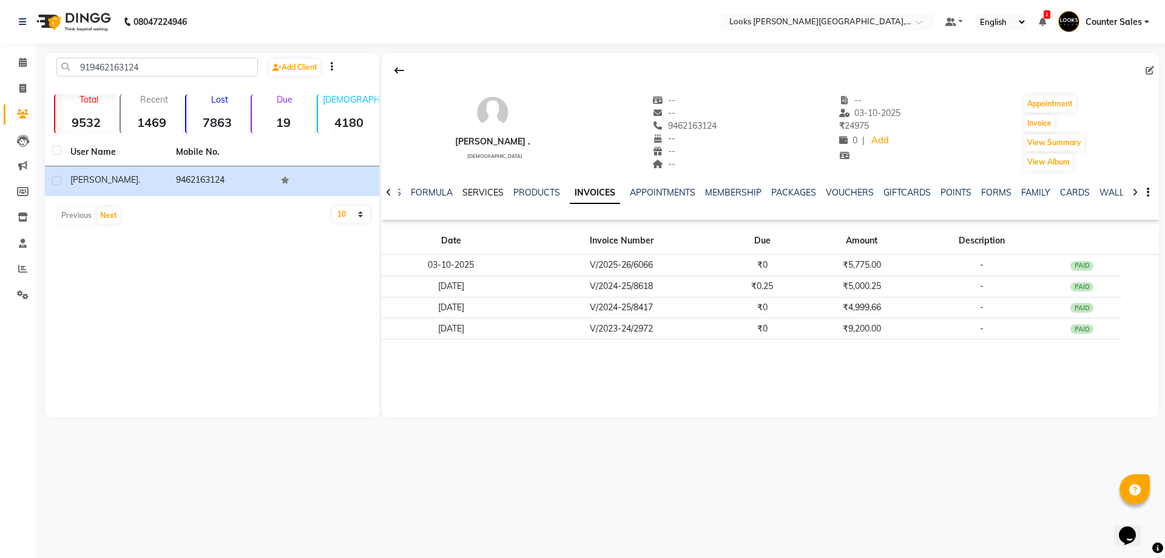
click at [479, 189] on link "SERVICES" at bounding box center [482, 192] width 41 height 11
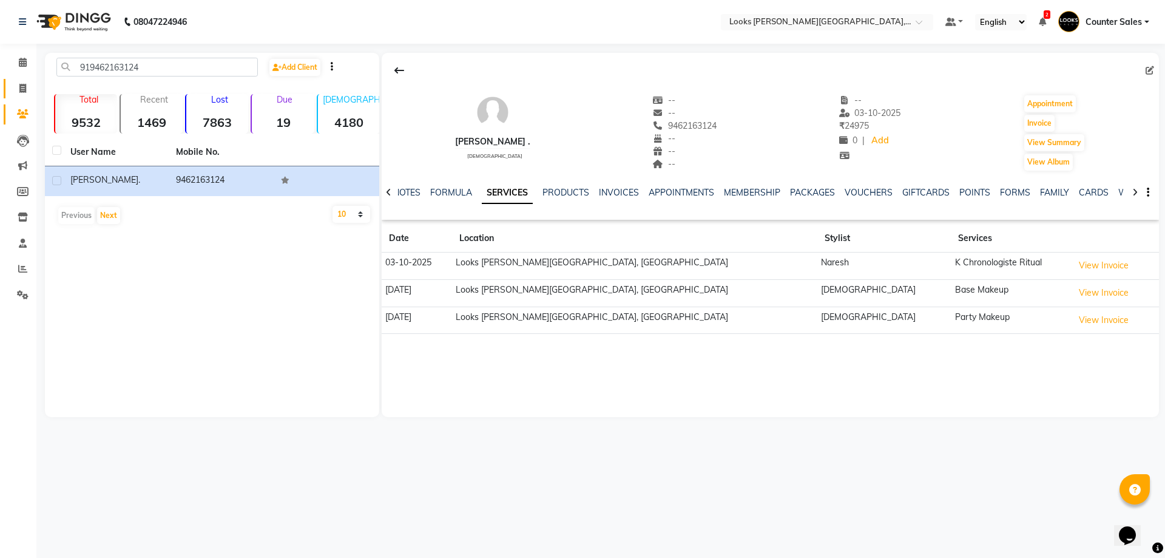
click at [19, 84] on icon at bounding box center [22, 88] width 7 height 9
select select "service"
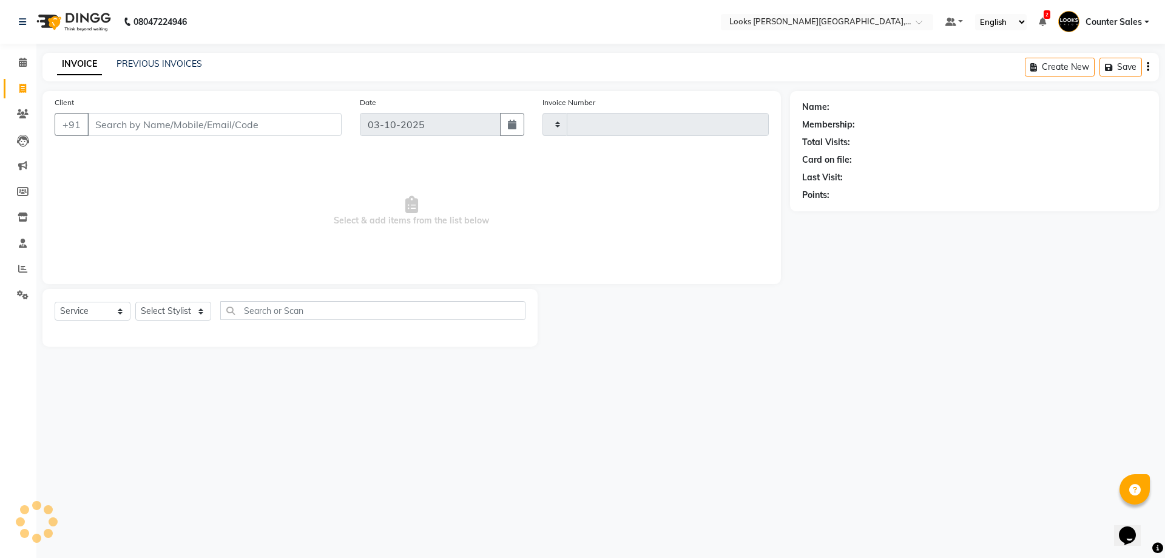
click at [190, 120] on input "Client" at bounding box center [214, 124] width 254 height 23
type input "6067"
select select "4385"
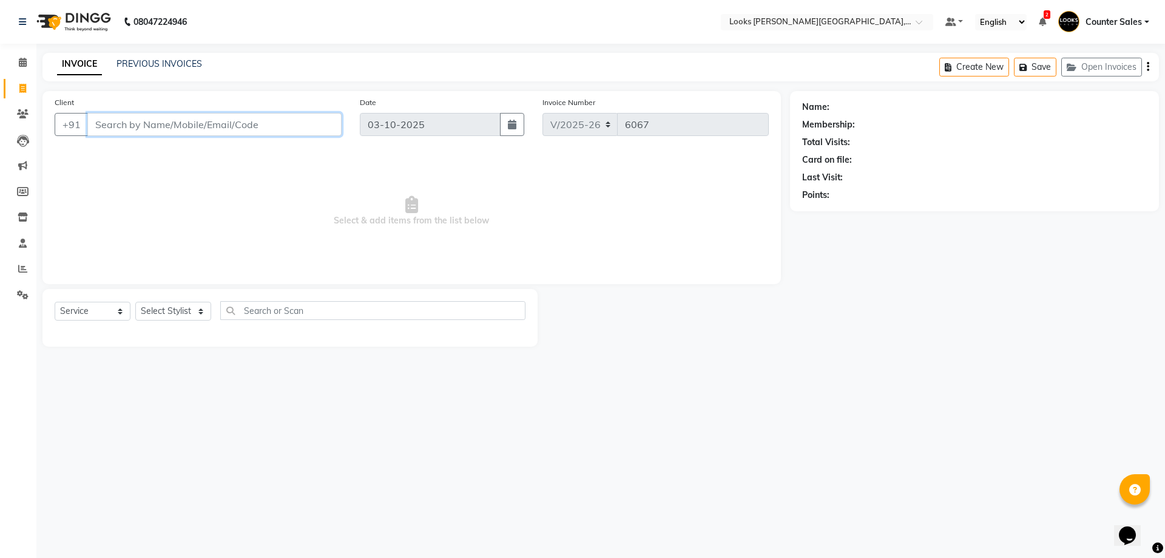
click at [225, 121] on input "Client" at bounding box center [214, 124] width 254 height 23
click at [156, 127] on input "Client" at bounding box center [214, 124] width 254 height 23
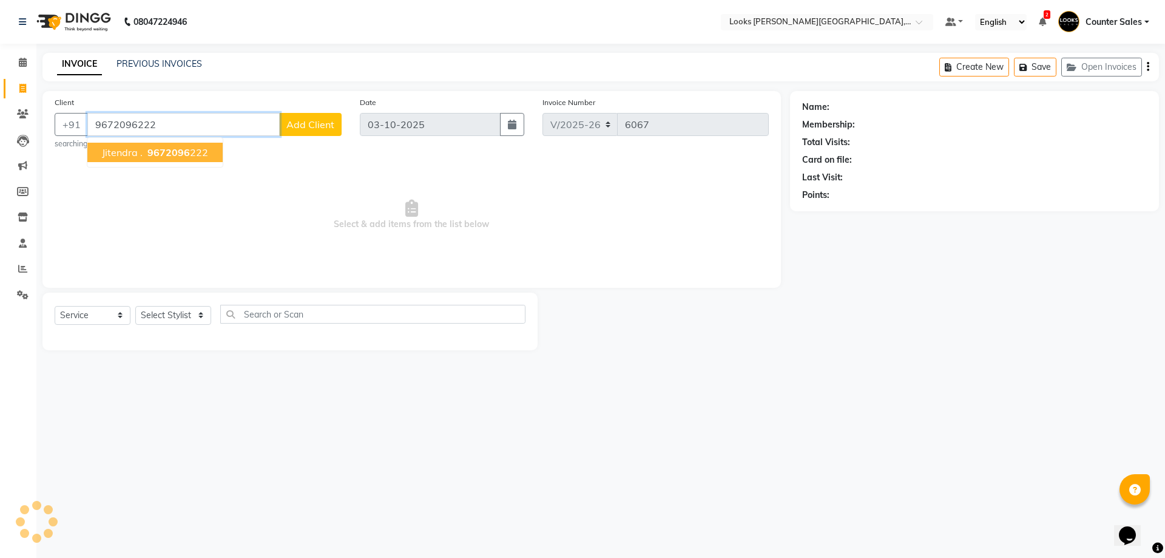
type input "9672096222"
select select "1: Object"
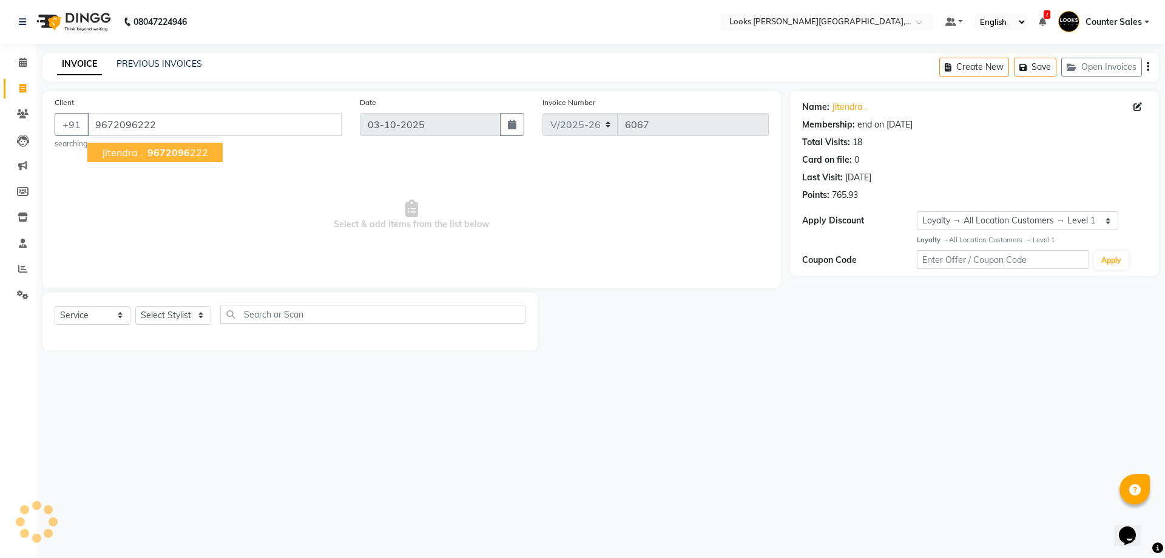
click at [176, 154] on span "9672096" at bounding box center [168, 152] width 42 height 12
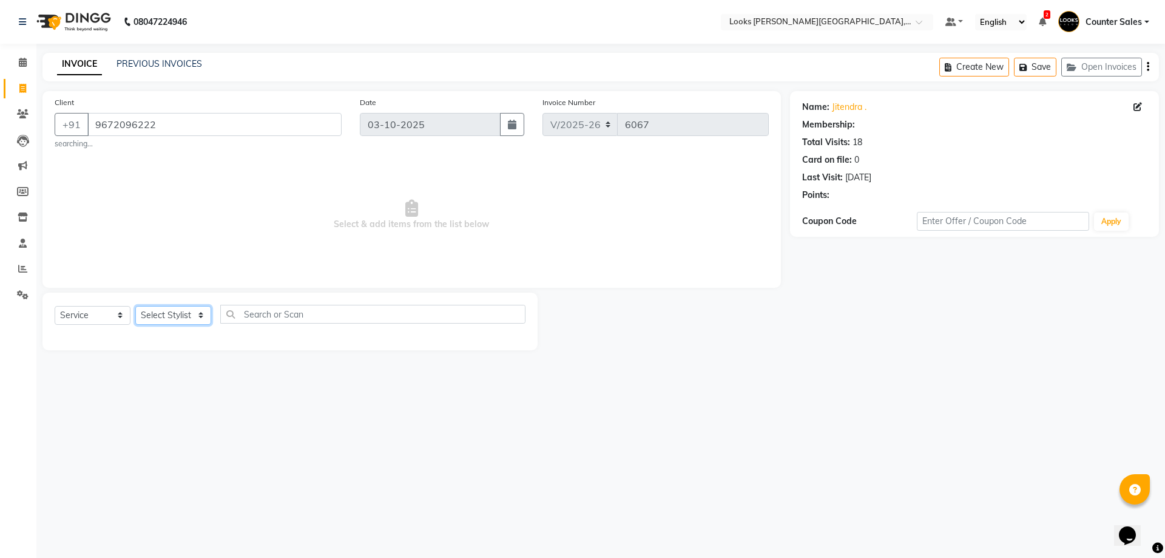
click at [193, 314] on select "Select Stylist Ajay [PERSON_NAME] [PERSON_NAME] Counter Sales [PERSON_NAME] Kri…" at bounding box center [173, 315] width 76 height 19
select select "1: Object"
select select "88118"
click at [135, 306] on select "Select Stylist Ajay [PERSON_NAME] [PERSON_NAME] Counter Sales [PERSON_NAME] Kri…" at bounding box center [173, 315] width 76 height 19
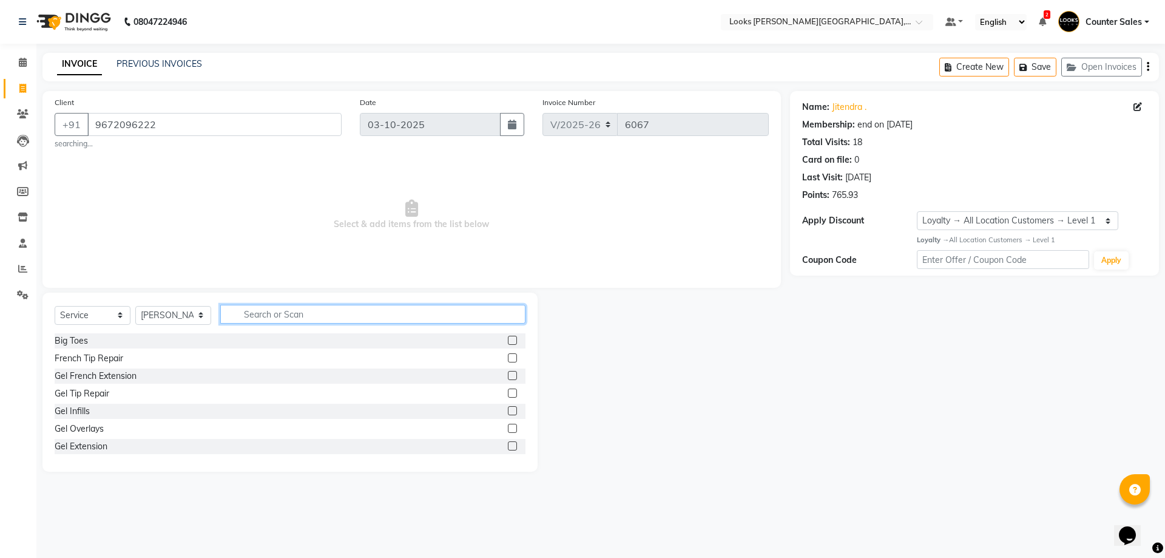
click at [314, 310] on input "text" at bounding box center [372, 314] width 305 height 19
type input "be"
click at [508, 376] on label at bounding box center [512, 375] width 9 height 9
click at [508, 376] on input "checkbox" at bounding box center [512, 376] width 8 height 8
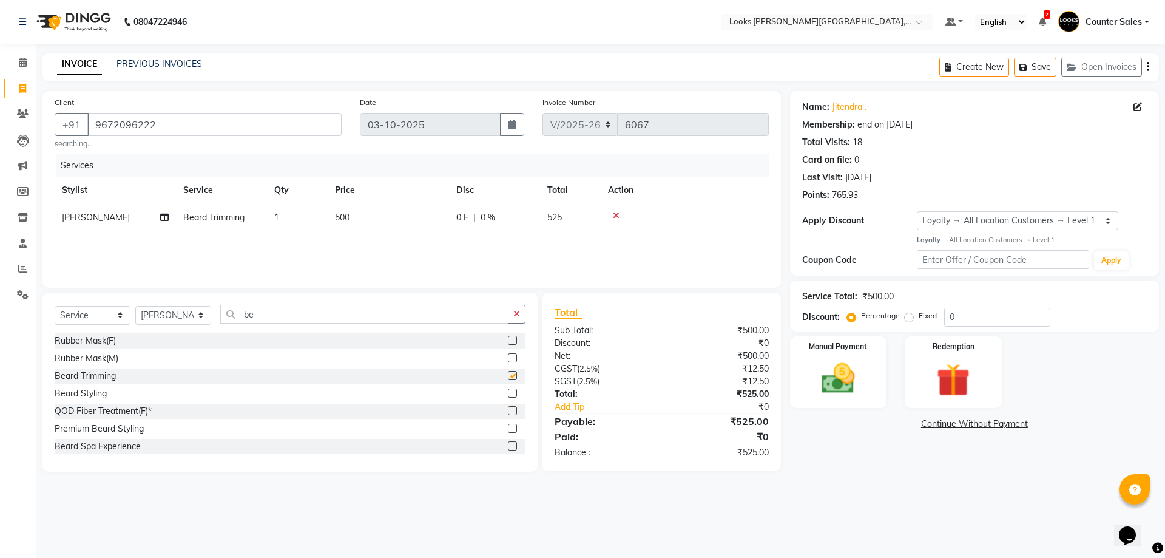
checkbox input "false"
click at [396, 224] on td "500" at bounding box center [388, 217] width 121 height 27
select select "88118"
click at [444, 229] on input "500" at bounding box center [445, 220] width 107 height 19
type input "5"
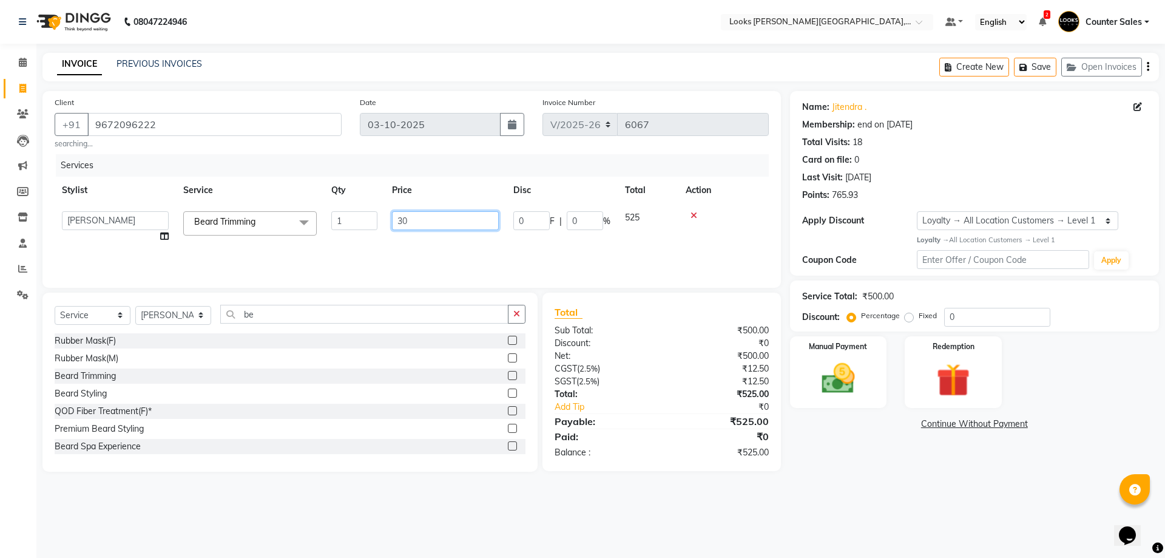
type input "300"
click at [1104, 219] on select "Select Membership → LSPL Membership@20% Loyalty → All Location Customers → Leve…" at bounding box center [1017, 220] width 201 height 19
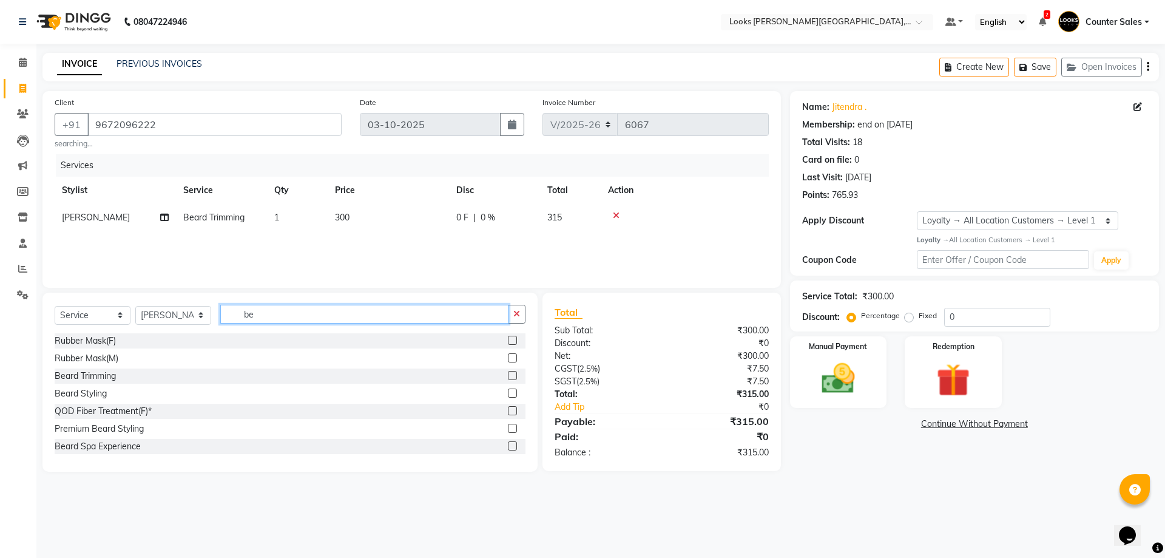
click at [282, 310] on input "be" at bounding box center [364, 314] width 288 height 19
type input "b"
type input "+"
type input "cut"
click at [508, 358] on label at bounding box center [512, 357] width 9 height 9
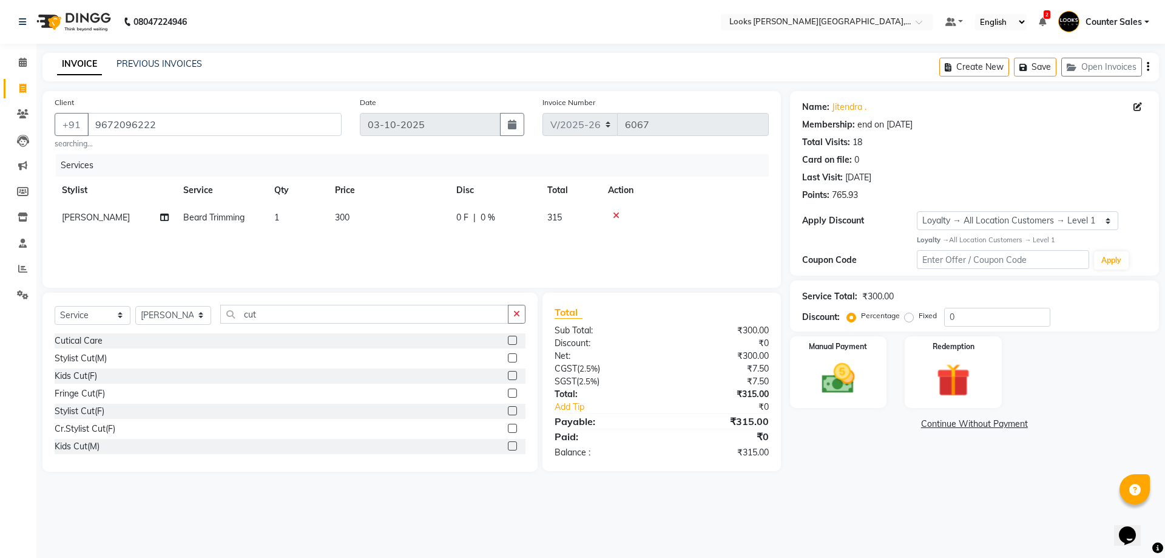
click at [508, 358] on input "checkbox" at bounding box center [512, 358] width 8 height 8
click at [418, 251] on td "700" at bounding box center [388, 244] width 121 height 27
checkbox input "false"
select select "88118"
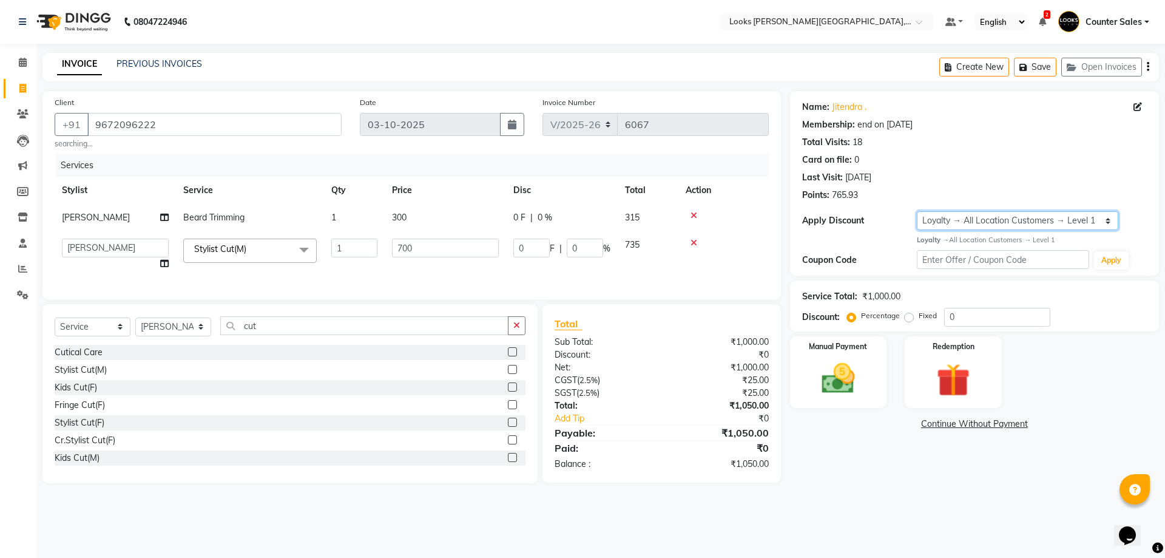
click at [990, 217] on select "Select Membership → LSPL Membership@20% Loyalty → All Location Customers → Leve…" at bounding box center [1017, 220] width 201 height 19
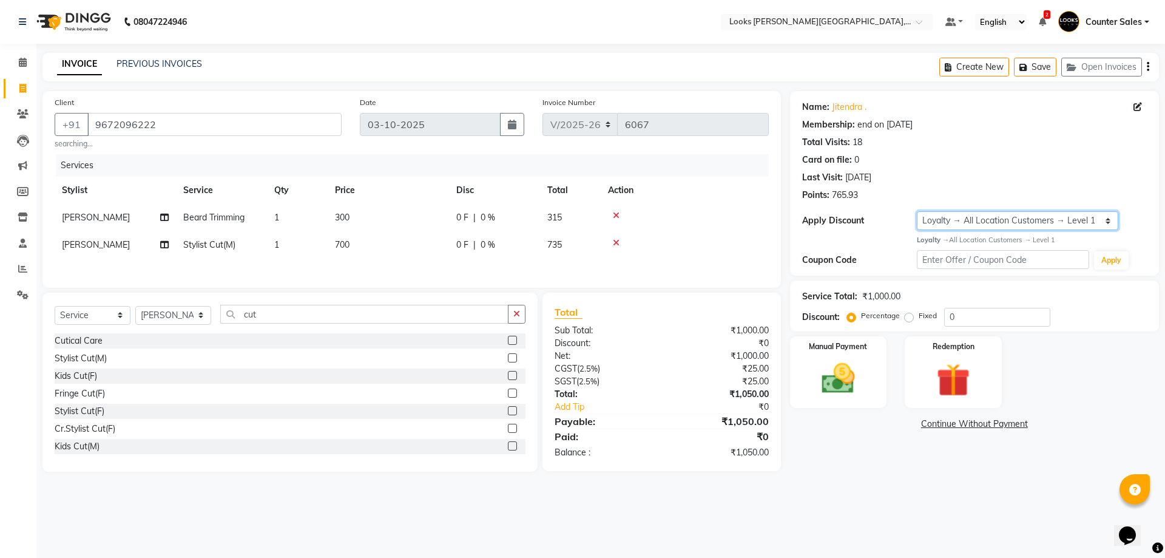
select select "2: Object"
click at [917, 211] on select "Select Membership → LSPL Membership@20% Loyalty → All Location Customers → Leve…" at bounding box center [1017, 220] width 201 height 19
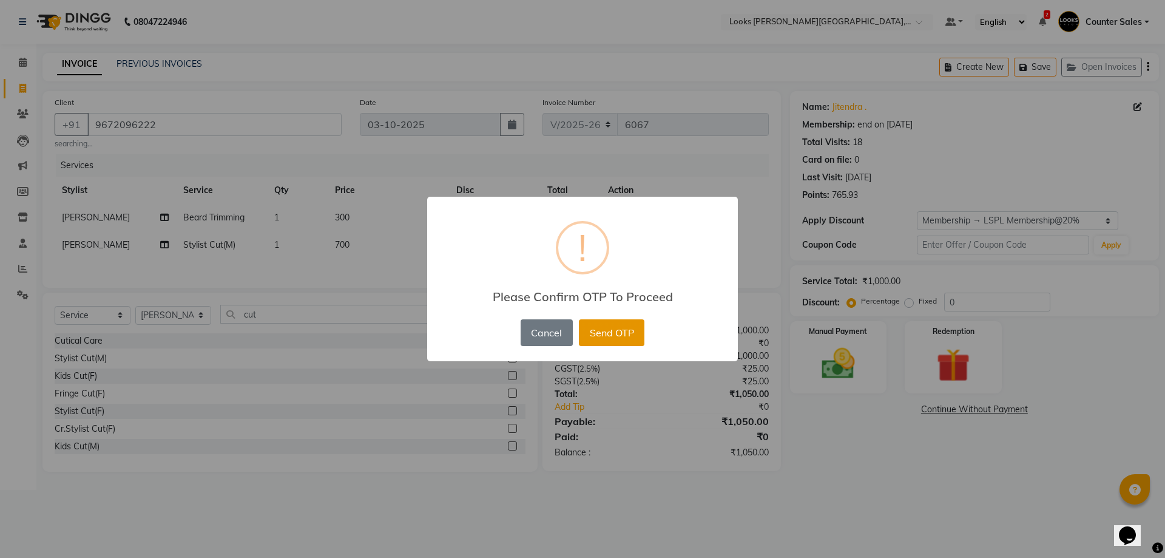
click at [638, 336] on button "Send OTP" at bounding box center [612, 332] width 66 height 27
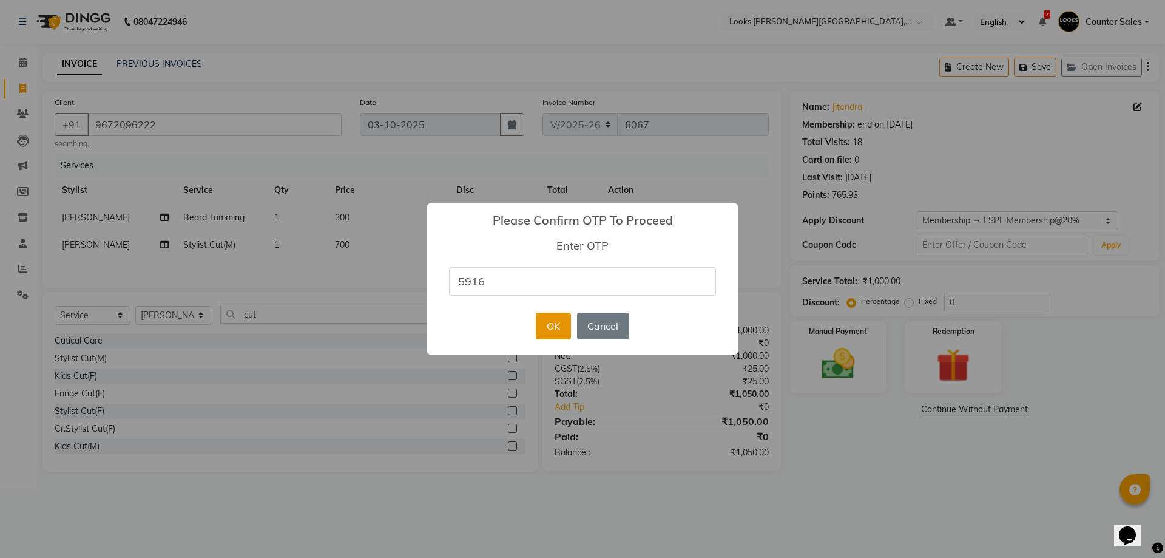
type input "5916"
click at [550, 324] on button "OK" at bounding box center [553, 326] width 35 height 27
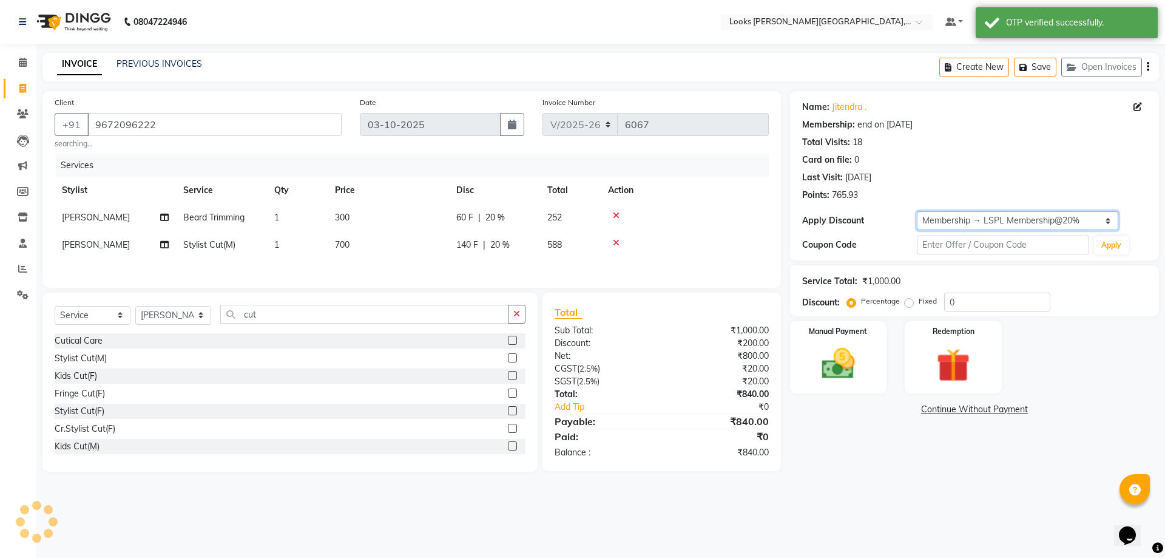
type input "20"
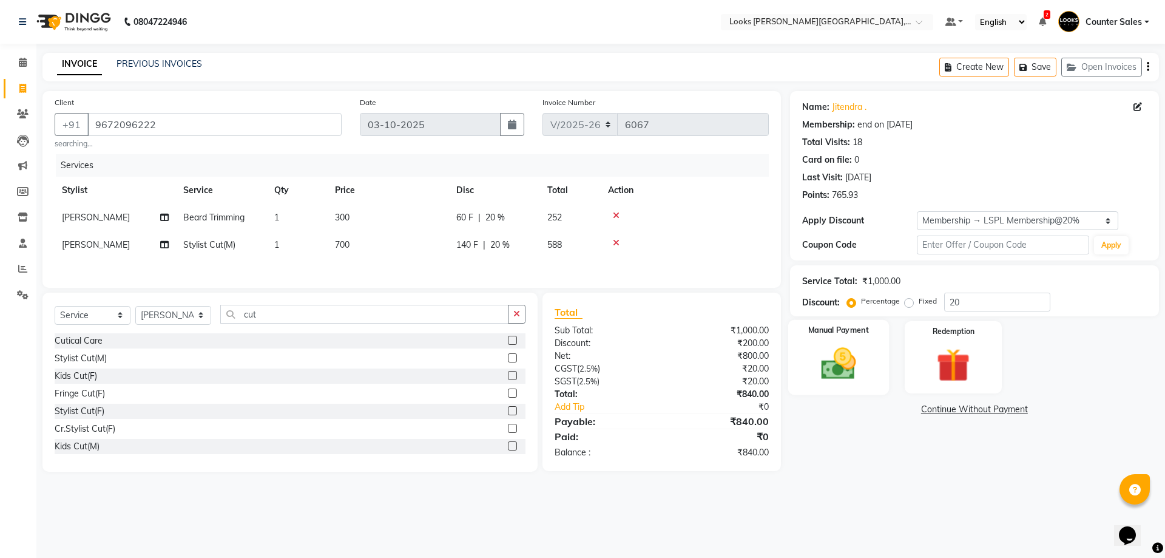
click at [843, 353] on img at bounding box center [838, 364] width 56 height 40
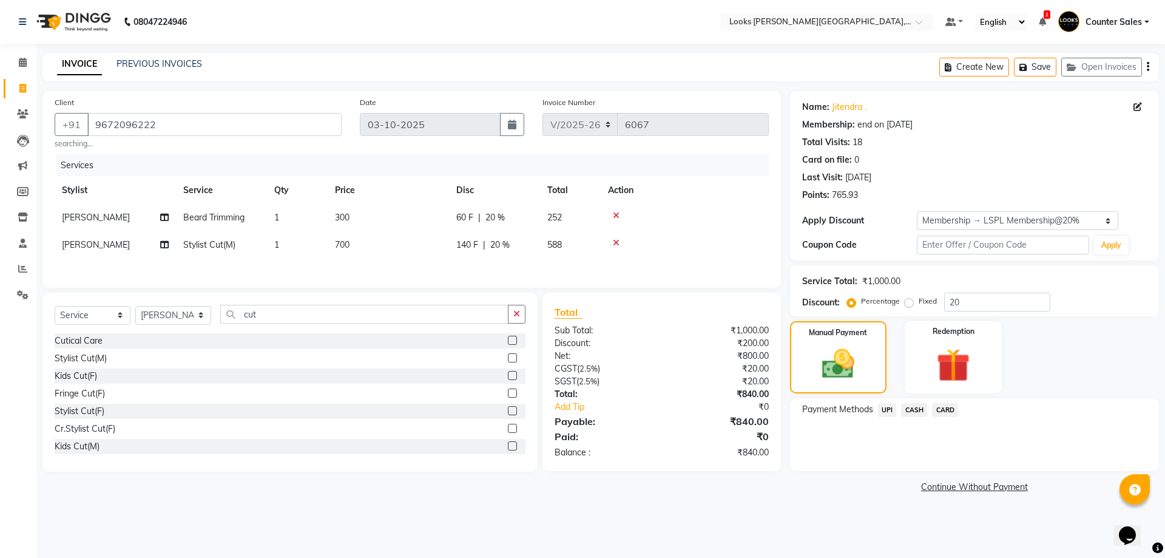
click at [919, 409] on span "CASH" at bounding box center [914, 410] width 26 height 14
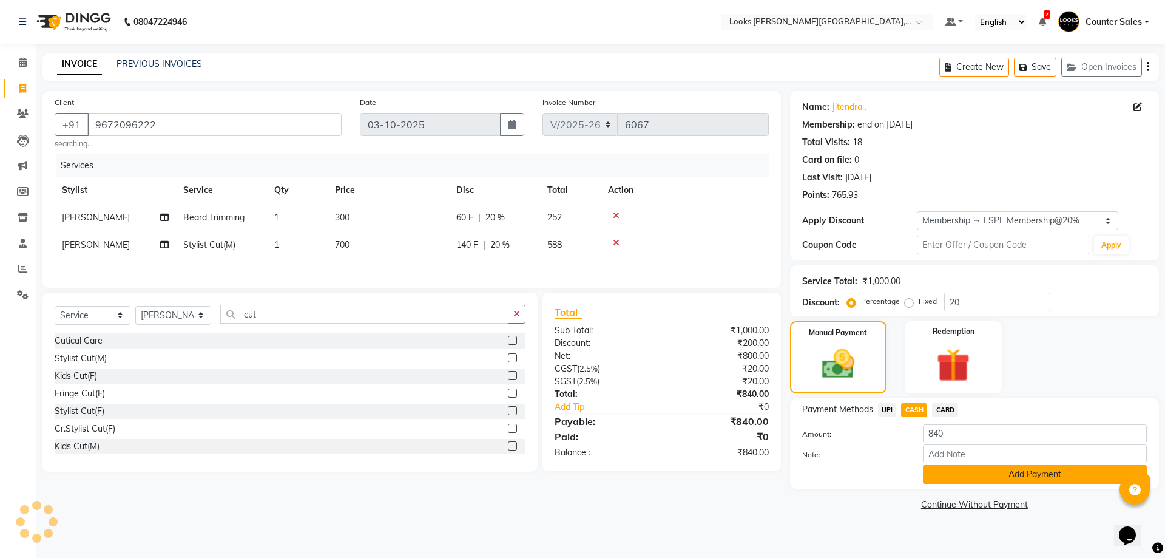
click at [972, 469] on button "Add Payment" at bounding box center [1035, 474] width 224 height 19
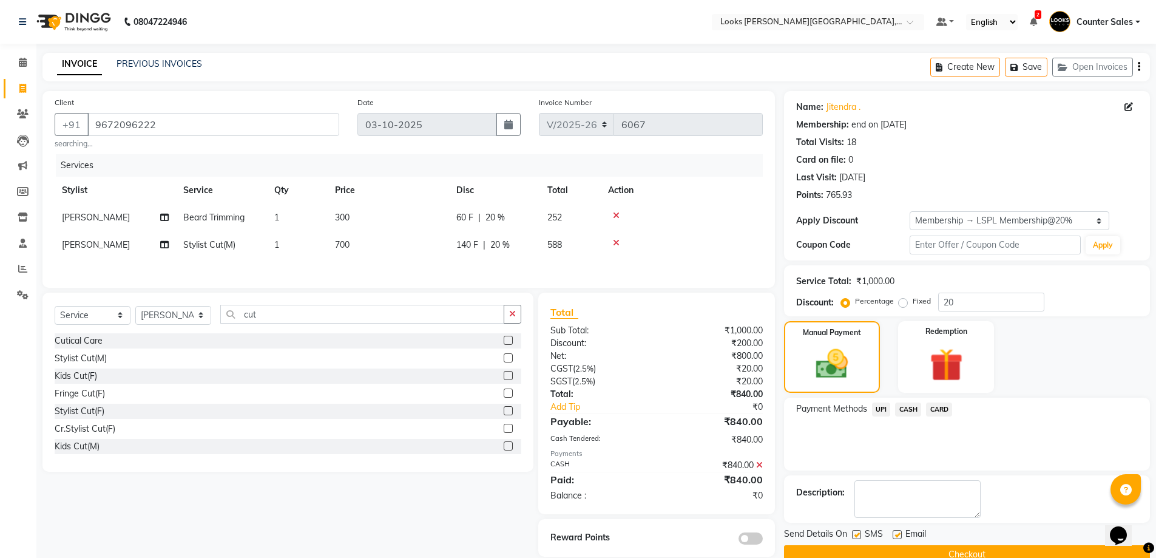
scroll to position [24, 0]
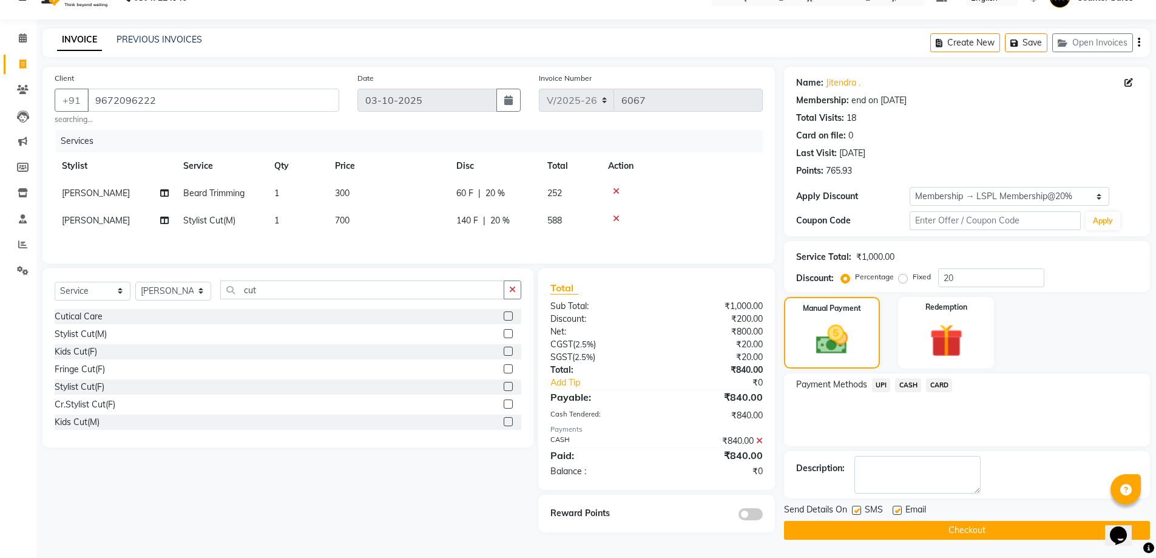
click at [948, 533] on button "Checkout" at bounding box center [967, 530] width 366 height 19
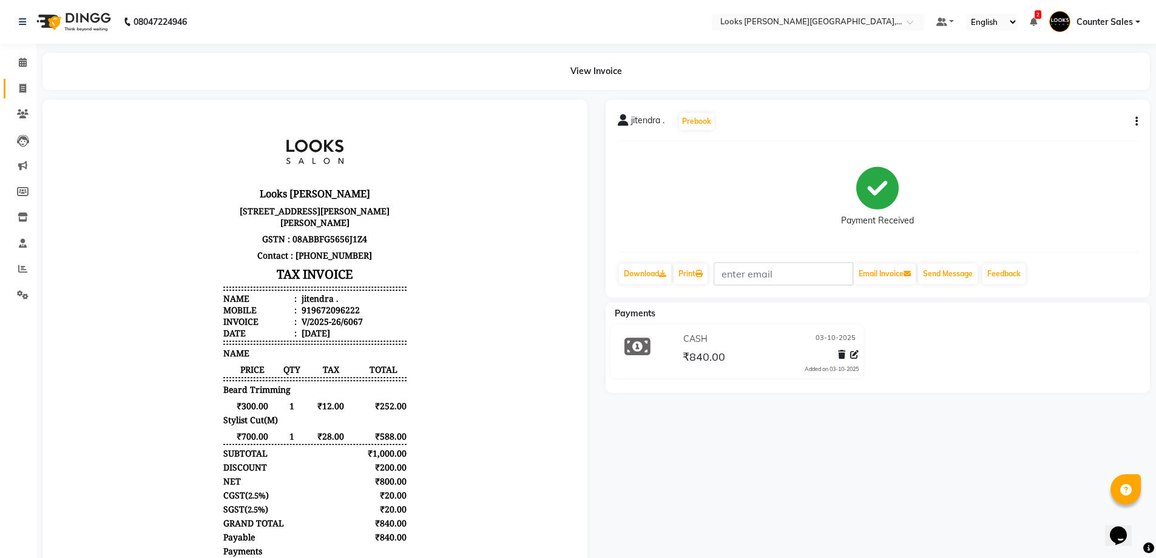
click at [25, 84] on icon at bounding box center [22, 88] width 7 height 9
select select "service"
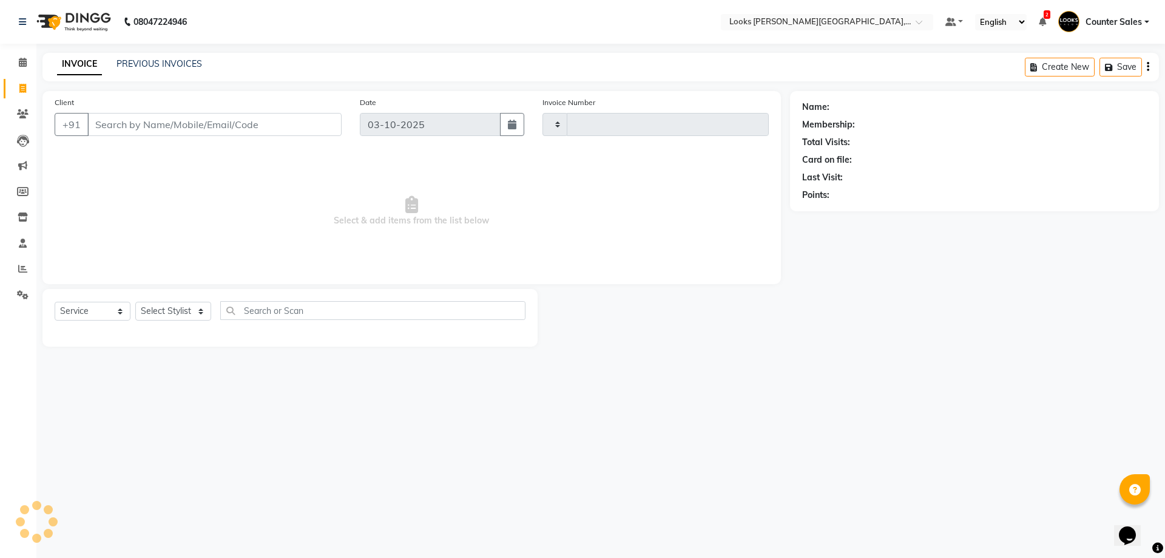
click at [216, 123] on input "Client" at bounding box center [214, 124] width 254 height 23
type input "6068"
select select "4385"
click at [212, 126] on input "Client" at bounding box center [214, 124] width 254 height 23
click at [201, 128] on input "Client" at bounding box center [214, 124] width 254 height 23
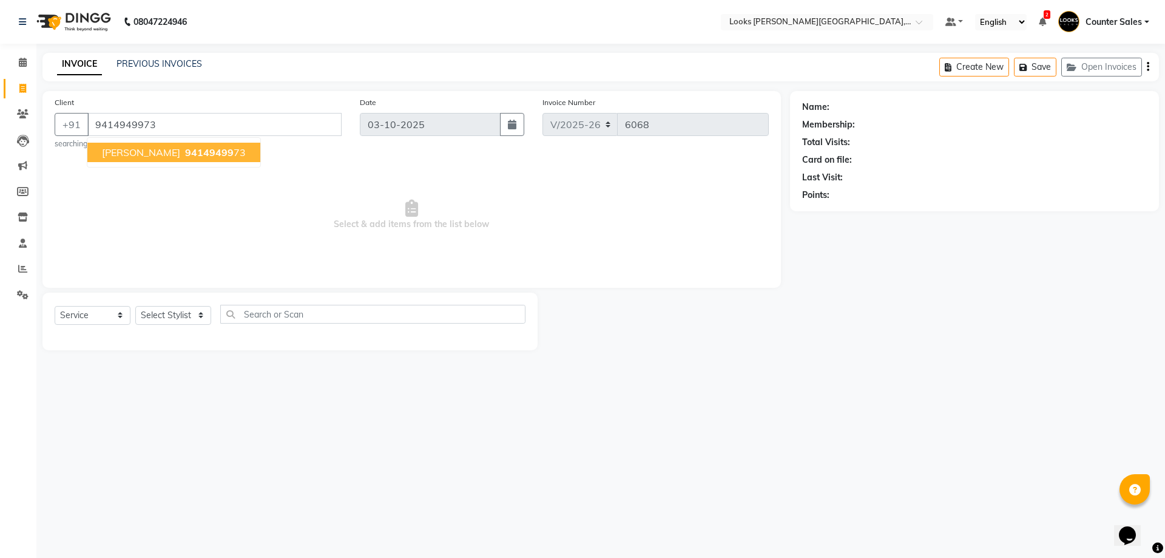
type input "9414949973"
select select "1: Object"
click at [205, 152] on span "94149499" at bounding box center [209, 152] width 49 height 12
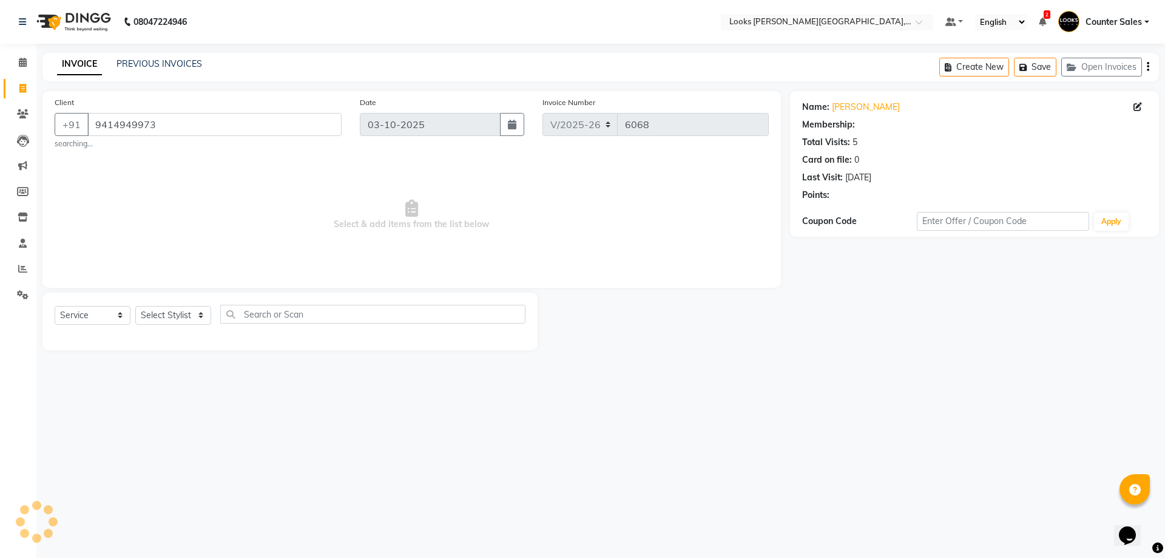
select select "1: Object"
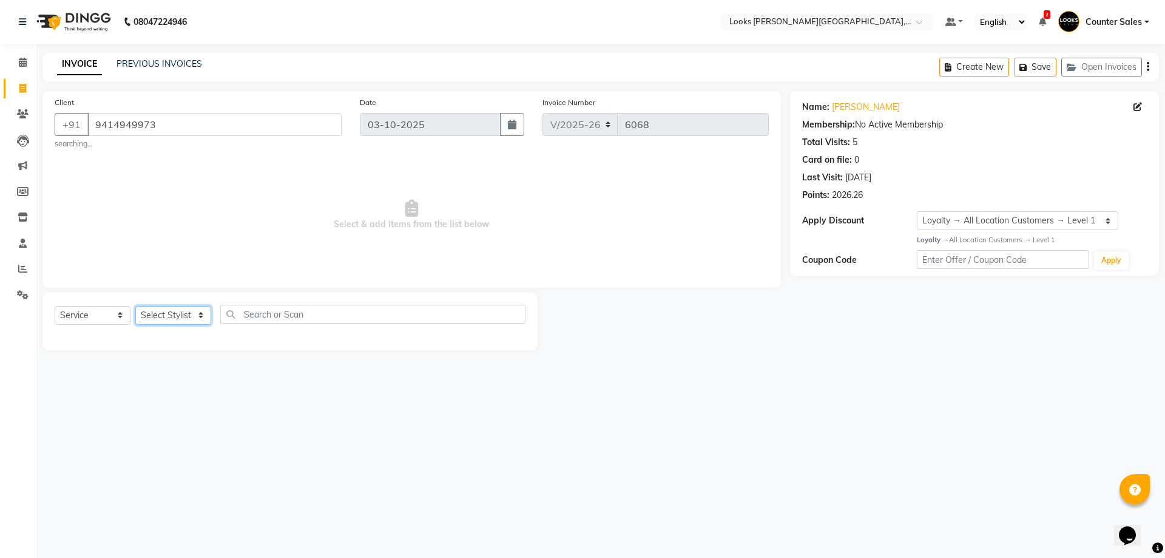
click at [205, 320] on select "Select Stylist Ajay [PERSON_NAME] [PERSON_NAME] Counter Sales [PERSON_NAME] Kri…" at bounding box center [173, 315] width 76 height 19
select select "88120"
click at [135, 306] on select "Select Stylist Ajay [PERSON_NAME] [PERSON_NAME] Counter Sales [PERSON_NAME] Kri…" at bounding box center [173, 315] width 76 height 19
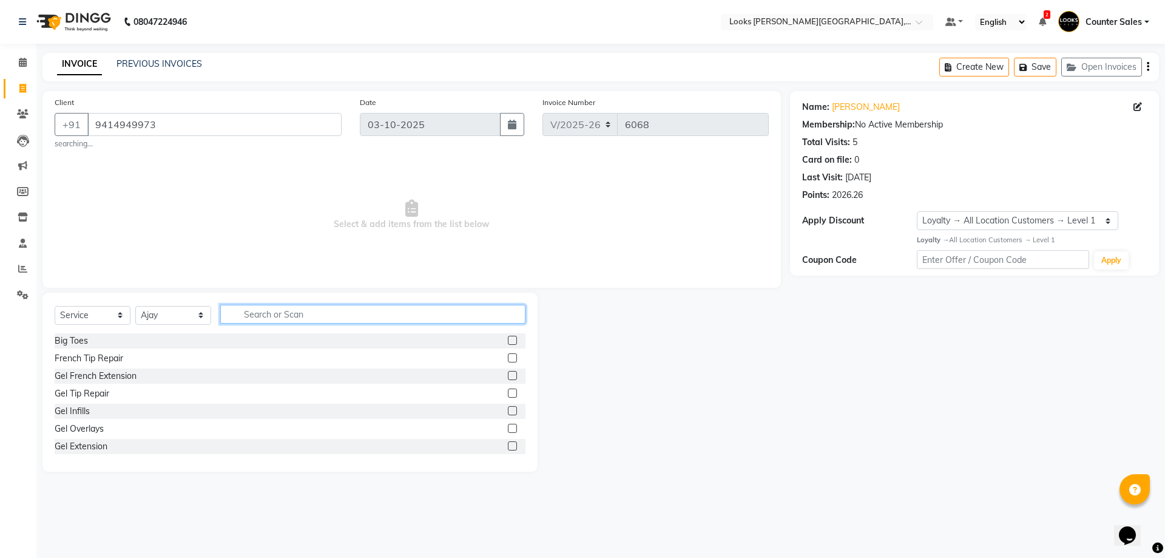
click at [336, 311] on input "text" at bounding box center [372, 314] width 305 height 19
type input "tou"
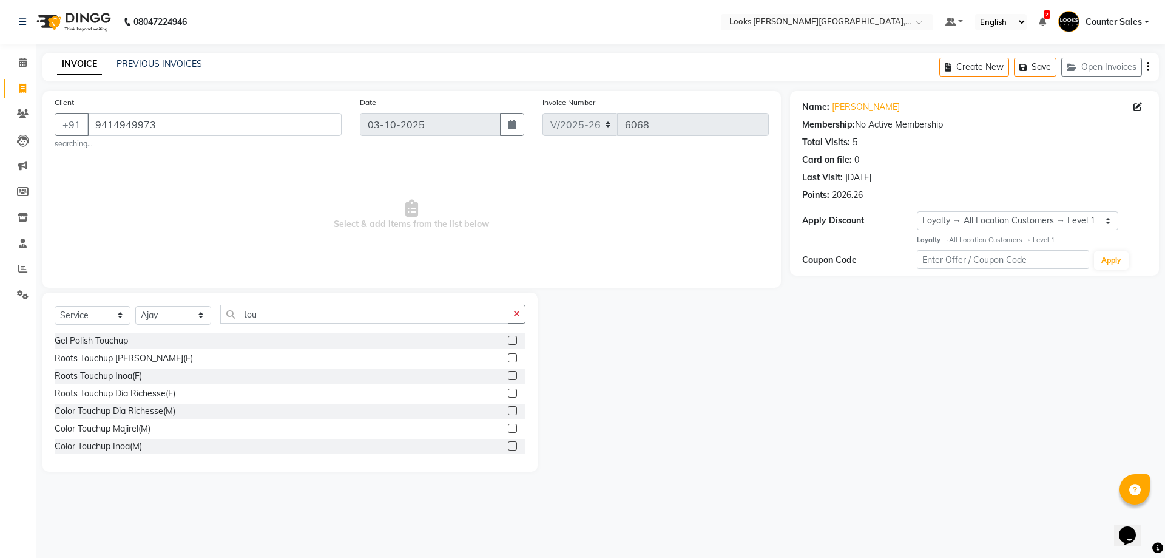
click at [508, 359] on label at bounding box center [512, 357] width 9 height 9
click at [508, 359] on input "checkbox" at bounding box center [512, 358] width 8 height 8
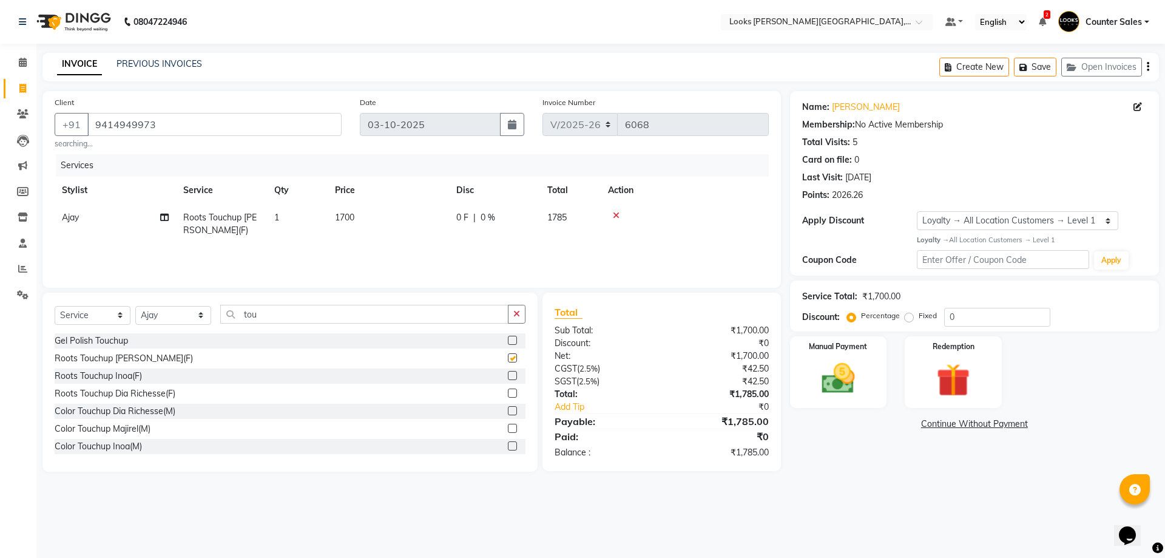
checkbox input "false"
click at [407, 224] on td "1700" at bounding box center [388, 224] width 121 height 40
type input "1500"
click at [858, 387] on img at bounding box center [838, 379] width 56 height 40
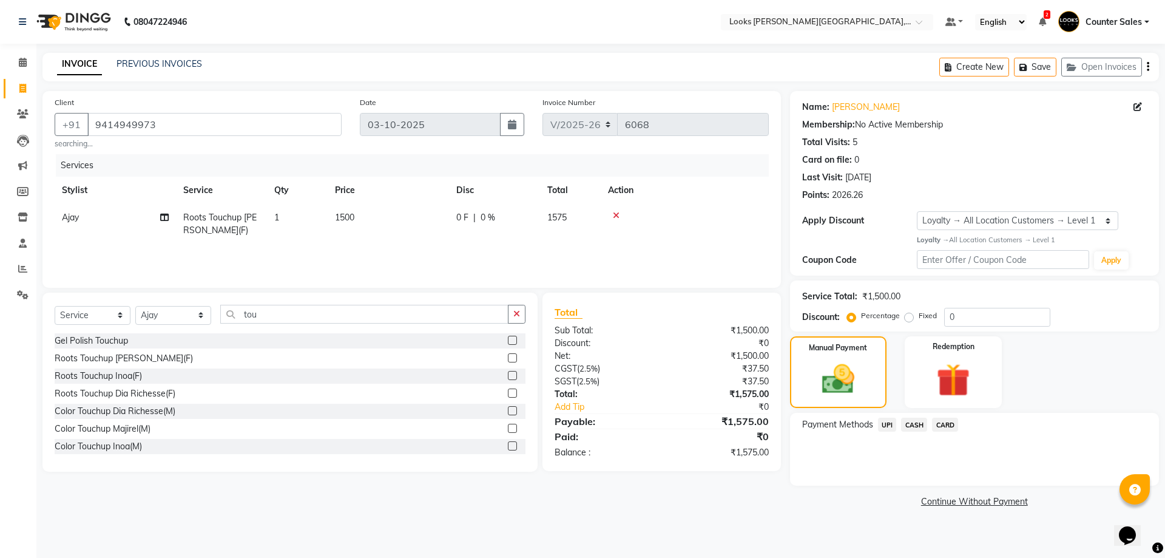
click at [890, 425] on span "UPI" at bounding box center [887, 425] width 19 height 14
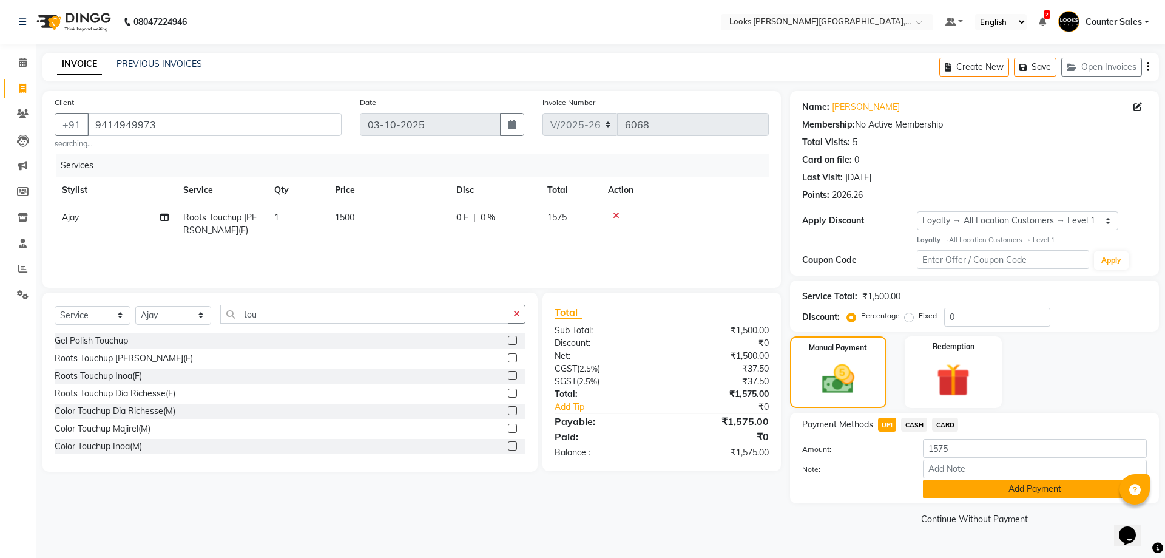
click at [1033, 493] on button "Add Payment" at bounding box center [1035, 488] width 224 height 19
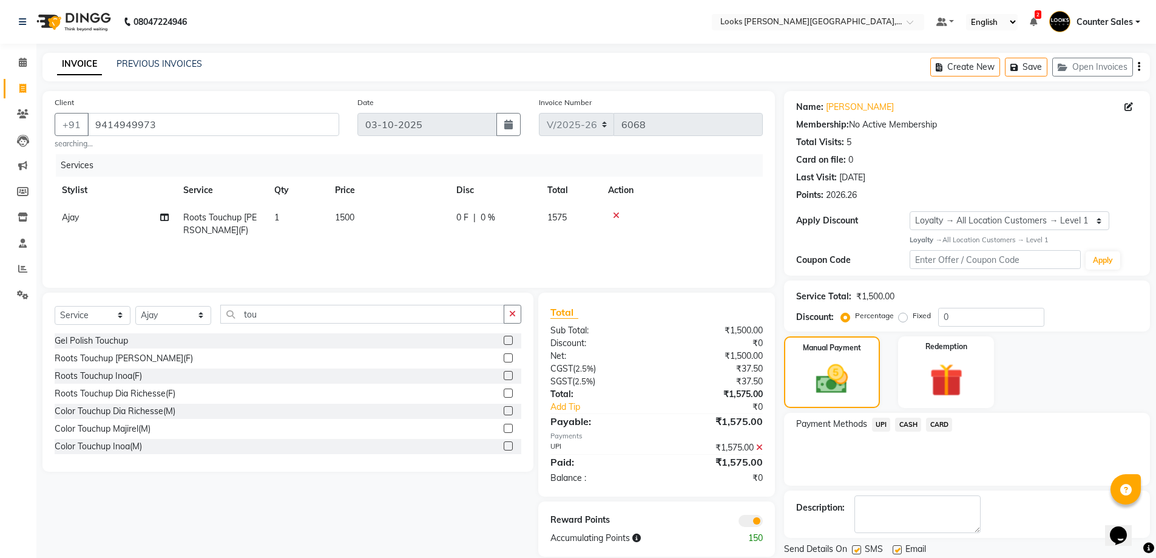
scroll to position [39, 0]
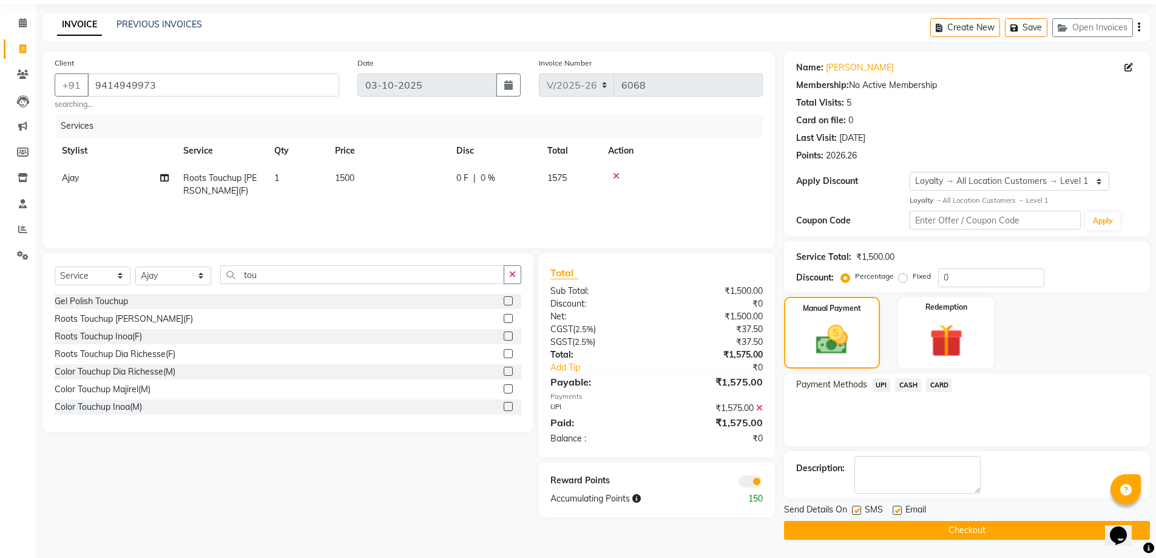
click at [997, 521] on button "Checkout" at bounding box center [967, 530] width 366 height 19
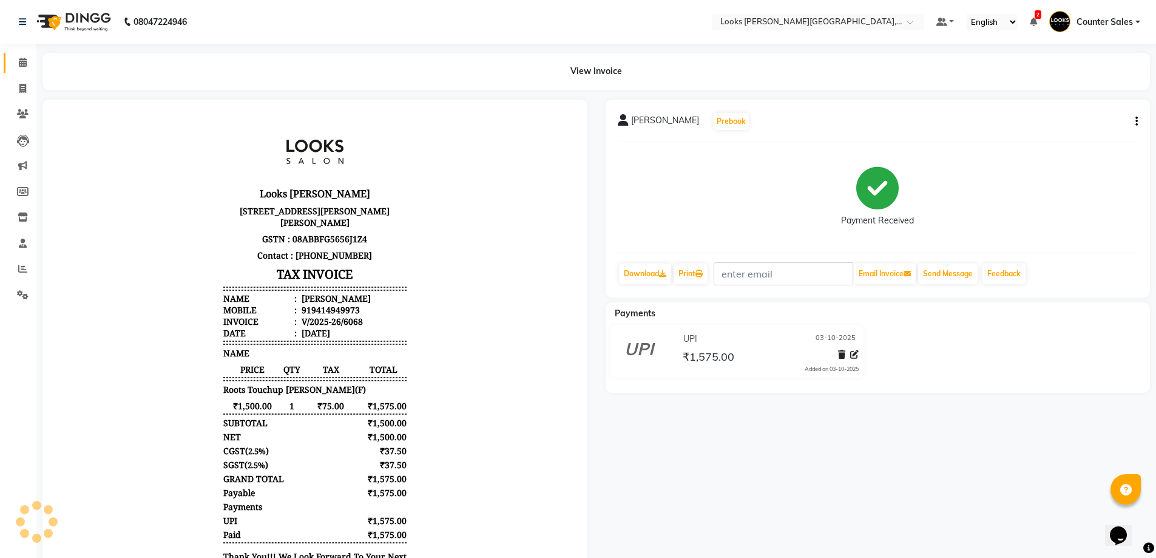
click at [22, 61] on icon at bounding box center [23, 62] width 8 height 9
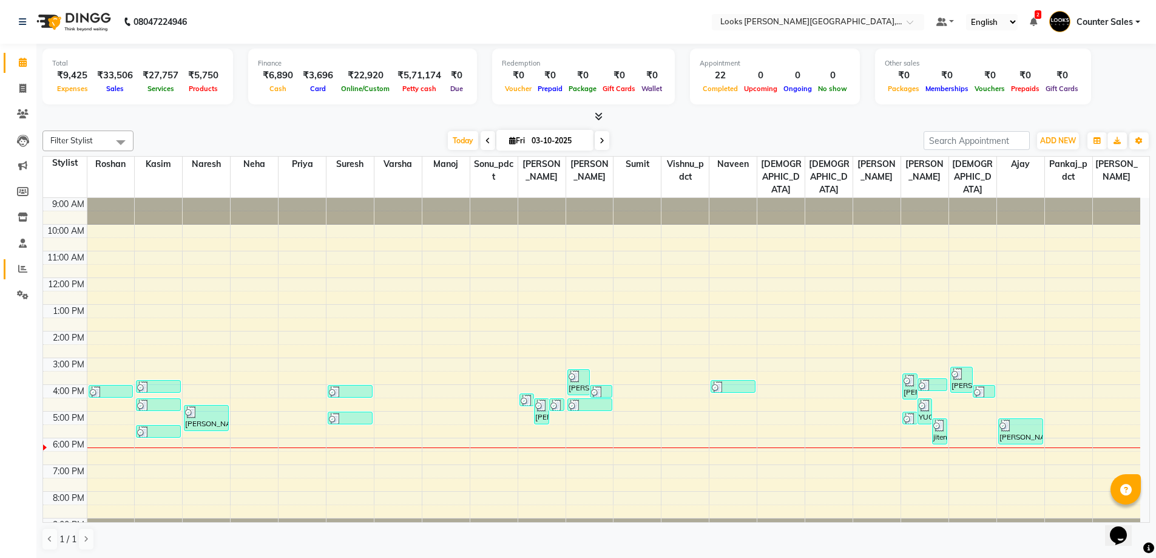
click at [22, 268] on icon at bounding box center [22, 268] width 9 height 9
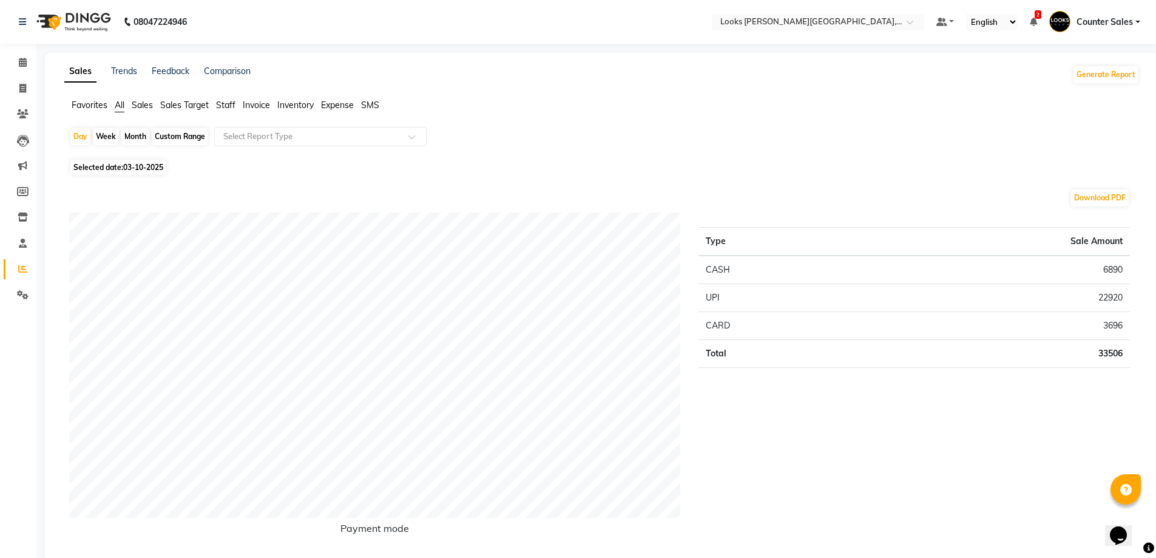
click at [232, 107] on span "Staff" at bounding box center [225, 105] width 19 height 11
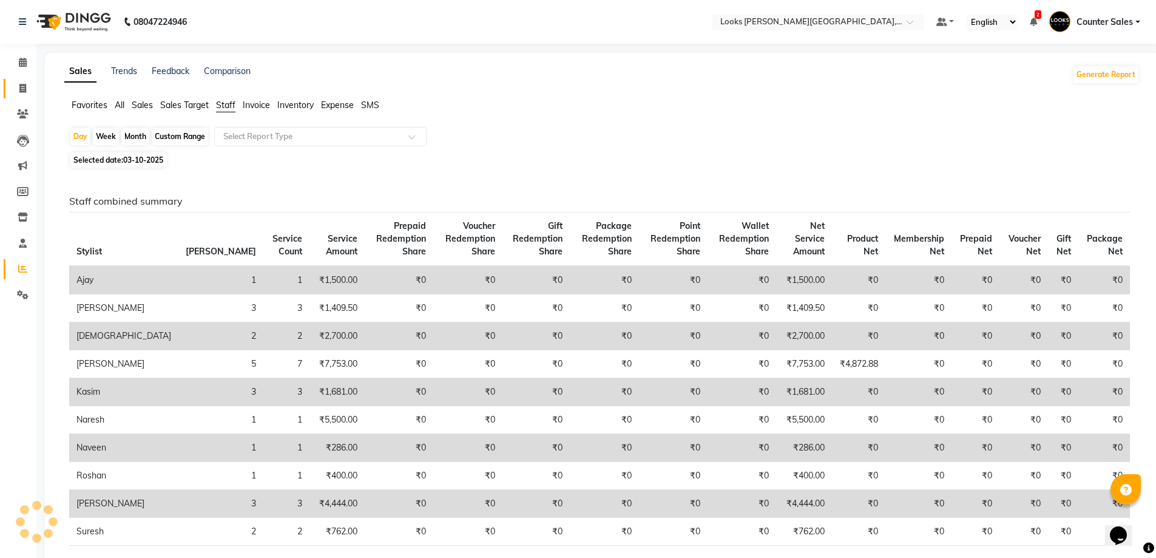
click at [29, 87] on span at bounding box center [22, 89] width 21 height 14
select select "service"
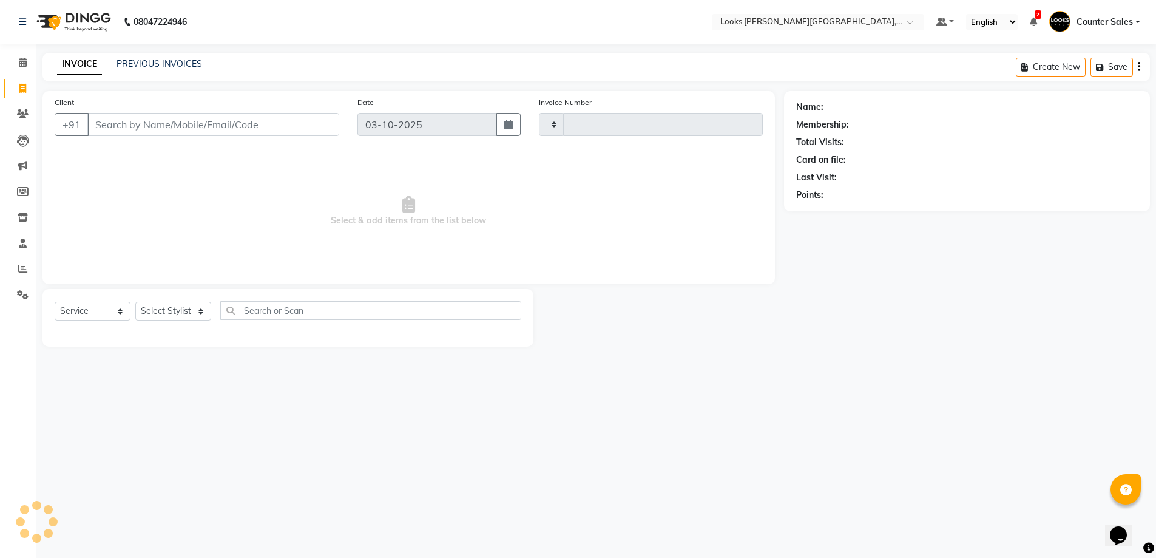
type input "6069"
select select "4385"
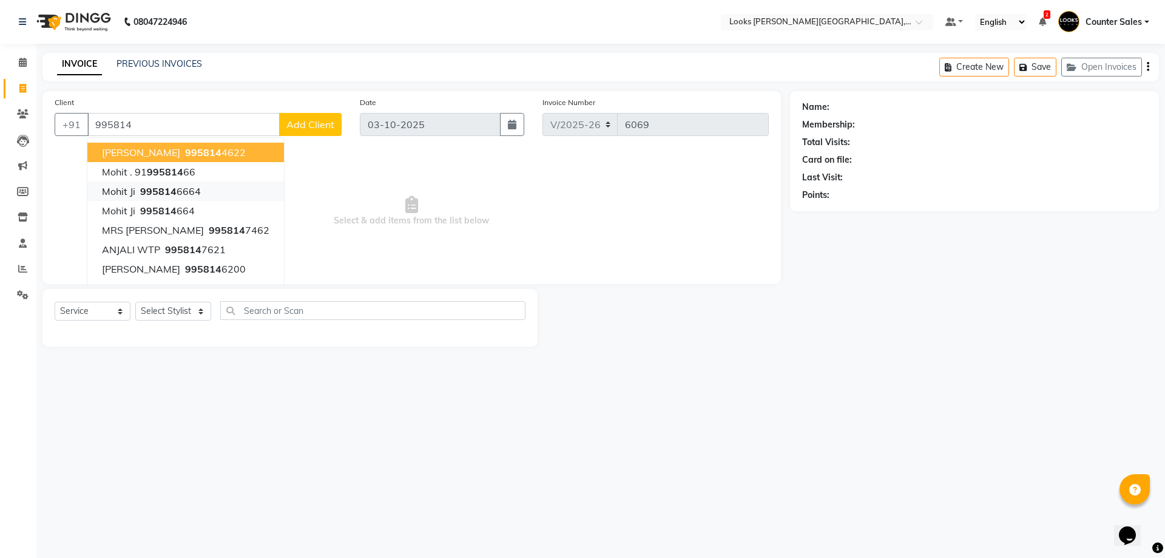
click at [138, 187] on ngb-highlight "995814 6664" at bounding box center [169, 191] width 63 height 12
type input "9958146664"
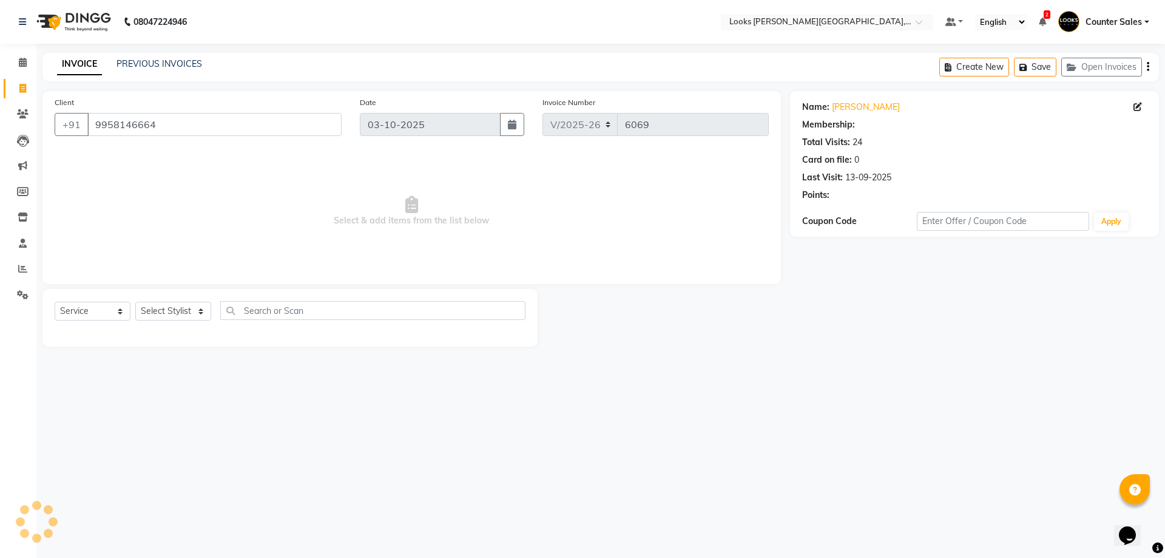
select select "1: Object"
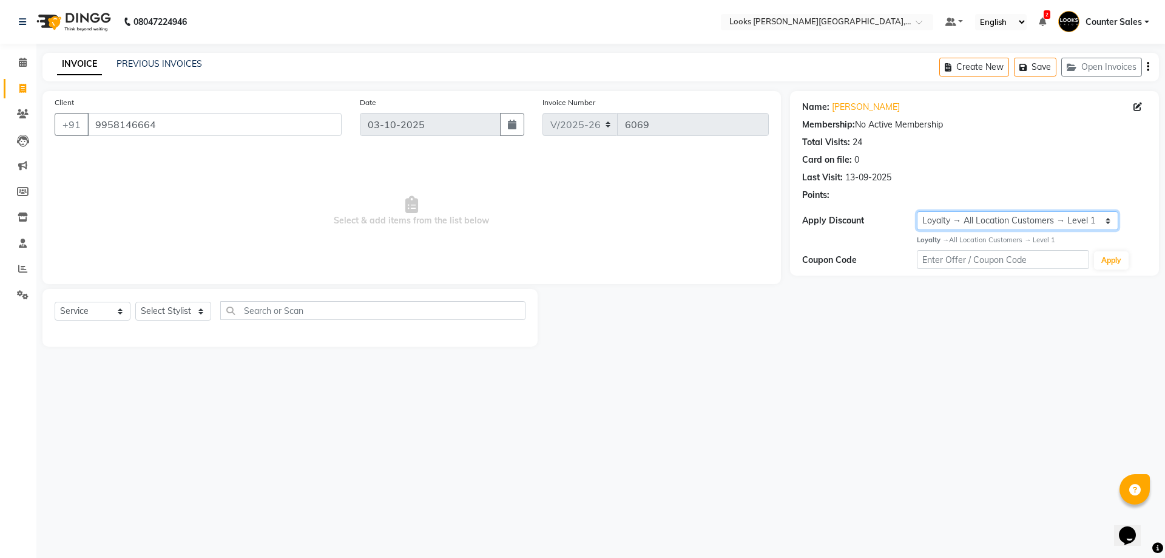
click at [978, 218] on select "Select Loyalty → All Location Customers → Level 1" at bounding box center [1017, 220] width 201 height 19
click at [975, 215] on select "Select Loyalty → All Location Customers → Level 1" at bounding box center [1017, 220] width 201 height 19
click at [961, 217] on select "Select Loyalty → All Location Customers → Level 1" at bounding box center [1017, 220] width 201 height 19
click at [195, 122] on input "9958146664" at bounding box center [214, 124] width 254 height 23
click at [960, 215] on select "Select Loyalty → All Location Customers → Level 1" at bounding box center [1017, 220] width 201 height 19
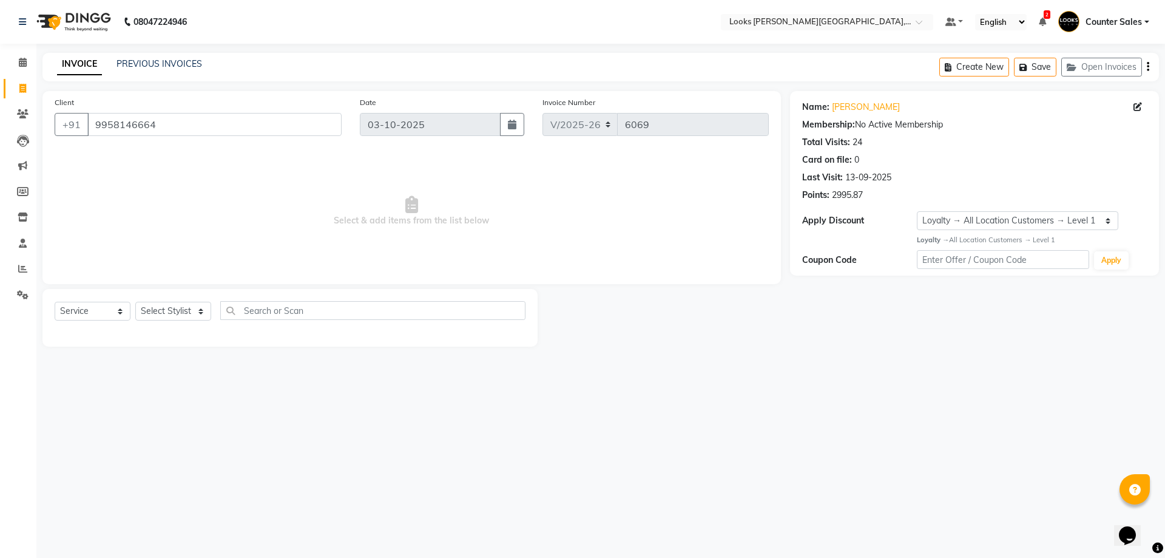
click at [949, 373] on div "08047224946 Select Location × Looks Vaishali Girnar Colony, Jaipur Default Pane…" at bounding box center [582, 279] width 1165 height 558
click at [24, 110] on icon at bounding box center [23, 113] width 12 height 9
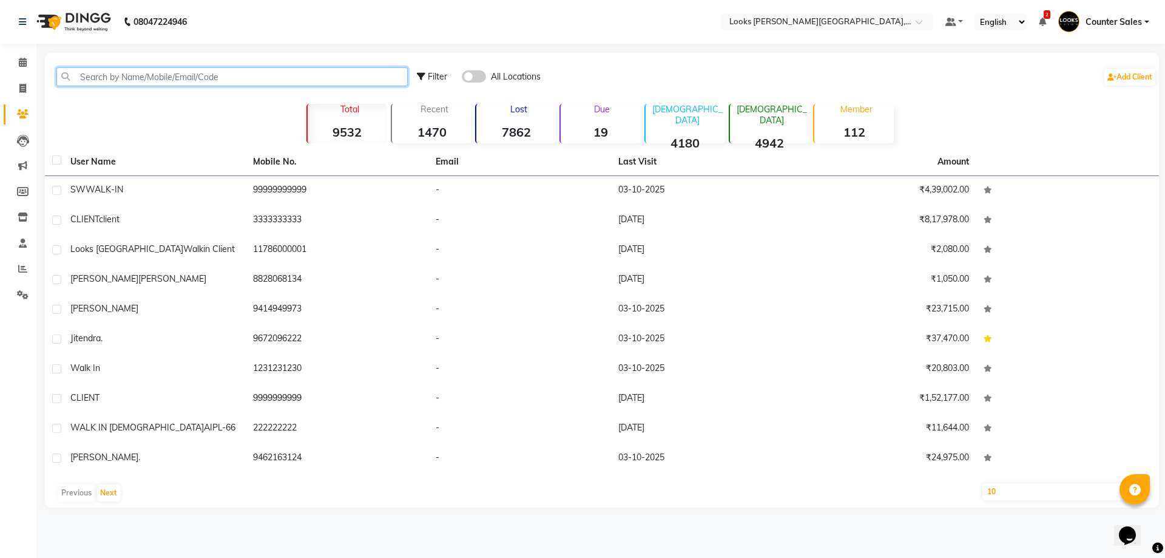
click at [195, 74] on input "text" at bounding box center [231, 76] width 351 height 19
paste input "9958146664"
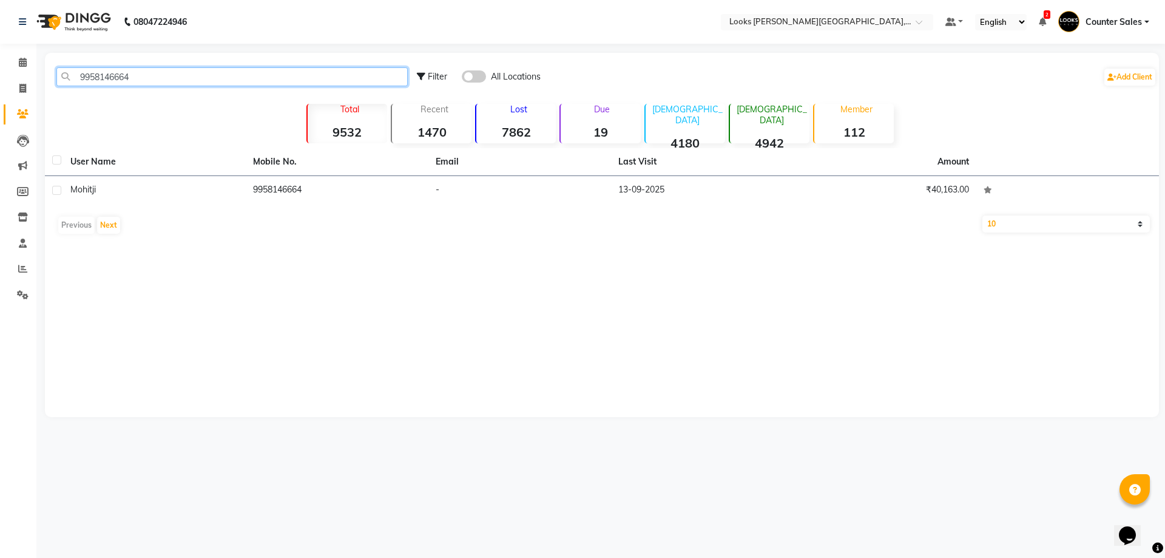
type input "9958146664"
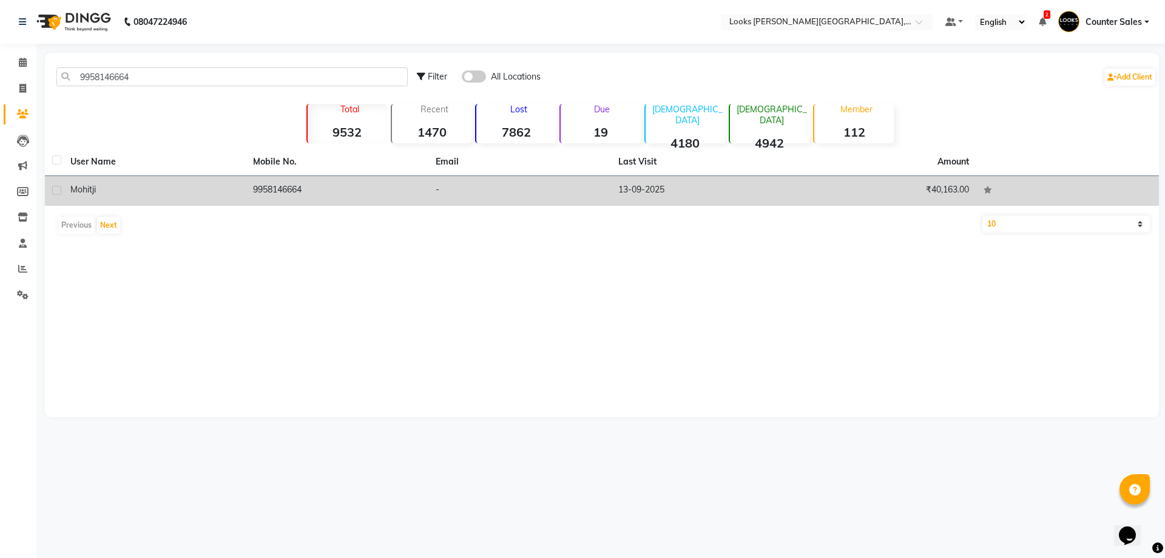
click at [283, 185] on td "9958146664" at bounding box center [337, 191] width 183 height 30
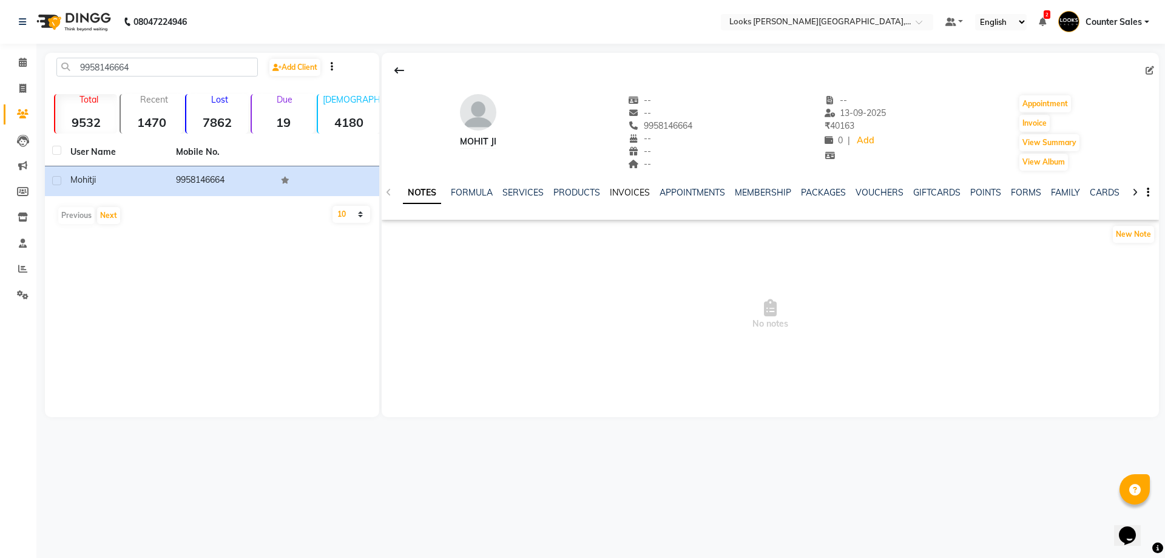
click at [631, 191] on link "INVOICES" at bounding box center [630, 192] width 40 height 11
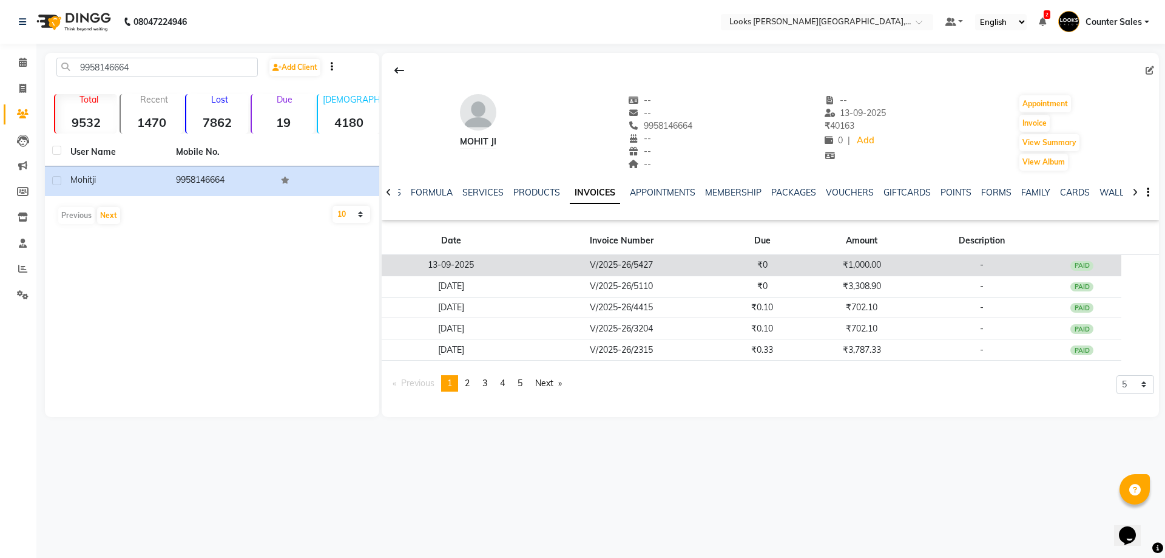
click at [867, 268] on td "₹1,000.00" at bounding box center [861, 265] width 119 height 21
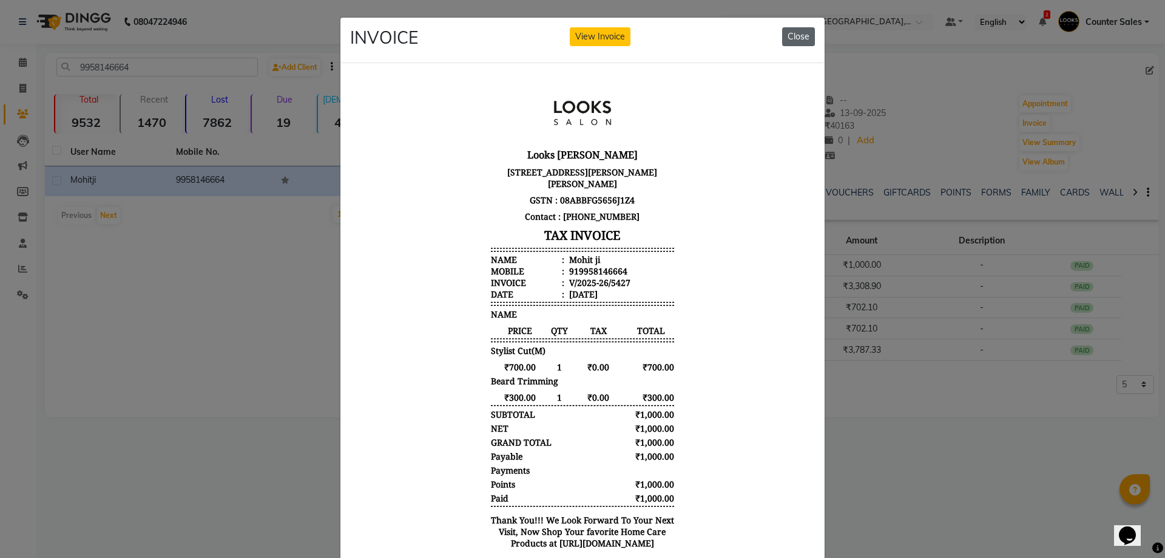
click at [797, 35] on button "Close" at bounding box center [798, 36] width 33 height 19
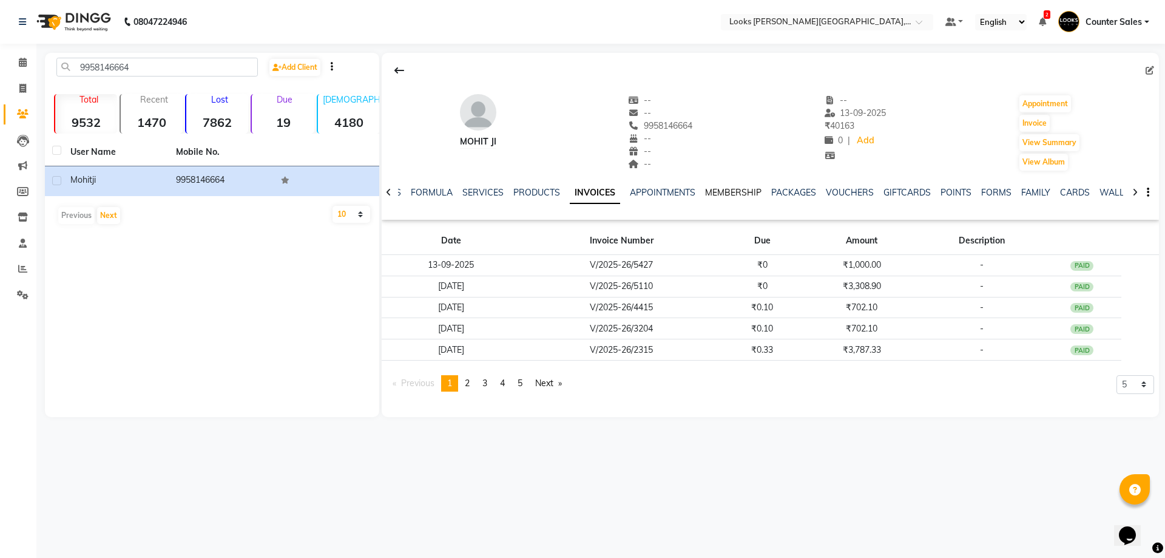
click at [726, 191] on link "MEMBERSHIP" at bounding box center [733, 192] width 56 height 11
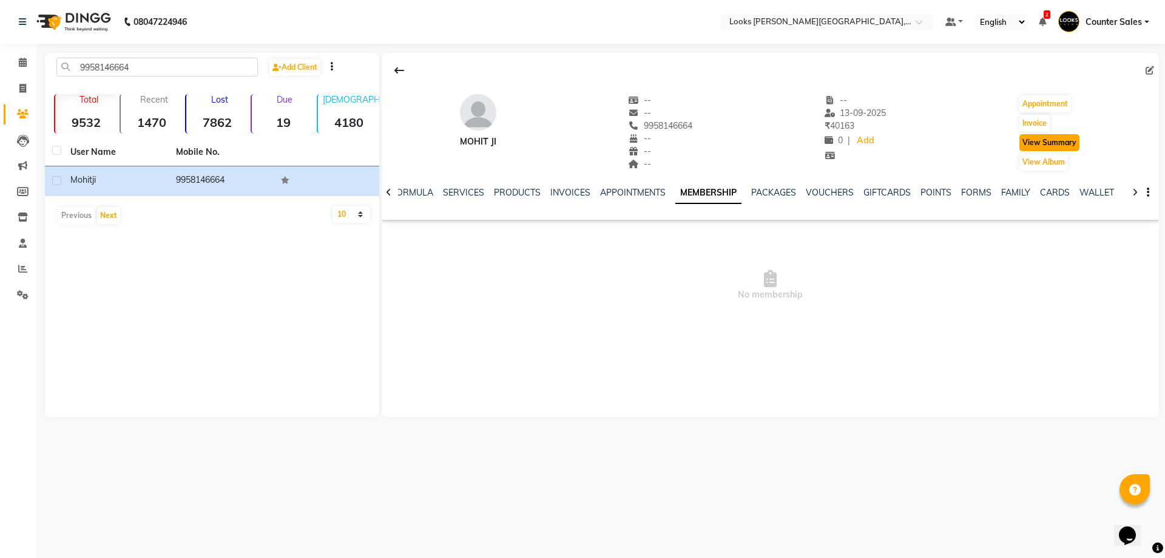
click at [1057, 141] on button "View Summary" at bounding box center [1050, 142] width 60 height 17
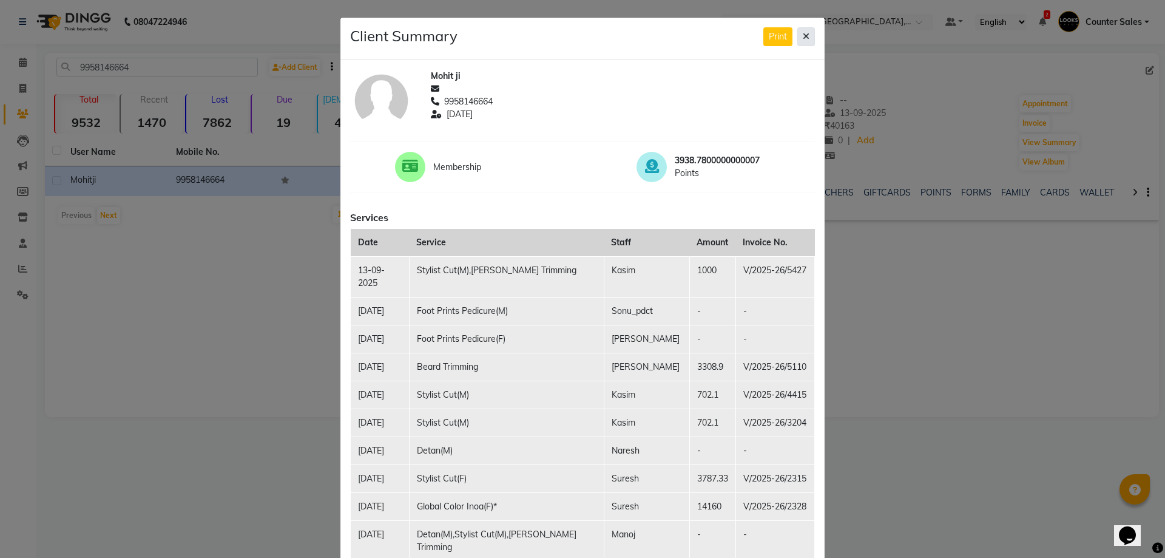
click at [803, 36] on icon at bounding box center [806, 36] width 7 height 8
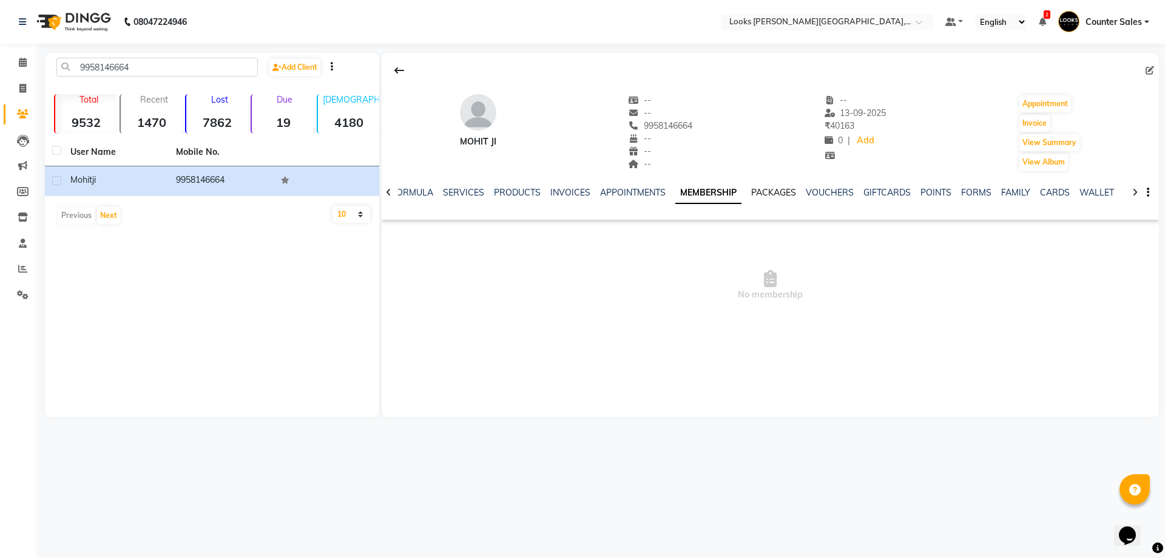
click at [767, 197] on link "PACKAGES" at bounding box center [773, 192] width 45 height 11
click at [918, 194] on link "POINTS" at bounding box center [926, 192] width 31 height 11
click at [421, 192] on link "SERVICES" at bounding box center [424, 192] width 41 height 11
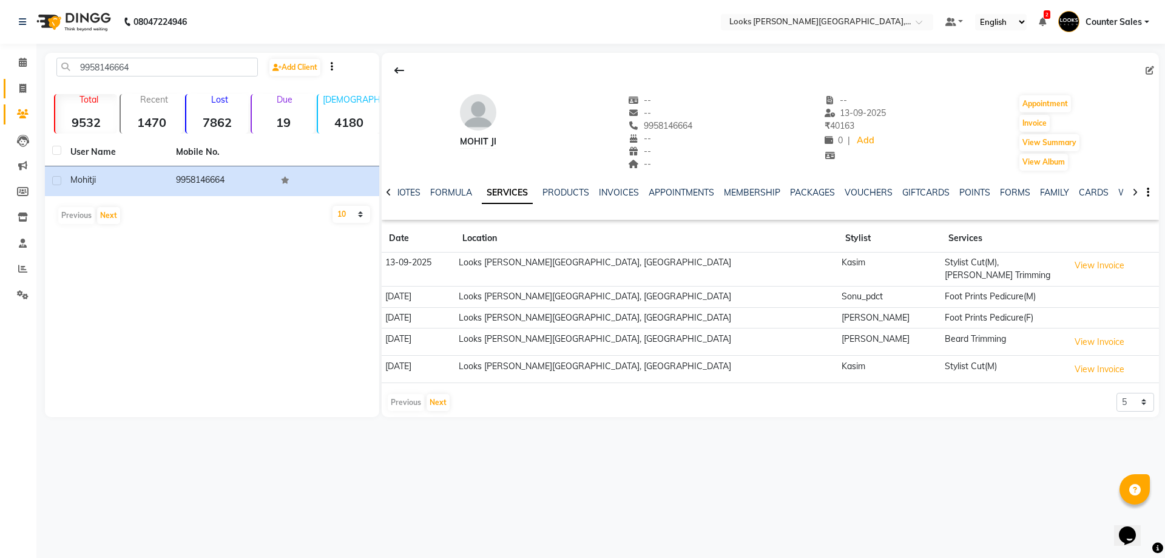
click at [13, 84] on span at bounding box center [22, 89] width 21 height 14
select select "service"
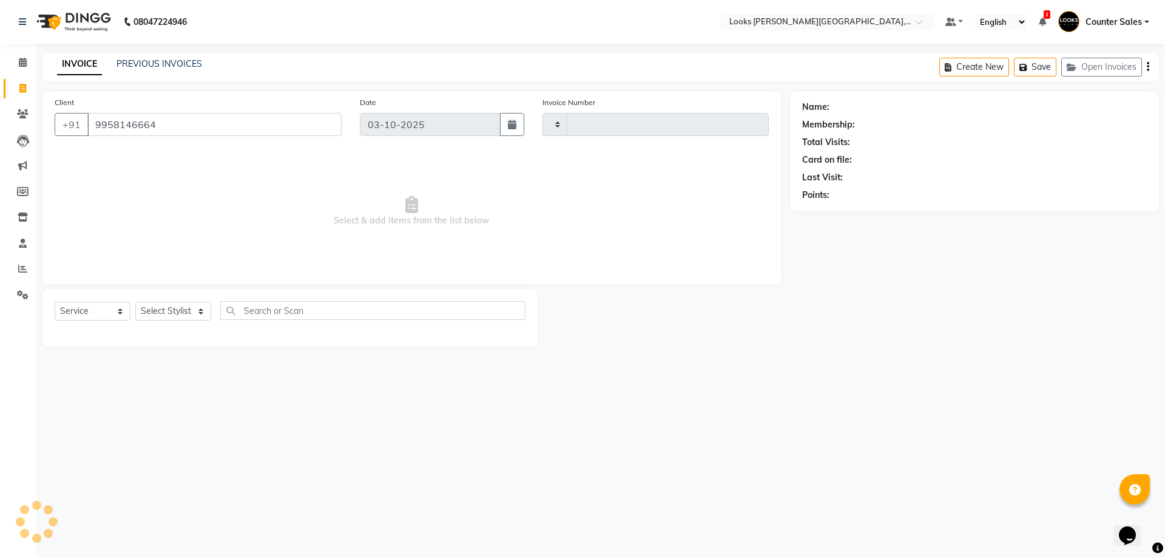
type input "9958146664"
type input "6069"
select select "4385"
select select "1: Object"
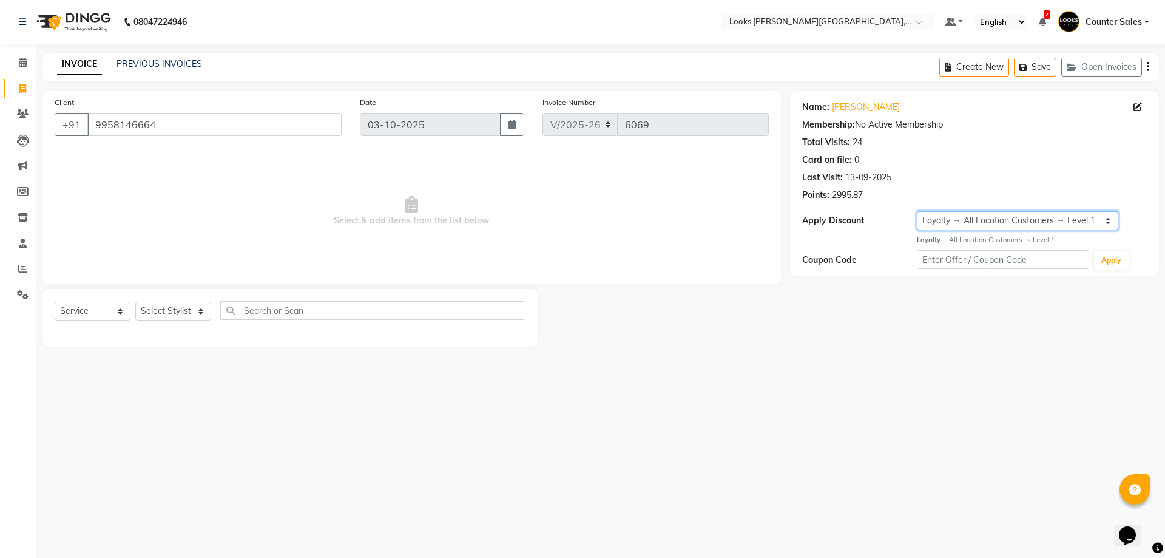
click at [992, 222] on select "Select Loyalty → All Location Customers → Level 1" at bounding box center [1017, 220] width 201 height 19
click at [161, 310] on select "Select Stylist Ajay [PERSON_NAME] [PERSON_NAME] Counter Sales [PERSON_NAME] Kri…" at bounding box center [173, 311] width 76 height 19
click at [273, 129] on input "9958146664" at bounding box center [214, 124] width 254 height 23
click at [19, 113] on icon at bounding box center [23, 113] width 12 height 9
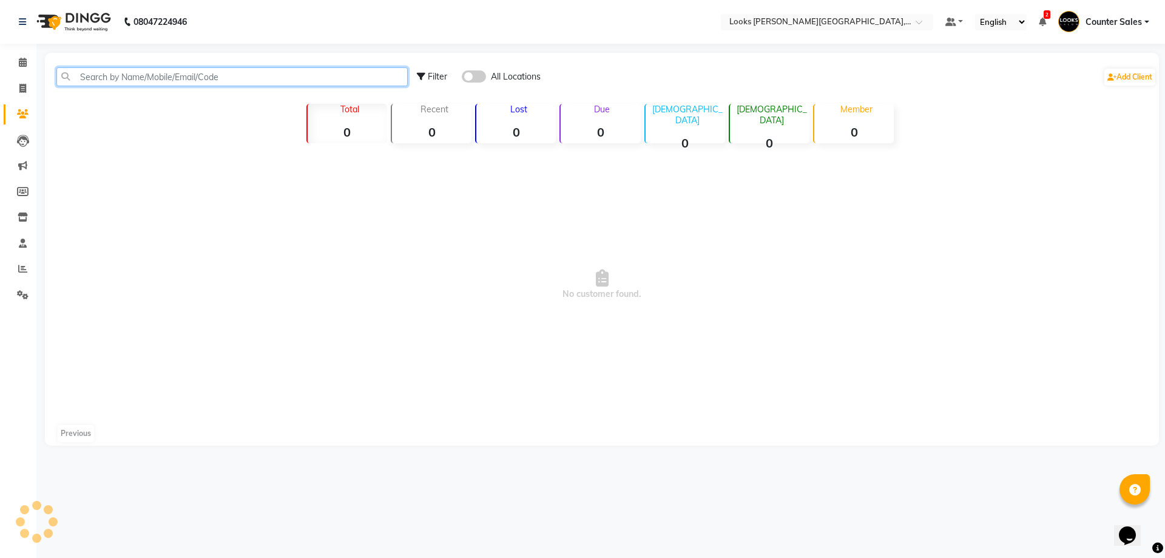
click at [220, 71] on input "text" at bounding box center [231, 76] width 351 height 19
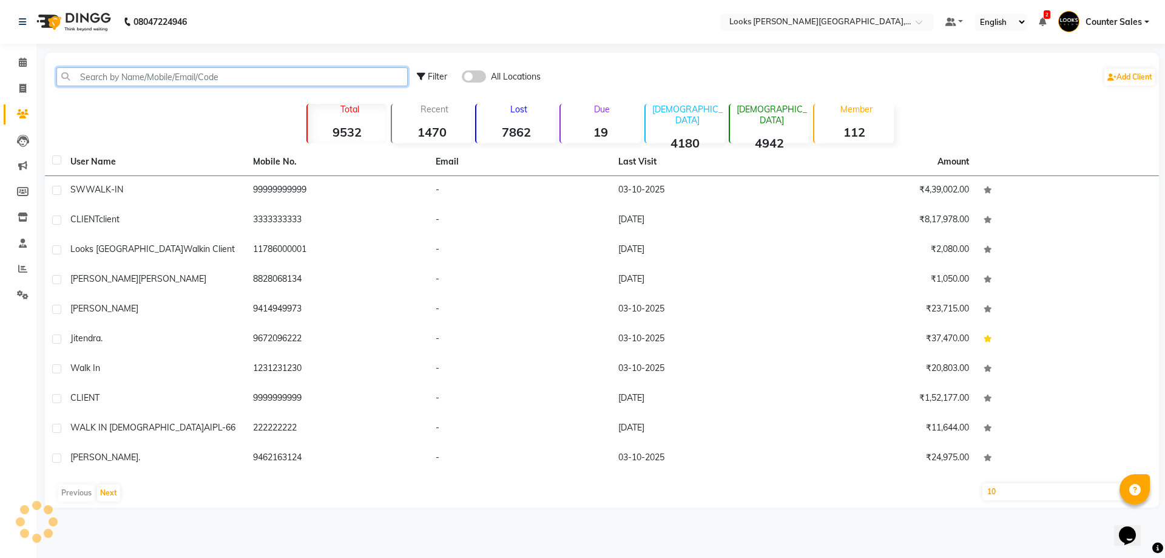
paste input "9958146664"
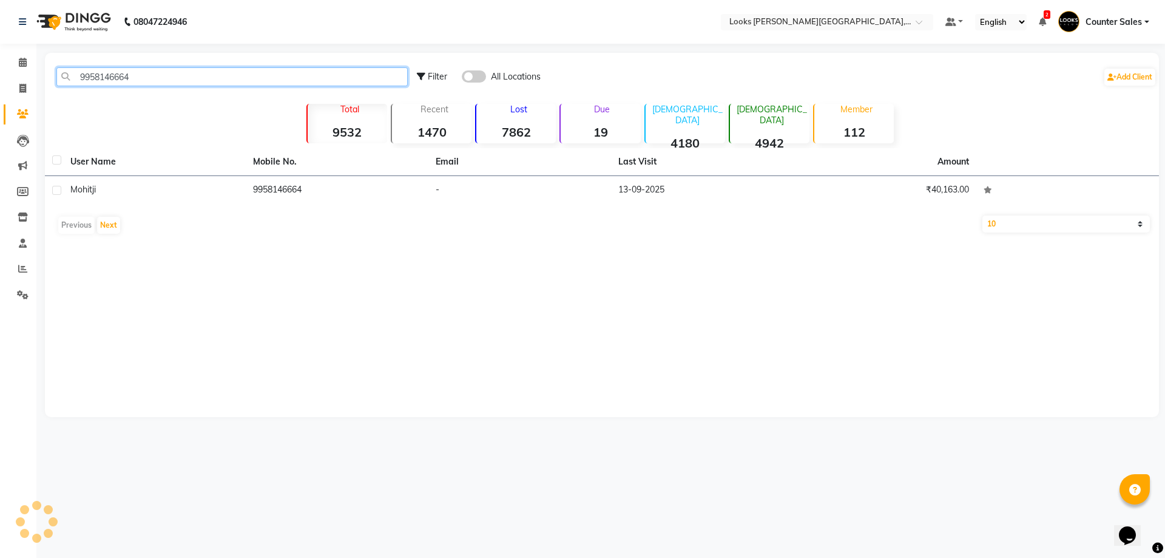
type input "9958146664"
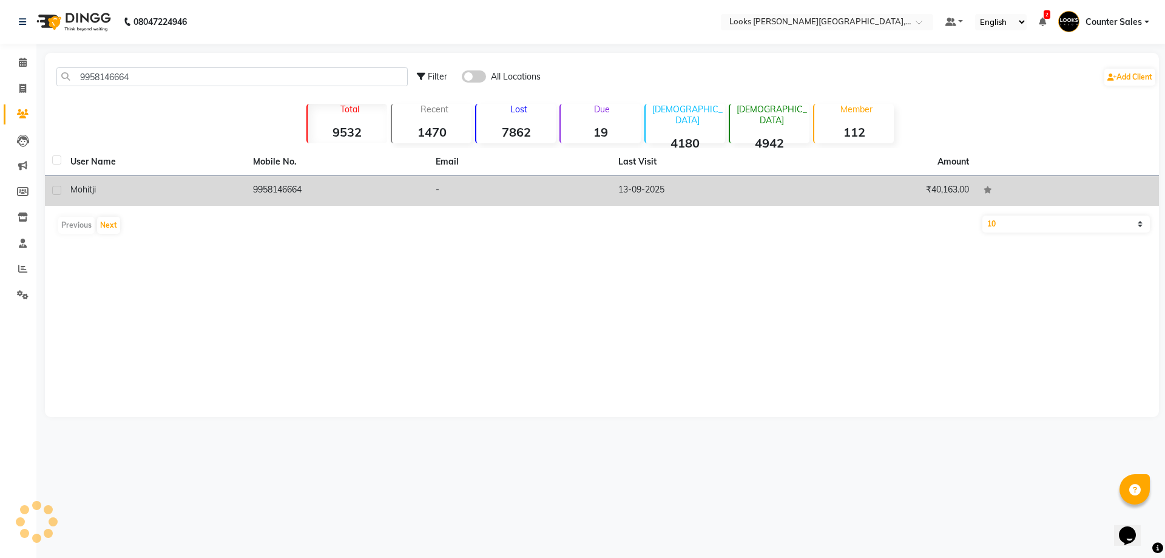
click at [277, 186] on td "9958146664" at bounding box center [337, 191] width 183 height 30
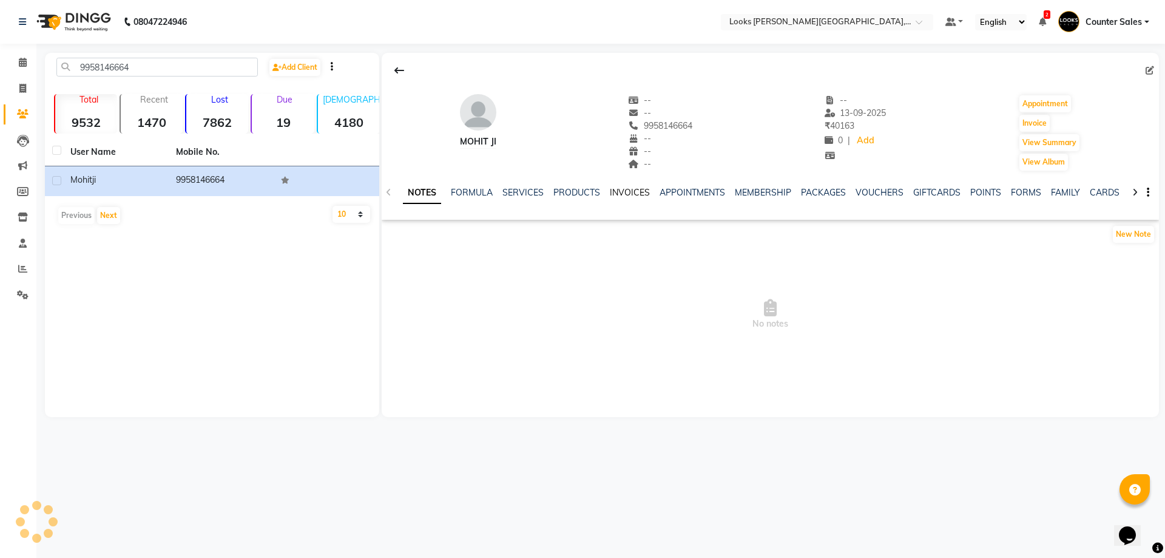
click at [628, 196] on link "INVOICES" at bounding box center [630, 192] width 40 height 11
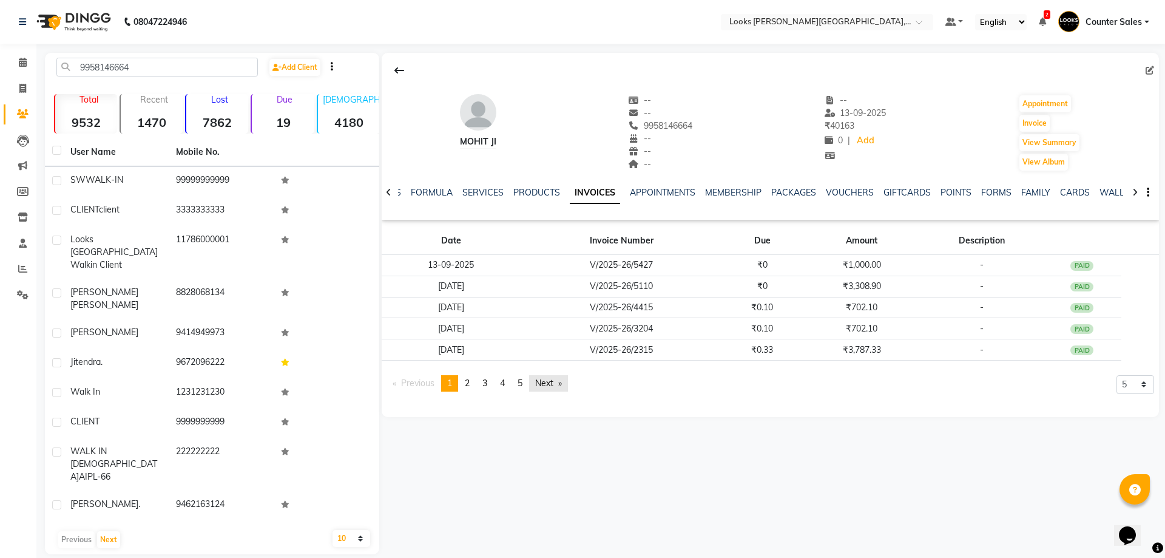
click at [552, 380] on link "Next page" at bounding box center [548, 383] width 39 height 16
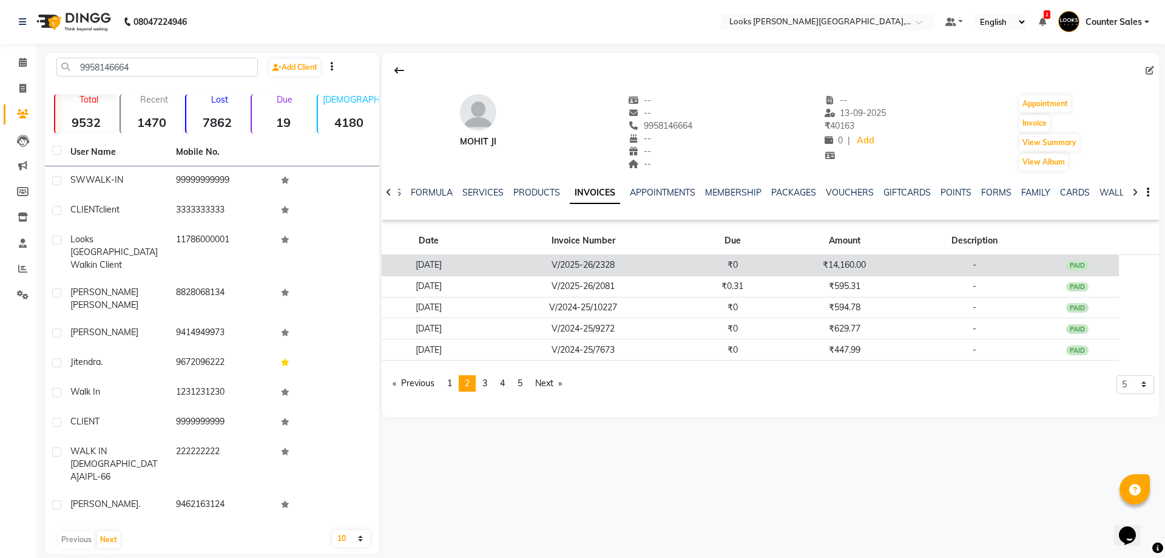
click at [863, 263] on td "₹14,160.00" at bounding box center [844, 265] width 139 height 21
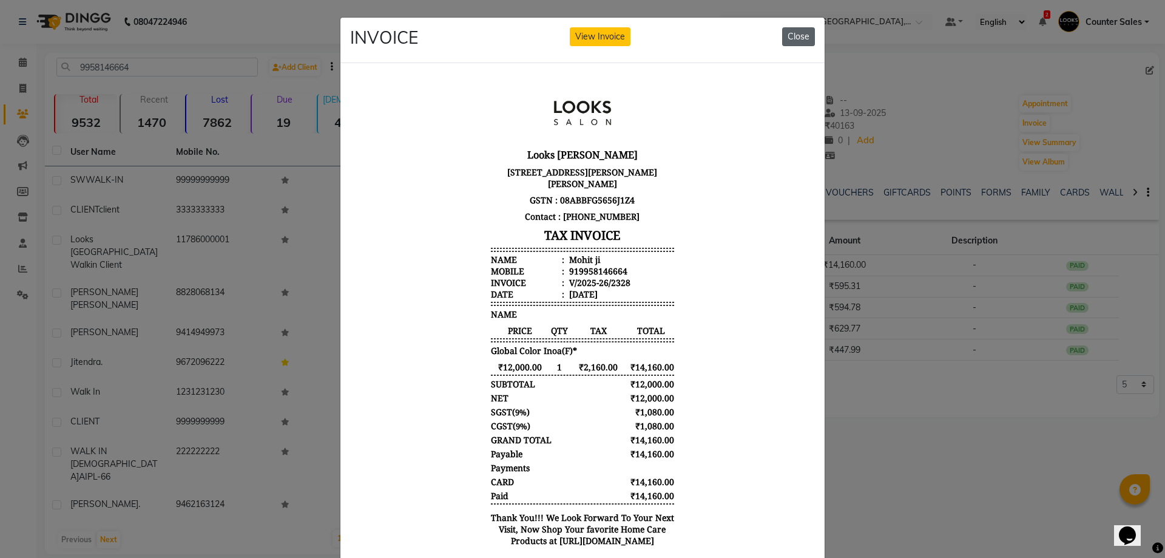
click at [796, 39] on button "Close" at bounding box center [798, 36] width 33 height 19
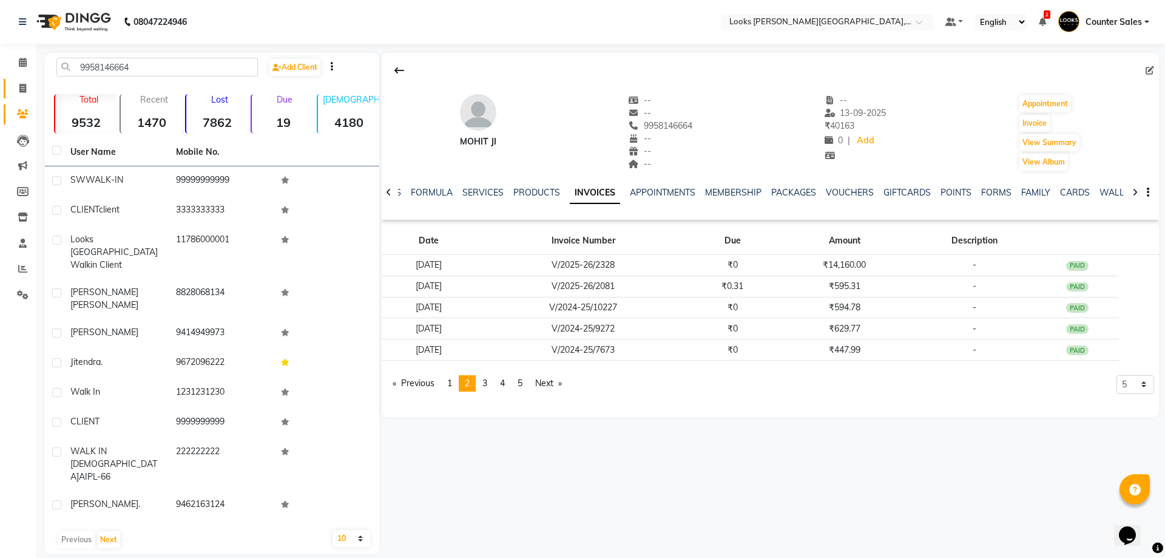
click at [21, 87] on icon at bounding box center [22, 88] width 7 height 9
select select "service"
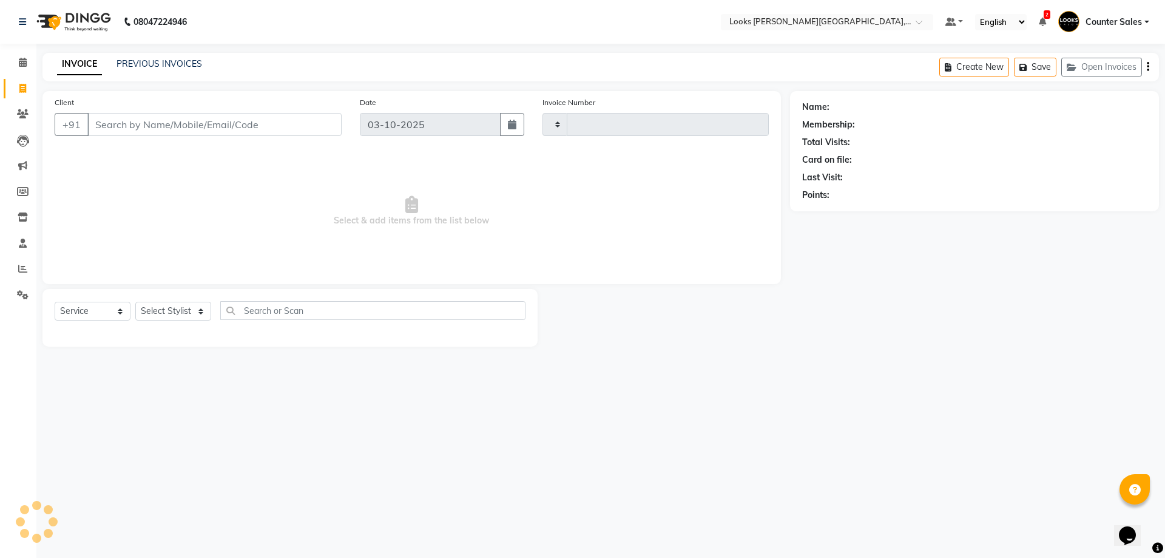
type input "6069"
select select "4385"
type input "9958146664"
select select "1: Object"
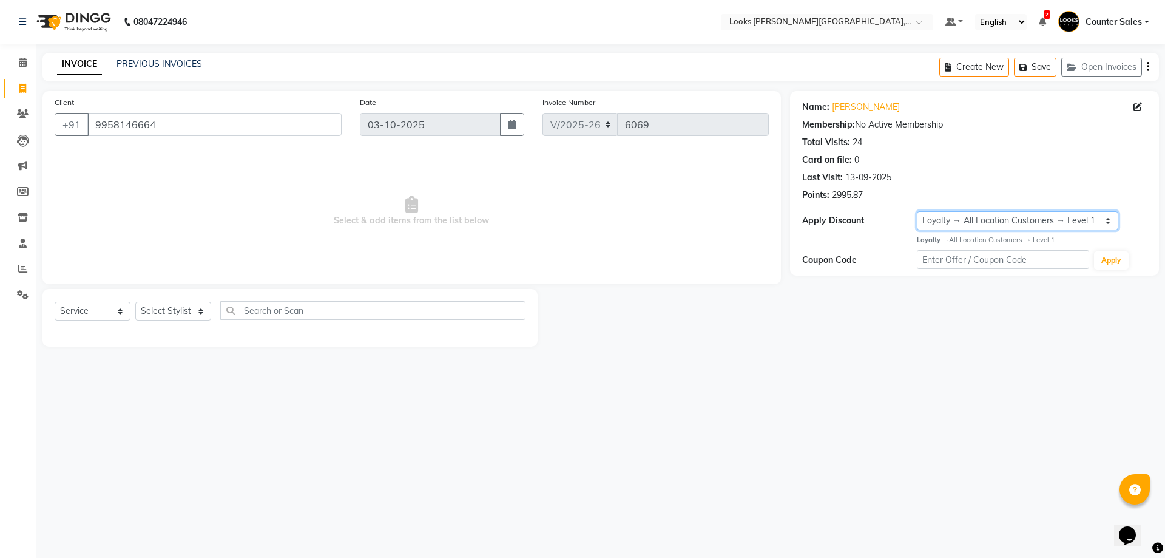
click at [973, 212] on select "Select Loyalty → All Location Customers → Level 1" at bounding box center [1017, 220] width 201 height 19
click at [716, 461] on div "08047224946 Select Location × Looks Vaishali Girnar Colony, Jaipur Default Pane…" at bounding box center [582, 279] width 1165 height 558
click at [987, 215] on select "Select Loyalty → All Location Customers → Level 1" at bounding box center [1017, 220] width 201 height 19
click at [181, 314] on select "Select Stylist Ajay [PERSON_NAME] [PERSON_NAME] Counter Sales [PERSON_NAME] Kri…" at bounding box center [173, 311] width 76 height 19
click at [135, 302] on select "Select Stylist Ajay [PERSON_NAME] [PERSON_NAME] Counter Sales [PERSON_NAME] Kri…" at bounding box center [173, 311] width 76 height 19
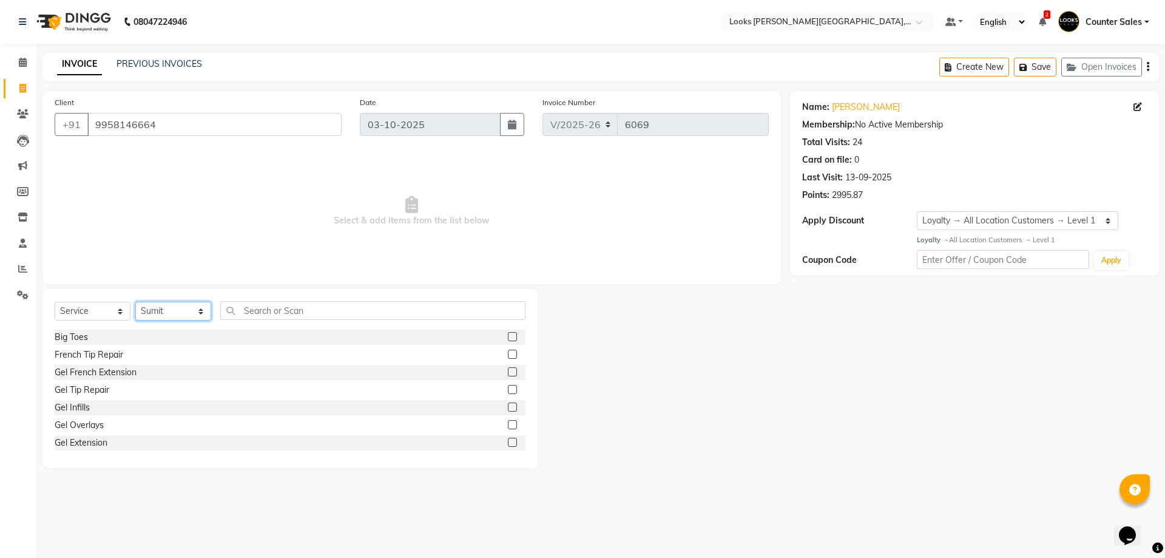
click at [195, 308] on select "Select Stylist Ajay [PERSON_NAME] [PERSON_NAME] Counter Sales [PERSON_NAME] Kri…" at bounding box center [173, 311] width 76 height 19
select select "24209"
click at [135, 302] on select "Select Stylist Ajay [PERSON_NAME] [PERSON_NAME] Counter Sales [PERSON_NAME] Kri…" at bounding box center [173, 311] width 76 height 19
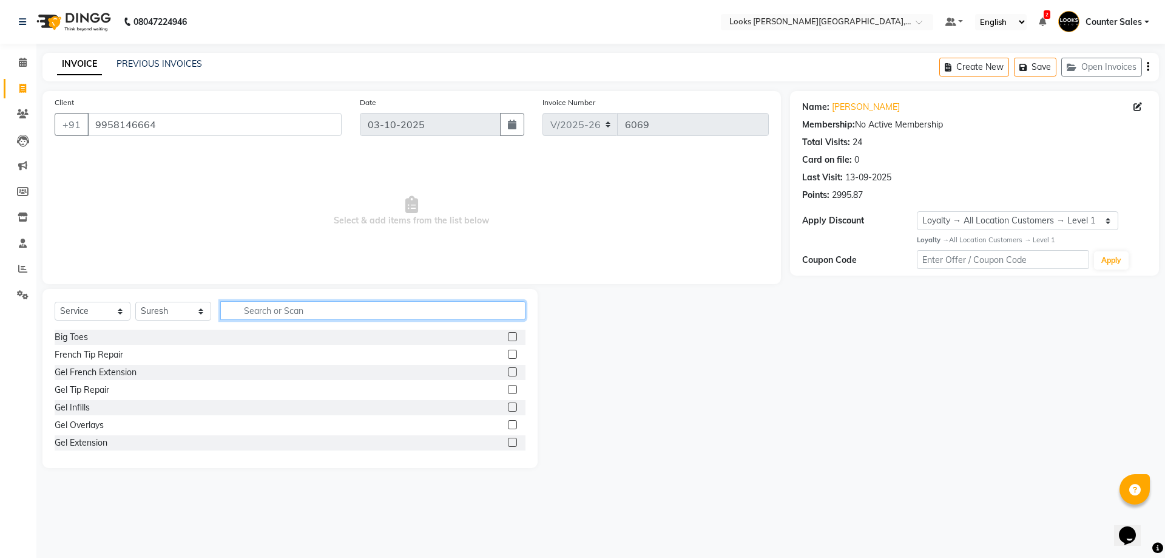
click at [264, 307] on input "text" at bounding box center [372, 310] width 305 height 19
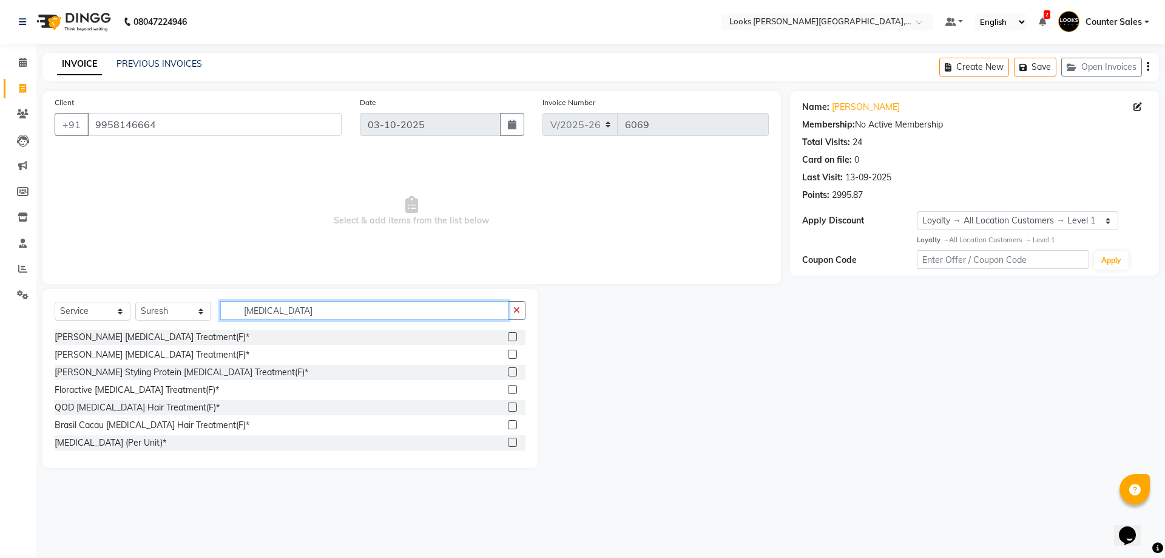
type input "botox"
click at [508, 407] on label at bounding box center [512, 406] width 9 height 9
click at [508, 407] on input "checkbox" at bounding box center [512, 408] width 8 height 8
checkbox input "true"
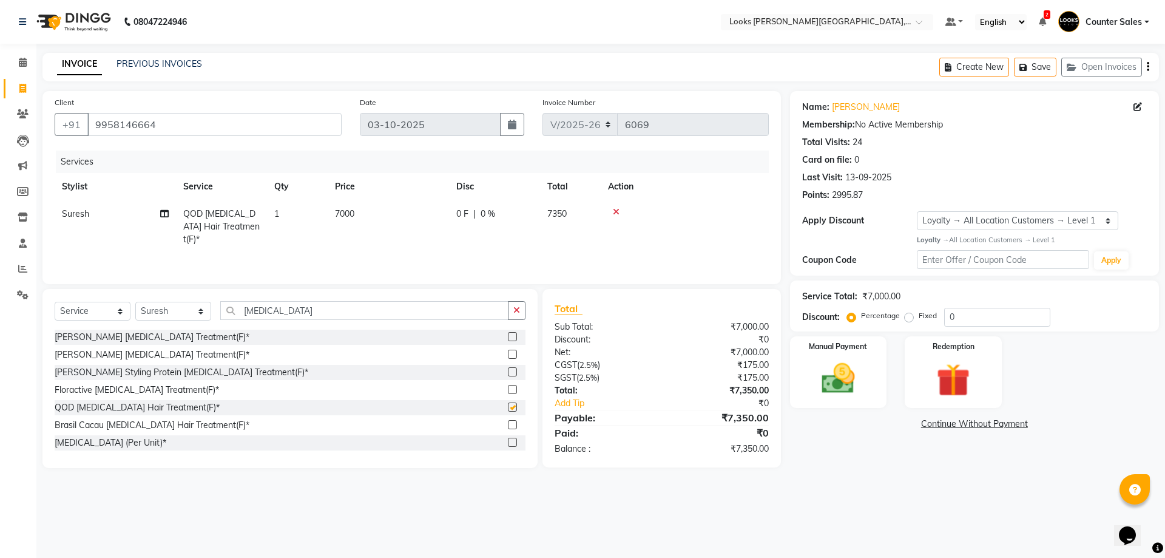
click at [433, 206] on td "7000" at bounding box center [388, 226] width 121 height 53
select select "24209"
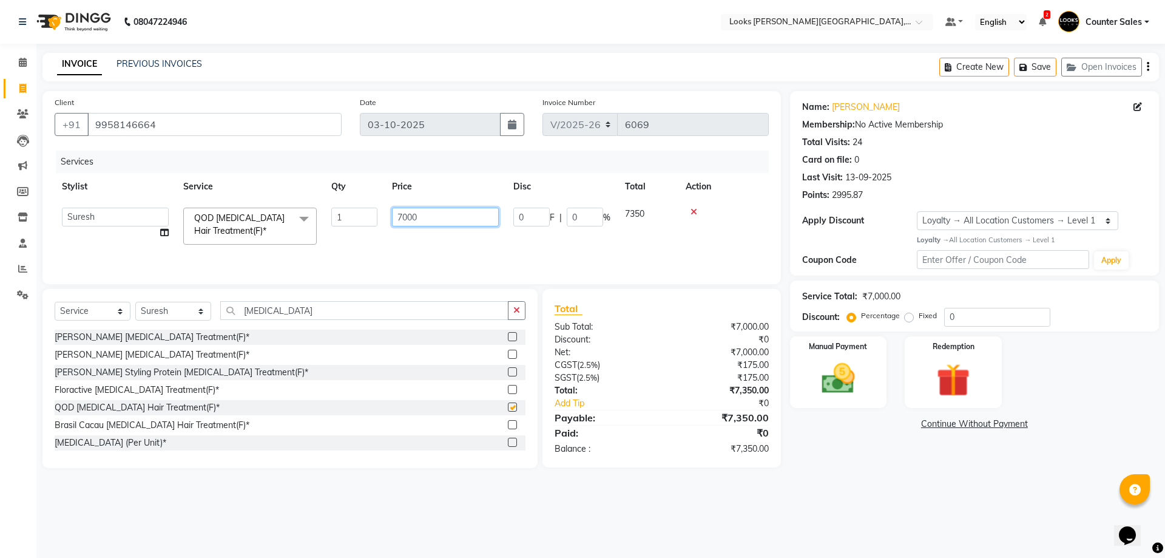
click at [451, 222] on input "7000" at bounding box center [445, 217] width 107 height 19
checkbox input "false"
type input "7"
type input "10000"
click at [829, 509] on div "08047224946 Select Location × Looks Vaishali Girnar Colony, Jaipur Default Pane…" at bounding box center [582, 279] width 1165 height 558
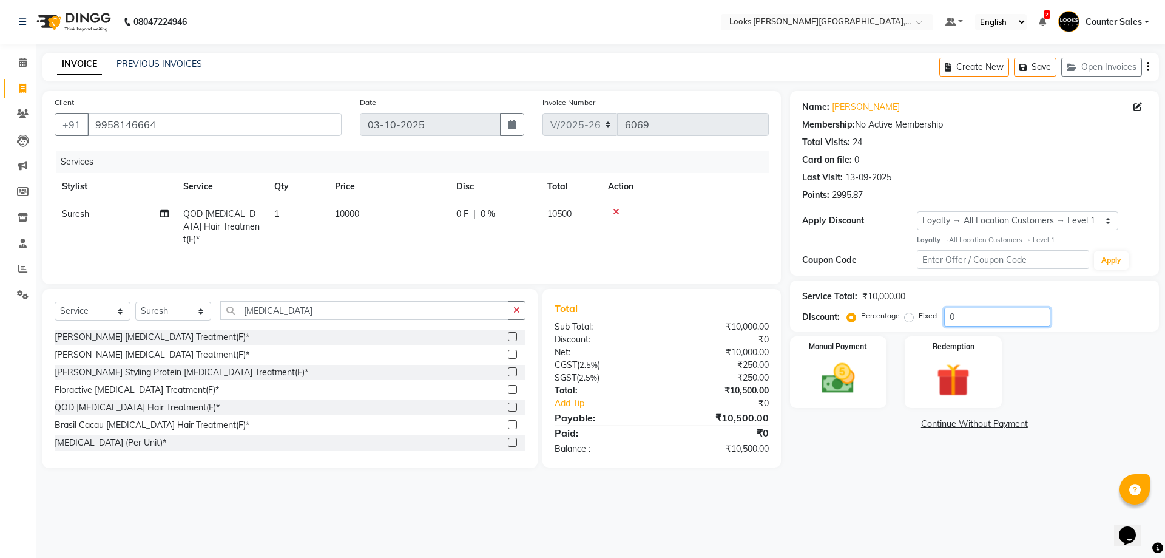
click at [985, 316] on input "0" at bounding box center [997, 317] width 106 height 19
type input "1"
type input "2"
type input "1"
type input "20"
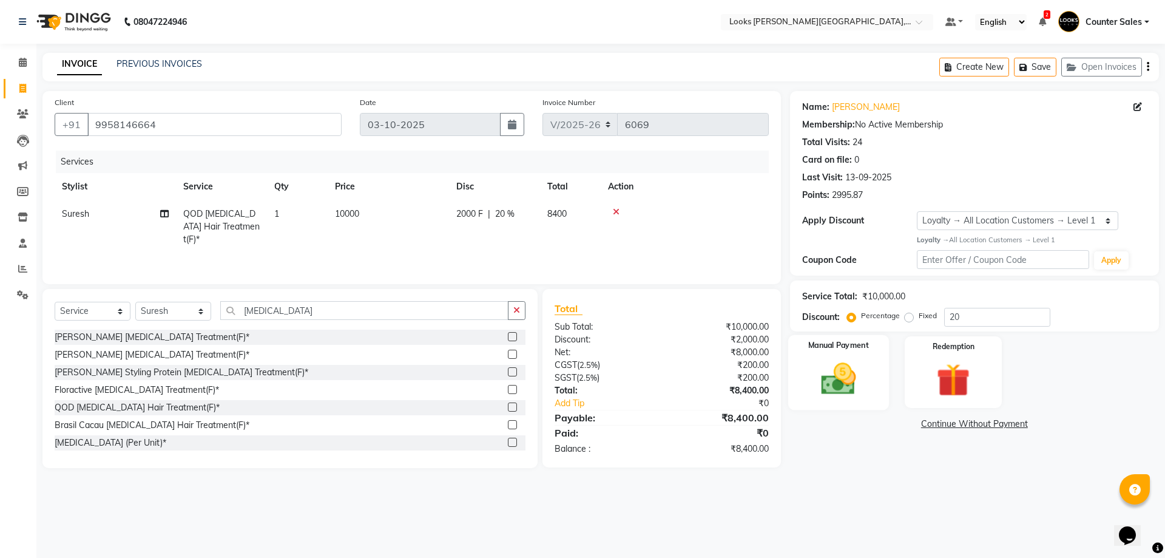
click at [870, 381] on div "Manual Payment" at bounding box center [838, 371] width 101 height 75
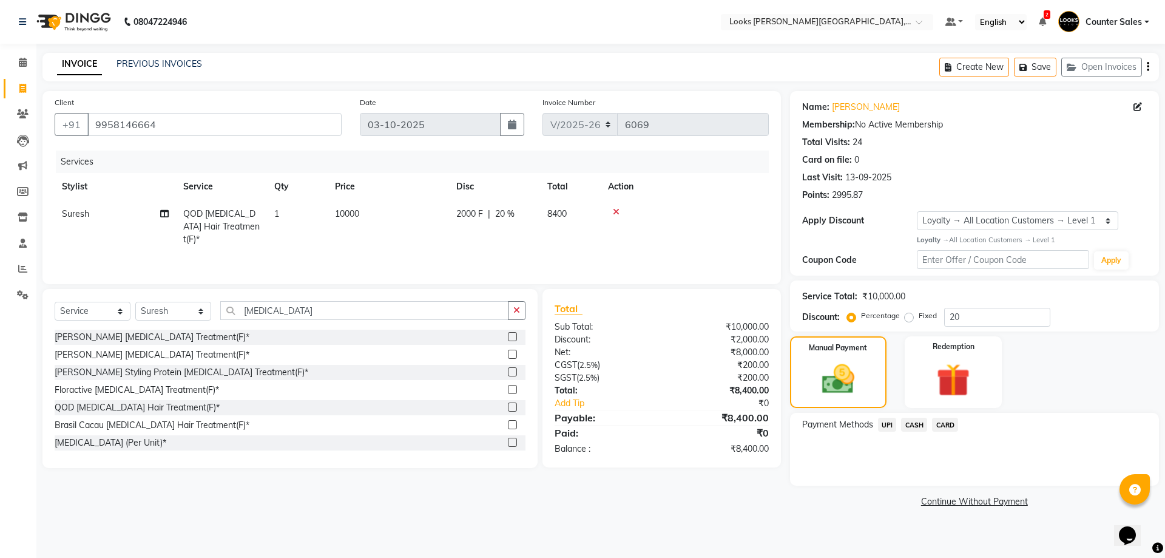
click at [887, 428] on span "UPI" at bounding box center [887, 425] width 19 height 14
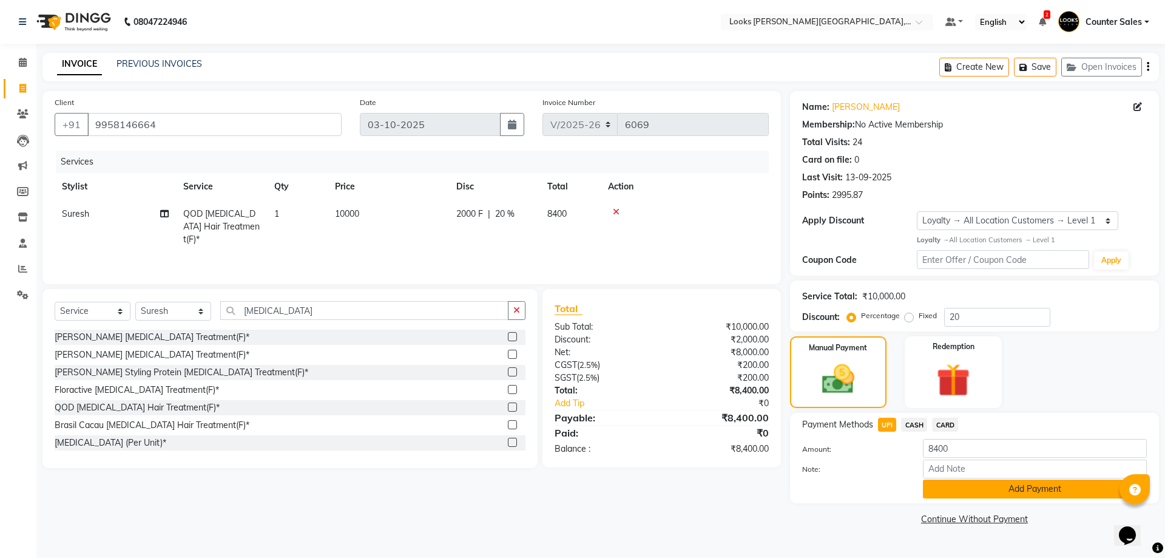
click at [1036, 493] on button "Add Payment" at bounding box center [1035, 488] width 224 height 19
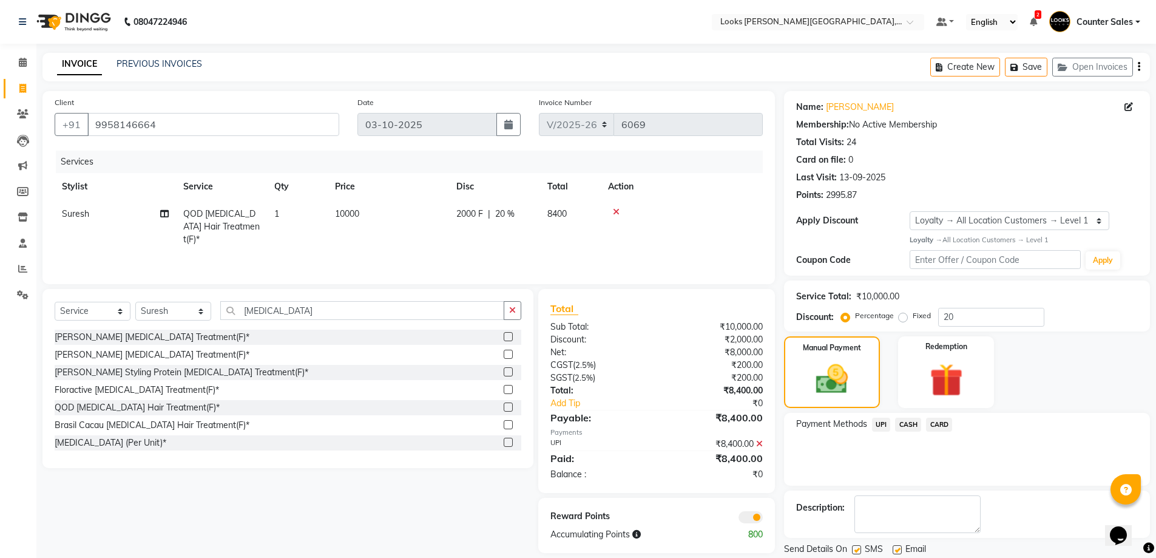
scroll to position [39, 0]
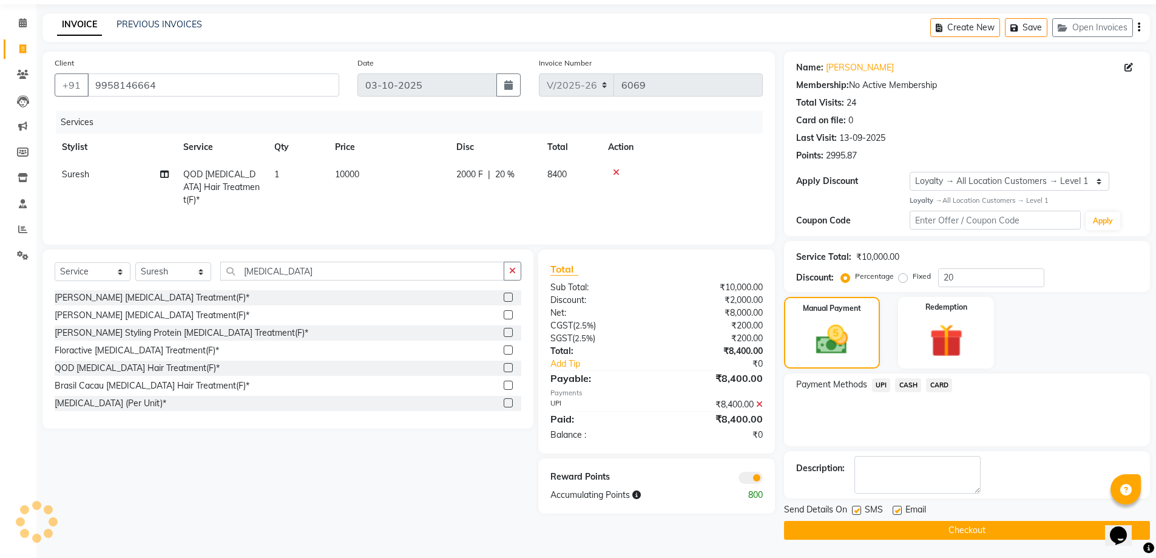
click at [993, 534] on button "Checkout" at bounding box center [967, 530] width 366 height 19
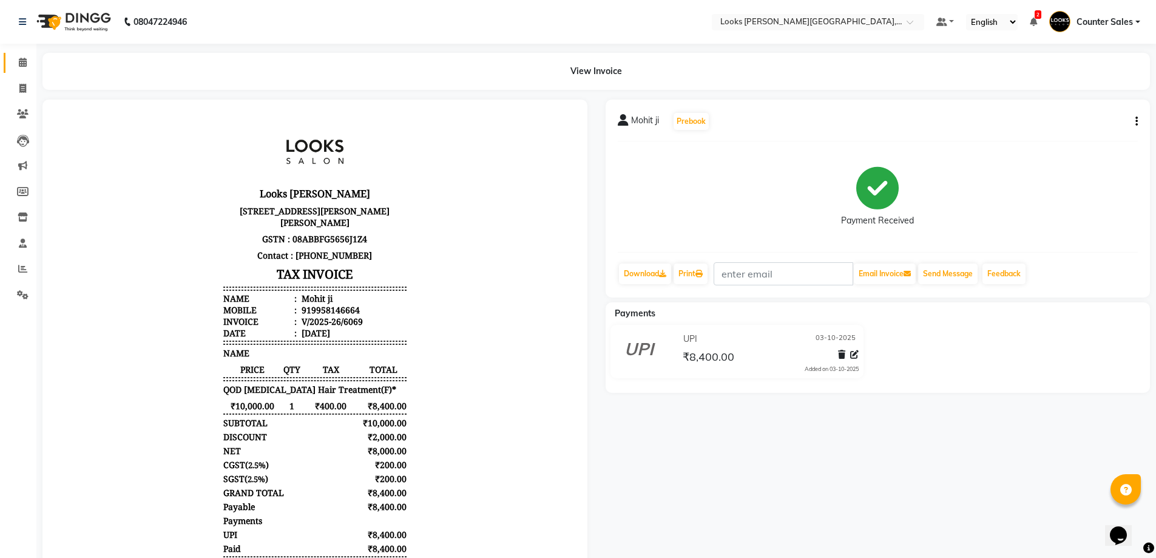
click at [13, 56] on span at bounding box center [22, 63] width 21 height 14
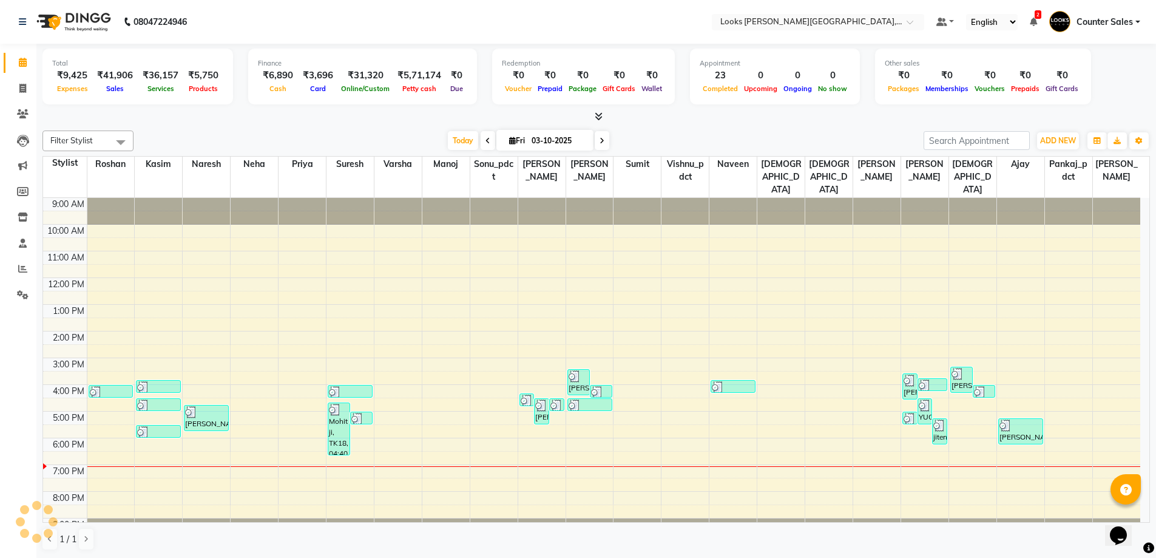
scroll to position [1, 0]
click at [16, 88] on span at bounding box center [22, 88] width 21 height 14
select select "service"
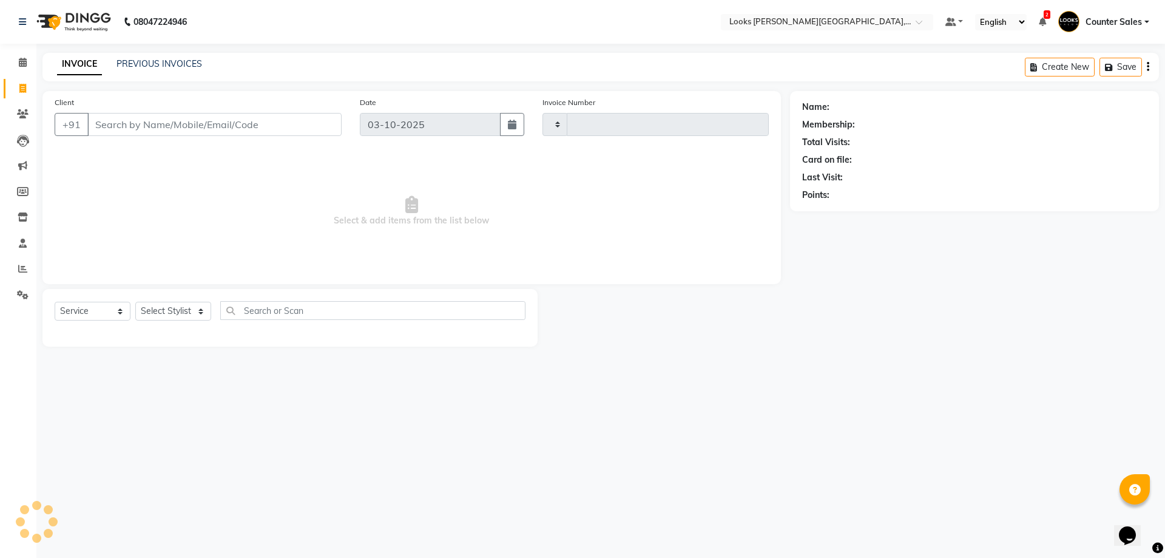
click at [189, 129] on input "Client" at bounding box center [214, 124] width 254 height 23
select select "4385"
type input "6070"
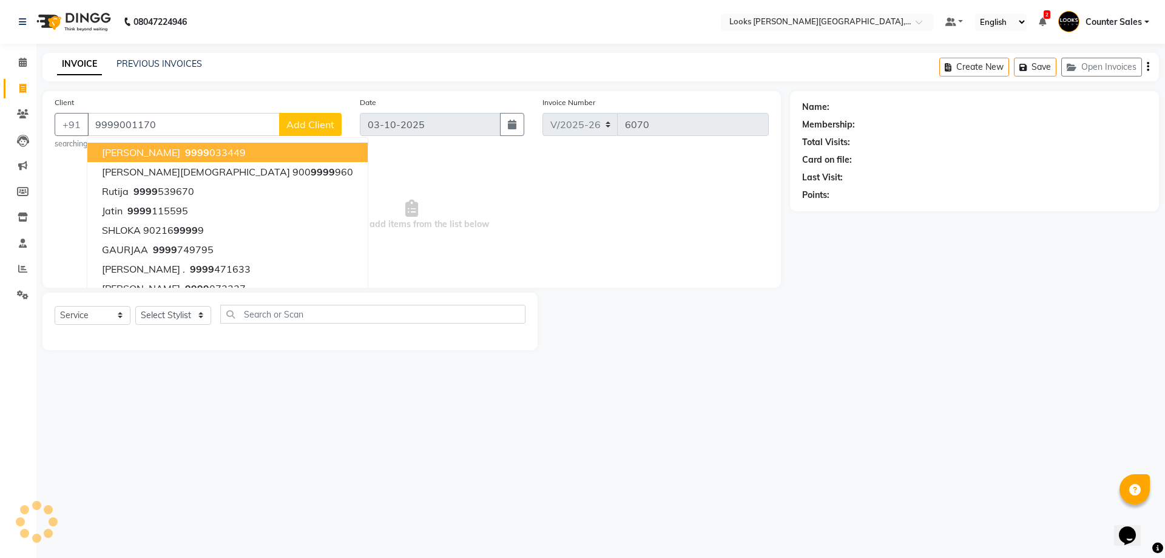
type input "9999001170"
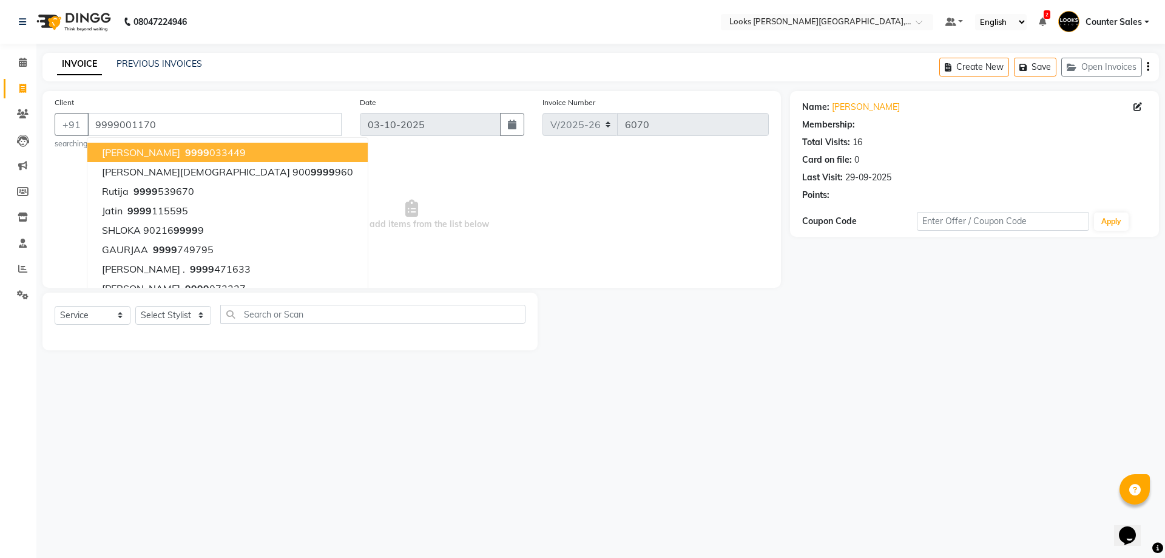
select select "1: Object"
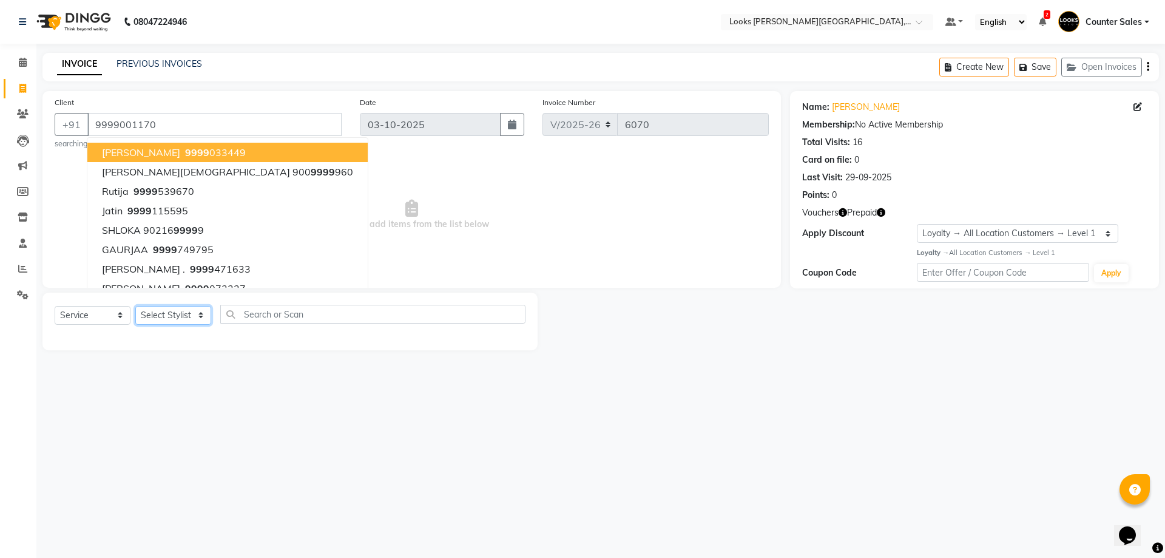
click at [201, 317] on select "Select Stylist Ajay [PERSON_NAME] [PERSON_NAME] Counter Sales [PERSON_NAME] Kri…" at bounding box center [173, 315] width 76 height 19
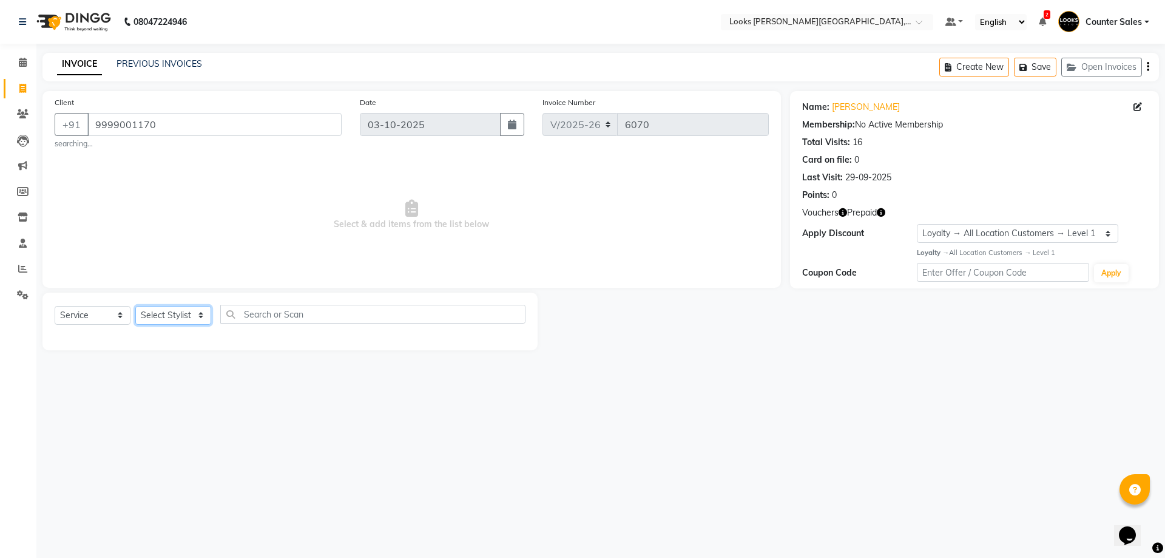
click at [203, 317] on select "Select Stylist Ajay [PERSON_NAME] [PERSON_NAME] Counter Sales [PERSON_NAME] Kri…" at bounding box center [173, 315] width 76 height 19
click at [205, 306] on select "Select Stylist Ajay [PERSON_NAME] [PERSON_NAME] Counter Sales [PERSON_NAME] Kri…" at bounding box center [173, 315] width 76 height 19
select select "24209"
click at [135, 306] on select "Select Stylist Ajay [PERSON_NAME] [PERSON_NAME] Counter Sales [PERSON_NAME] Kri…" at bounding box center [173, 315] width 76 height 19
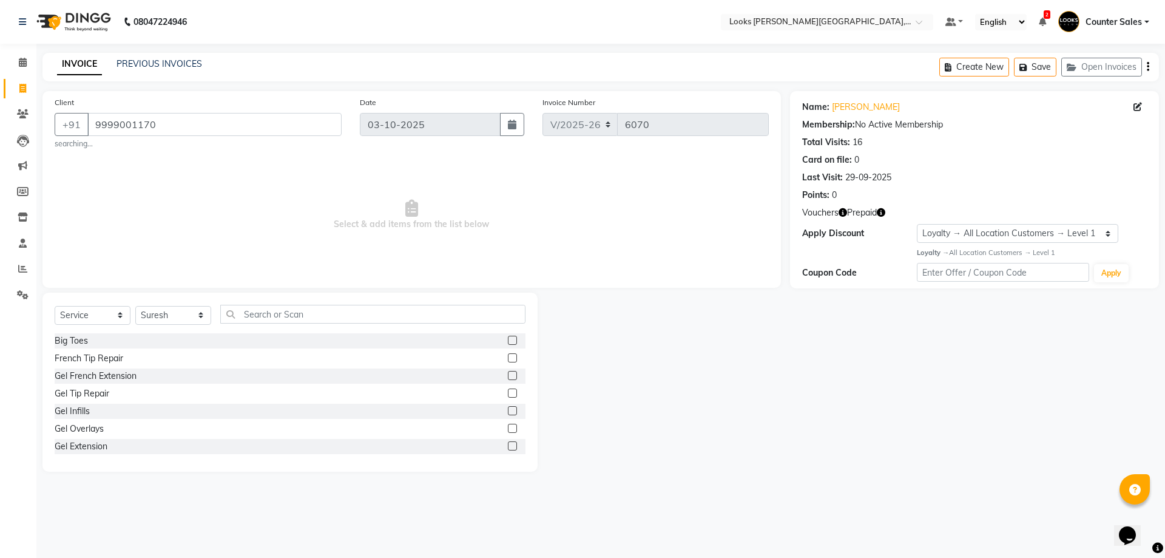
click at [264, 295] on div "Select Service Product Membership Package Voucher Prepaid Gift Card Select Styl…" at bounding box center [289, 382] width 495 height 179
click at [365, 309] on input "text" at bounding box center [372, 314] width 305 height 19
type input "be"
click at [508, 376] on label at bounding box center [512, 375] width 9 height 9
click at [508, 376] on input "checkbox" at bounding box center [512, 376] width 8 height 8
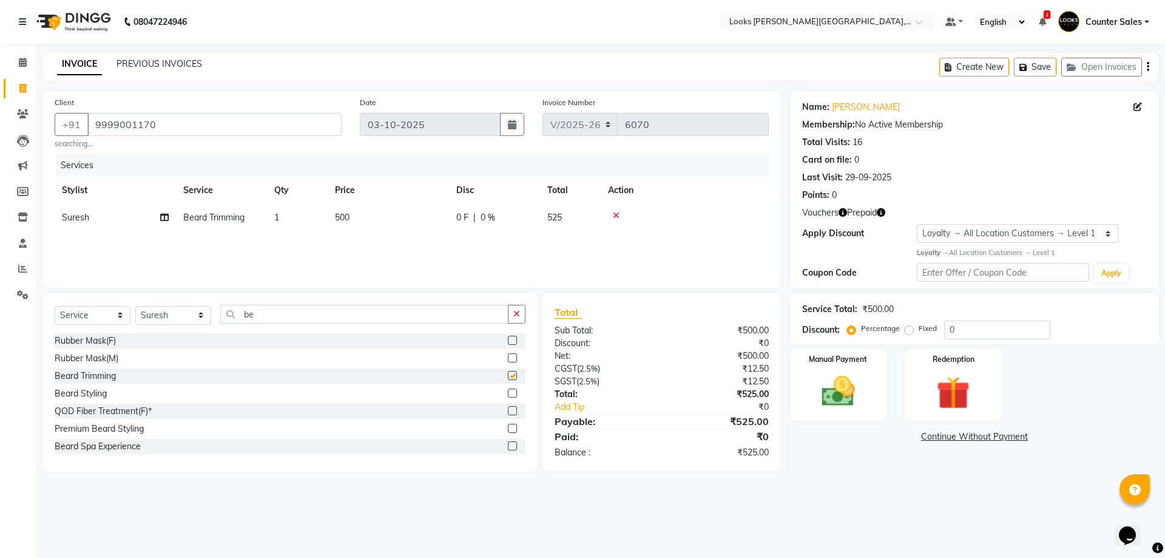
checkbox input "false"
click at [399, 223] on td "500" at bounding box center [388, 217] width 121 height 27
select select "24209"
click at [433, 215] on input "500" at bounding box center [445, 220] width 107 height 19
type input "5"
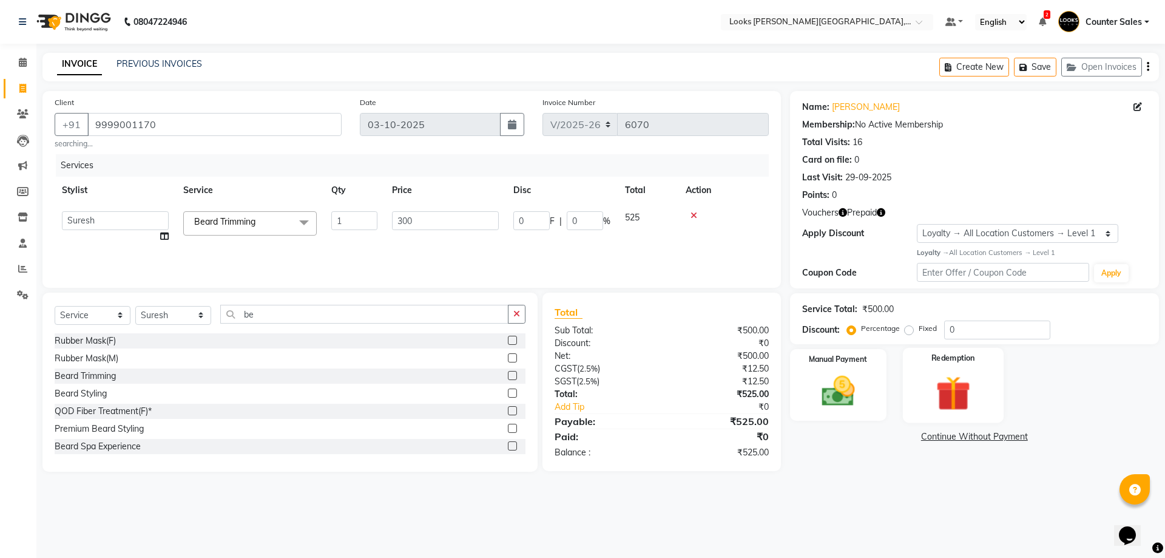
click at [975, 385] on img at bounding box center [953, 392] width 56 height 43
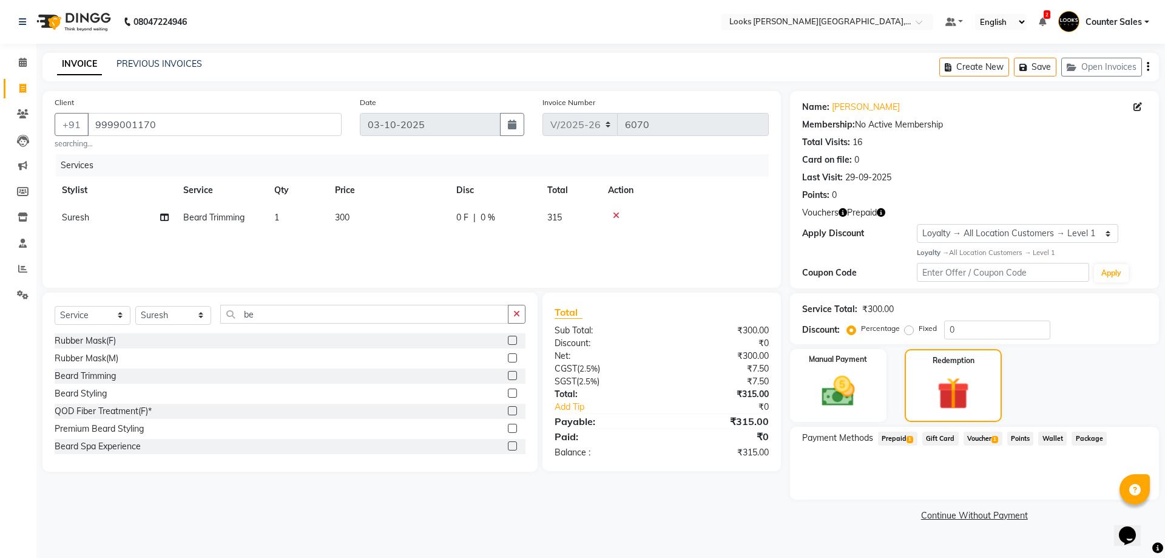
click at [899, 439] on span "Prepaid 1" at bounding box center [897, 439] width 39 height 14
click at [1109, 490] on button "Add" at bounding box center [1118, 487] width 44 height 21
click at [833, 473] on button "Send OTP" at bounding box center [836, 477] width 64 height 21
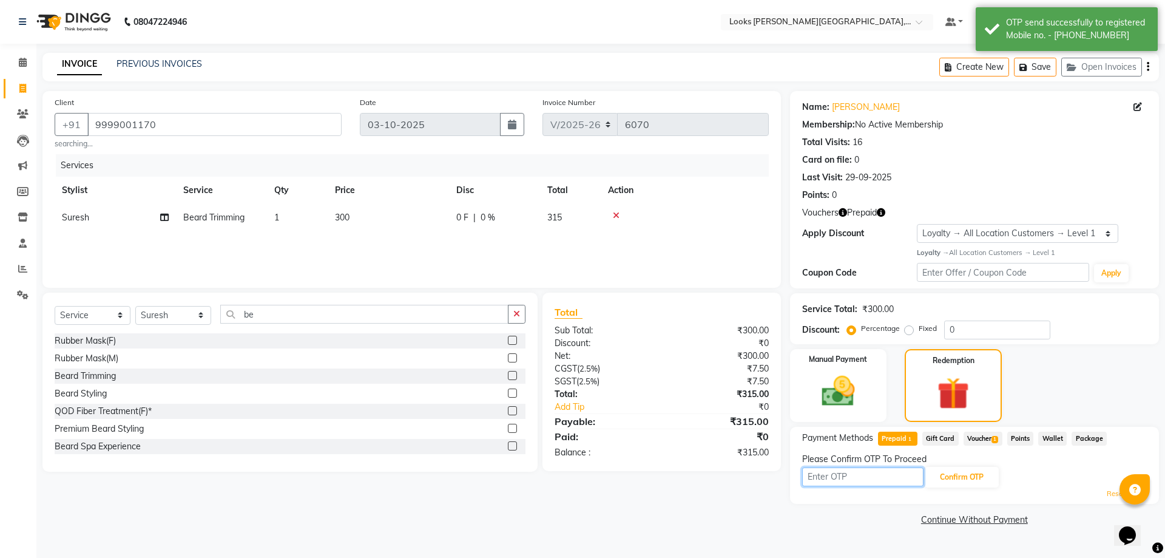
click at [851, 477] on input "text" at bounding box center [862, 476] width 121 height 19
click at [961, 476] on button "Confirm OTP" at bounding box center [962, 477] width 74 height 21
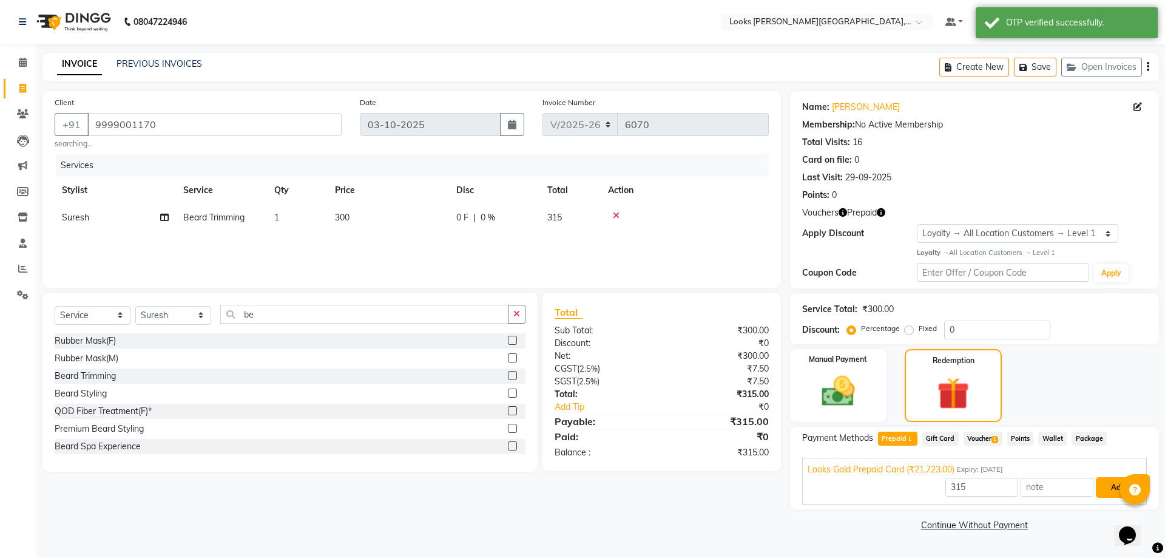
click at [1103, 493] on button "Add" at bounding box center [1118, 487] width 44 height 21
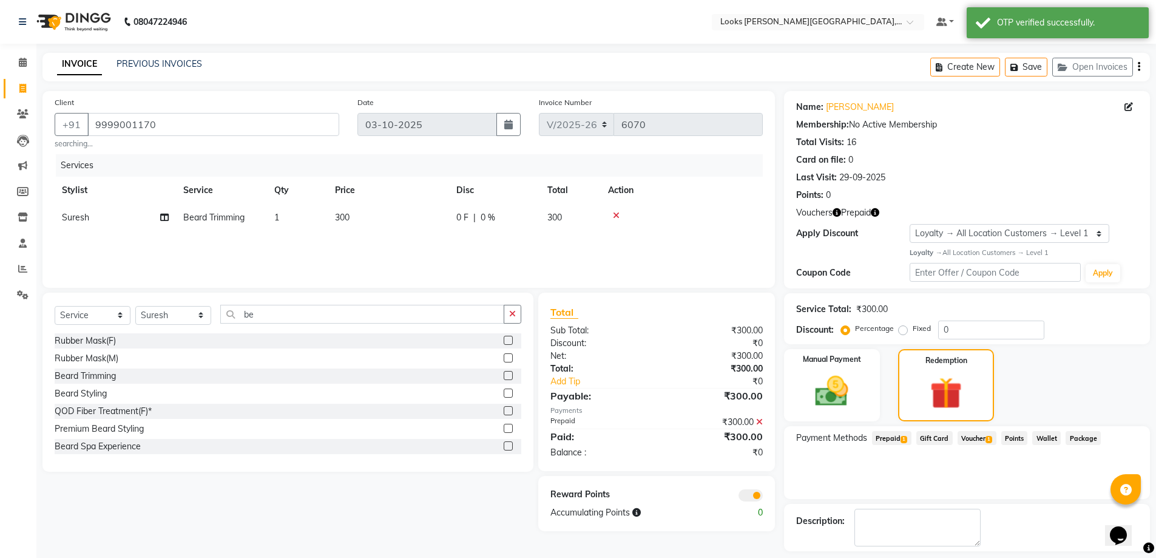
scroll to position [53, 0]
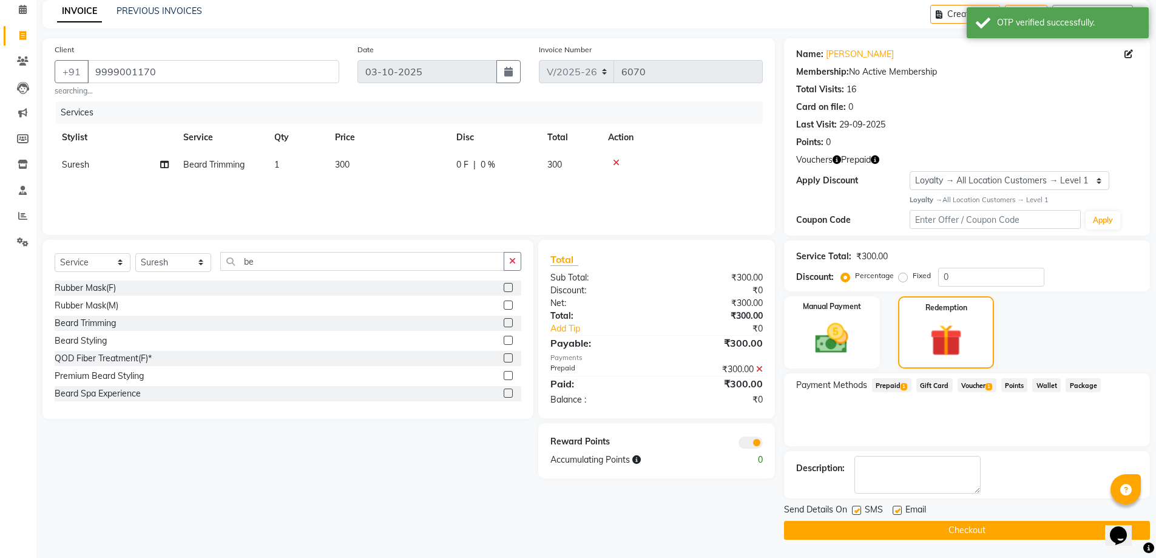
click at [992, 529] on button "Checkout" at bounding box center [967, 530] width 366 height 19
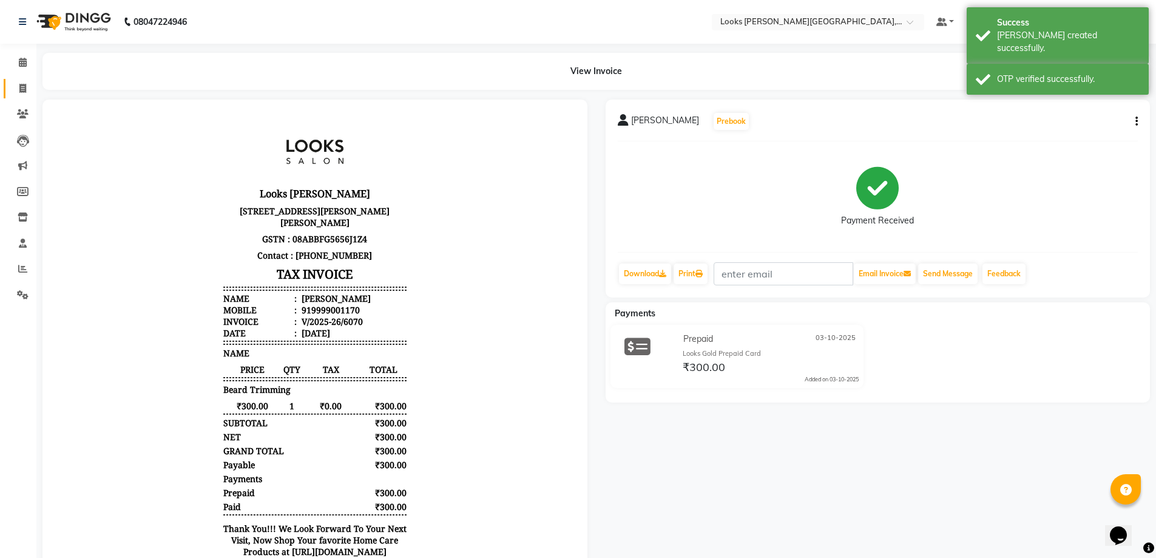
click at [22, 88] on icon at bounding box center [22, 88] width 7 height 9
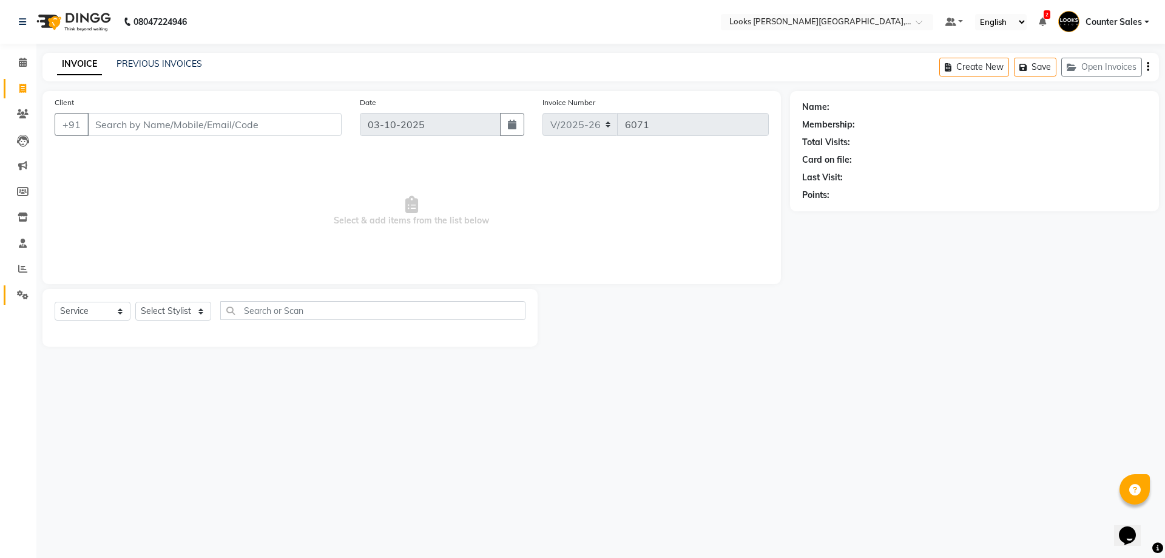
click at [27, 291] on icon at bounding box center [23, 294] width 12 height 9
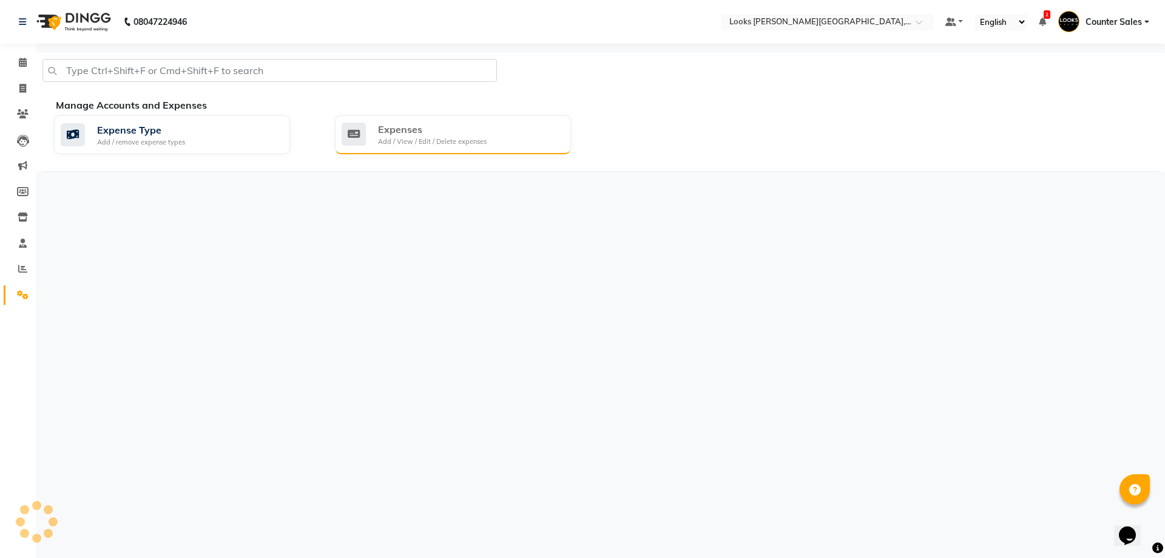
click at [449, 125] on div "Expenses" at bounding box center [432, 129] width 109 height 15
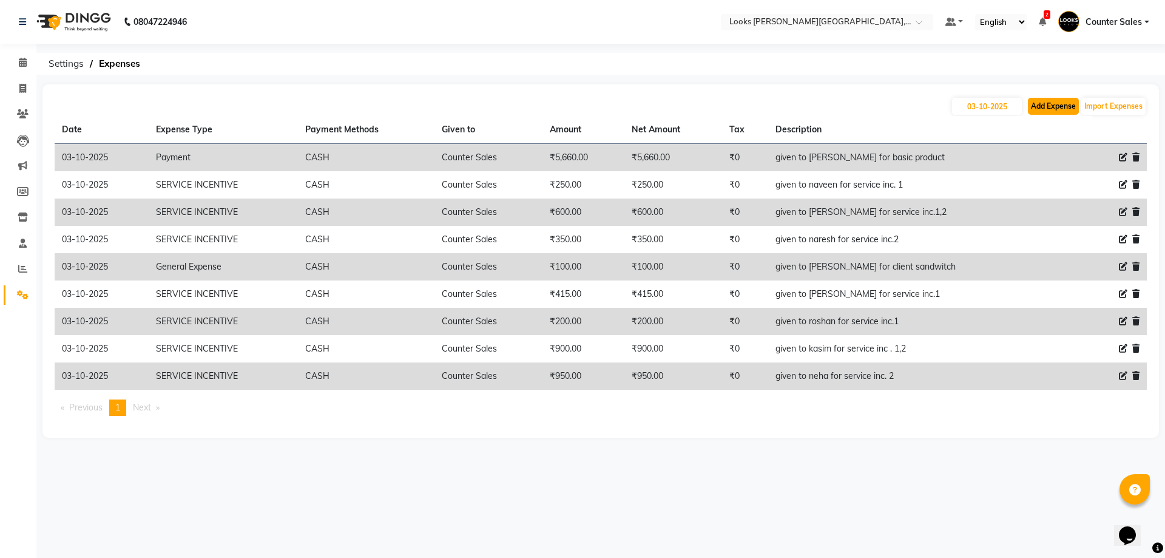
click at [1062, 110] on button "Add Expense" at bounding box center [1053, 106] width 51 height 17
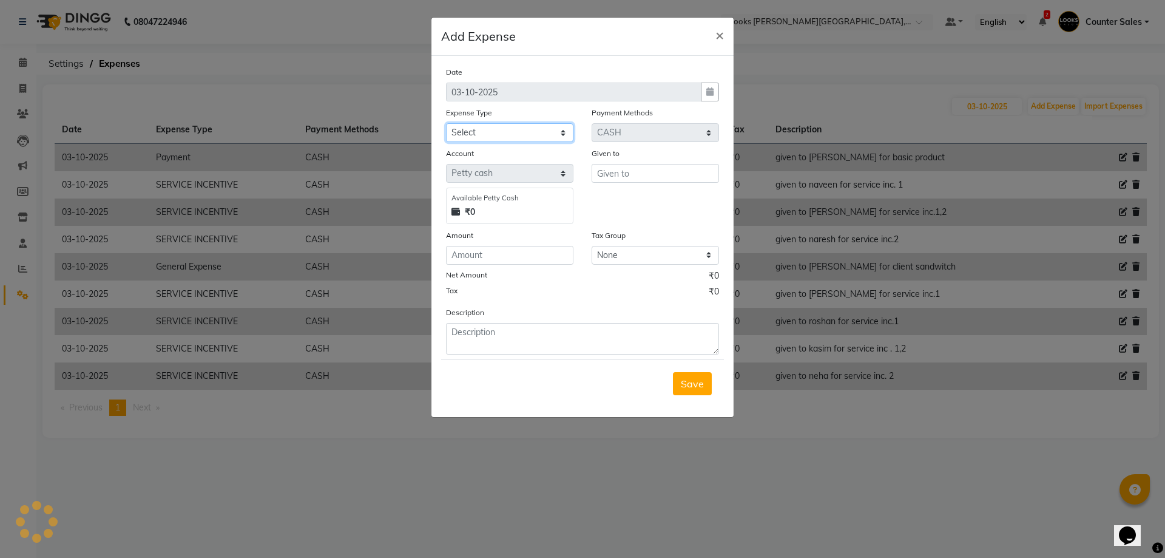
click at [555, 126] on select "Select Accommodation Aesthetics Bank Deposit BLINKIT Cash Handover Client Refun…" at bounding box center [509, 132] width 127 height 19
click at [446, 123] on select "Select Accommodation Aesthetics Bank Deposit BLINKIT Cash Handover Client Refun…" at bounding box center [509, 132] width 127 height 19
click at [643, 174] on input "text" at bounding box center [655, 173] width 127 height 19
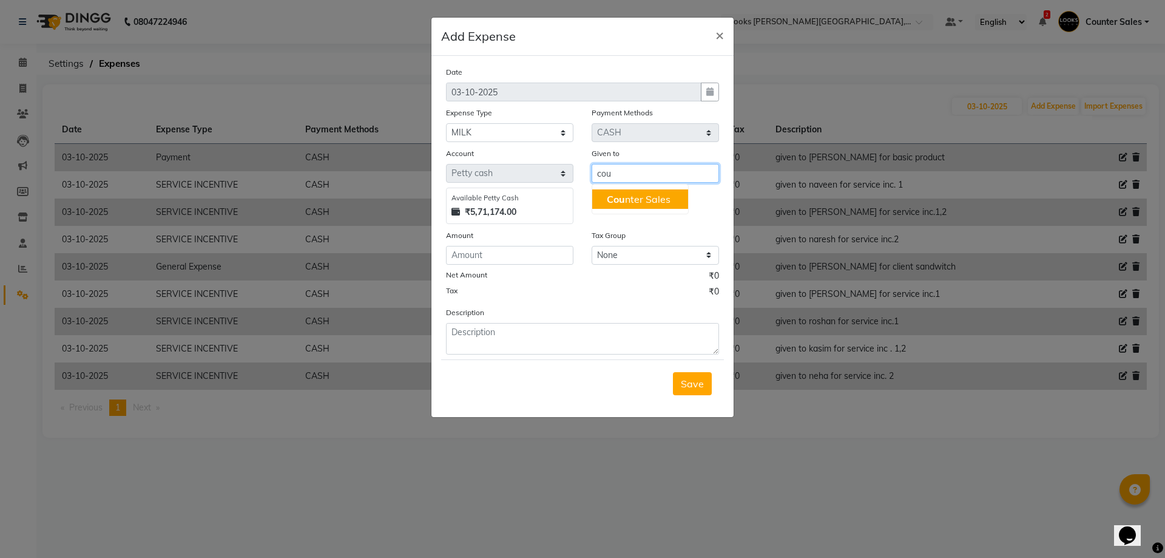
click at [628, 201] on ngb-highlight "Cou nter Sales" at bounding box center [639, 199] width 64 height 12
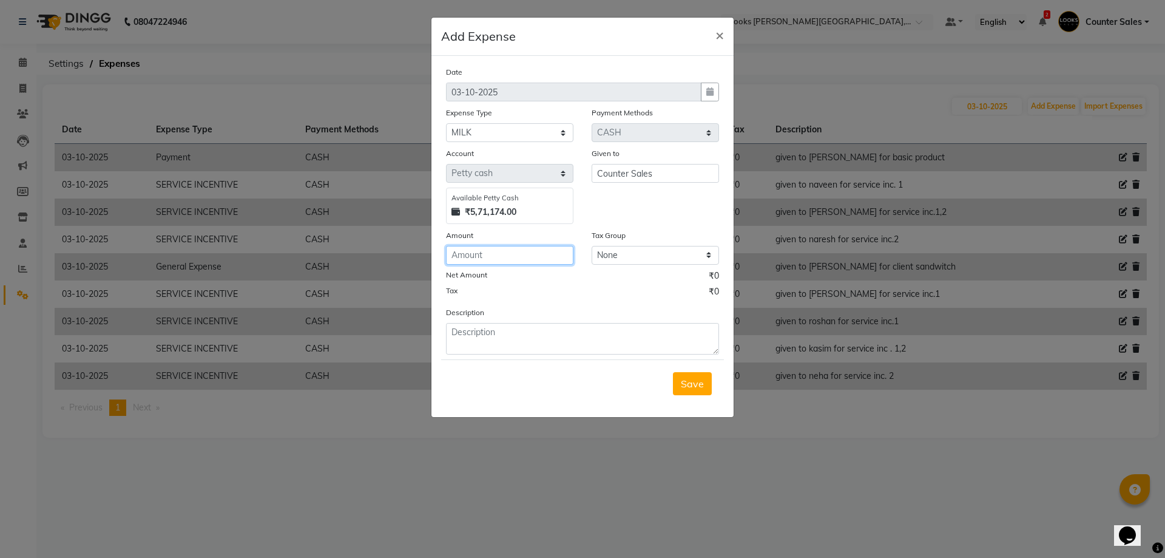
click at [495, 257] on input "number" at bounding box center [509, 255] width 127 height 19
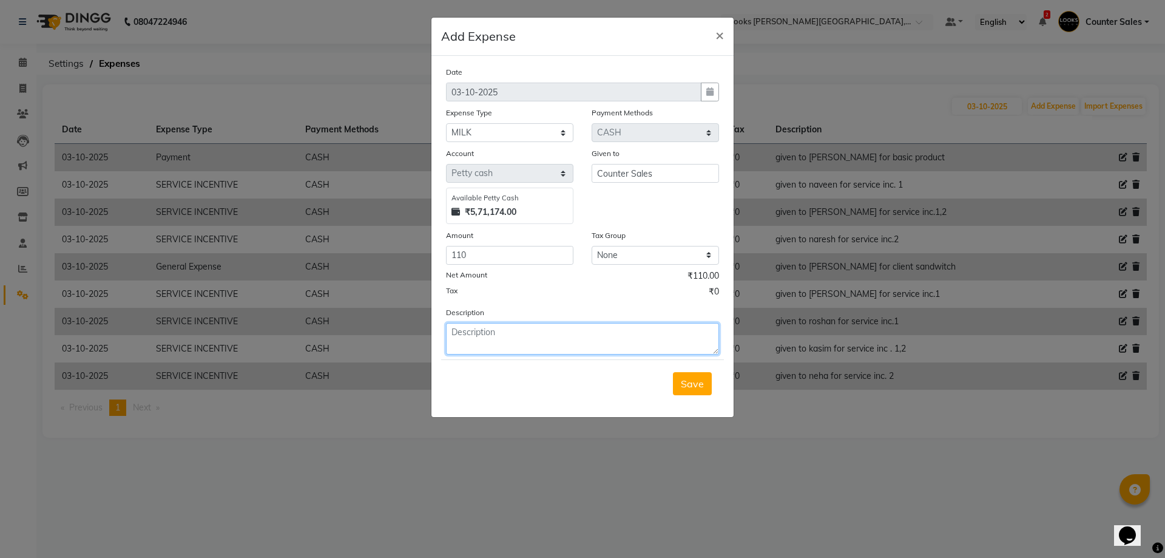
click at [516, 330] on textarea at bounding box center [582, 339] width 273 height 32
click at [552, 333] on textarea "given to [PERSON_NAME]" at bounding box center [582, 339] width 273 height 32
click at [700, 376] on button "Save" at bounding box center [692, 383] width 39 height 23
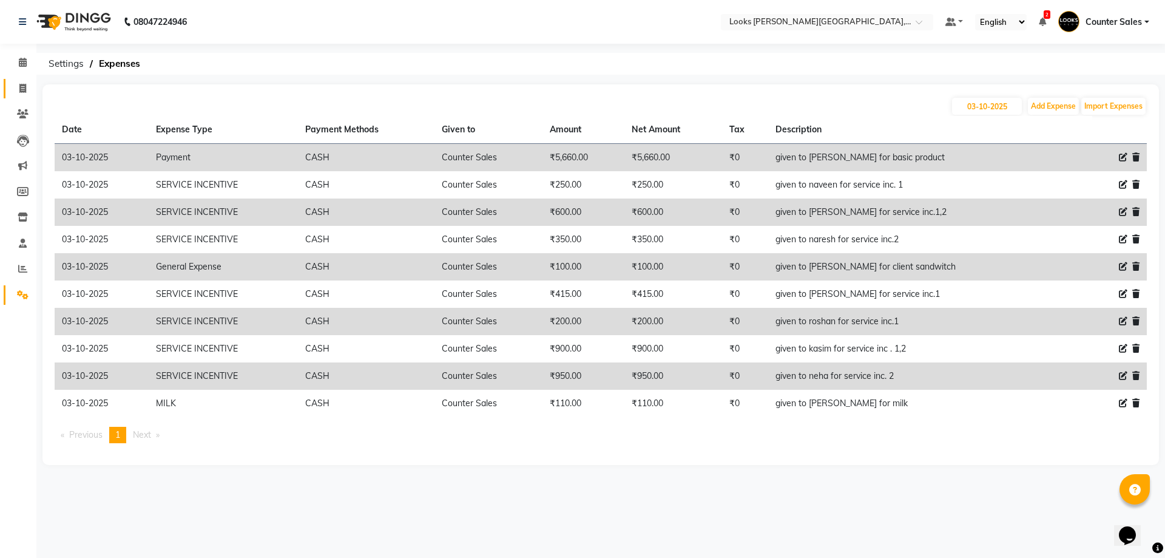
click at [21, 88] on icon at bounding box center [22, 88] width 7 height 9
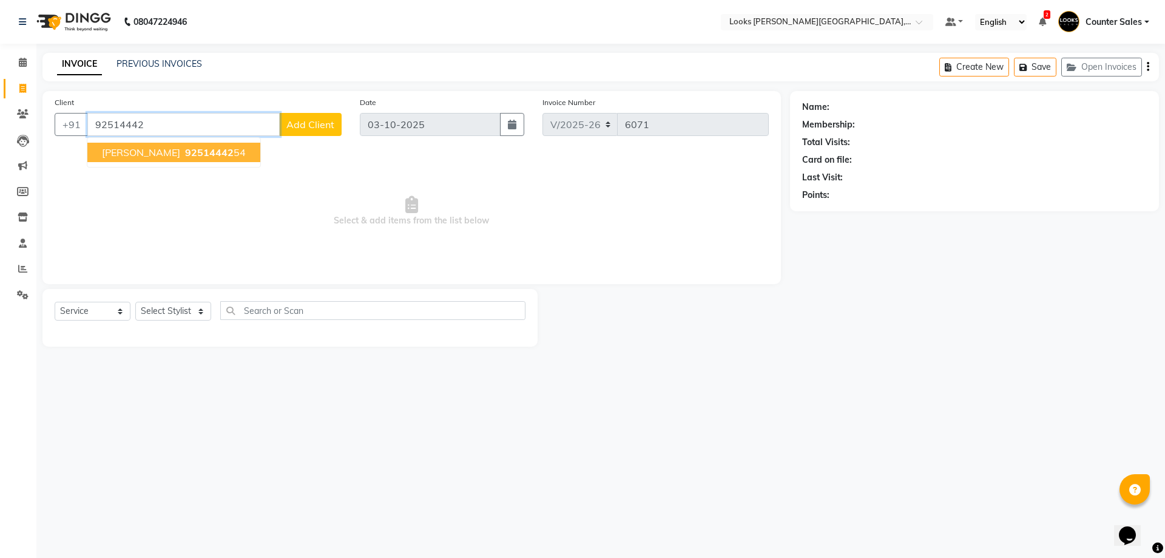
click at [234, 153] on span "92514442" at bounding box center [209, 152] width 49 height 12
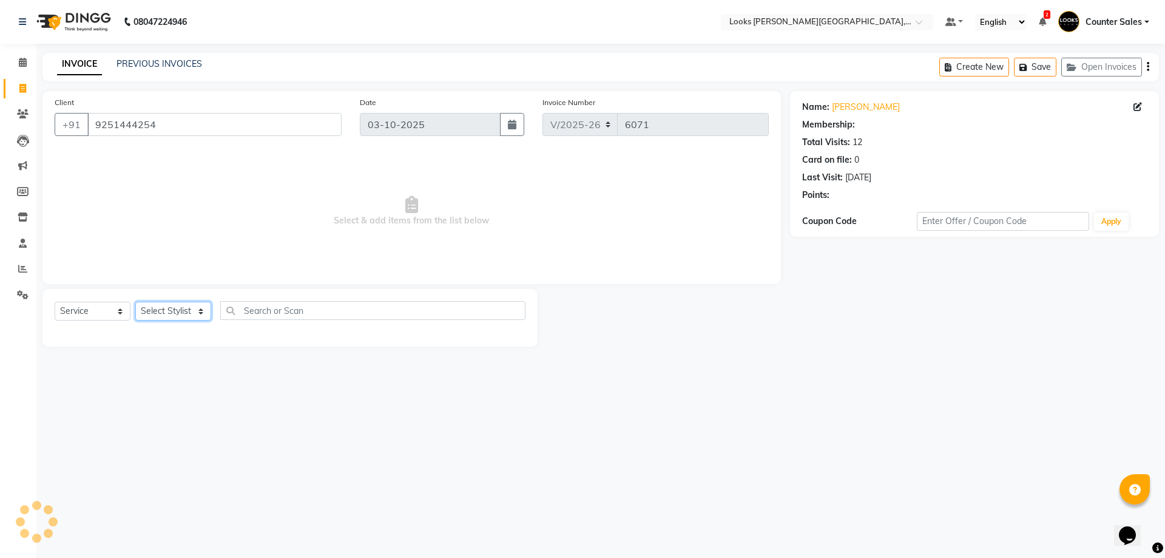
click at [180, 302] on select "Select Stylist Ajay [PERSON_NAME] [PERSON_NAME] Counter Sales [PERSON_NAME] Kri…" at bounding box center [173, 311] width 76 height 19
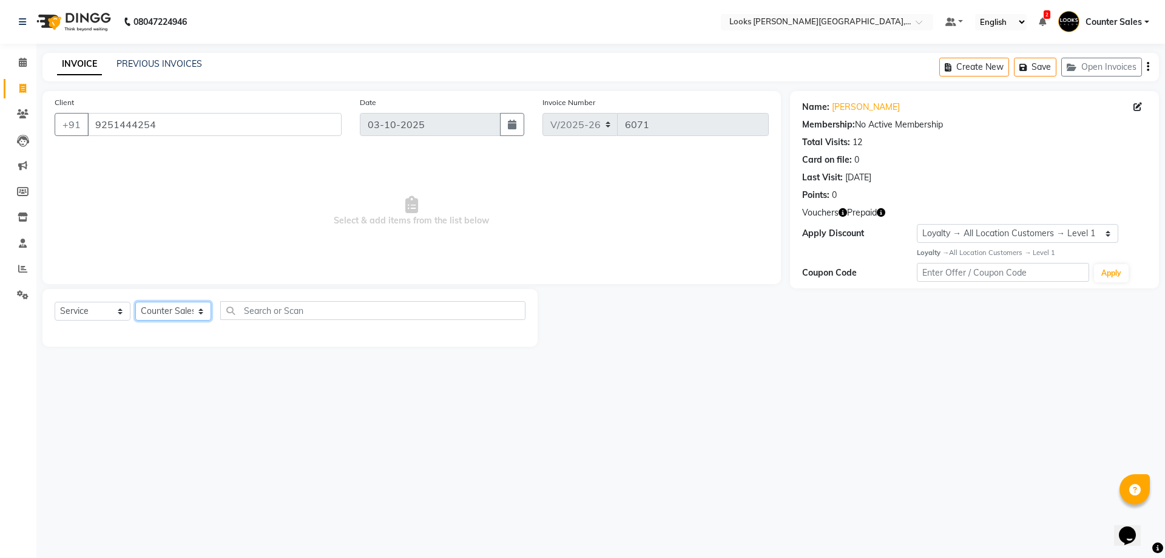
click at [135, 302] on select "Select Stylist Ajay [PERSON_NAME] [PERSON_NAME] Counter Sales [PERSON_NAME] Kri…" at bounding box center [173, 311] width 76 height 19
click at [87, 305] on select "Select Service Product Membership Package Voucher Prepaid Gift Card" at bounding box center [93, 311] width 76 height 19
click at [55, 302] on select "Select Service Product Membership Package Voucher Prepaid Gift Card" at bounding box center [93, 311] width 76 height 19
click at [513, 338] on label at bounding box center [512, 336] width 9 height 9
click at [513, 338] on input "checkbox" at bounding box center [512, 337] width 8 height 8
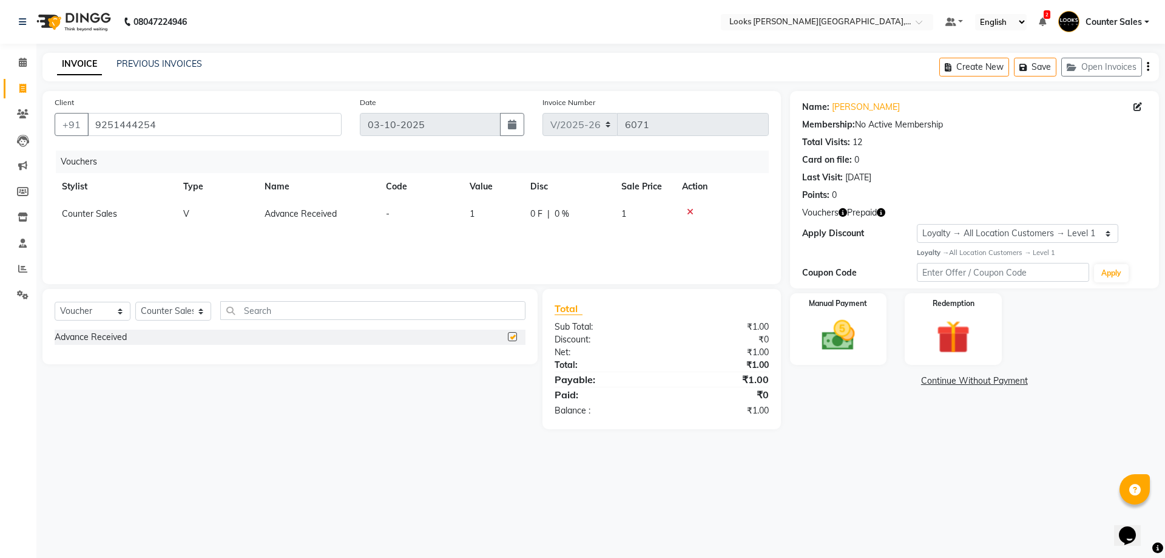
click at [482, 240] on div "Vouchers Stylist Type Name Code Value Disc Sale Price Action Counter Sales V Ad…" at bounding box center [412, 211] width 714 height 121
click at [523, 215] on td "0 F | 0 %" at bounding box center [568, 213] width 91 height 27
click at [535, 218] on input "1" at bounding box center [522, 217] width 46 height 19
click at [785, 510] on div "08047224946 Select Location × Looks Vaishali Girnar Colony, Jaipur Default Pane…" at bounding box center [582, 279] width 1165 height 558
click at [814, 325] on img at bounding box center [838, 336] width 56 height 40
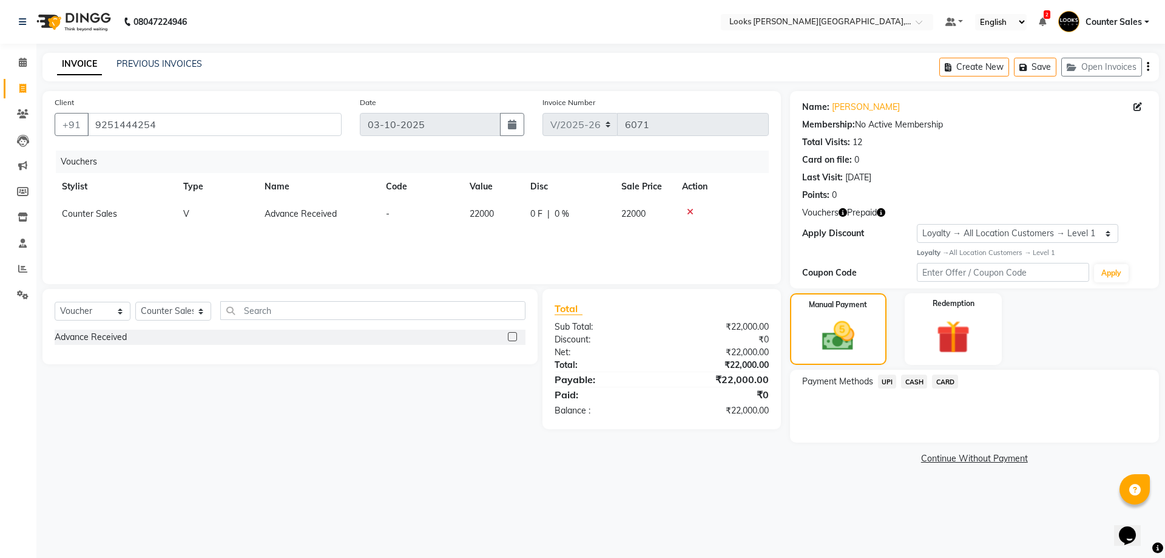
click at [915, 380] on span "CASH" at bounding box center [914, 381] width 26 height 14
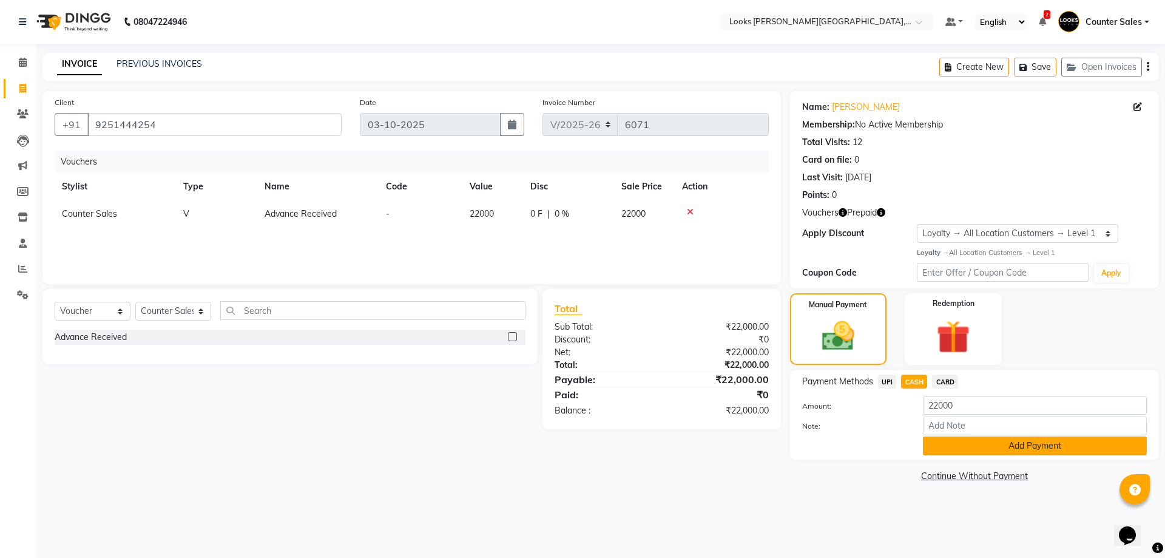
click at [947, 447] on button "Add Payment" at bounding box center [1035, 445] width 224 height 19
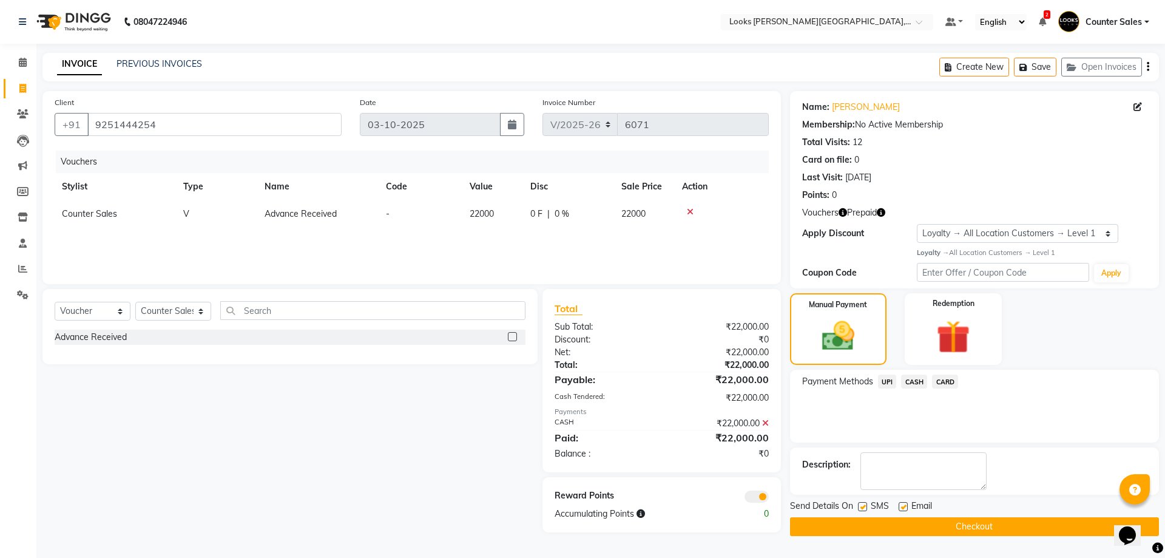
click at [974, 527] on button "Checkout" at bounding box center [974, 526] width 369 height 19
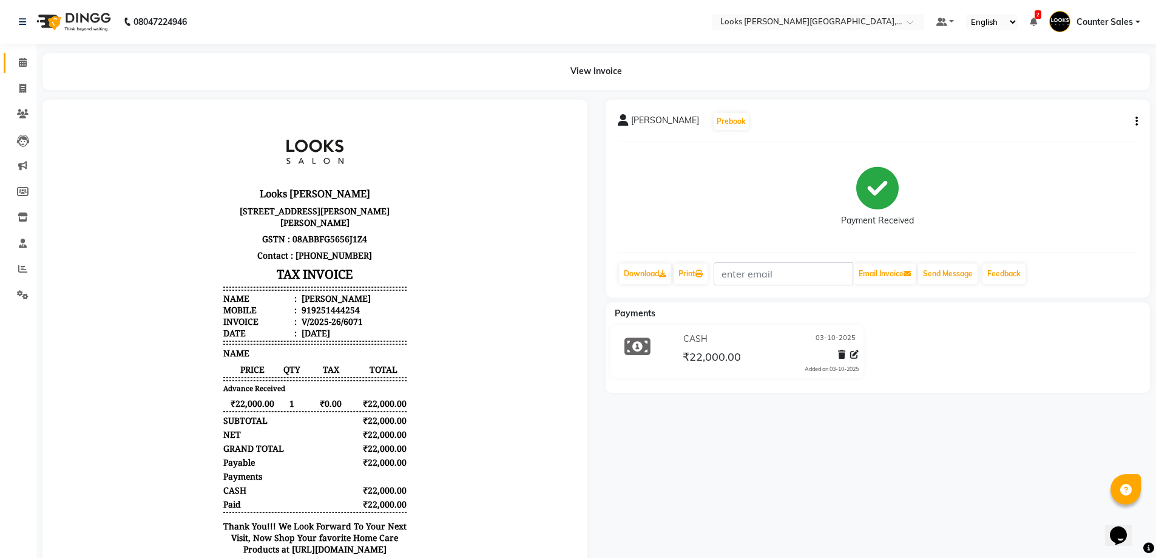
click at [16, 65] on span at bounding box center [22, 63] width 21 height 14
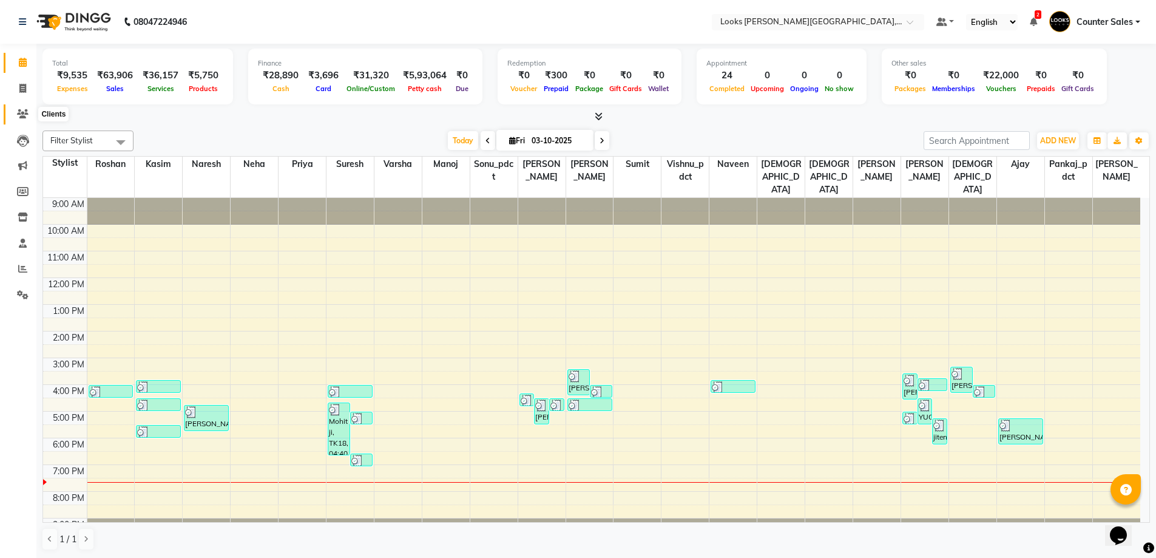
click at [17, 114] on span at bounding box center [22, 114] width 21 height 14
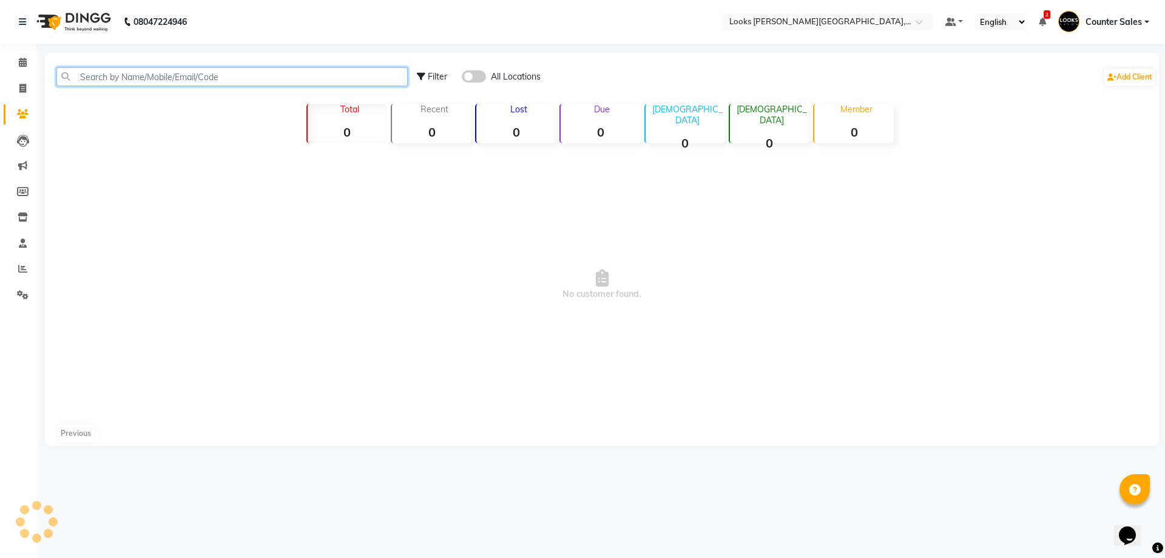
click at [137, 78] on input "text" at bounding box center [231, 76] width 351 height 19
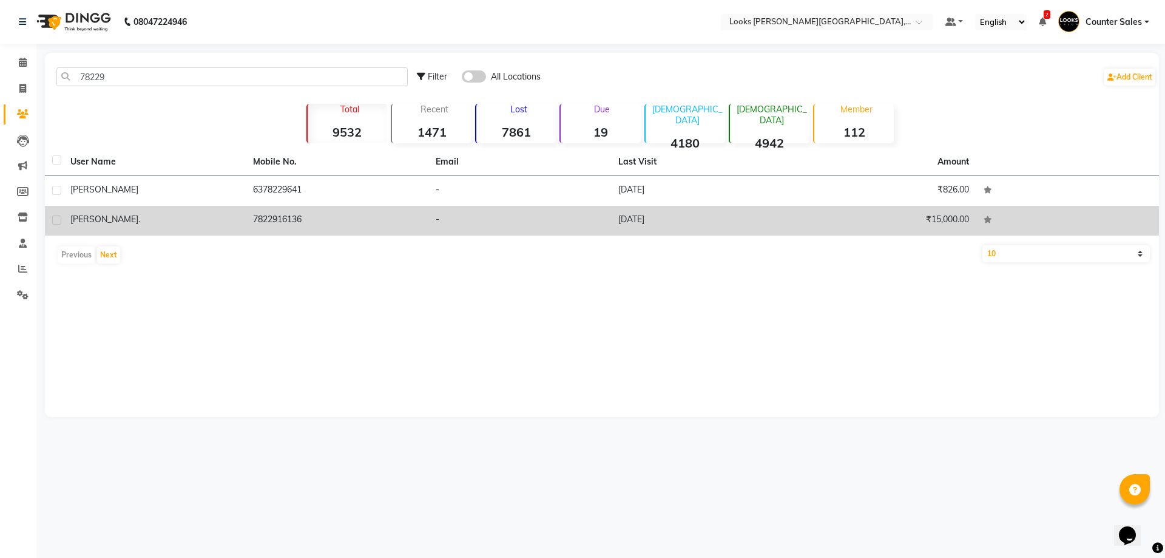
click at [299, 222] on td "7822916136" at bounding box center [337, 221] width 183 height 30
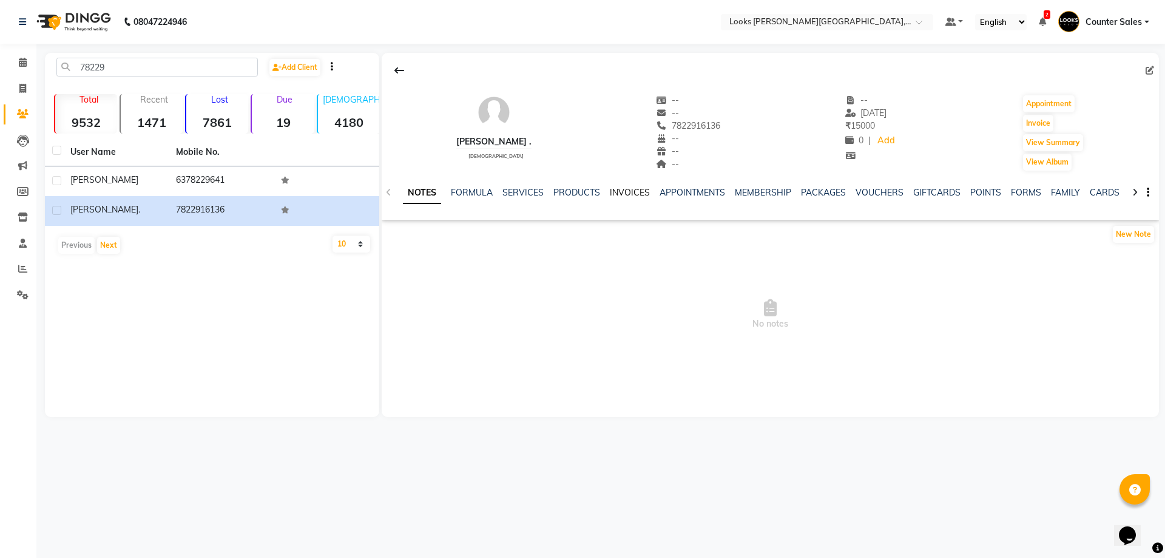
click at [642, 192] on link "INVOICES" at bounding box center [630, 192] width 40 height 11
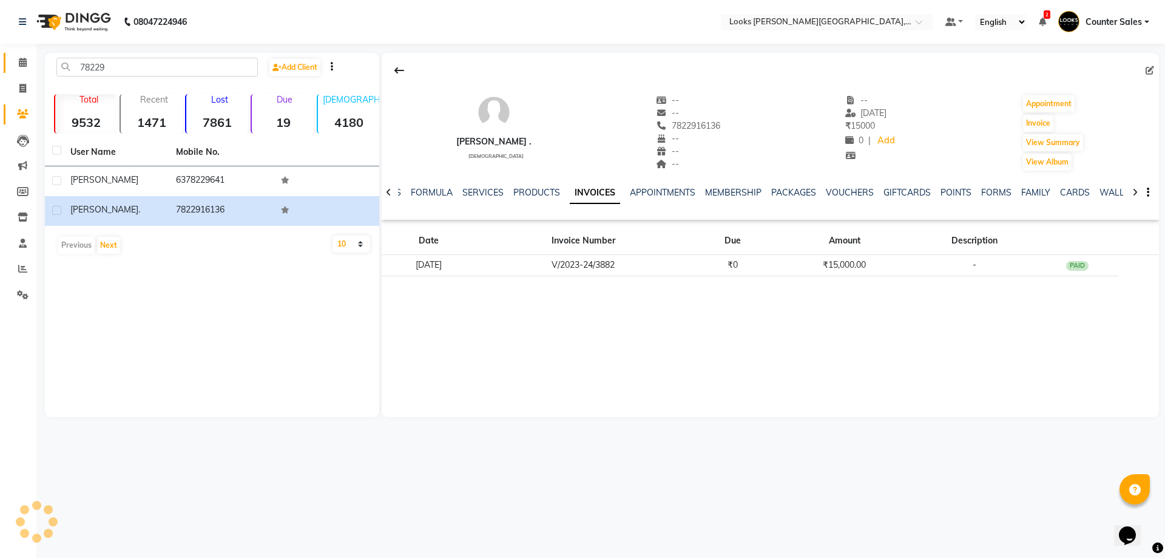
click at [26, 58] on icon at bounding box center [23, 62] width 8 height 9
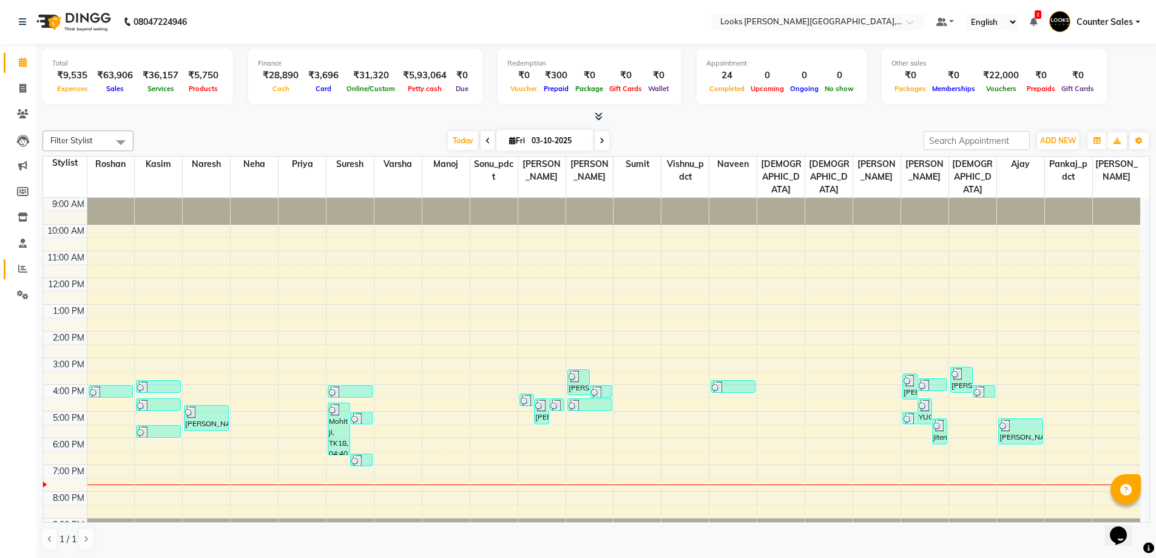
click at [19, 277] on link "Reports" at bounding box center [18, 269] width 29 height 20
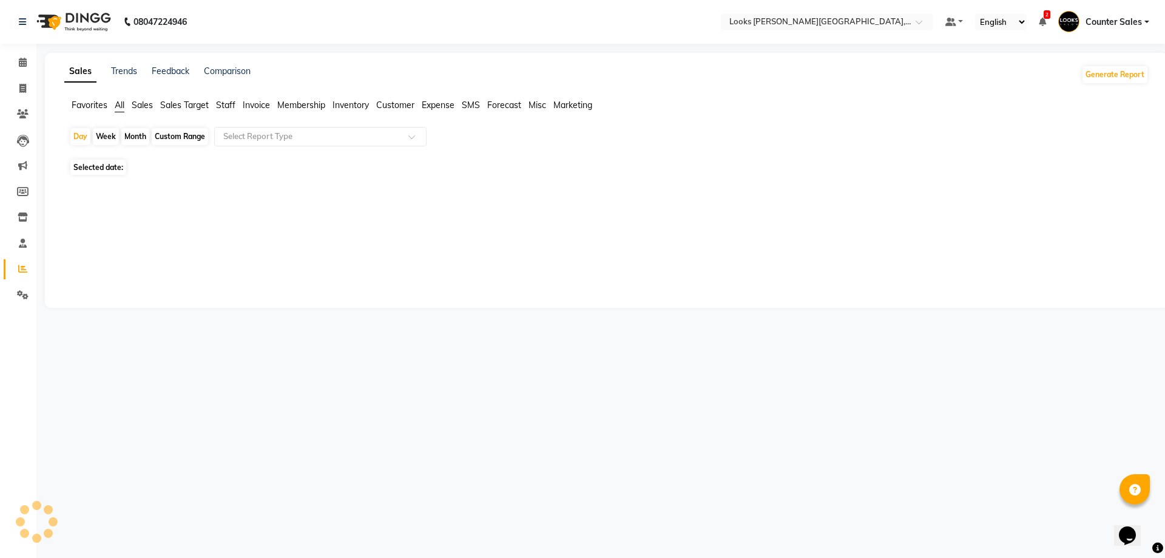
click at [228, 108] on span "Staff" at bounding box center [225, 105] width 19 height 11
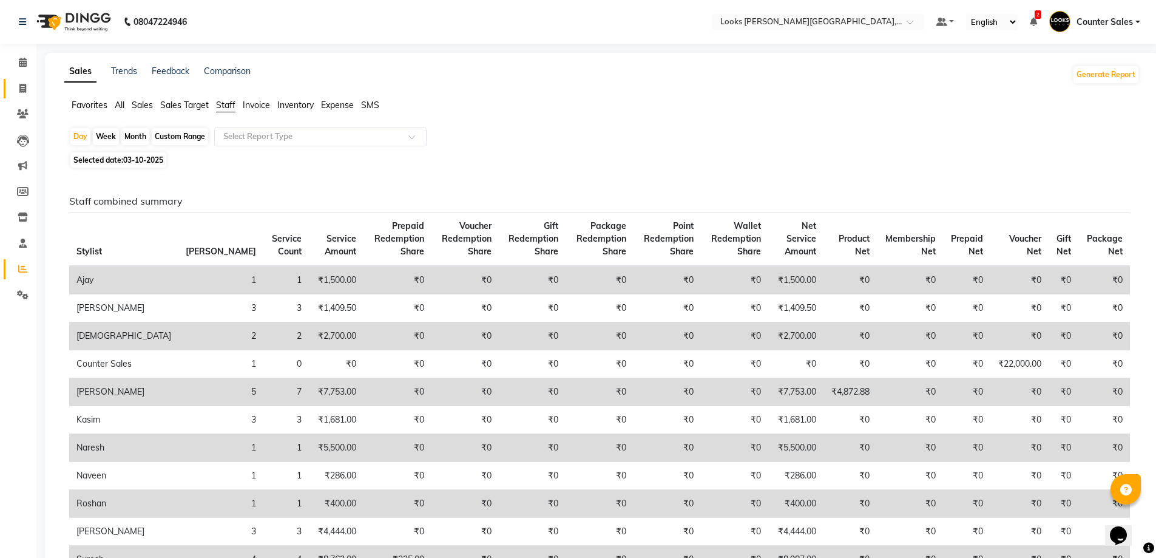
click at [29, 89] on span at bounding box center [22, 89] width 21 height 14
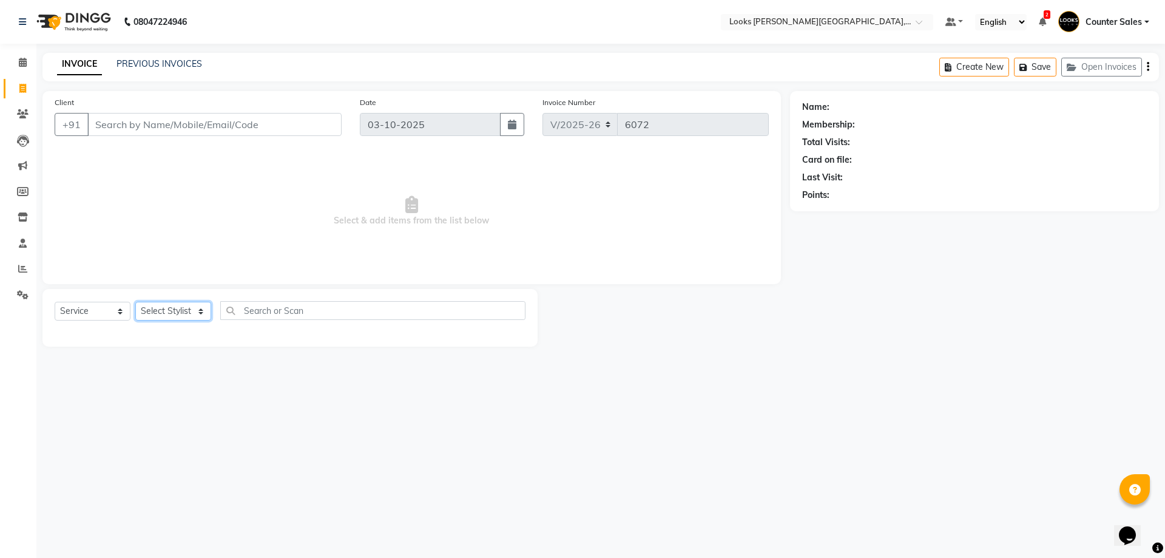
click at [177, 306] on select "Select Stylist Ajay [PERSON_NAME] [PERSON_NAME] Counter Sales [PERSON_NAME] Kri…" at bounding box center [173, 311] width 76 height 19
click at [135, 302] on select "Select Stylist Ajay [PERSON_NAME] [PERSON_NAME] Counter Sales [PERSON_NAME] Kri…" at bounding box center [173, 311] width 76 height 19
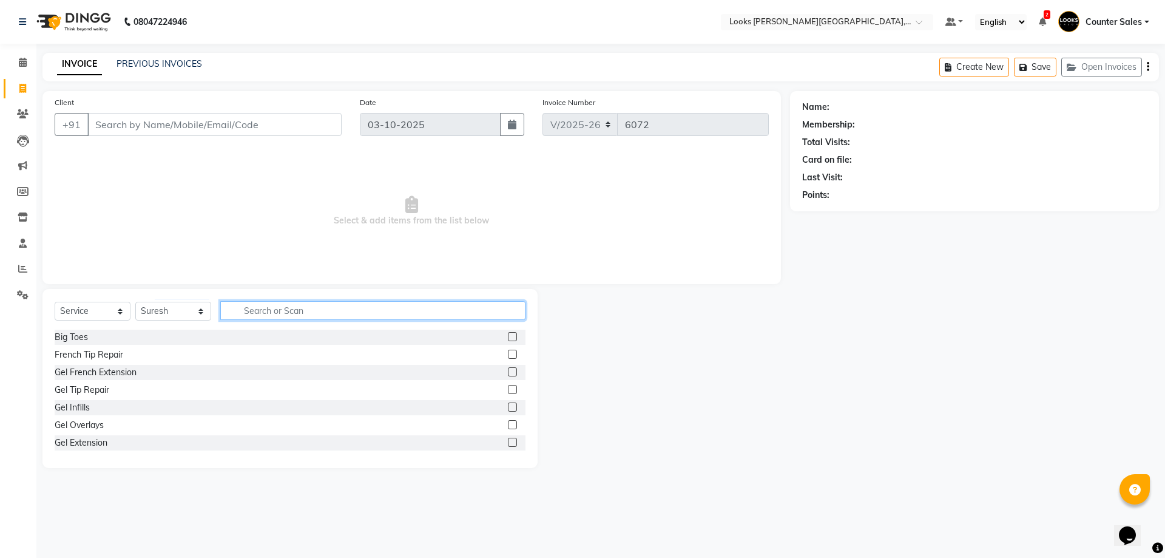
click at [275, 311] on input "text" at bounding box center [372, 310] width 305 height 19
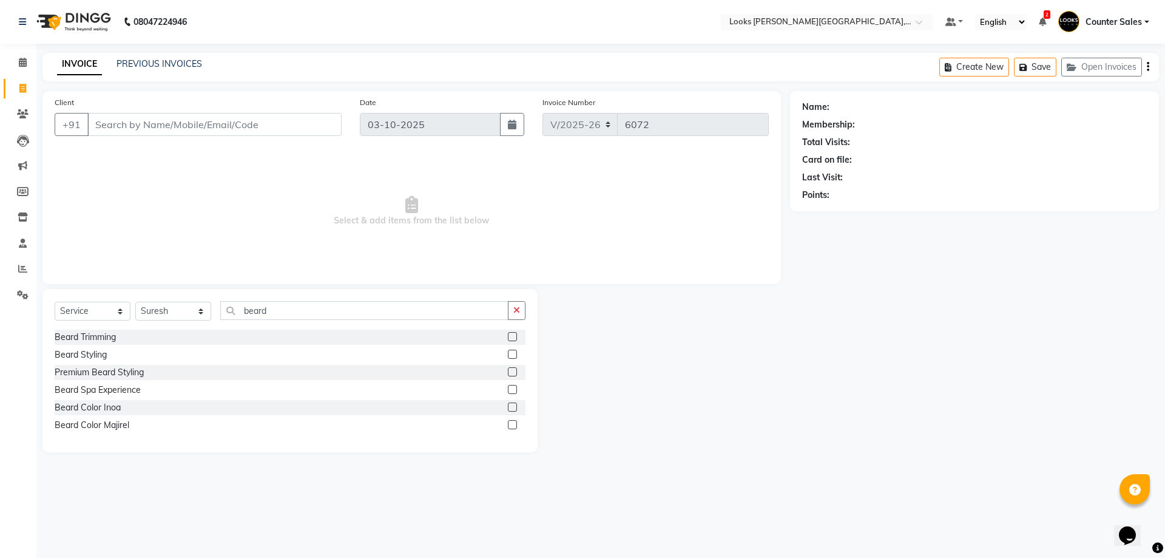
click at [513, 337] on label at bounding box center [512, 336] width 9 height 9
click at [513, 337] on input "checkbox" at bounding box center [512, 337] width 8 height 8
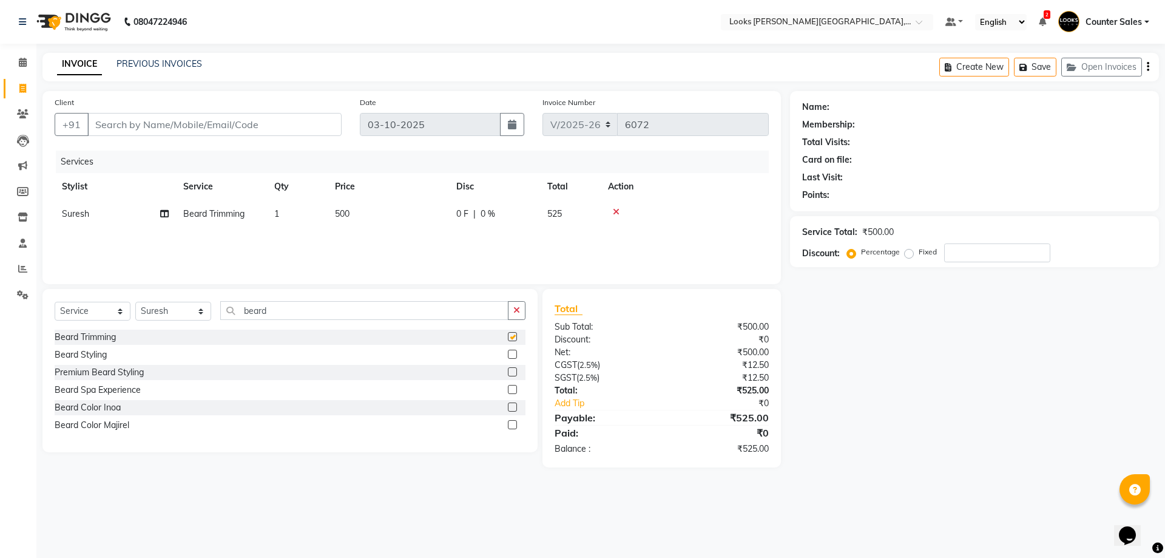
click at [400, 213] on td "500" at bounding box center [388, 213] width 121 height 27
click at [430, 221] on input "500" at bounding box center [445, 217] width 107 height 19
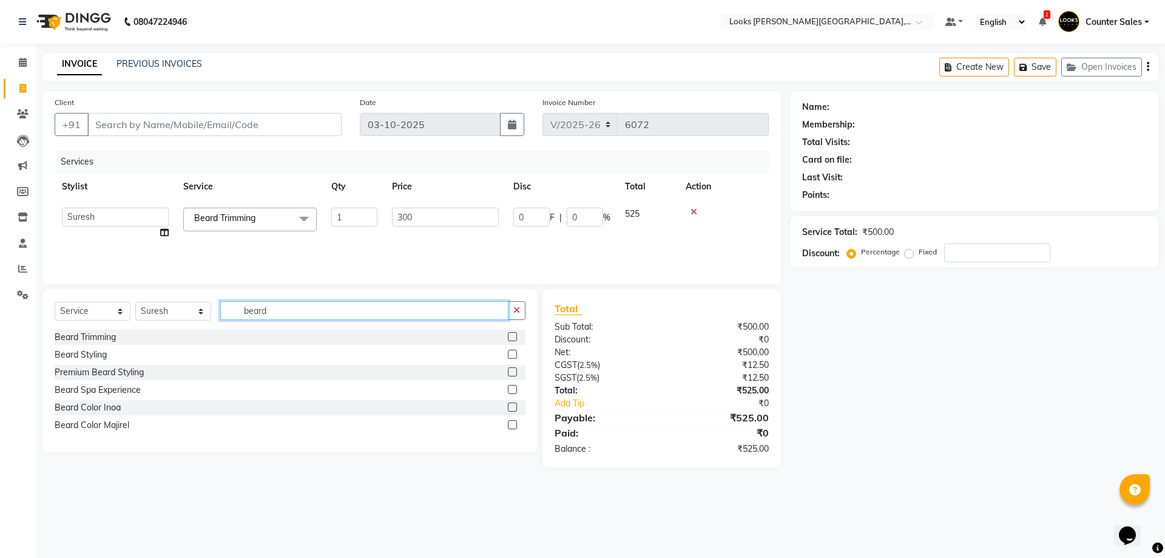
click at [311, 314] on input "beard" at bounding box center [364, 310] width 288 height 19
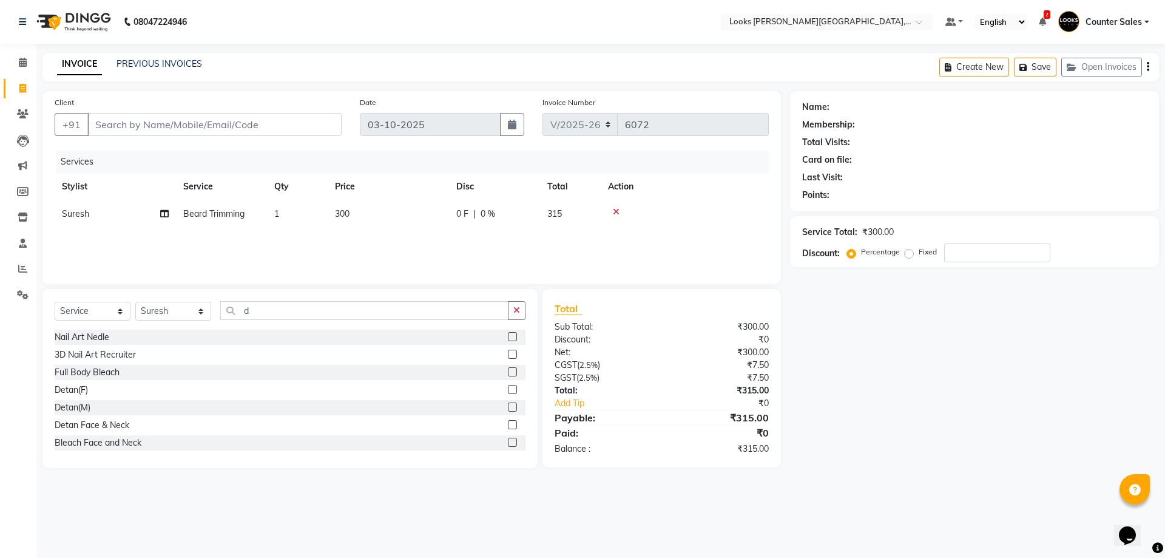
click at [508, 407] on label at bounding box center [512, 406] width 9 height 9
click at [508, 407] on input "checkbox" at bounding box center [512, 408] width 8 height 8
click at [407, 252] on td "500" at bounding box center [388, 241] width 121 height 27
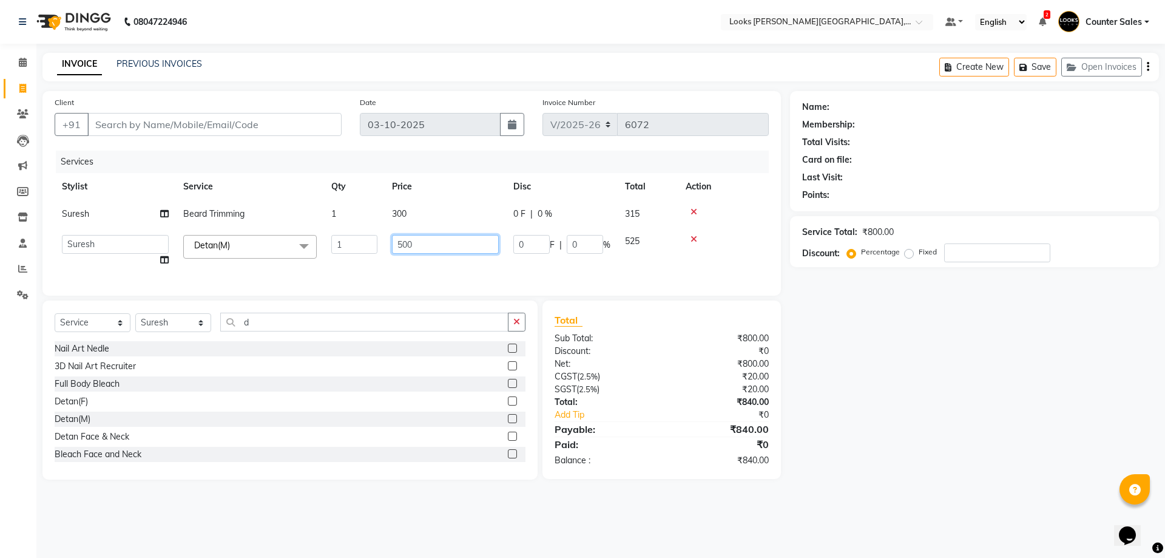
click at [435, 248] on input "500" at bounding box center [445, 244] width 107 height 19
click at [203, 121] on input "Client" at bounding box center [214, 124] width 254 height 23
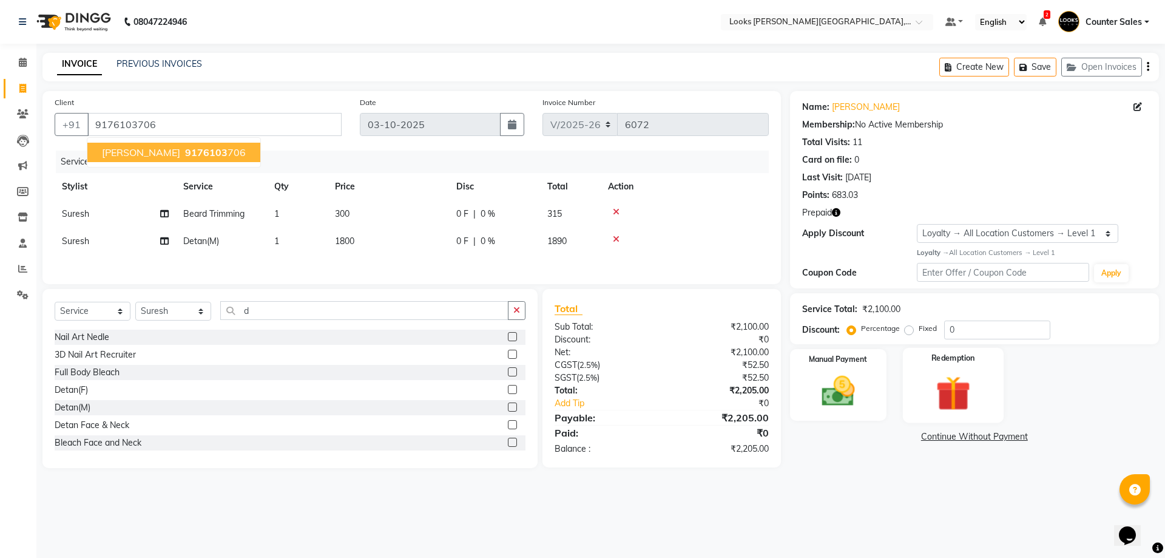
click at [962, 365] on div "Redemption" at bounding box center [953, 384] width 101 height 75
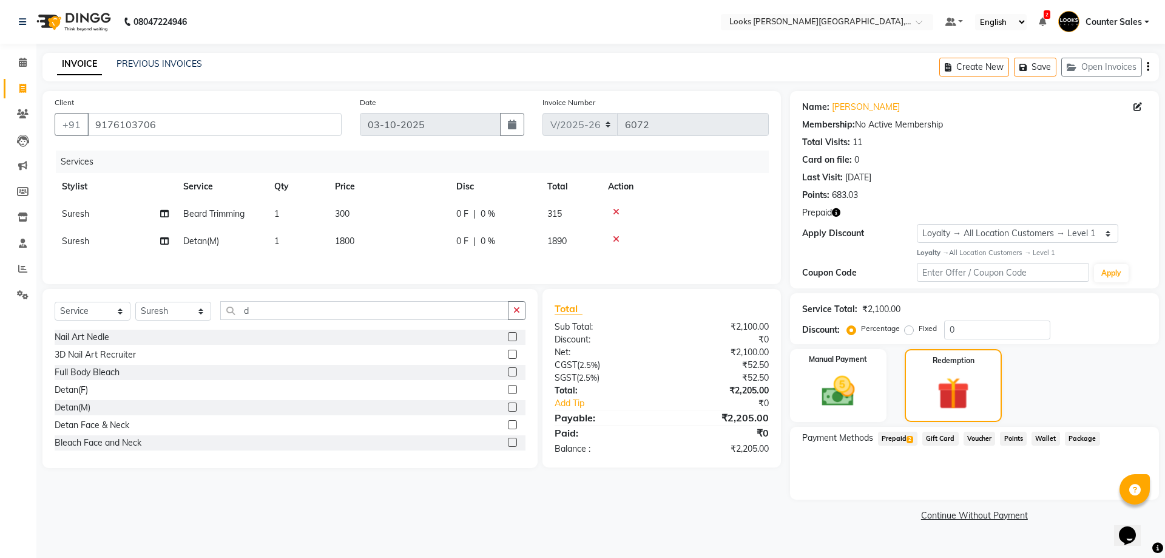
click at [895, 438] on span "Prepaid 2" at bounding box center [897, 439] width 39 height 14
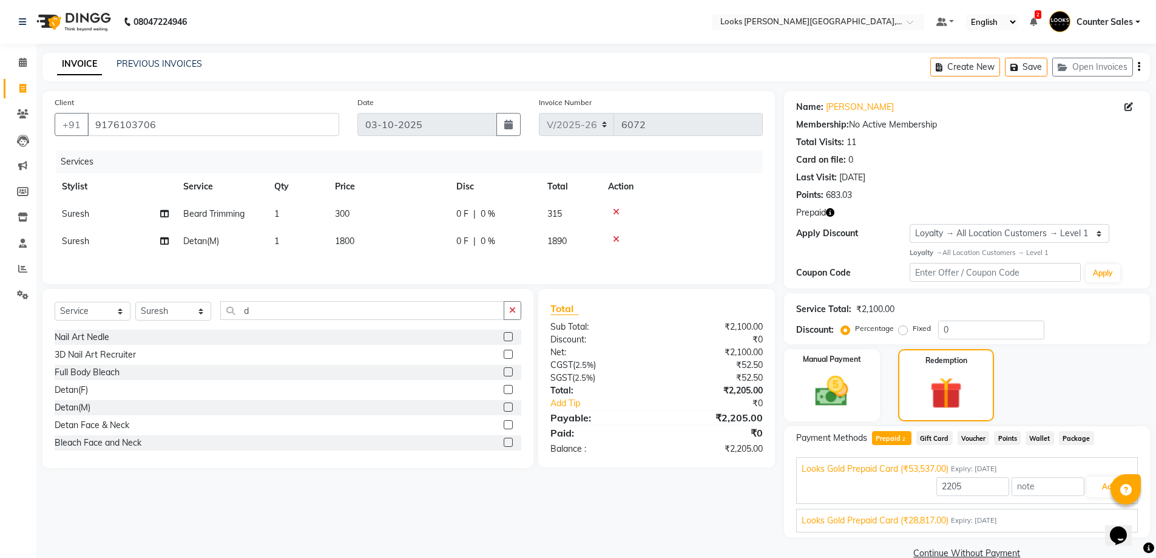
scroll to position [22, 0]
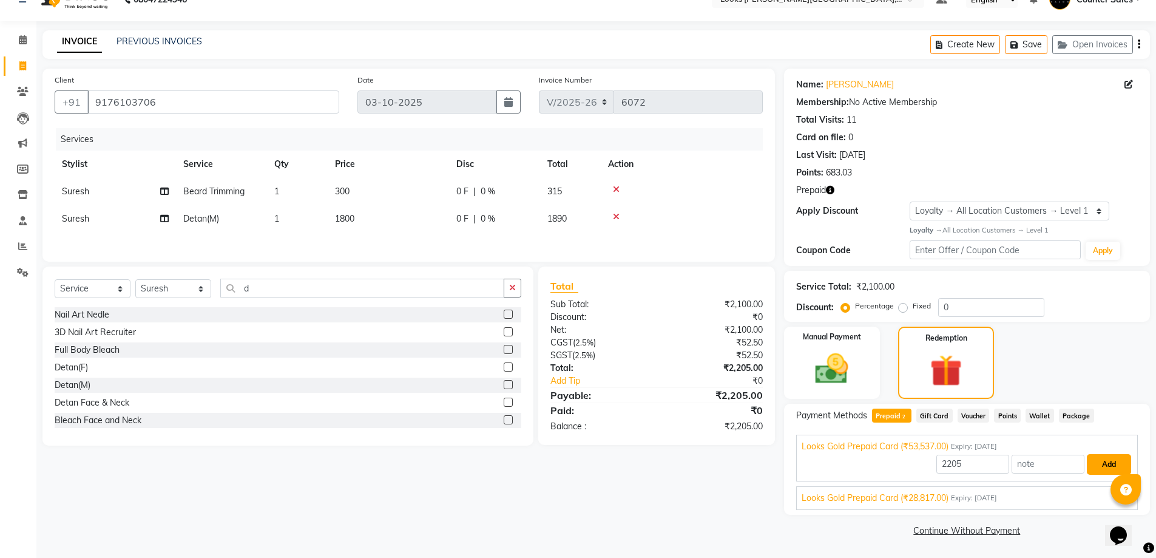
click at [1115, 464] on button "Add" at bounding box center [1109, 464] width 44 height 21
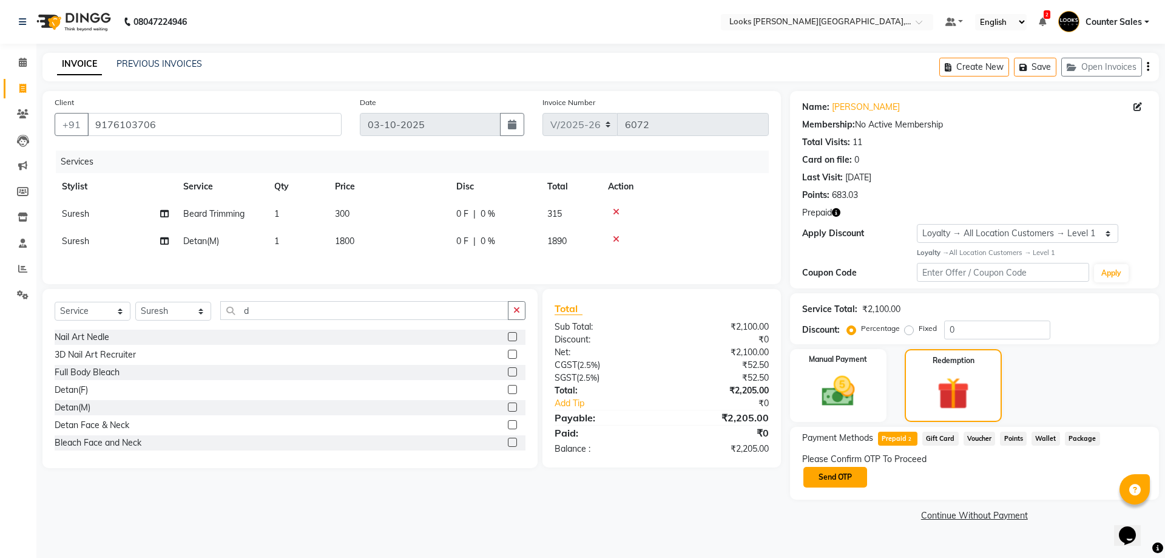
click at [842, 471] on button "Send OTP" at bounding box center [836, 477] width 64 height 21
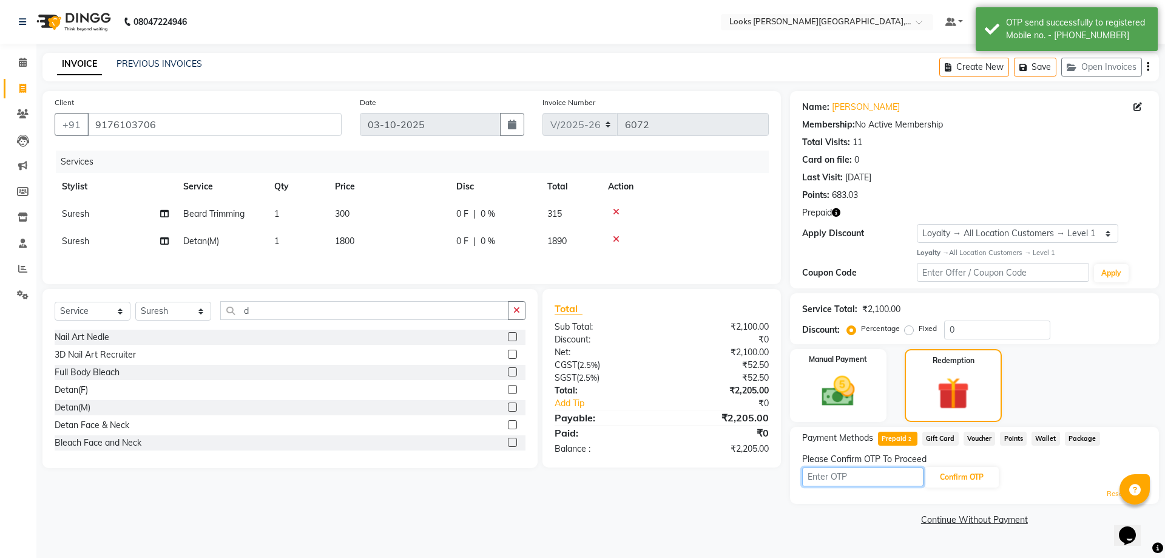
click at [850, 478] on input "text" at bounding box center [862, 476] width 121 height 19
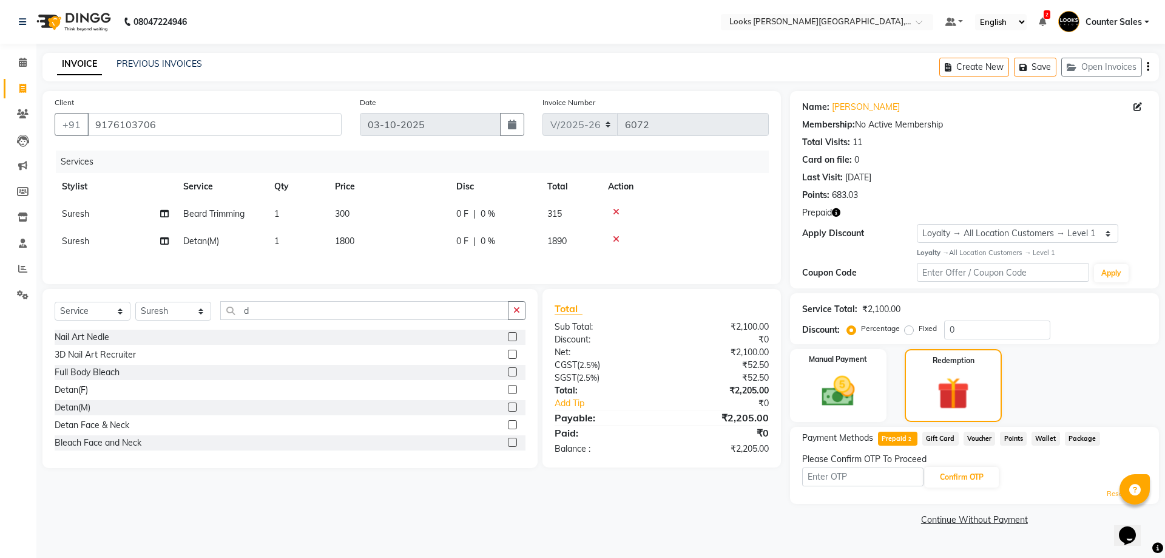
click at [616, 210] on icon at bounding box center [616, 212] width 7 height 8
click at [616, 211] on icon at bounding box center [616, 212] width 7 height 8
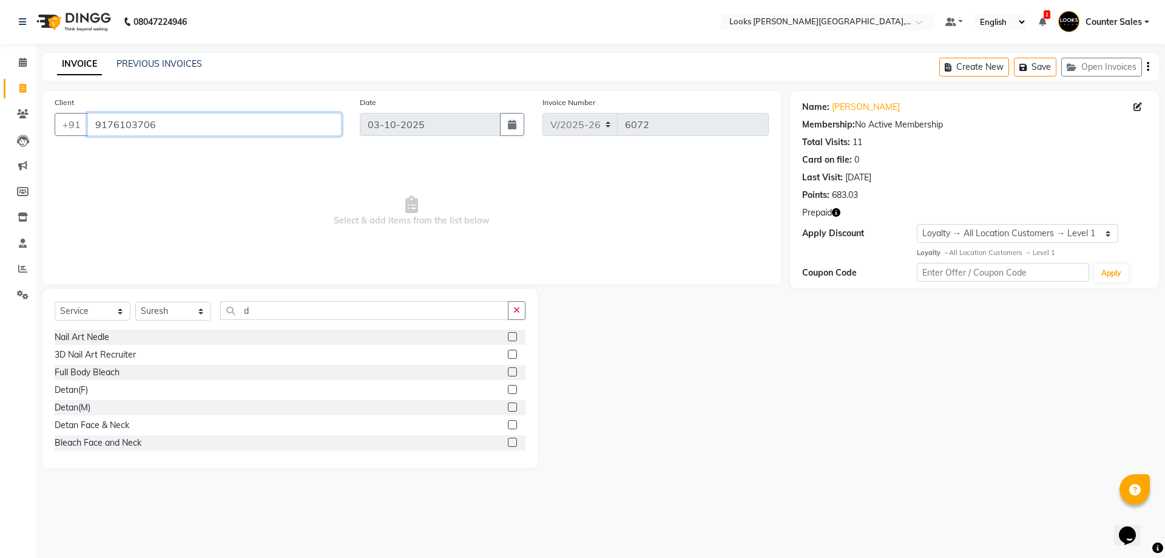
click at [214, 129] on input "9176103706" at bounding box center [214, 124] width 254 height 23
click at [13, 61] on span at bounding box center [22, 63] width 21 height 14
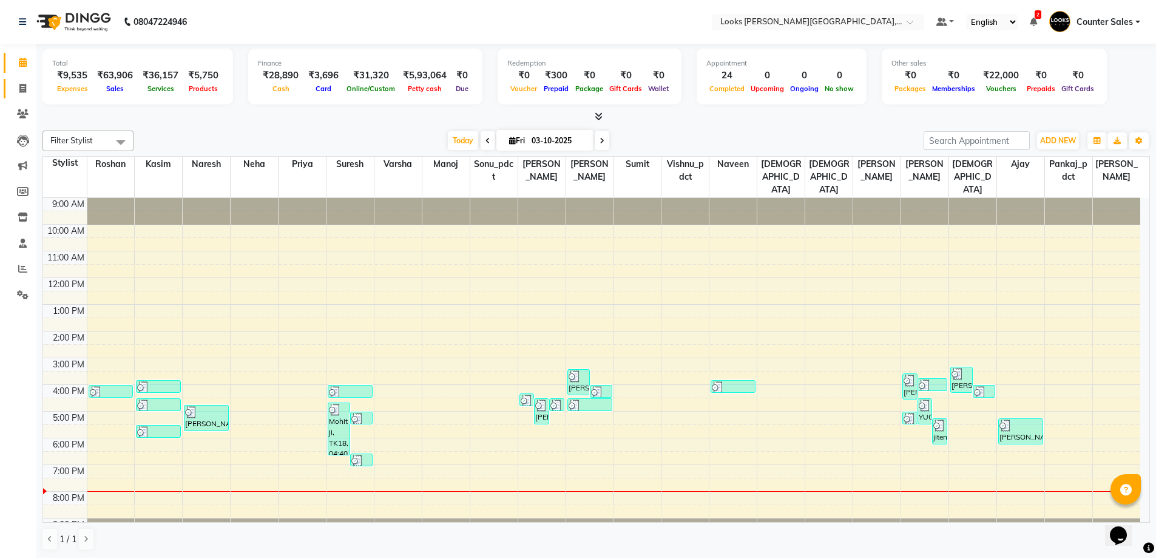
click at [22, 89] on icon at bounding box center [22, 88] width 7 height 9
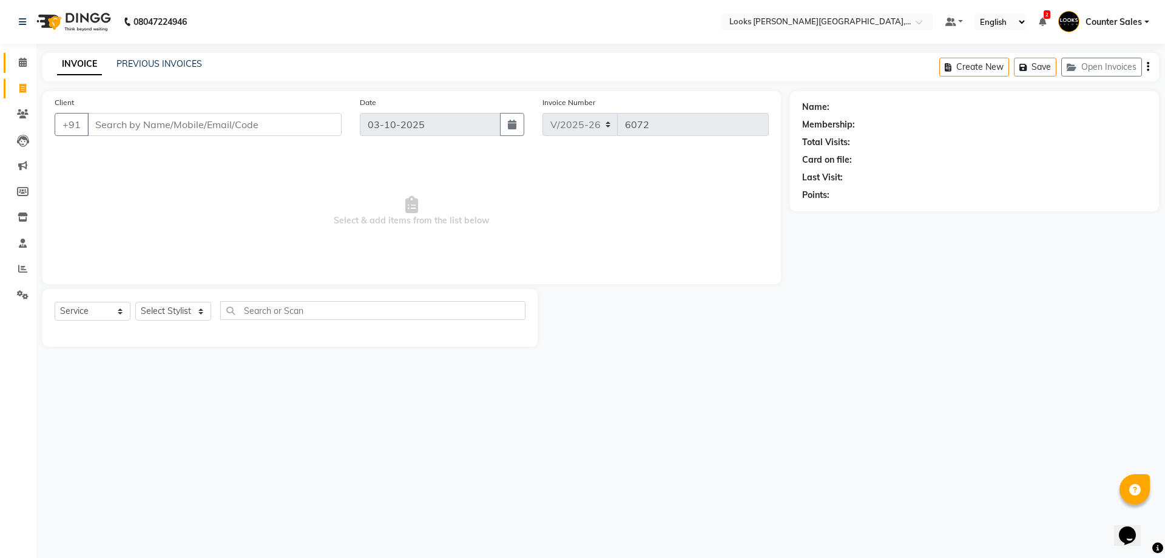
click at [29, 64] on span at bounding box center [22, 63] width 21 height 14
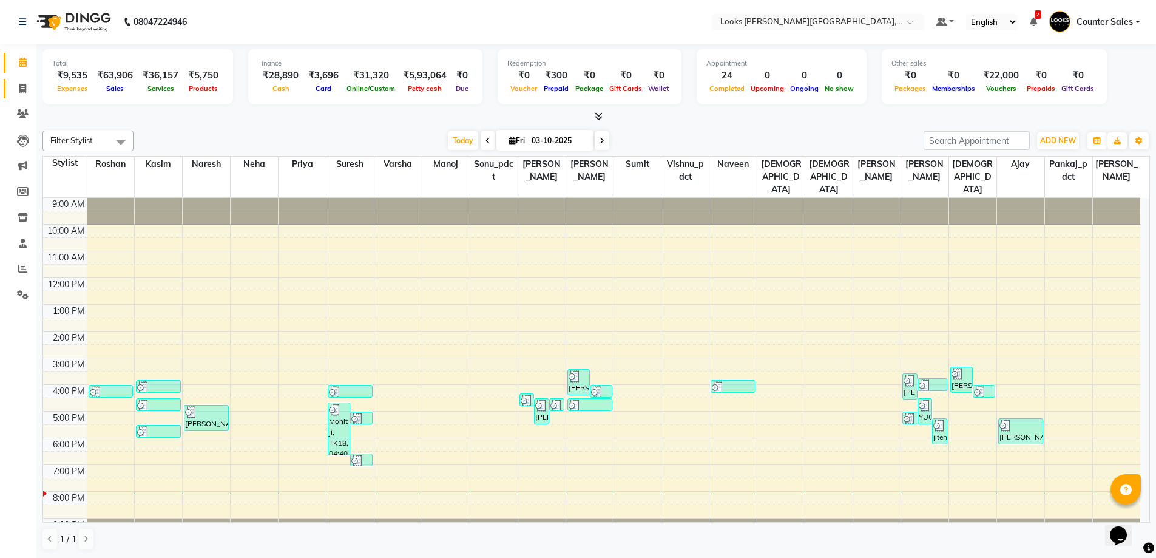
click at [18, 96] on link "Invoice" at bounding box center [18, 89] width 29 height 20
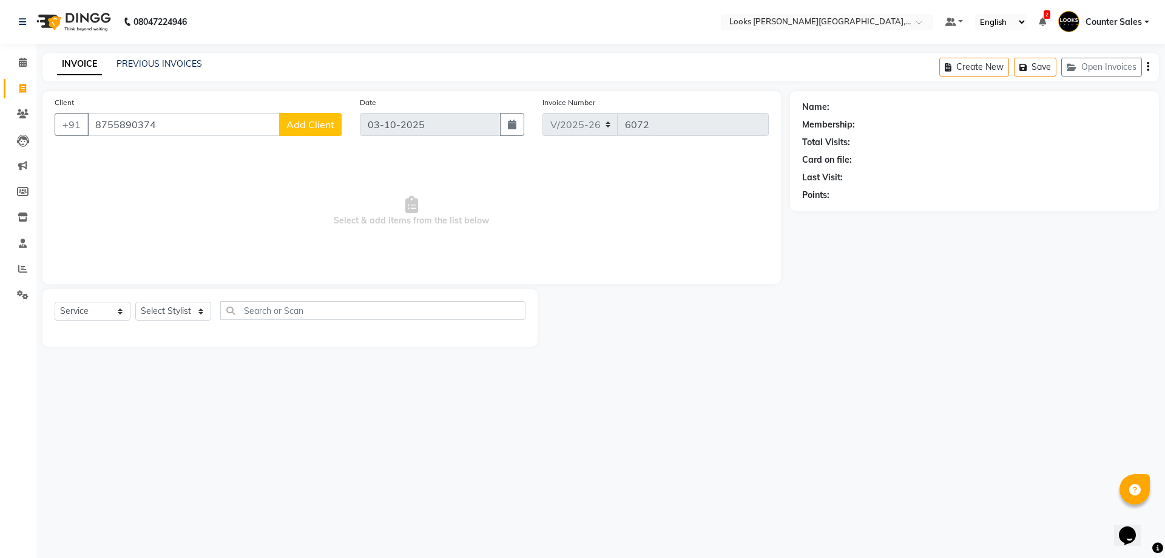
click at [299, 117] on button "Add Client" at bounding box center [310, 124] width 63 height 23
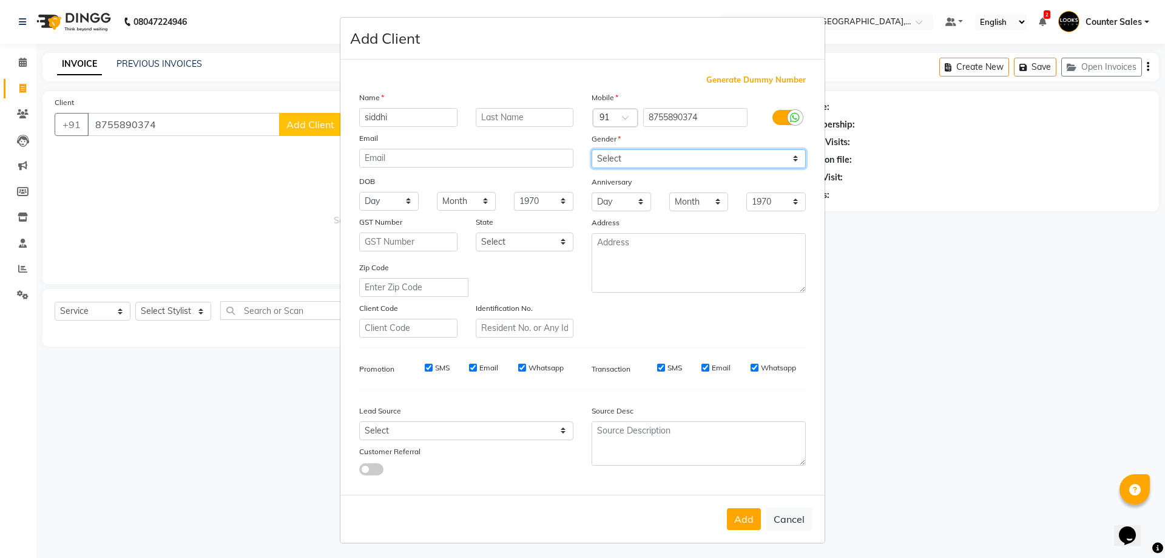
click at [621, 164] on select "Select Male Female Other Prefer Not To Say" at bounding box center [699, 158] width 214 height 19
click at [592, 149] on select "Select Male Female Other Prefer Not To Say" at bounding box center [699, 158] width 214 height 19
click at [731, 526] on button "Add" at bounding box center [744, 519] width 34 height 22
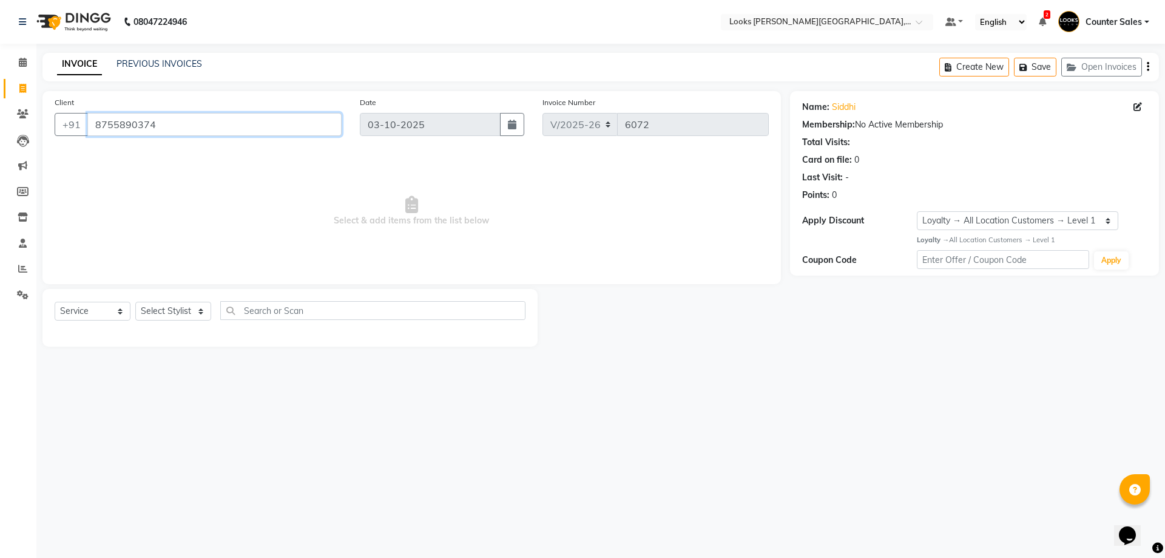
click at [180, 119] on input "8755890374" at bounding box center [214, 124] width 254 height 23
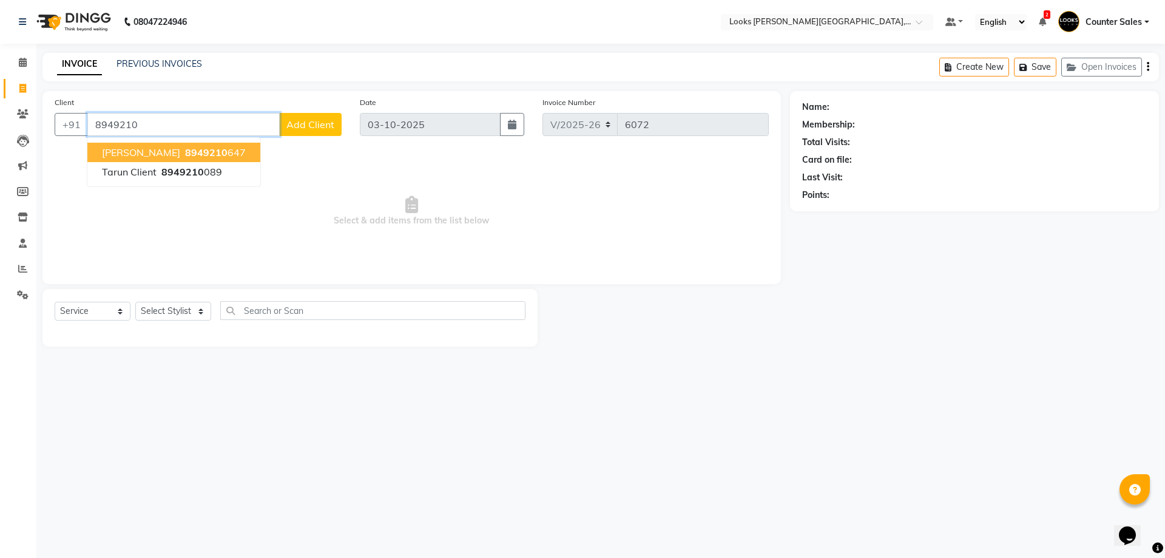
click at [194, 150] on ngb-highlight "8949210 647" at bounding box center [214, 152] width 63 height 12
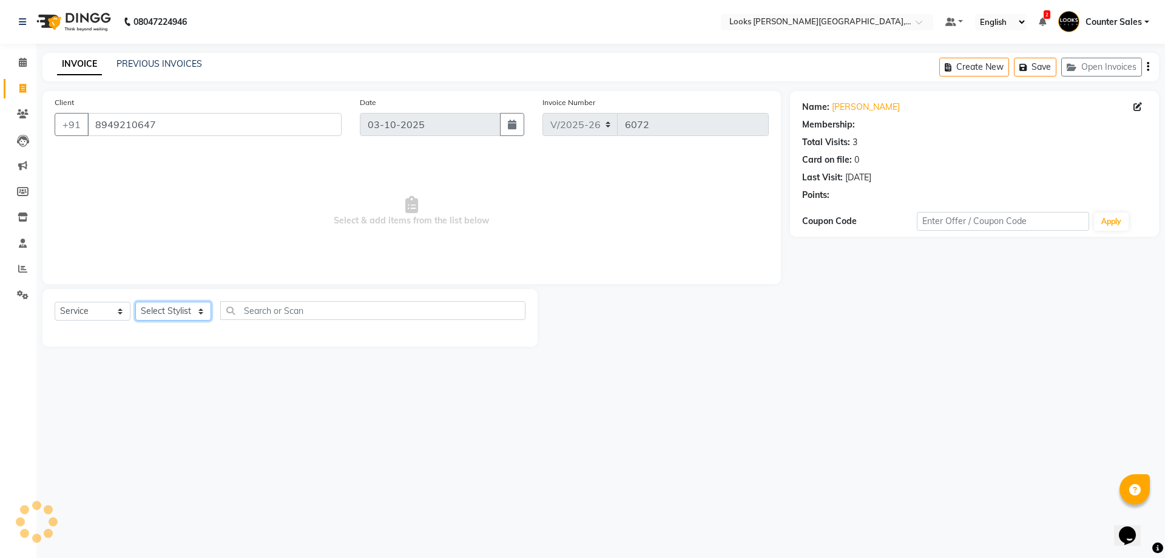
click at [171, 310] on select "Select Stylist Ajay [PERSON_NAME] [PERSON_NAME] Counter Sales [PERSON_NAME] Kri…" at bounding box center [173, 311] width 76 height 19
click at [135, 302] on select "Select Stylist Ajay [PERSON_NAME] [PERSON_NAME] Counter Sales [PERSON_NAME] Kri…" at bounding box center [173, 311] width 76 height 19
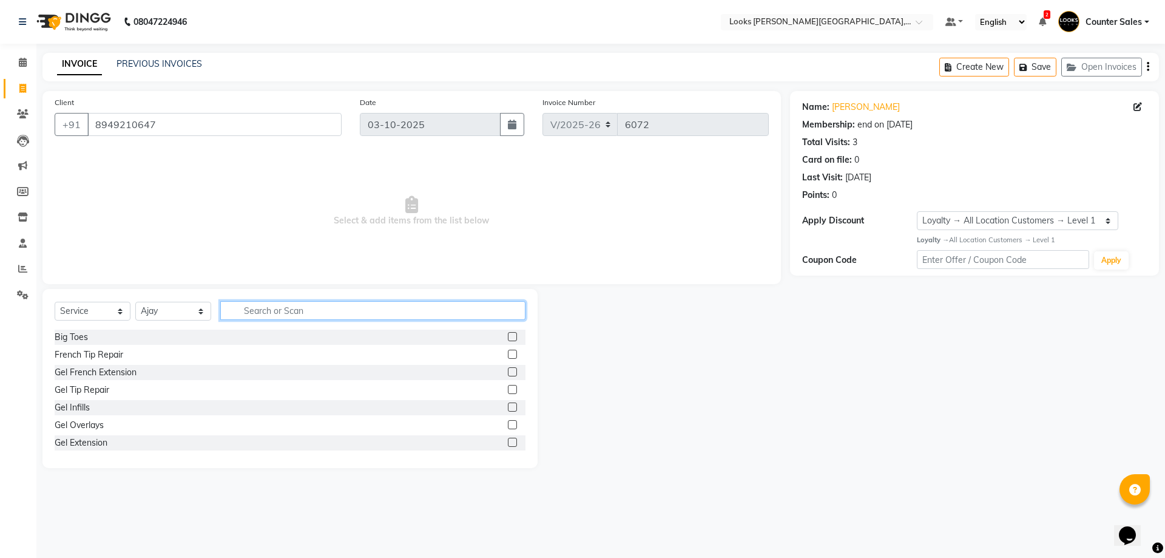
click at [268, 302] on input "text" at bounding box center [372, 310] width 305 height 19
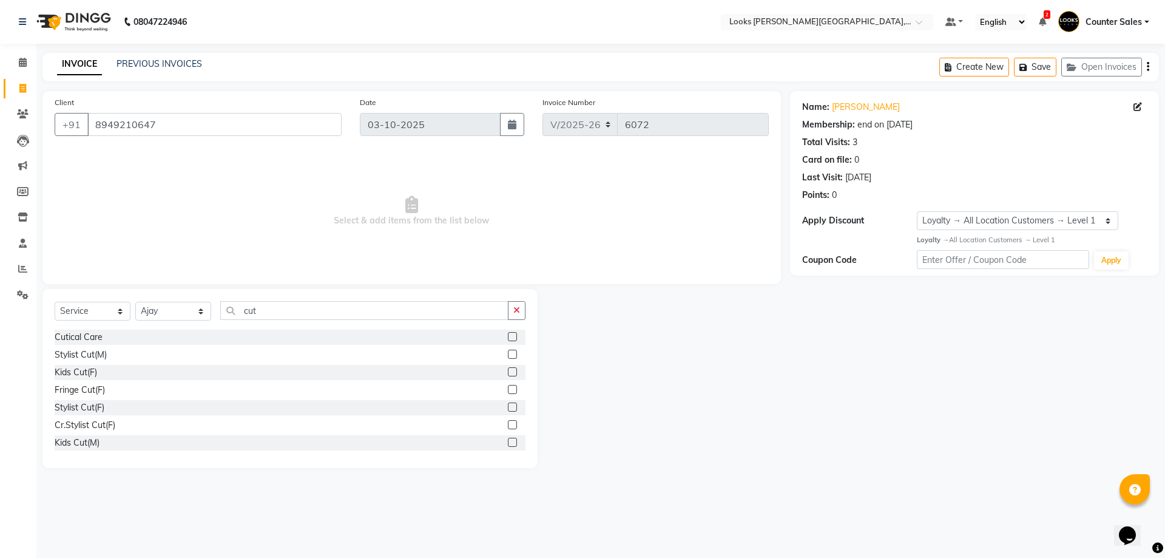
click at [508, 389] on label at bounding box center [512, 389] width 9 height 9
click at [508, 389] on input "checkbox" at bounding box center [512, 390] width 8 height 8
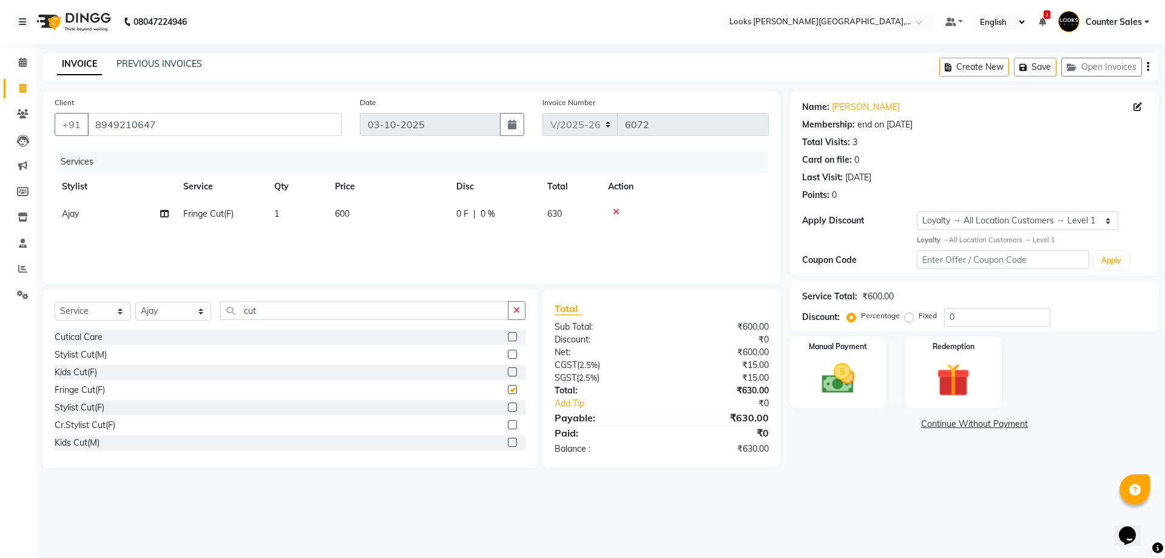
click at [393, 218] on td "600" at bounding box center [388, 213] width 121 height 27
click at [431, 218] on input "600" at bounding box center [445, 217] width 107 height 19
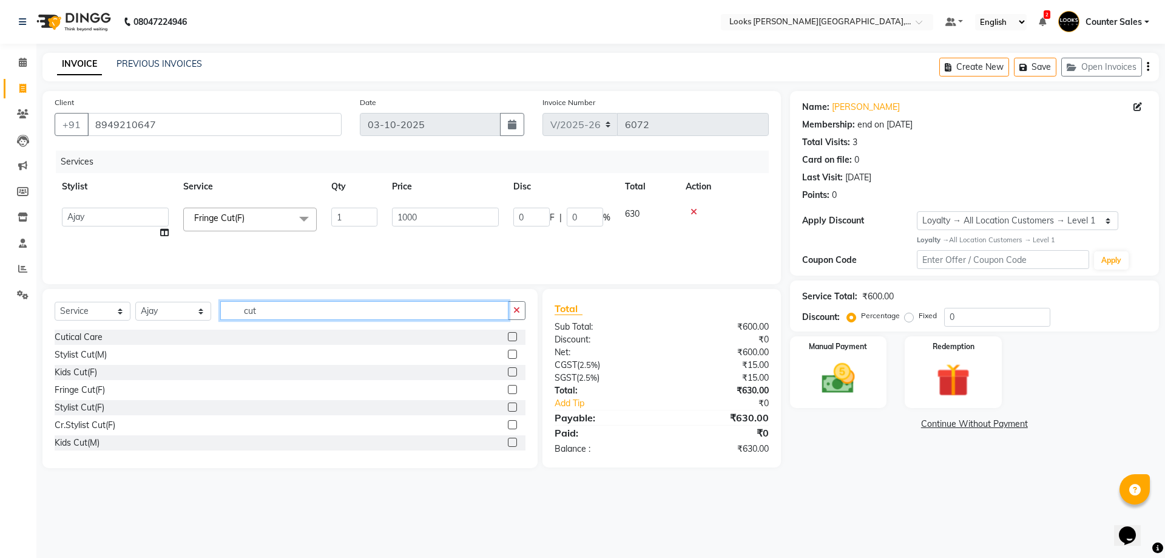
click at [297, 316] on input "cut" at bounding box center [364, 310] width 288 height 19
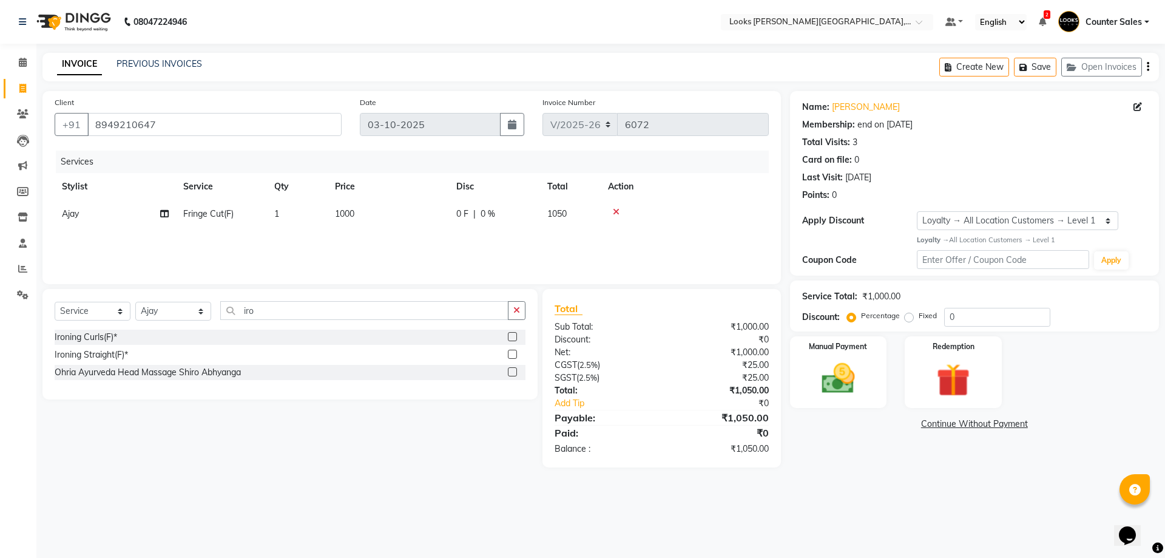
click at [513, 354] on label at bounding box center [512, 354] width 9 height 9
click at [513, 354] on input "checkbox" at bounding box center [512, 355] width 8 height 8
click at [393, 250] on td "450" at bounding box center [388, 241] width 121 height 27
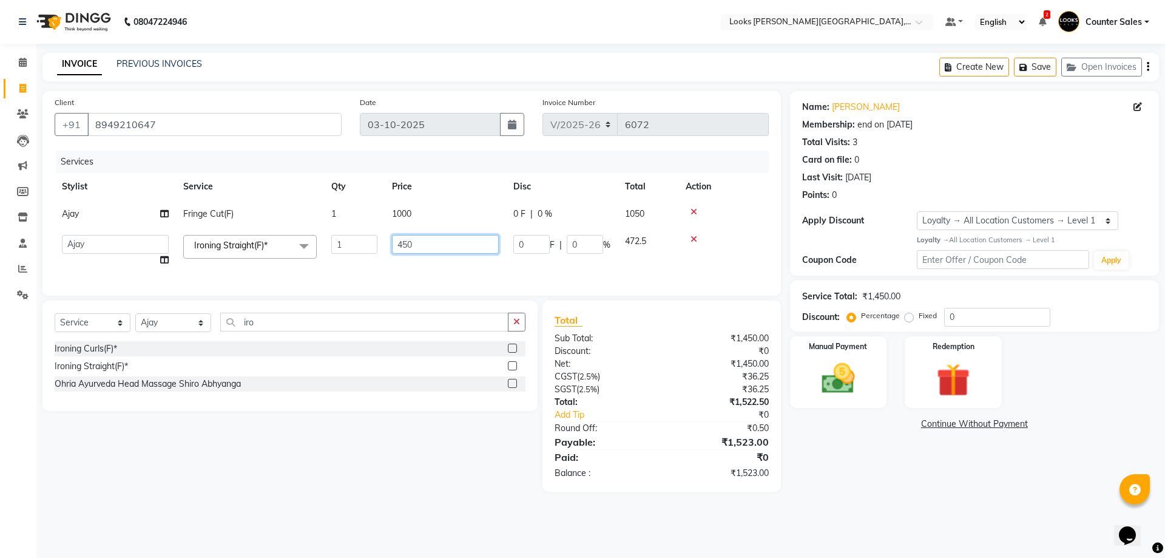
click at [429, 247] on input "450" at bounding box center [445, 244] width 107 height 19
click at [175, 331] on div "Select Service Product Membership Package Voucher Prepaid Gift Card Select Styl…" at bounding box center [289, 355] width 495 height 110
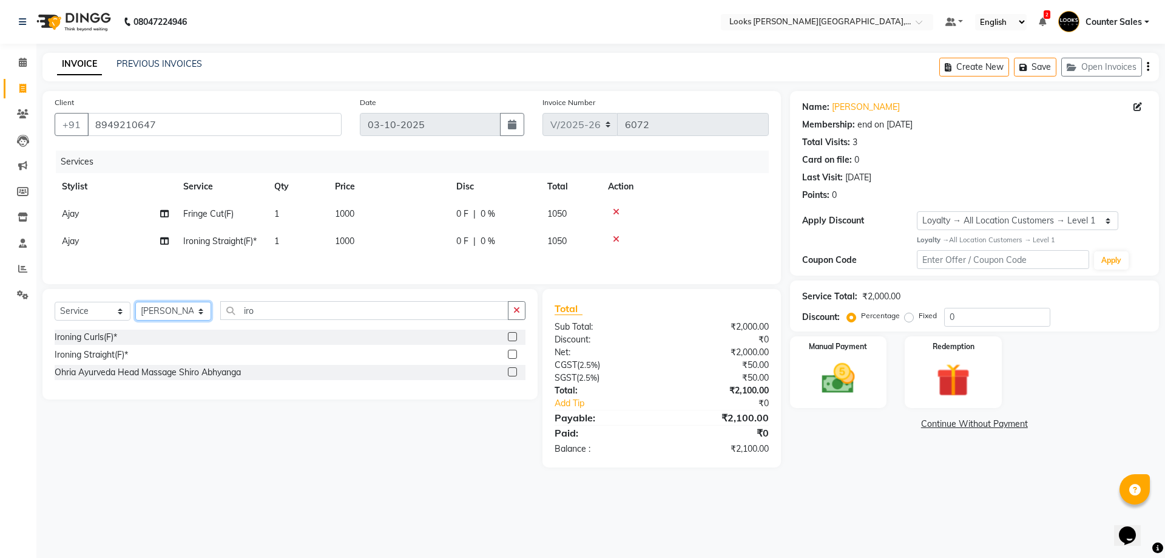
click at [135, 303] on select "Select Stylist Ajay [PERSON_NAME] [PERSON_NAME] Counter Sales [PERSON_NAME] Kri…" at bounding box center [173, 311] width 76 height 19
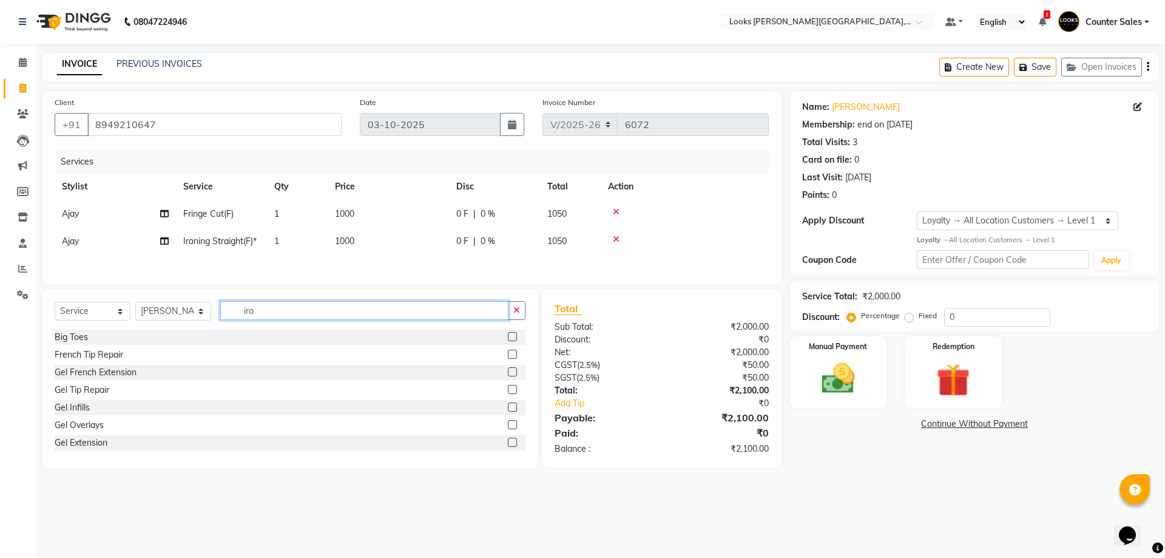
click at [288, 314] on input "iro" at bounding box center [364, 310] width 288 height 19
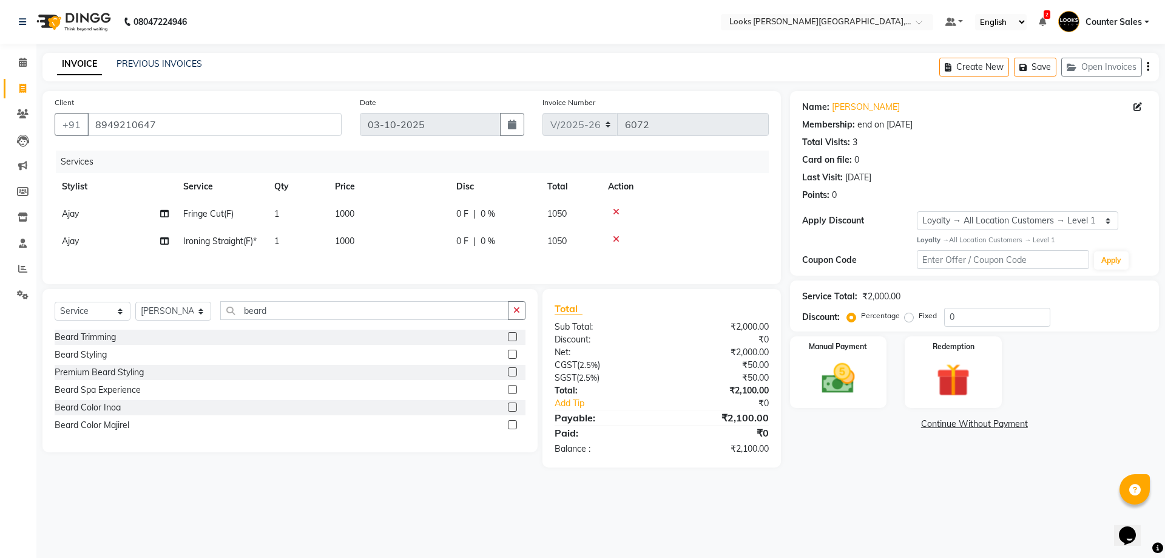
click at [513, 339] on label at bounding box center [512, 336] width 9 height 9
click at [513, 339] on input "checkbox" at bounding box center [512, 337] width 8 height 8
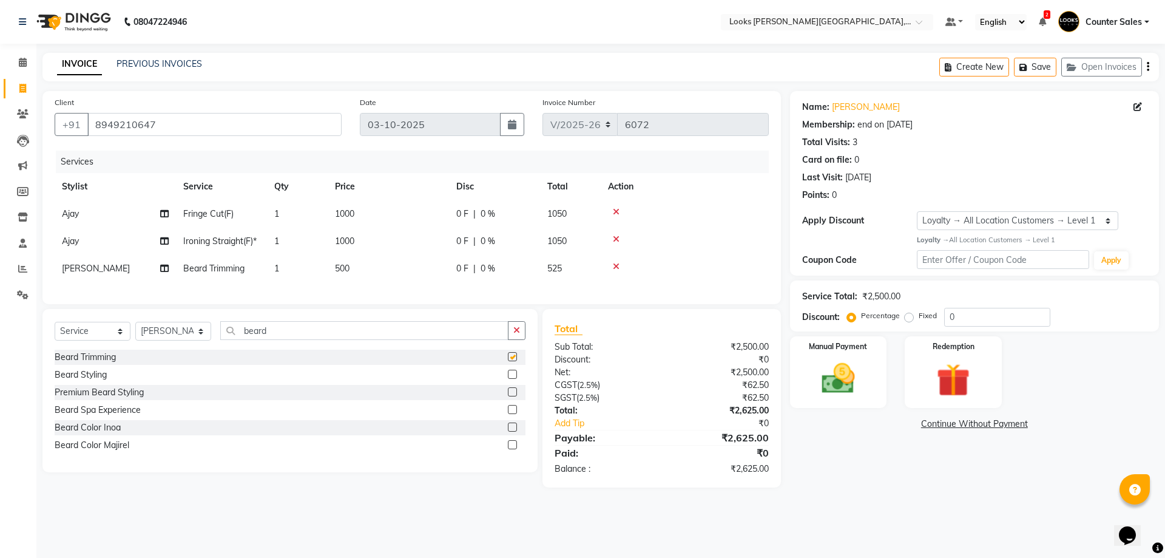
click at [391, 268] on td "500" at bounding box center [388, 268] width 121 height 27
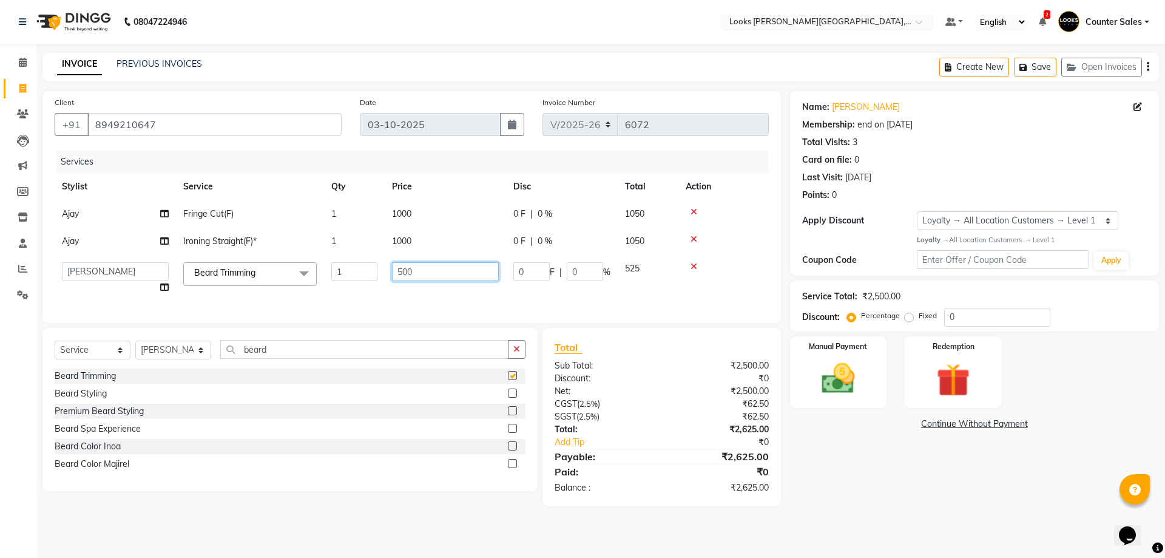
click at [423, 276] on input "500" at bounding box center [445, 271] width 107 height 19
click at [297, 360] on div "Select Service Product Membership Package Voucher Prepaid Gift Card Select Styl…" at bounding box center [289, 409] width 495 height 163
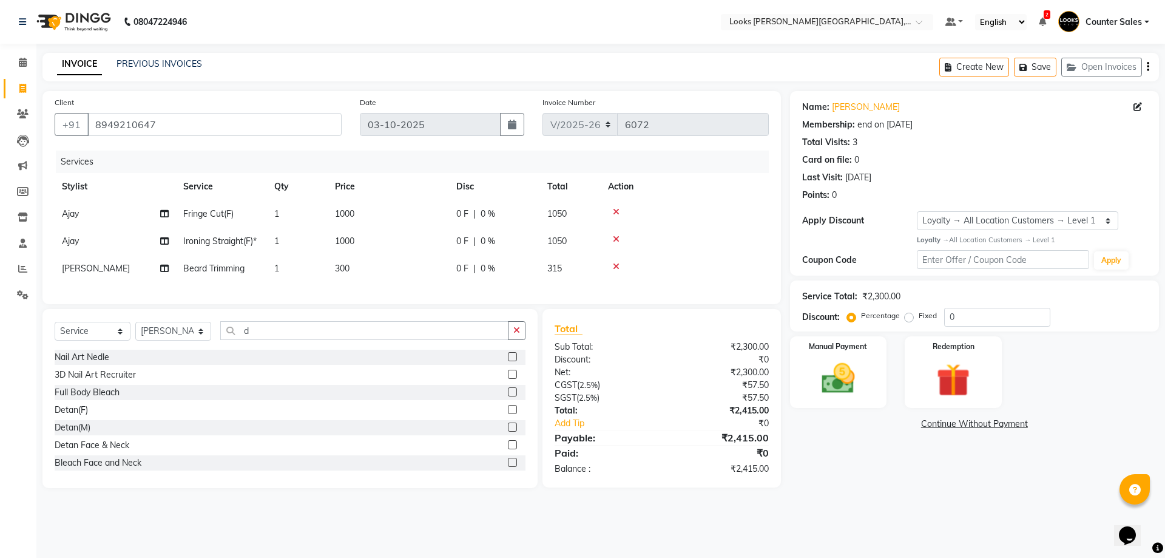
click at [508, 432] on label at bounding box center [512, 426] width 9 height 9
click at [508, 432] on input "checkbox" at bounding box center [512, 428] width 8 height 8
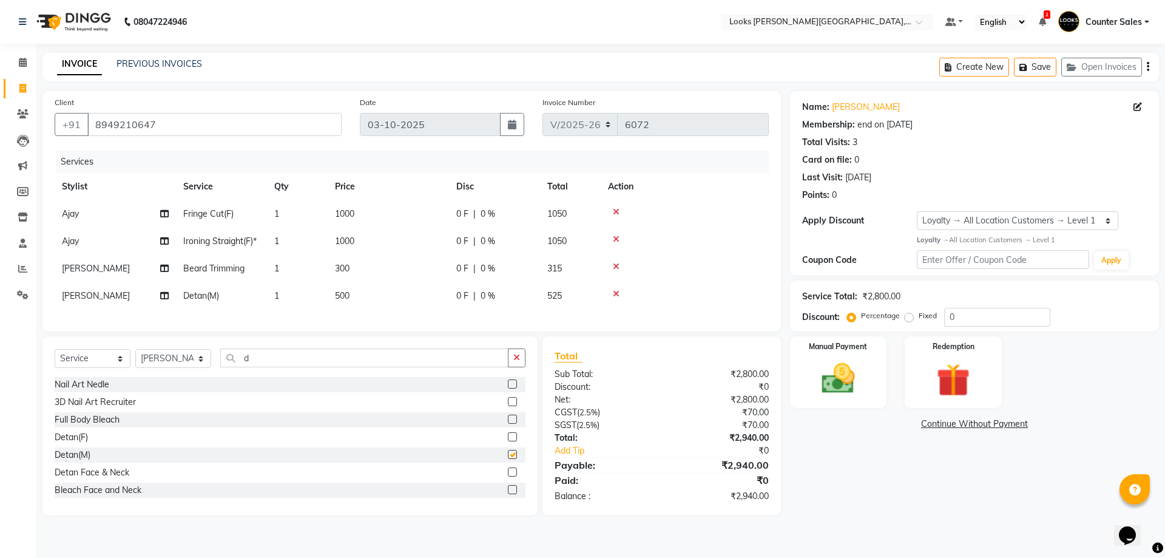
click at [396, 299] on td "500" at bounding box center [388, 295] width 121 height 27
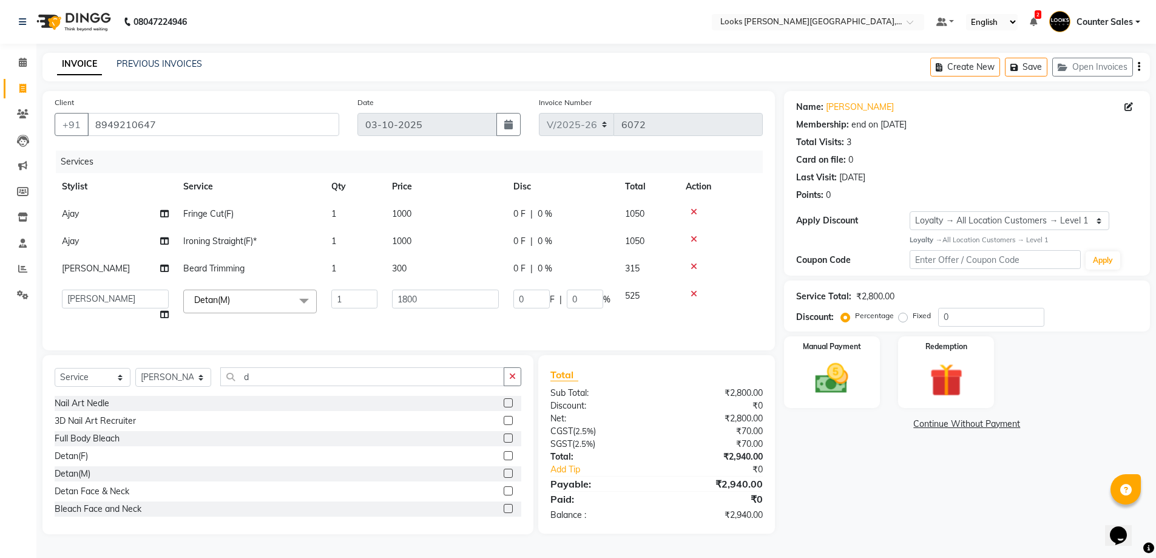
click at [876, 500] on div "Name: Aanchal Membership: end on 19-04-2026 Total Visits: 3 Card on file: 0 Las…" at bounding box center [971, 312] width 375 height 443
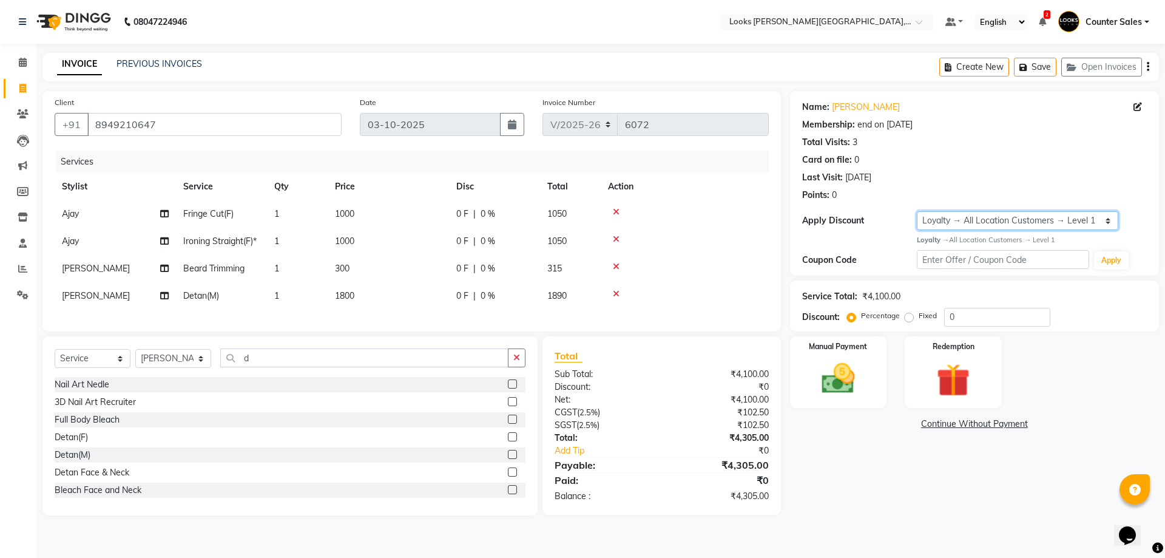
click at [959, 214] on select "Select Membership → LSPL Membership@20% Loyalty → All Location Customers → Leve…" at bounding box center [1017, 220] width 201 height 19
click at [917, 211] on select "Select Membership → LSPL Membership@20% Loyalty → All Location Customers → Leve…" at bounding box center [1017, 220] width 201 height 19
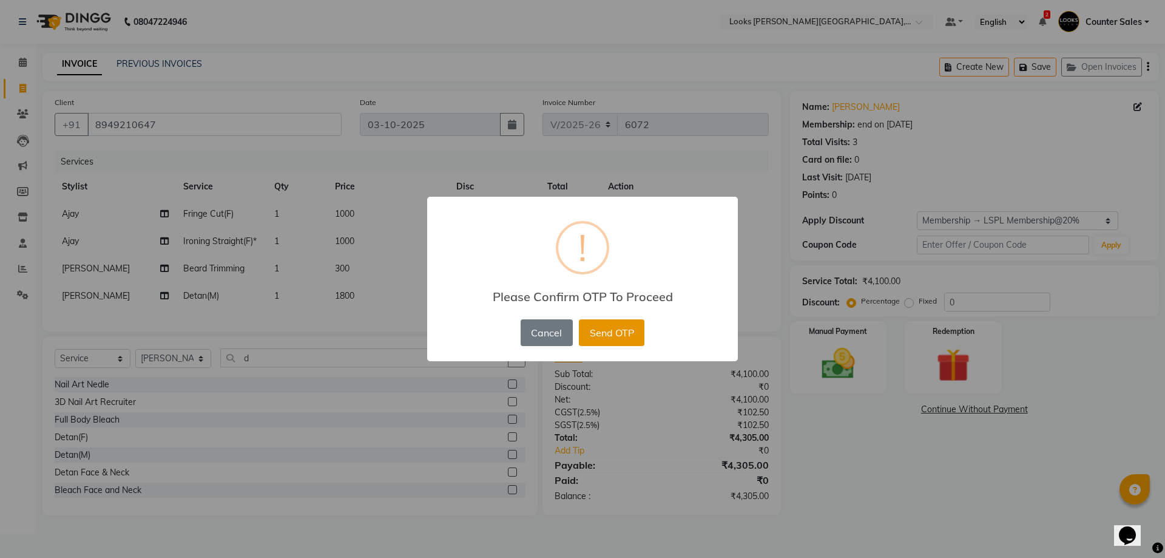
click at [629, 331] on button "Send OTP" at bounding box center [612, 332] width 66 height 27
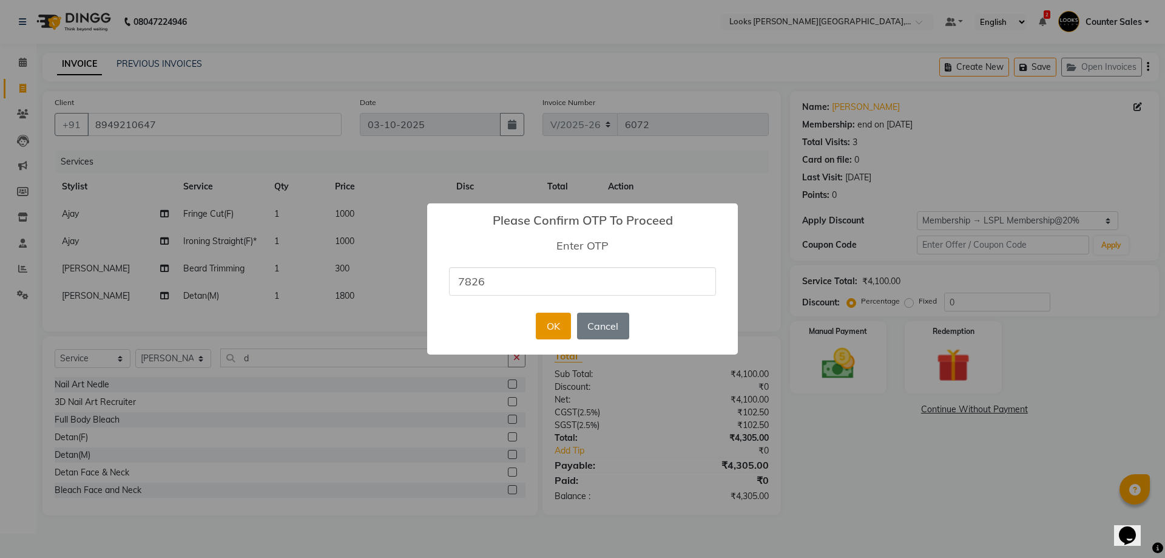
click at [551, 327] on button "OK" at bounding box center [553, 326] width 35 height 27
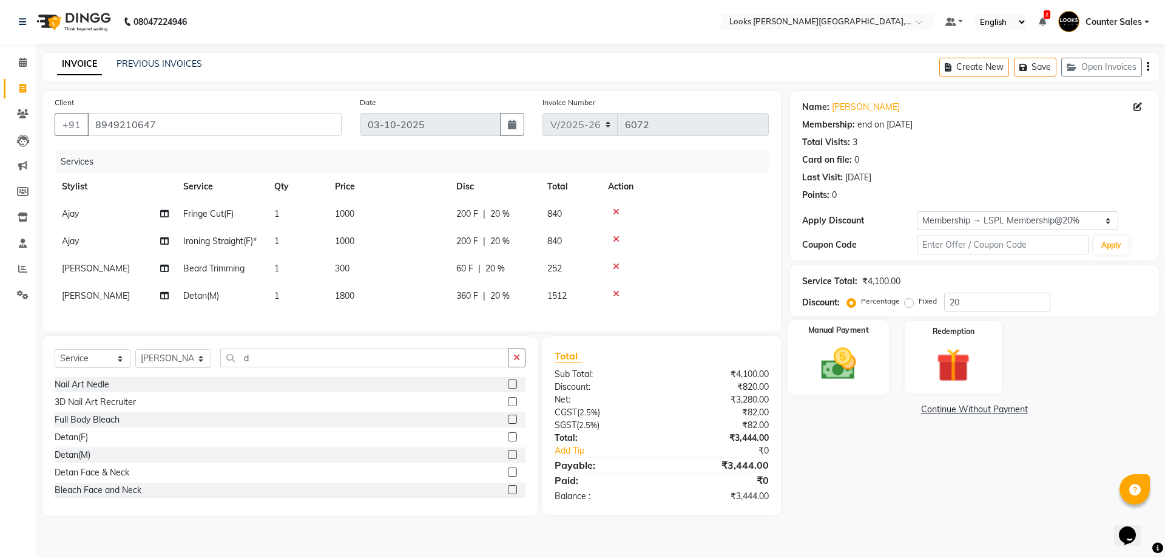
click at [847, 358] on img at bounding box center [838, 364] width 56 height 40
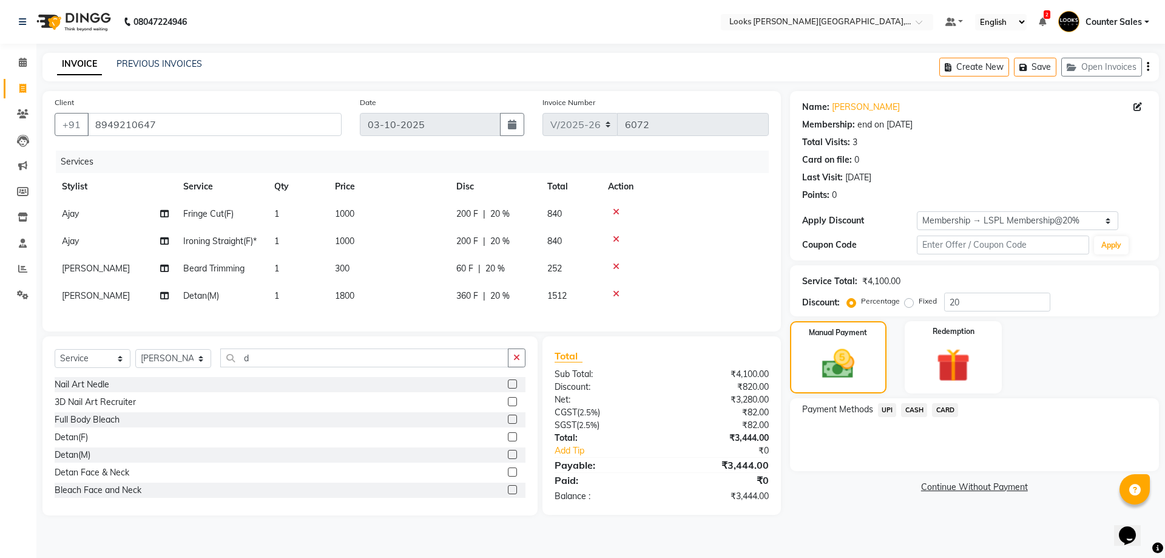
click at [884, 408] on span "UPI" at bounding box center [887, 410] width 19 height 14
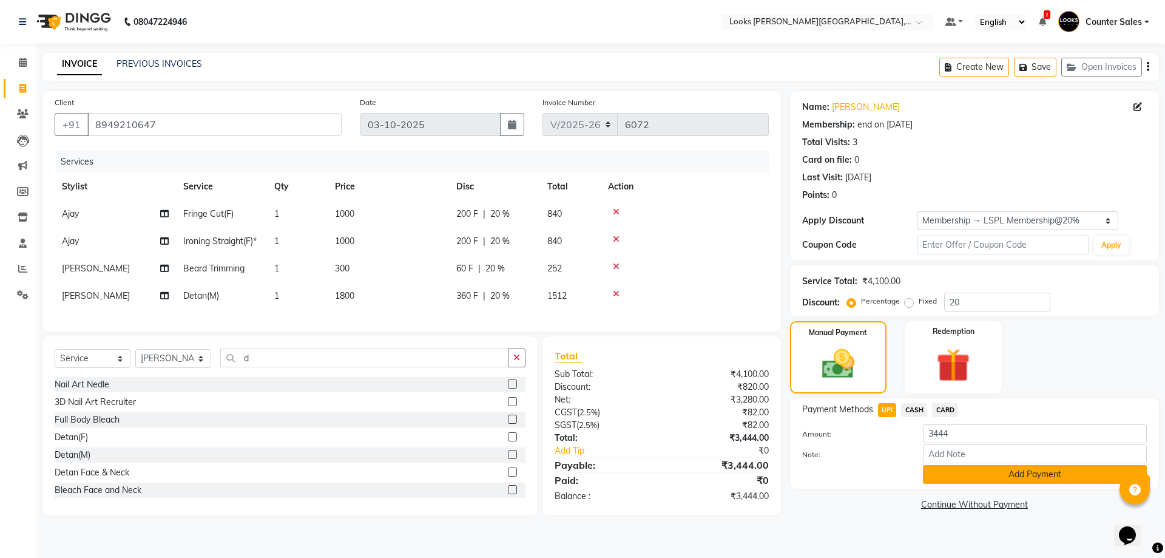
click at [977, 478] on button "Add Payment" at bounding box center [1035, 474] width 224 height 19
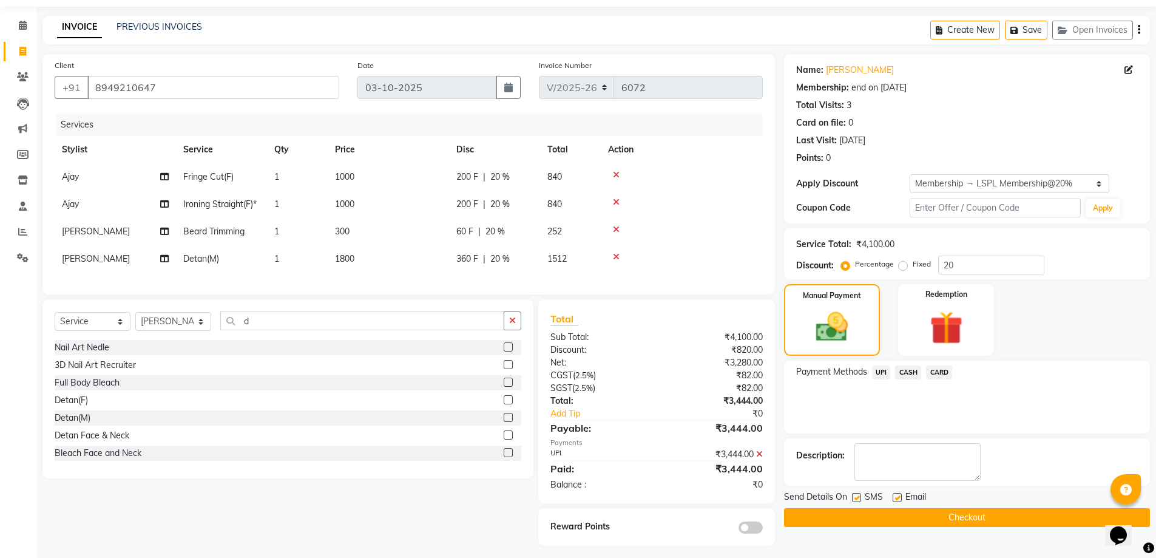
scroll to position [52, 0]
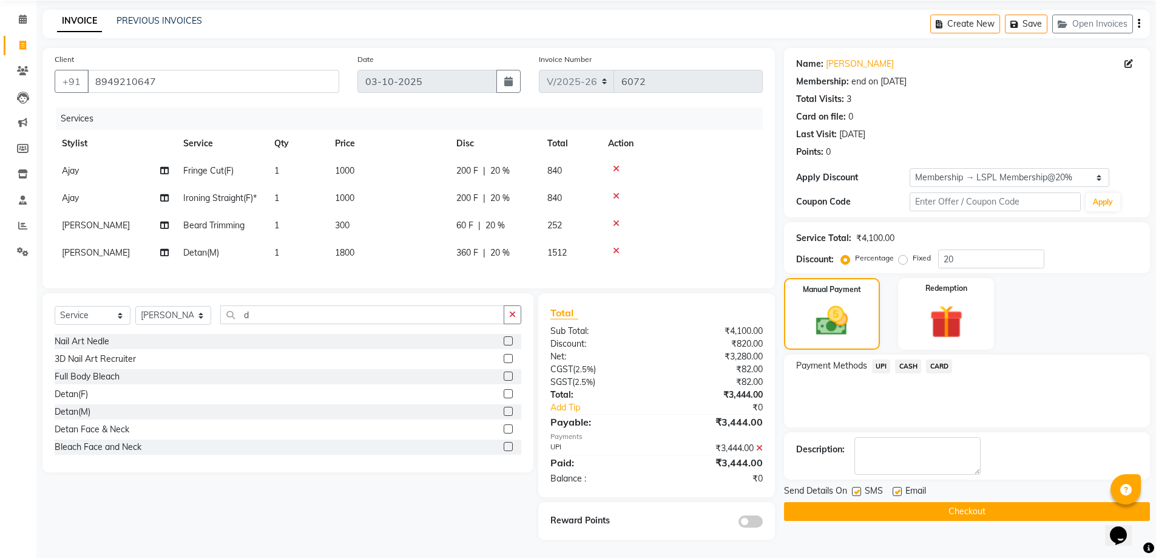
click at [1021, 502] on button "Checkout" at bounding box center [967, 511] width 366 height 19
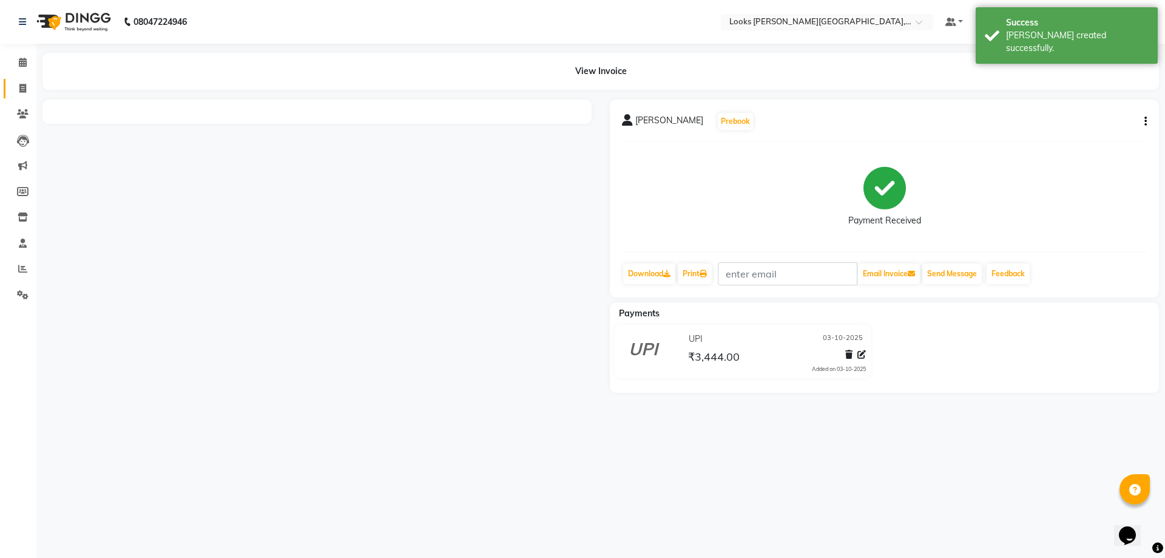
click at [19, 87] on icon at bounding box center [22, 88] width 7 height 9
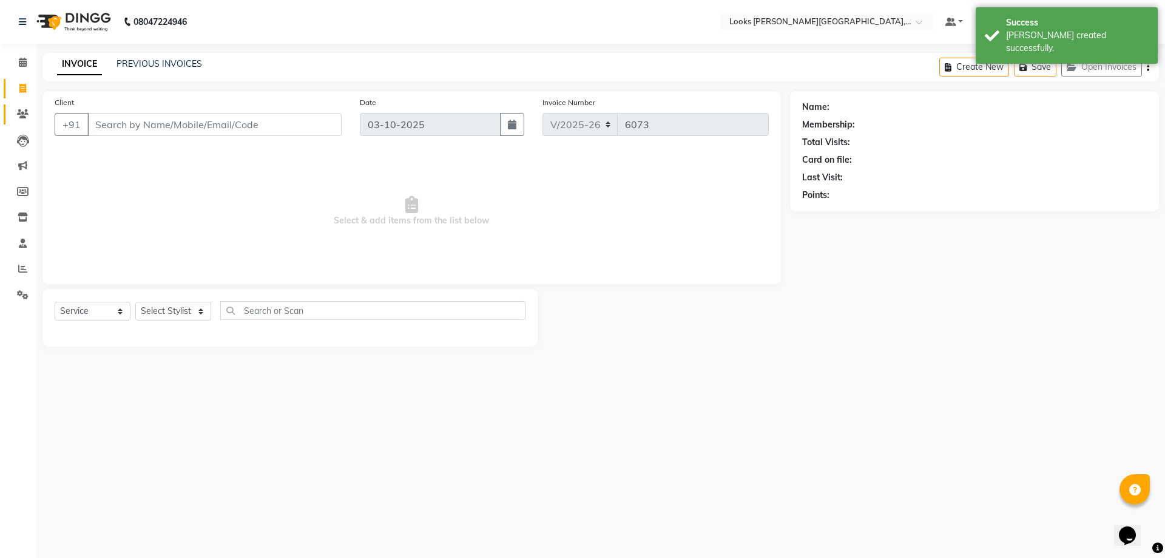
click at [21, 110] on icon at bounding box center [23, 113] width 12 height 9
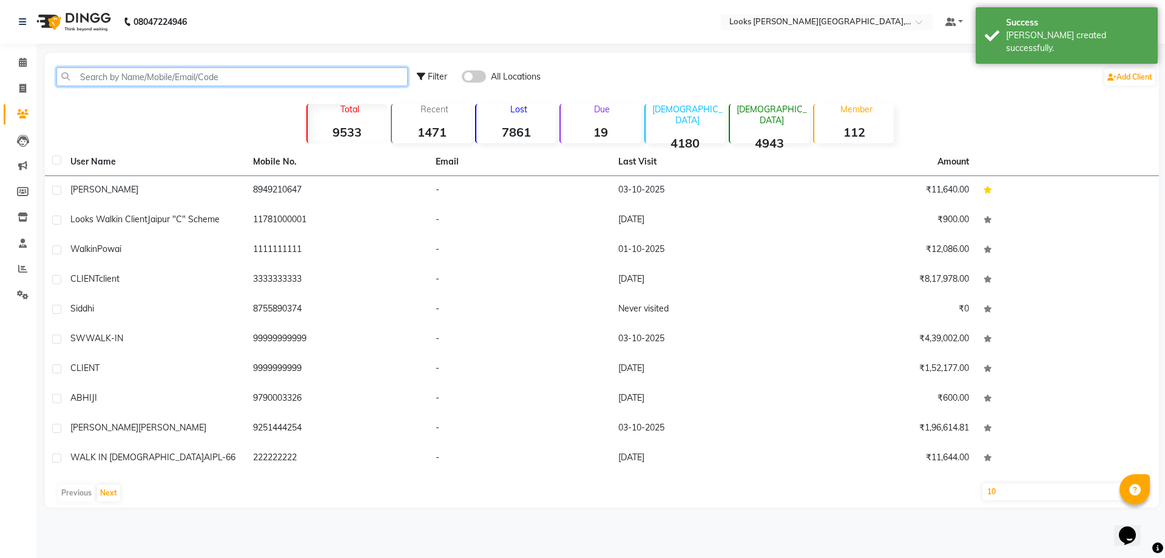
click at [157, 78] on input "text" at bounding box center [231, 76] width 351 height 19
click at [183, 75] on input "text" at bounding box center [231, 76] width 351 height 19
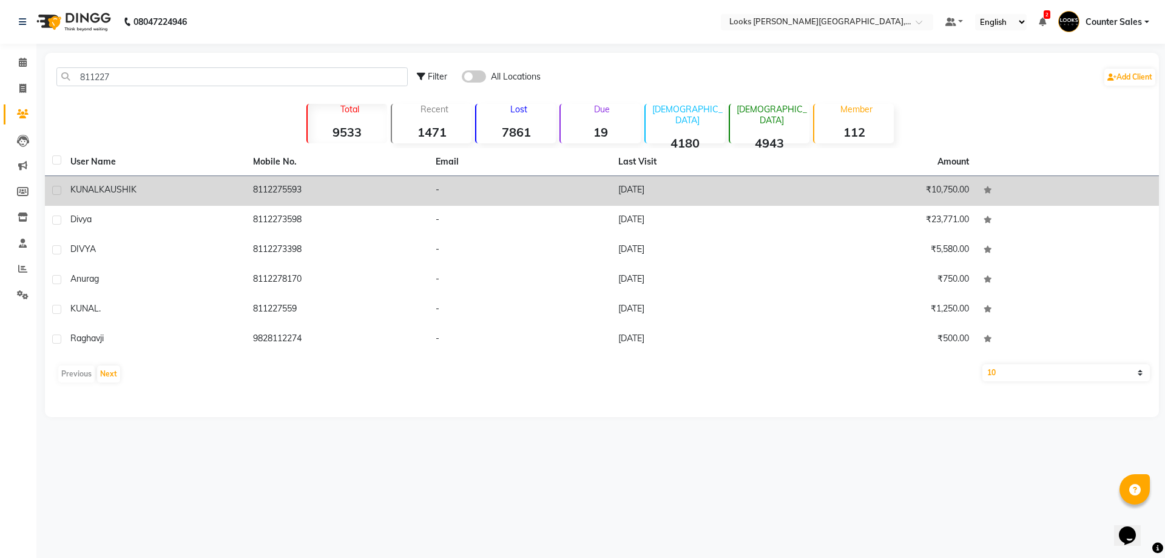
click at [288, 190] on td "8112275593" at bounding box center [337, 191] width 183 height 30
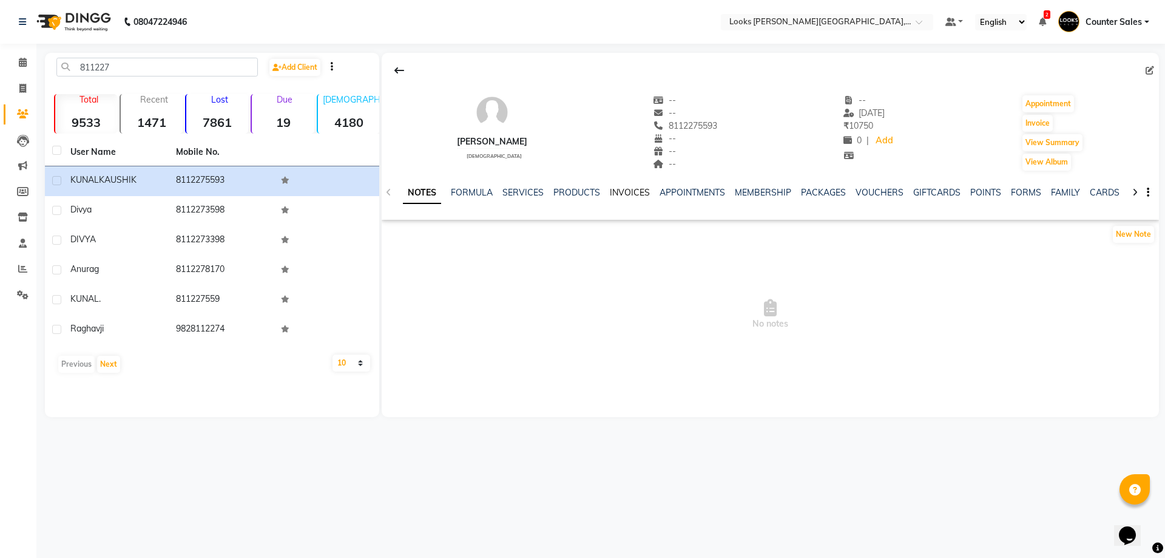
click at [627, 188] on link "INVOICES" at bounding box center [630, 192] width 40 height 11
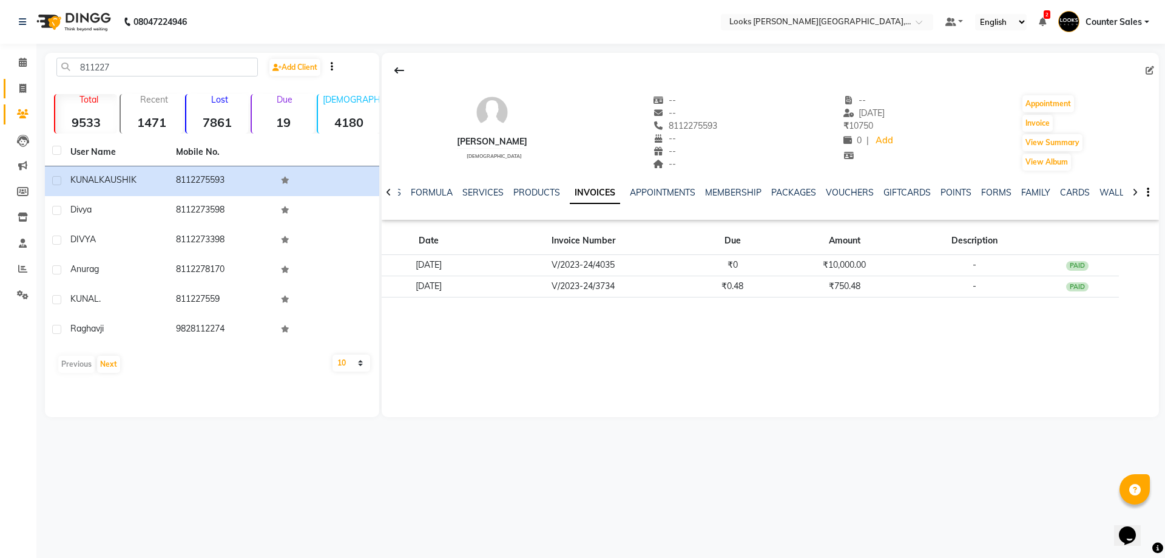
click at [22, 88] on icon at bounding box center [22, 88] width 7 height 9
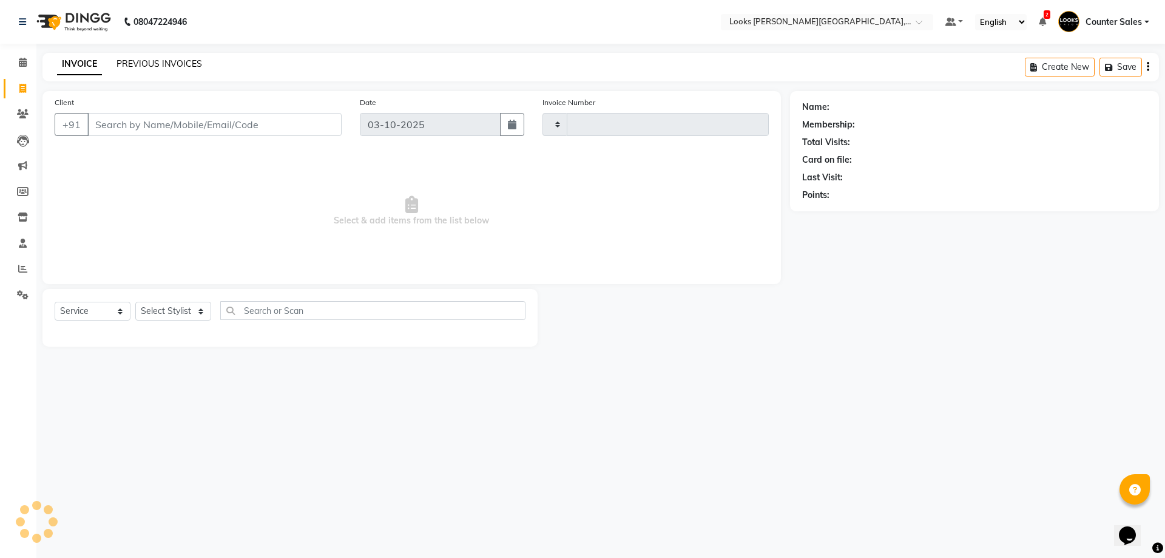
click at [169, 64] on link "PREVIOUS INVOICES" at bounding box center [160, 63] width 86 height 11
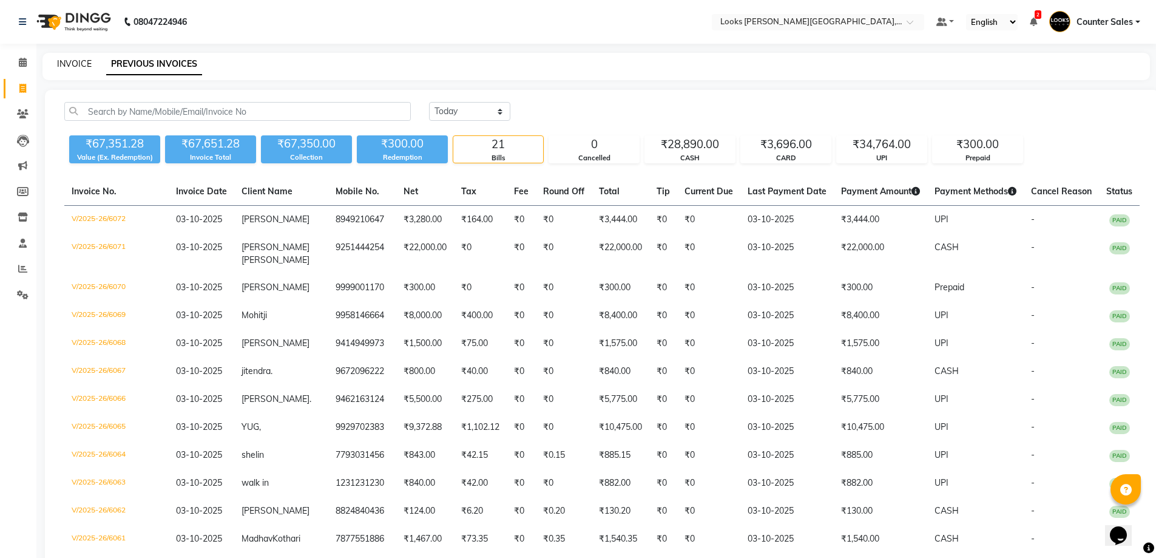
click at [81, 64] on link "INVOICE" at bounding box center [74, 63] width 35 height 11
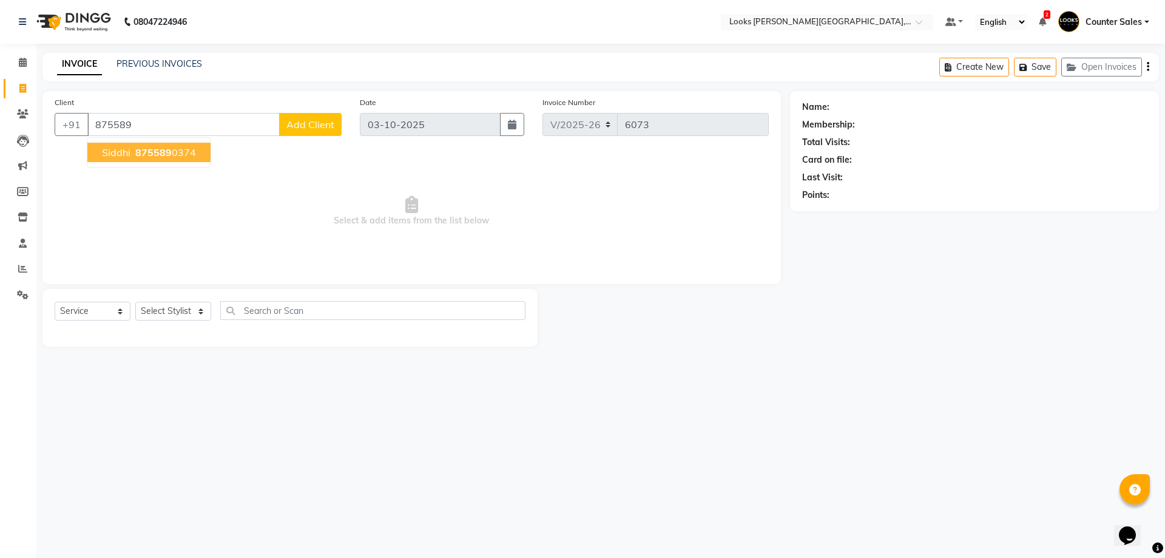
click at [184, 154] on ngb-highlight "875589 0374" at bounding box center [164, 152] width 63 height 12
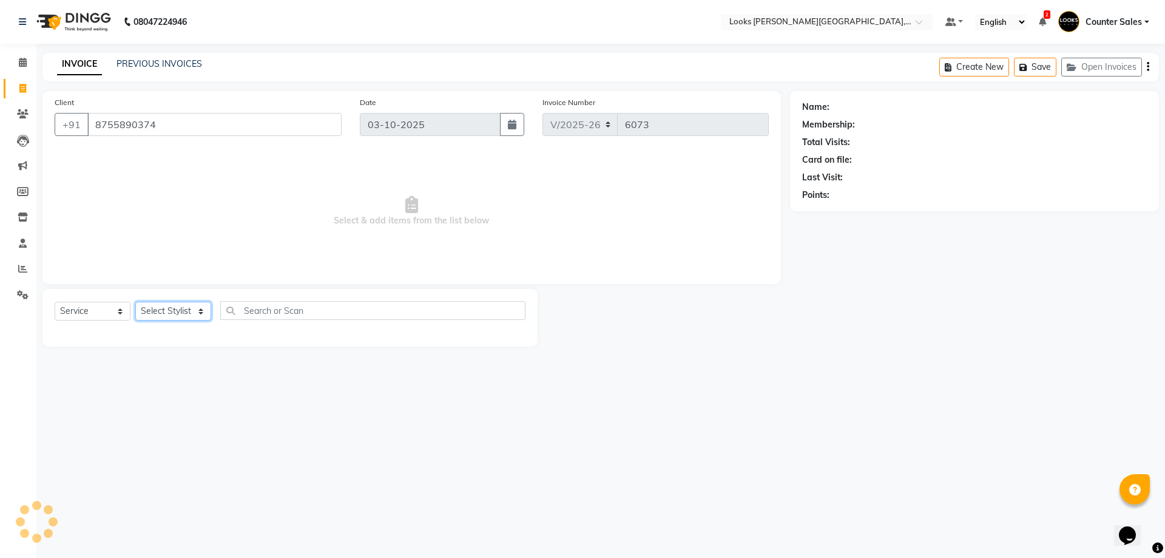
click at [179, 316] on select "Select Stylist Ajay [PERSON_NAME] [PERSON_NAME] Counter Sales [PERSON_NAME] Kri…" at bounding box center [173, 311] width 76 height 19
click at [135, 302] on select "Select Stylist Ajay [PERSON_NAME] [PERSON_NAME] Counter Sales [PERSON_NAME] Kri…" at bounding box center [173, 311] width 76 height 19
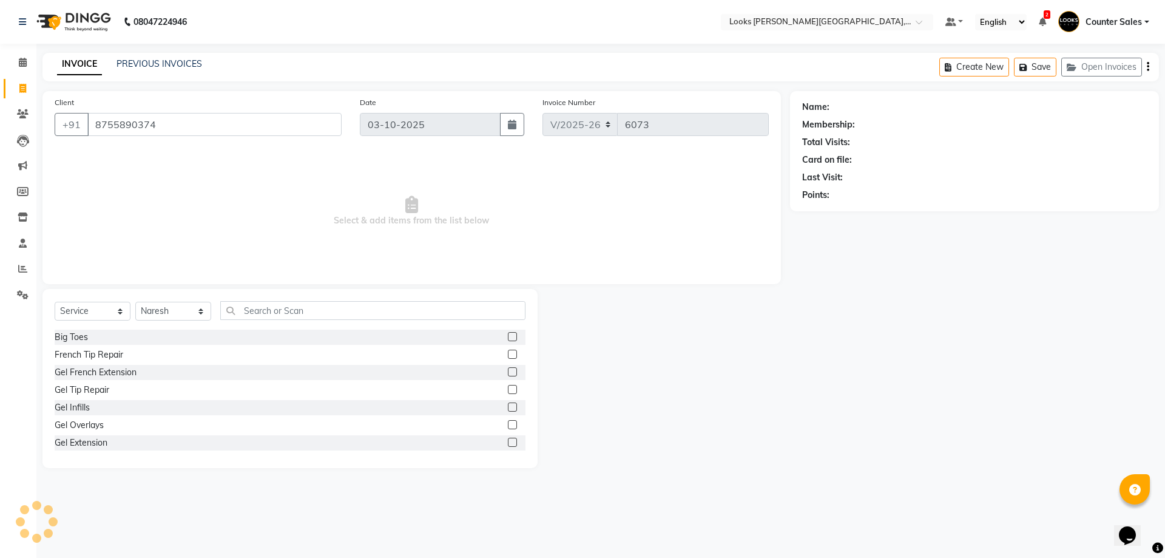
click at [285, 279] on div "Client +91 8755890374 Date 03-10-2025 Invoice Number V/2025 V/2025-26 6073 Sele…" at bounding box center [411, 187] width 739 height 193
click at [328, 309] on input "text" at bounding box center [372, 310] width 305 height 19
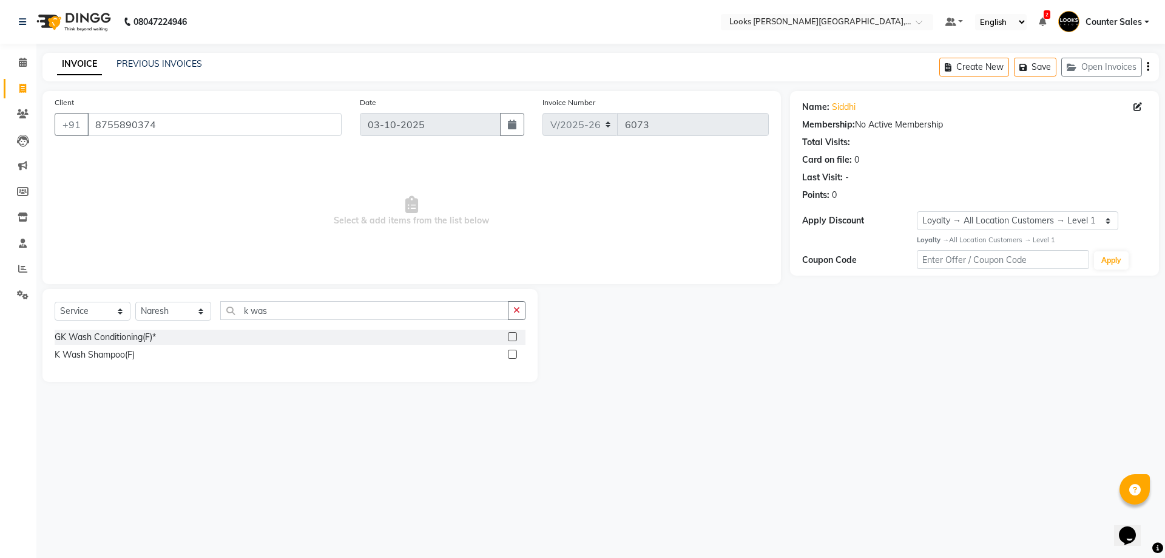
click at [513, 354] on label at bounding box center [512, 354] width 9 height 9
click at [513, 354] on input "checkbox" at bounding box center [512, 355] width 8 height 8
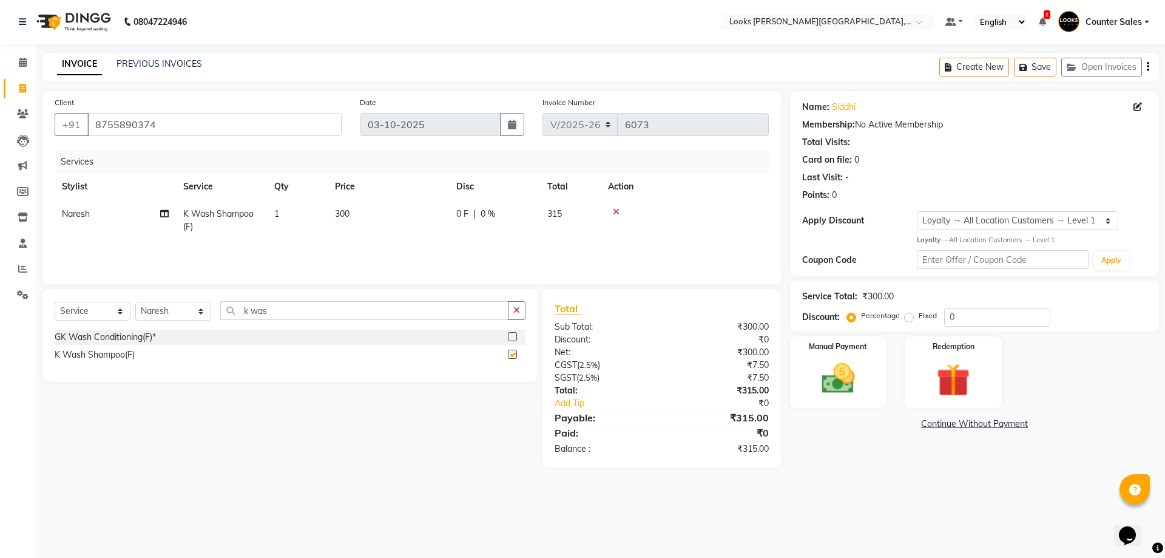
click at [404, 217] on td "300" at bounding box center [388, 220] width 121 height 40
click at [438, 222] on input "300" at bounding box center [445, 217] width 107 height 19
click at [178, 306] on select "Select Stylist Ajay [PERSON_NAME] [PERSON_NAME] Counter Sales [PERSON_NAME] Kri…" at bounding box center [173, 311] width 76 height 19
click at [135, 302] on select "Select Stylist Ajay [PERSON_NAME] [PERSON_NAME] Counter Sales [PERSON_NAME] Kri…" at bounding box center [173, 311] width 76 height 19
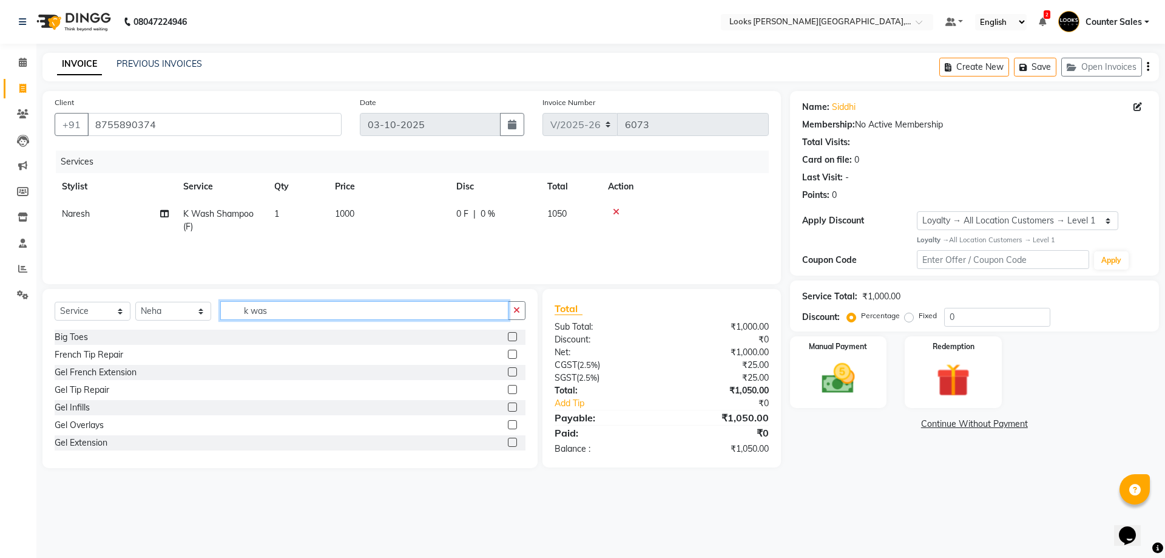
click at [287, 312] on input "k was" at bounding box center [364, 310] width 288 height 19
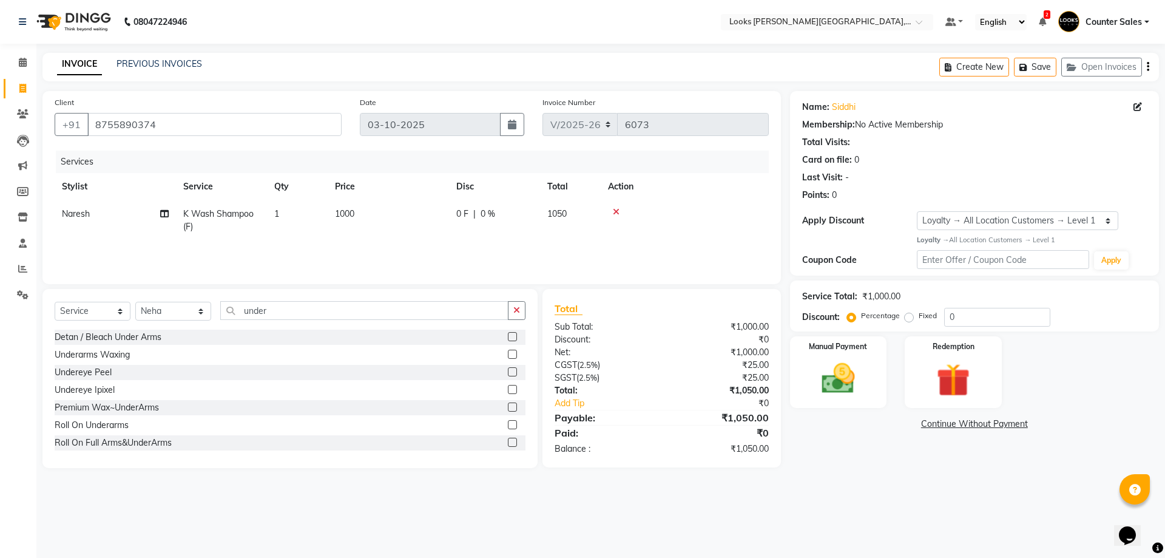
click at [508, 425] on label at bounding box center [512, 424] width 9 height 9
click at [508, 425] on input "checkbox" at bounding box center [512, 425] width 8 height 8
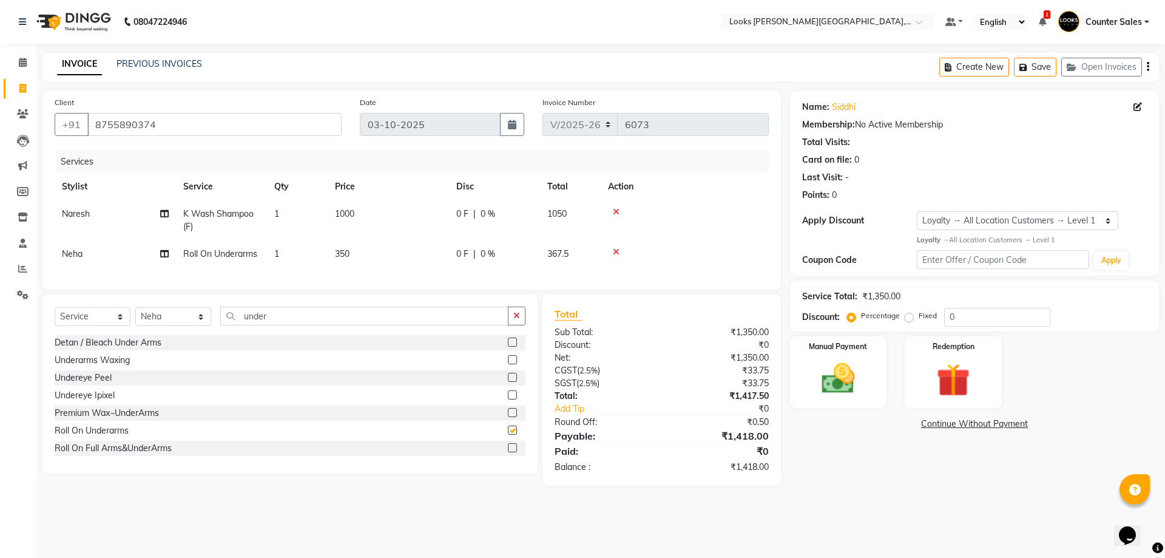
click at [396, 260] on td "350" at bounding box center [388, 253] width 121 height 27
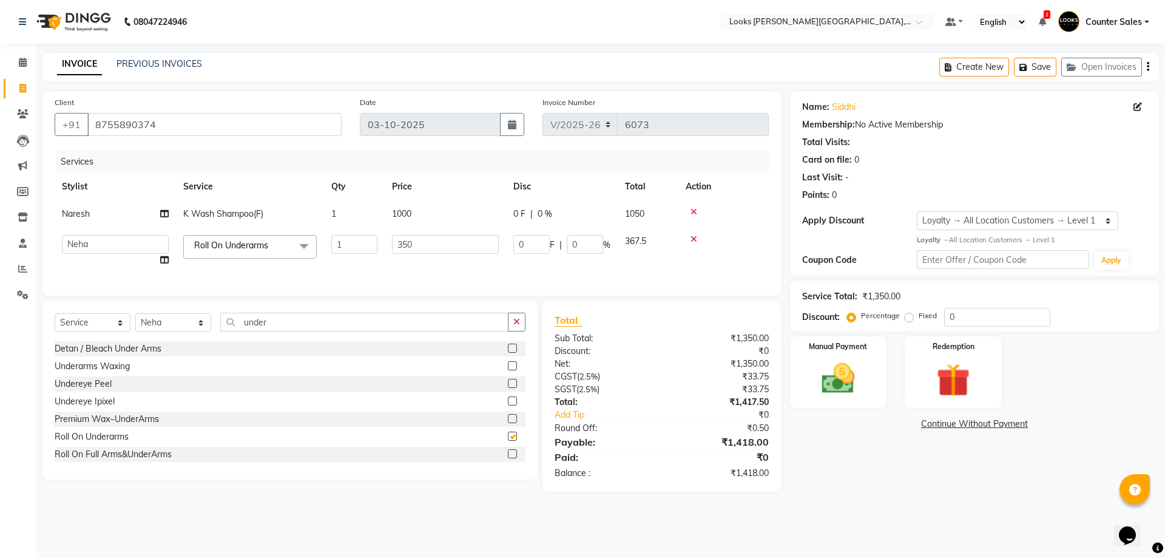
click at [437, 271] on td "350" at bounding box center [445, 251] width 121 height 46
click at [444, 225] on td "1000" at bounding box center [445, 213] width 121 height 27
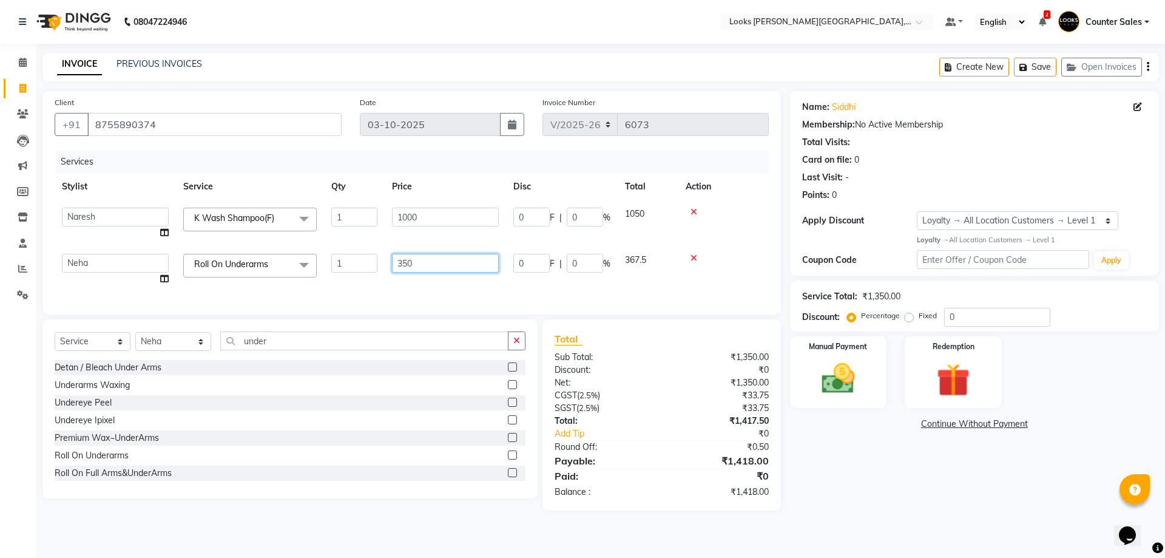
click at [453, 265] on input "350" at bounding box center [445, 263] width 107 height 19
click at [841, 483] on div "Name: Siddhi Membership: No Active Membership Total Visits: Card on file: 0 Las…" at bounding box center [979, 300] width 378 height 419
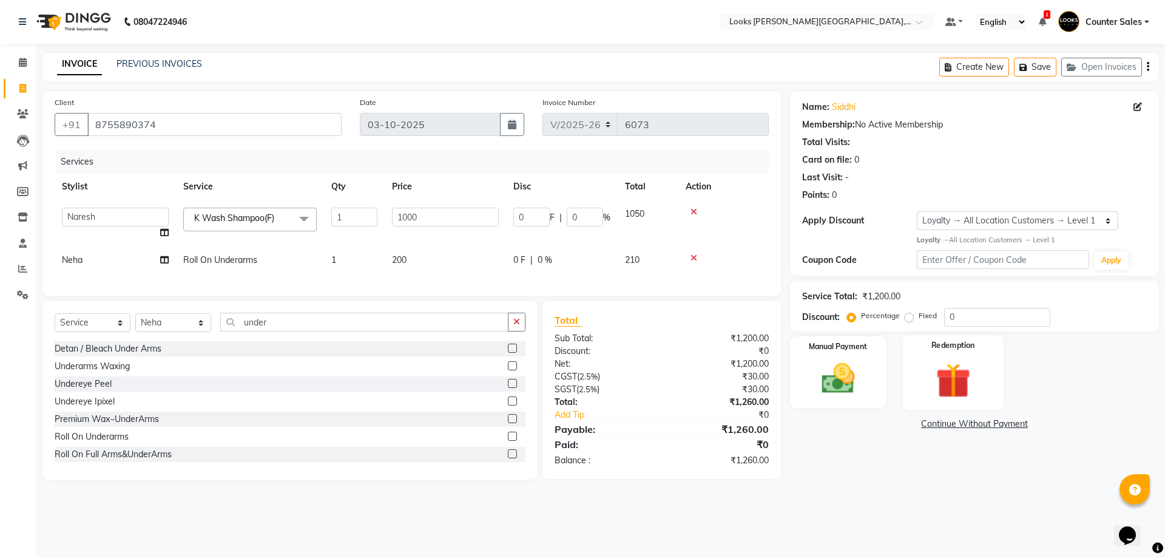
click at [920, 382] on div "Redemption" at bounding box center [953, 371] width 101 height 75
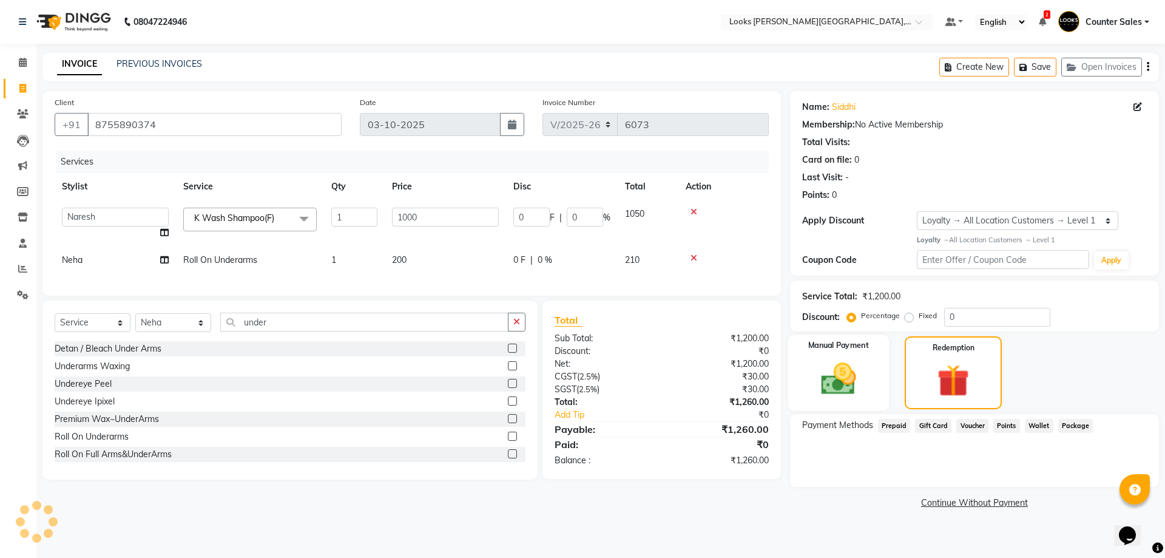
click at [837, 382] on img at bounding box center [838, 379] width 56 height 40
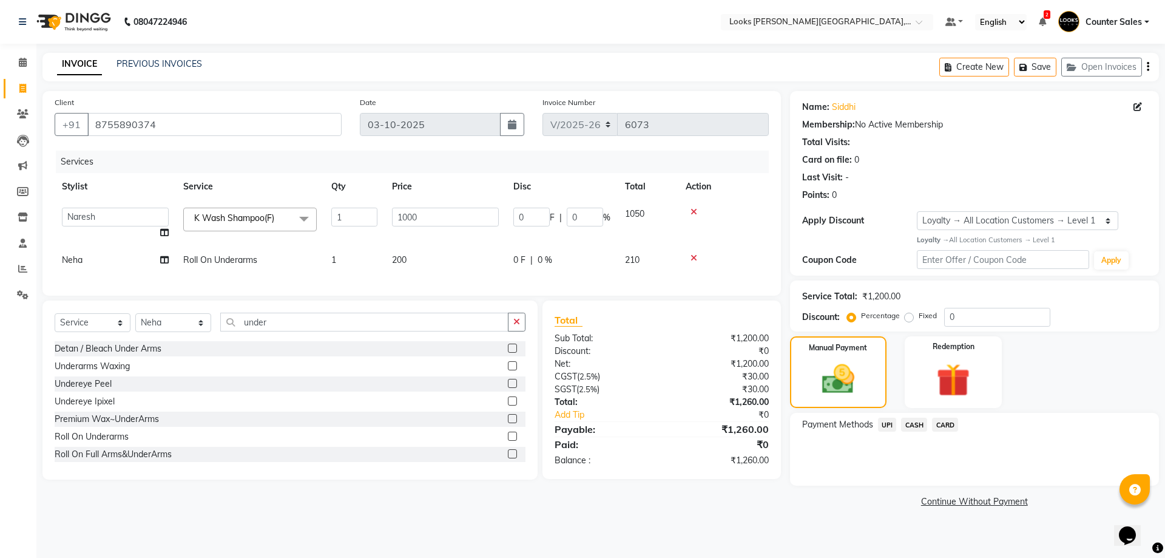
click at [888, 421] on span "UPI" at bounding box center [887, 425] width 19 height 14
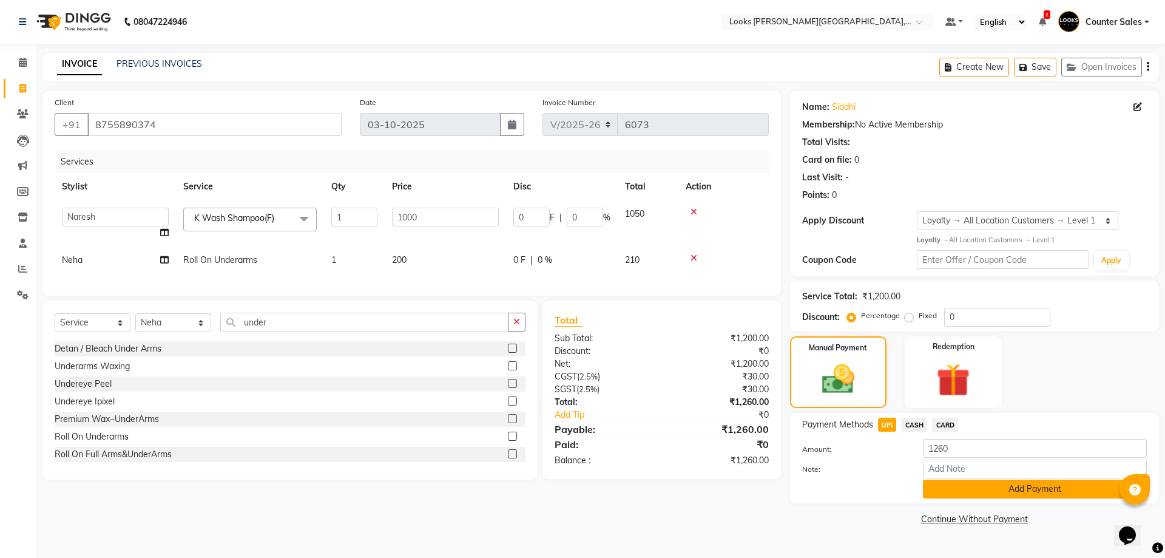
click at [965, 492] on button "Add Payment" at bounding box center [1035, 488] width 224 height 19
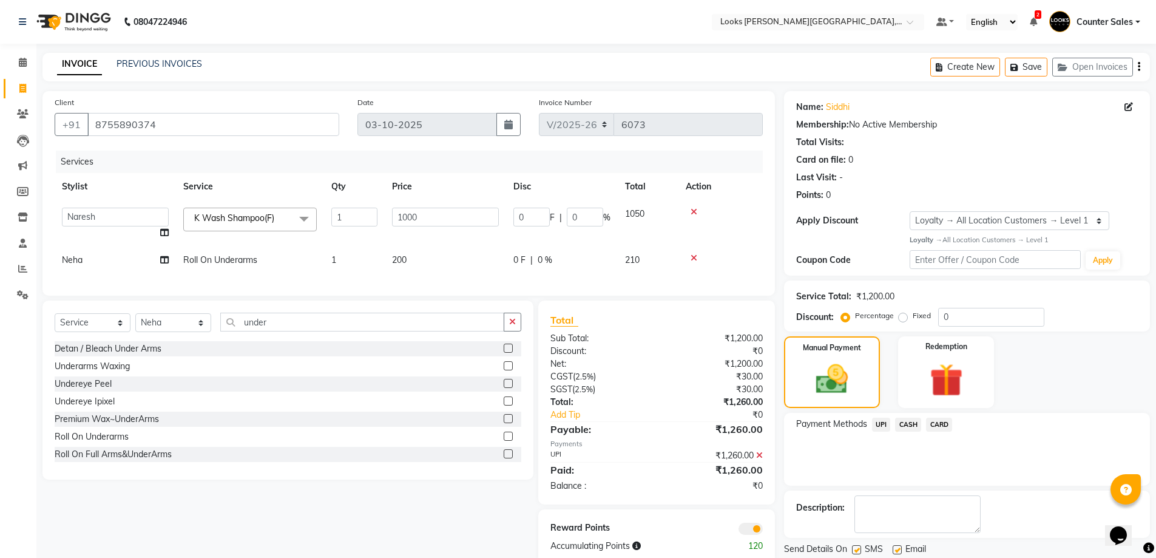
scroll to position [39, 0]
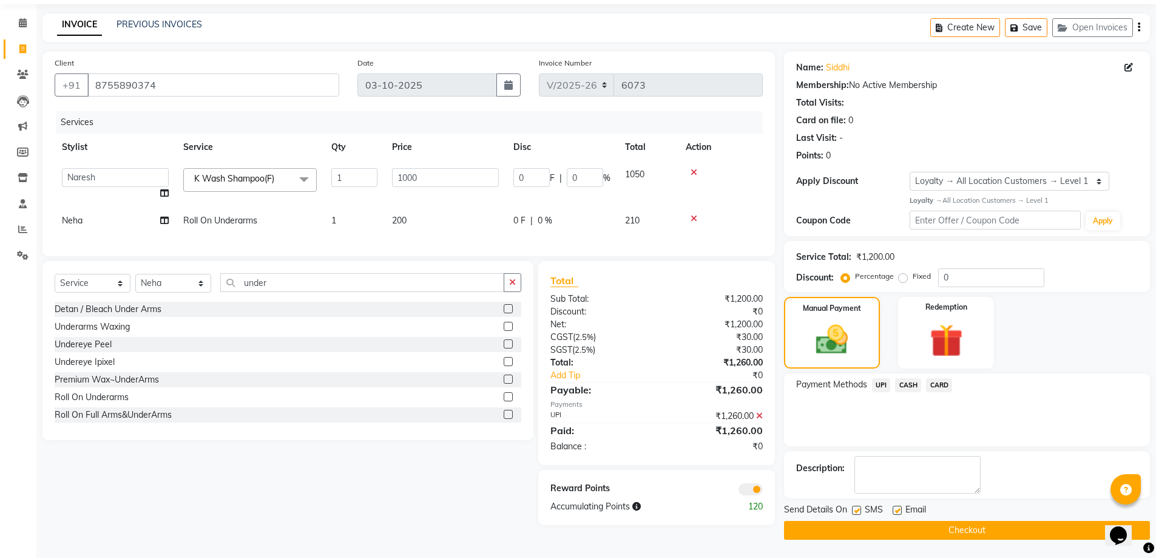
click at [1004, 539] on button "Checkout" at bounding box center [967, 530] width 366 height 19
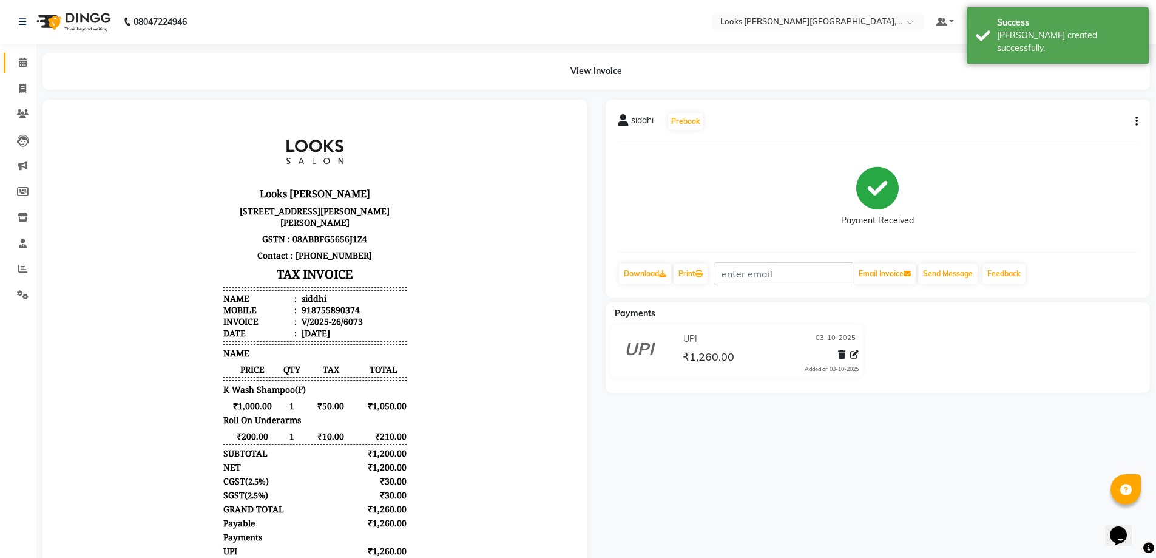
click at [16, 67] on span at bounding box center [22, 63] width 21 height 14
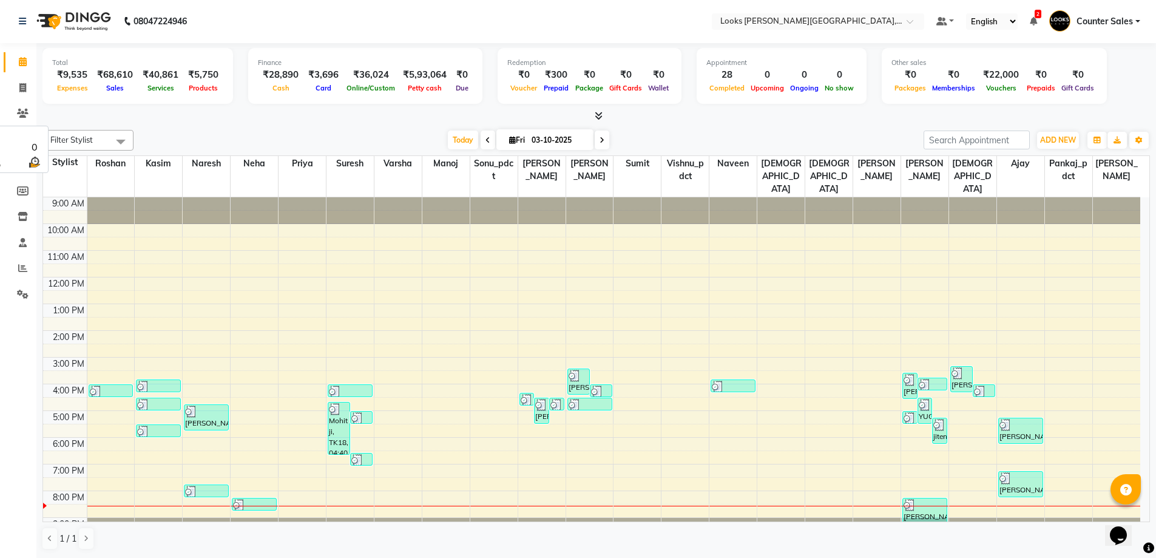
scroll to position [10, 0]
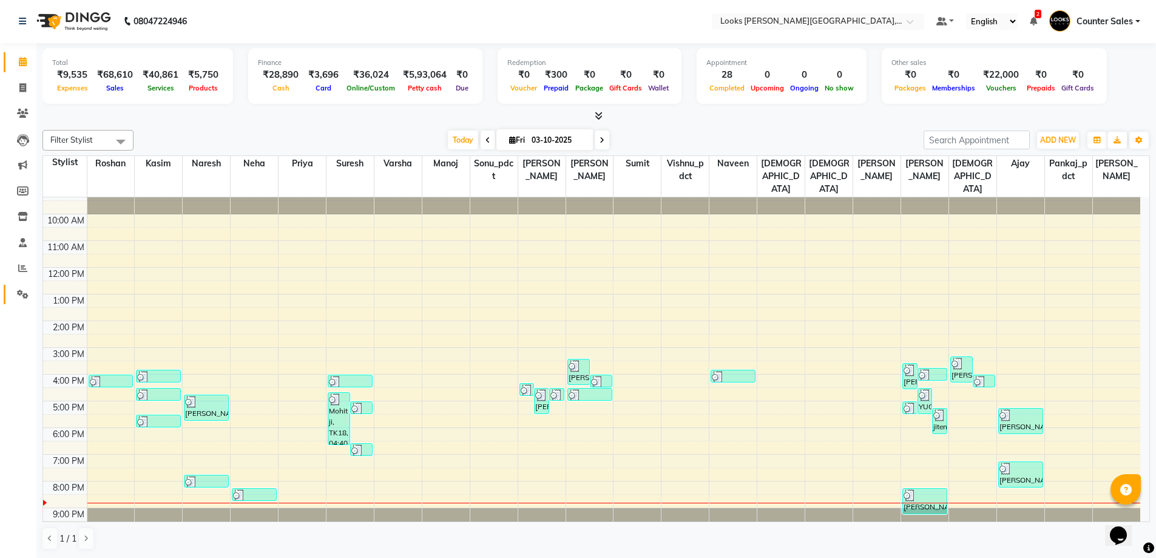
click at [16, 303] on link "Settings" at bounding box center [18, 295] width 29 height 20
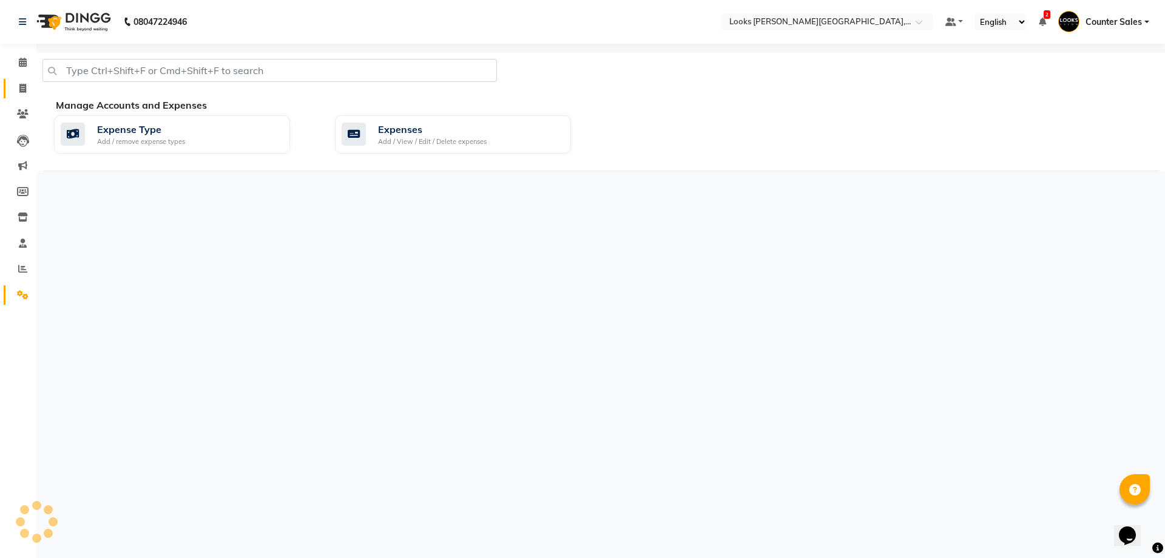
click at [22, 89] on icon at bounding box center [22, 88] width 7 height 9
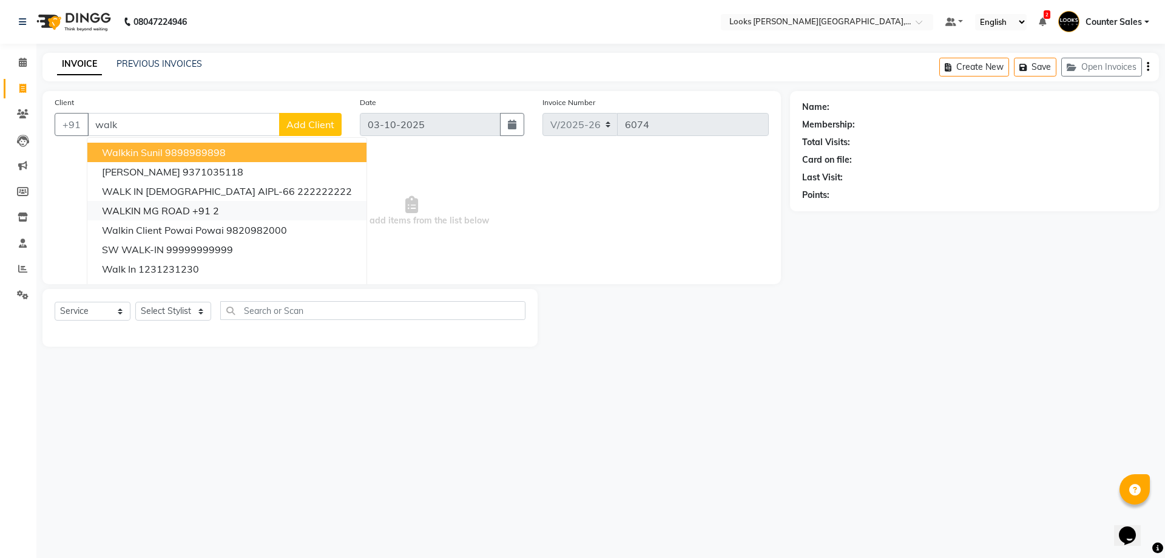
click at [190, 211] on button "WALKIN MG ROAD +91 2" at bounding box center [226, 210] width 279 height 19
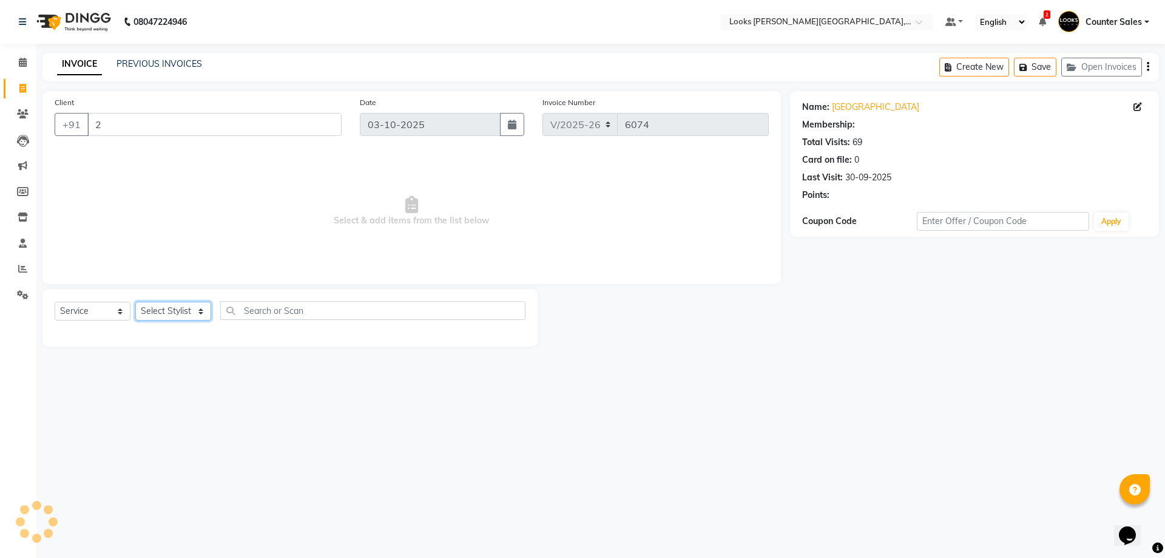
click at [174, 311] on select "Select Stylist Ajay [PERSON_NAME] [PERSON_NAME] Counter Sales [PERSON_NAME] Kri…" at bounding box center [173, 311] width 76 height 19
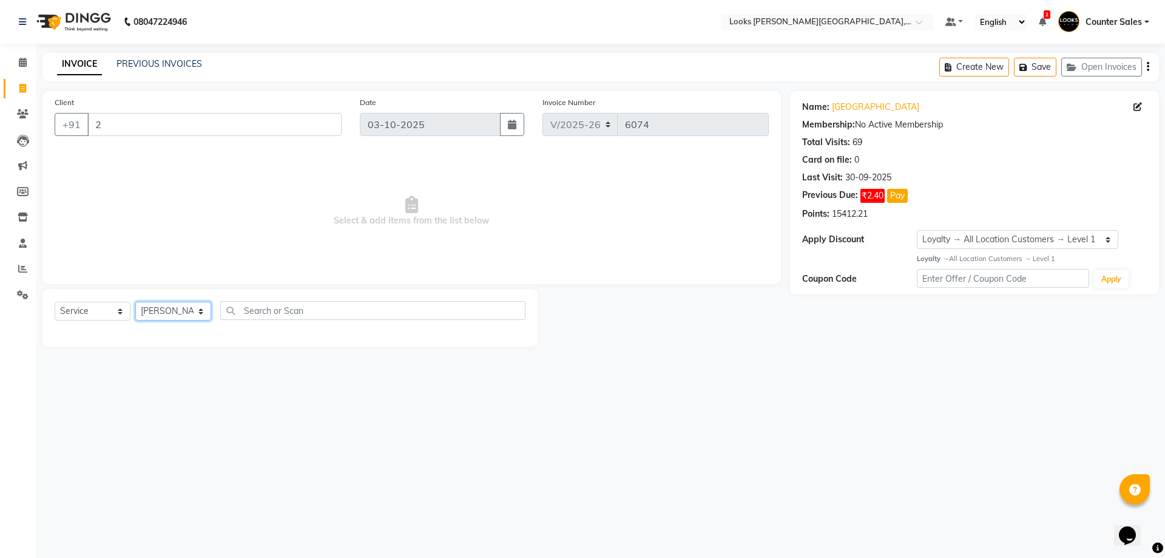
click at [135, 302] on select "Select Stylist Ajay [PERSON_NAME] [PERSON_NAME] Counter Sales [PERSON_NAME] Kri…" at bounding box center [173, 311] width 76 height 19
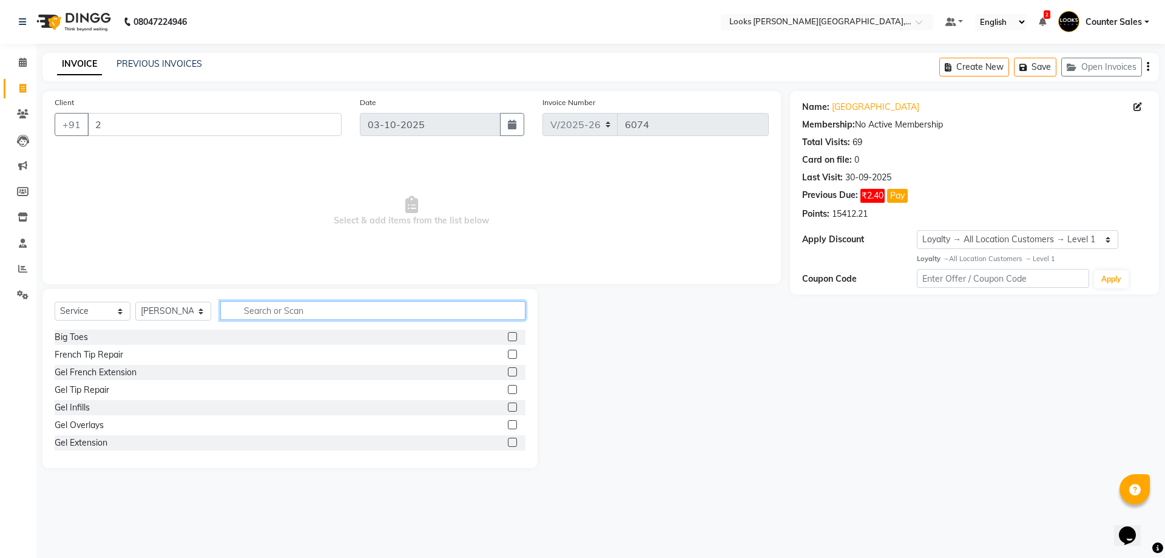
click at [244, 305] on input "text" at bounding box center [372, 310] width 305 height 19
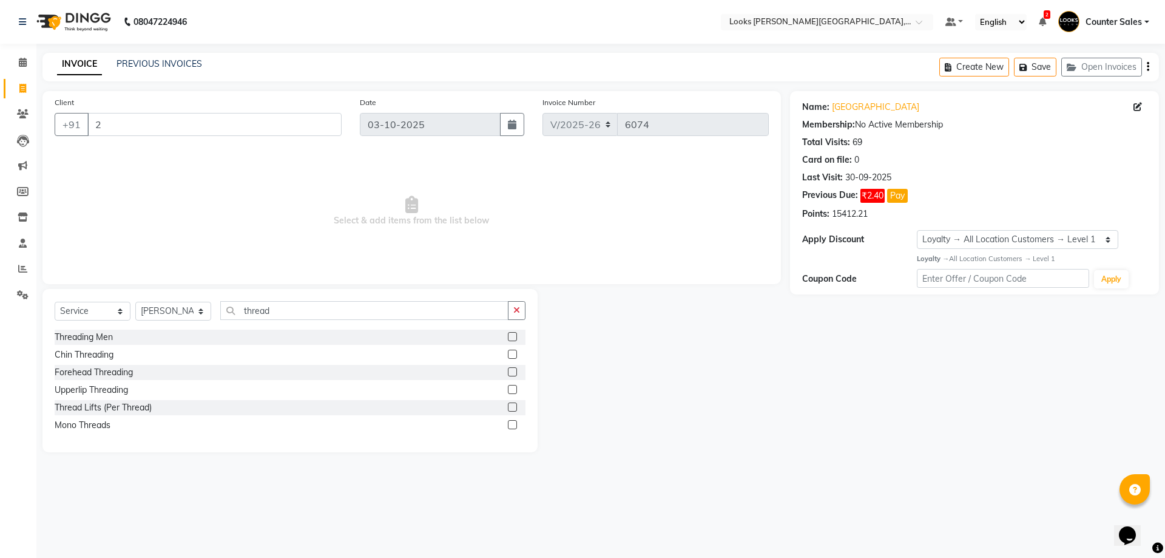
click at [497, 380] on div "Threading Men Chin Threading Forehead Threading Upperlip Threading Thread Lifts…" at bounding box center [290, 383] width 471 height 106
click at [388, 224] on span "Select & add items from the list below" at bounding box center [412, 211] width 714 height 121
click at [430, 218] on span "Select & add items from the list below" at bounding box center [412, 211] width 714 height 121
click at [513, 372] on label at bounding box center [512, 371] width 9 height 9
click at [513, 372] on input "checkbox" at bounding box center [512, 372] width 8 height 8
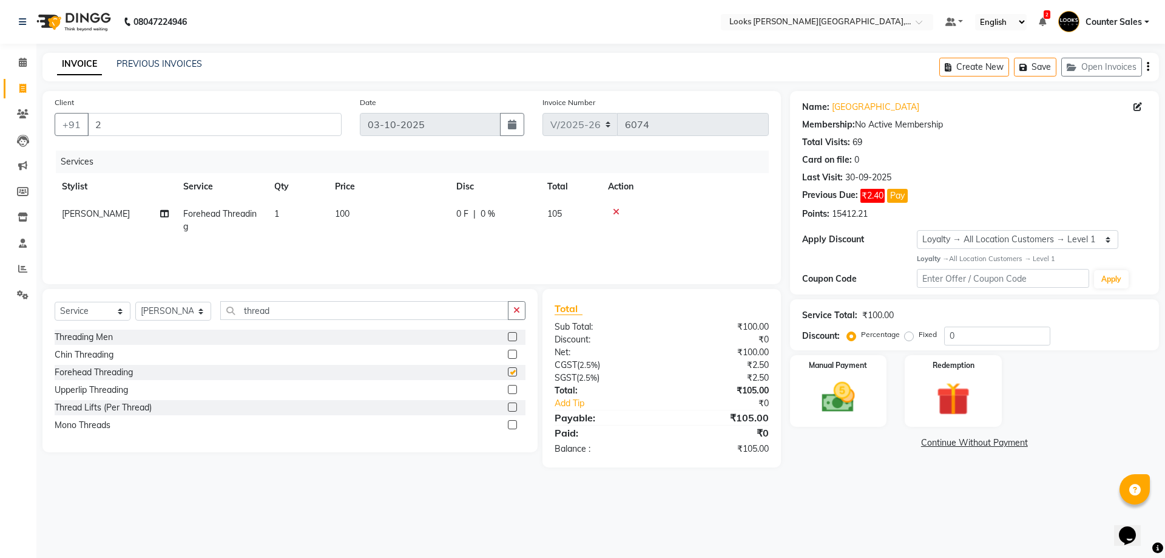
click at [407, 209] on td "100" at bounding box center [388, 220] width 121 height 40
click at [451, 518] on div "08047224946 Select Location × Looks Vaishali Girnar Colony, Jaipur Default Pane…" at bounding box center [582, 279] width 1165 height 558
click at [168, 307] on select "Select Stylist Ajay [PERSON_NAME] [PERSON_NAME] Counter Sales [PERSON_NAME] Kri…" at bounding box center [173, 311] width 76 height 19
click at [135, 302] on select "Select Stylist Ajay [PERSON_NAME] [PERSON_NAME] Counter Sales [PERSON_NAME] Kri…" at bounding box center [173, 311] width 76 height 19
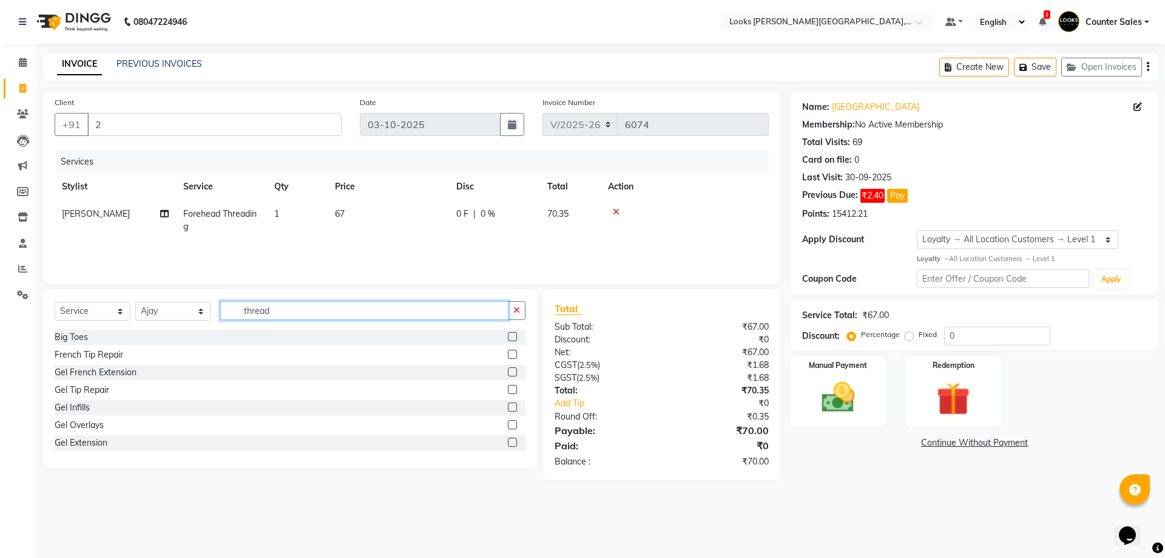
click at [283, 302] on input "thread" at bounding box center [364, 310] width 288 height 19
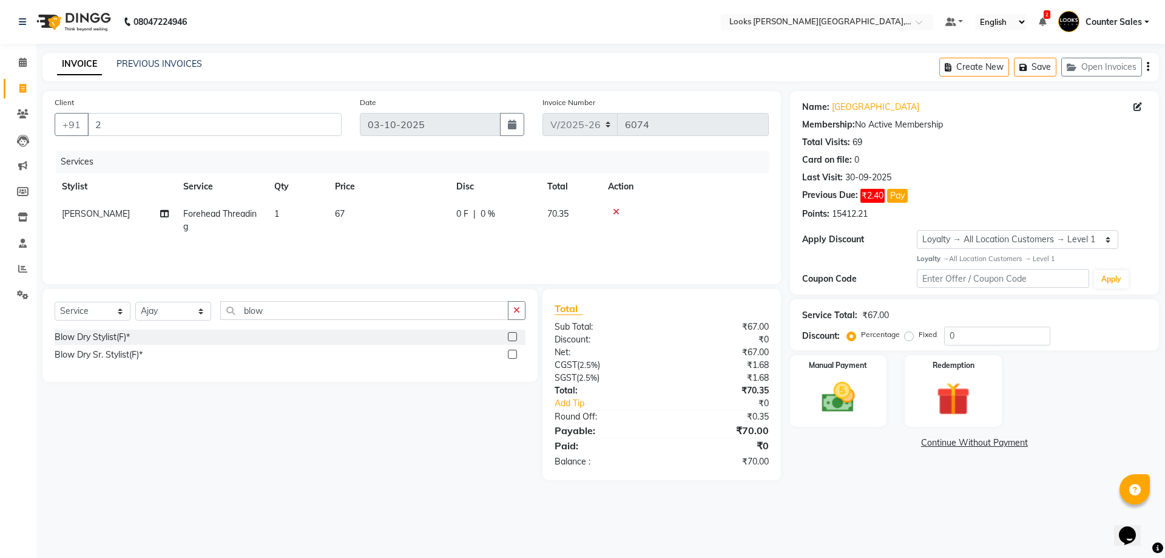
click at [513, 354] on label at bounding box center [512, 354] width 9 height 9
click at [513, 354] on input "checkbox" at bounding box center [512, 355] width 8 height 8
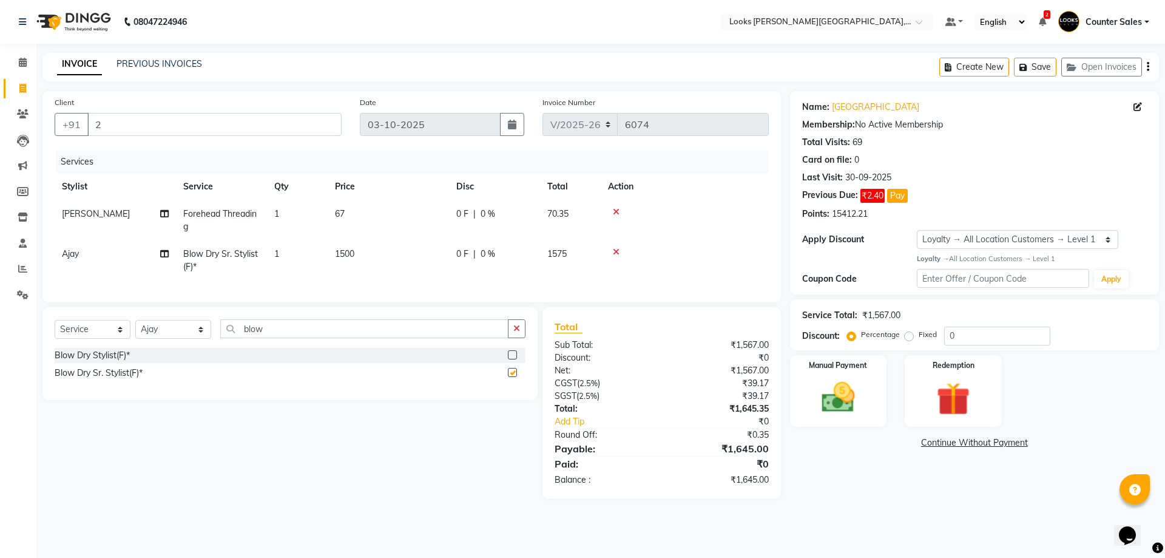
click at [383, 256] on td "1500" at bounding box center [388, 260] width 121 height 40
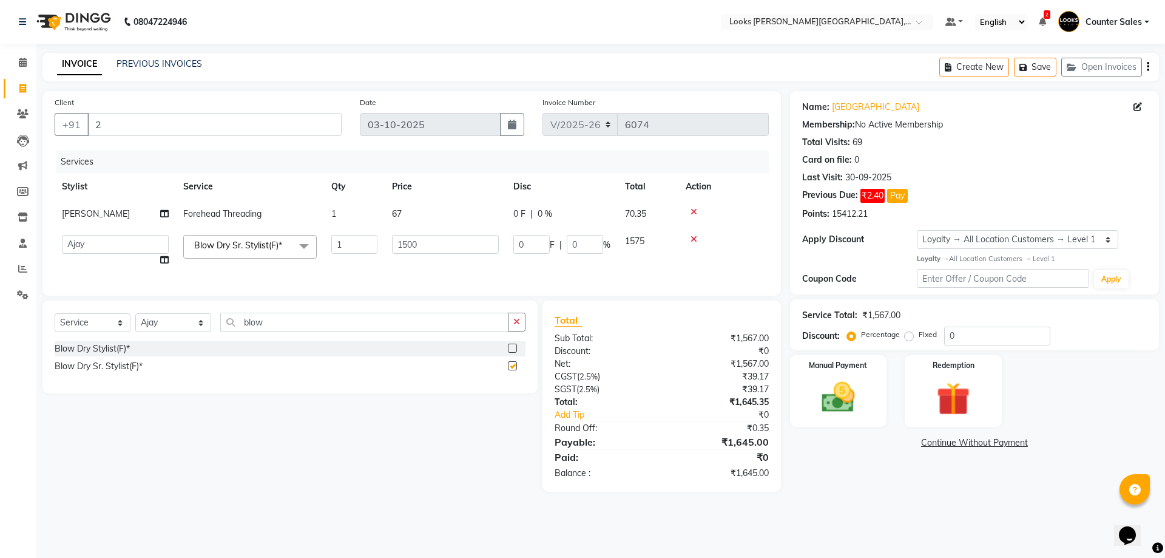
click at [436, 265] on td "1500" at bounding box center [445, 251] width 121 height 46
click at [443, 246] on input "1500" at bounding box center [445, 244] width 107 height 19
click at [379, 443] on div "Select Service Product Membership Package Voucher Prepaid Gift Card Select Styl…" at bounding box center [285, 395] width 504 height 191
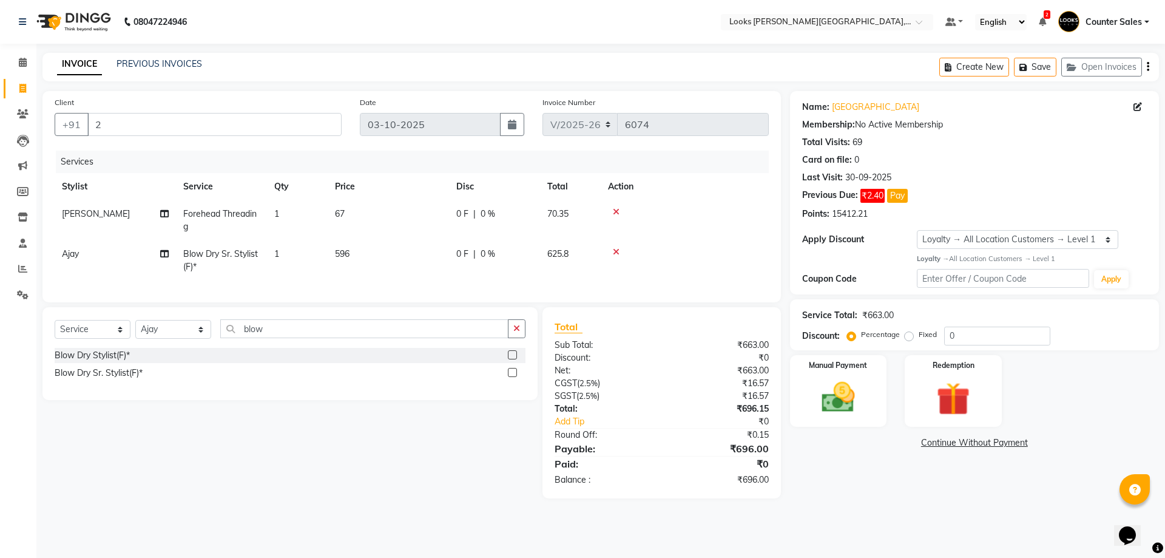
click at [408, 275] on td "596" at bounding box center [388, 260] width 121 height 40
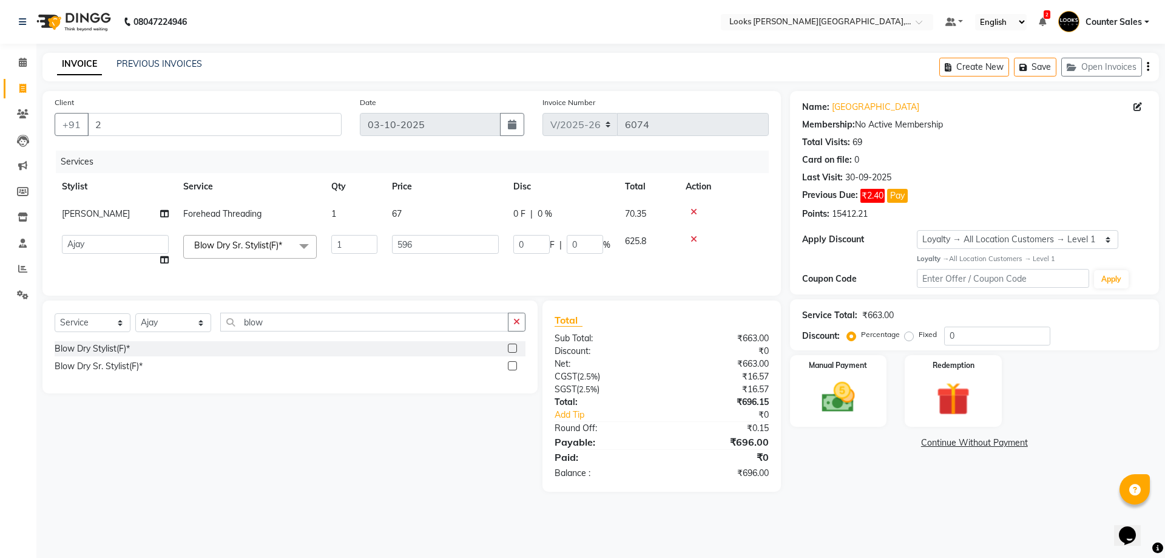
click at [432, 265] on td "596" at bounding box center [445, 251] width 121 height 46
click at [431, 240] on input "596" at bounding box center [445, 244] width 107 height 19
click at [384, 490] on div "Select Service Product Membership Package Voucher Prepaid Gift Card Select Styl…" at bounding box center [285, 395] width 504 height 191
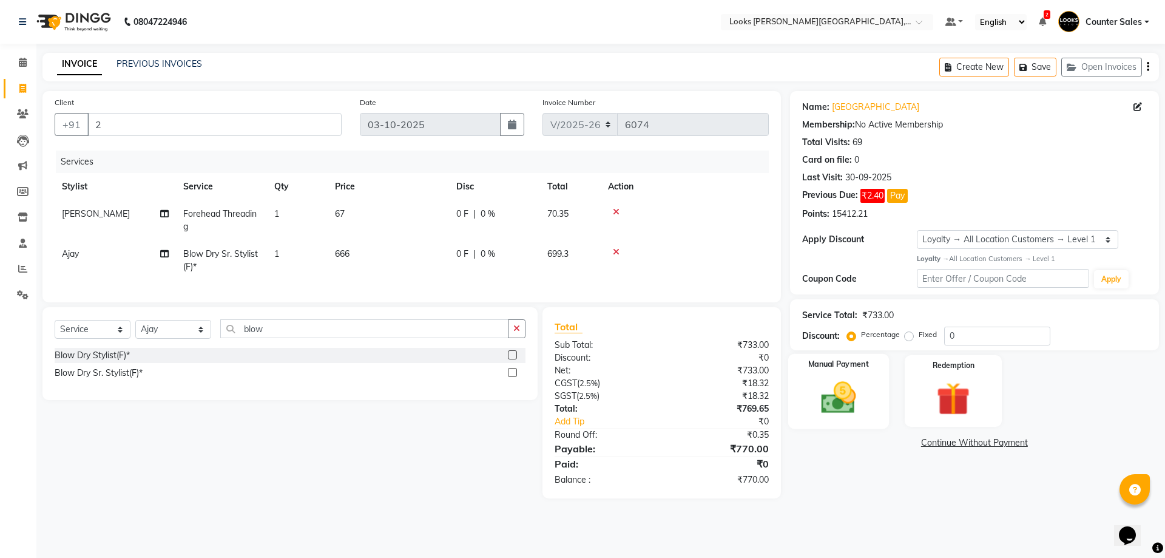
click at [839, 373] on div "Manual Payment" at bounding box center [838, 390] width 101 height 75
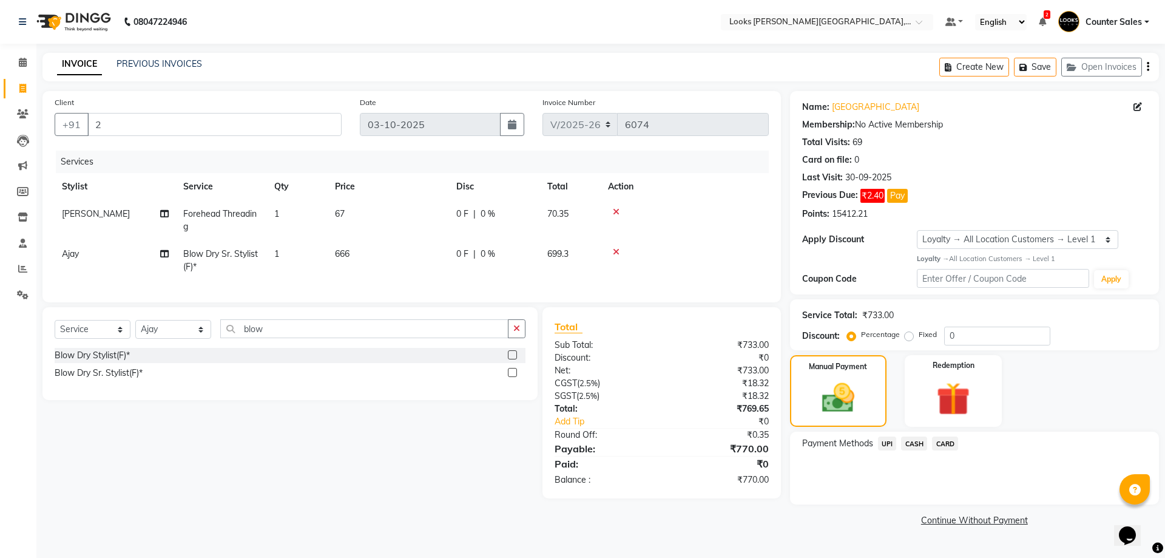
click at [921, 450] on span "CASH" at bounding box center [914, 443] width 26 height 14
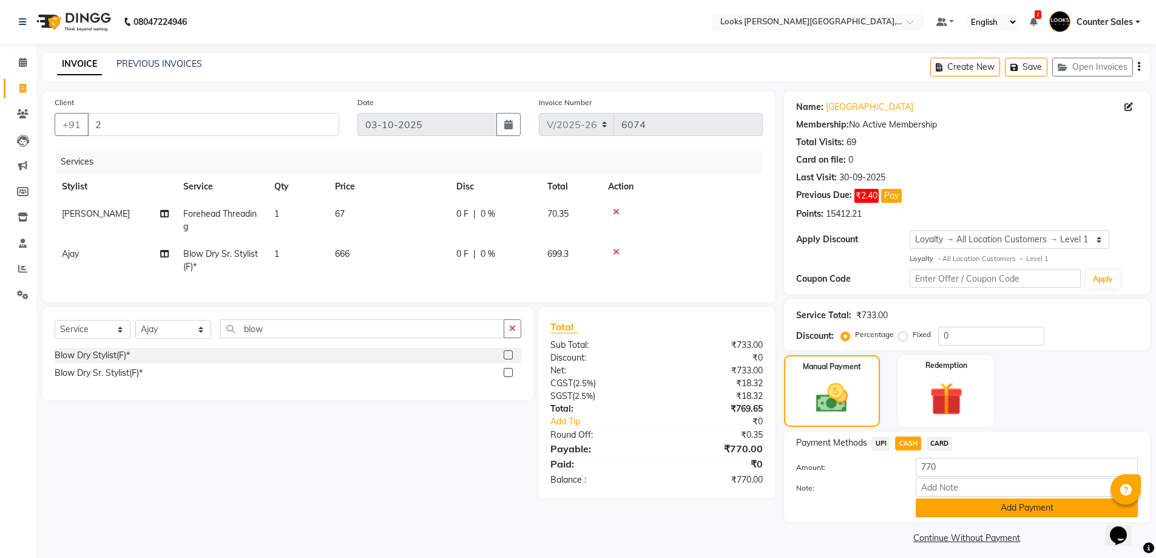
click at [963, 509] on button "Add Payment" at bounding box center [1027, 507] width 222 height 19
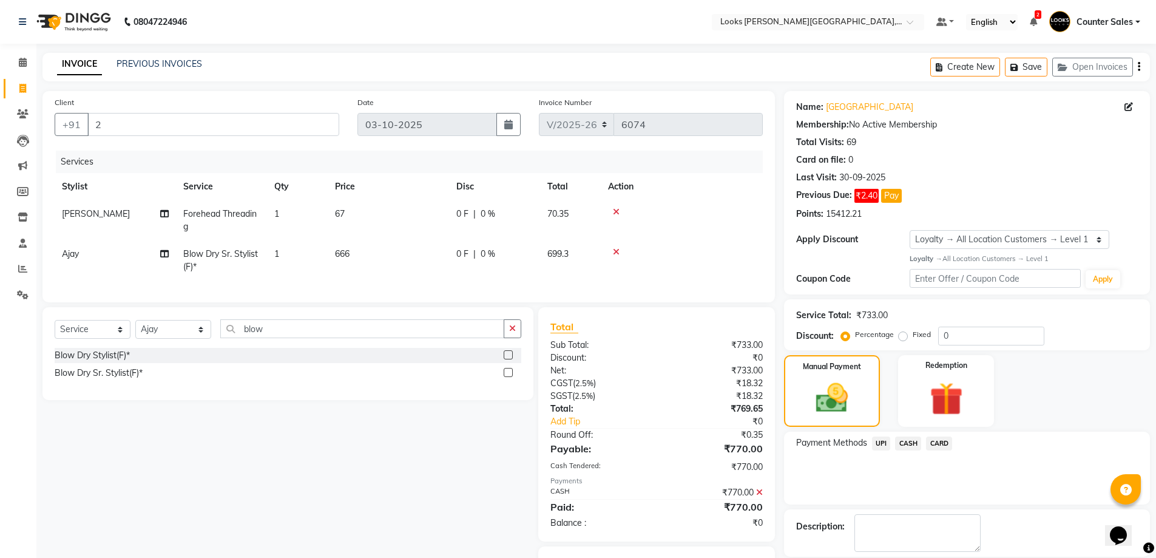
scroll to position [71, 0]
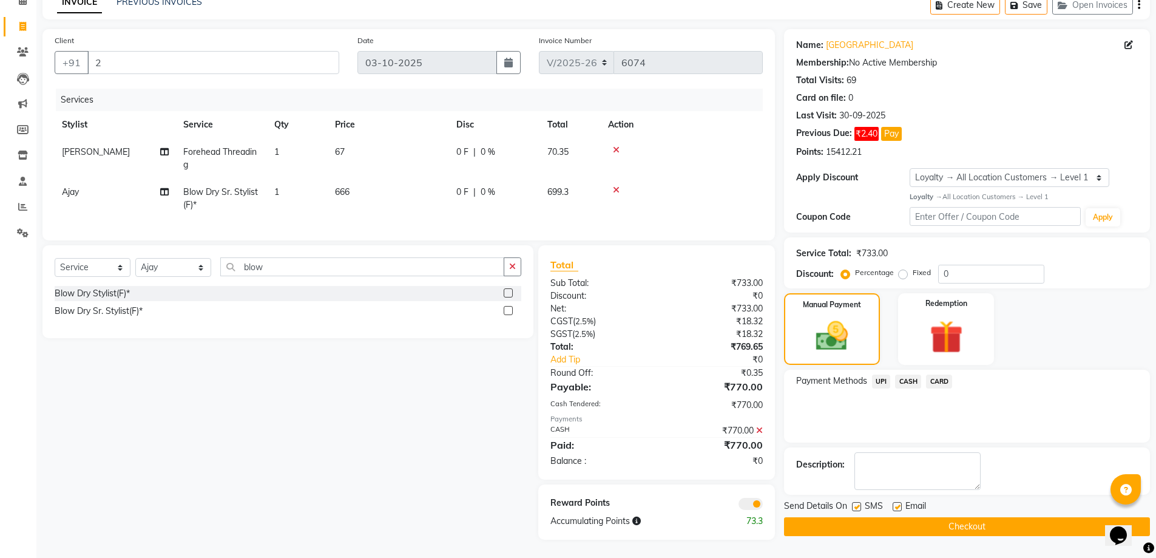
click at [975, 521] on button "Checkout" at bounding box center [967, 526] width 366 height 19
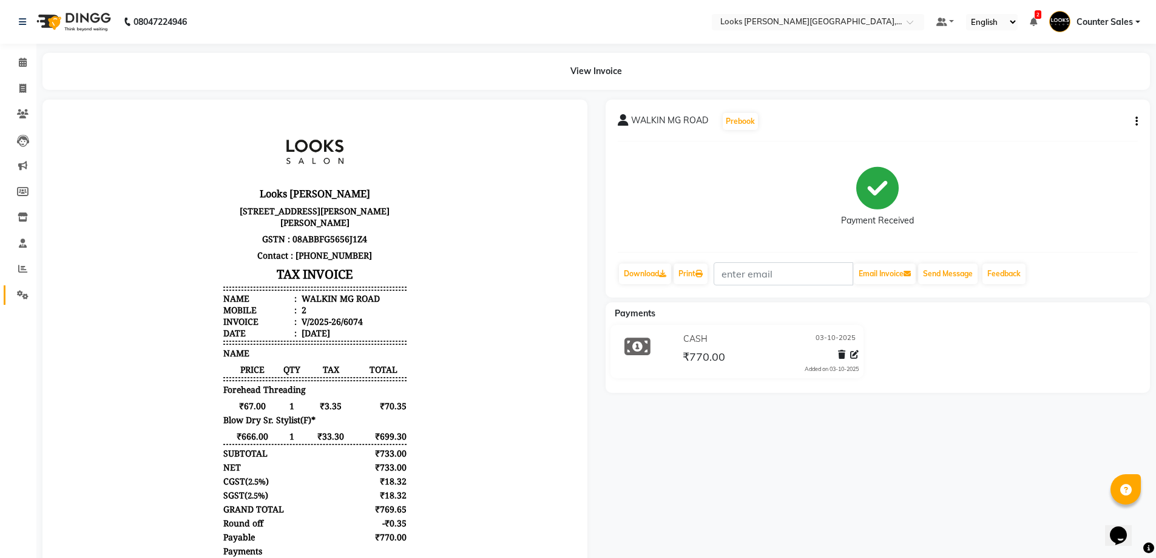
click at [24, 294] on icon at bounding box center [23, 294] width 12 height 9
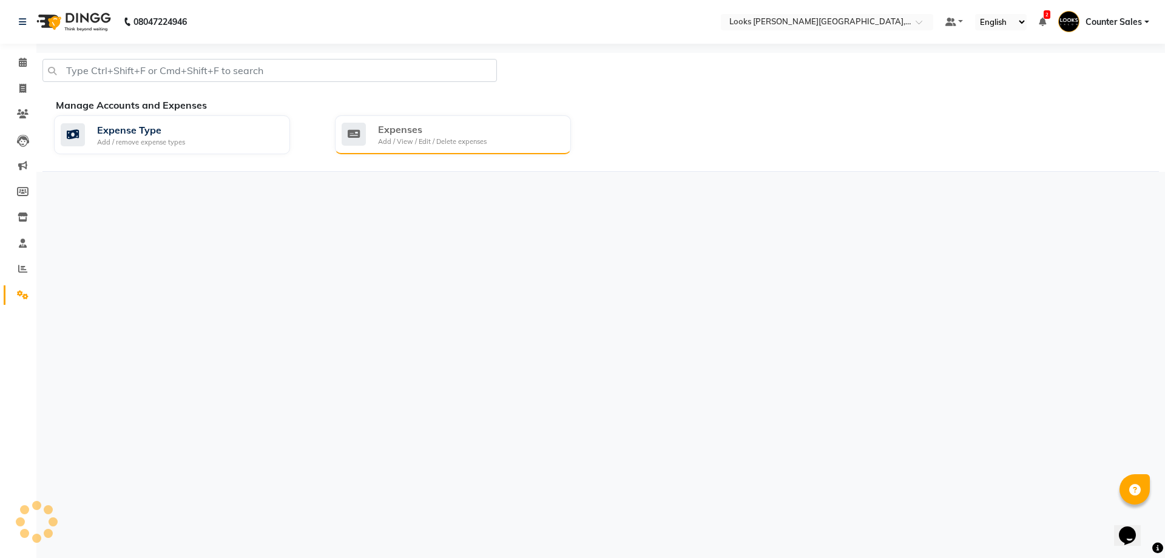
click at [422, 132] on div "Expenses" at bounding box center [432, 129] width 109 height 15
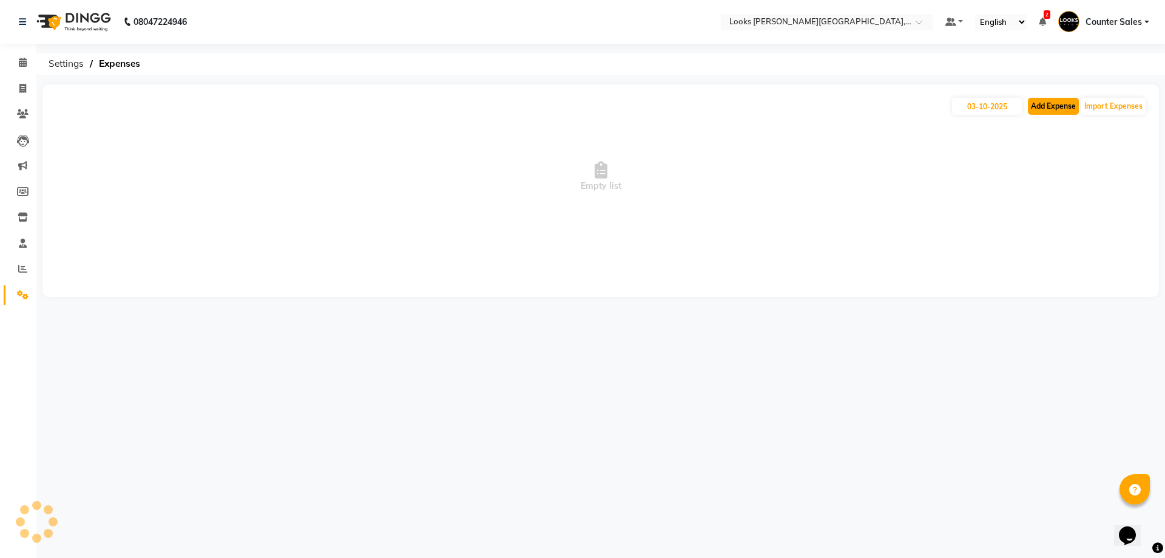
click at [1047, 101] on button "Add Expense" at bounding box center [1053, 106] width 51 height 17
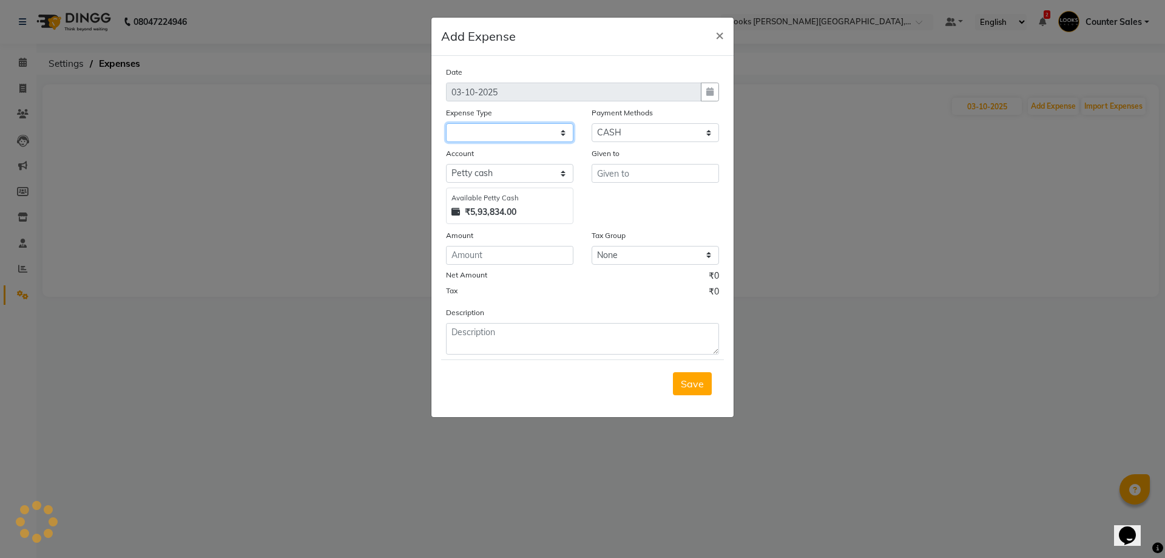
click at [489, 141] on select at bounding box center [509, 132] width 127 height 19
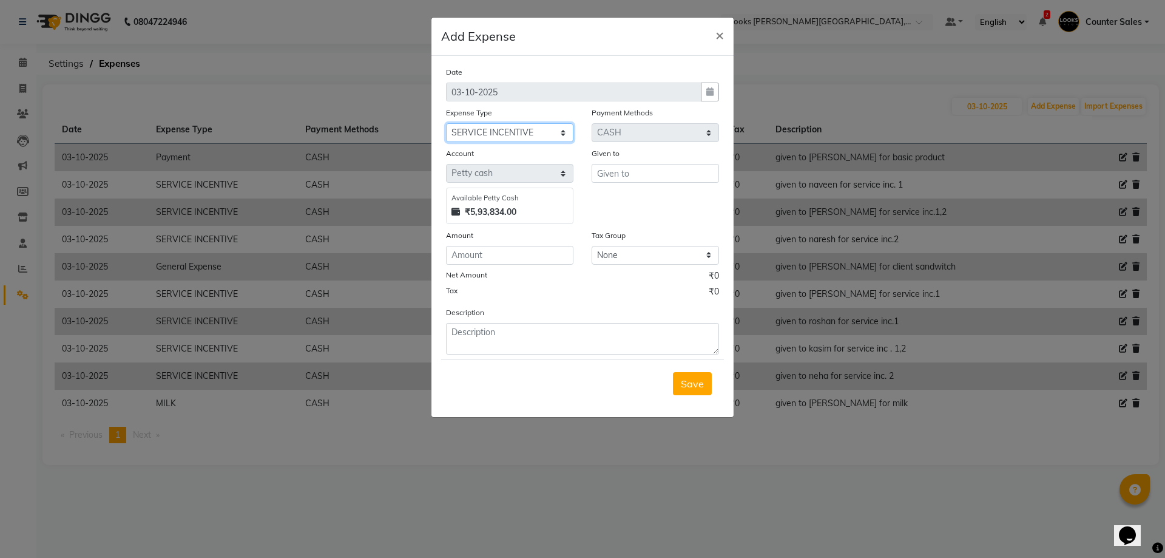
click at [446, 123] on select "Select Accommodation Aesthetics Bank Deposit BLINKIT Cash Handover Client Refun…" at bounding box center [509, 132] width 127 height 19
click at [692, 410] on div "Date 03-10-2025 Expense Type Select Accommodation Aesthetics Bank Deposit BLINK…" at bounding box center [583, 236] width 302 height 361
click at [689, 392] on button "Save" at bounding box center [692, 383] width 39 height 23
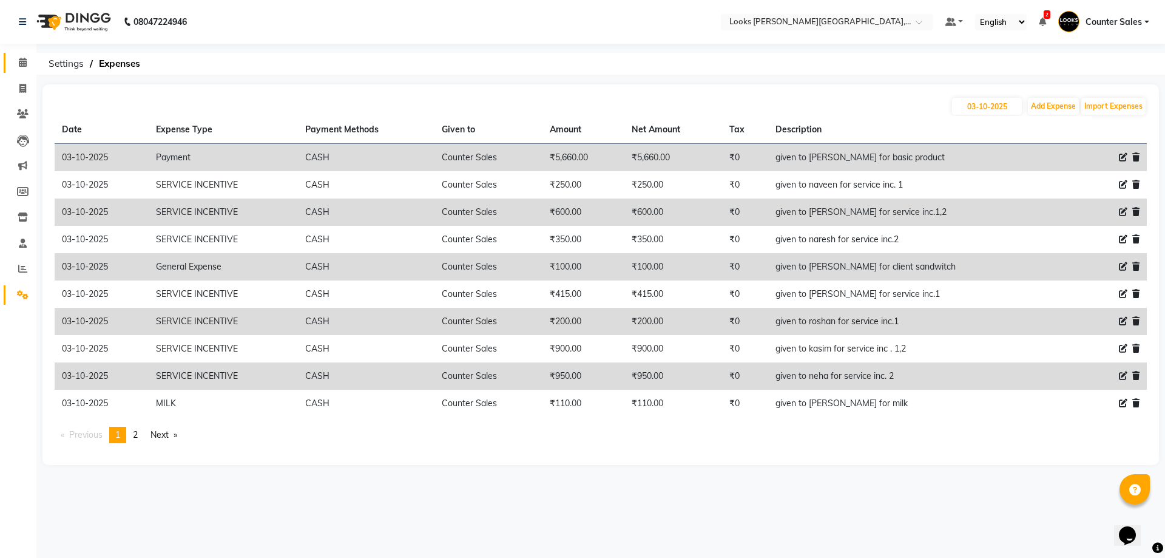
click at [25, 65] on icon at bounding box center [23, 62] width 8 height 9
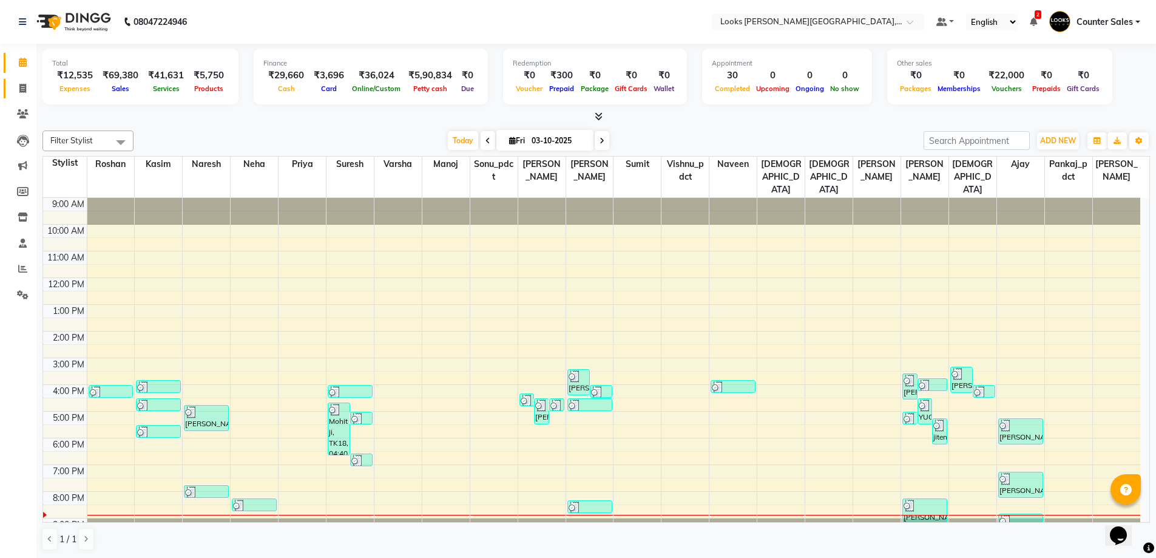
click at [22, 98] on link "Invoice" at bounding box center [18, 89] width 29 height 20
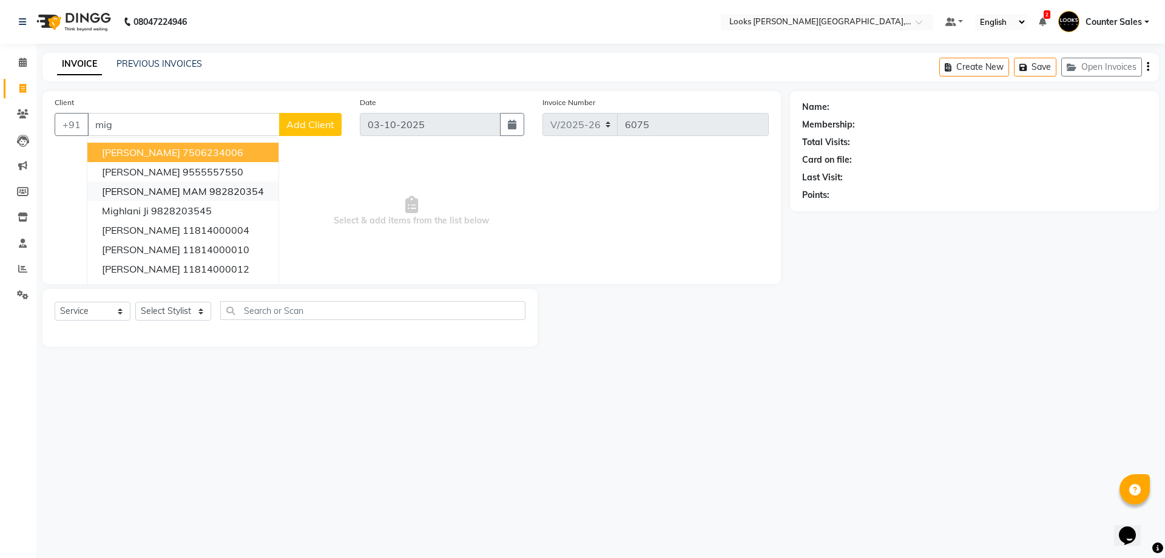
click at [209, 194] on ngb-highlight "982820354" at bounding box center [236, 191] width 55 height 12
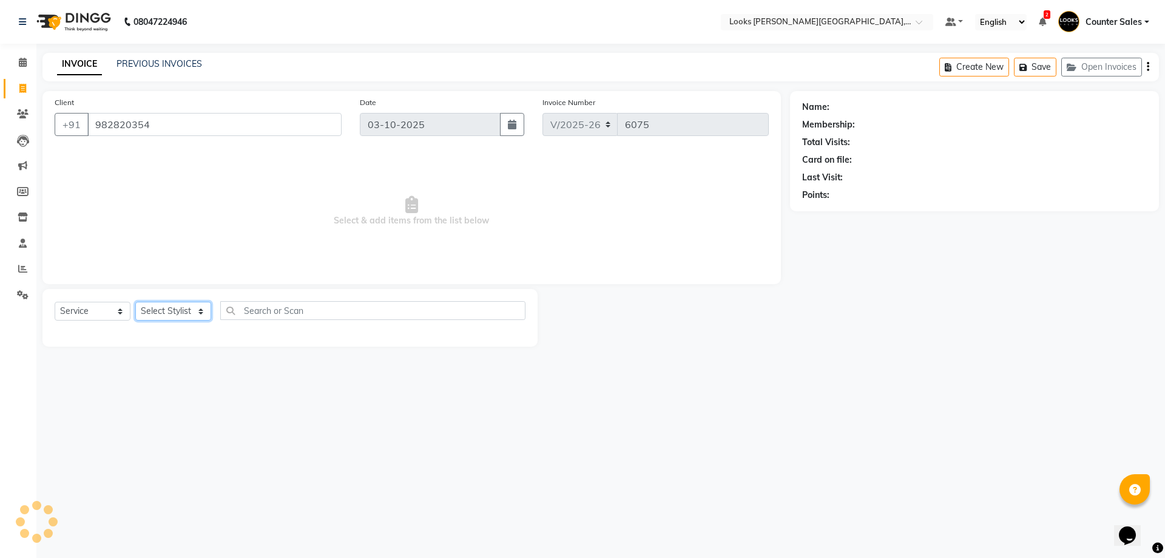
click at [176, 310] on select "Select Stylist Ajay [PERSON_NAME] [PERSON_NAME] Counter Sales [PERSON_NAME] Kri…" at bounding box center [173, 311] width 76 height 19
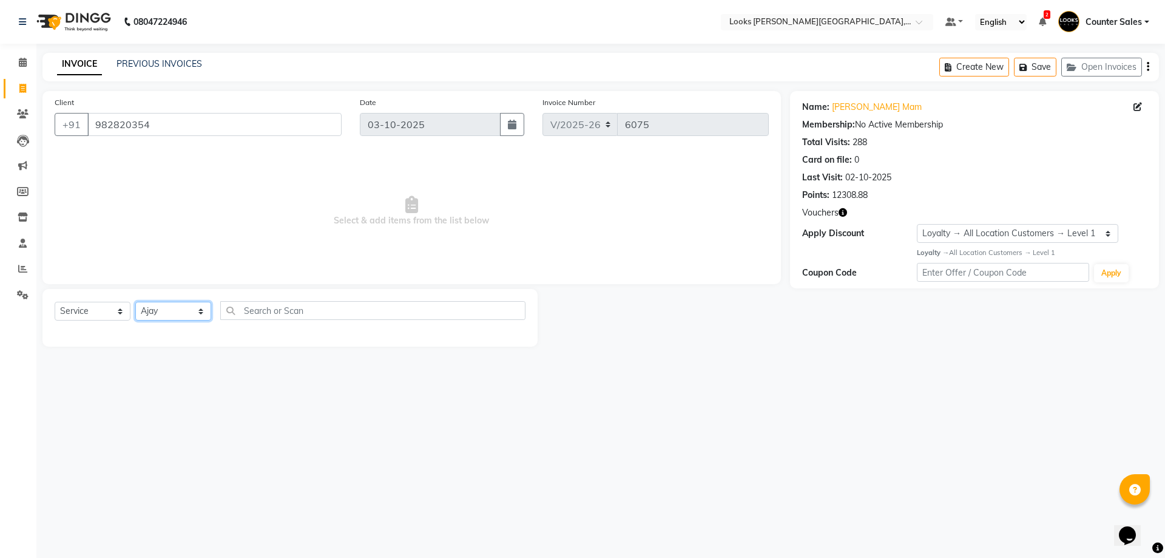
click at [135, 302] on select "Select Stylist Ajay [PERSON_NAME] [PERSON_NAME] Counter Sales [PERSON_NAME] Kri…" at bounding box center [173, 311] width 76 height 19
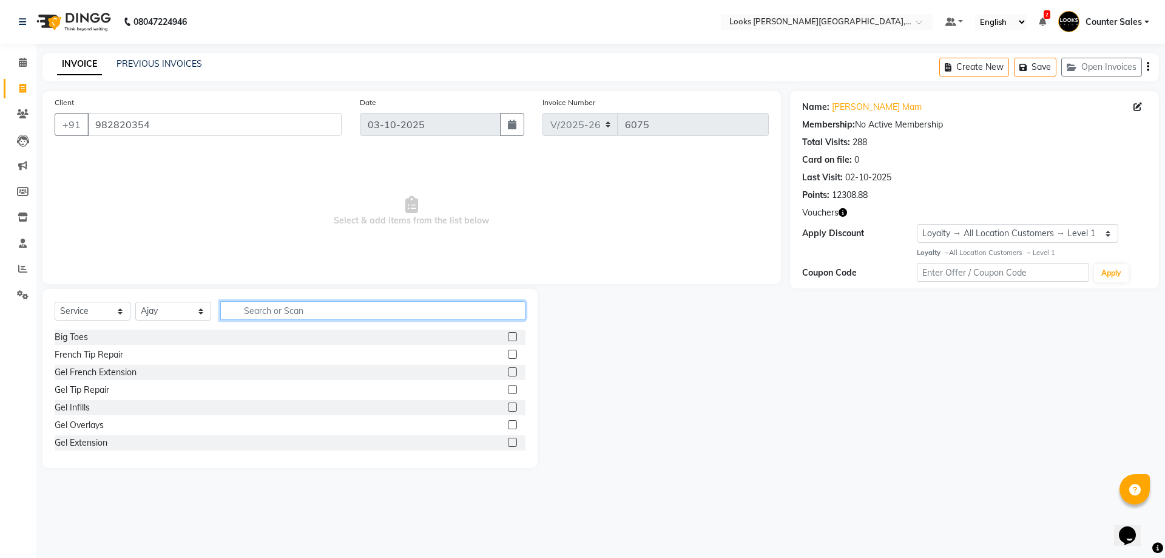
click at [270, 306] on input "text" at bounding box center [372, 310] width 305 height 19
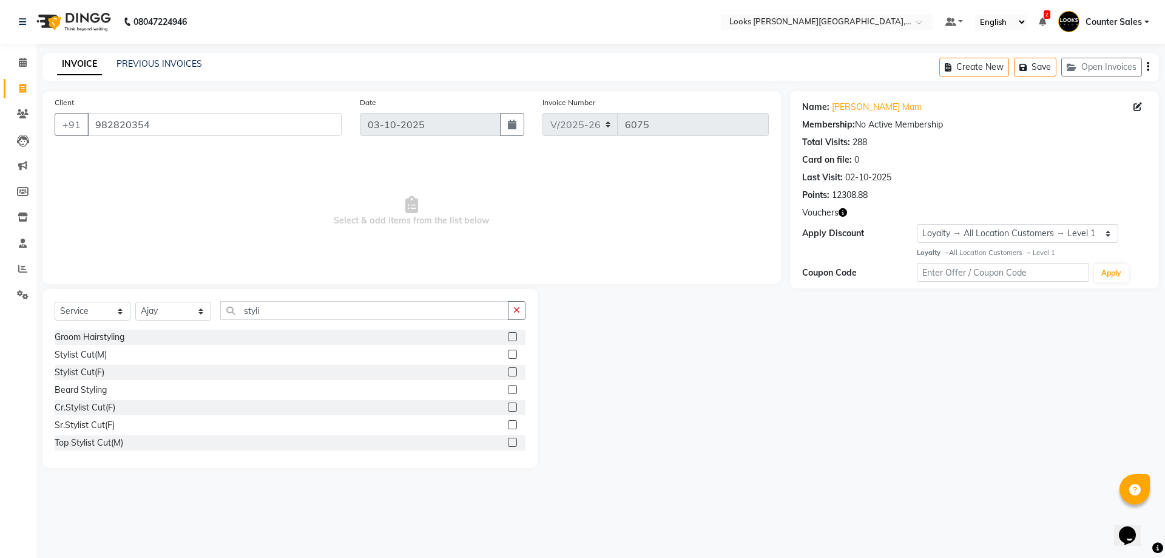
click at [489, 389] on div "Beard Styling" at bounding box center [290, 389] width 471 height 15
click at [395, 229] on span "Select & add items from the list below" at bounding box center [412, 211] width 714 height 121
click at [435, 214] on span "Select & add items from the list below" at bounding box center [412, 211] width 714 height 121
click at [508, 390] on label at bounding box center [512, 389] width 9 height 9
click at [508, 390] on input "checkbox" at bounding box center [512, 390] width 8 height 8
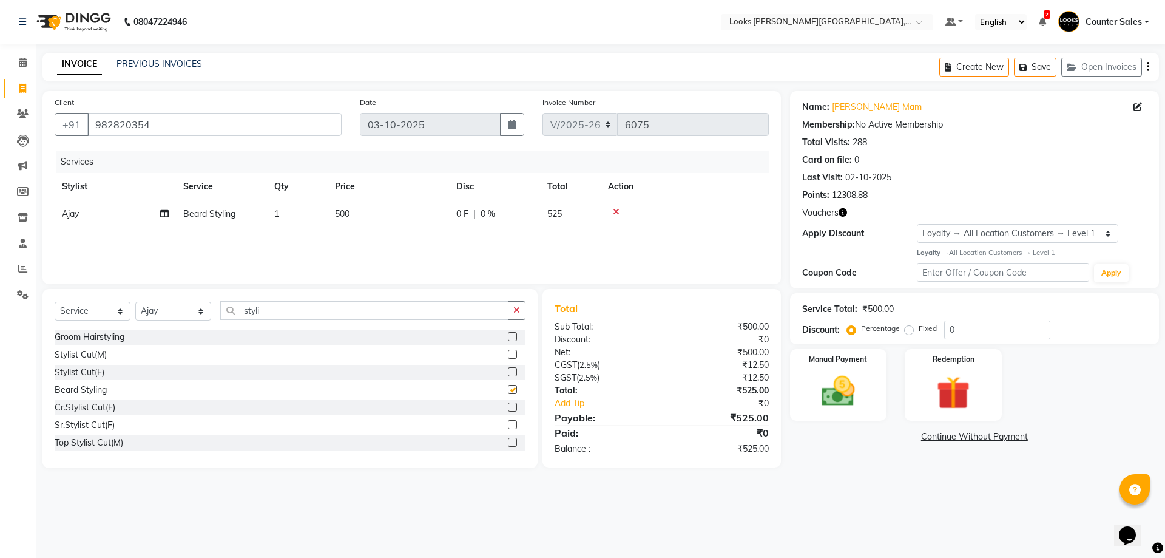
click at [410, 225] on td "500" at bounding box center [388, 213] width 121 height 27
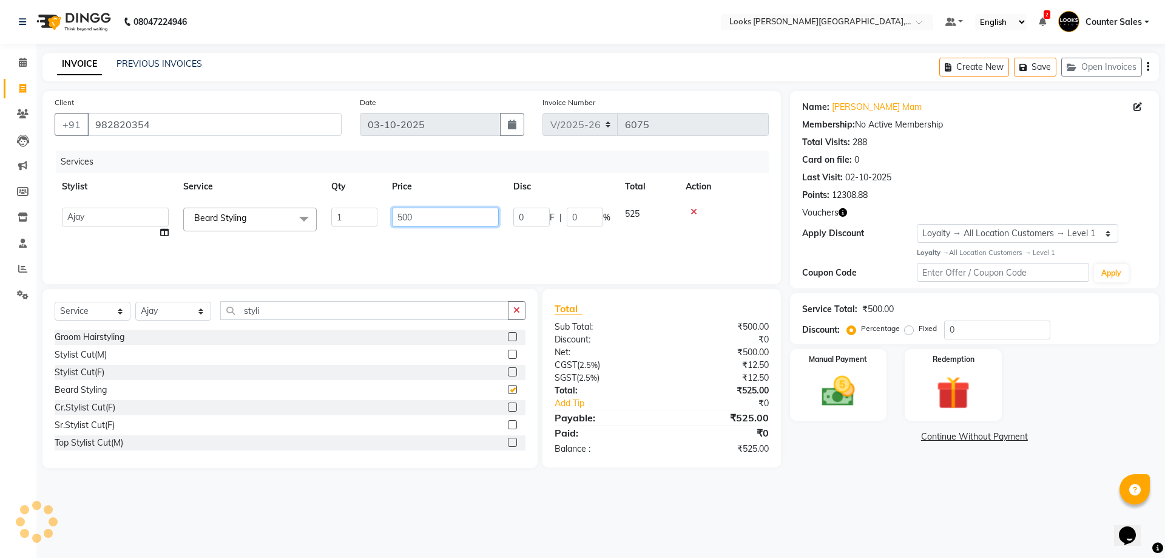
click at [441, 221] on input "500" at bounding box center [445, 217] width 107 height 19
click at [452, 532] on div "08047224946 Select Location × Looks Vaishali Girnar Colony, Jaipur Default Pane…" at bounding box center [582, 279] width 1165 height 558
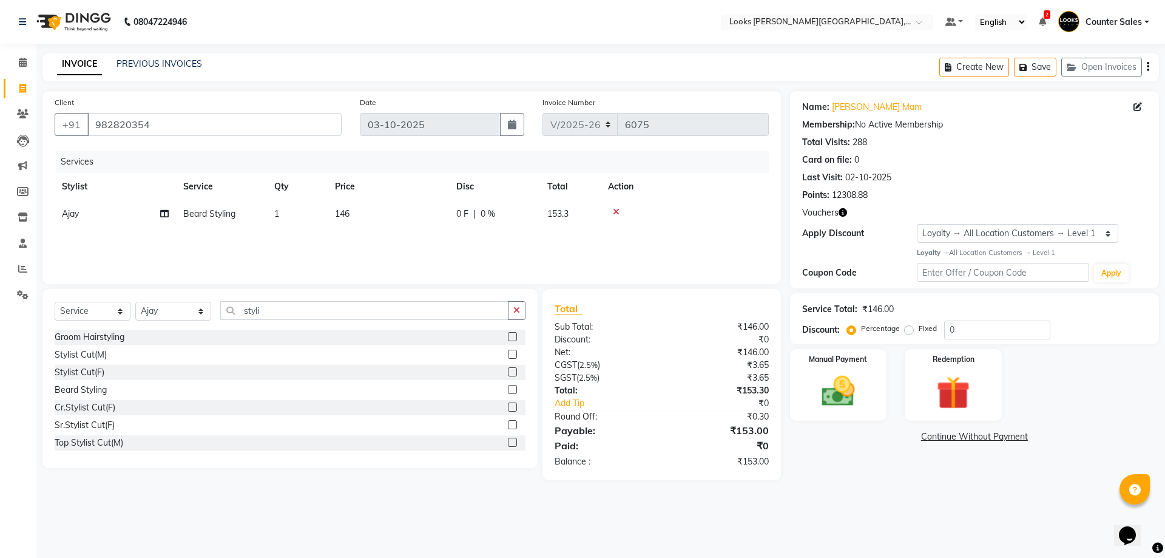
click at [401, 215] on td "146" at bounding box center [388, 213] width 121 height 27
click at [402, 481] on main "INVOICE PREVIOUS INVOICES Create New Save Open Invoices Client +91 982820354 Da…" at bounding box center [600, 275] width 1129 height 445
click at [803, 385] on div "Manual Payment" at bounding box center [838, 384] width 101 height 75
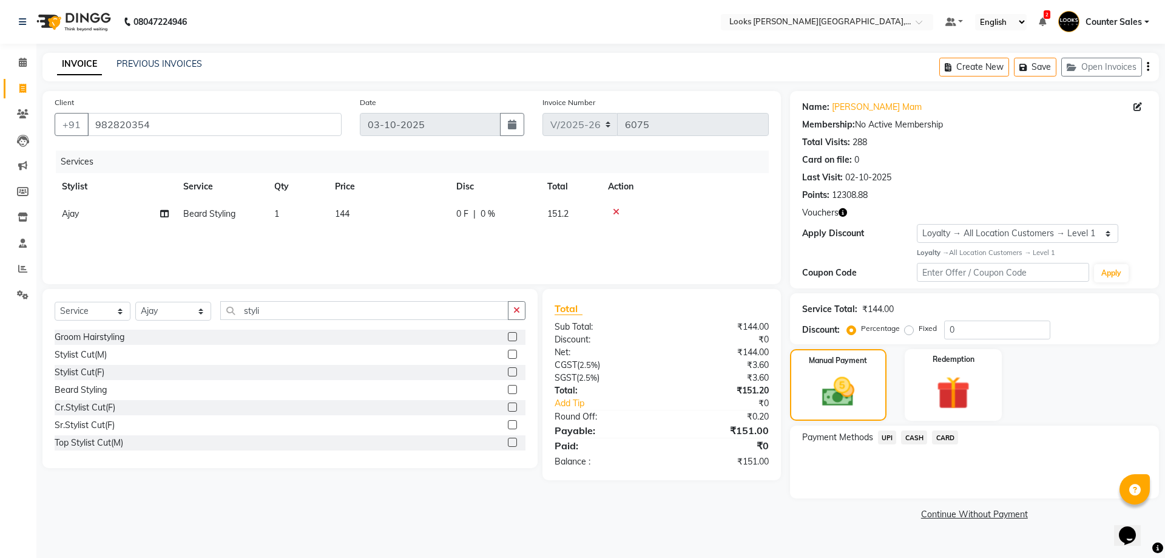
click at [408, 222] on td "144" at bounding box center [388, 213] width 121 height 27
click at [453, 217] on input "144" at bounding box center [445, 217] width 107 height 19
click at [333, 496] on div "Client +91 982820354 Date 03-10-2025 Invoice Number V/2025 V/2025-26 6075 Servi…" at bounding box center [411, 307] width 757 height 432
click at [916, 442] on span "CASH" at bounding box center [914, 437] width 26 height 14
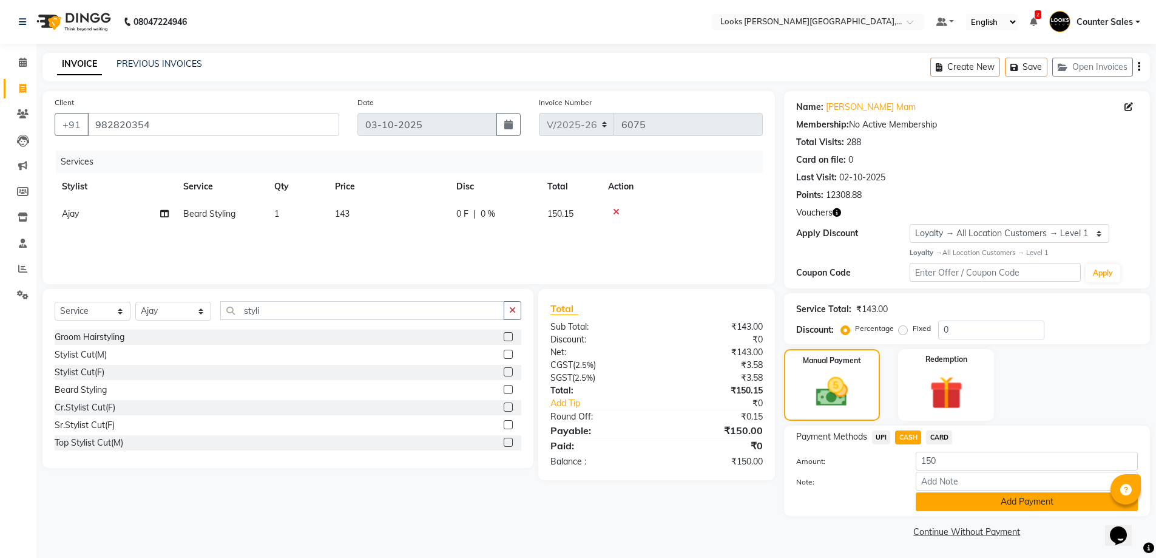
click at [958, 497] on button "Add Payment" at bounding box center [1027, 501] width 222 height 19
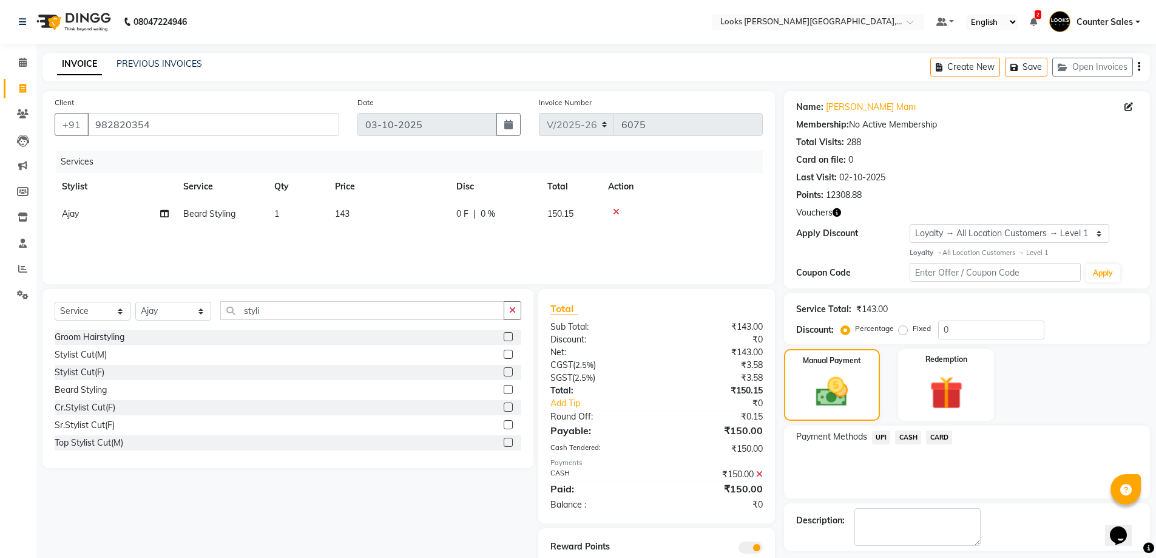
scroll to position [52, 0]
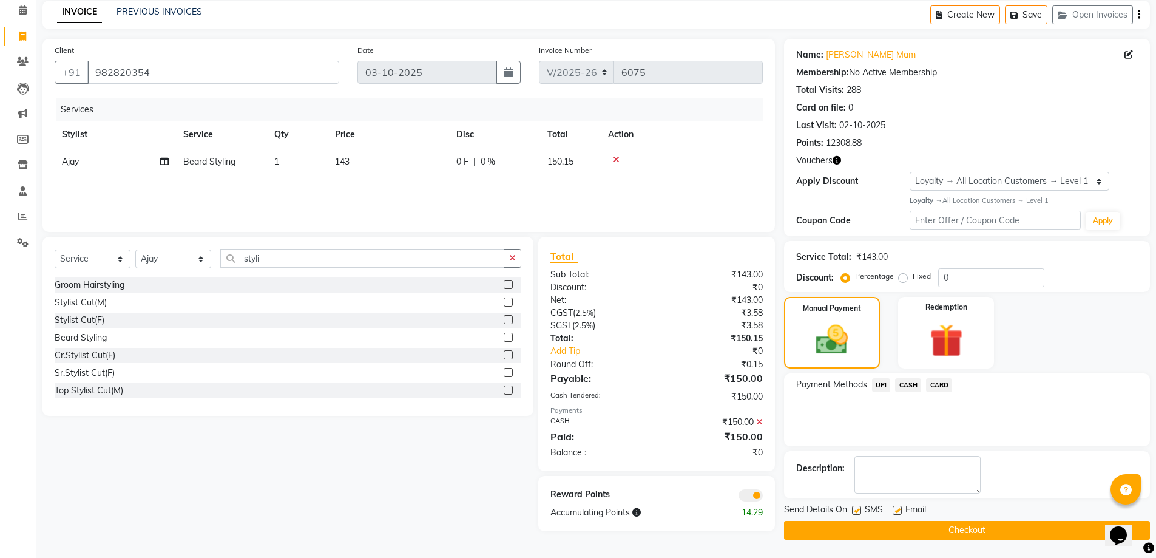
click at [985, 524] on button "Checkout" at bounding box center [967, 530] width 366 height 19
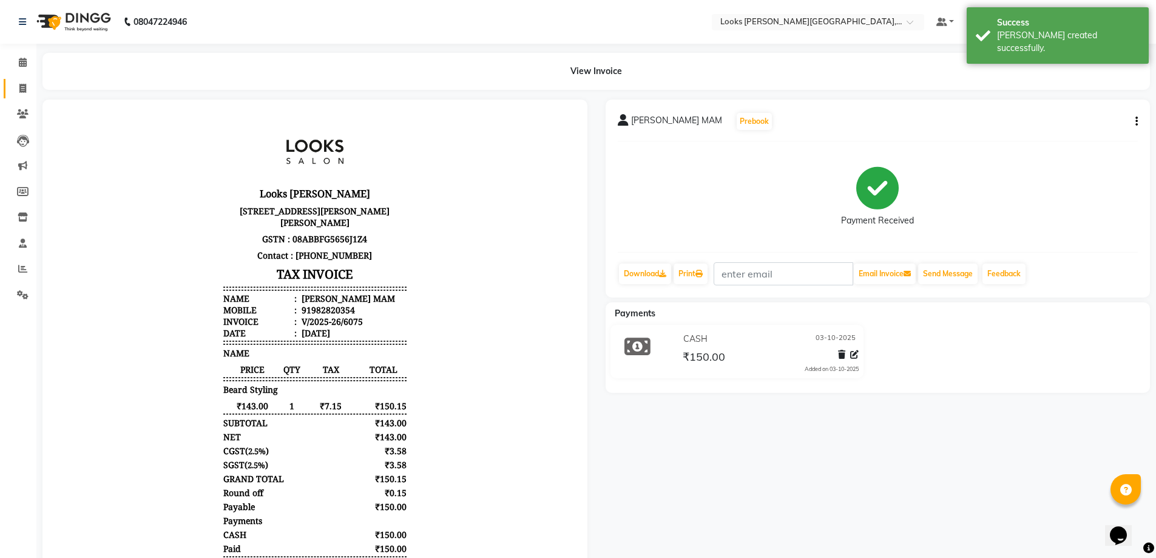
click at [23, 88] on icon at bounding box center [22, 88] width 7 height 9
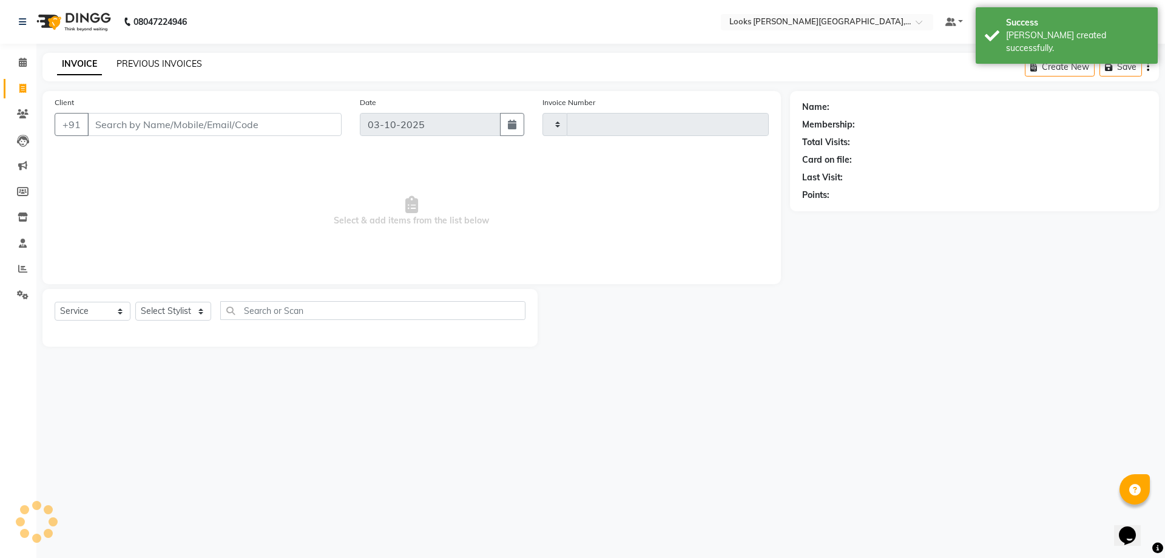
click at [177, 64] on link "PREVIOUS INVOICES" at bounding box center [160, 63] width 86 height 11
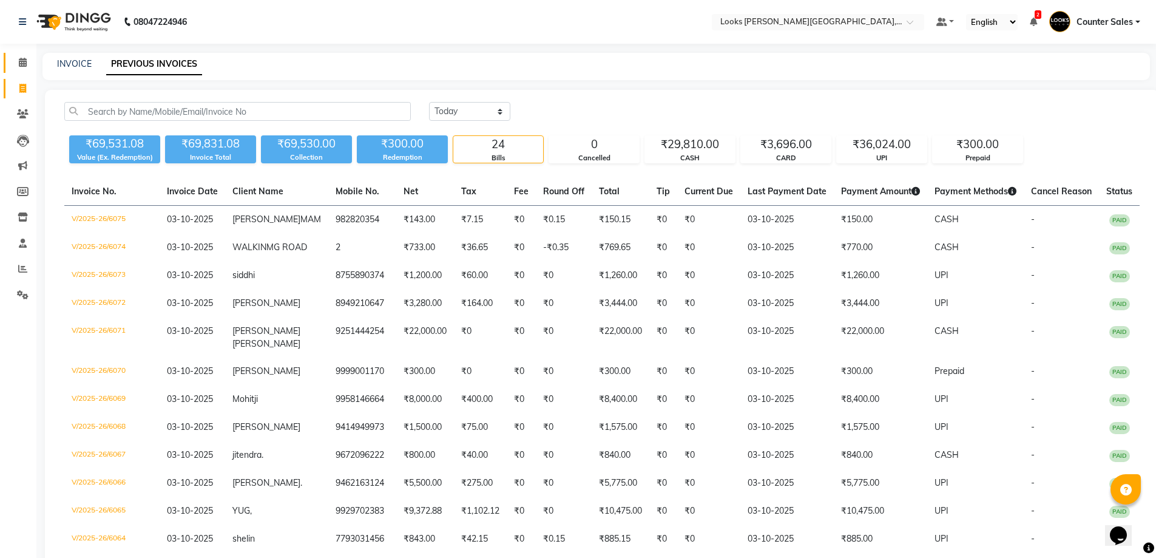
click at [15, 60] on span at bounding box center [22, 63] width 21 height 14
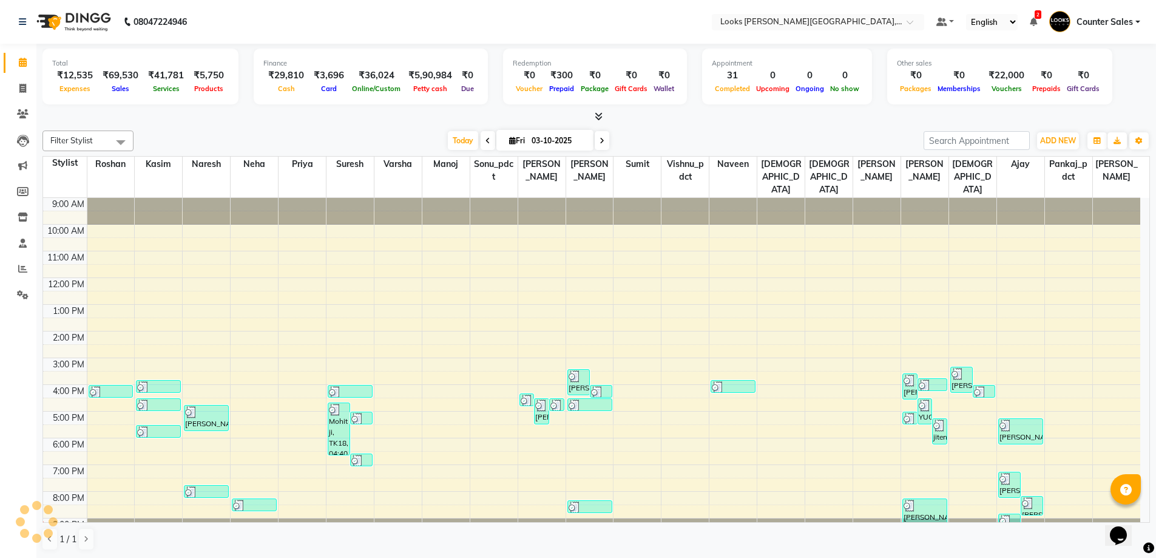
scroll to position [1, 0]
click at [18, 78] on link "Invoice" at bounding box center [18, 88] width 29 height 20
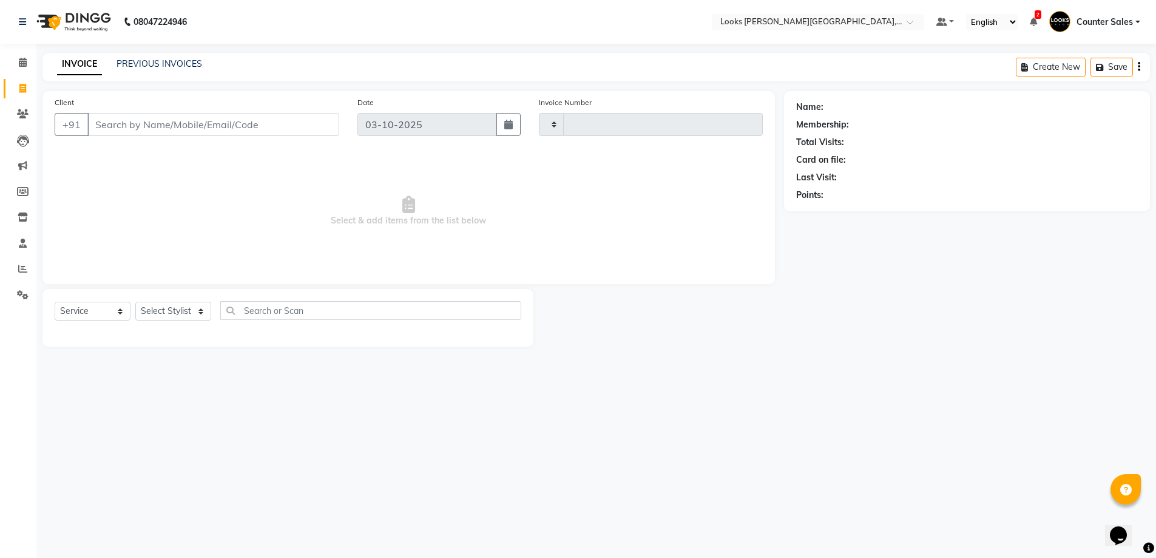
click at [13, 87] on span at bounding box center [22, 89] width 21 height 14
click at [186, 311] on select "Select Stylist" at bounding box center [173, 311] width 76 height 19
click at [189, 305] on select "Select Stylist Ajay [PERSON_NAME] [PERSON_NAME] Counter Sales [PERSON_NAME] Kri…" at bounding box center [173, 311] width 76 height 19
click at [189, 314] on select "Select Stylist Ajay [PERSON_NAME] [PERSON_NAME] Counter Sales [PERSON_NAME] Kri…" at bounding box center [173, 311] width 76 height 19
click at [135, 302] on select "Select Stylist Ajay [PERSON_NAME] [PERSON_NAME] Counter Sales [PERSON_NAME] Kri…" at bounding box center [173, 311] width 76 height 19
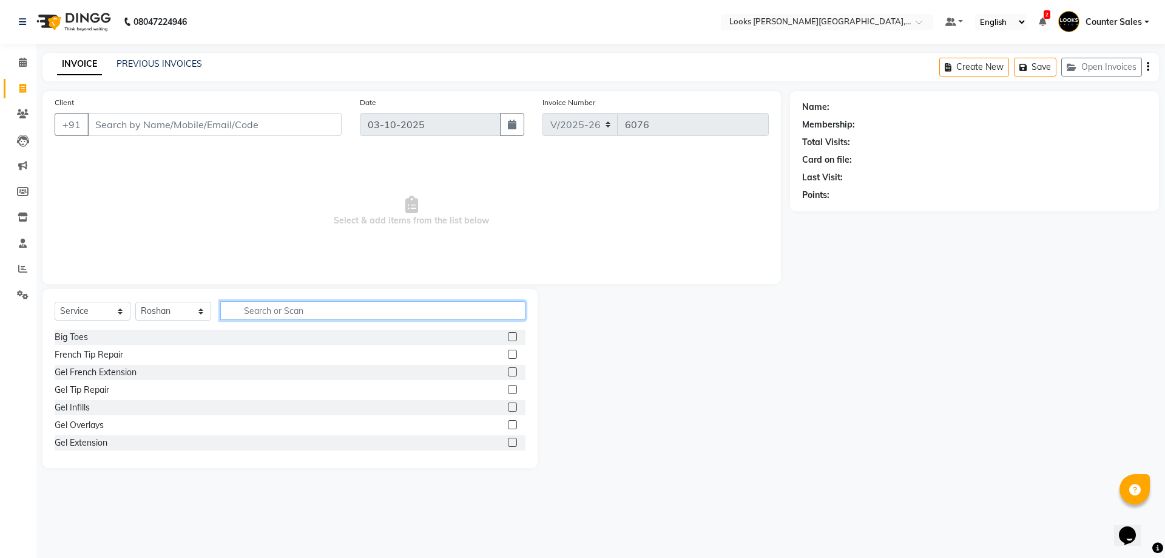
click at [270, 314] on input "text" at bounding box center [372, 310] width 305 height 19
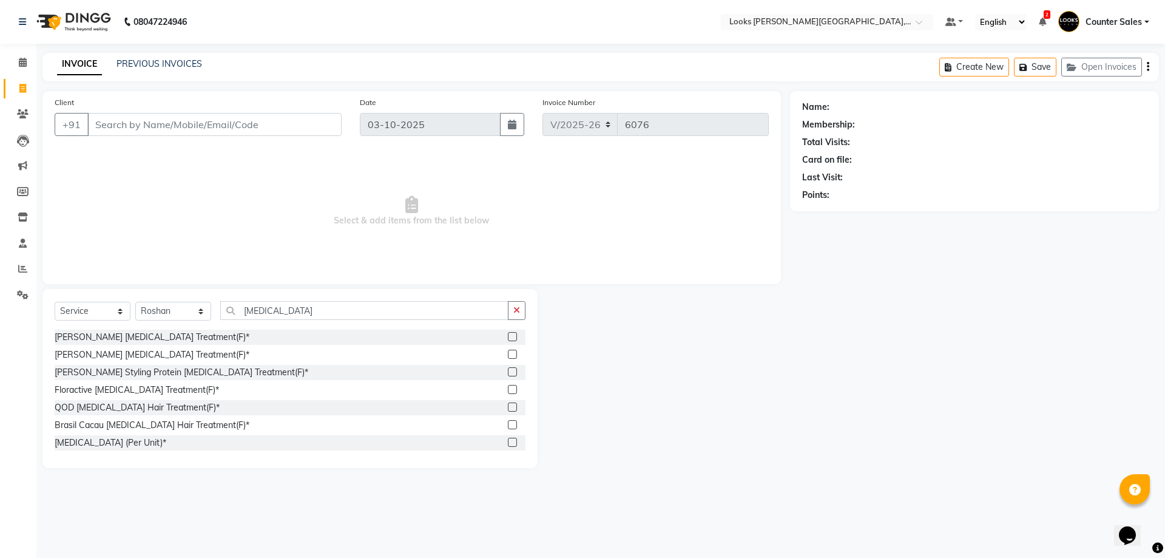
click at [508, 372] on label at bounding box center [512, 371] width 9 height 9
click at [508, 372] on input "checkbox" at bounding box center [512, 372] width 8 height 8
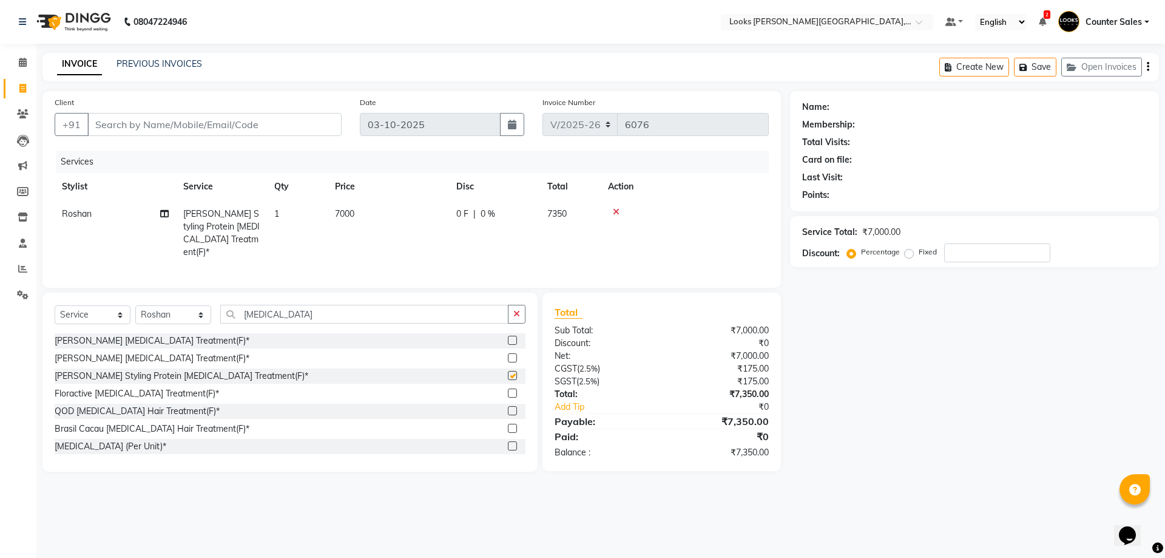
click at [413, 217] on td "7000" at bounding box center [388, 233] width 121 height 66
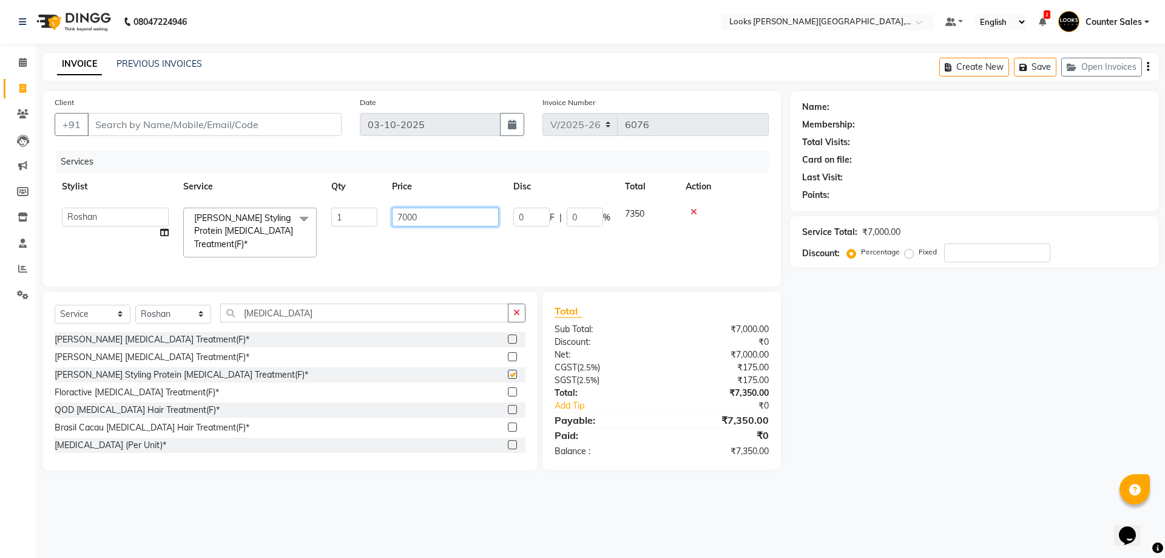
click at [442, 221] on input "7000" at bounding box center [445, 217] width 107 height 19
click at [272, 492] on div "08047224946 Select Location × Looks Vaishali Girnar Colony, Jaipur Default Pane…" at bounding box center [582, 279] width 1165 height 558
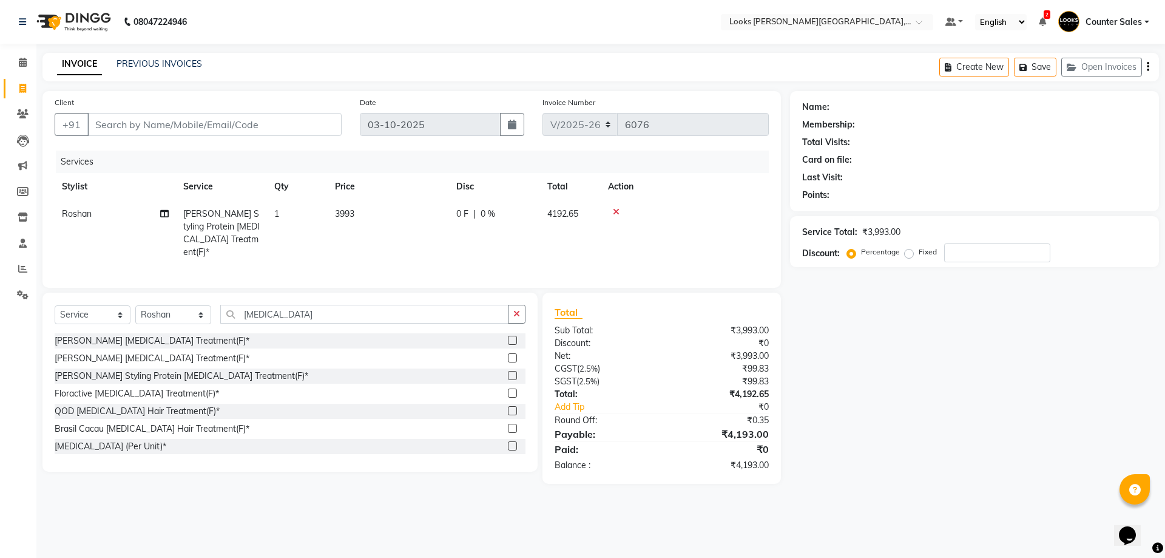
click at [431, 211] on td "3993" at bounding box center [388, 233] width 121 height 66
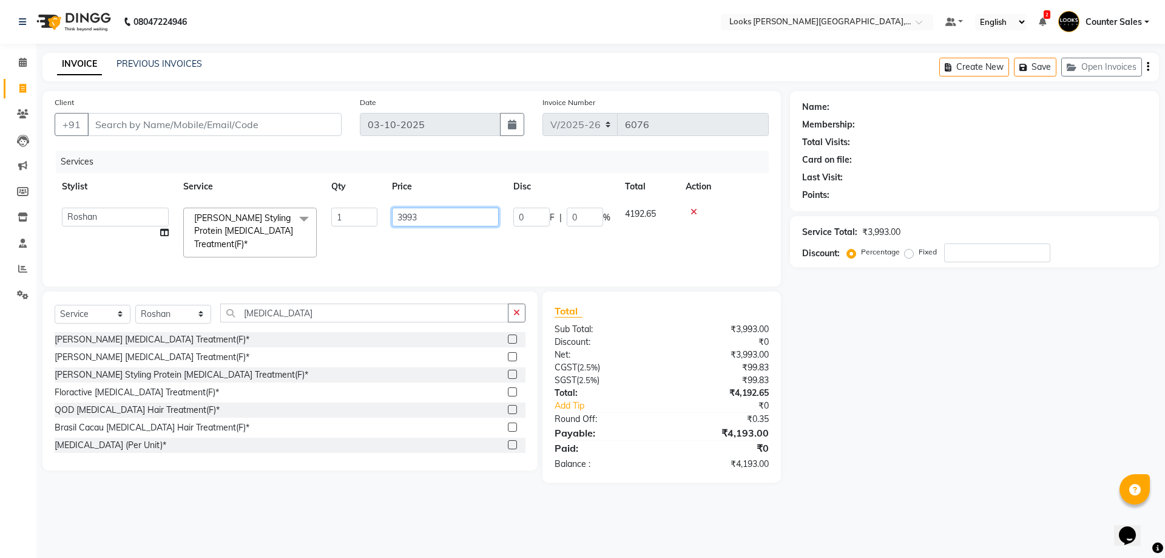
click at [439, 213] on input "3993" at bounding box center [445, 217] width 107 height 19
click at [888, 479] on div "Name: Membership: Total Visits: Card on file: Last Visit: Points: Service Total…" at bounding box center [979, 286] width 378 height 391
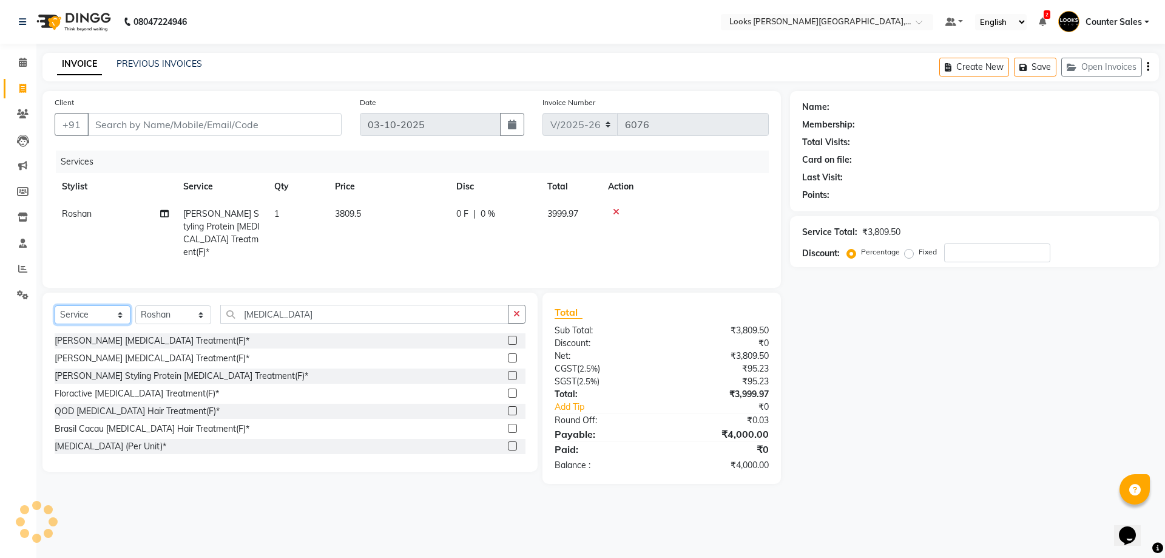
click at [103, 313] on select "Select Service Product Membership Package Voucher Prepaid Gift Card" at bounding box center [93, 314] width 76 height 19
click at [55, 305] on select "Select Service Product Membership Package Voucher Prepaid Gift Card" at bounding box center [93, 314] width 76 height 19
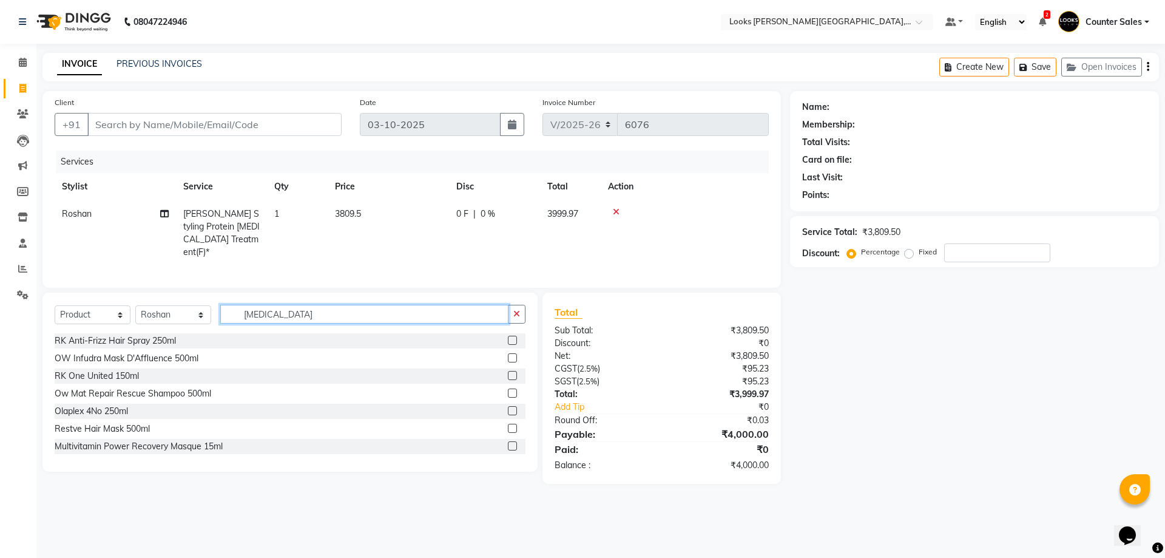
click at [311, 309] on input "botox" at bounding box center [364, 314] width 288 height 19
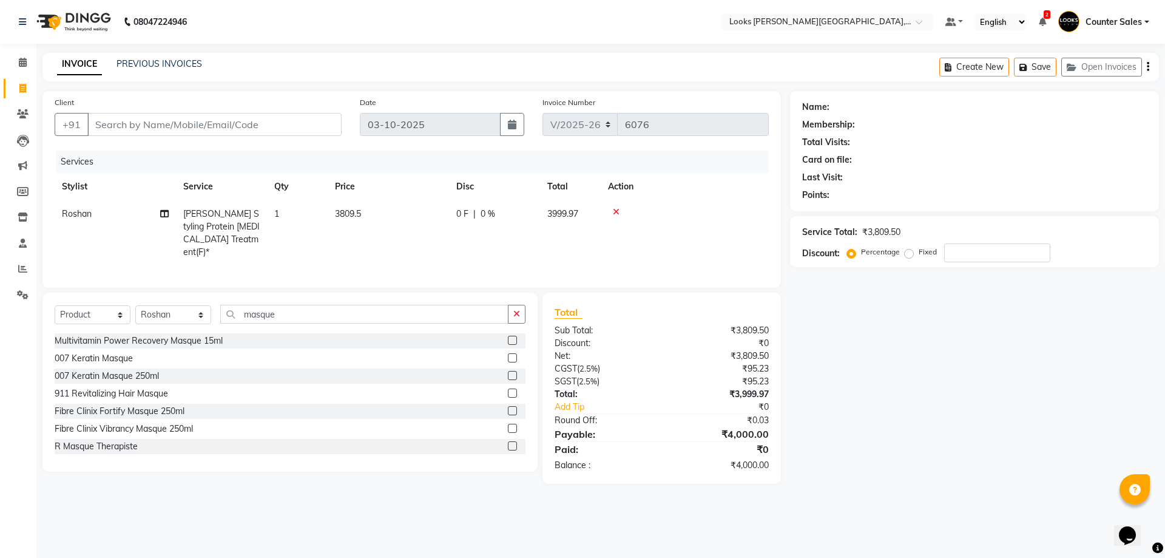
click at [508, 425] on label at bounding box center [512, 428] width 9 height 9
click at [508, 425] on input "checkbox" at bounding box center [512, 429] width 8 height 8
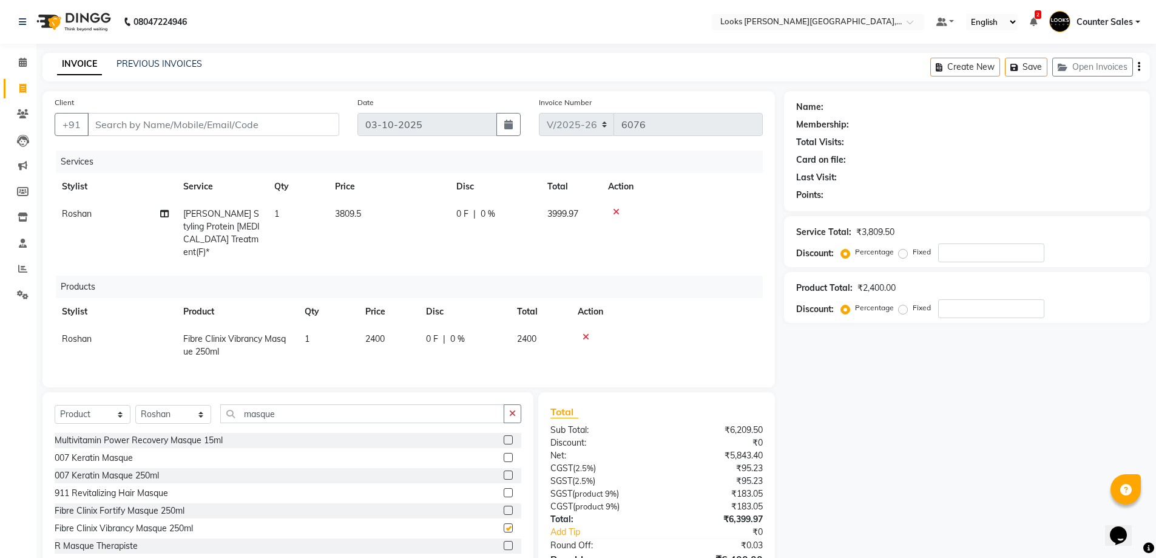
click at [394, 249] on td "3809.5" at bounding box center [388, 233] width 121 height 66
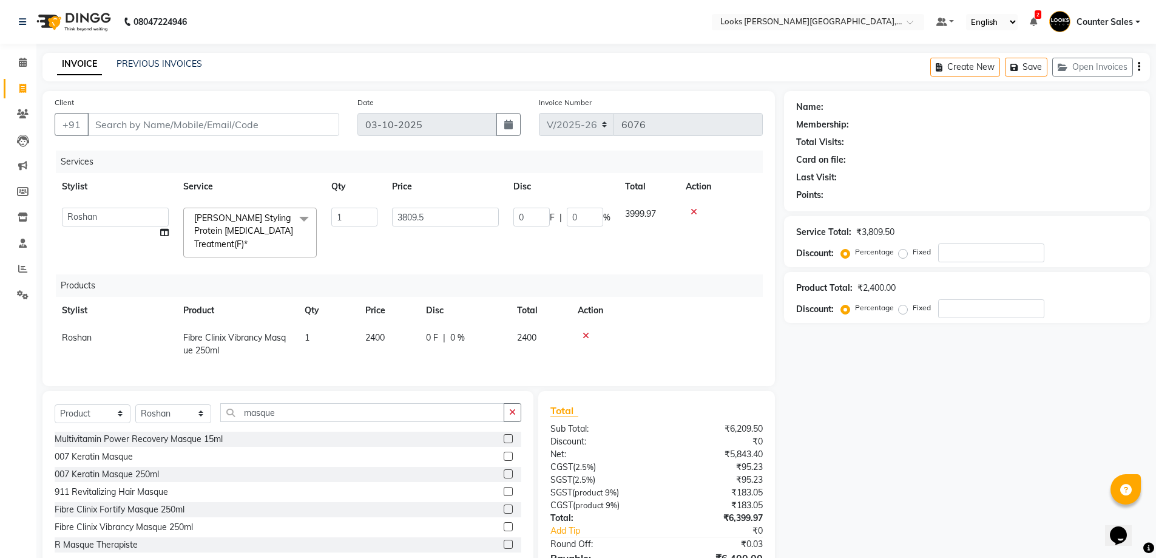
click at [401, 336] on td "2400" at bounding box center [388, 344] width 61 height 40
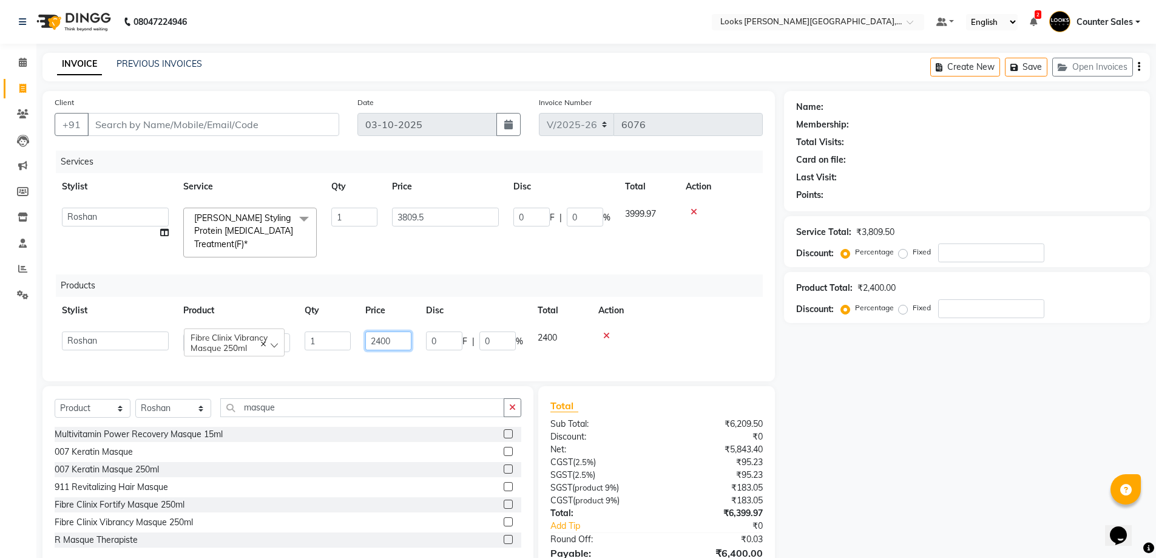
click at [402, 331] on input "2400" at bounding box center [388, 340] width 46 height 19
click at [858, 478] on div "Name: Membership: Total Visits: Card on file: Last Visit: Points: Service Total…" at bounding box center [971, 347] width 375 height 512
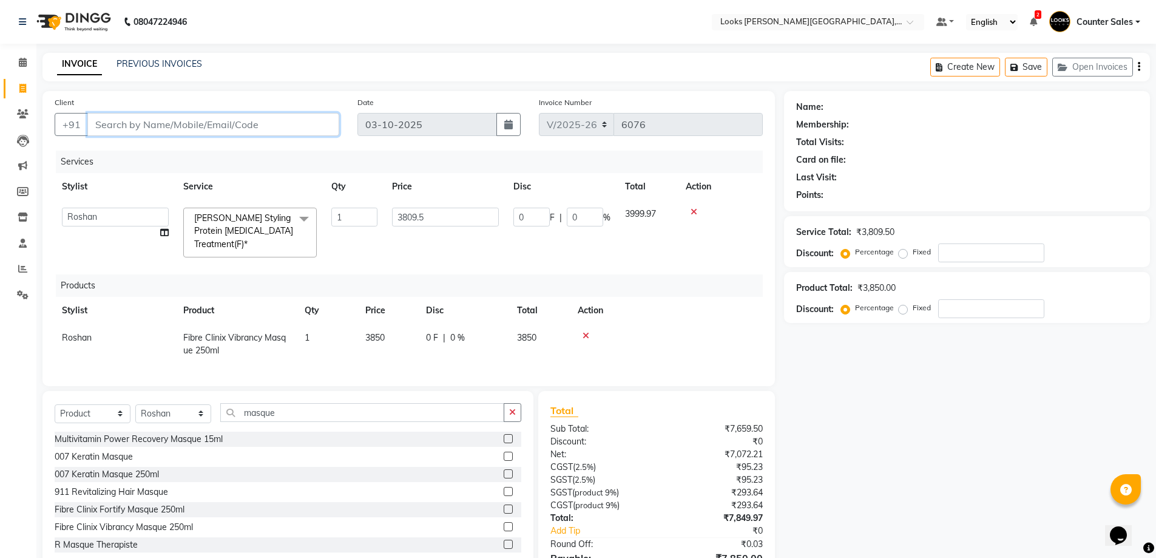
click at [220, 126] on input "Client" at bounding box center [213, 124] width 252 height 23
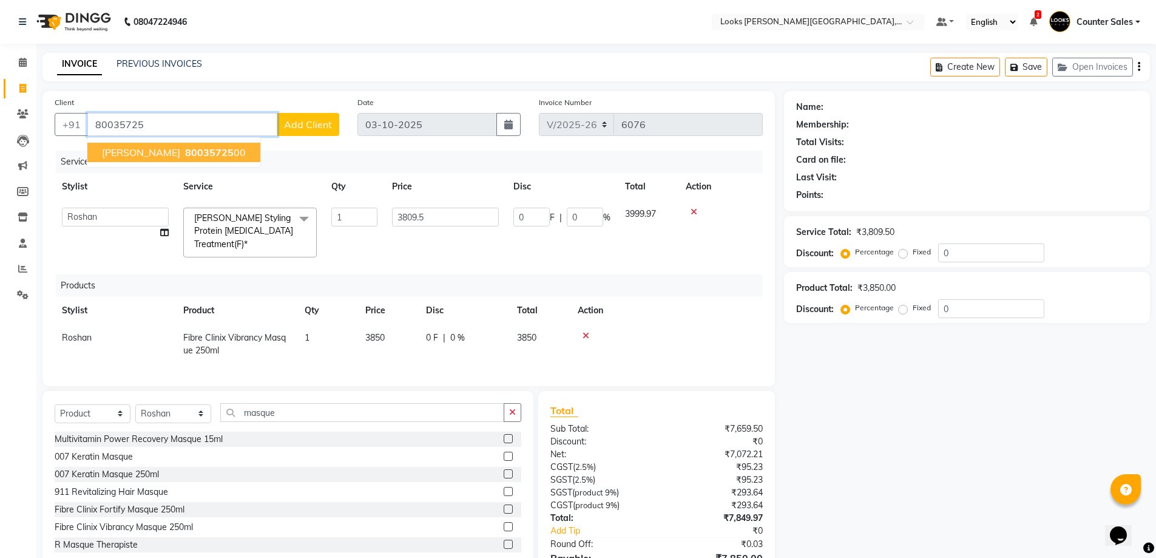
click at [183, 151] on ngb-highlight "80035725 00" at bounding box center [214, 152] width 63 height 12
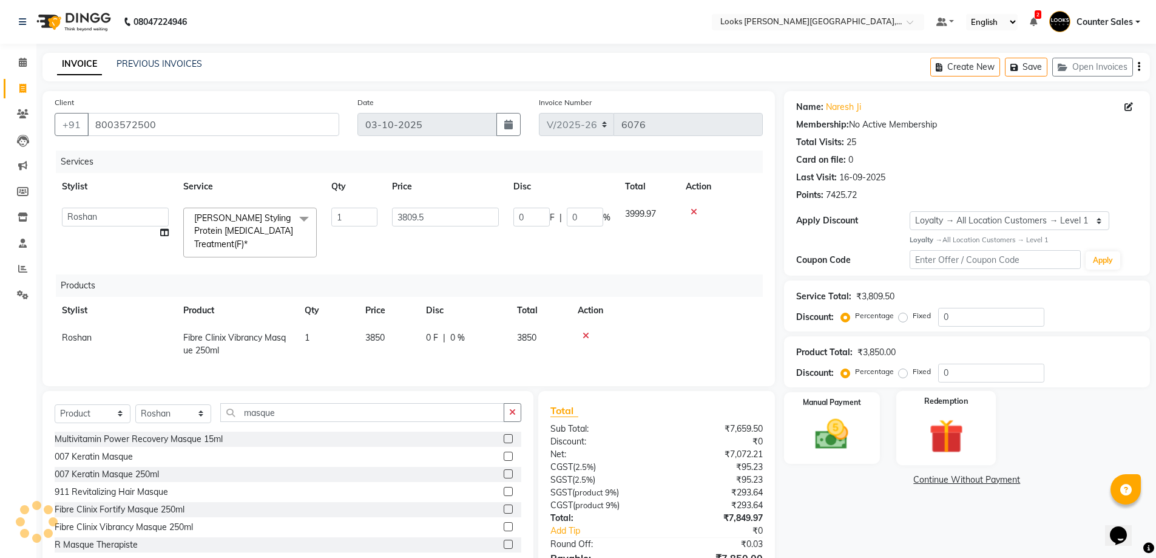
click at [951, 420] on img at bounding box center [946, 436] width 56 height 43
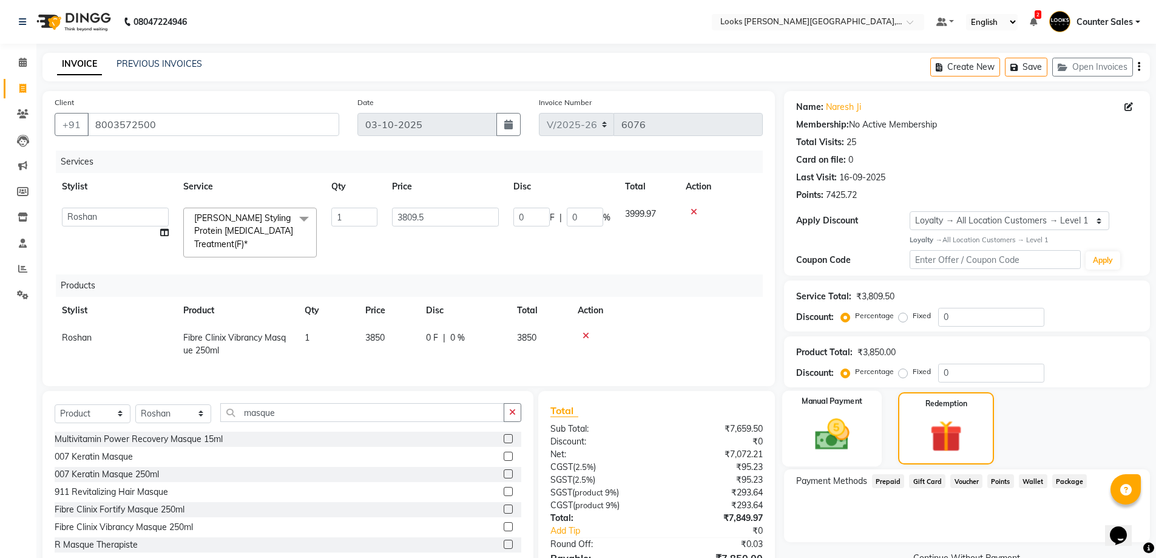
click at [834, 432] on img at bounding box center [832, 434] width 56 height 39
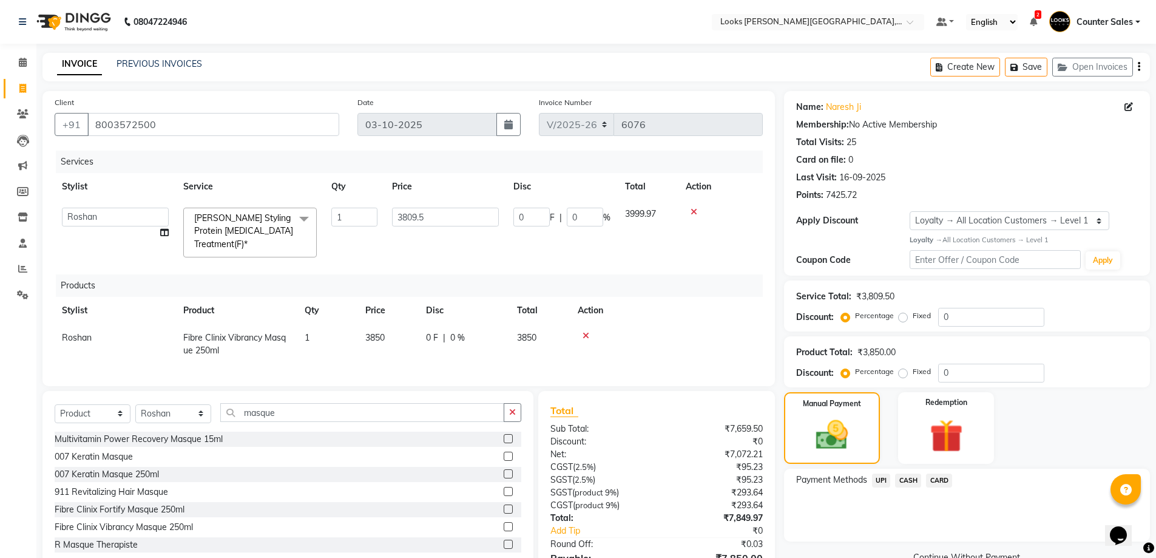
click at [929, 486] on span "CARD" at bounding box center [939, 480] width 26 height 14
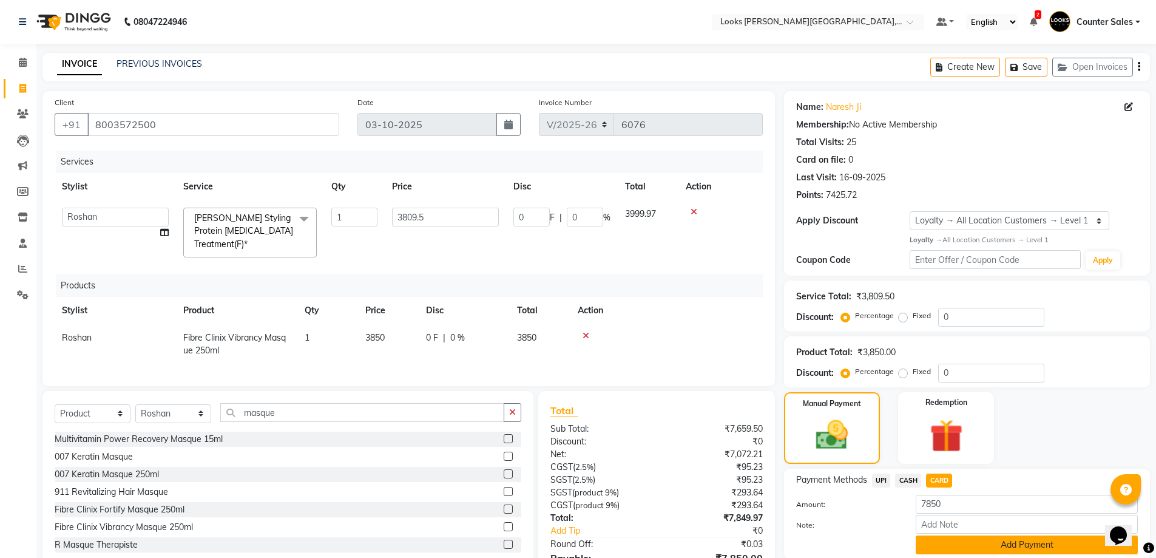
click at [979, 544] on button "Add Payment" at bounding box center [1027, 544] width 222 height 19
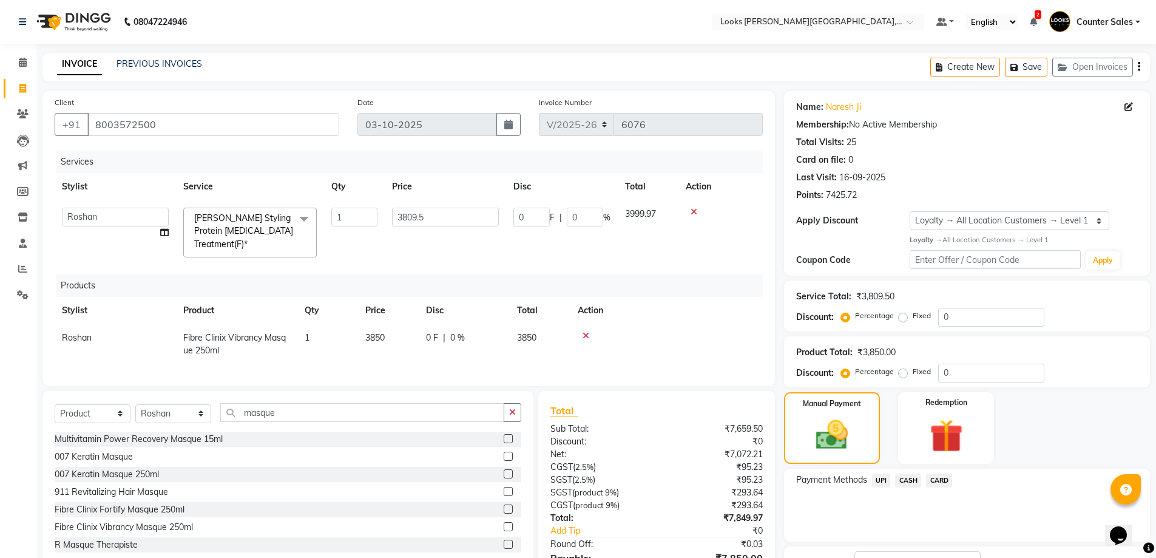
scroll to position [150, 0]
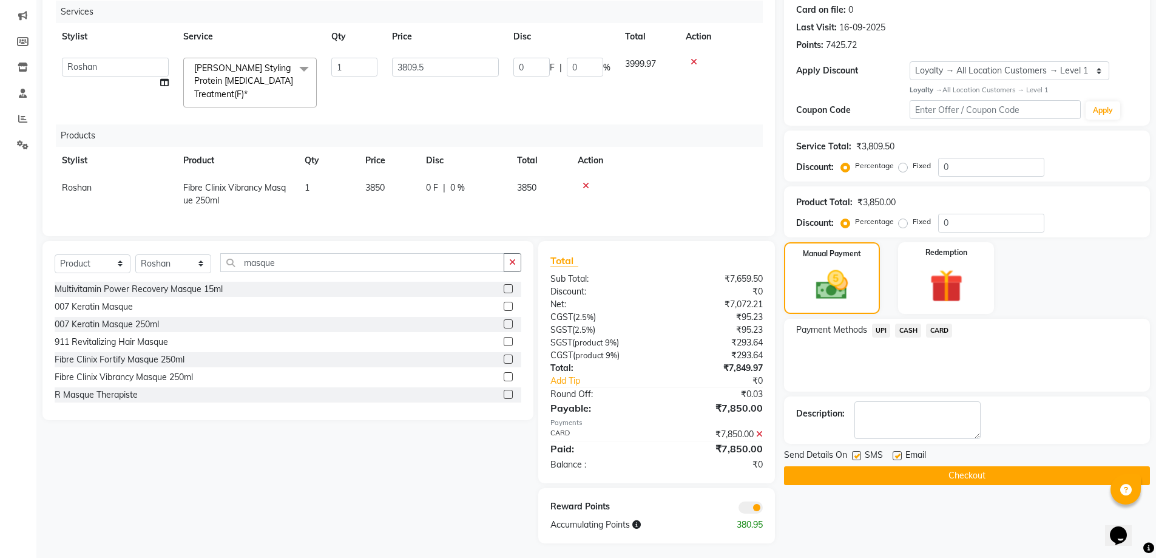
click at [1010, 471] on button "Checkout" at bounding box center [967, 475] width 366 height 19
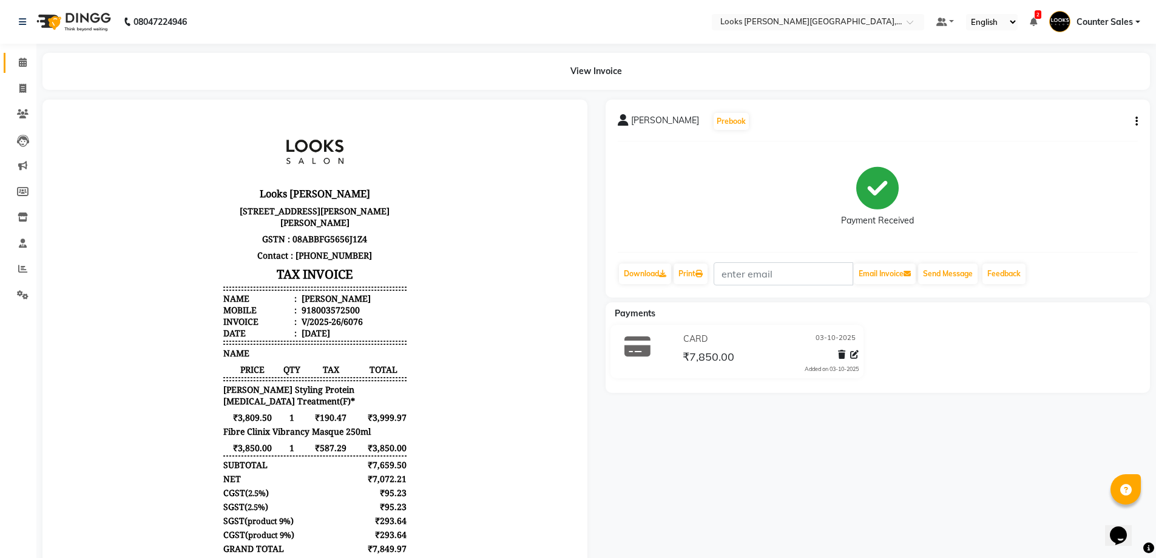
click at [22, 62] on icon at bounding box center [23, 62] width 8 height 9
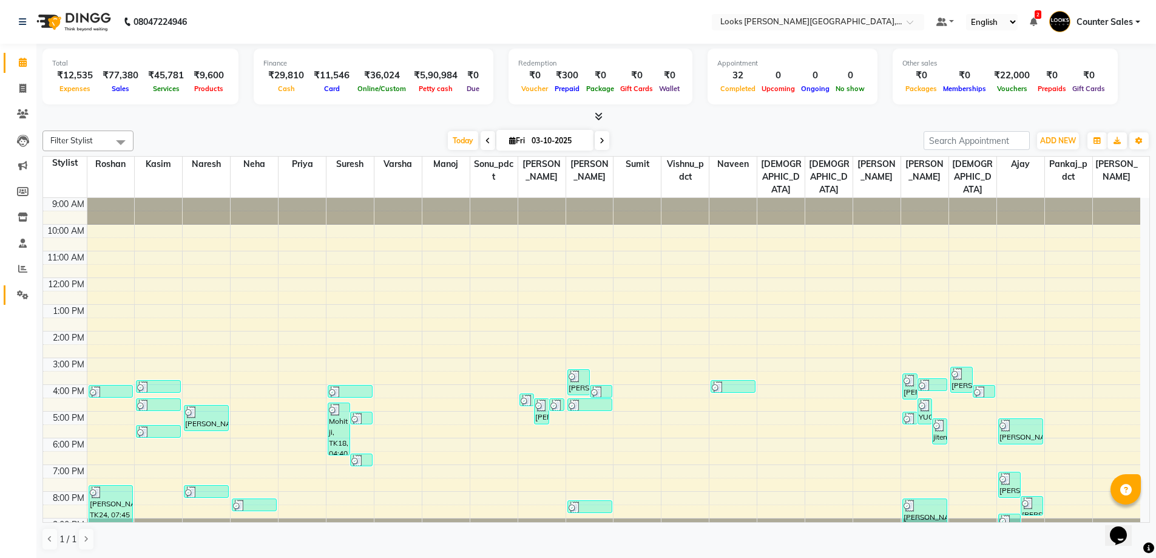
click at [22, 296] on icon at bounding box center [23, 294] width 12 height 9
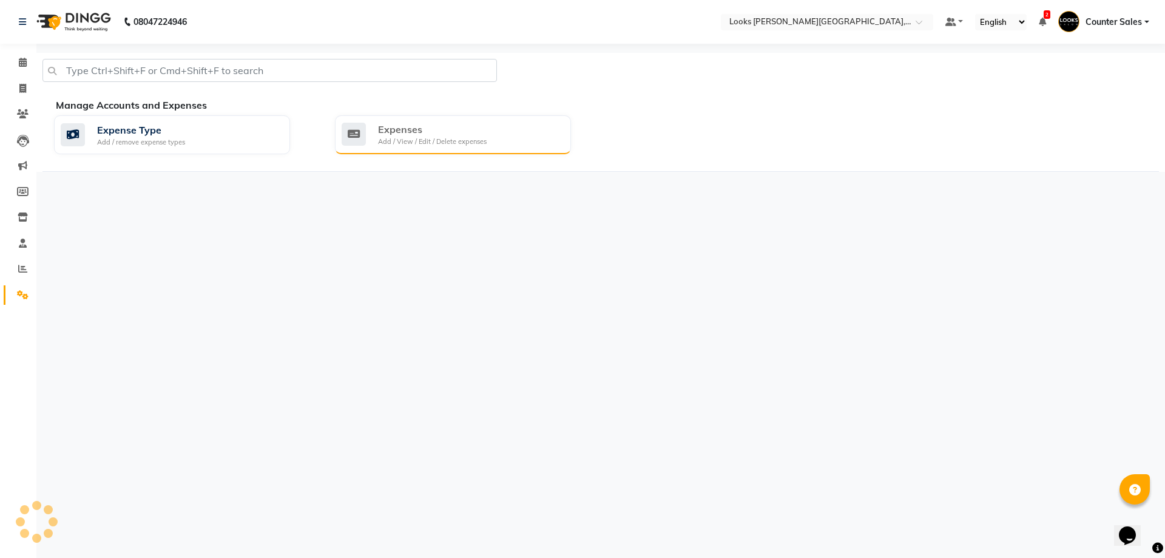
click at [423, 130] on div "Expenses" at bounding box center [432, 129] width 109 height 15
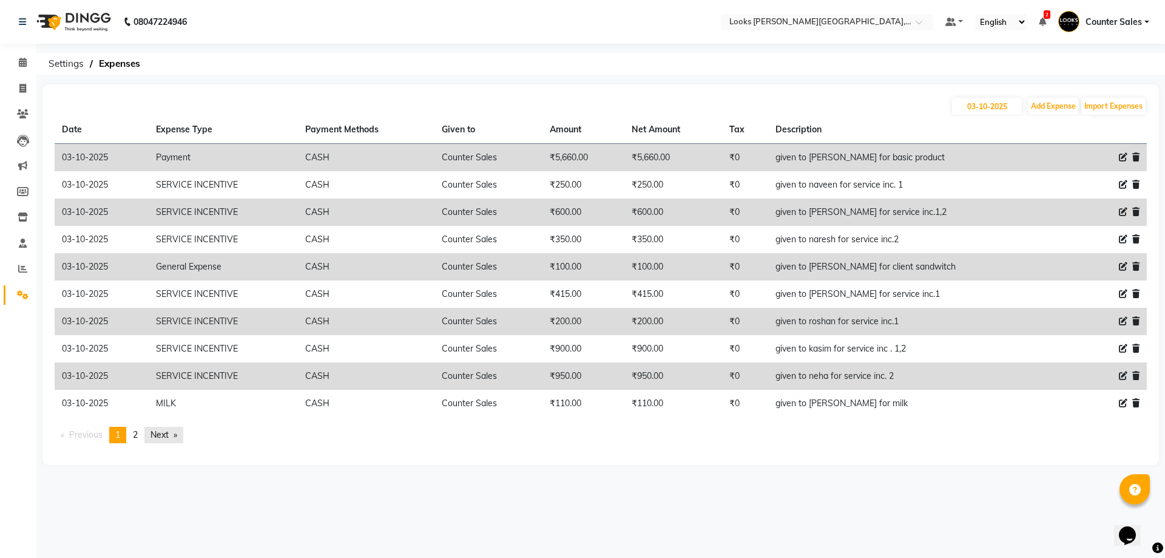
click at [179, 435] on link "Next page" at bounding box center [163, 435] width 39 height 16
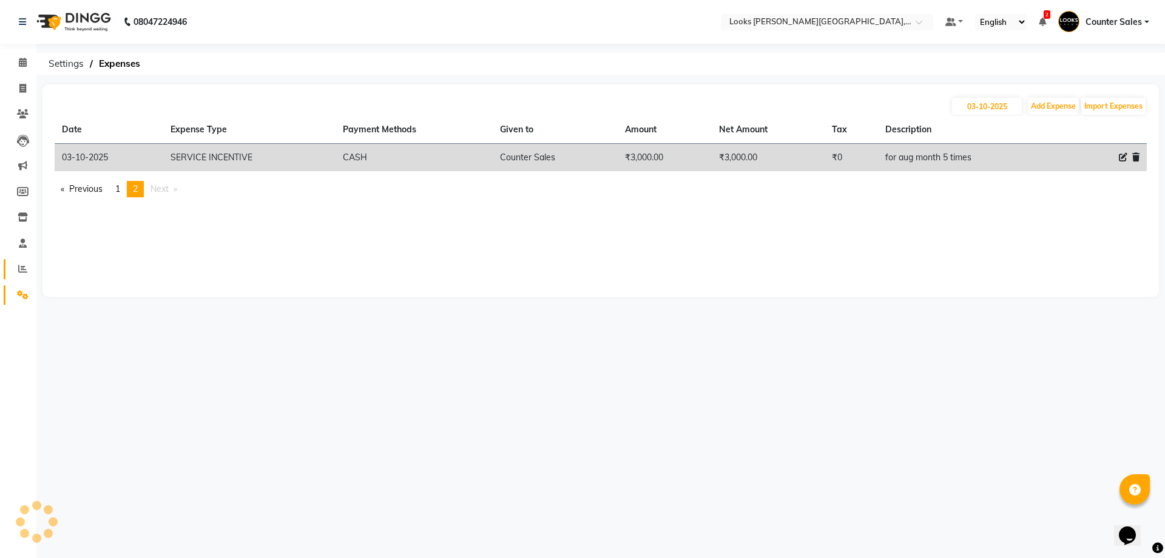
click at [22, 269] on icon at bounding box center [22, 268] width 9 height 9
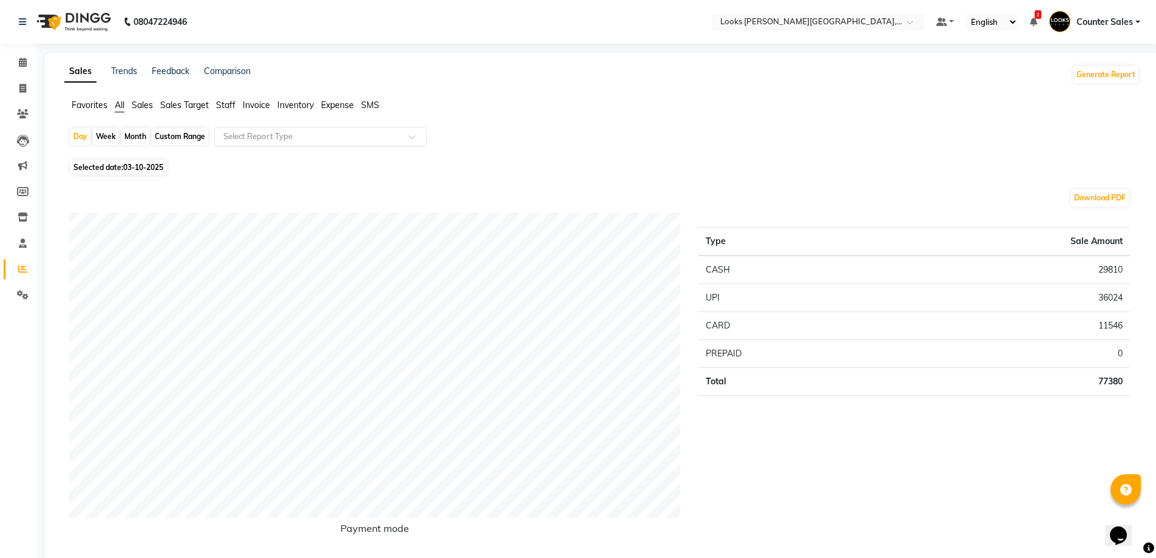
click at [281, 137] on input "text" at bounding box center [308, 136] width 175 height 12
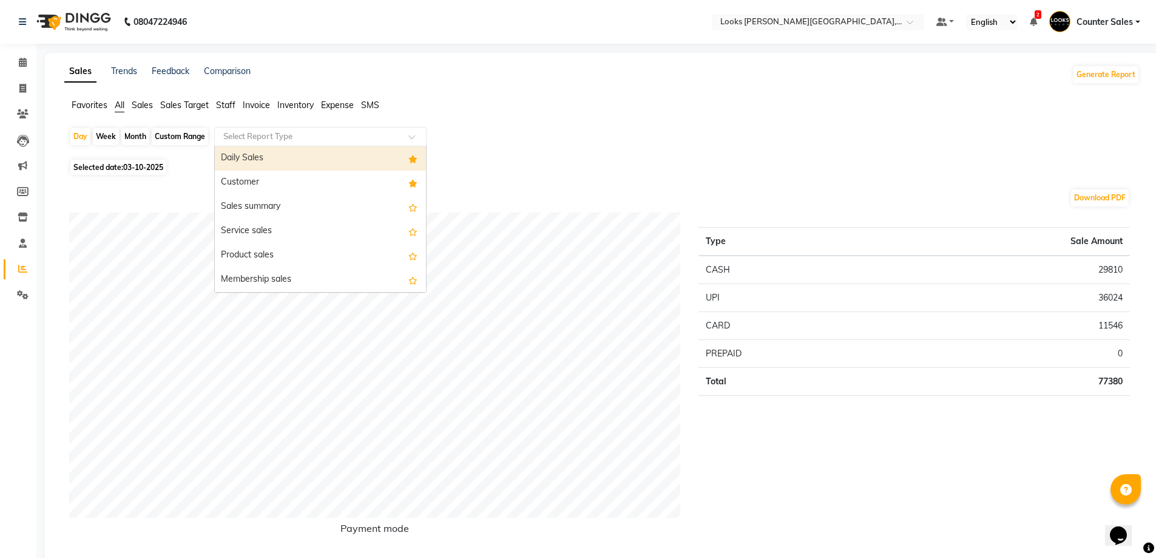
click at [410, 138] on span at bounding box center [415, 140] width 15 height 12
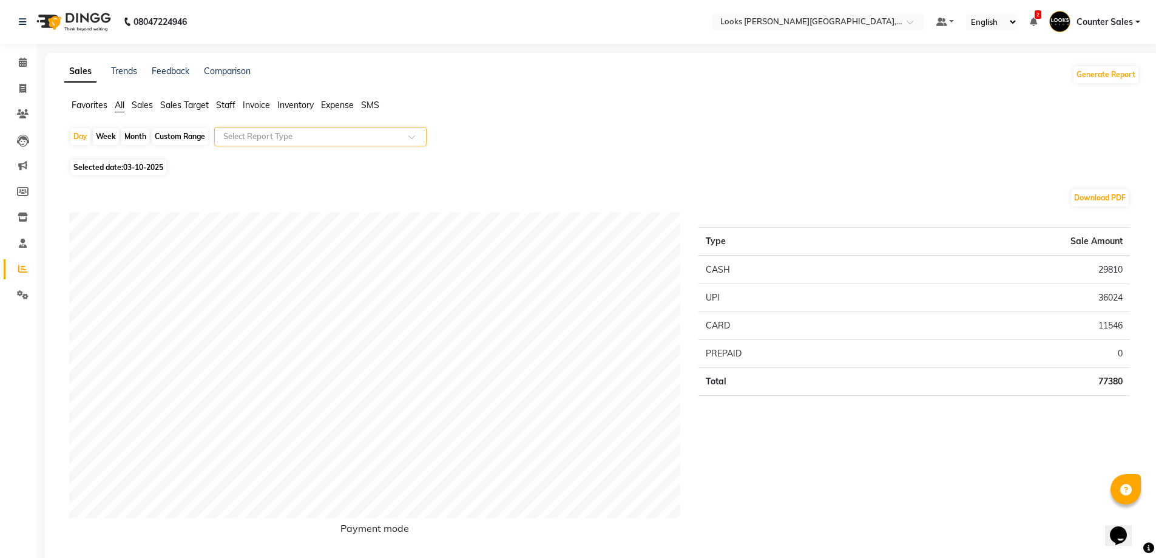
click at [360, 134] on input "text" at bounding box center [308, 136] width 175 height 12
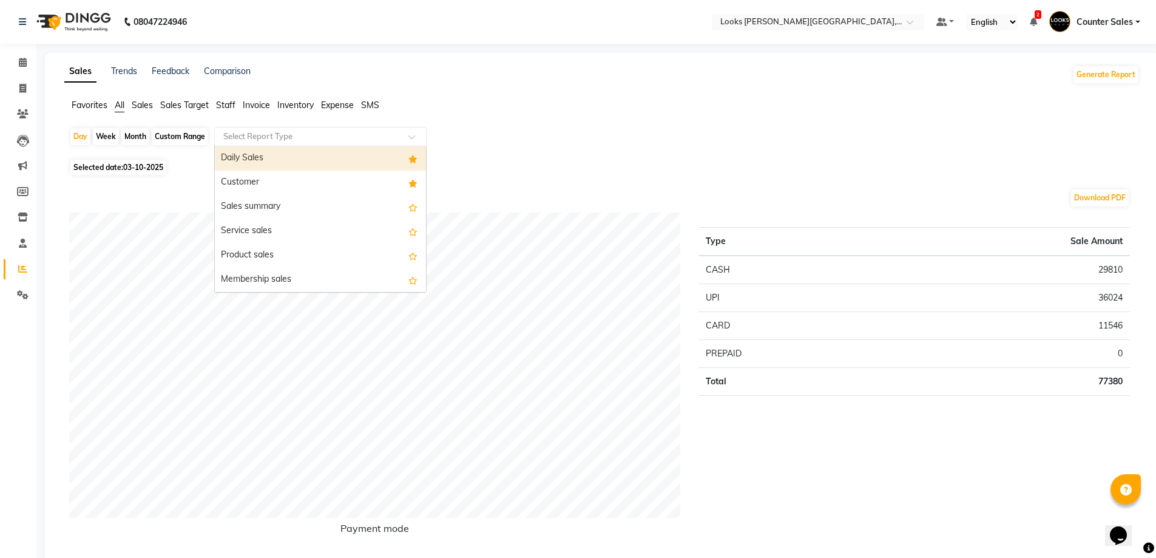
click at [327, 163] on div "Daily Sales" at bounding box center [320, 158] width 211 height 24
